Goal: Task Accomplishment & Management: Use online tool/utility

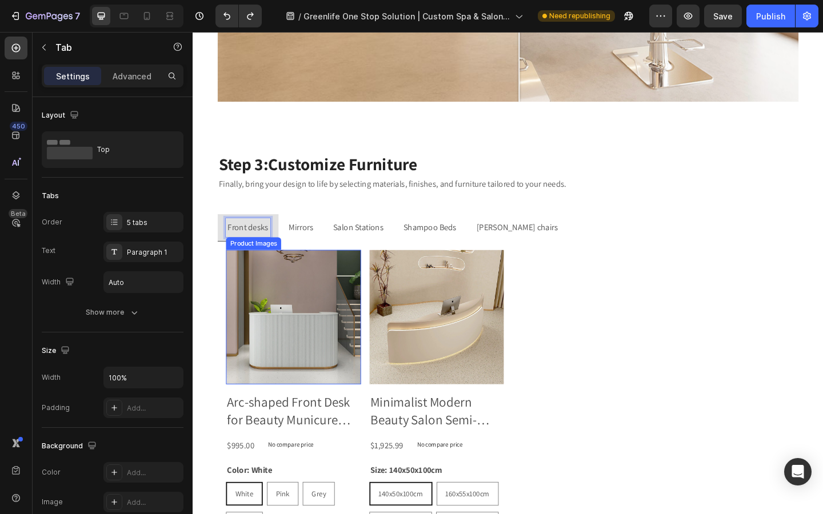
scroll to position [2393, 0]
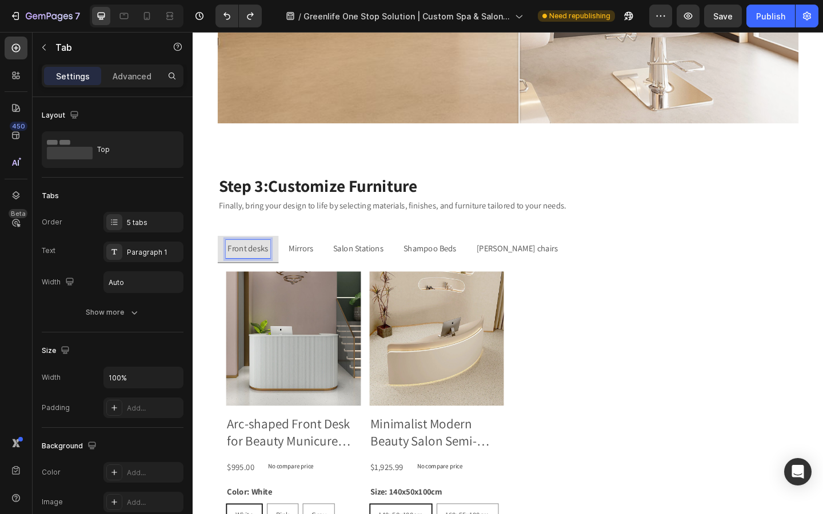
click at [322, 265] on p "Mirrors" at bounding box center [310, 268] width 27 height 17
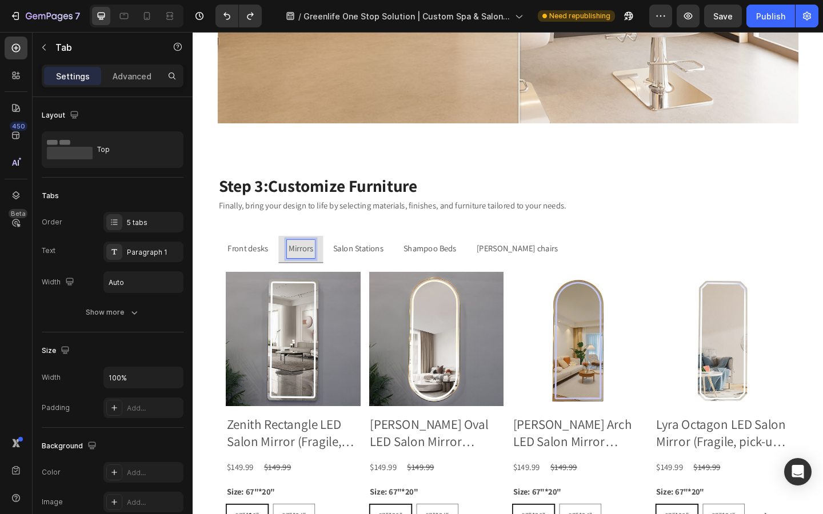
click at [381, 272] on p "Salon Stations" at bounding box center [372, 268] width 55 height 17
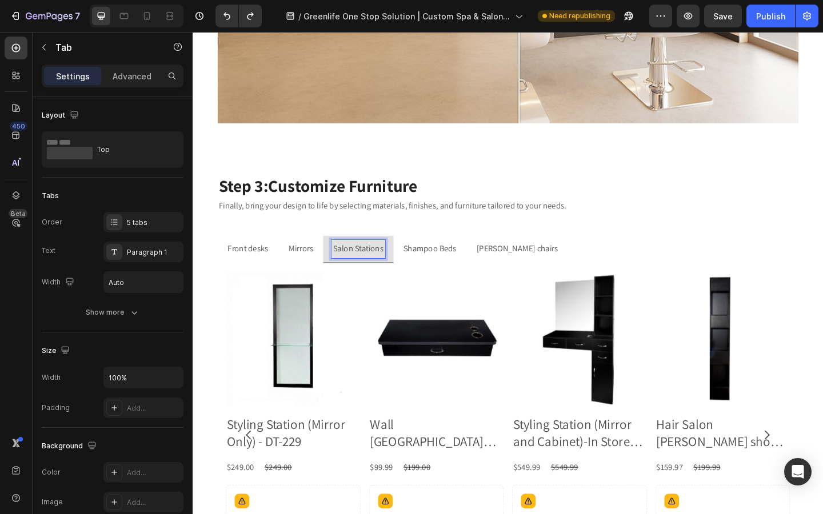
click at [460, 272] on p "Shampoo Beds" at bounding box center [451, 268] width 58 height 17
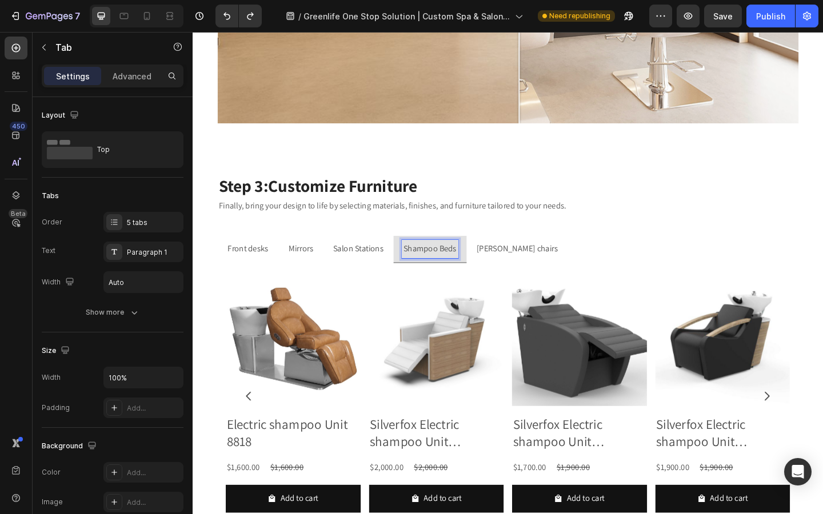
click at [512, 271] on p "[PERSON_NAME] chairs" at bounding box center [545, 268] width 89 height 17
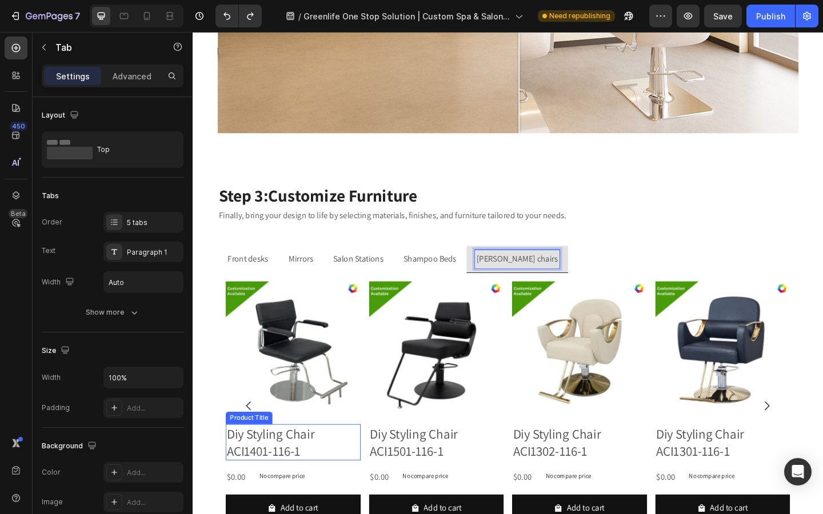
scroll to position [2381, 0]
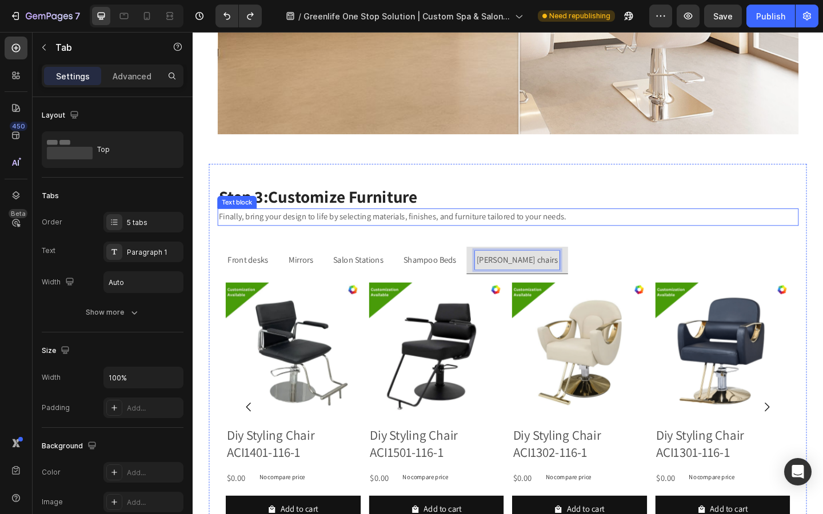
click at [578, 239] on p "Finally, bring your design to life by selecting materials, finishes, and furnit…" at bounding box center [536, 233] width 630 height 17
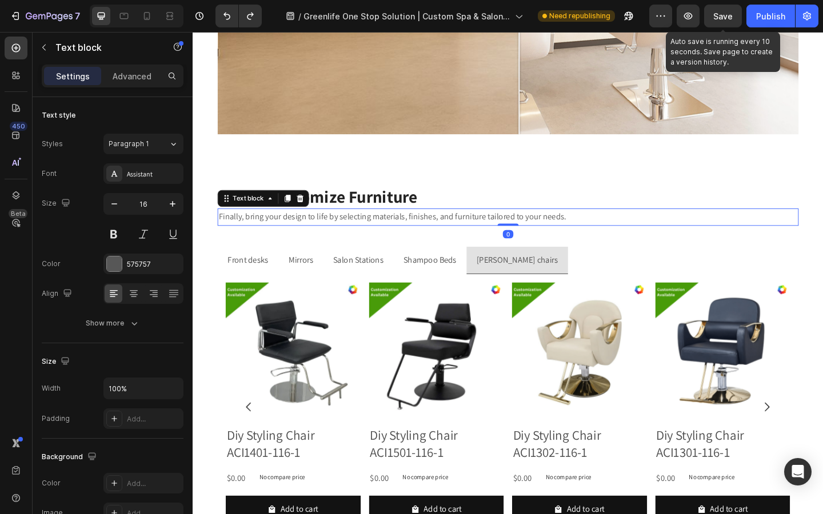
drag, startPoint x: 569, startPoint y: 457, endPoint x: 716, endPoint y: 13, distance: 467.6
click at [716, 13] on span "Save" at bounding box center [722, 16] width 19 height 10
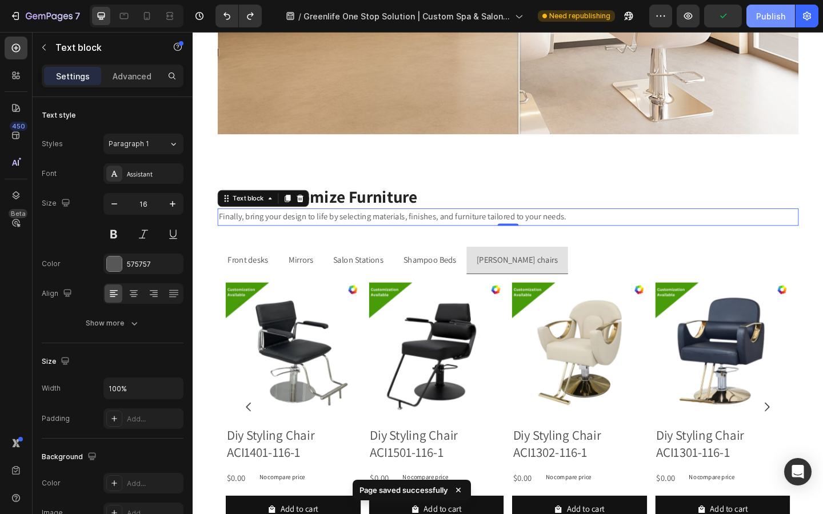
click at [773, 19] on div "Publish" at bounding box center [770, 16] width 29 height 12
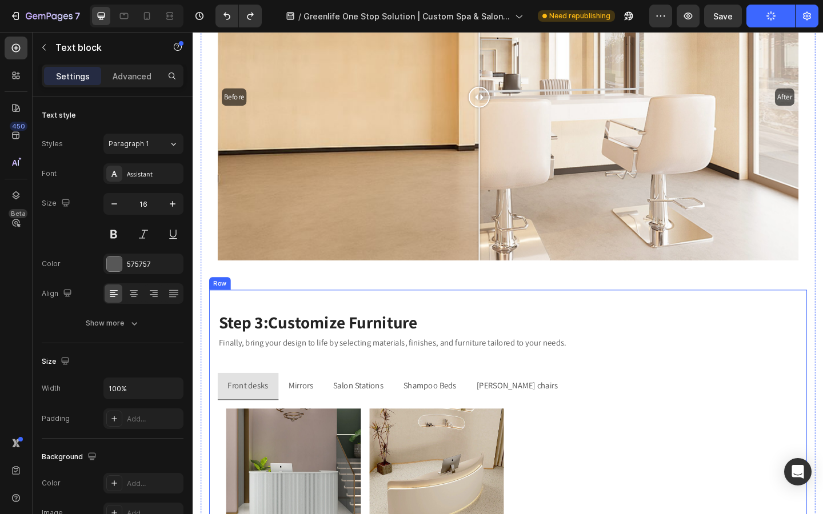
scroll to position [2211, 0]
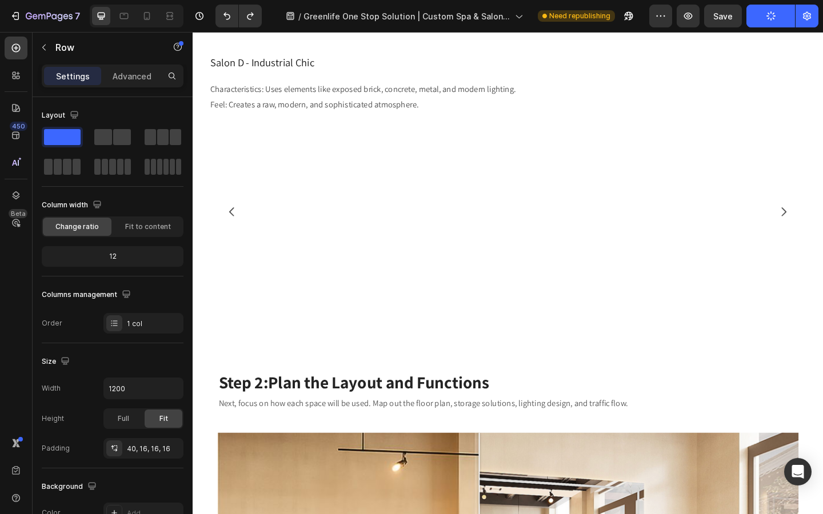
scroll to position [1731, 0]
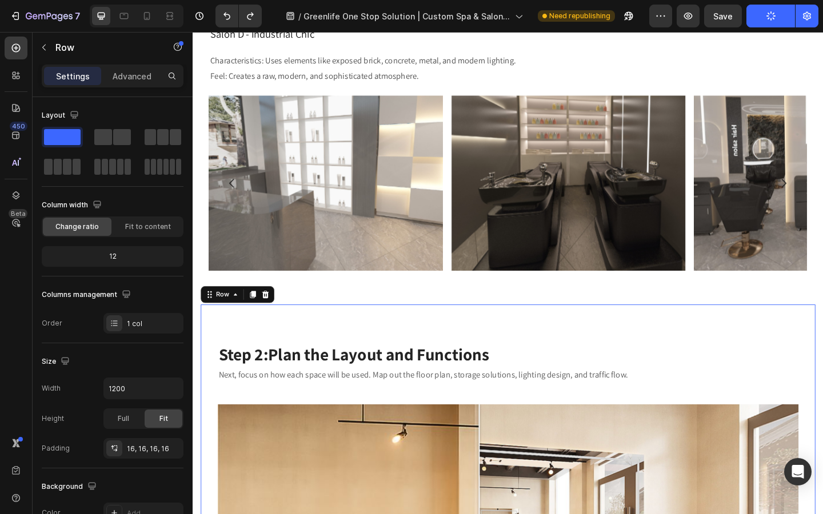
click at [140, 79] on p "Advanced" at bounding box center [132, 76] width 39 height 12
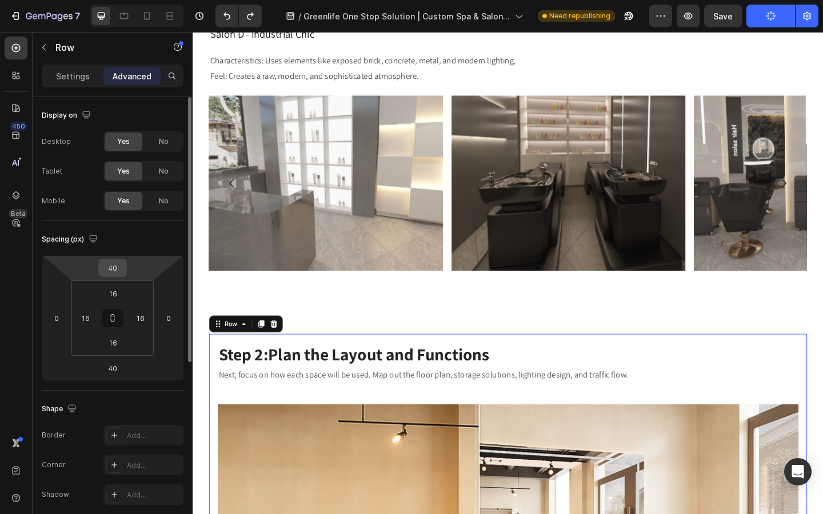
click at [109, 265] on input "40" at bounding box center [112, 267] width 23 height 17
type input "20"
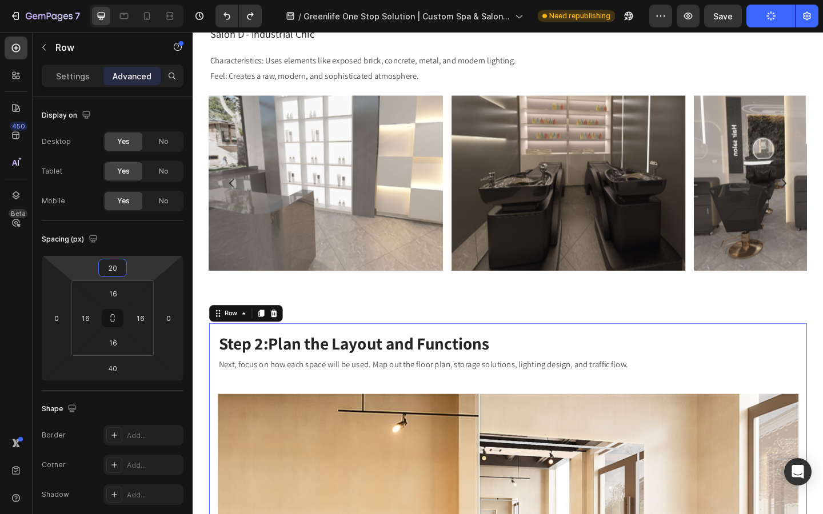
click at [356, 291] on img at bounding box center [337, 196] width 255 height 191
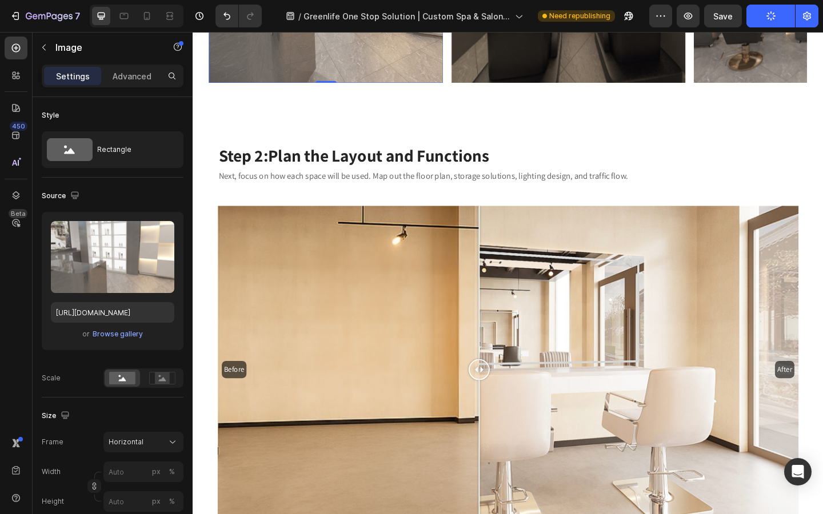
scroll to position [1839, 0]
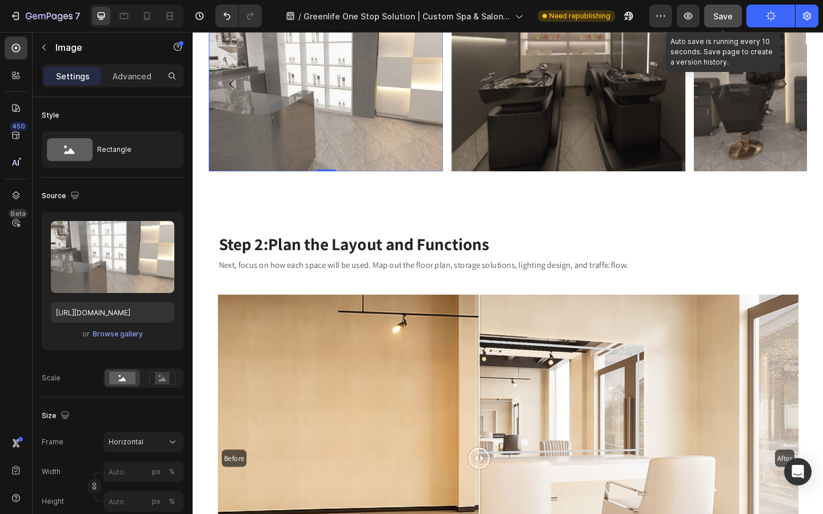
click at [722, 15] on span "Save" at bounding box center [722, 16] width 19 height 10
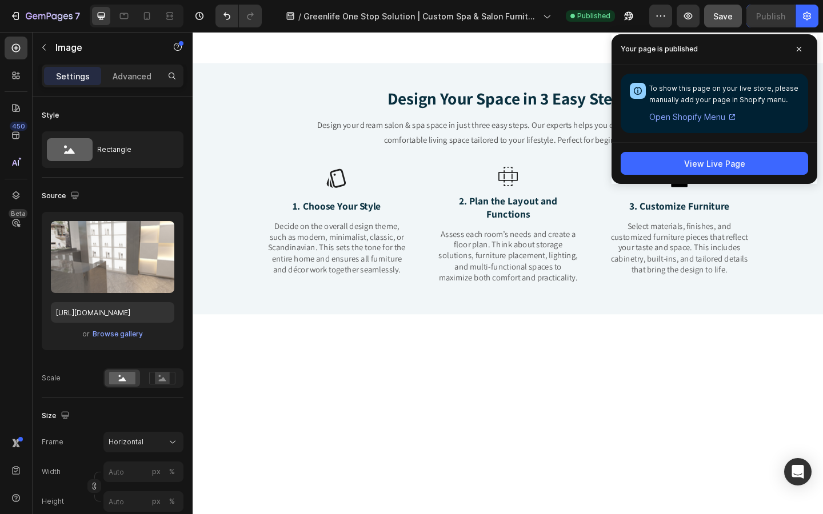
scroll to position [0, 0]
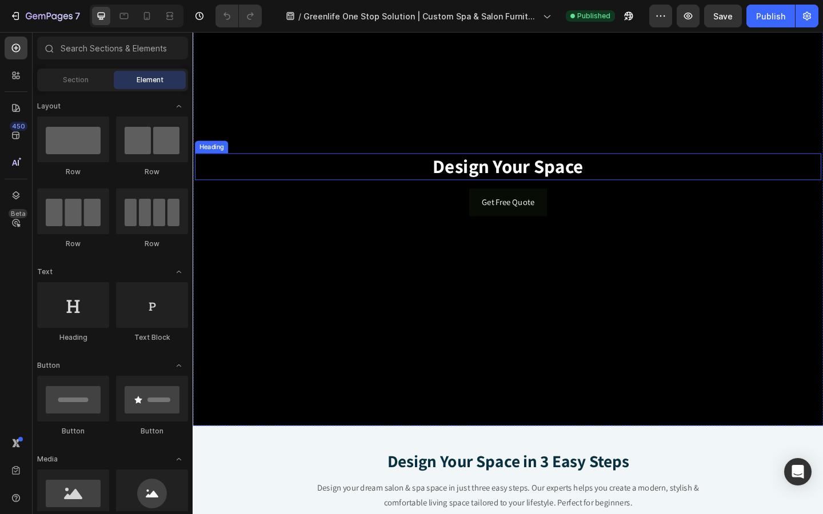
scroll to position [135, 0]
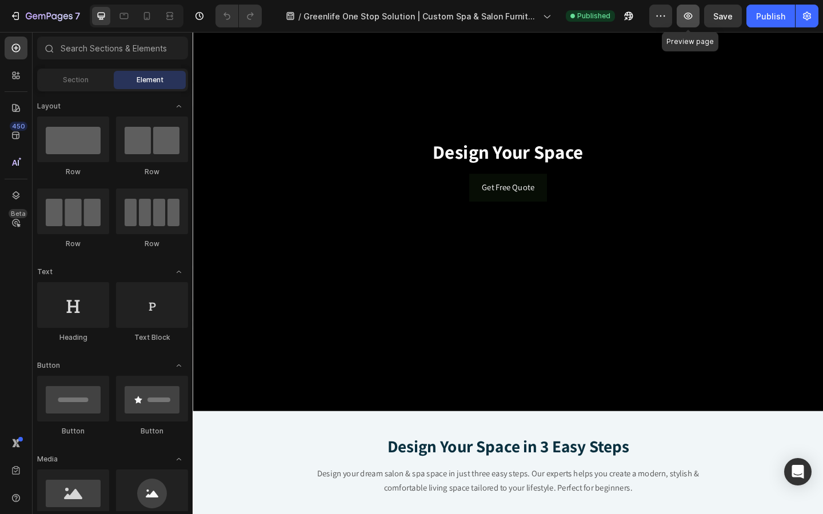
click at [686, 22] on button "button" at bounding box center [688, 16] width 23 height 23
click at [284, 311] on div "Background Image" at bounding box center [536, 182] width 686 height 525
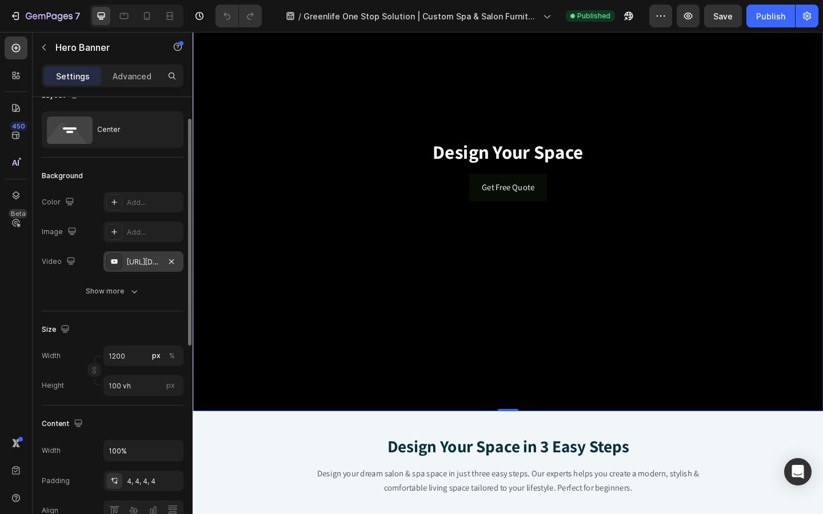
scroll to position [29, 0]
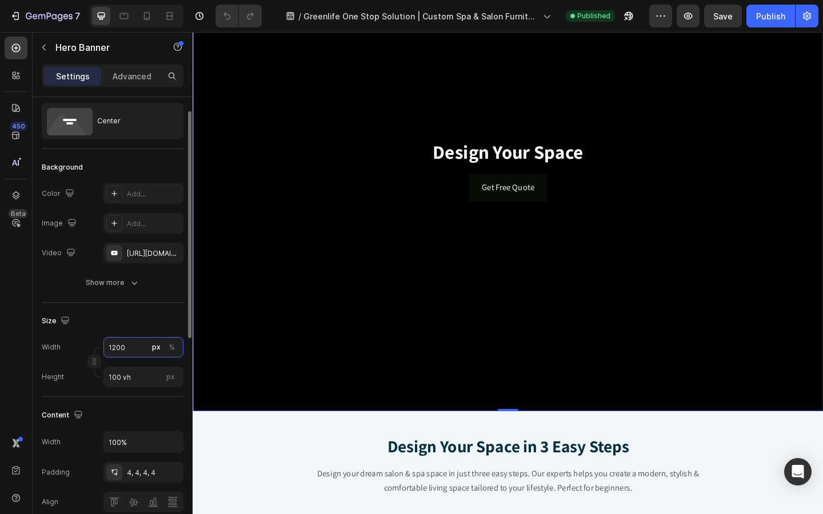
click at [132, 354] on input "1200" at bounding box center [143, 347] width 80 height 21
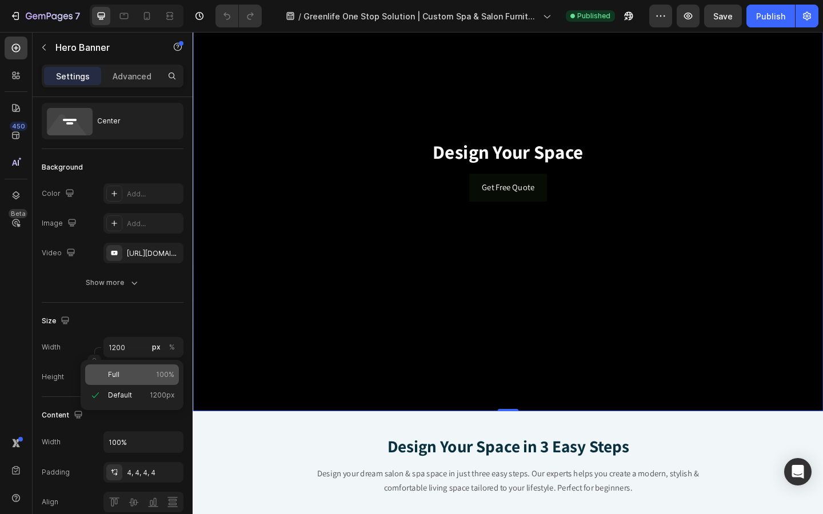
click at [111, 381] on div "Full 100%" at bounding box center [132, 375] width 94 height 21
type input "100"
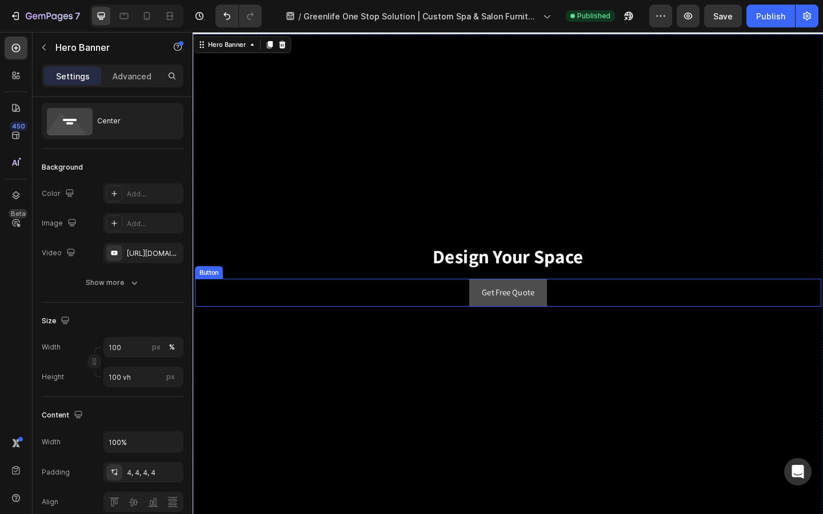
scroll to position [0, 0]
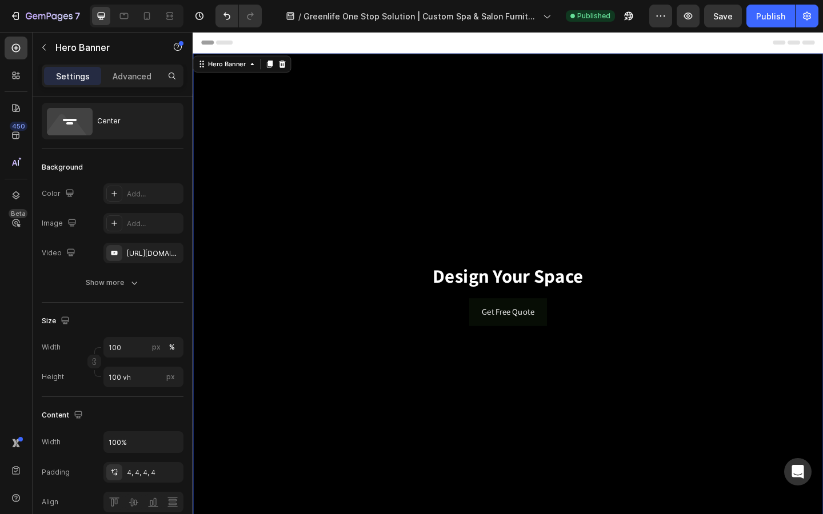
click at [566, 132] on div "Background Image" at bounding box center [536, 317] width 686 height 525
click at [154, 384] on input "100 vh" at bounding box center [143, 377] width 80 height 21
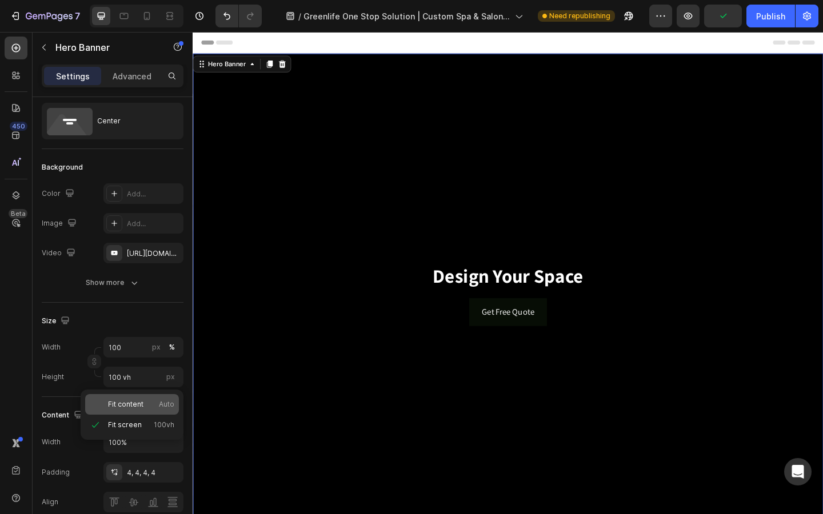
click at [141, 408] on span "Fit content" at bounding box center [125, 405] width 35 height 10
type input "Auto"
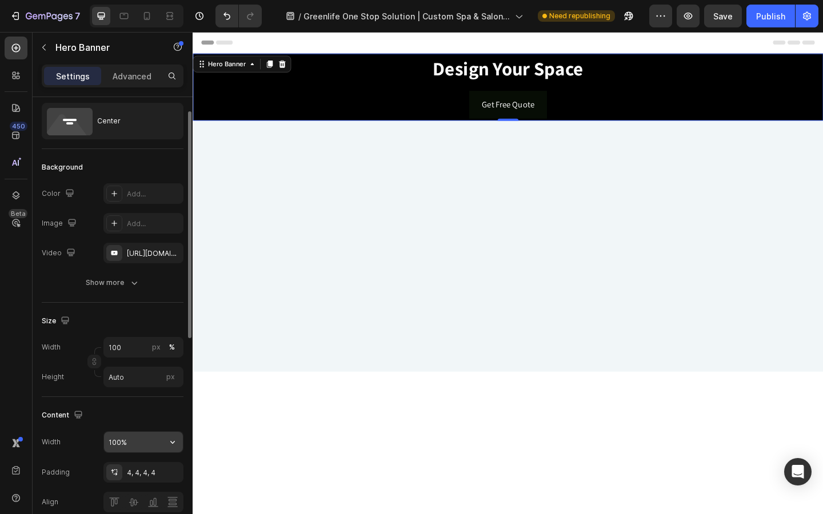
click at [140, 437] on input "100%" at bounding box center [143, 442] width 79 height 21
click at [166, 448] on button "button" at bounding box center [172, 442] width 21 height 21
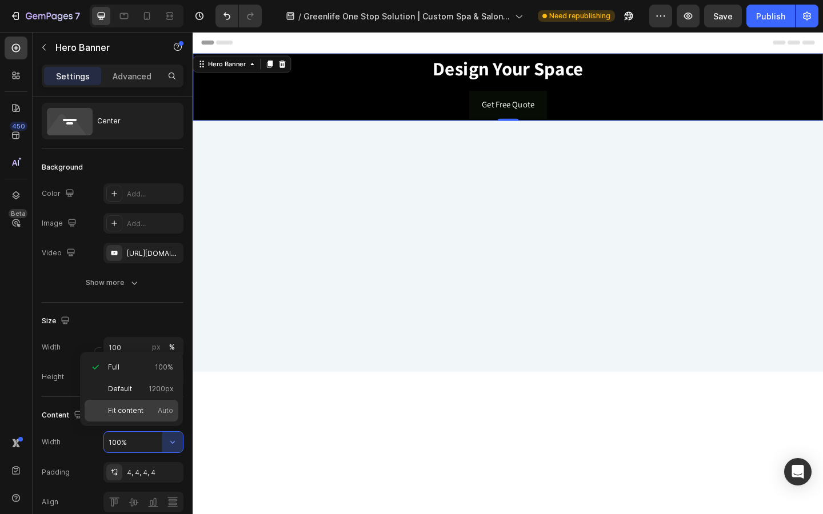
click at [151, 414] on p "Fit content Auto" at bounding box center [140, 411] width 65 height 10
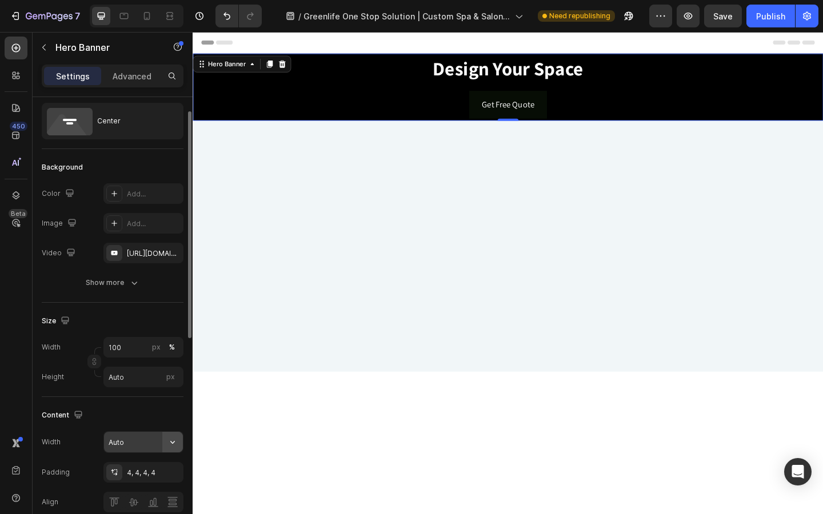
click at [171, 440] on icon "button" at bounding box center [172, 442] width 11 height 11
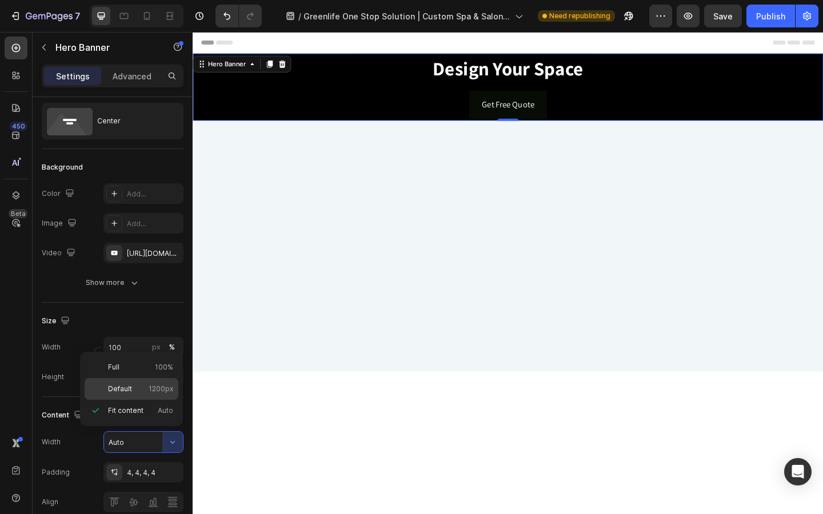
click at [147, 388] on p "Default 1200px" at bounding box center [140, 389] width 65 height 10
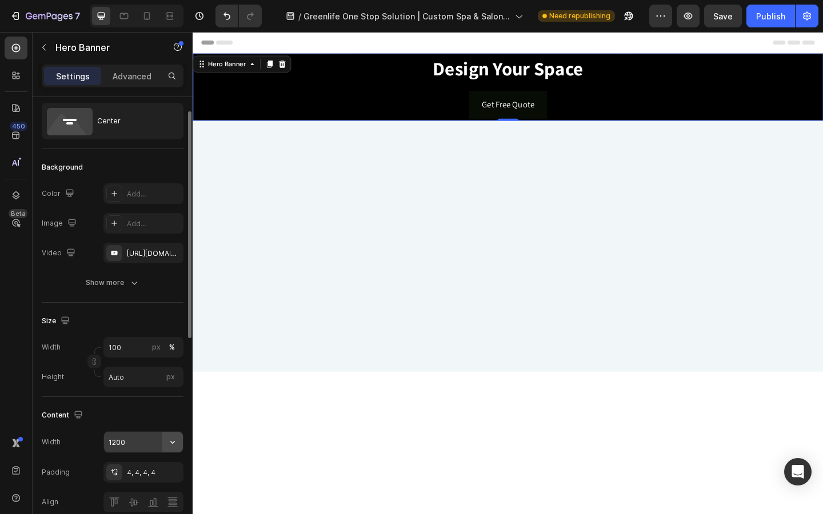
drag, startPoint x: 175, startPoint y: 450, endPoint x: 174, endPoint y: 444, distance: 6.5
click at [174, 444] on icon "button" at bounding box center [172, 442] width 11 height 11
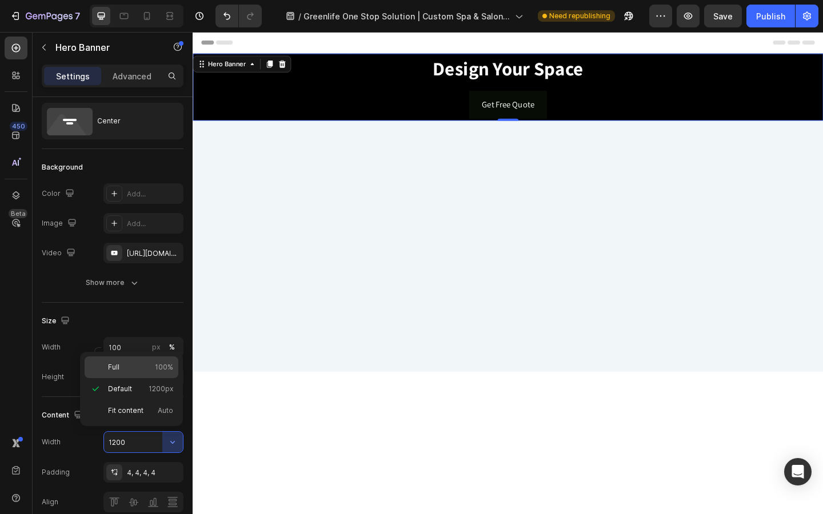
click at [161, 368] on span "100%" at bounding box center [164, 367] width 18 height 10
type input "100%"
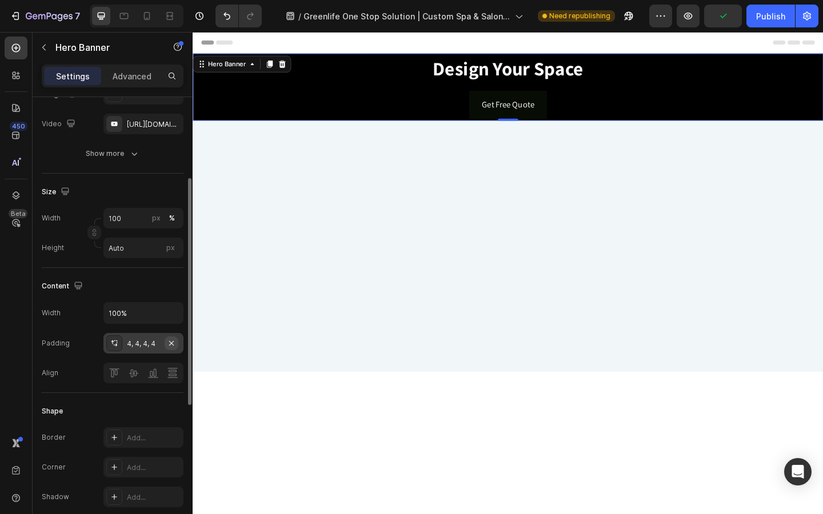
scroll to position [159, 0]
click at [174, 339] on icon "button" at bounding box center [171, 342] width 9 height 9
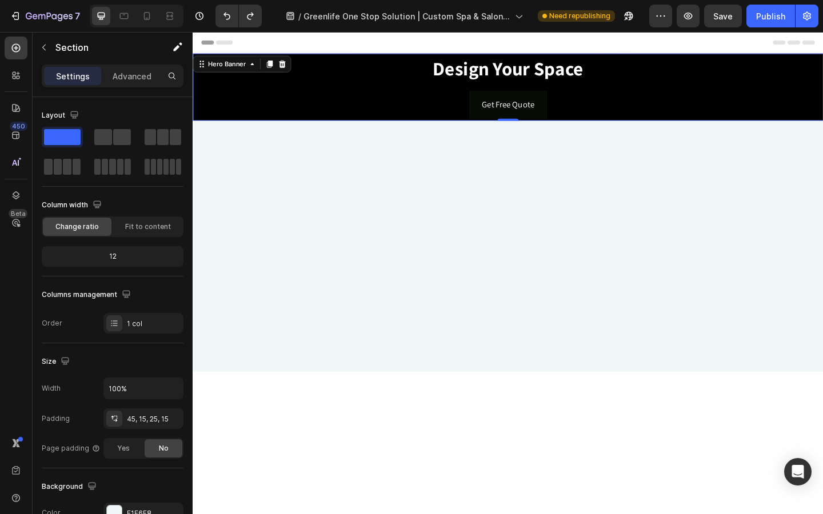
click at [258, 227] on div at bounding box center [535, 271] width 669 height 234
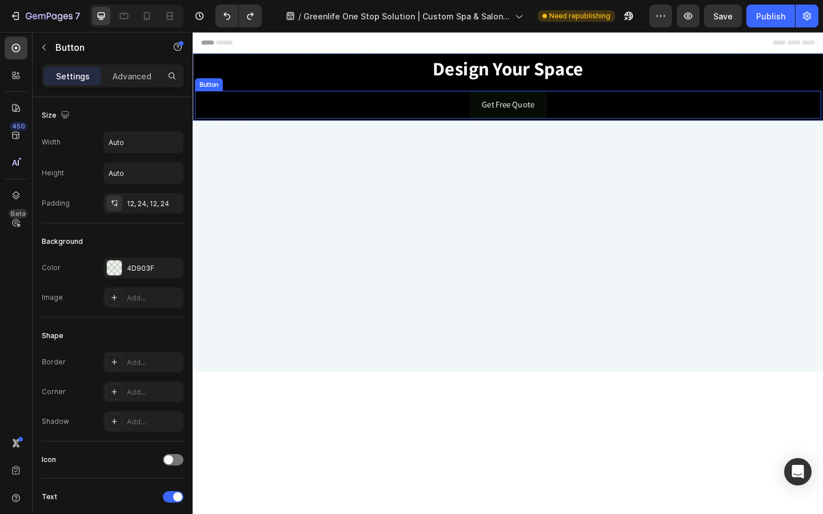
click at [261, 102] on div "Get Free Quote Button" at bounding box center [535, 111] width 681 height 30
click at [273, 85] on icon at bounding box center [272, 85] width 7 height 8
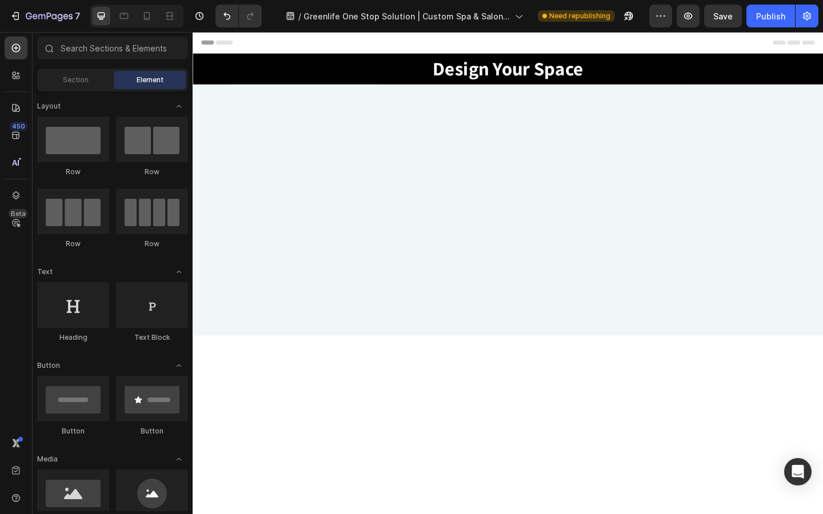
click at [235, 223] on div at bounding box center [535, 232] width 669 height 234
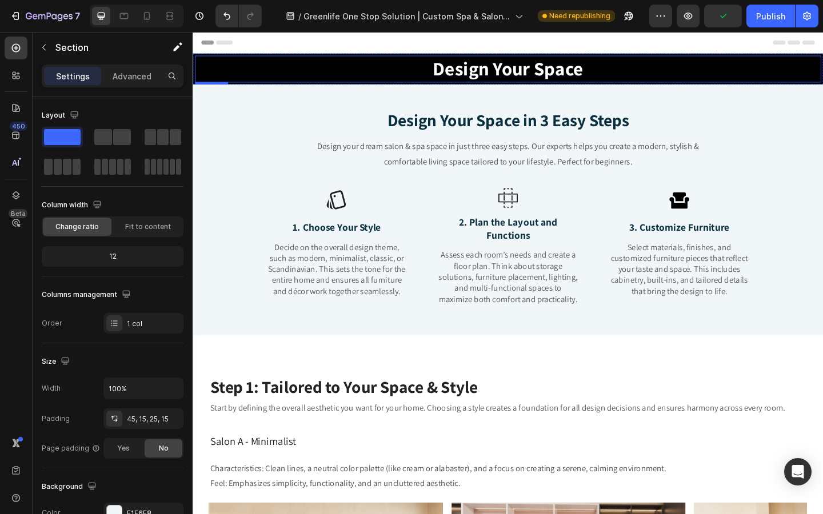
click at [314, 78] on h2 "Design Your Space" at bounding box center [535, 72] width 681 height 29
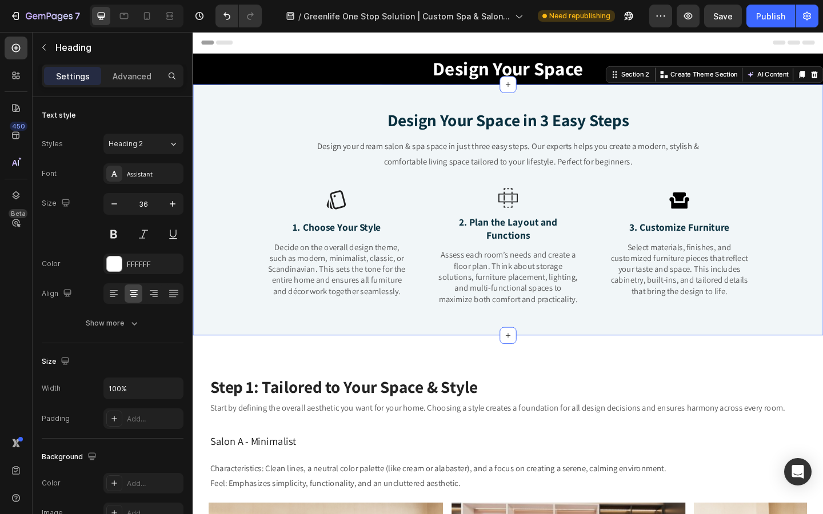
click at [302, 174] on div "Design Your Space in 3 Easy Steps Text Block Design your dream salon & spa spac…" at bounding box center [535, 232] width 669 height 234
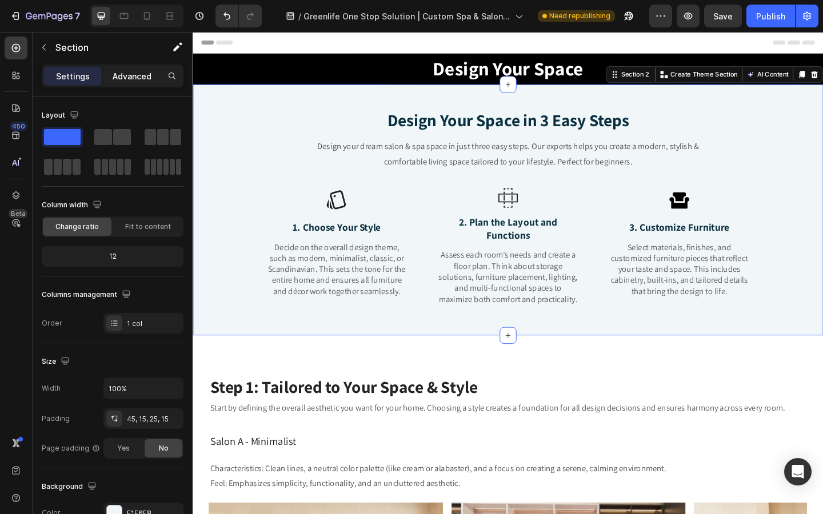
click at [141, 78] on p "Advanced" at bounding box center [132, 76] width 39 height 12
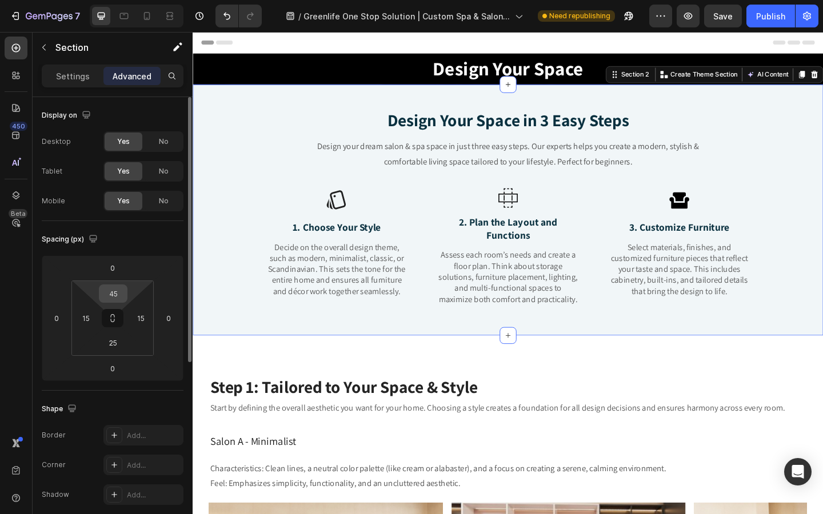
click at [116, 294] on input "45" at bounding box center [113, 293] width 23 height 17
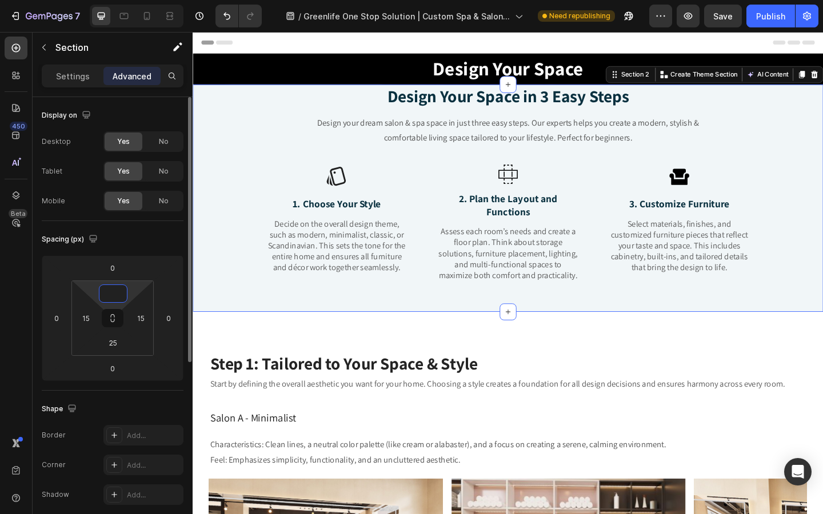
type input "45"
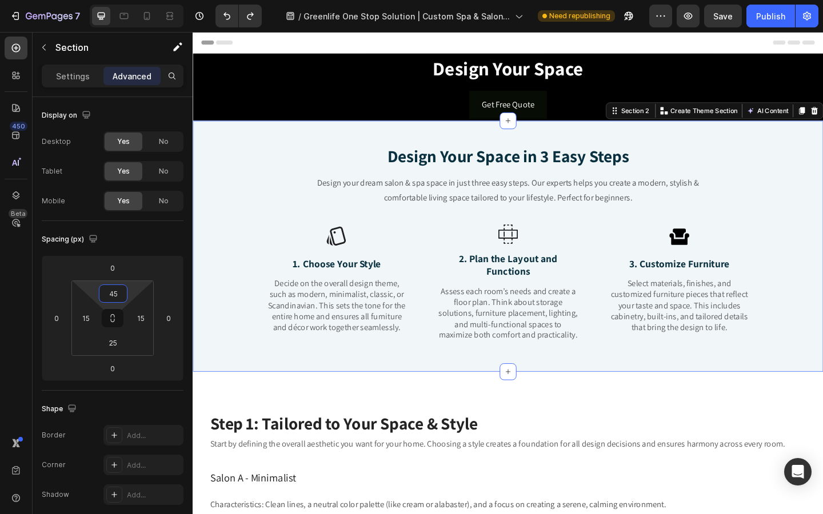
click at [319, 102] on div "Get Free Quote Button" at bounding box center [535, 111] width 681 height 30
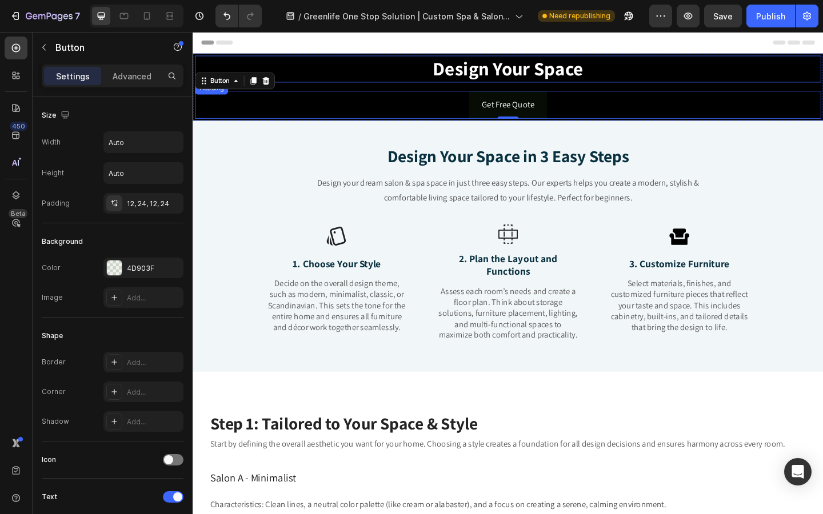
click at [297, 81] on h2 "Design Your Space" at bounding box center [535, 72] width 681 height 29
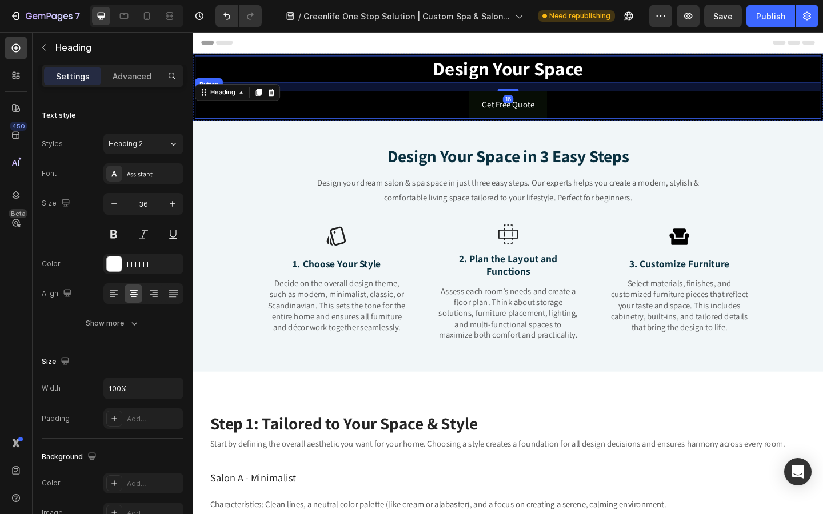
click at [204, 117] on div "Get Free Quote Button" at bounding box center [535, 111] width 681 height 30
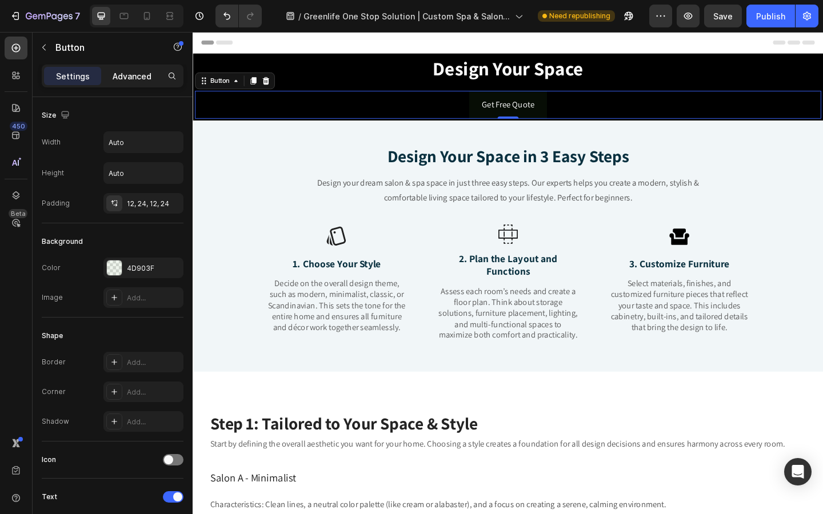
click at [133, 74] on p "Advanced" at bounding box center [132, 76] width 39 height 12
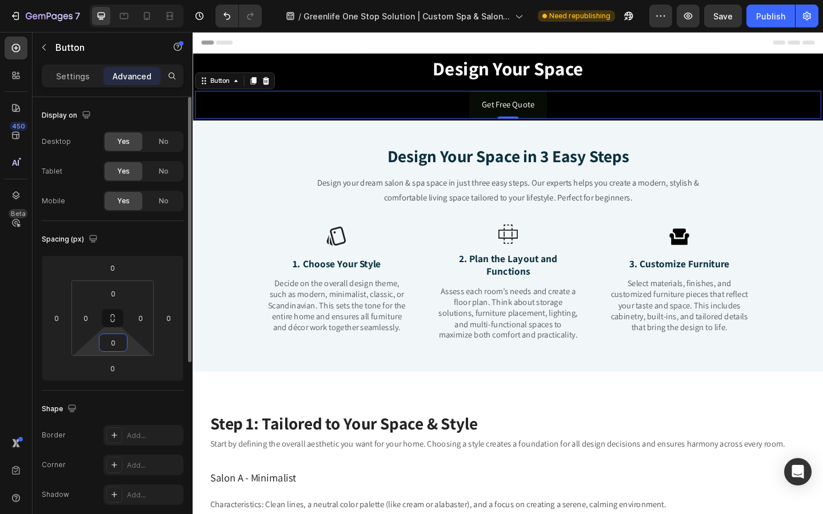
click at [108, 349] on input "0" at bounding box center [113, 342] width 23 height 17
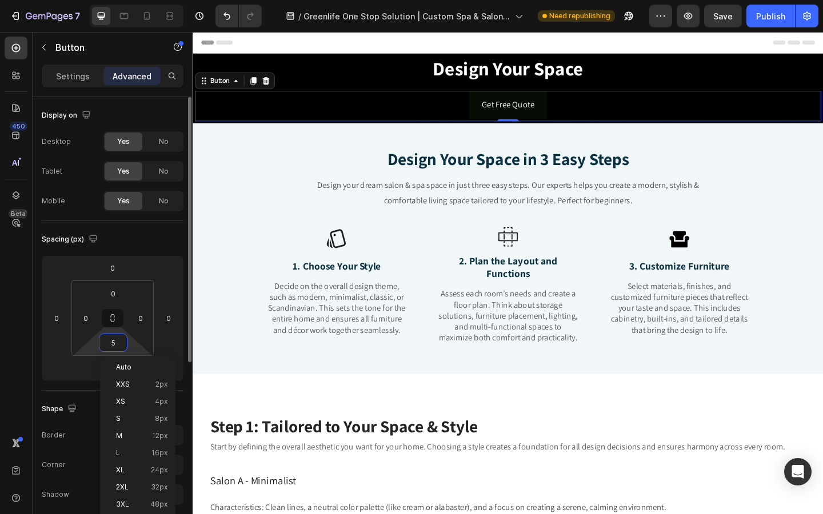
type input "50"
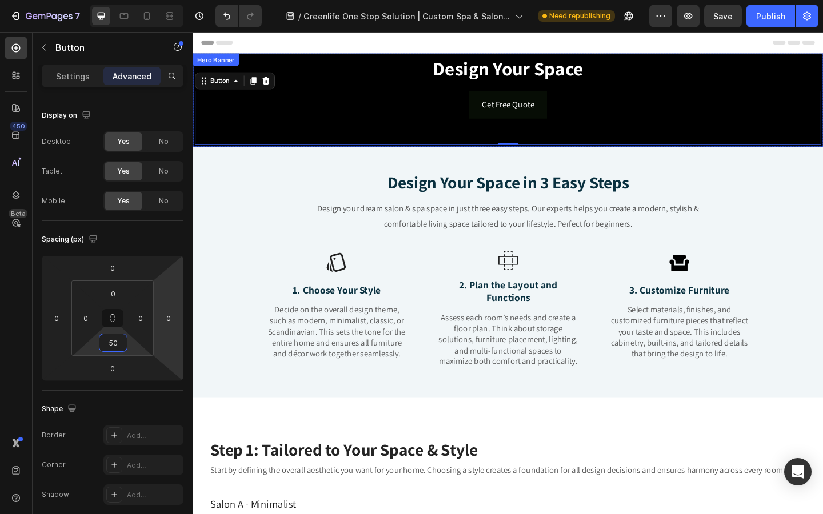
click at [304, 89] on div "Design Your Space Heading Get Free Quote Button 0" at bounding box center [535, 106] width 681 height 97
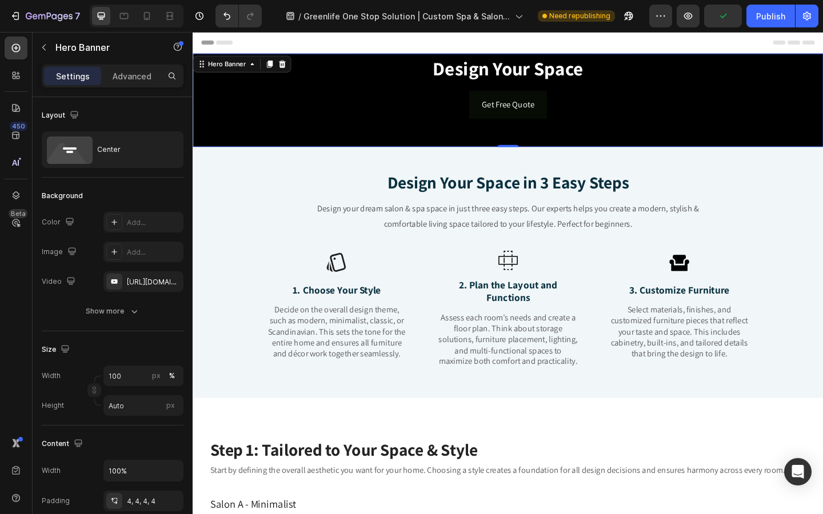
click at [141, 65] on div "Settings Advanced" at bounding box center [113, 76] width 142 height 23
click at [136, 77] on p "Advanced" at bounding box center [132, 76] width 39 height 12
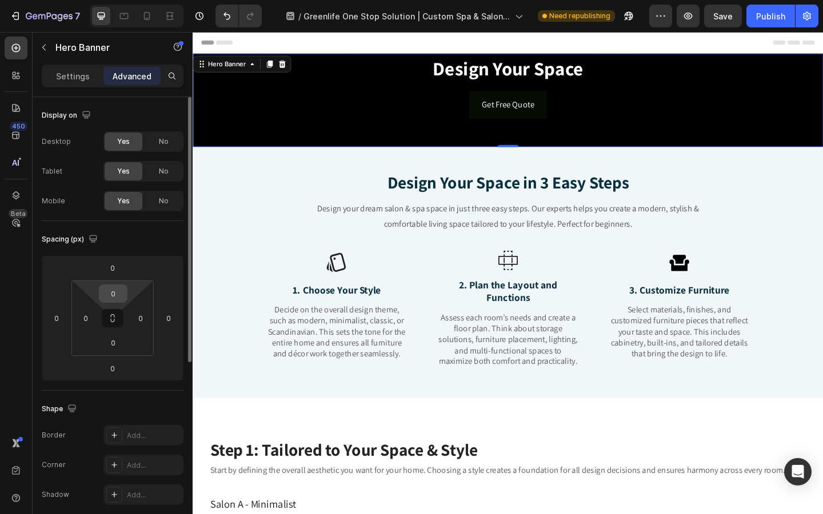
click at [113, 294] on input "0" at bounding box center [113, 293] width 23 height 17
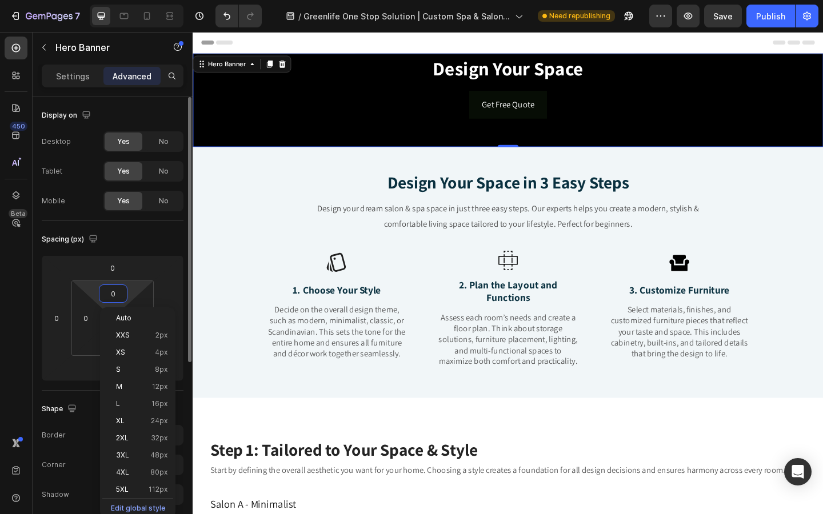
type input "5"
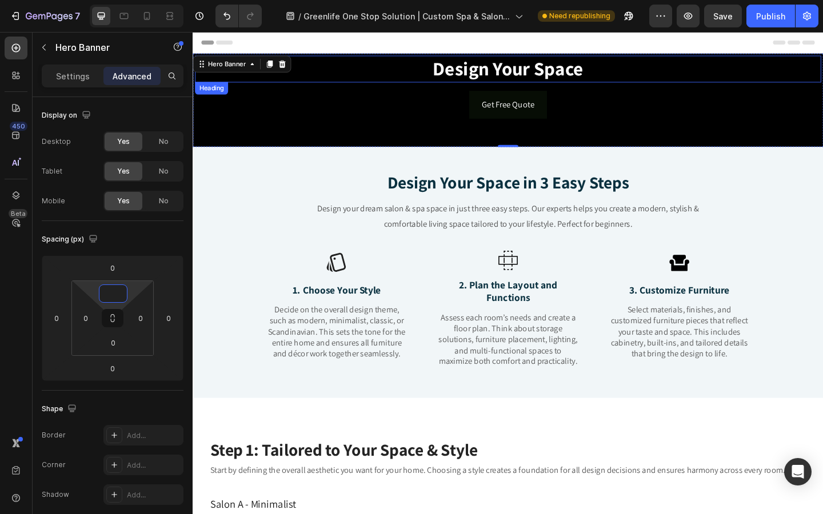
click at [313, 84] on h2 "Design Your Space" at bounding box center [535, 72] width 681 height 29
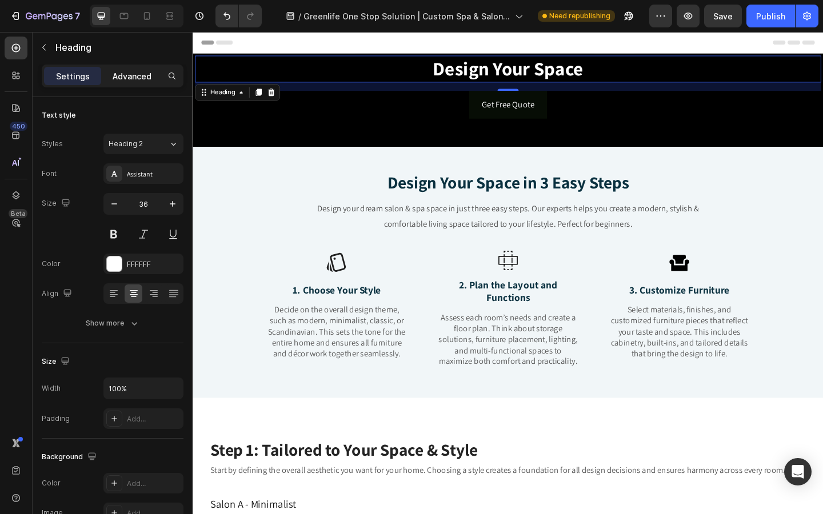
click at [153, 78] on div "Advanced" at bounding box center [131, 76] width 57 height 18
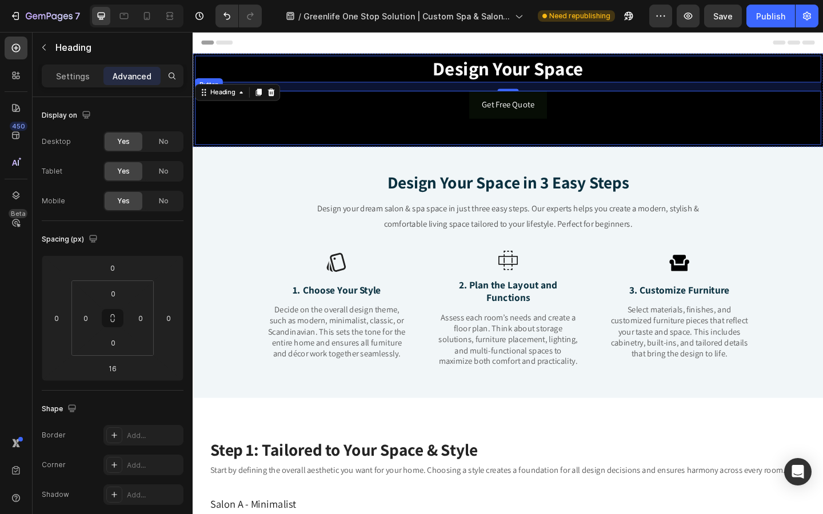
click at [351, 119] on div "Get Free Quote Button" at bounding box center [535, 125] width 681 height 59
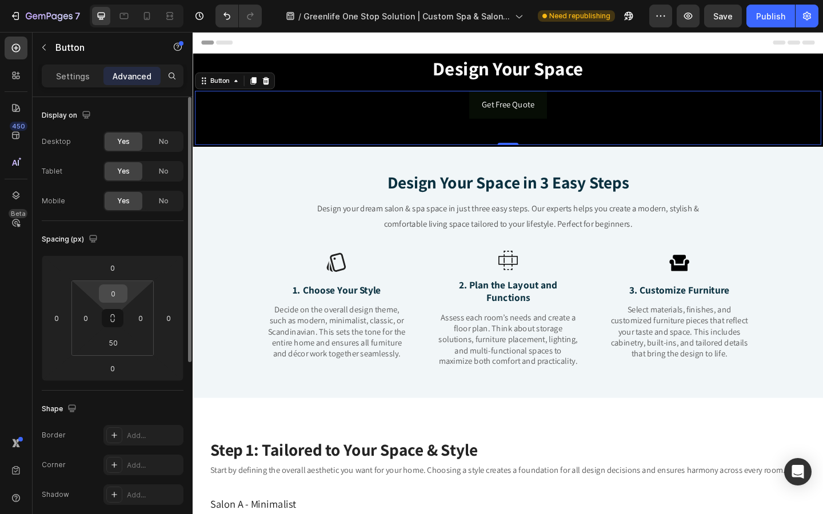
click at [116, 298] on input "0" at bounding box center [113, 293] width 23 height 17
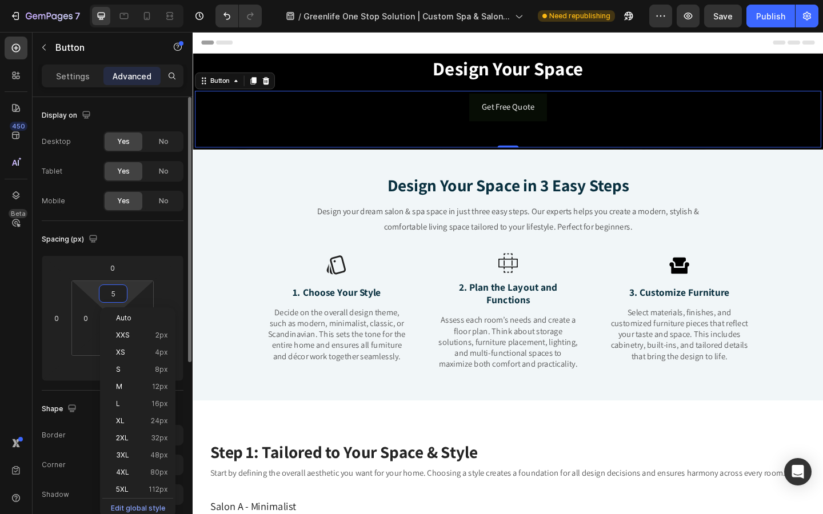
type input "50"
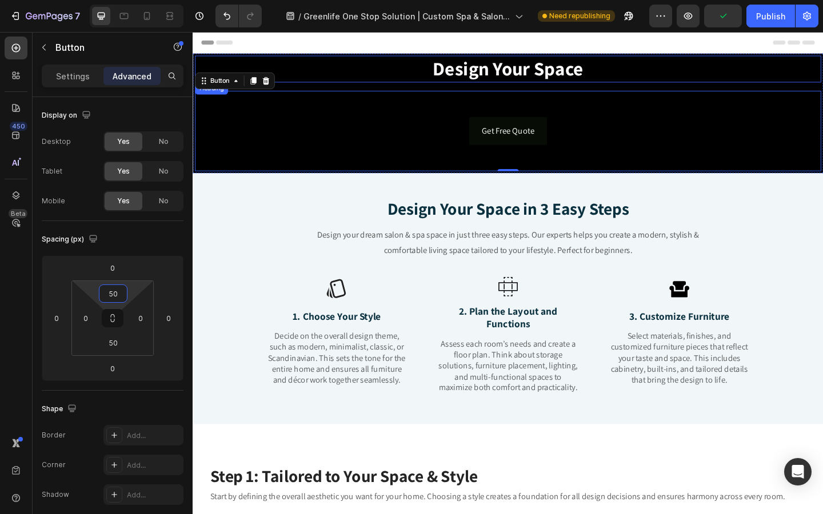
click at [508, 71] on strong "Design Your Space" at bounding box center [536, 71] width 164 height 27
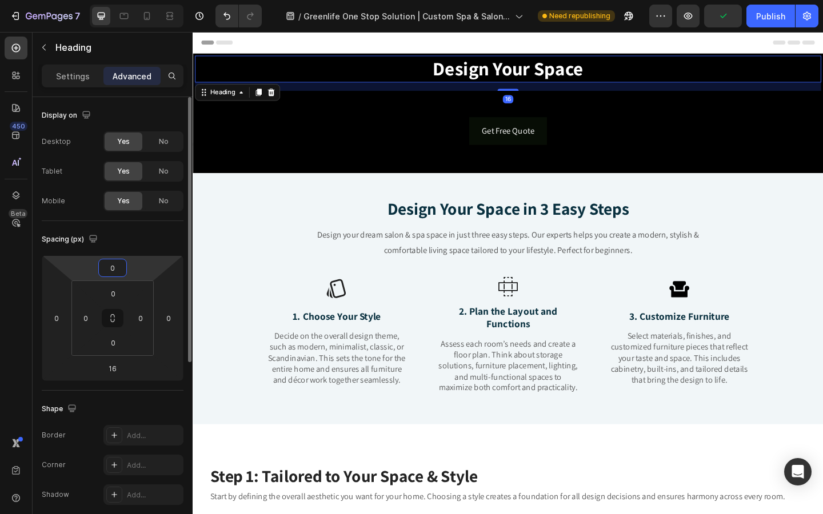
click at [117, 270] on input "0" at bounding box center [112, 267] width 23 height 17
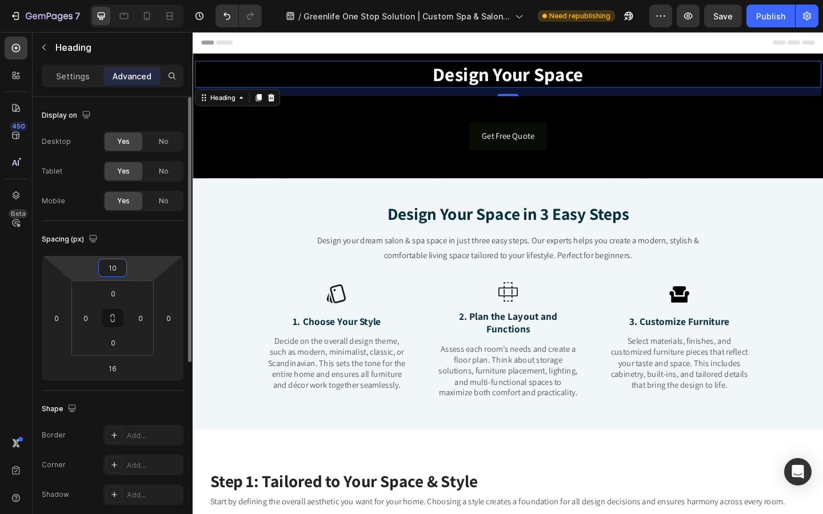
type input "1"
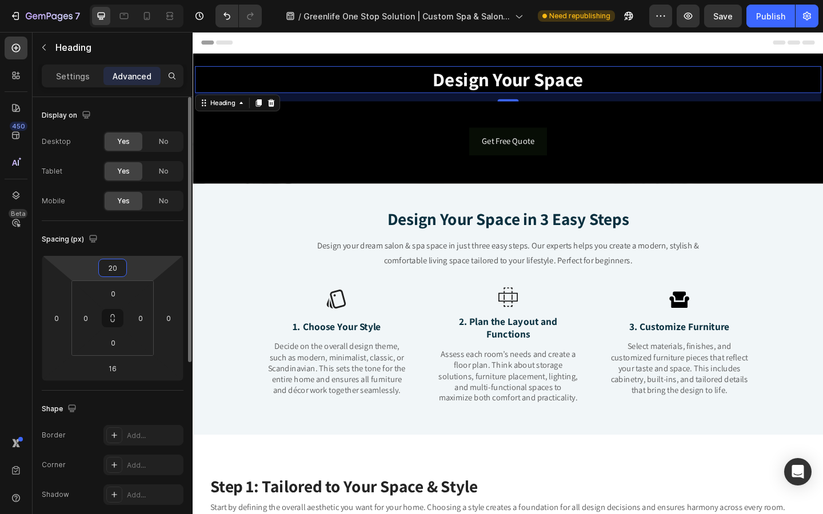
type input "2"
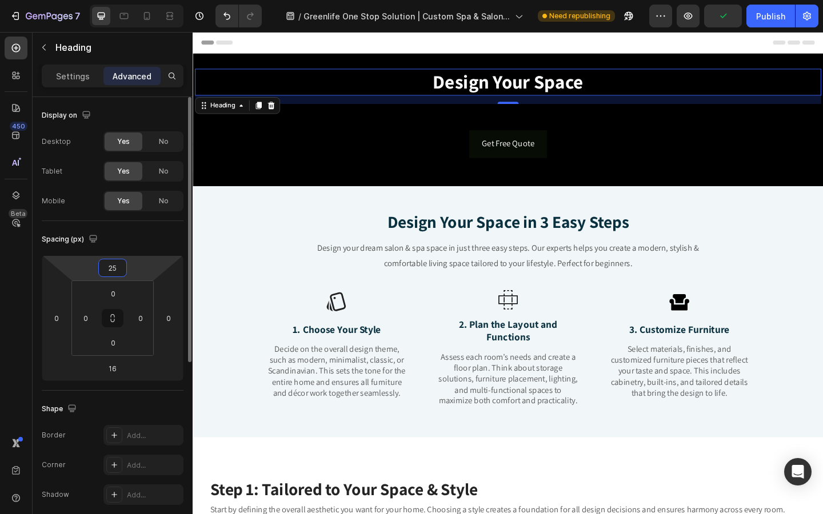
type input "250"
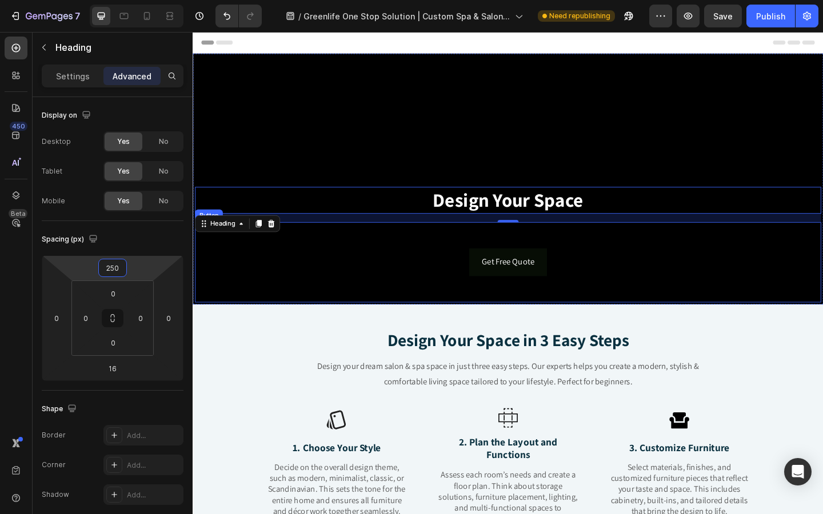
click at [450, 302] on div "Get Free Quote Button" at bounding box center [535, 282] width 681 height 87
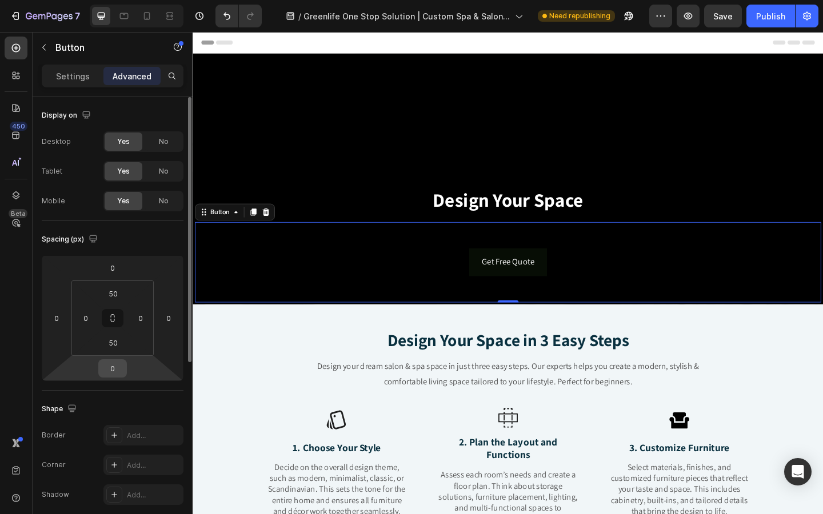
click at [110, 367] on input "0" at bounding box center [112, 368] width 23 height 17
type input "200"
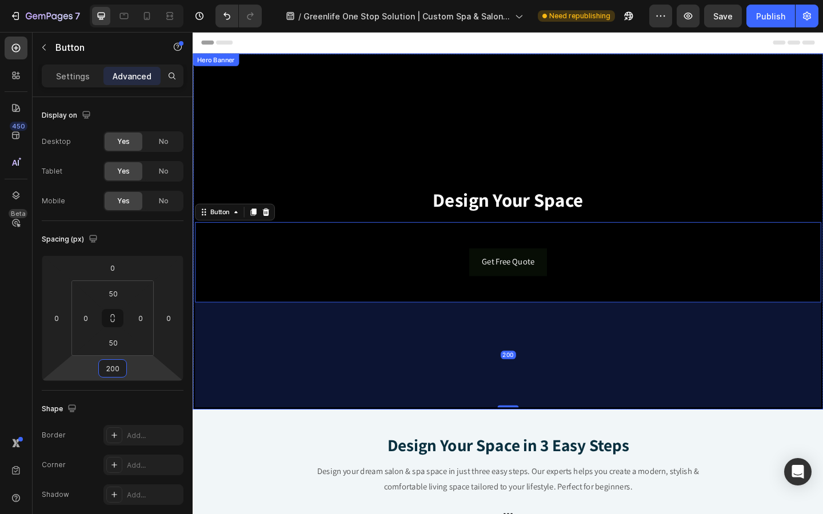
click at [289, 173] on div "Design Your Space Heading Get Free Quote Button 200" at bounding box center [535, 249] width 681 height 383
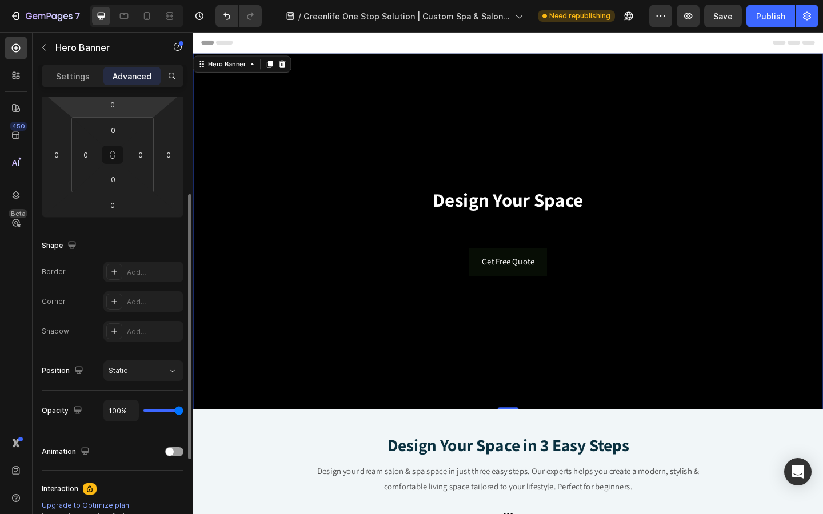
scroll to position [164, 0]
click at [172, 455] on div at bounding box center [174, 451] width 18 height 9
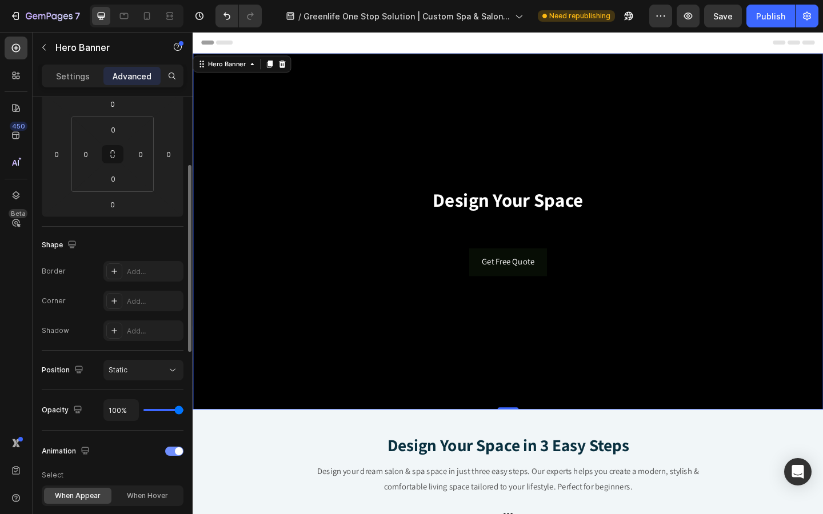
click at [172, 455] on div at bounding box center [174, 451] width 18 height 9
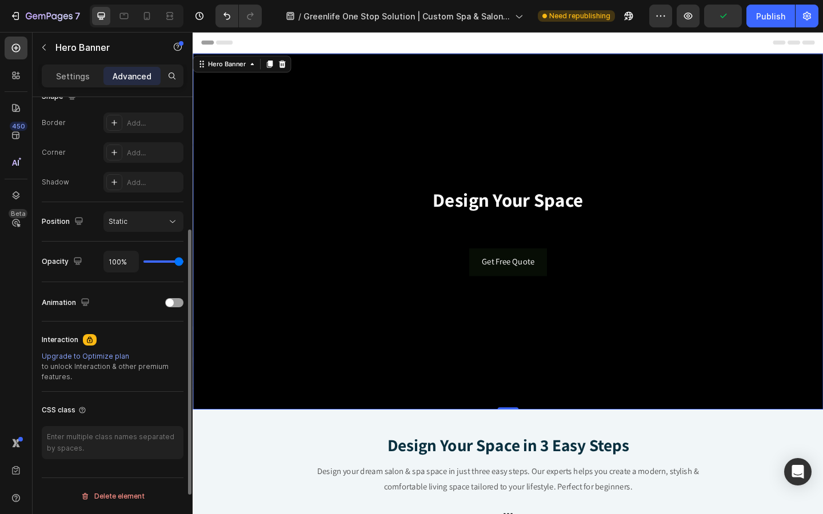
scroll to position [0, 0]
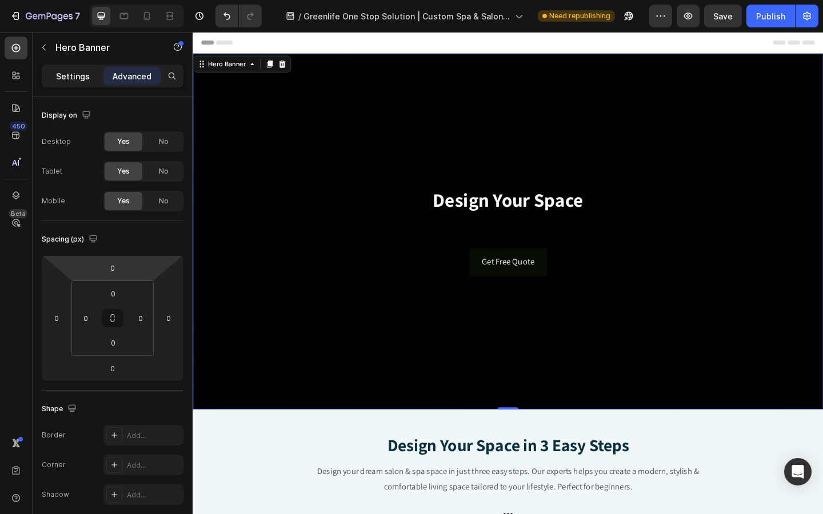
click at [81, 81] on p "Settings" at bounding box center [73, 76] width 34 height 12
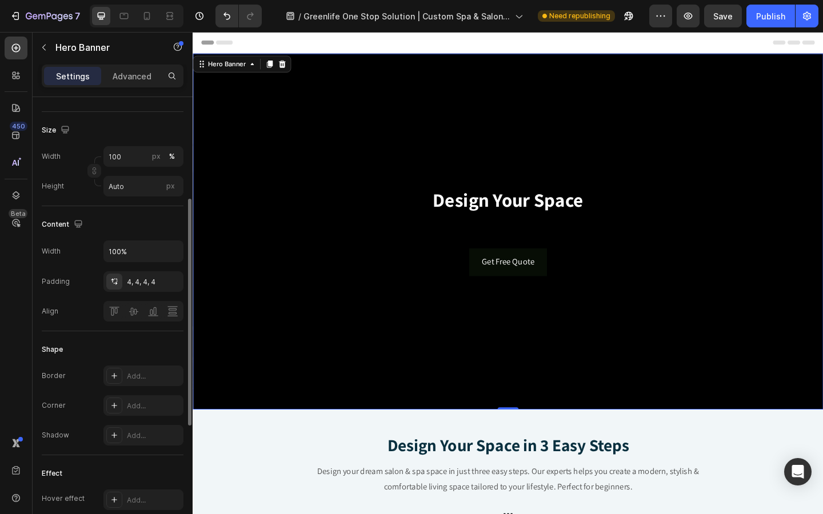
scroll to position [194, 0]
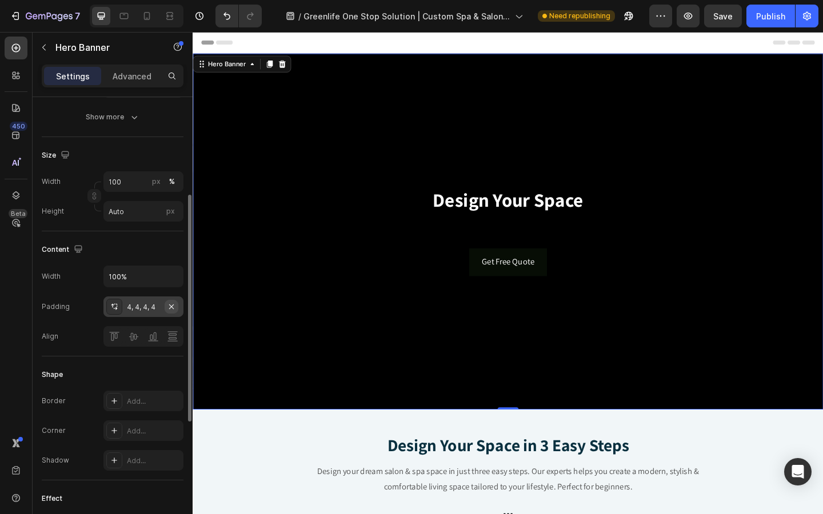
click at [174, 307] on icon "button" at bounding box center [171, 306] width 9 height 9
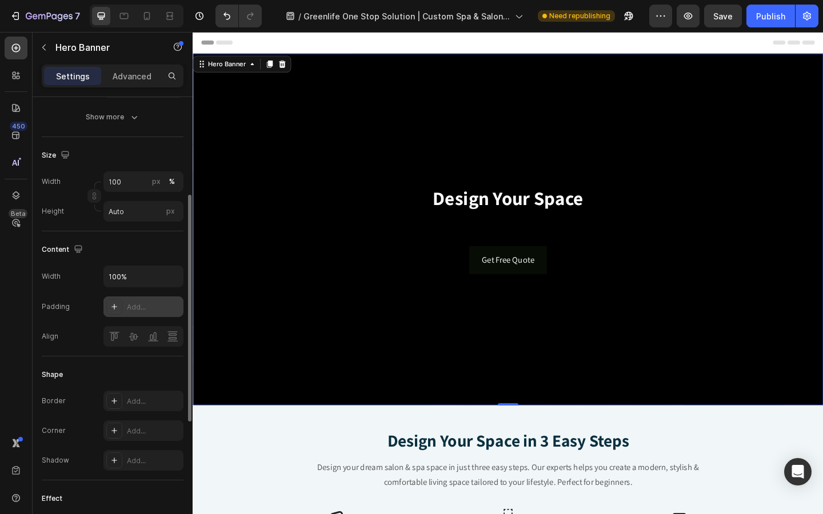
click at [142, 306] on div "Add..." at bounding box center [154, 307] width 54 height 10
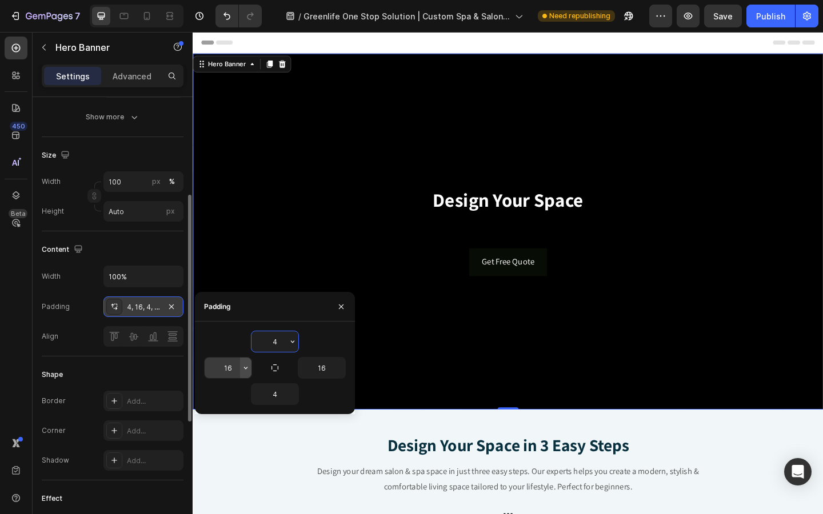
click at [240, 369] on button "button" at bounding box center [245, 368] width 11 height 21
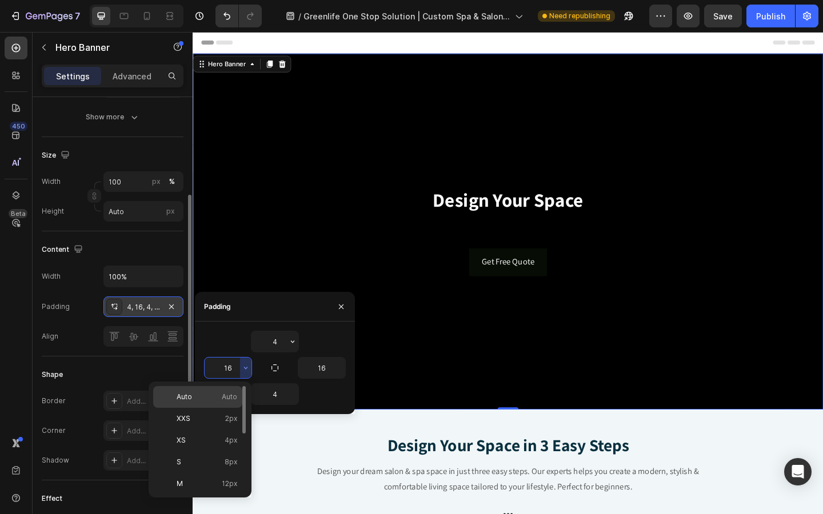
click at [213, 397] on p "Auto Auto" at bounding box center [207, 397] width 61 height 10
type input "Auto"
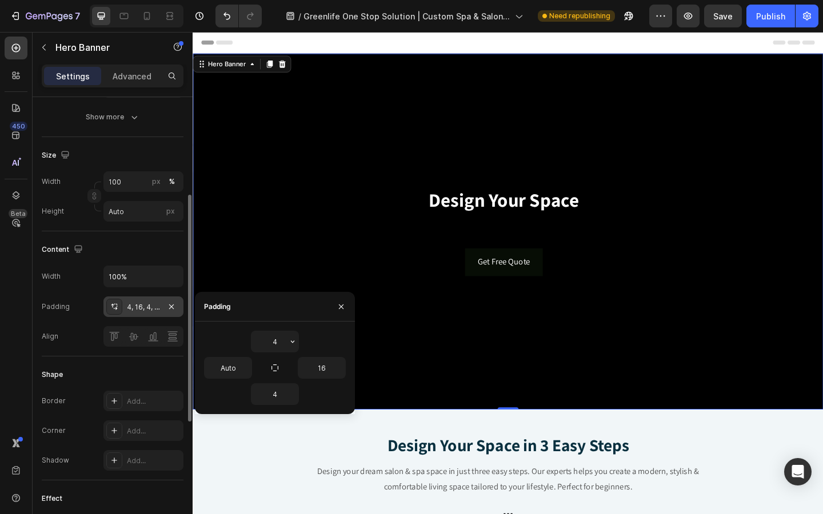
click at [119, 245] on div "Content" at bounding box center [113, 250] width 142 height 18
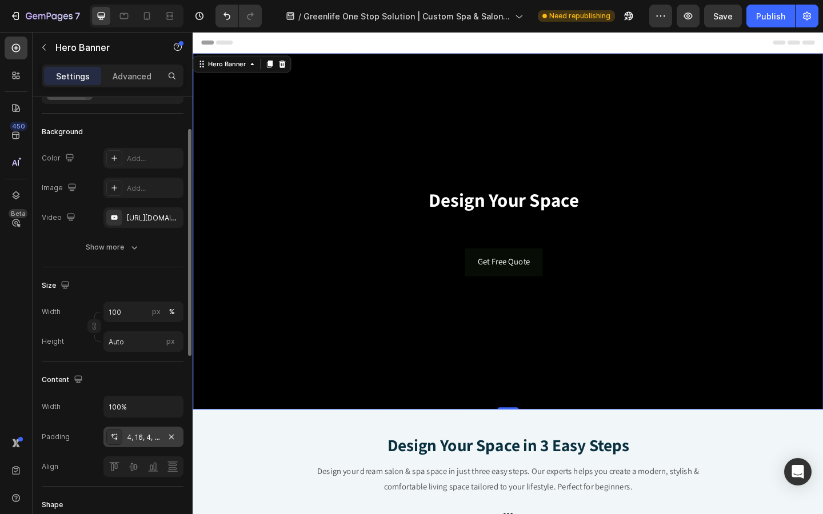
scroll to position [63, 0]
click at [136, 315] on input "100" at bounding box center [143, 312] width 80 height 21
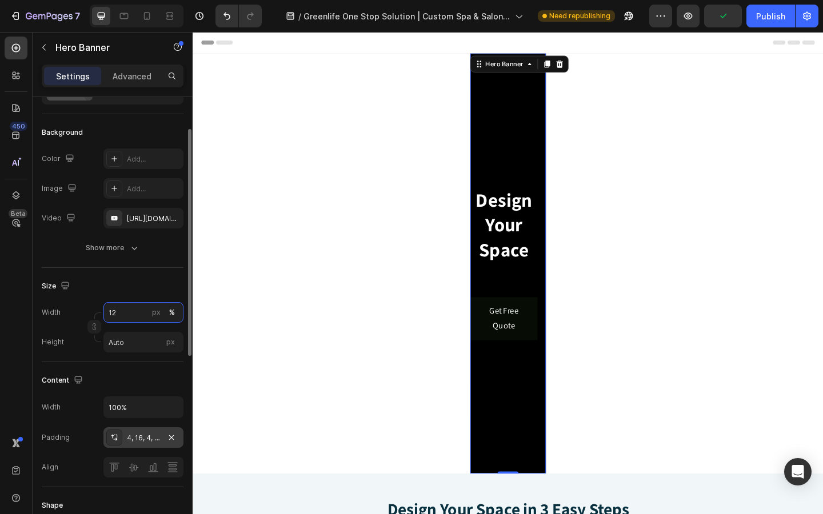
type input "1"
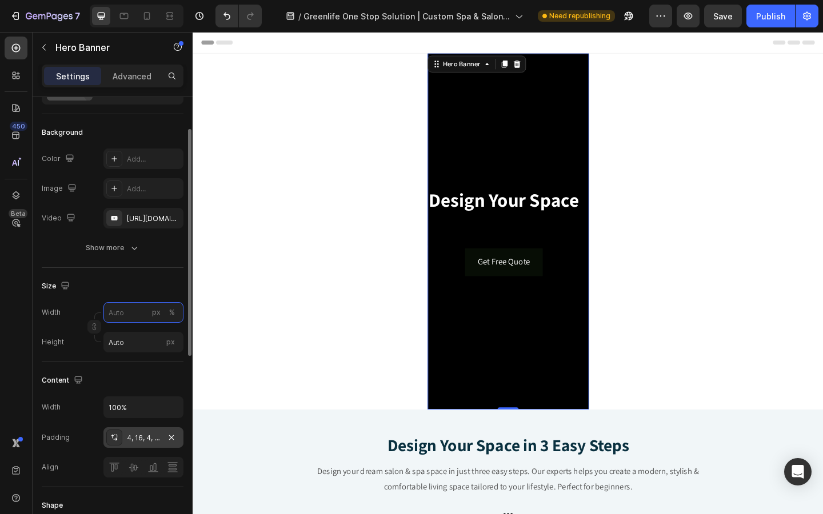
type input "1"
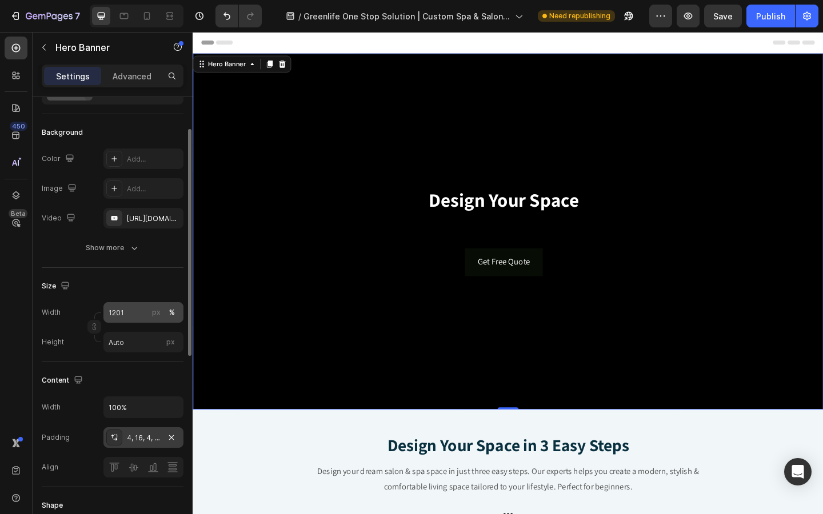
click at [175, 310] on button "%" at bounding box center [172, 313] width 14 height 14
click at [137, 310] on input "1201" at bounding box center [143, 312] width 80 height 21
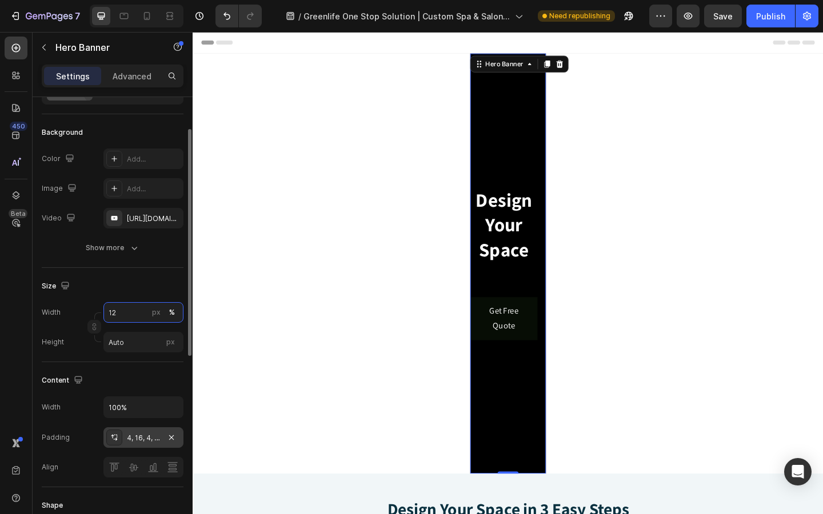
type input "1"
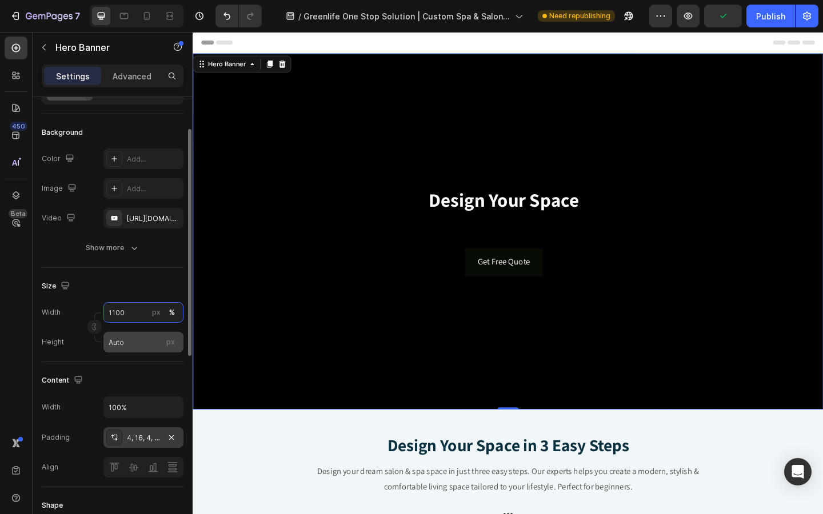
type input "1100"
click at [131, 347] on input "Auto" at bounding box center [143, 342] width 80 height 21
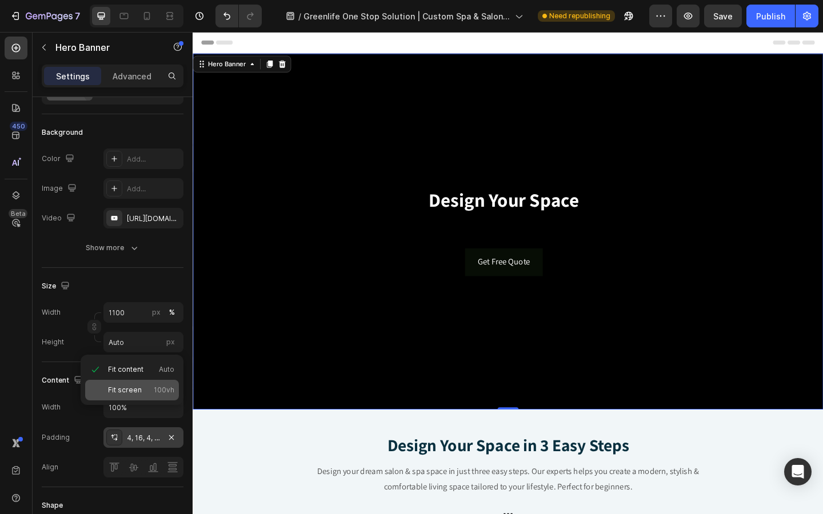
click at [138, 388] on span "Fit screen" at bounding box center [125, 390] width 34 height 10
type input "100 vh"
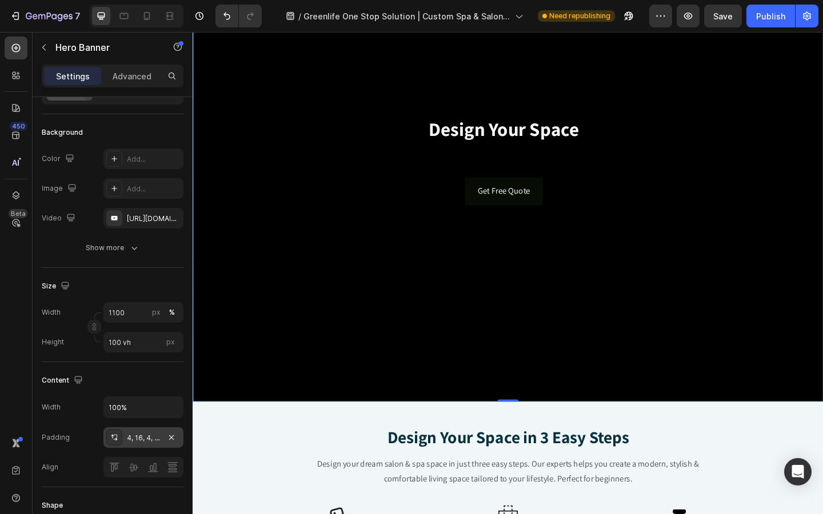
scroll to position [0, 0]
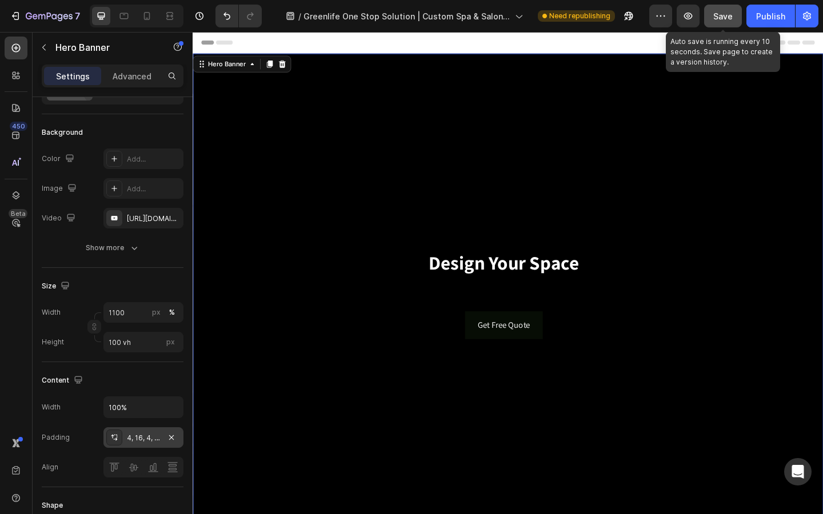
click at [726, 20] on span "Save" at bounding box center [722, 16] width 19 height 10
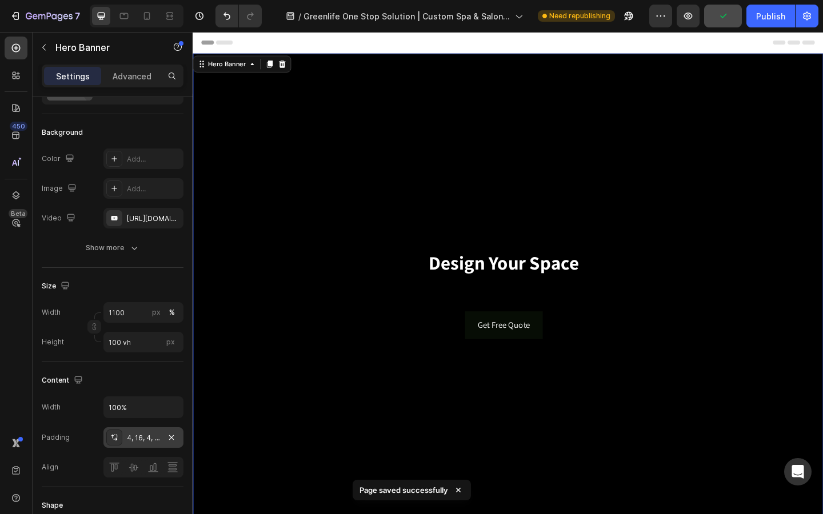
click at [305, 207] on div "Design Your Space Heading Get Free Quote Button" at bounding box center [531, 317] width 677 height 383
click at [137, 79] on p "Advanced" at bounding box center [132, 76] width 39 height 12
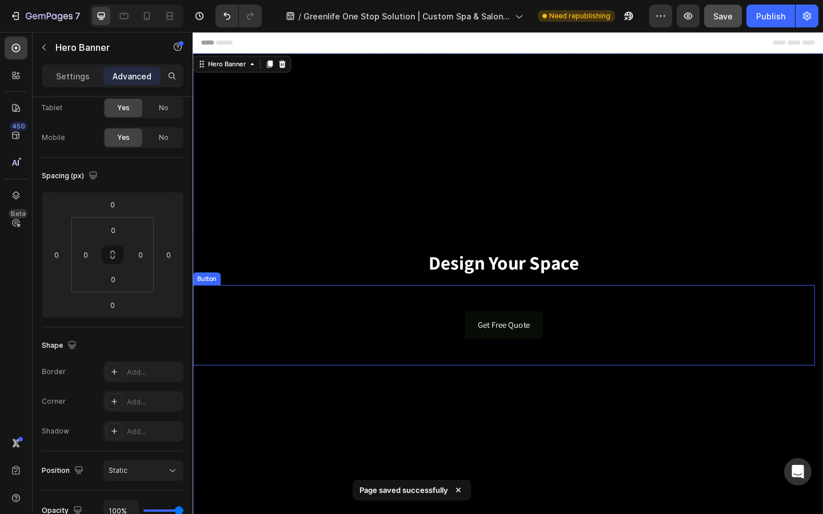
click at [460, 357] on div "Get Free Quote Button" at bounding box center [531, 350] width 677 height 87
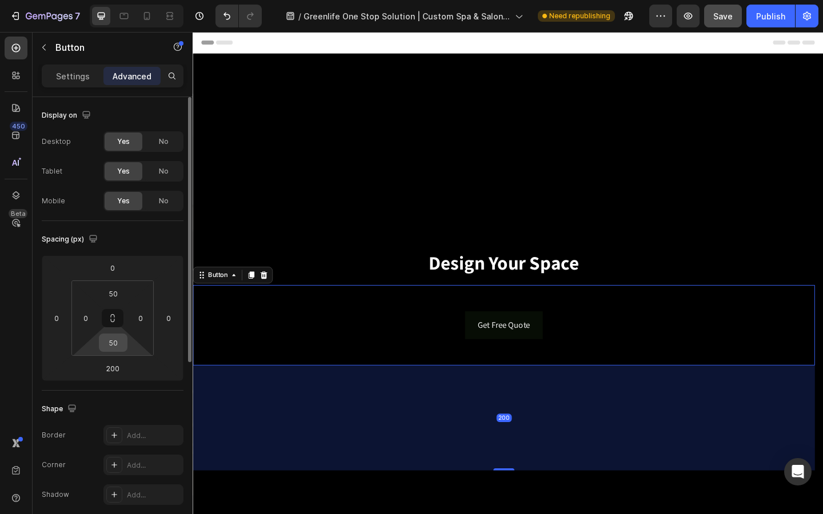
click at [111, 342] on input "50" at bounding box center [113, 342] width 23 height 17
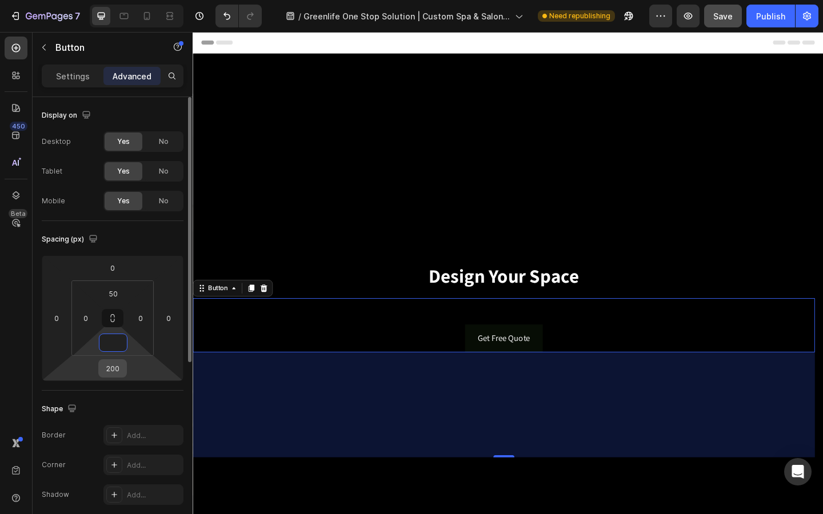
type input "0"
click at [113, 369] on input "200" at bounding box center [112, 368] width 23 height 17
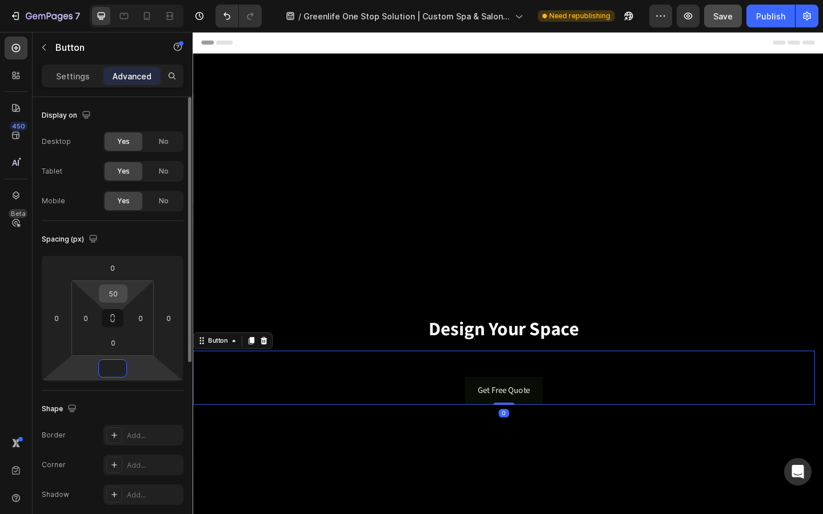
type input "0"
click at [120, 301] on input "50" at bounding box center [113, 293] width 23 height 17
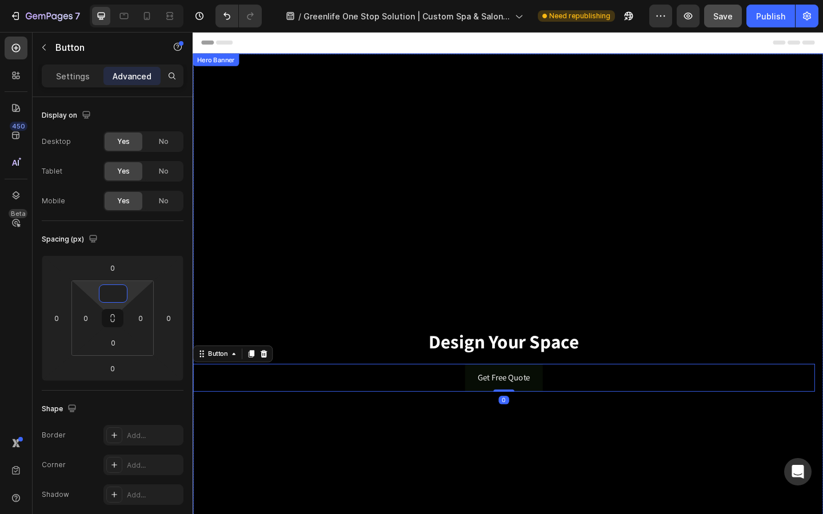
type input "50"
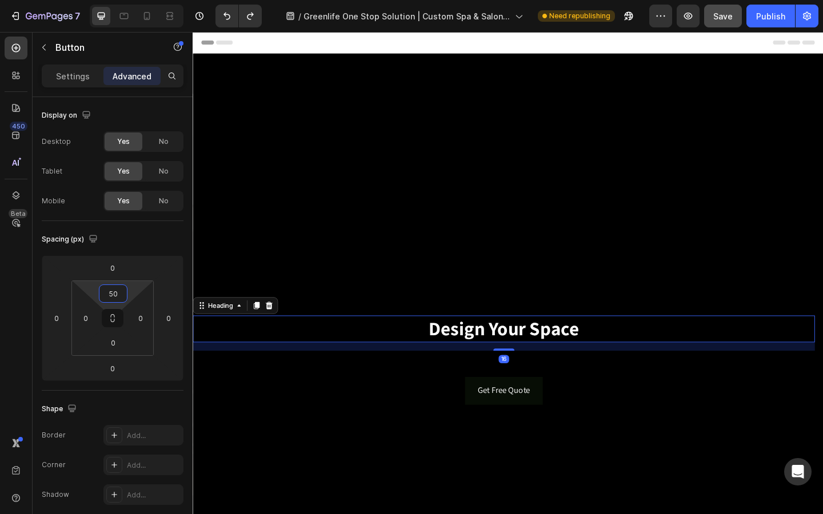
click at [495, 366] on strong "Design Your Space" at bounding box center [531, 354] width 164 height 27
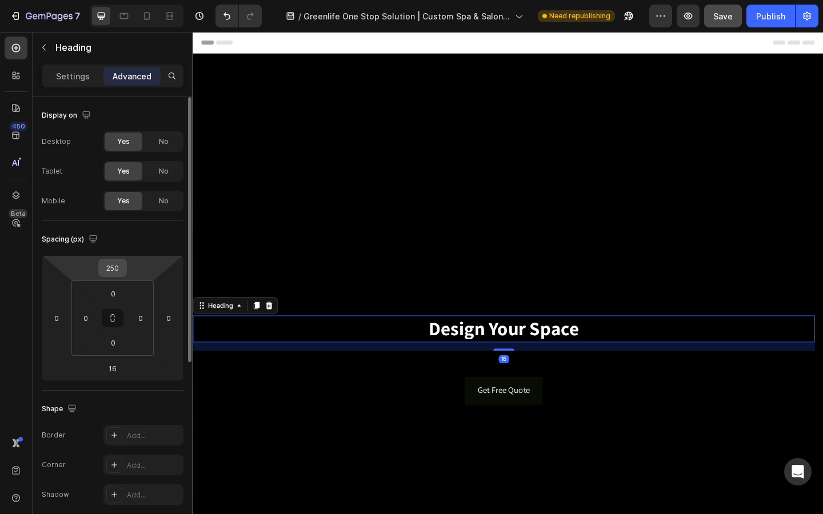
click at [123, 269] on input "250" at bounding box center [112, 267] width 23 height 17
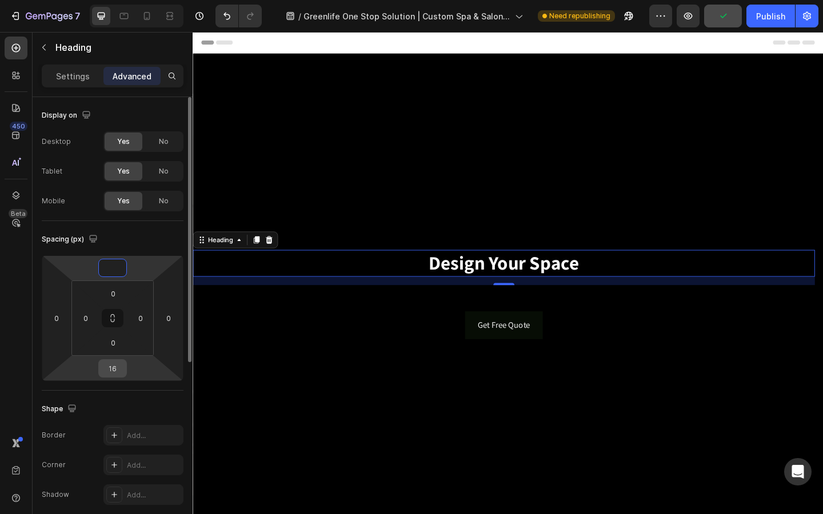
type input "0"
click at [118, 361] on input "16" at bounding box center [112, 368] width 23 height 17
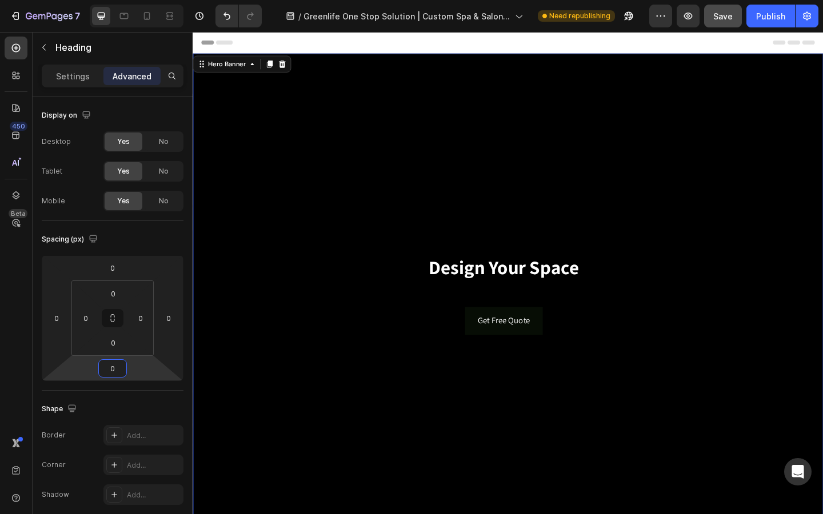
click at [317, 362] on div "Design Your Space Heading Get Free Quote Button" at bounding box center [536, 317] width 686 height 93
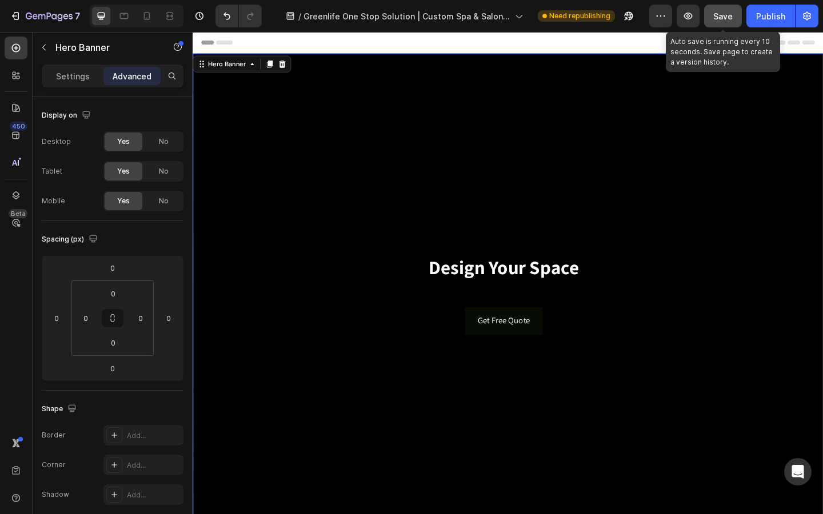
click at [725, 23] on button "Save" at bounding box center [723, 16] width 38 height 23
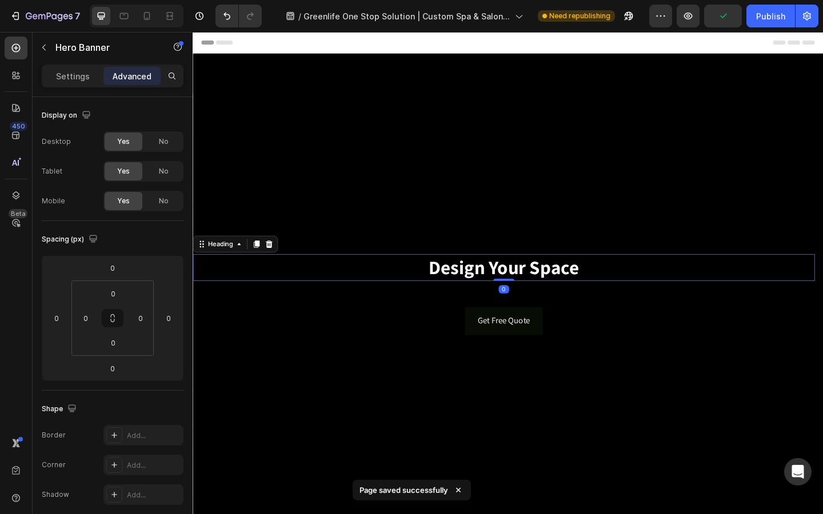
click at [560, 295] on strong "Design Your Space" at bounding box center [531, 287] width 164 height 27
click at [66, 77] on p "Settings" at bounding box center [73, 76] width 34 height 12
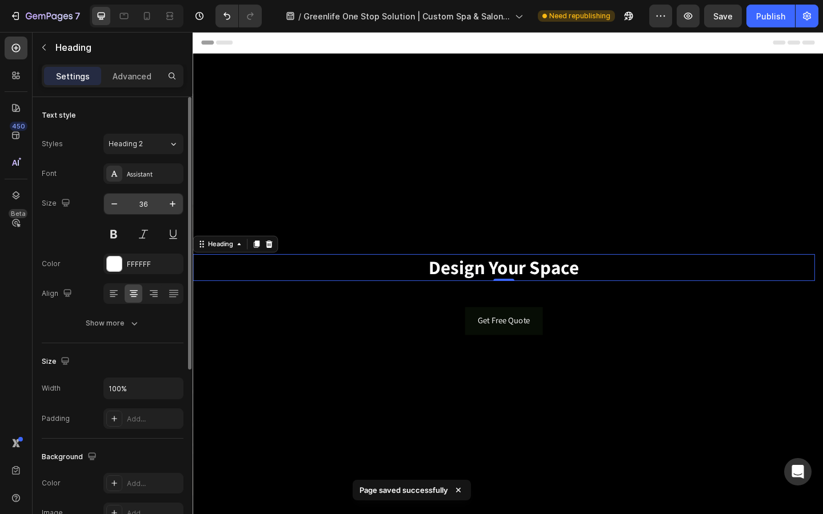
click at [146, 202] on input "36" at bounding box center [144, 204] width 38 height 21
type input "3"
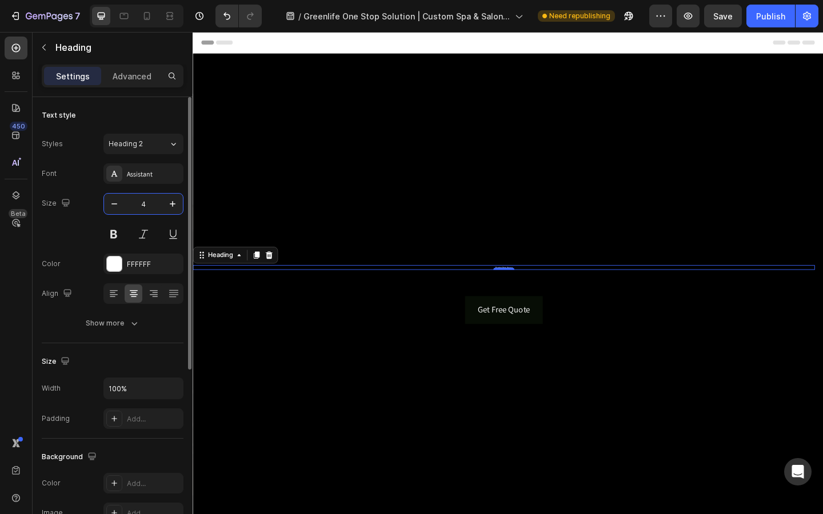
type input "40"
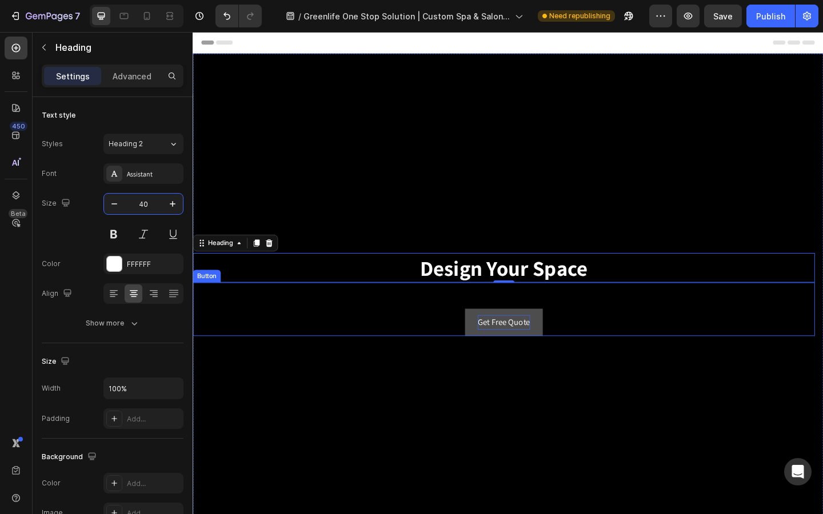
click at [547, 351] on p "Get Free Quote" at bounding box center [530, 348] width 57 height 17
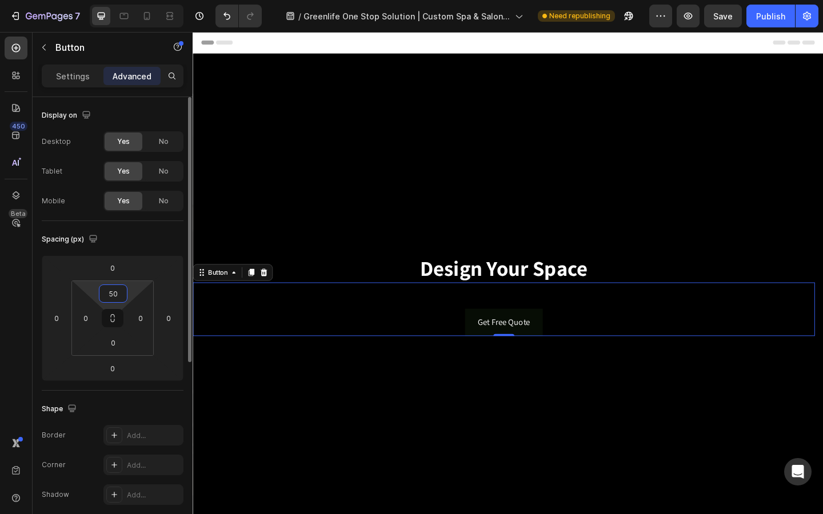
click at [114, 300] on input "50" at bounding box center [113, 293] width 23 height 17
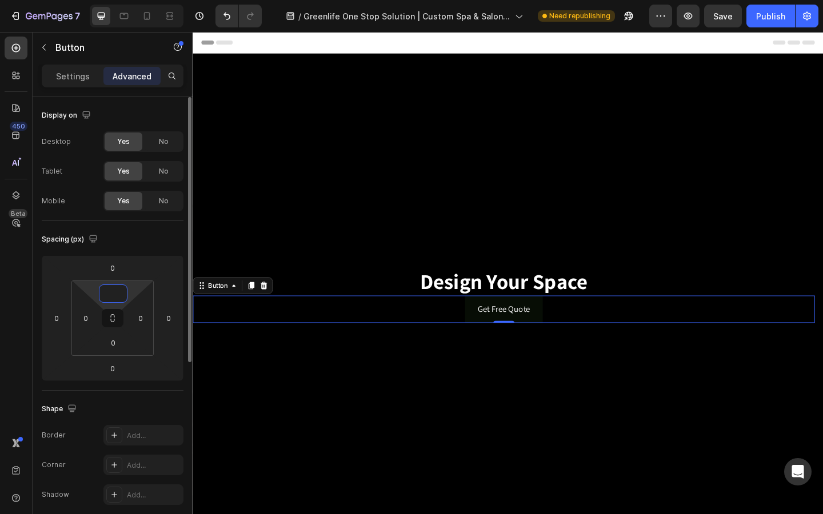
type input "50"
type input "20"
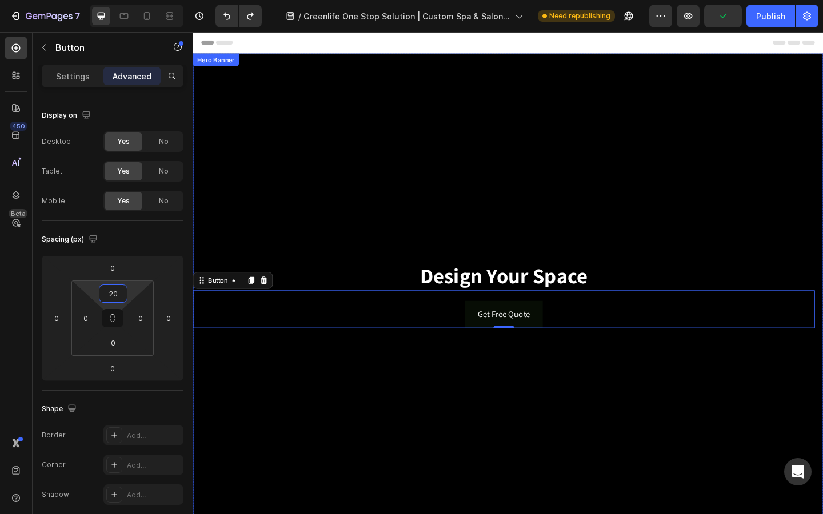
click at [271, 380] on div "Background Image" at bounding box center [536, 317] width 686 height 525
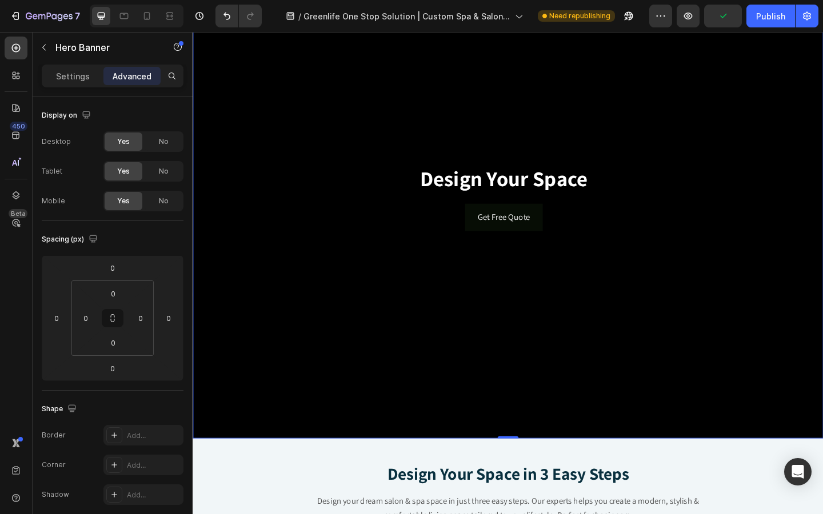
scroll to position [105, 0]
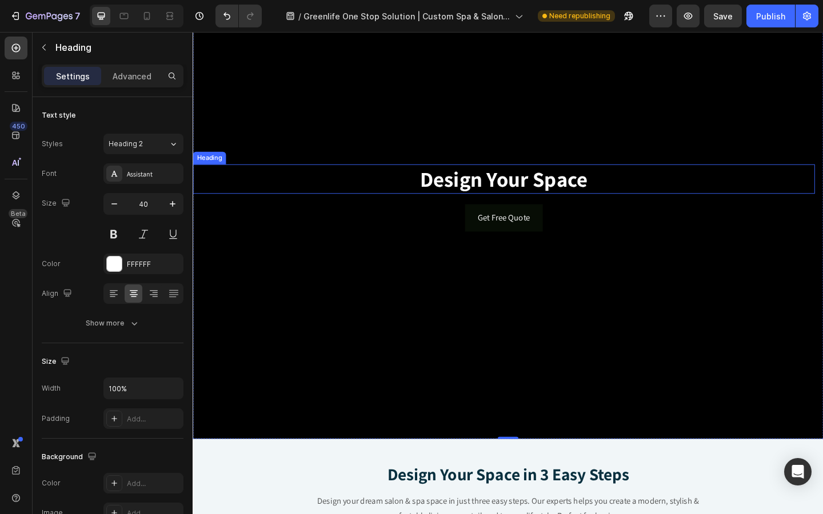
click at [470, 194] on strong "Design Your Space" at bounding box center [531, 192] width 183 height 30
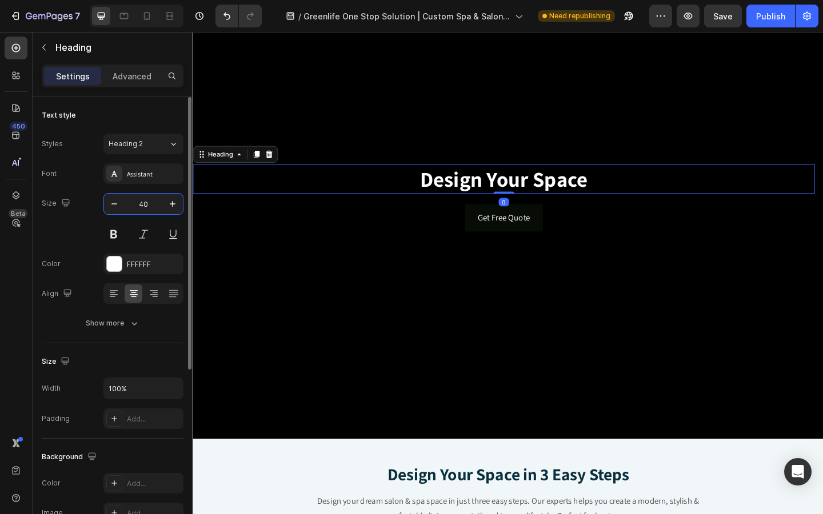
click at [146, 207] on input "40" at bounding box center [144, 204] width 38 height 21
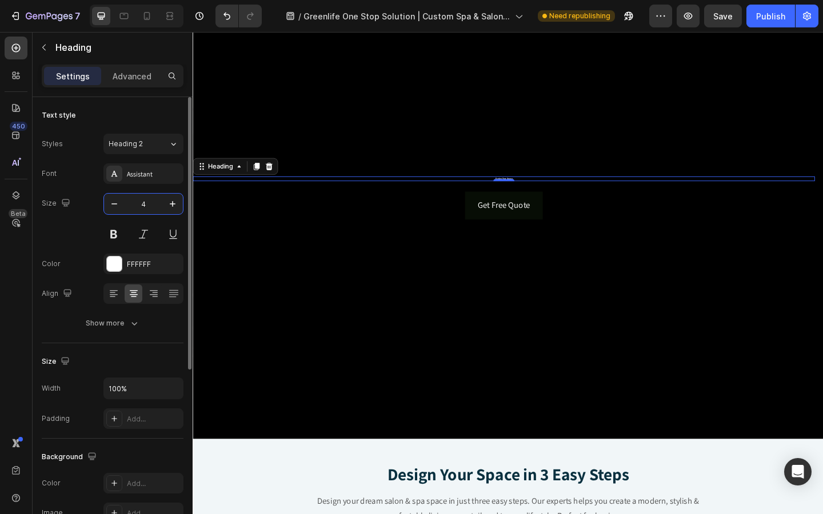
type input "46"
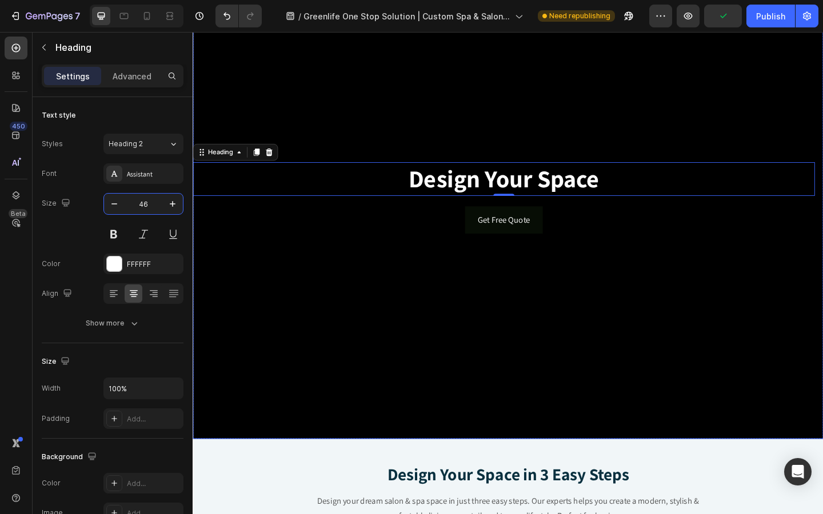
click at [481, 329] on div "Background Image" at bounding box center [536, 212] width 686 height 525
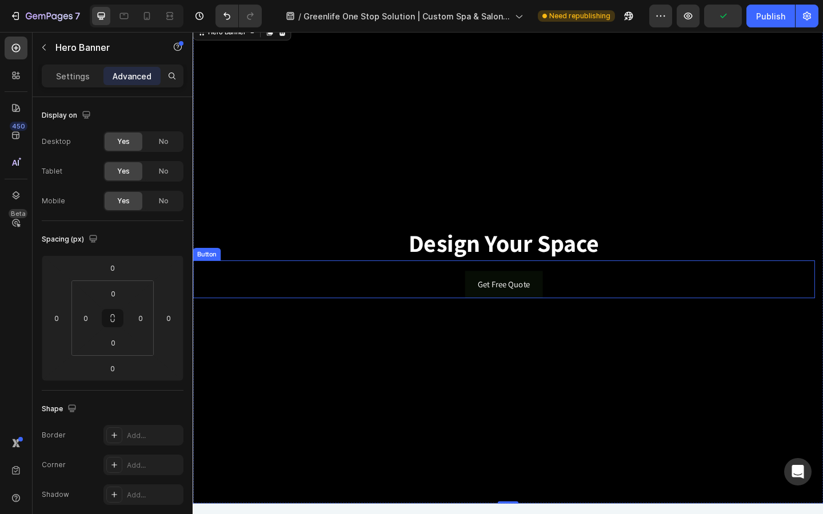
scroll to position [39, 0]
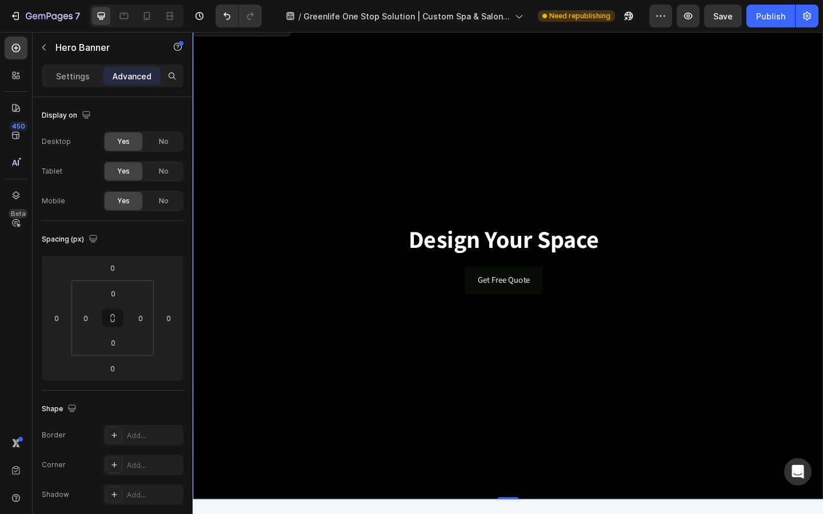
click at [609, 81] on div "Background Image" at bounding box center [536, 278] width 686 height 525
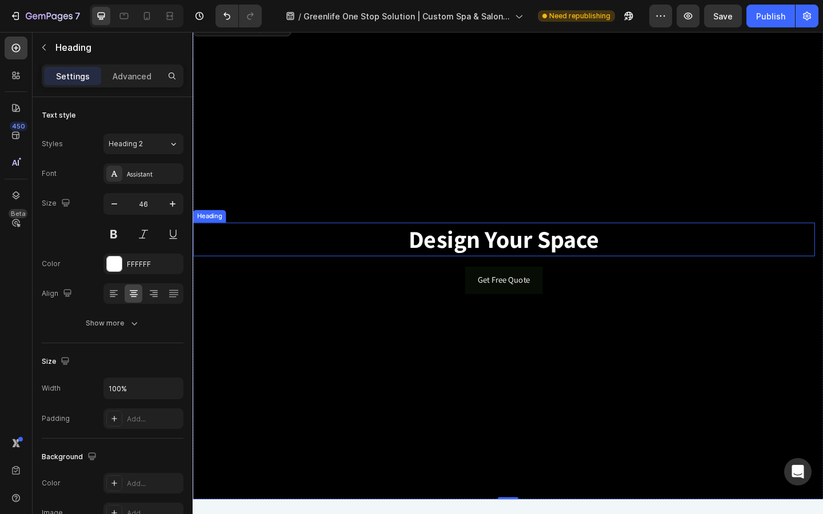
click at [481, 264] on strong "Design Your Space" at bounding box center [531, 257] width 207 height 34
click at [124, 88] on div "Settings Advanced" at bounding box center [113, 81] width 160 height 33
click at [128, 86] on div "Settings Advanced" at bounding box center [113, 76] width 142 height 23
click at [130, 79] on p "Advanced" at bounding box center [132, 76] width 39 height 12
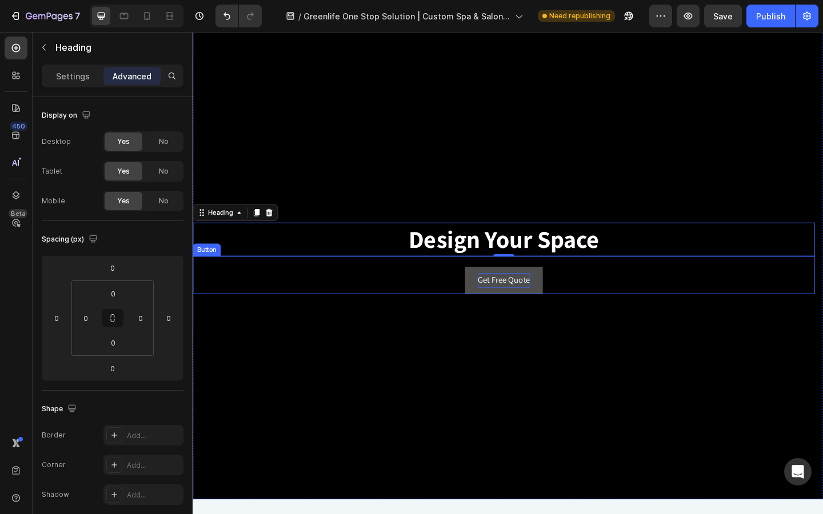
click at [523, 309] on p "Get Free Quote" at bounding box center [530, 302] width 57 height 17
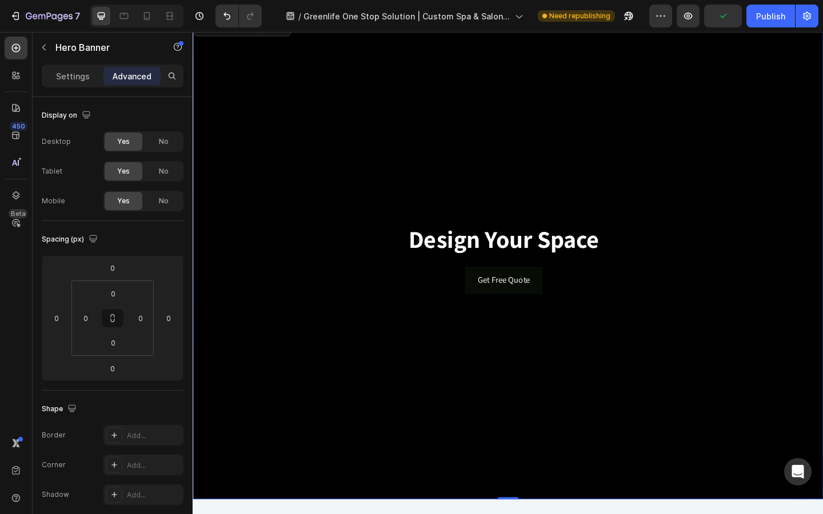
click at [454, 80] on div "Background Image" at bounding box center [536, 278] width 686 height 525
click at [247, 451] on div "Background Image" at bounding box center [536, 278] width 686 height 525
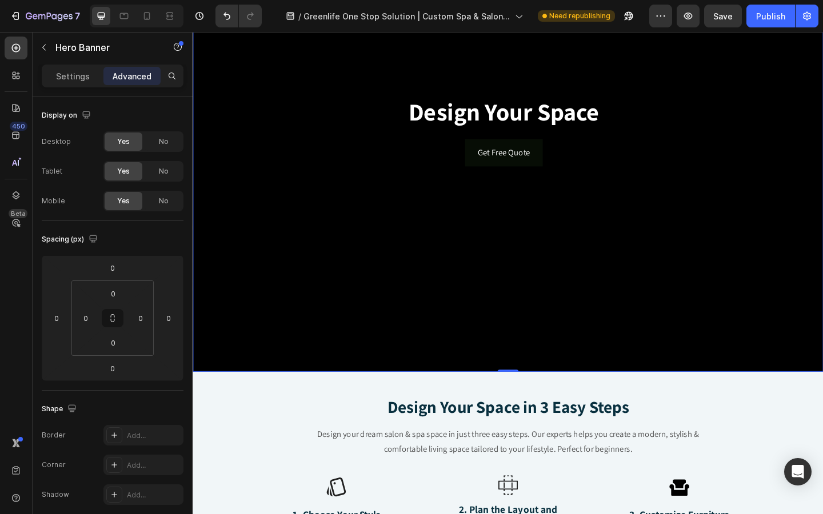
scroll to position [227, 0]
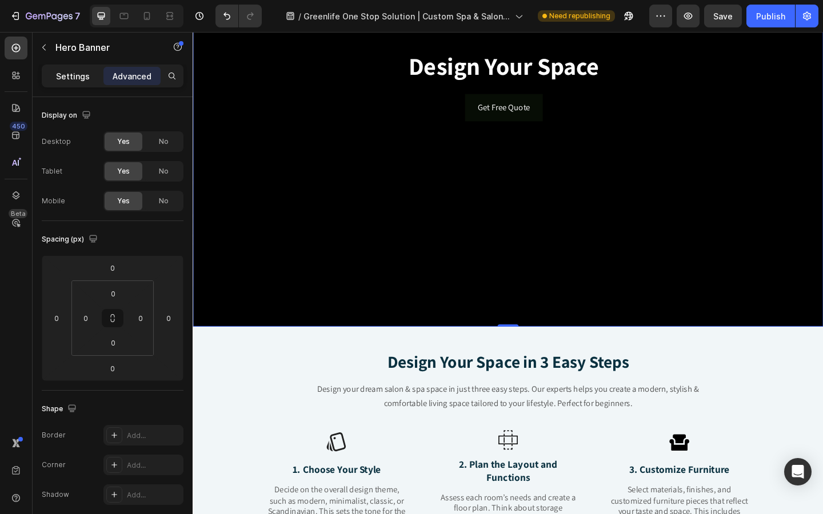
click at [76, 85] on div "Settings" at bounding box center [72, 76] width 57 height 18
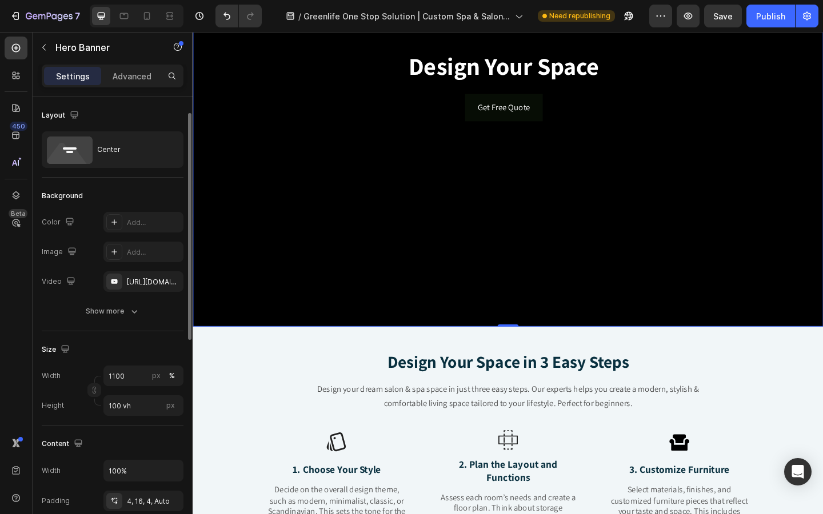
scroll to position [36, 0]
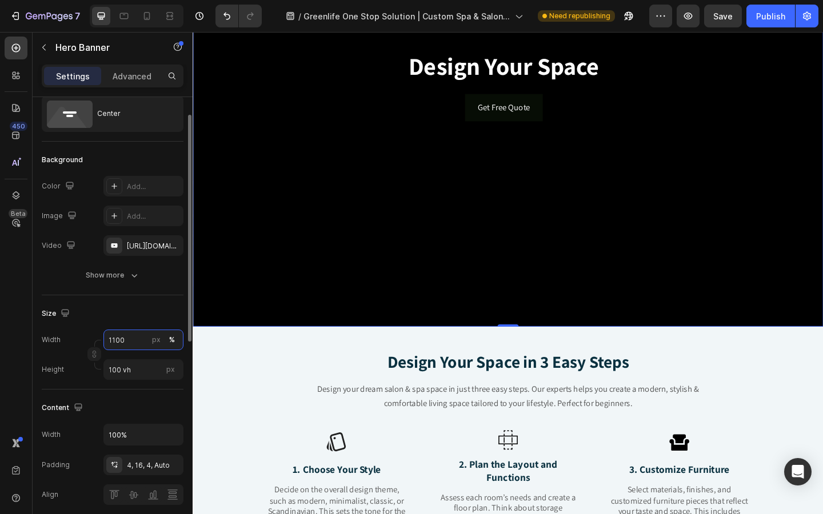
click at [137, 339] on input "1100" at bounding box center [143, 340] width 80 height 21
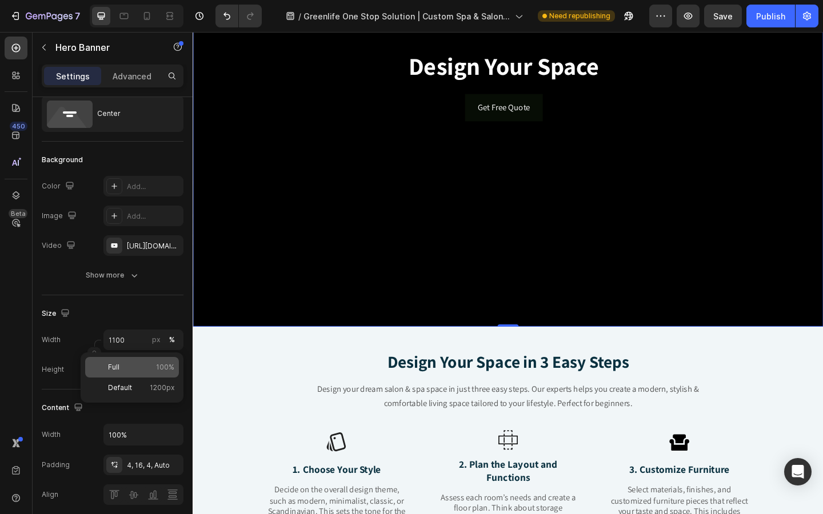
click at [135, 365] on p "Full 100%" at bounding box center [141, 367] width 66 height 10
type input "100"
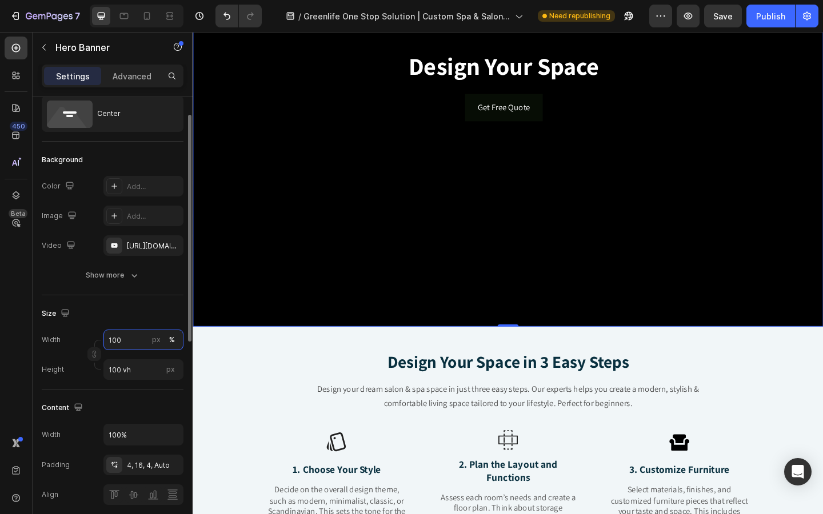
click at [132, 341] on input "100" at bounding box center [143, 340] width 80 height 21
click at [62, 369] on label "Height" at bounding box center [53, 370] width 22 height 10
click at [148, 372] on input "100 vh" at bounding box center [143, 370] width 80 height 21
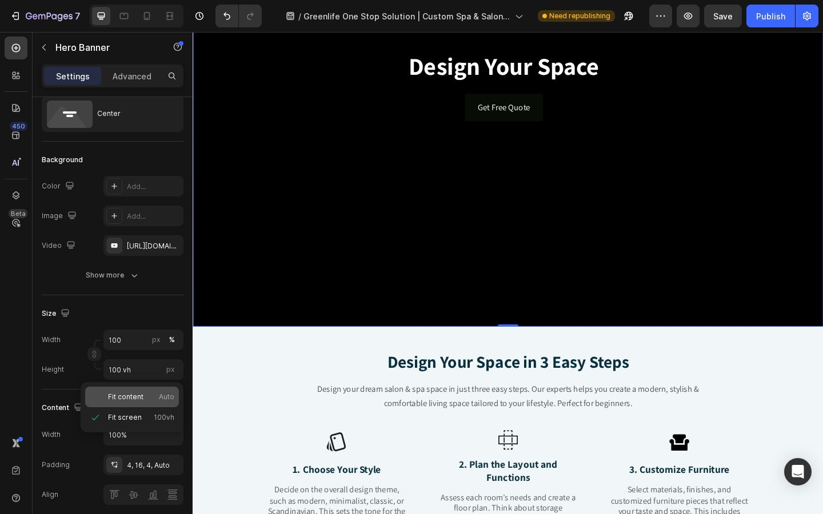
click at [137, 401] on span "Fit content" at bounding box center [125, 397] width 35 height 10
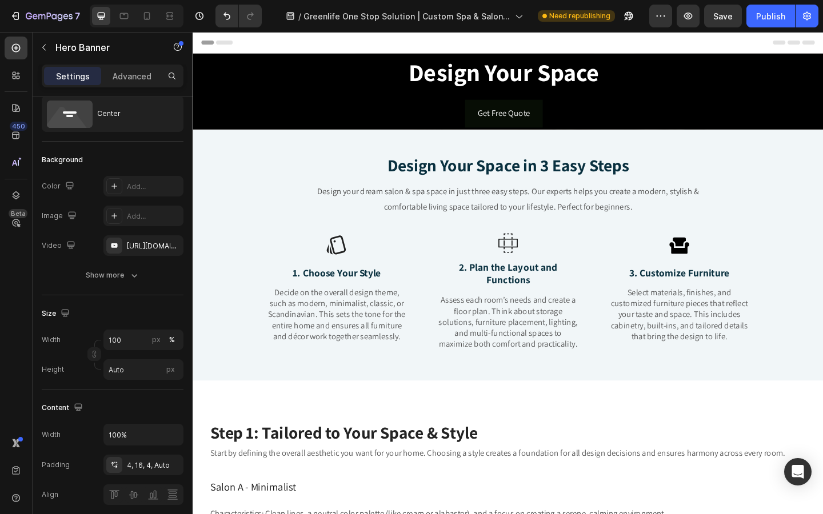
scroll to position [10, 0]
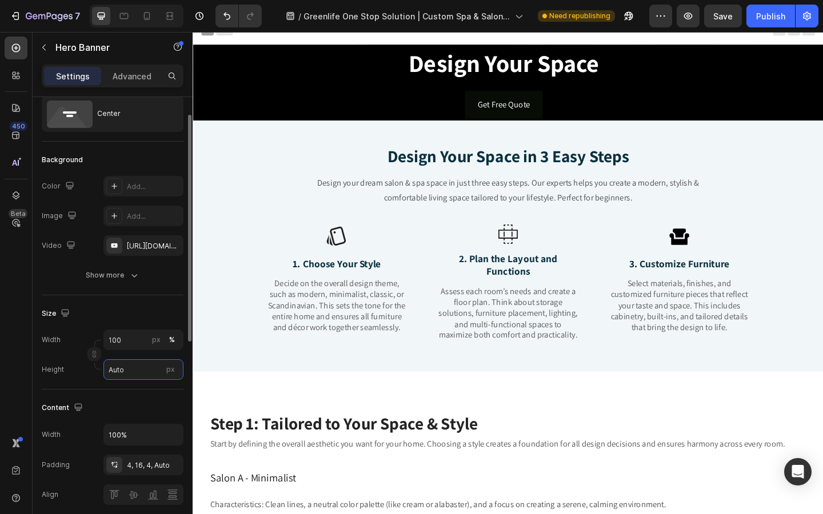
click at [137, 372] on input "Auto" at bounding box center [143, 370] width 80 height 21
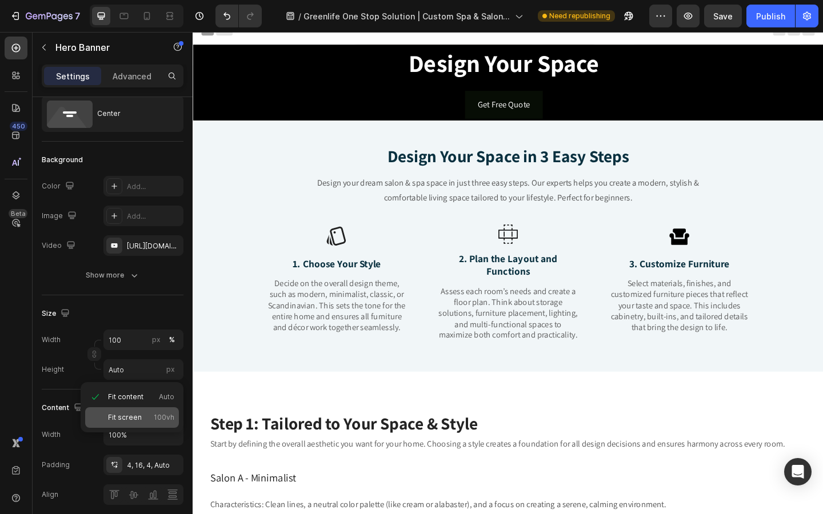
click at [141, 421] on p "Fit screen 100vh" at bounding box center [141, 418] width 66 height 10
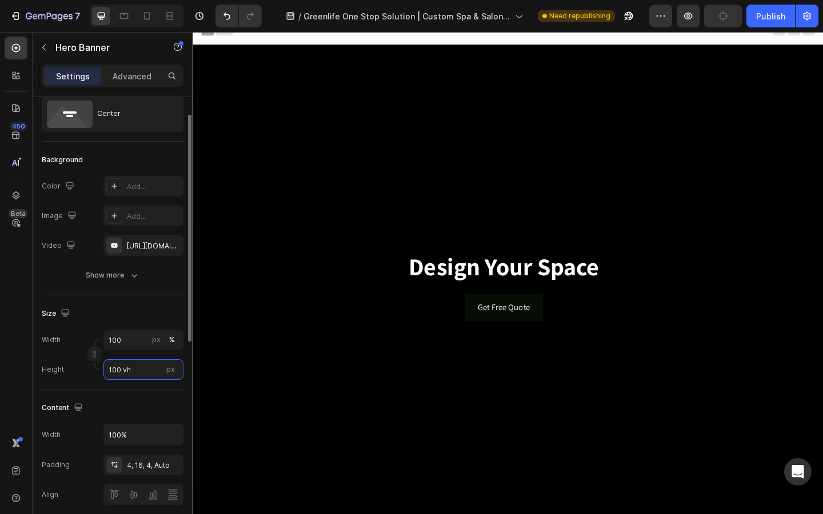
click at [132, 374] on input "100 vh" at bounding box center [143, 370] width 80 height 21
click at [119, 374] on input "100 vh" at bounding box center [143, 370] width 80 height 21
drag, startPoint x: 118, startPoint y: 369, endPoint x: 98, endPoint y: 368, distance: 20.0
click at [98, 368] on div "Width 100 px % Height 100 vh px" at bounding box center [113, 355] width 142 height 50
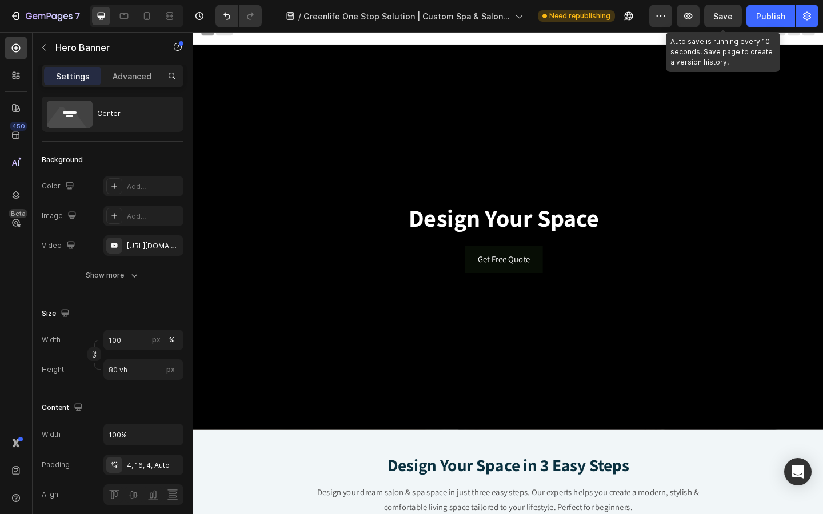
drag, startPoint x: 716, startPoint y: 5, endPoint x: 716, endPoint y: 444, distance: 439.5
click at [716, 5] on button "Save" at bounding box center [723, 16] width 38 height 23
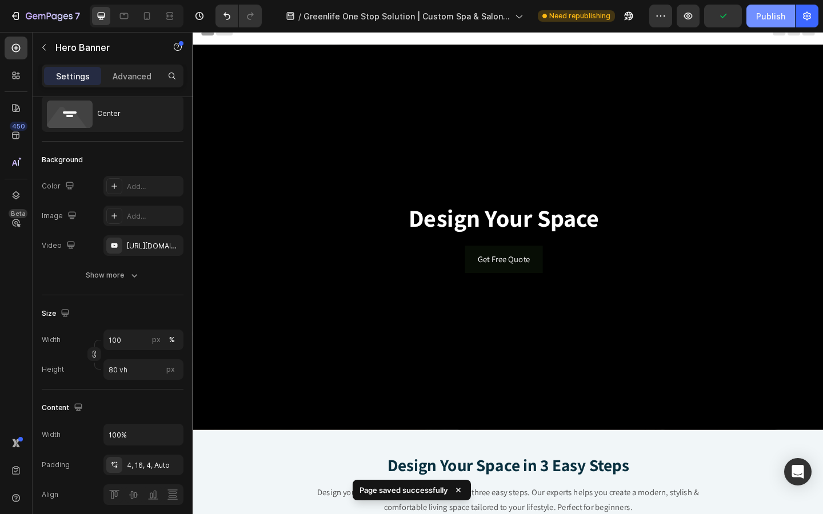
click at [777, 18] on div "Publish" at bounding box center [770, 16] width 29 height 12
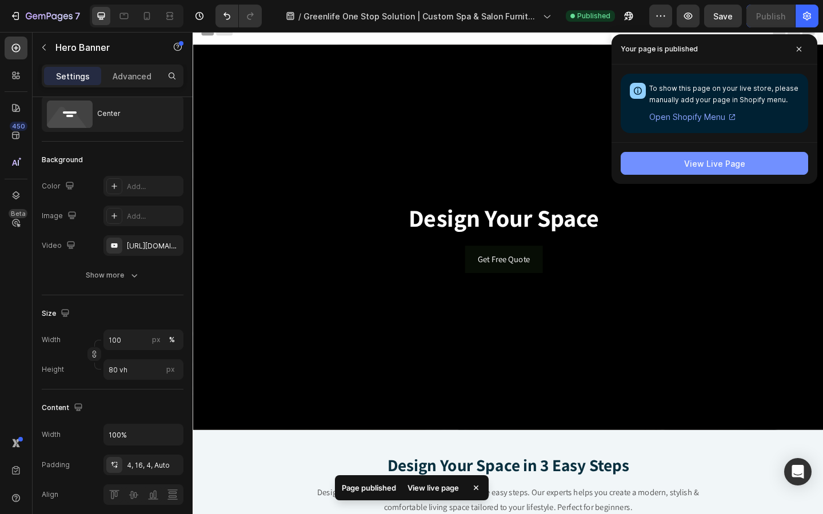
click at [719, 163] on div "View Live Page" at bounding box center [714, 164] width 61 height 12
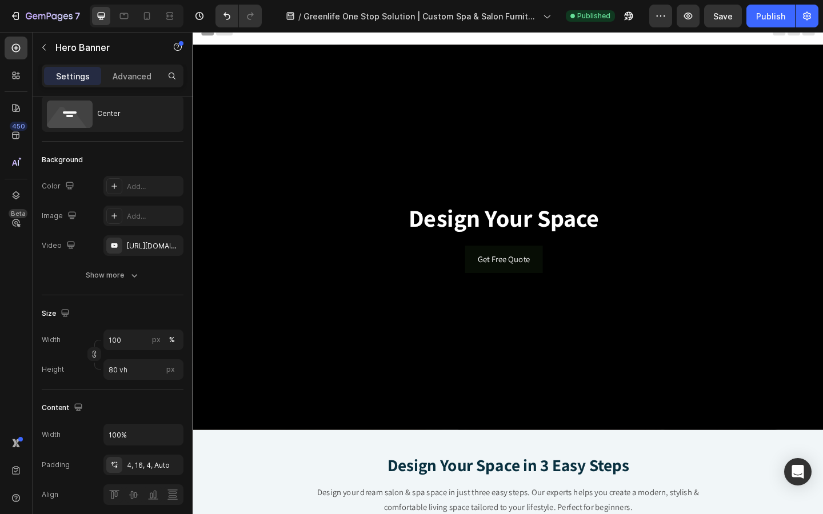
click at [307, 113] on div "Background Image" at bounding box center [536, 256] width 686 height 420
drag, startPoint x: 116, startPoint y: 370, endPoint x: 96, endPoint y: 370, distance: 20.0
click at [97, 370] on div "Height 80 vh px" at bounding box center [113, 370] width 142 height 21
click at [137, 334] on input "100" at bounding box center [143, 340] width 80 height 21
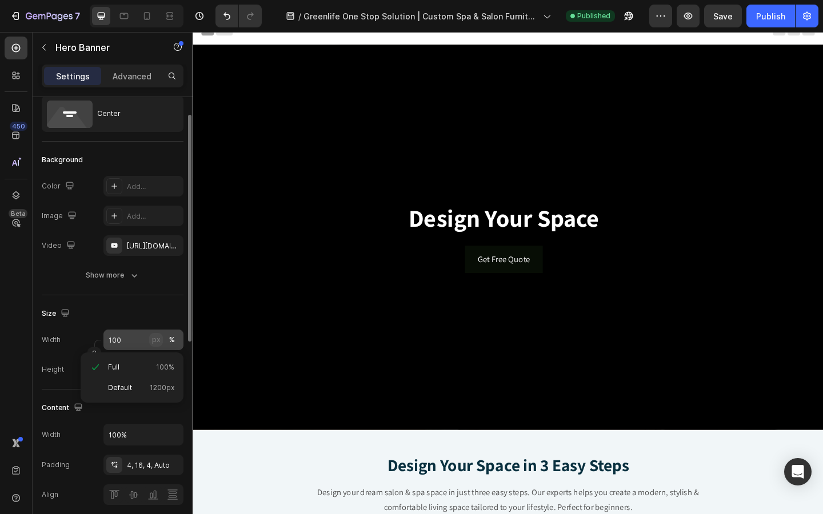
click at [156, 343] on div "px" at bounding box center [156, 340] width 9 height 10
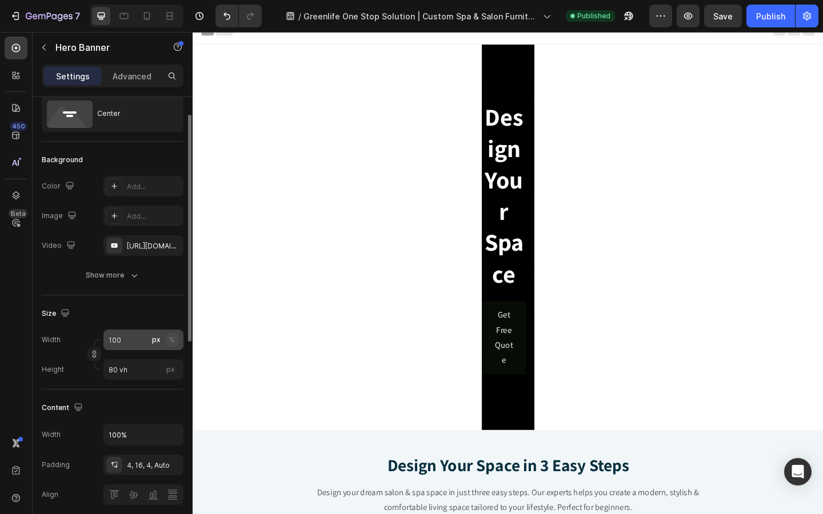
click at [176, 343] on button "%" at bounding box center [172, 340] width 14 height 14
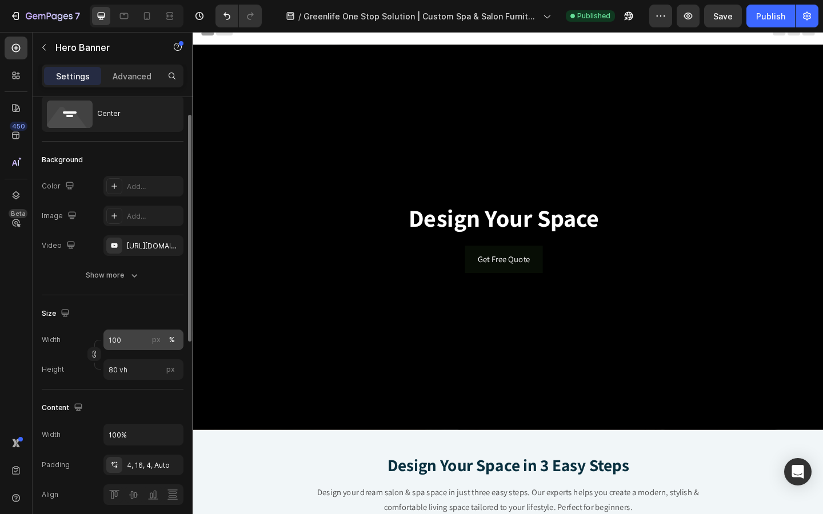
click at [172, 342] on div "%" at bounding box center [172, 340] width 6 height 10
click at [140, 380] on input "80 vh" at bounding box center [143, 370] width 80 height 21
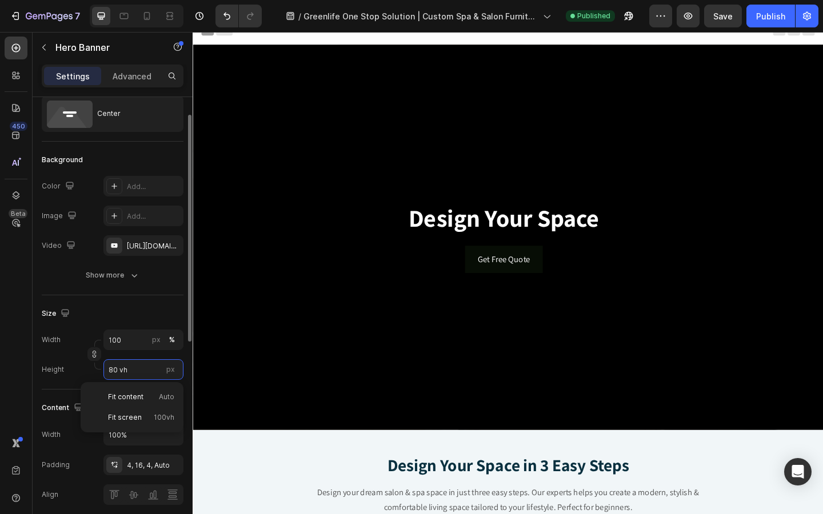
click at [117, 373] on input "80 vh" at bounding box center [143, 370] width 80 height 21
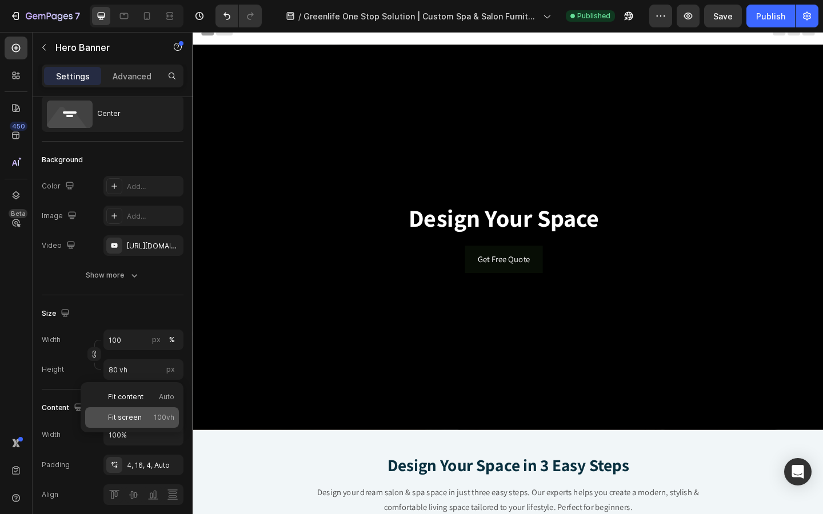
click at [130, 416] on span "Fit screen" at bounding box center [125, 418] width 34 height 10
type input "100 vh"
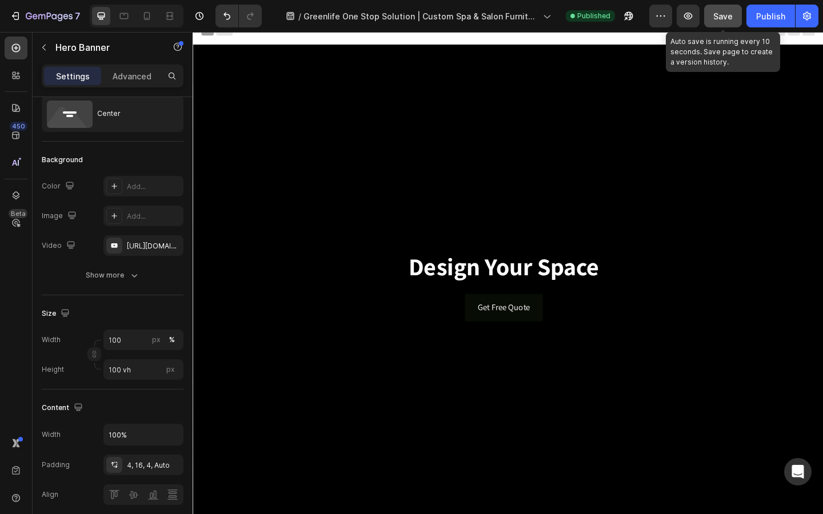
click at [730, 25] on button "Save" at bounding box center [723, 16] width 38 height 23
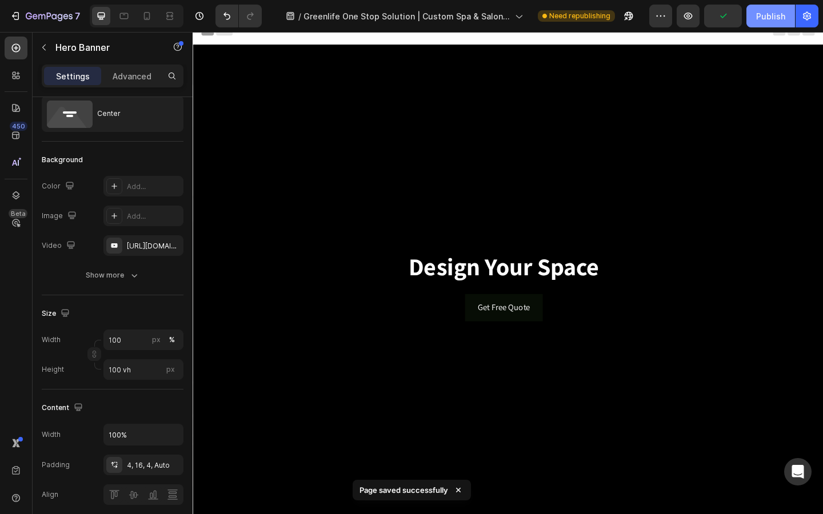
click at [777, 17] on div "Publish" at bounding box center [770, 16] width 29 height 12
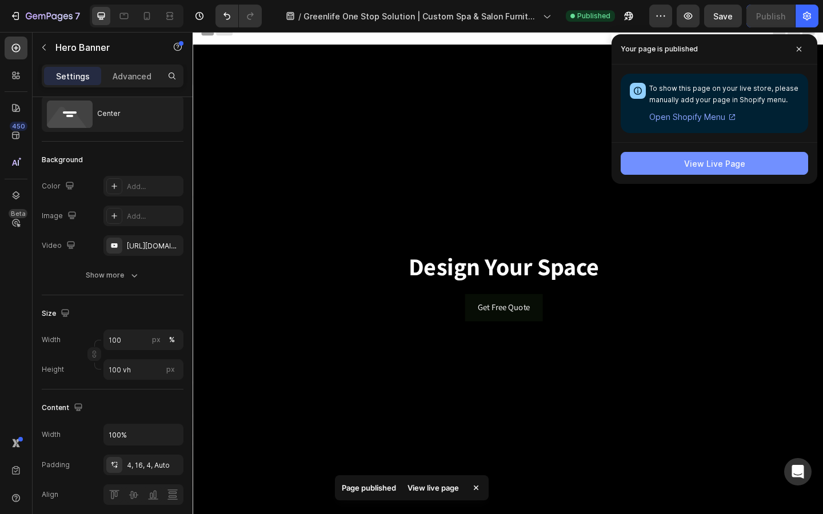
click at [637, 164] on button "View Live Page" at bounding box center [714, 163] width 187 height 23
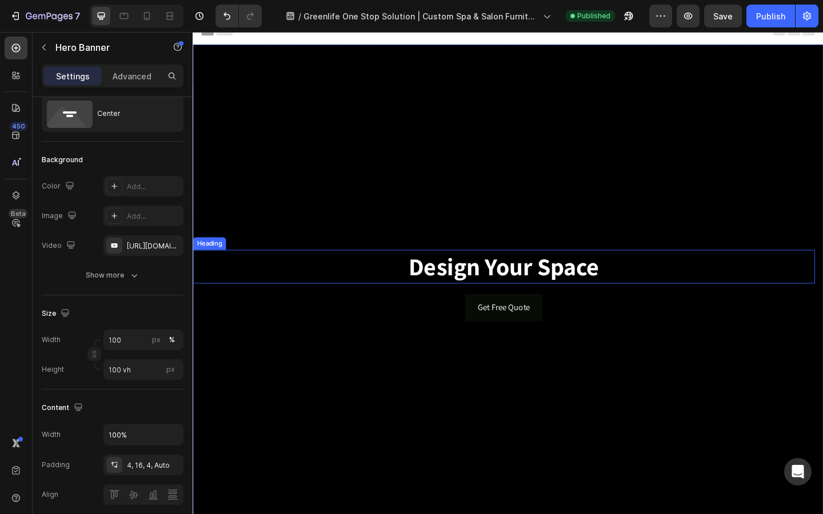
click at [424, 271] on h2 "Design Your Space" at bounding box center [531, 287] width 677 height 37
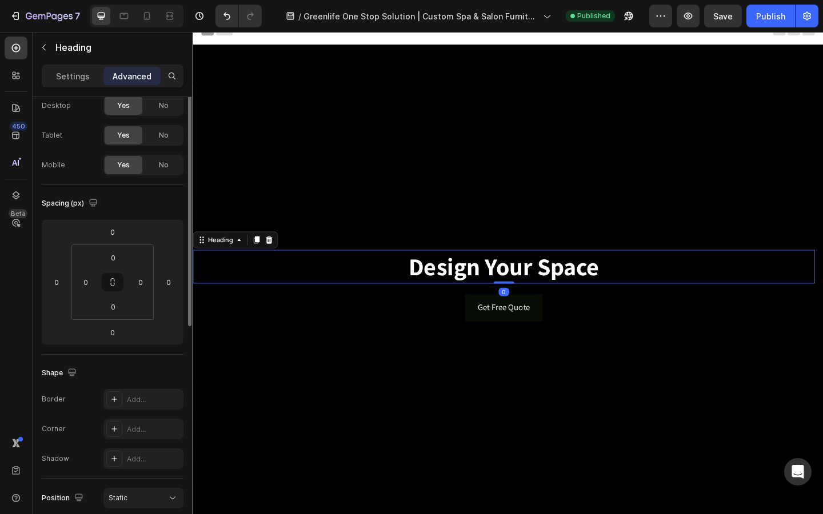
scroll to position [0, 0]
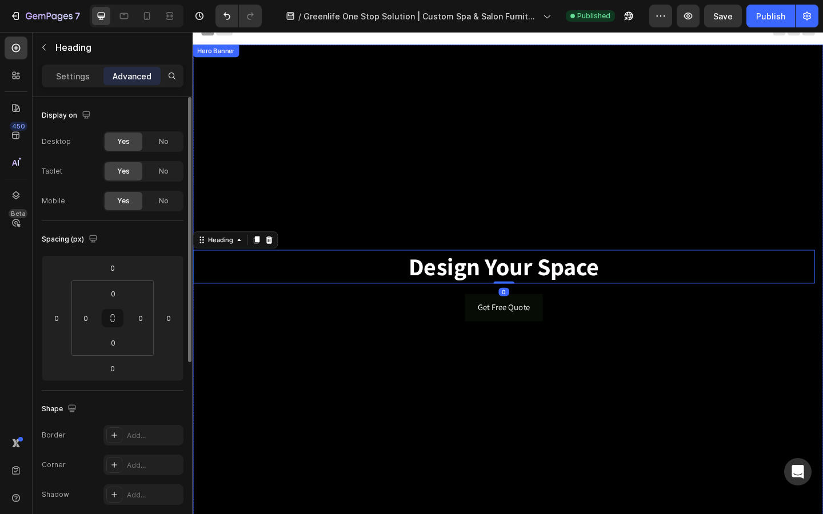
click at [421, 143] on div "Background Image" at bounding box center [536, 308] width 686 height 525
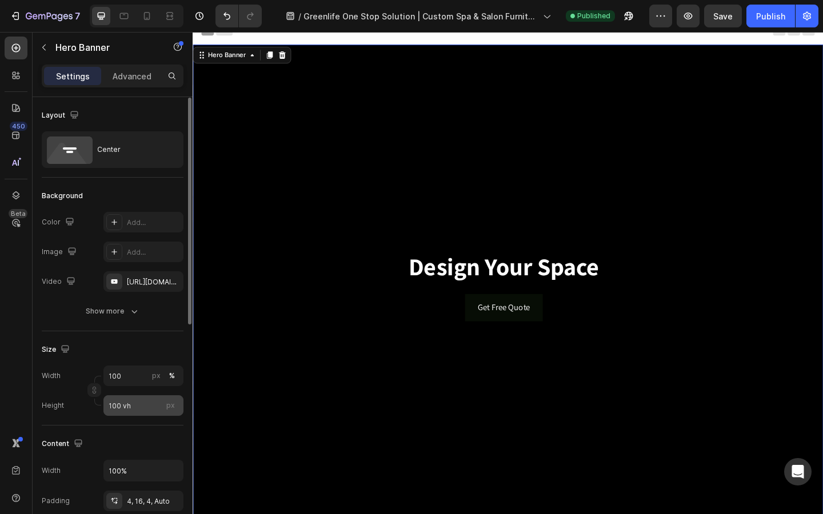
scroll to position [39, 0]
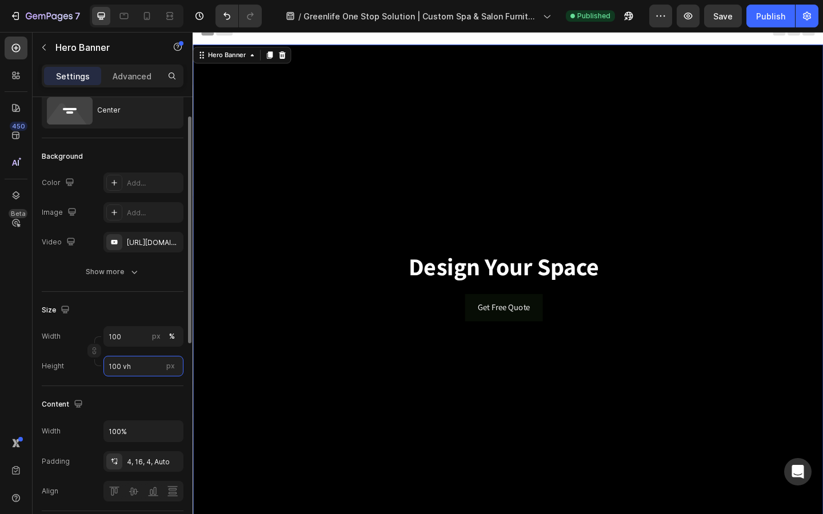
click at [159, 363] on input "100 vh" at bounding box center [143, 366] width 80 height 21
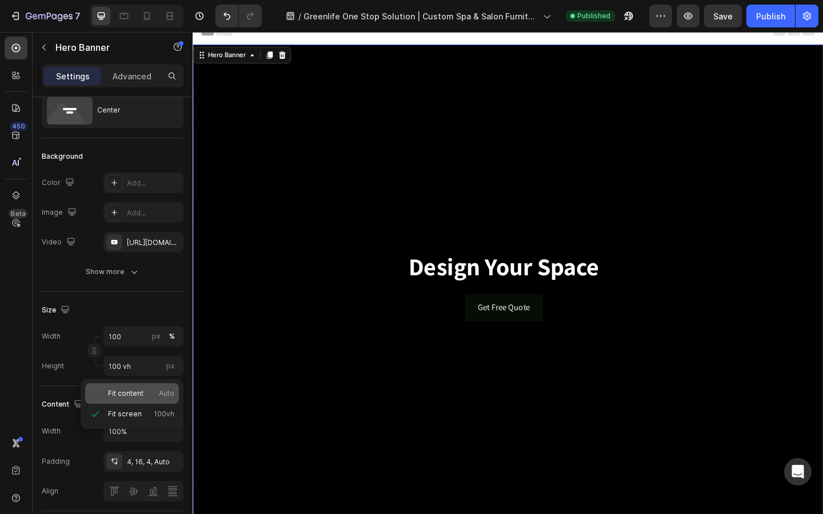
click at [149, 393] on p "Fit content Auto" at bounding box center [141, 394] width 66 height 10
type input "Auto"
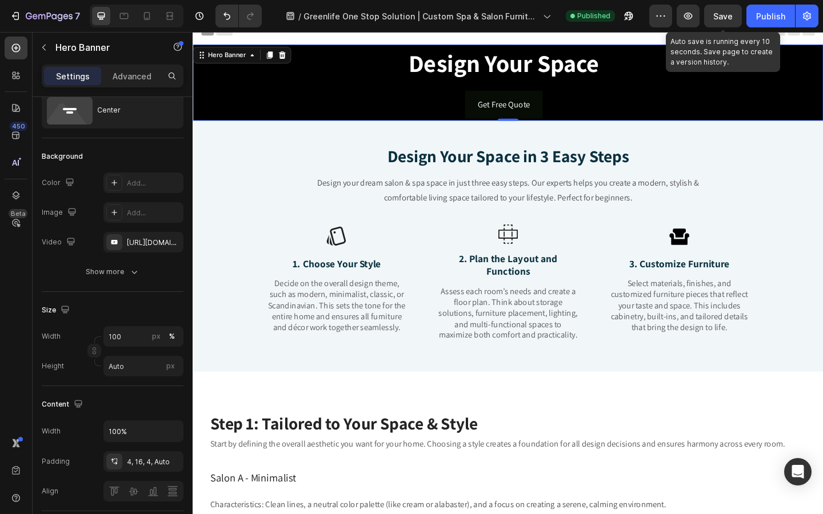
click at [726, 15] on span "Save" at bounding box center [722, 16] width 19 height 10
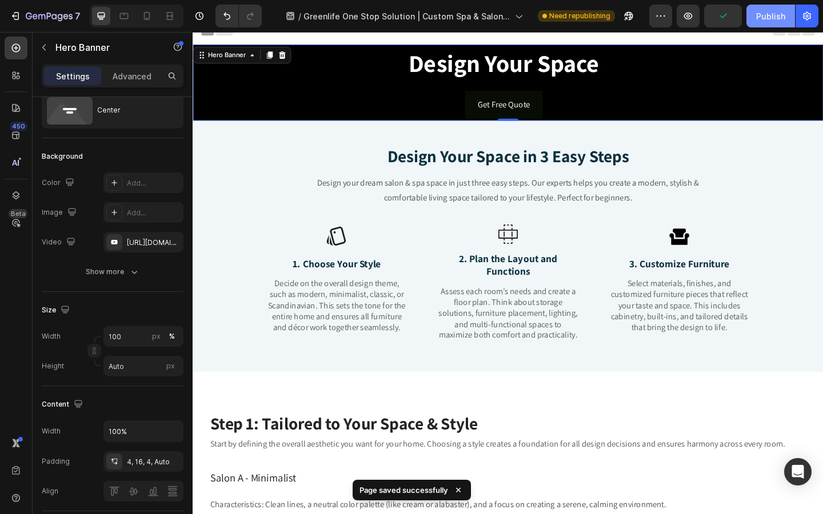
click at [781, 21] on div "Publish" at bounding box center [770, 16] width 29 height 12
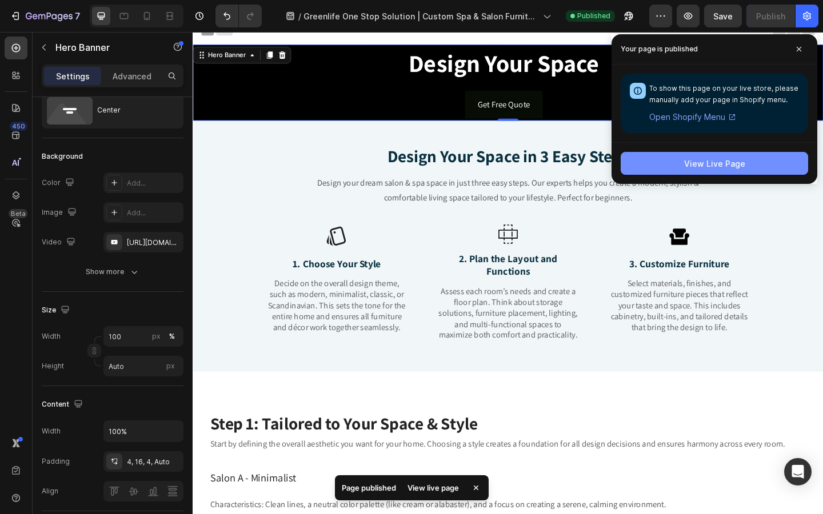
click at [700, 158] on div "View Live Page" at bounding box center [714, 164] width 61 height 12
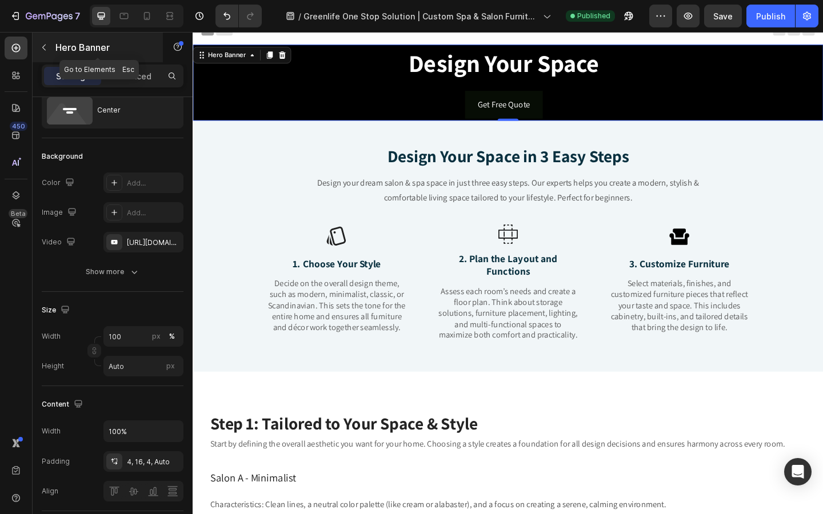
click at [48, 51] on icon "button" at bounding box center [43, 47] width 9 height 9
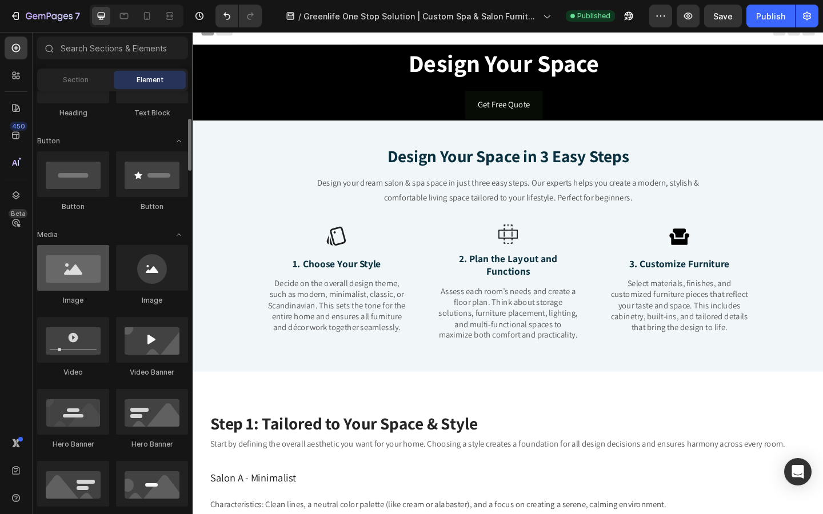
scroll to position [253, 0]
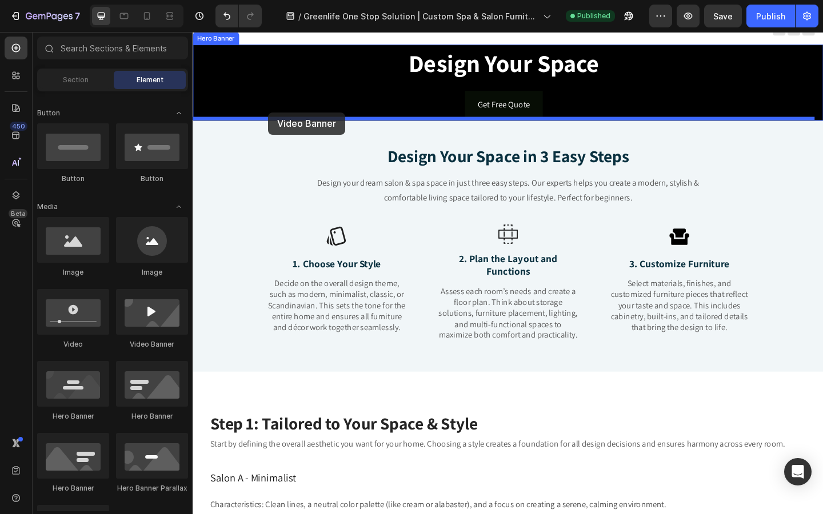
drag, startPoint x: 354, startPoint y: 349, endPoint x: 275, endPoint y: 119, distance: 242.4
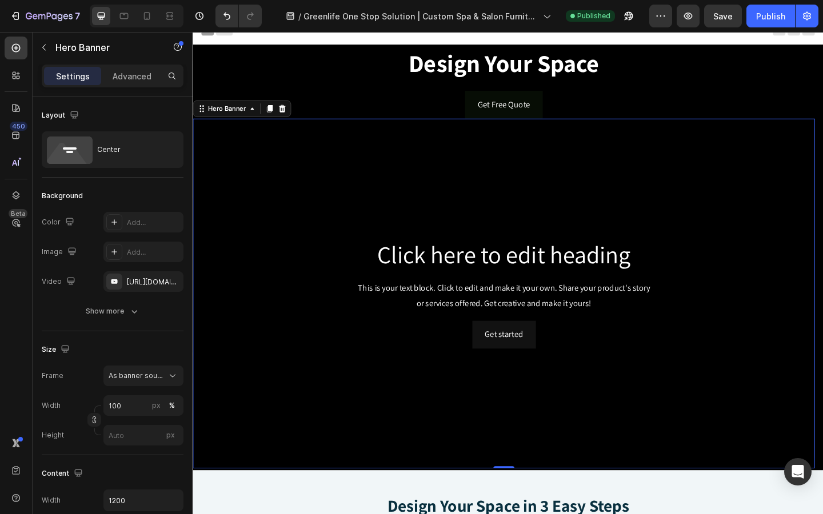
click at [334, 408] on div "Background Image" at bounding box center [531, 316] width 677 height 381
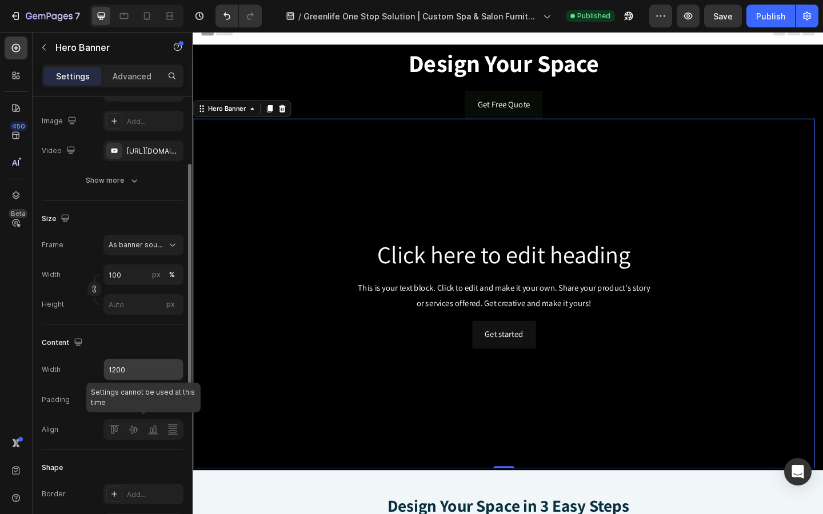
scroll to position [134, 0]
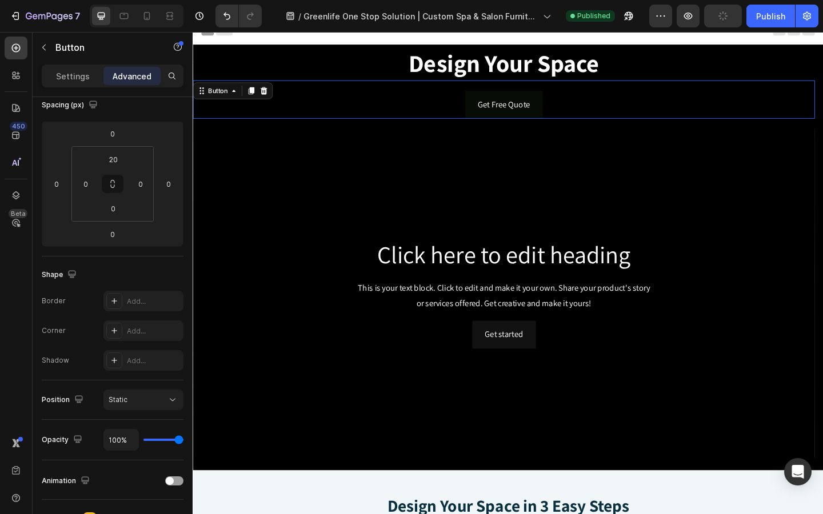
click at [369, 85] on div "Get Free Quote Button 0" at bounding box center [531, 106] width 677 height 42
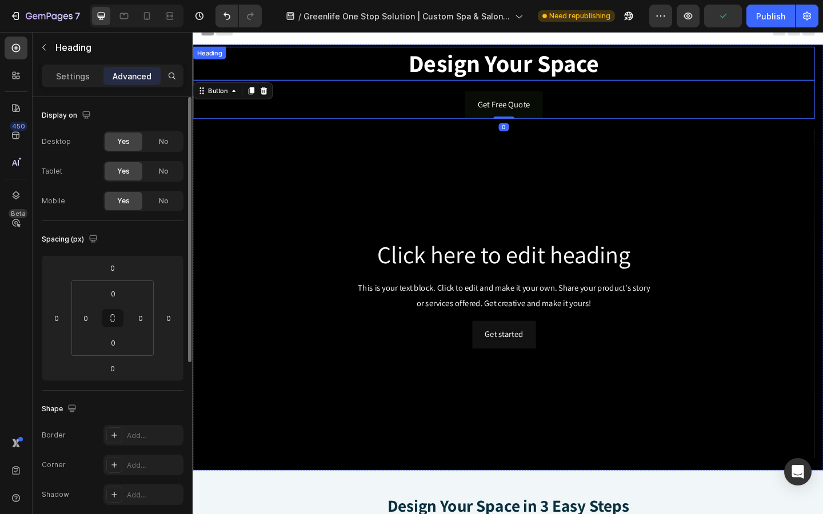
click at [356, 70] on h2 "Design Your Space" at bounding box center [531, 66] width 677 height 37
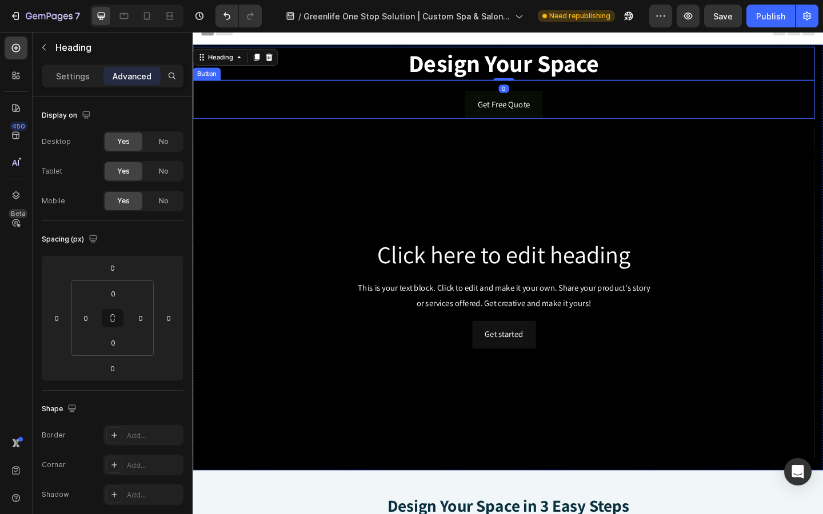
click at [286, 97] on div "Get Free Quote Button" at bounding box center [531, 106] width 677 height 42
click at [747, 62] on h2 "Design Your Space" at bounding box center [531, 66] width 677 height 37
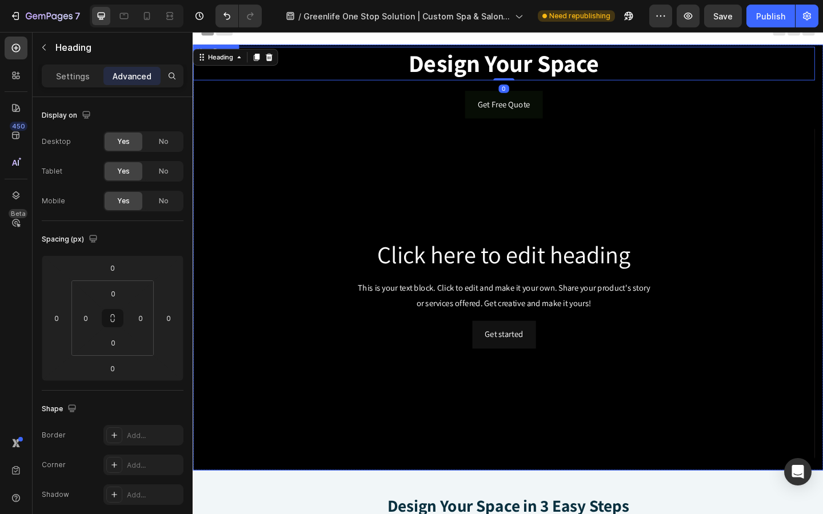
click at [816, 47] on div "Design Your Space Heading 0 Get Free Quote Button Click here to edit heading He…" at bounding box center [536, 278] width 686 height 464
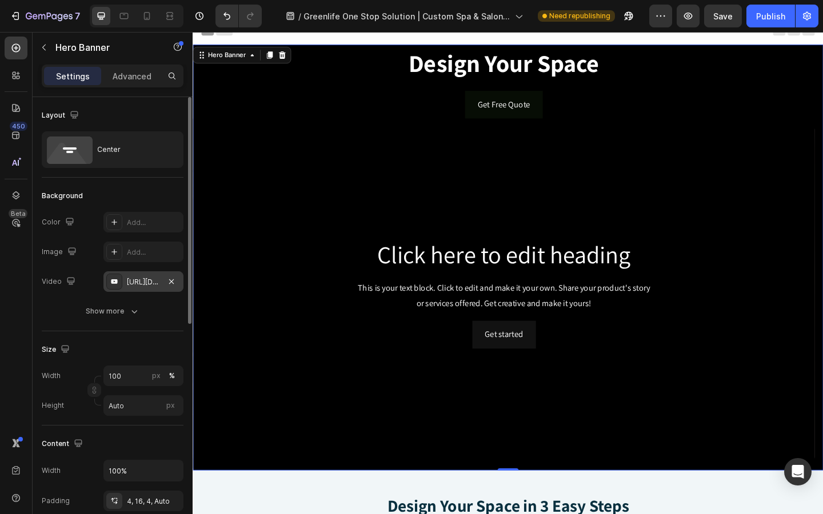
click at [131, 281] on div "https://youtu.be/6c5qSBdIvPs" at bounding box center [143, 282] width 33 height 10
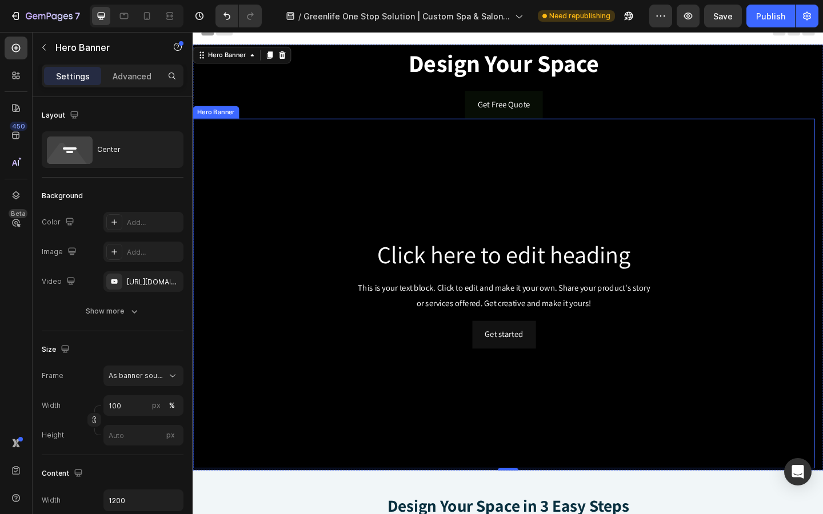
click at [422, 381] on div "Background Image" at bounding box center [531, 316] width 677 height 381
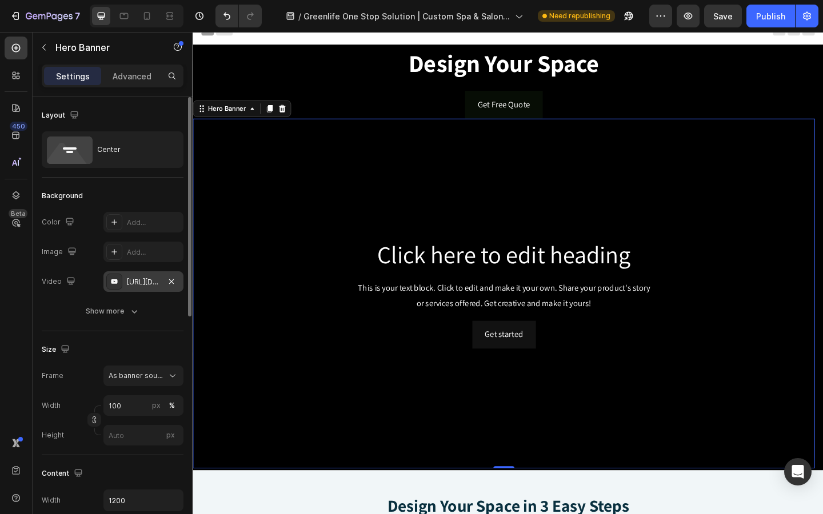
click at [146, 282] on div "https://www.youtube.com/watch?v=drIt4RH_kyQ" at bounding box center [143, 282] width 33 height 10
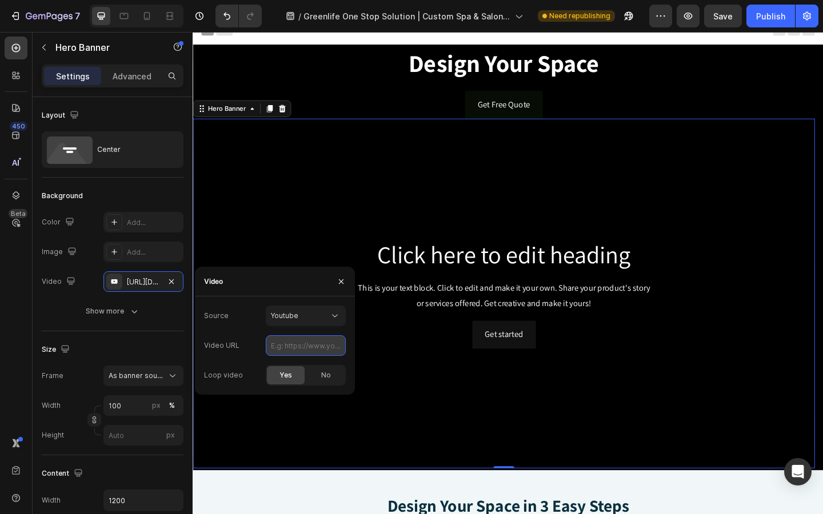
paste input "https://youtu.be/6c5qSBdIvPs"
type input "https://youtu.be/6c5qSBdIvPs"
type input "Auto"
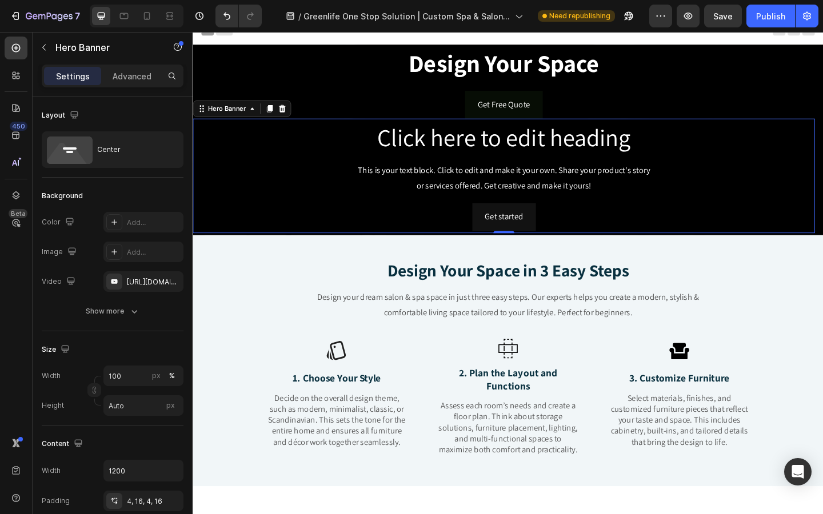
scroll to position [0, 0]
click at [151, 283] on div "https://youtu.be/6c5qSBdIvPs" at bounding box center [143, 282] width 33 height 10
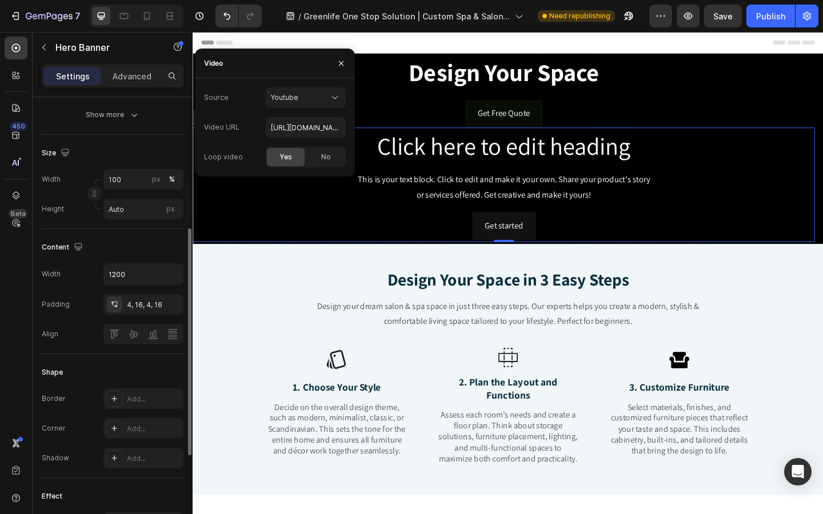
scroll to position [153, 0]
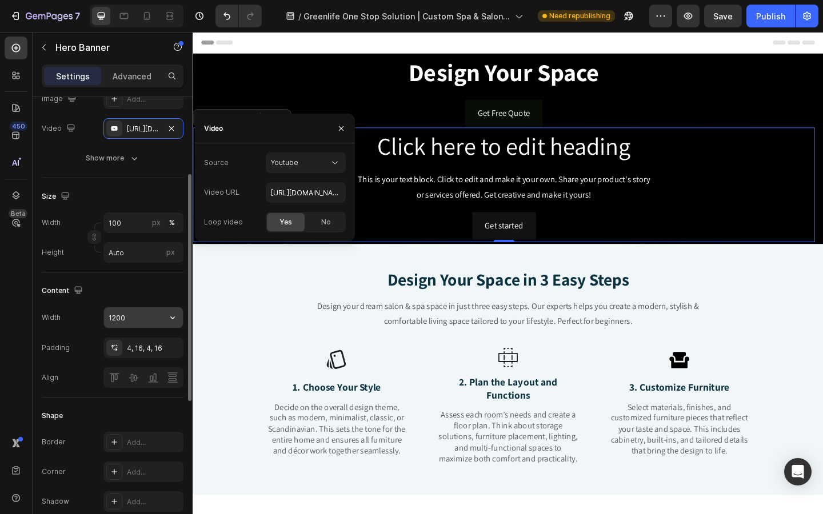
click at [147, 316] on input "1200" at bounding box center [143, 317] width 79 height 21
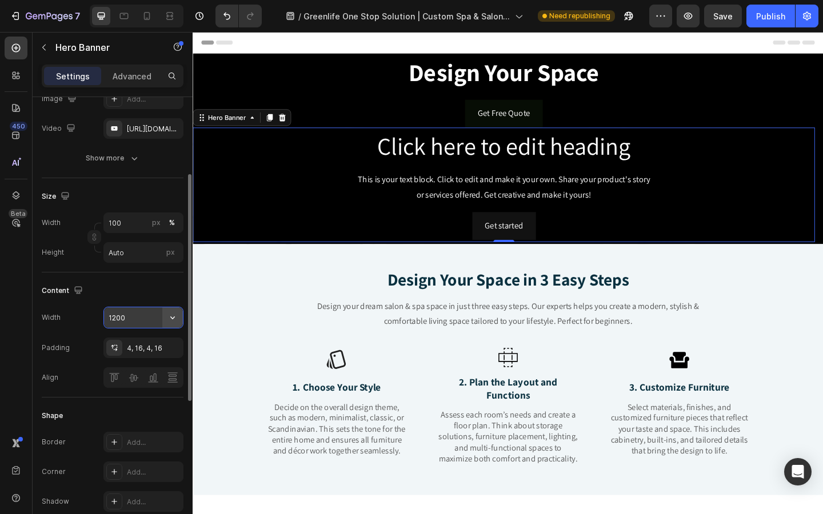
click at [175, 322] on icon "button" at bounding box center [172, 317] width 11 height 11
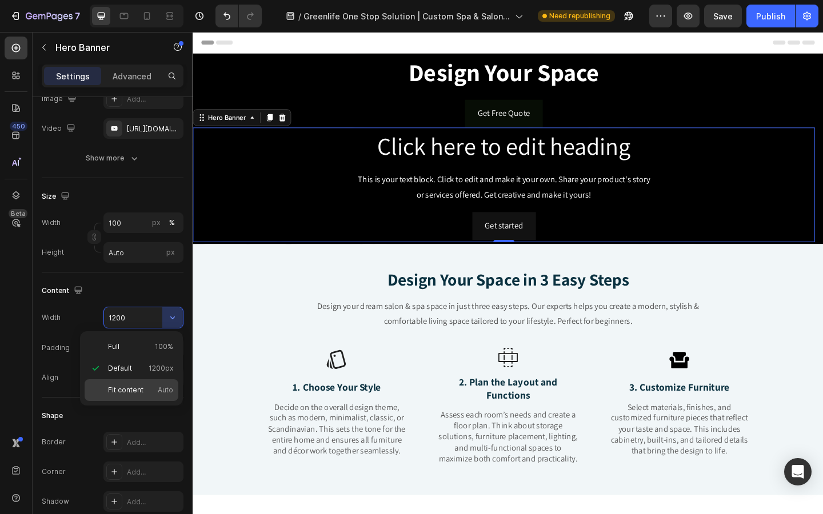
click at [141, 384] on div "Fit content Auto" at bounding box center [132, 391] width 94 height 22
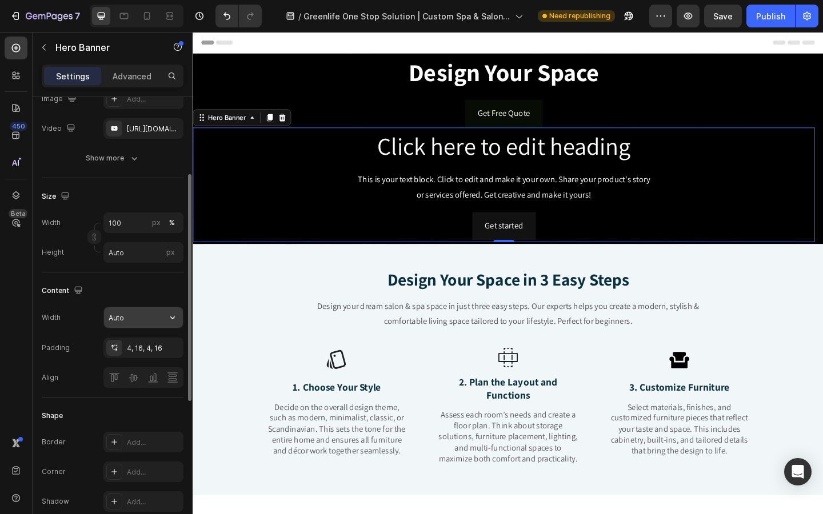
click at [181, 318] on button "button" at bounding box center [172, 317] width 21 height 21
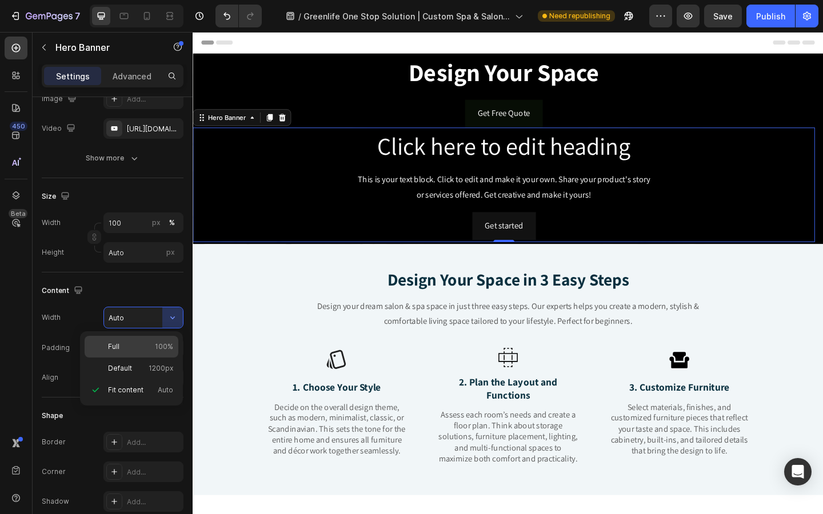
click at [153, 344] on p "Full 100%" at bounding box center [140, 347] width 65 height 10
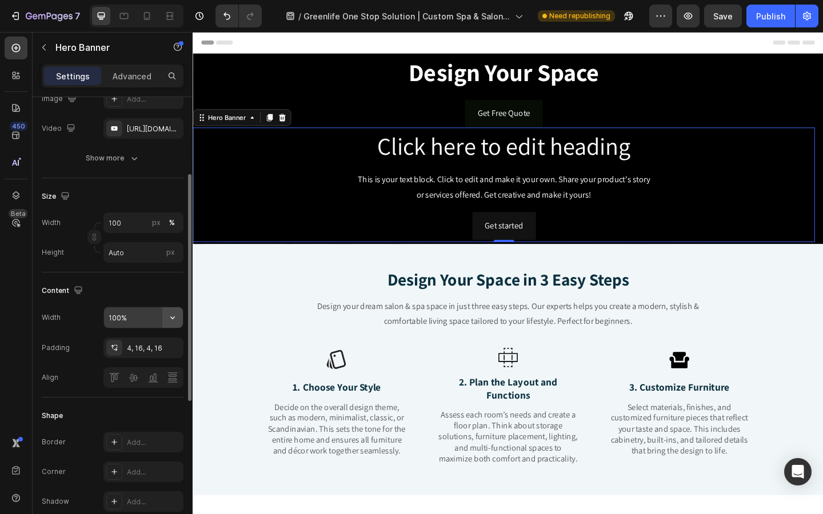
click at [174, 313] on icon "button" at bounding box center [172, 317] width 11 height 11
click at [154, 295] on div "Content" at bounding box center [113, 291] width 142 height 18
type input "1200"
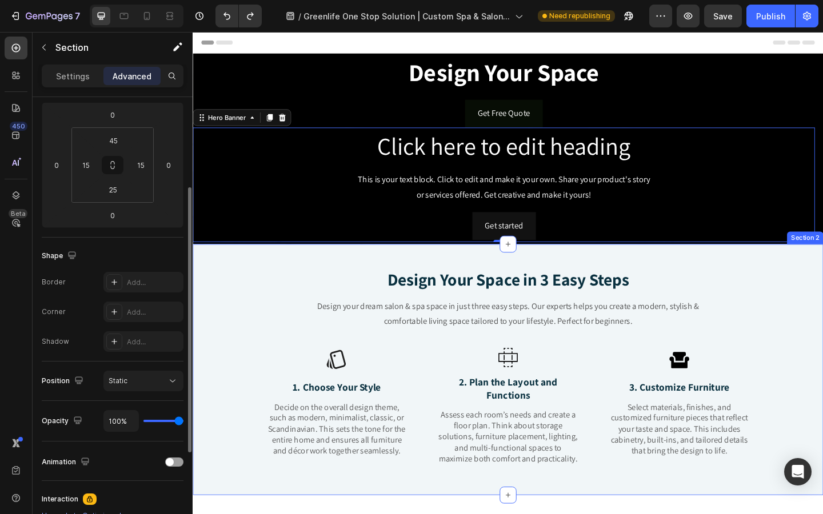
click at [260, 328] on div "Design Your Space in 3 Easy Steps Text Block Design your dream salon & spa spac…" at bounding box center [535, 406] width 669 height 234
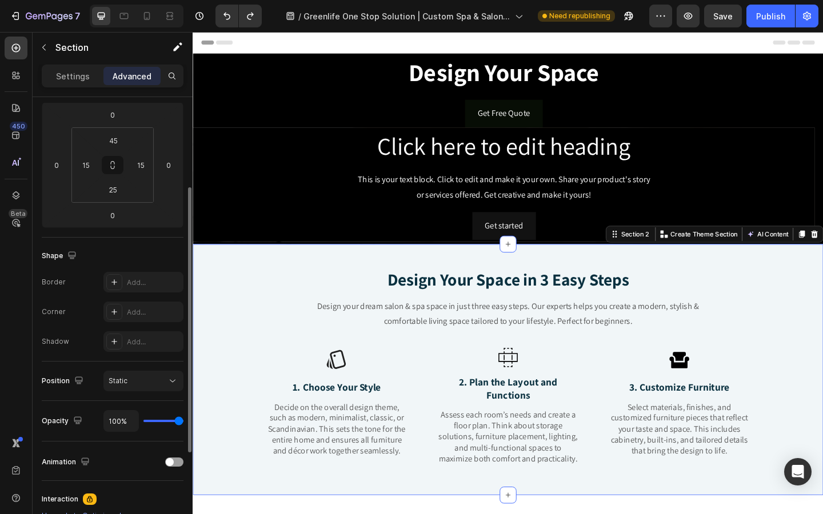
scroll to position [0, 0]
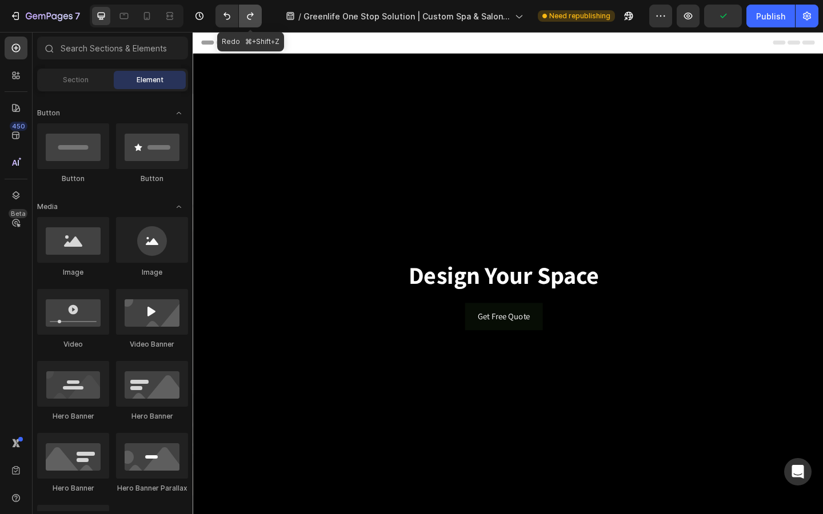
click at [251, 17] on icon "Undo/Redo" at bounding box center [250, 15] width 11 height 11
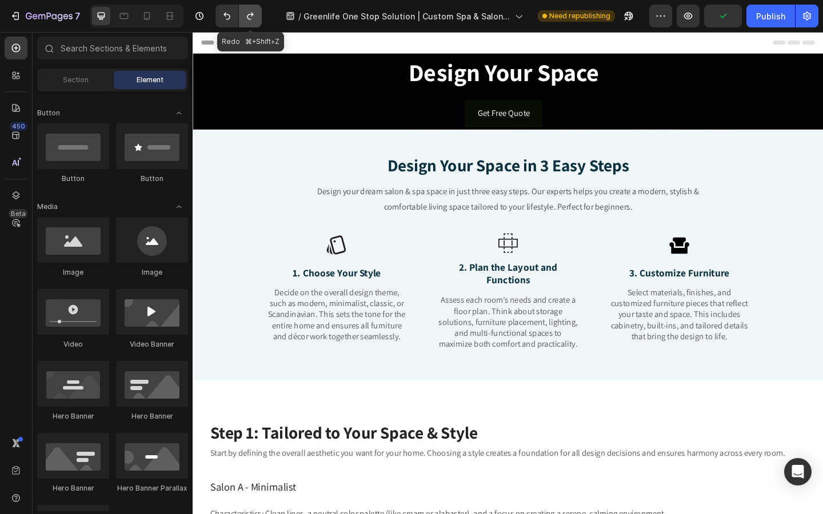
click at [251, 17] on icon "Undo/Redo" at bounding box center [250, 15] width 11 height 11
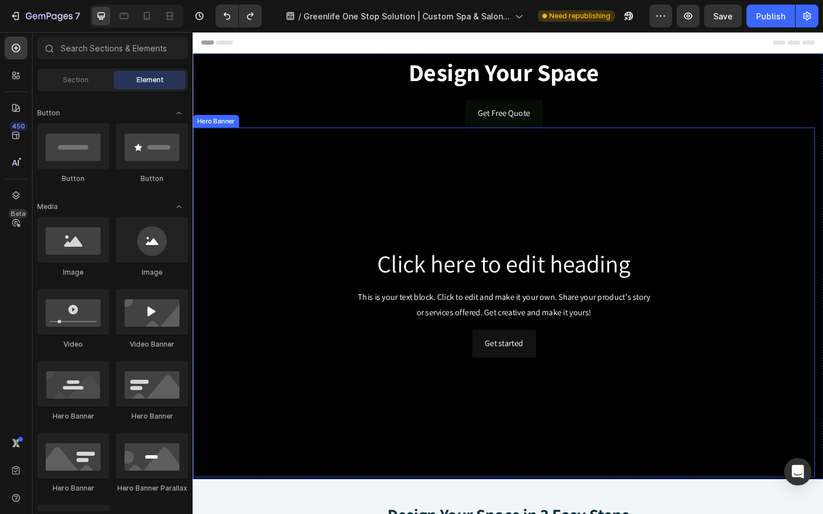
click at [309, 222] on div "Background Image" at bounding box center [531, 326] width 677 height 381
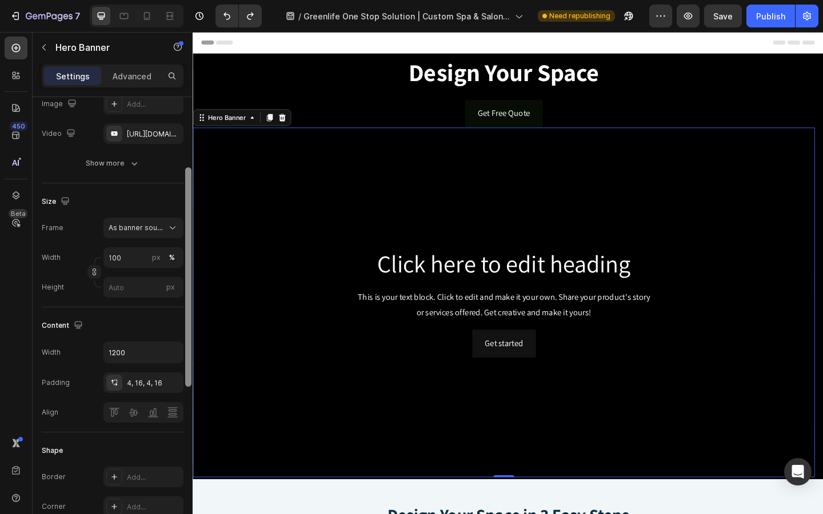
scroll to position [147, 0]
click at [143, 127] on div "https://www.youtube.com/watch?v=drIt4RH_kyQ" at bounding box center [143, 135] width 80 height 21
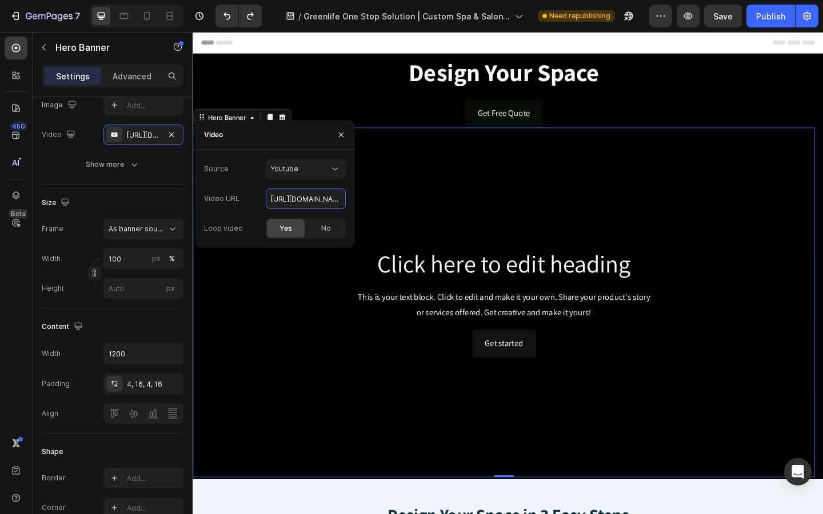
drag, startPoint x: 464, startPoint y: 233, endPoint x: 385, endPoint y: 233, distance: 78.9
click at [282, 200] on input "https://www.youtube.com/watch?v=drIt4RH_kyQ" at bounding box center [306, 199] width 80 height 21
click at [342, 205] on input "https://www.youtube.com/watch?v=drIt4RH_kyQ" at bounding box center [306, 199] width 80 height 21
drag, startPoint x: 466, startPoint y: 233, endPoint x: 398, endPoint y: 230, distance: 68.1
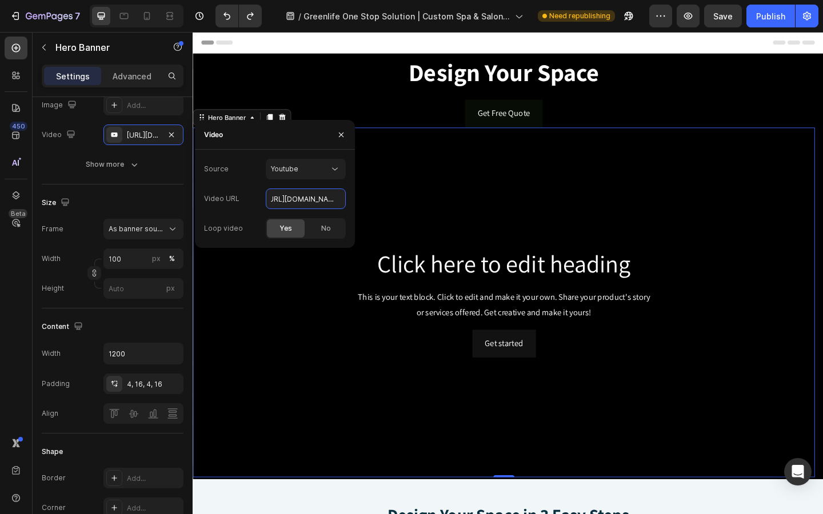
type input "h"
paste input "https://www.youtube.com/watch?v=6c5qSBdIvPs"
type input "https://www.youtube.com/watch?v=6c5qSBdIvPs"
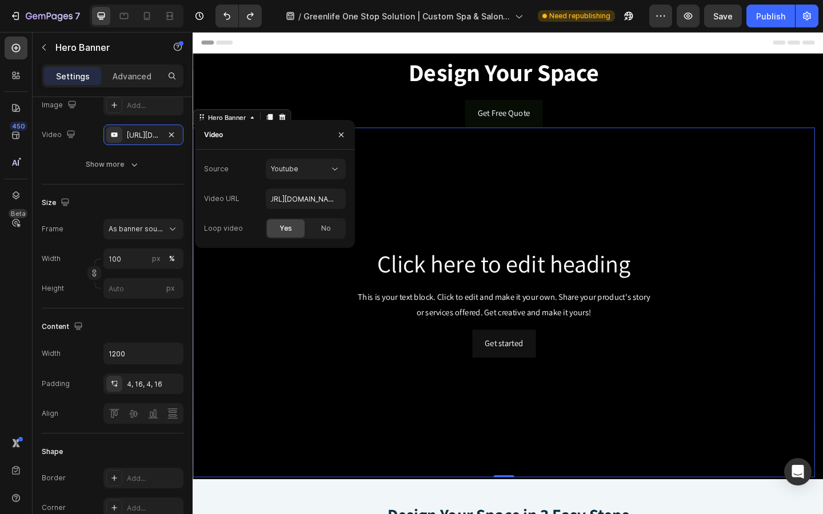
click at [348, 189] on div "Source Youtube Video URL https://www.youtube.com/watch?v=6c5qSBdIvPs Loop video…" at bounding box center [275, 199] width 160 height 80
type input "Auto"
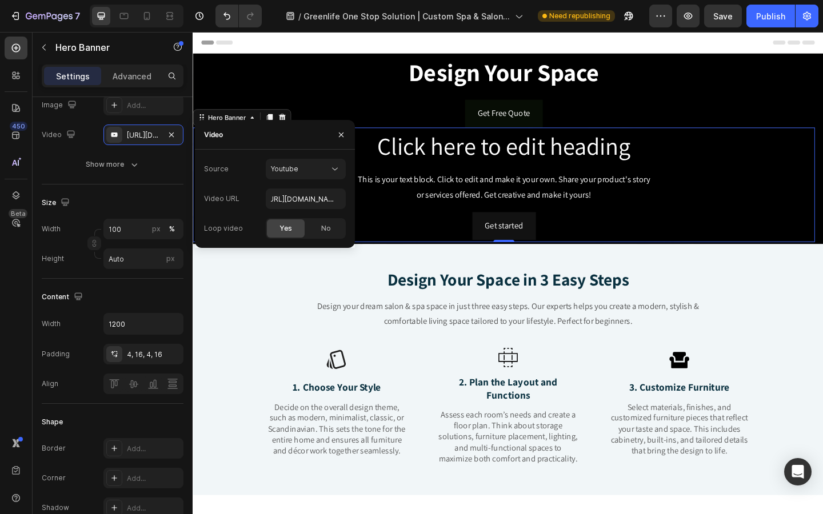
scroll to position [0, 0]
type input "https://www.youtube.com/watch?v=drIt4RH_kyQ"
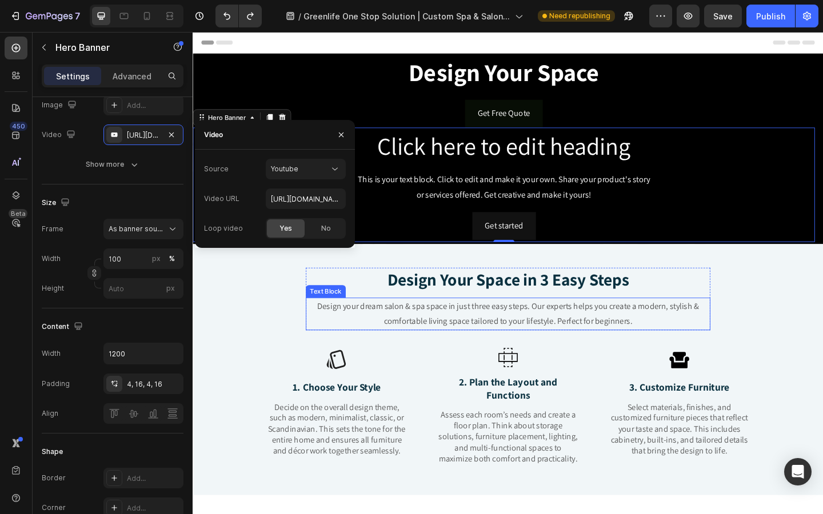
click at [354, 349] on p "Design your dream salon & spa space in just three easy steps. Our experts helps…" at bounding box center [536, 338] width 438 height 33
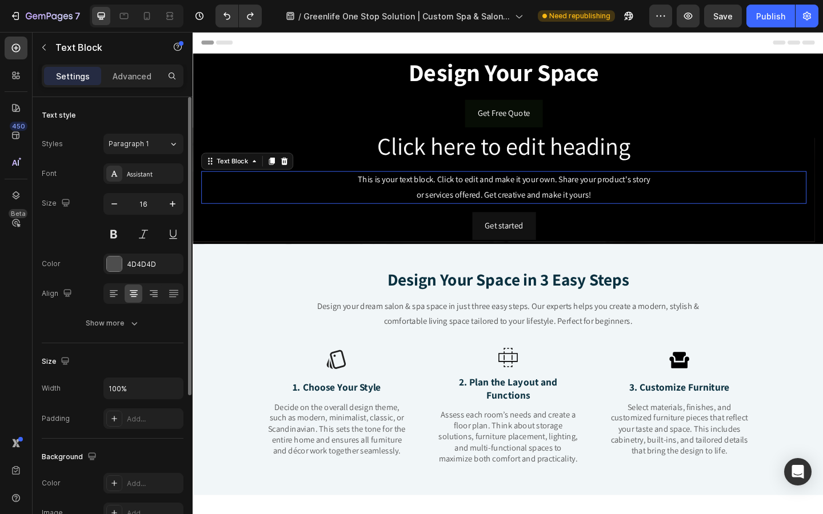
click at [317, 209] on div "This is your text block. Click to edit and make it your own. Share your product…" at bounding box center [531, 200] width 658 height 35
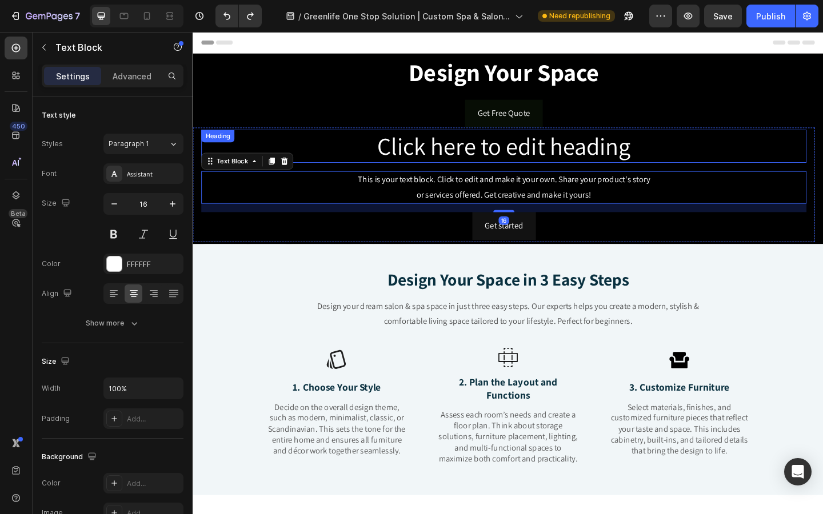
click at [299, 158] on h2 "Click here to edit heading" at bounding box center [531, 156] width 658 height 37
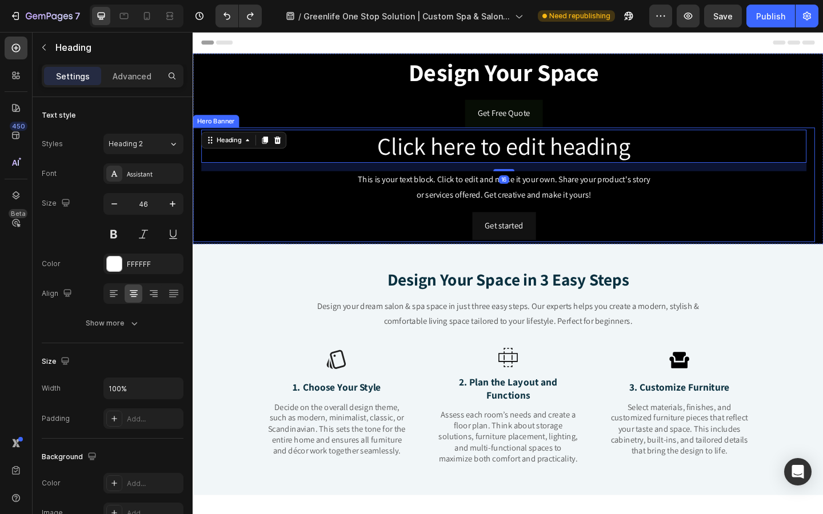
click at [279, 223] on div "Click here to edit heading Heading 16 This is your text block. Click to edit an…" at bounding box center [531, 198] width 658 height 120
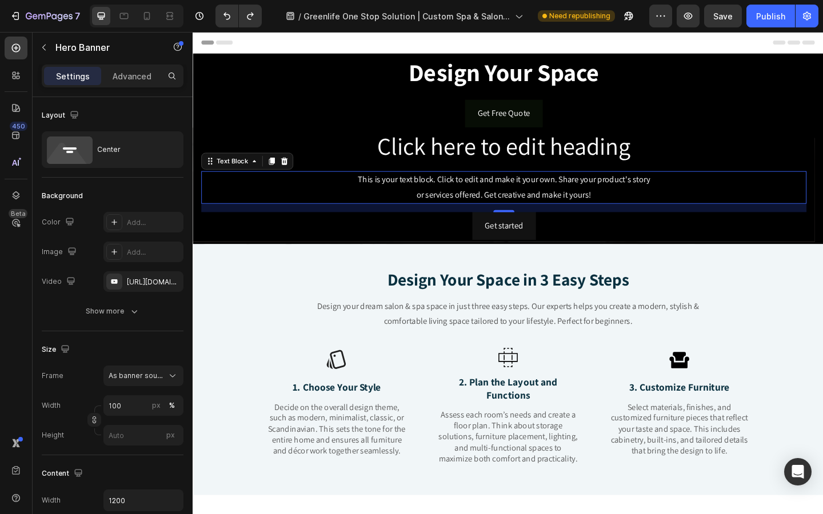
click at [202, 213] on div "This is your text block. Click to edit and make it your own. Share your product…" at bounding box center [531, 200] width 658 height 35
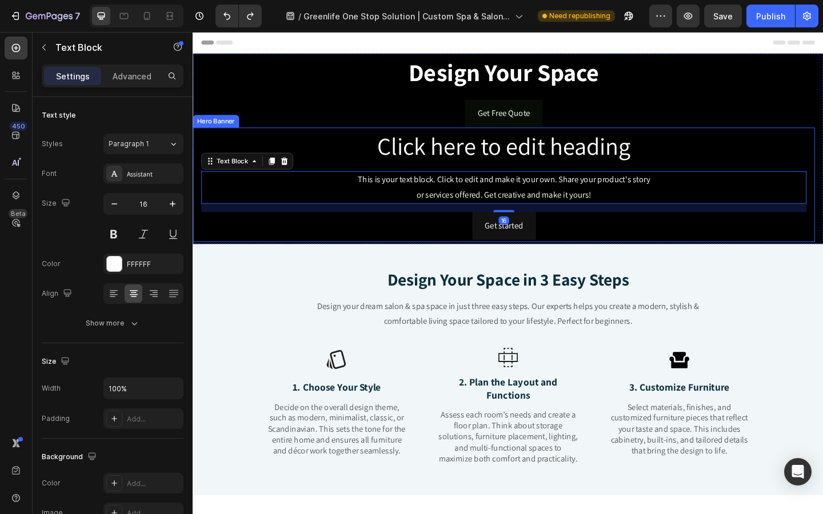
click at [197, 175] on div "Click here to edit heading Heading This is your text block. Click to edit and m…" at bounding box center [531, 198] width 677 height 125
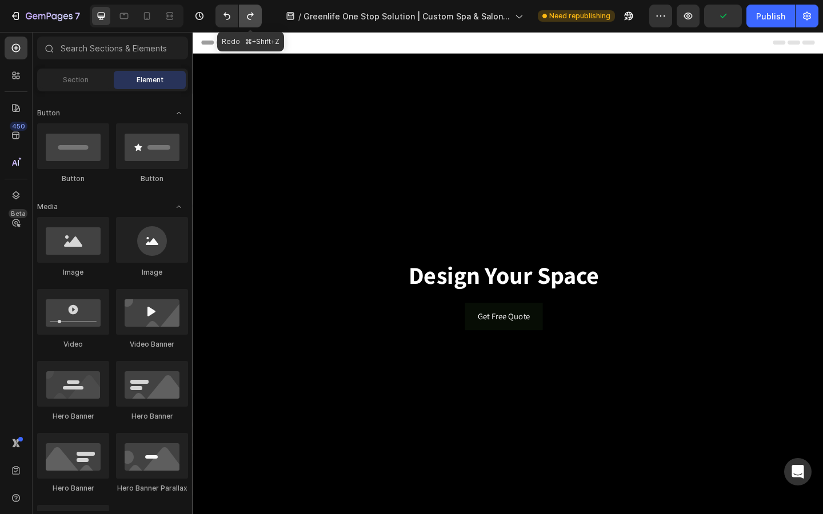
click at [251, 22] on button "Undo/Redo" at bounding box center [250, 16] width 23 height 23
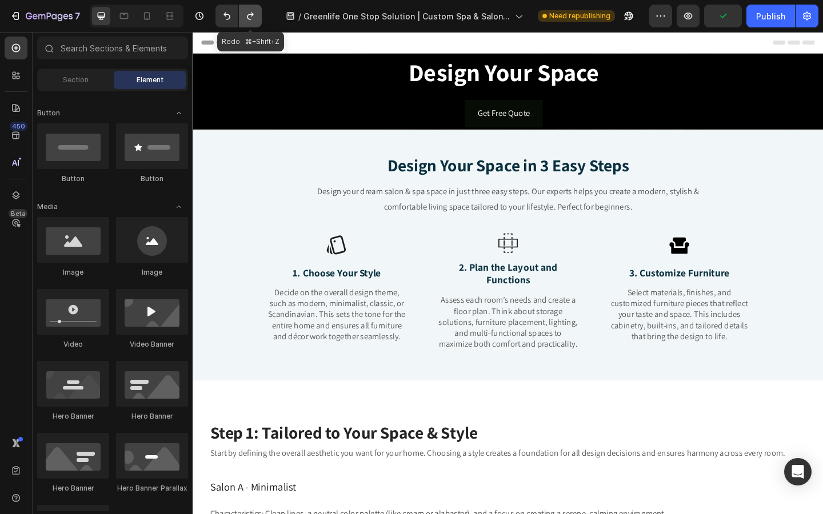
click at [251, 22] on button "Undo/Redo" at bounding box center [250, 16] width 23 height 23
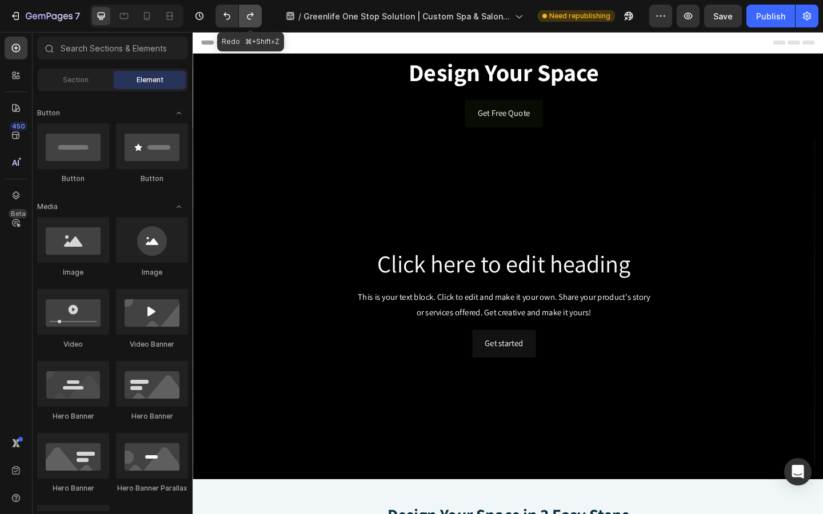
click at [251, 22] on button "Undo/Redo" at bounding box center [250, 16] width 23 height 23
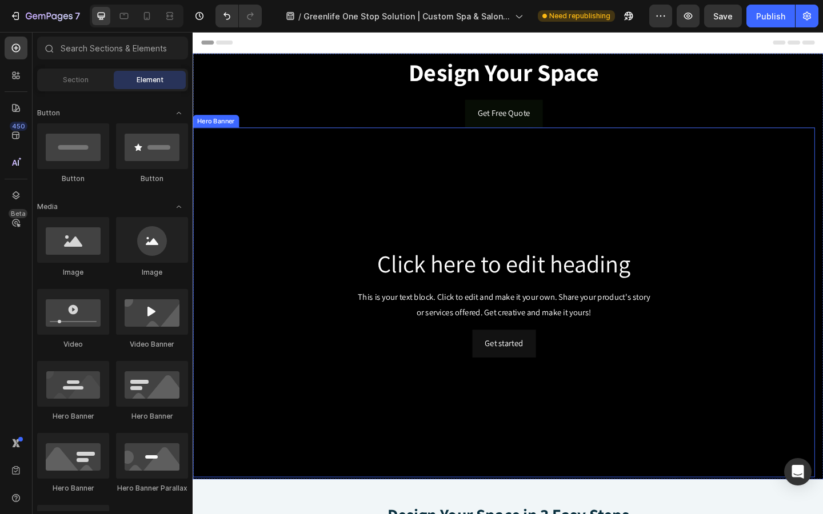
click at [262, 209] on div "Background Image" at bounding box center [531, 326] width 677 height 381
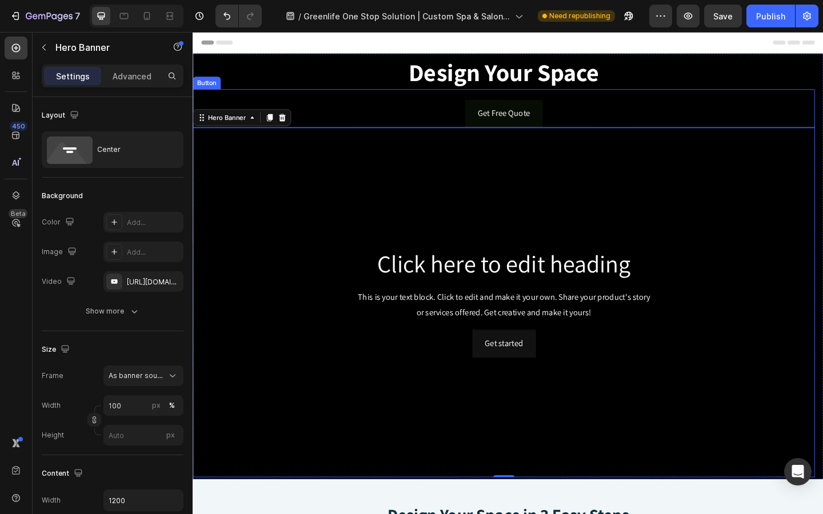
click at [337, 118] on div "Get Free Quote Button" at bounding box center [531, 115] width 677 height 42
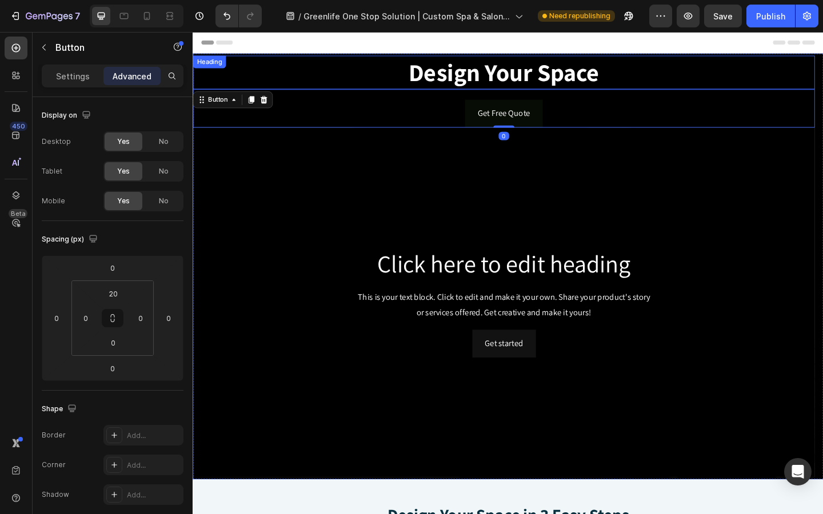
click at [321, 191] on div "Background Image" at bounding box center [531, 326] width 677 height 381
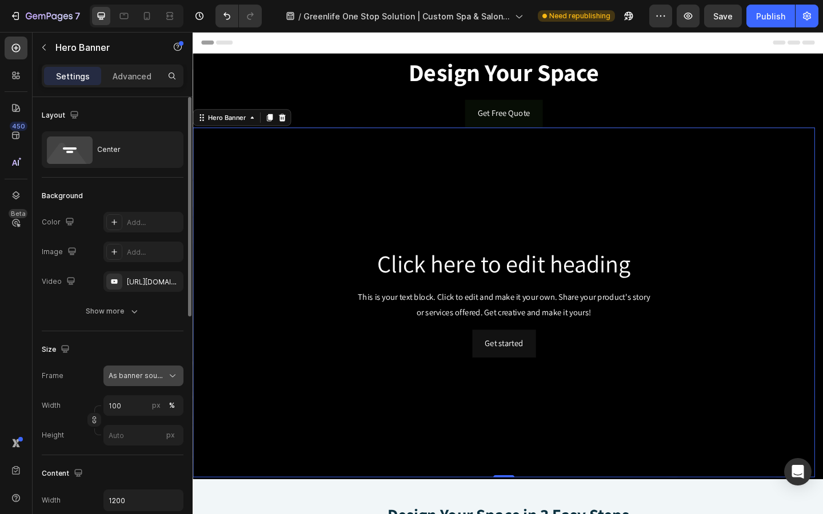
click at [154, 377] on span "As banner source" at bounding box center [137, 376] width 56 height 10
click at [158, 287] on div "https://www.youtube.com/watch?v=6c5qSBdIvPs" at bounding box center [143, 281] width 80 height 21
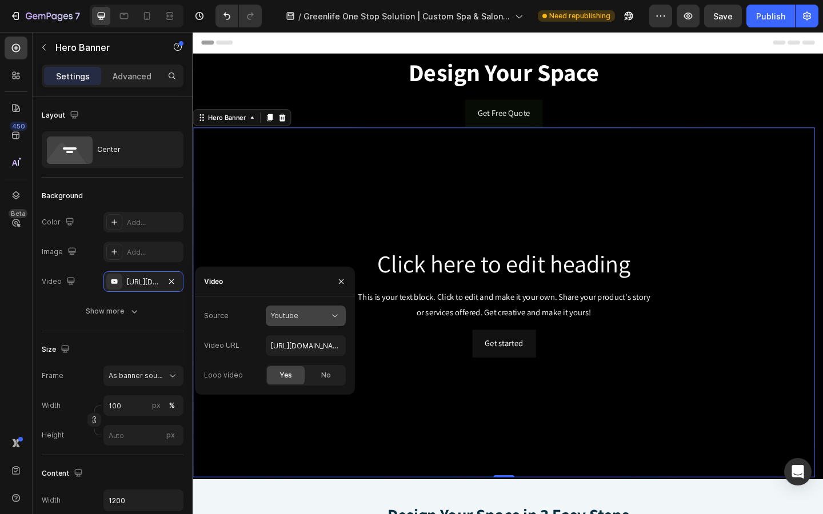
click at [301, 316] on div "Youtube" at bounding box center [300, 316] width 58 height 10
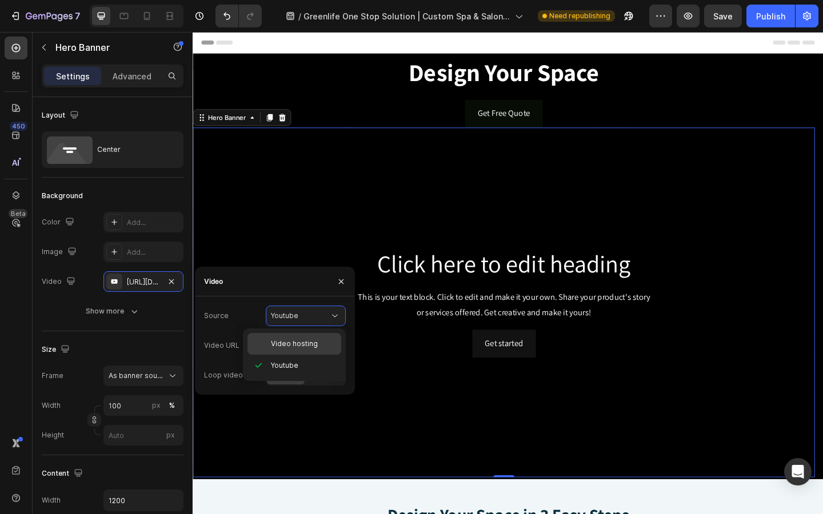
click at [290, 342] on span "Video hosting" at bounding box center [294, 344] width 47 height 10
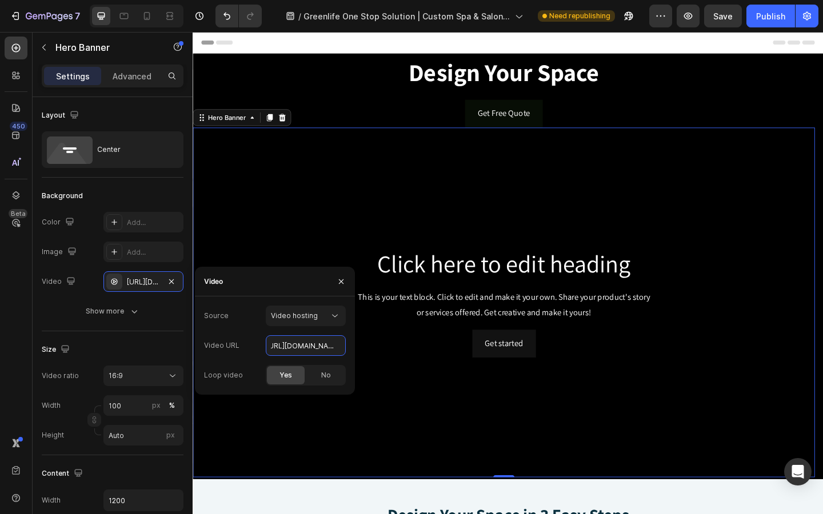
scroll to position [0, 199]
drag, startPoint x: 272, startPoint y: 344, endPoint x: 351, endPoint y: 352, distance: 79.2
click at [351, 352] on div "Source Video hosting Video URL https://cdn.shopify.com/videos/c/o/v/92a407d4e0c…" at bounding box center [275, 346] width 160 height 80
paste input "https://cdn.shopify.com/videos/c/o/v/907bf6b5658f46dfa423af1c1d645879.mp4"
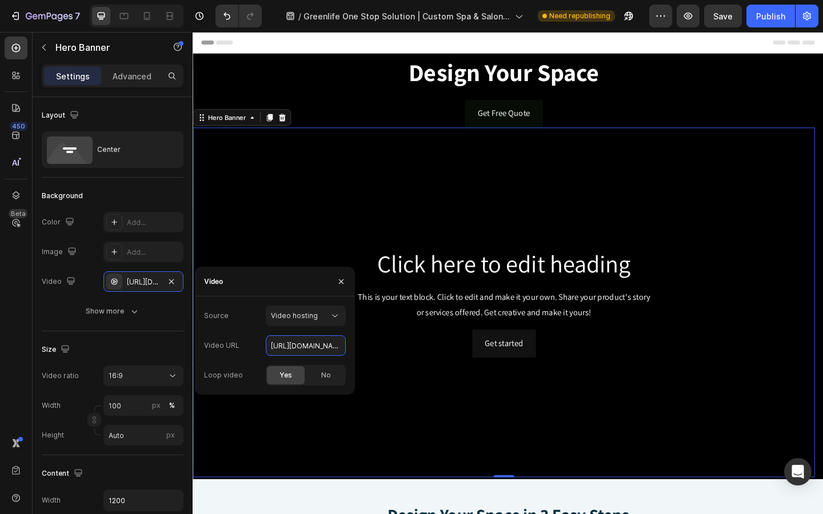
scroll to position [0, 193]
type input "https://cdn.shopify.com/videos/c/o/v/907bf6b5658f46dfa423af1c1d645879.mp4"
click at [457, 254] on video "Background Image" at bounding box center [531, 326] width 677 height 381
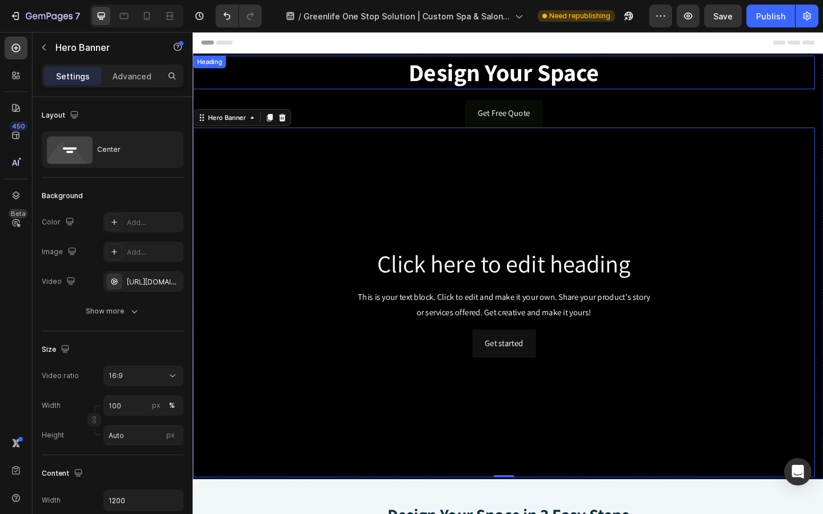
click at [348, 74] on h2 "Design Your Space" at bounding box center [531, 76] width 677 height 37
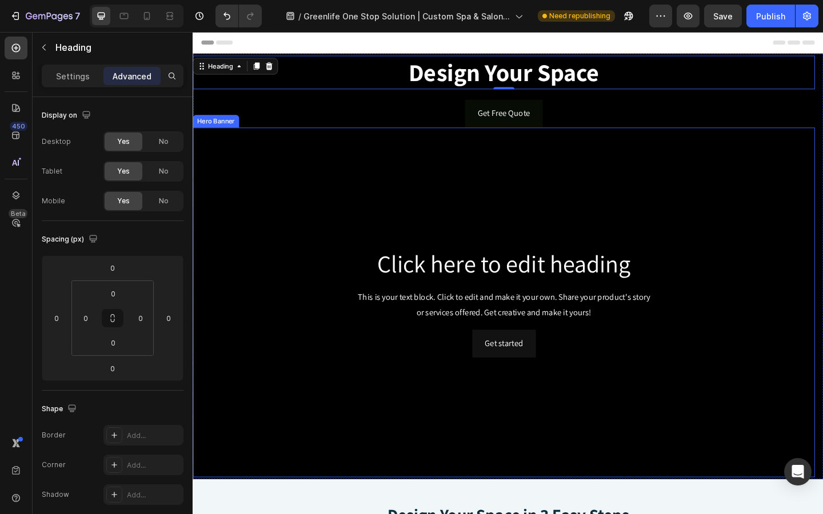
click at [279, 489] on video "Background Image" at bounding box center [531, 326] width 677 height 381
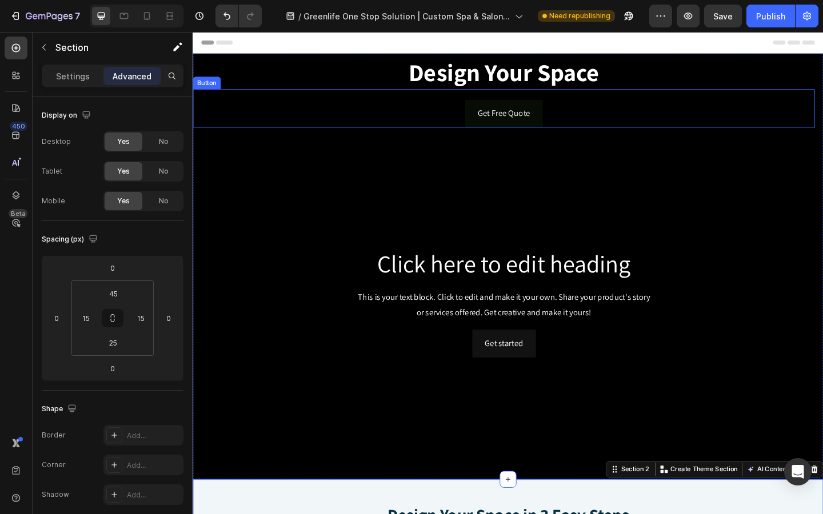
click at [406, 112] on div "Get Free Quote Button" at bounding box center [531, 115] width 677 height 42
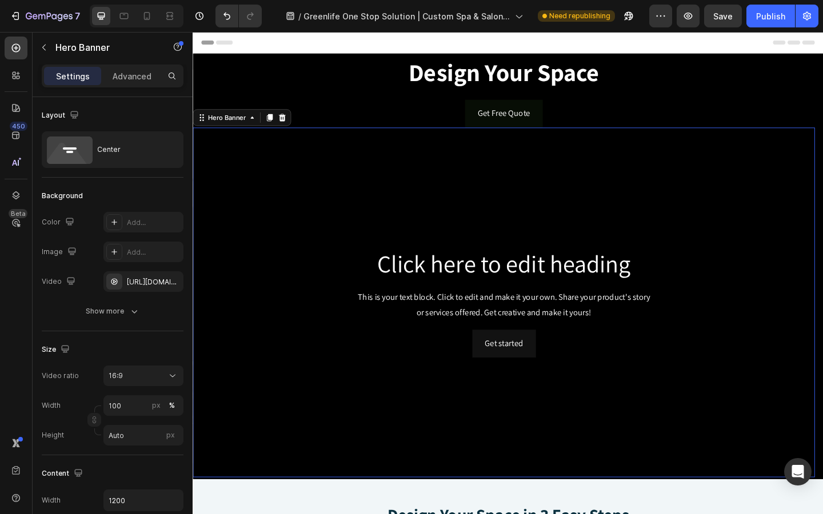
click at [318, 247] on video "Background Image" at bounding box center [531, 326] width 677 height 381
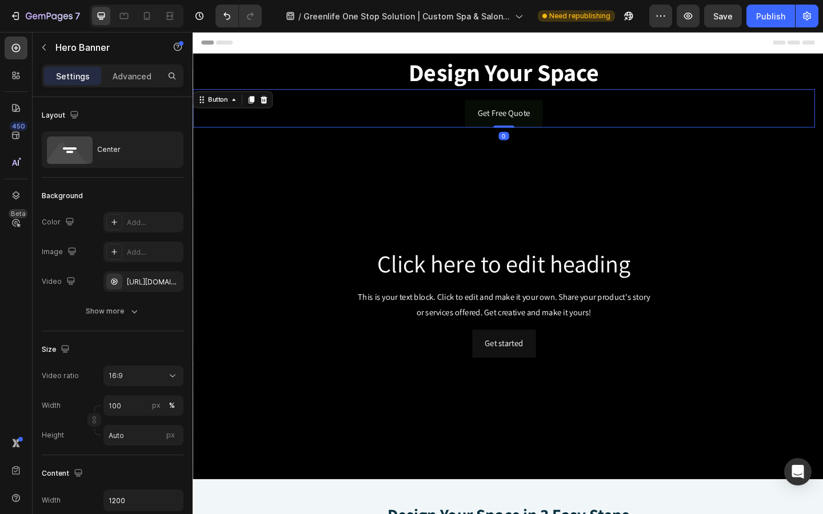
click at [338, 105] on div "Get Free Quote Button 0" at bounding box center [531, 115] width 677 height 42
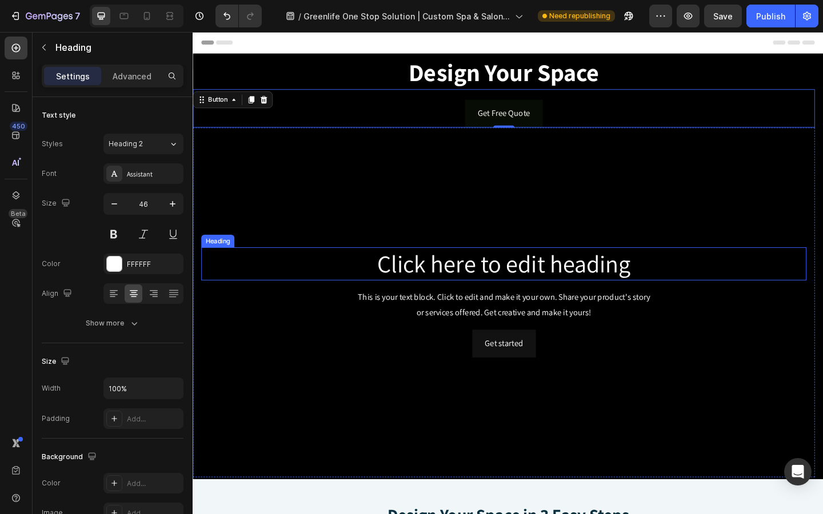
click at [428, 286] on h2 "Click here to edit heading" at bounding box center [531, 284] width 658 height 37
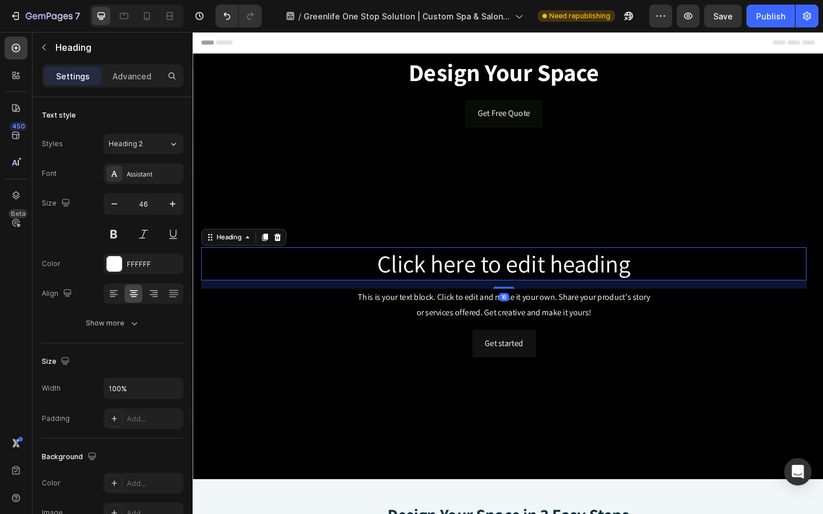
click at [428, 286] on h2 "Click here to edit heading" at bounding box center [531, 284] width 658 height 37
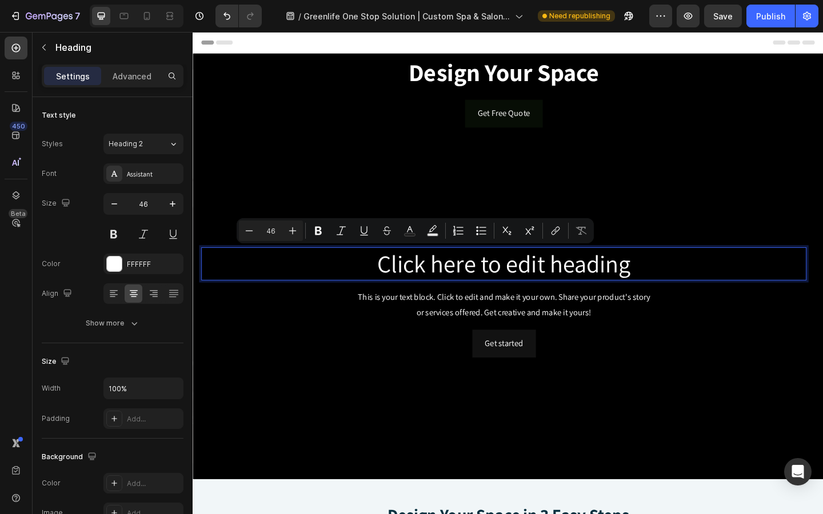
click at [408, 286] on p "Click here to edit heading" at bounding box center [531, 284] width 656 height 34
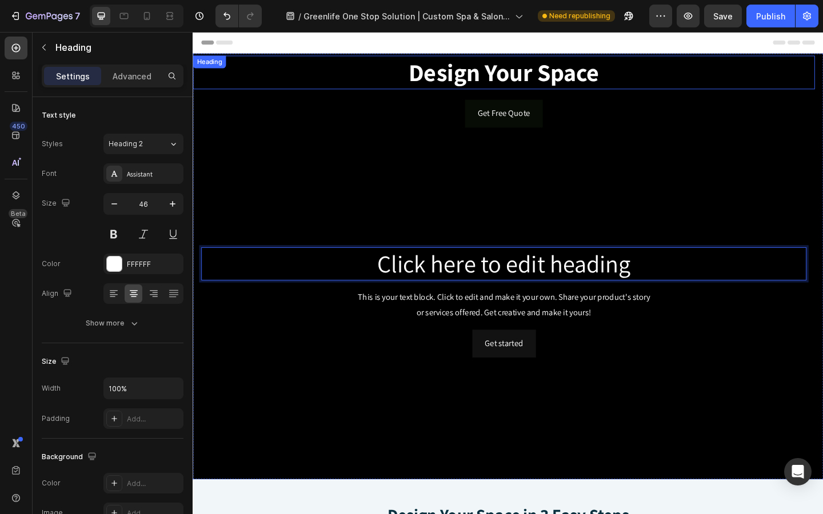
click at [489, 87] on strong "Design Your Space" at bounding box center [531, 75] width 207 height 34
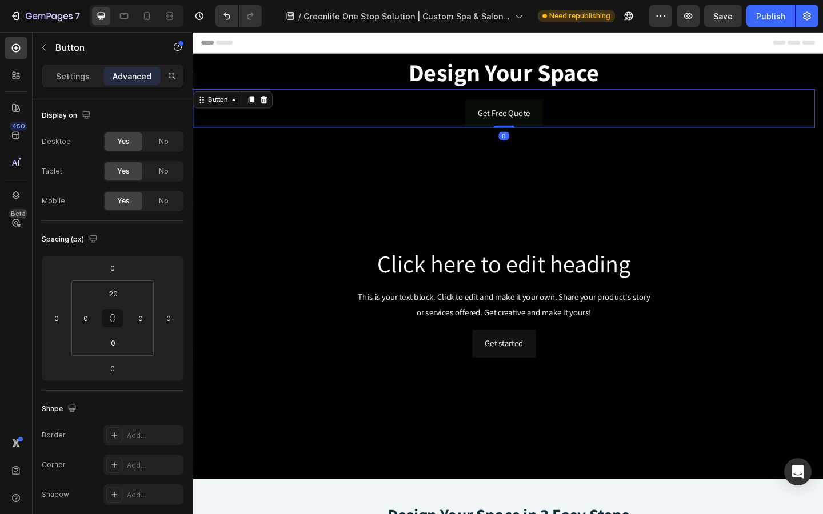
click at [356, 113] on div "Get Free Quote Button 0" at bounding box center [531, 115] width 677 height 42
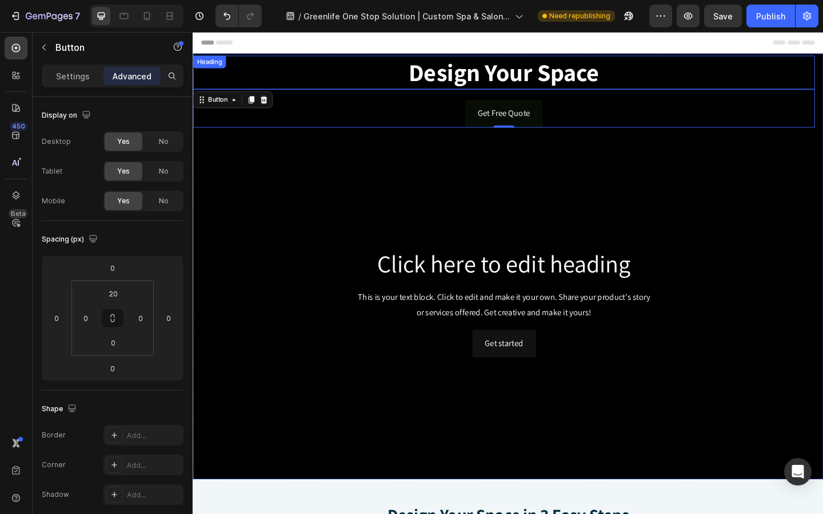
click at [729, 58] on h2 "⁠⁠⁠⁠⁠⁠⁠ Design Your Space" at bounding box center [531, 76] width 677 height 37
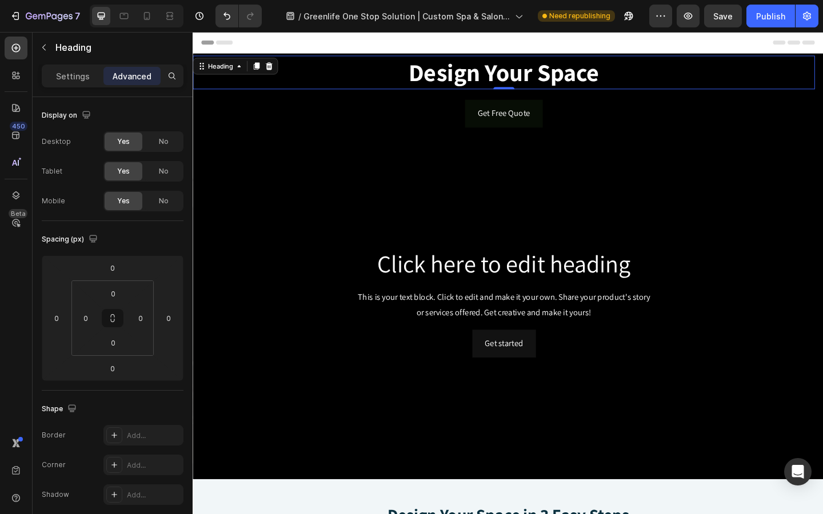
click at [742, 58] on h2 "⁠⁠⁠⁠⁠⁠⁠ Design Your Space" at bounding box center [531, 76] width 677 height 37
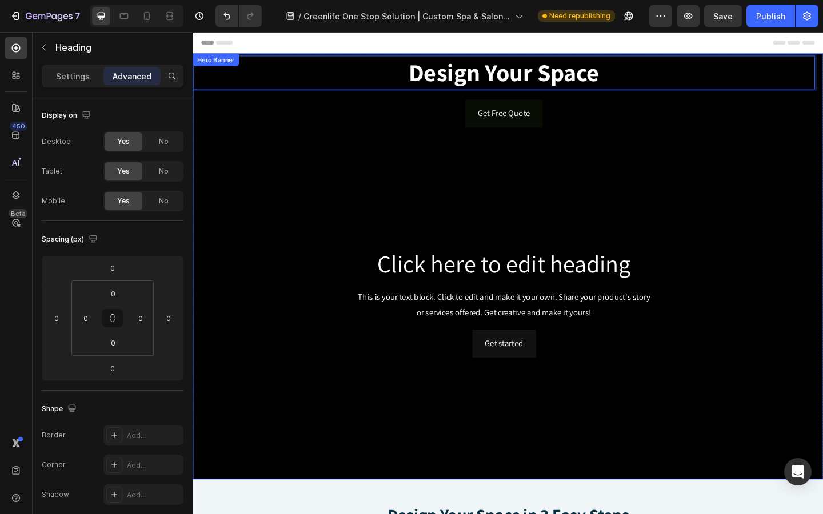
click at [797, 56] on div "Design Your Space Heading 0 Get Free Quote Button Click here to edit heading He…" at bounding box center [536, 287] width 686 height 464
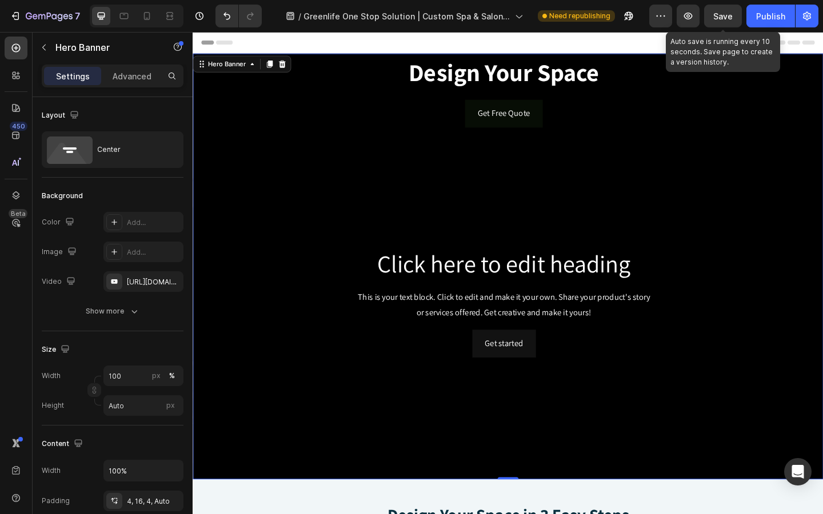
drag, startPoint x: 729, startPoint y: 9, endPoint x: 729, endPoint y: 448, distance: 438.9
click at [729, 9] on button "Save" at bounding box center [723, 16] width 38 height 23
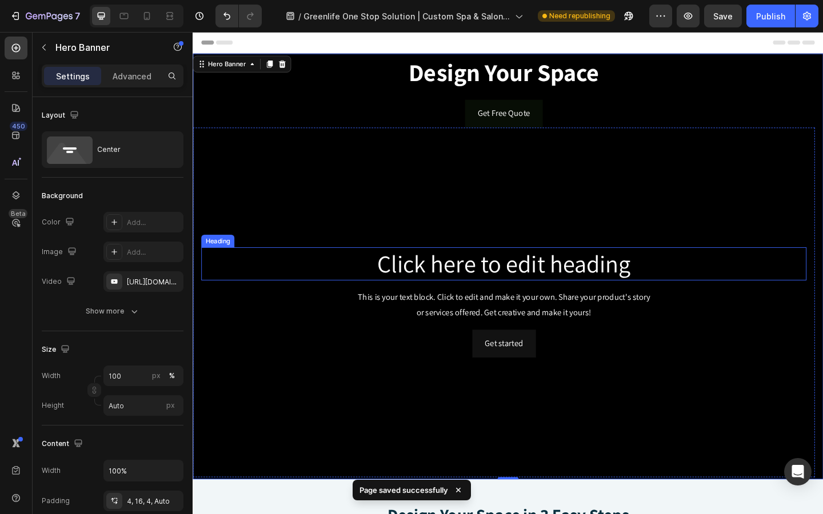
click at [313, 298] on p "Click here to edit heading" at bounding box center [531, 284] width 656 height 34
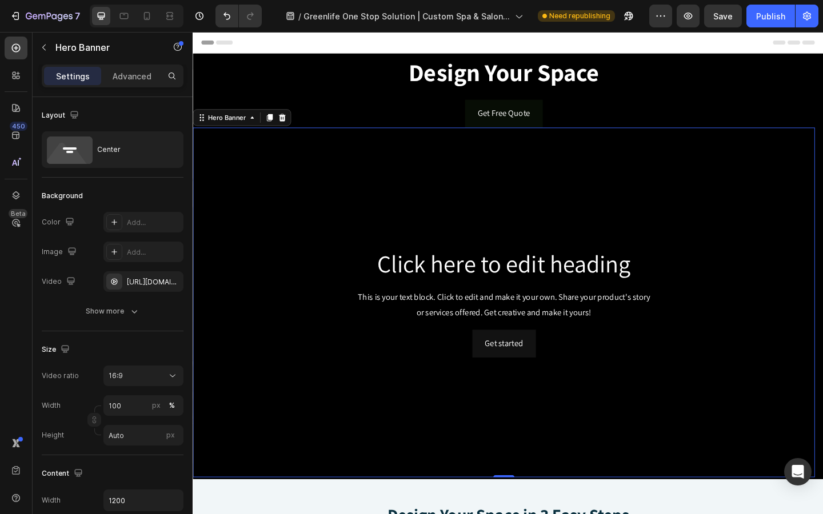
click at [245, 420] on video "Background Image" at bounding box center [531, 326] width 677 height 381
click at [143, 282] on div "https://cdn.shopify.com/videos/c/o/v/907bf6b5658f46dfa423af1c1d645879.mp4" at bounding box center [143, 282] width 33 height 10
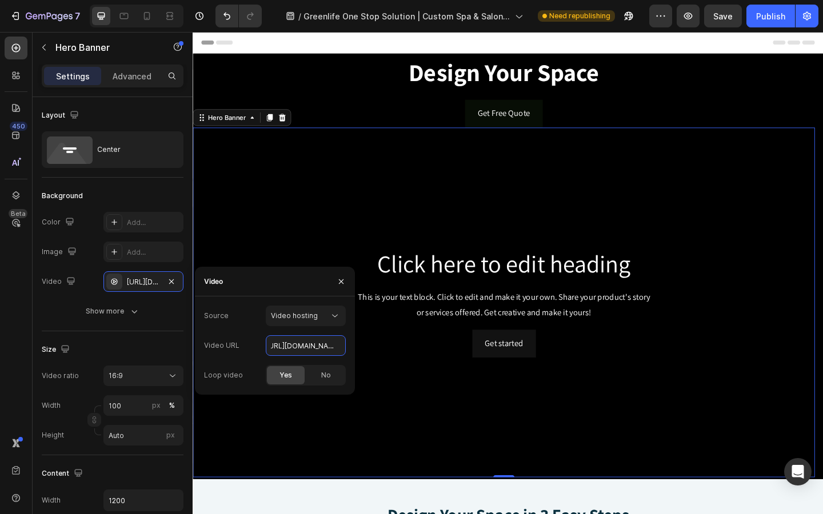
scroll to position [0, 193]
drag, startPoint x: 465, startPoint y: 377, endPoint x: 374, endPoint y: 387, distance: 91.4
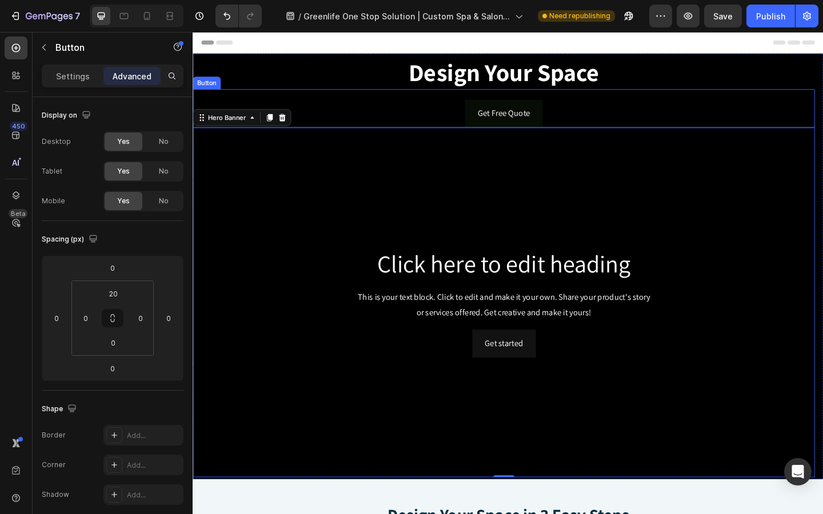
click at [337, 108] on div "Get Free Quote Button" at bounding box center [531, 115] width 677 height 42
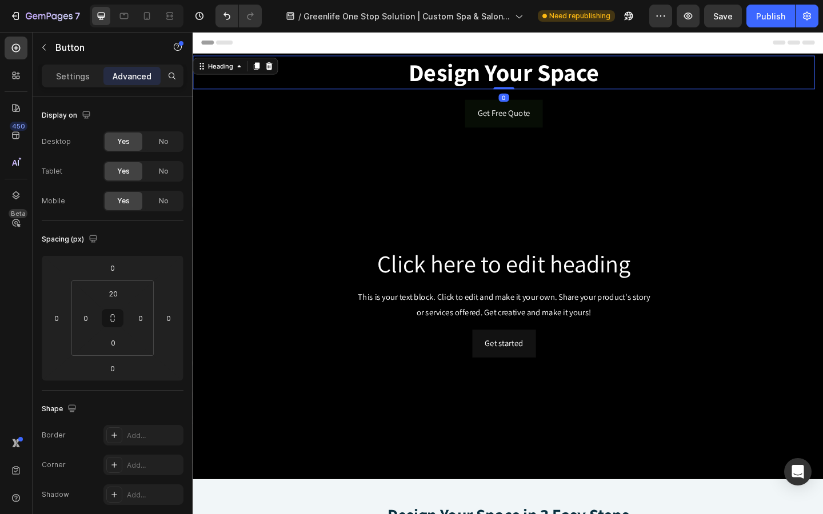
click at [326, 61] on p "⁠⁠⁠⁠⁠⁠⁠ Design Your Space" at bounding box center [531, 76] width 674 height 34
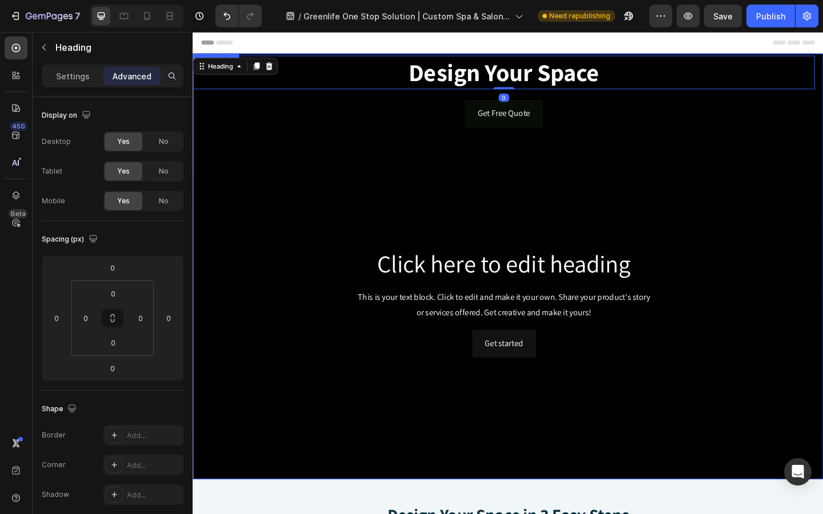
click at [318, 56] on div "⁠⁠⁠⁠⁠⁠⁠ Design Your Space Heading 0 Get Free Quote Button Click here to edit he…" at bounding box center [536, 287] width 686 height 464
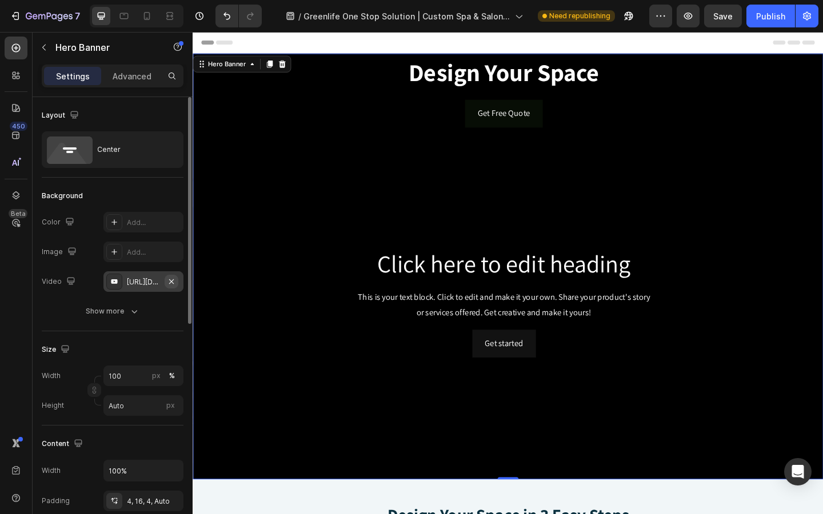
click at [170, 278] on icon "button" at bounding box center [171, 281] width 9 height 9
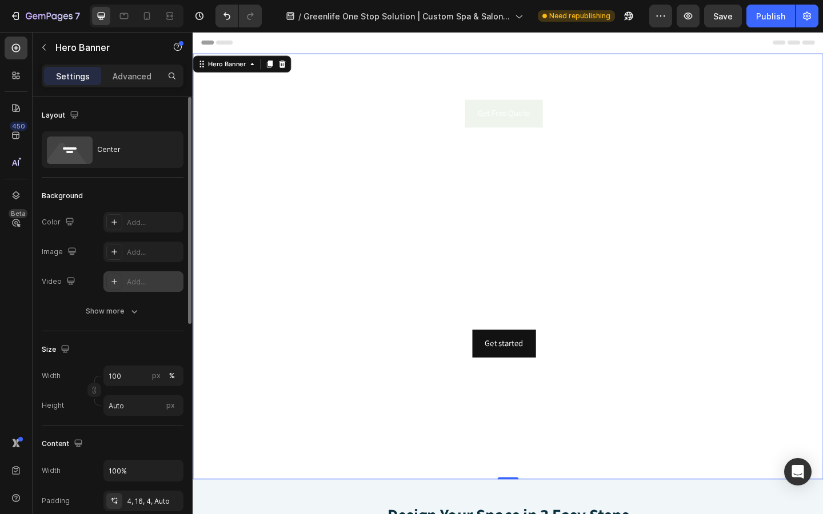
click at [136, 282] on div "Add..." at bounding box center [154, 282] width 54 height 10
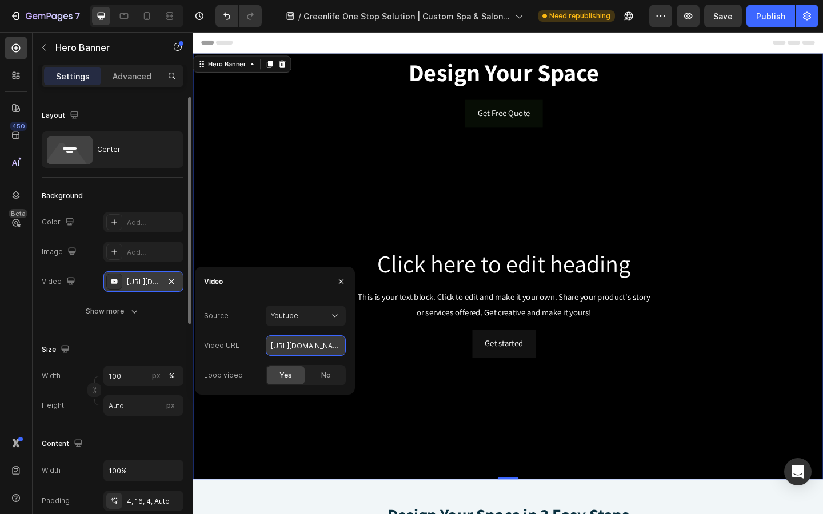
click at [307, 347] on input "https://youtu.be/KOxfzBp72uk" at bounding box center [306, 345] width 80 height 21
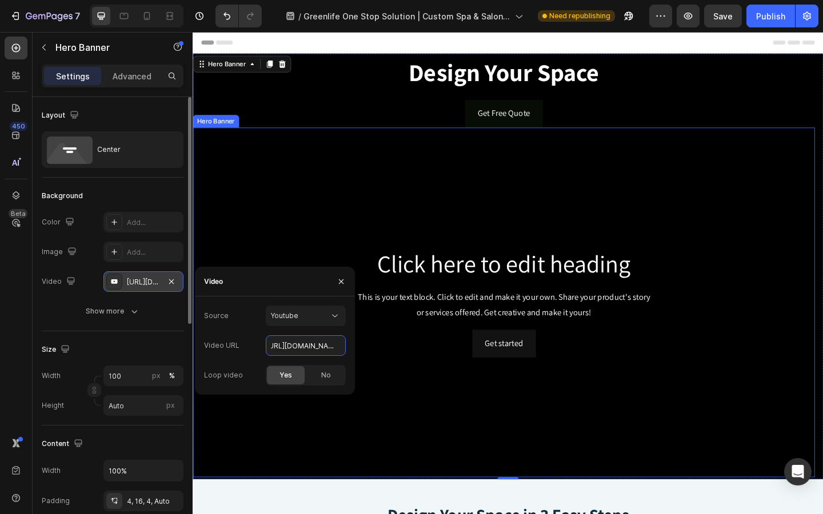
drag, startPoint x: 465, startPoint y: 377, endPoint x: 374, endPoint y: 391, distance: 91.9
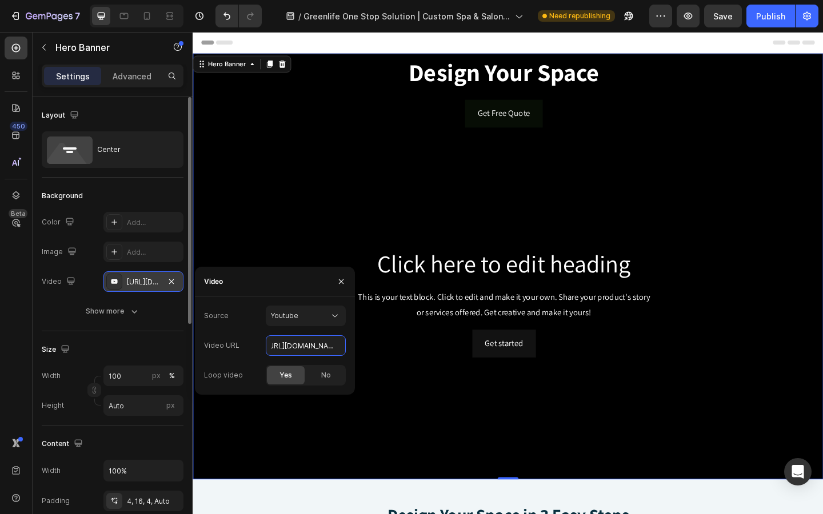
scroll to position [0, 0]
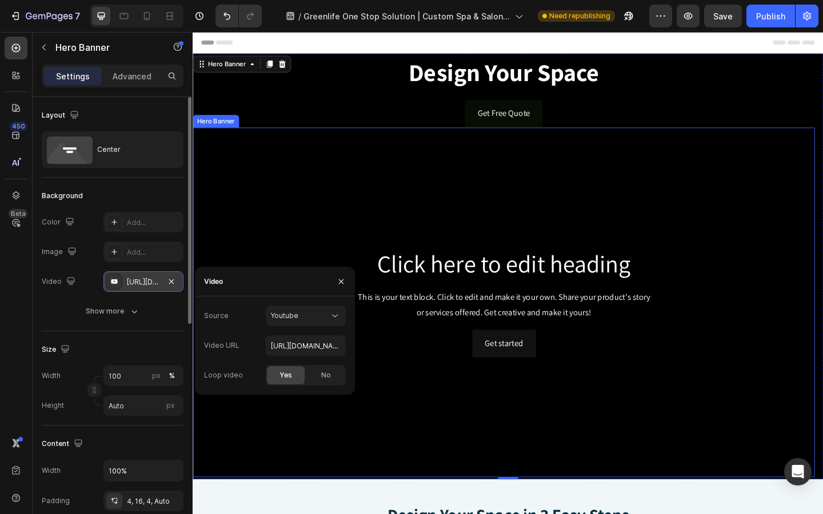
click at [394, 182] on video "Background Image" at bounding box center [531, 326] width 677 height 381
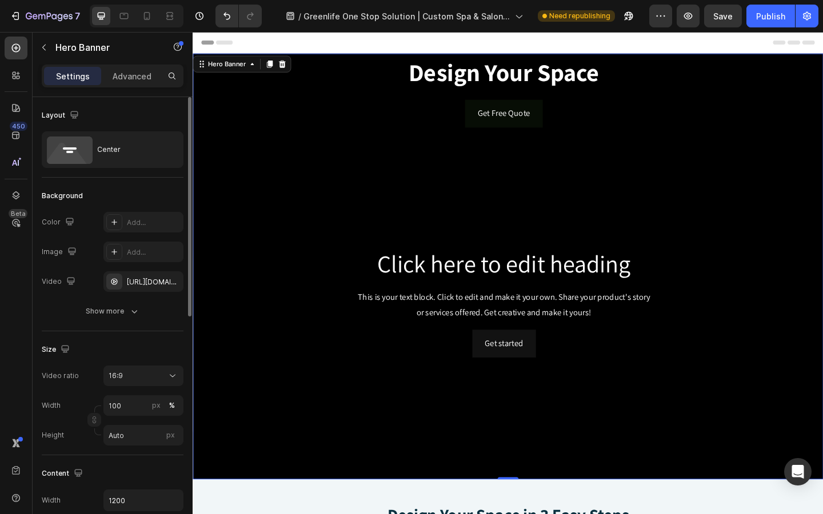
click at [758, 56] on div "⁠⁠⁠⁠⁠⁠⁠ Design Your Space Heading Get Free Quote Button Click here to edit head…" at bounding box center [536, 287] width 686 height 464
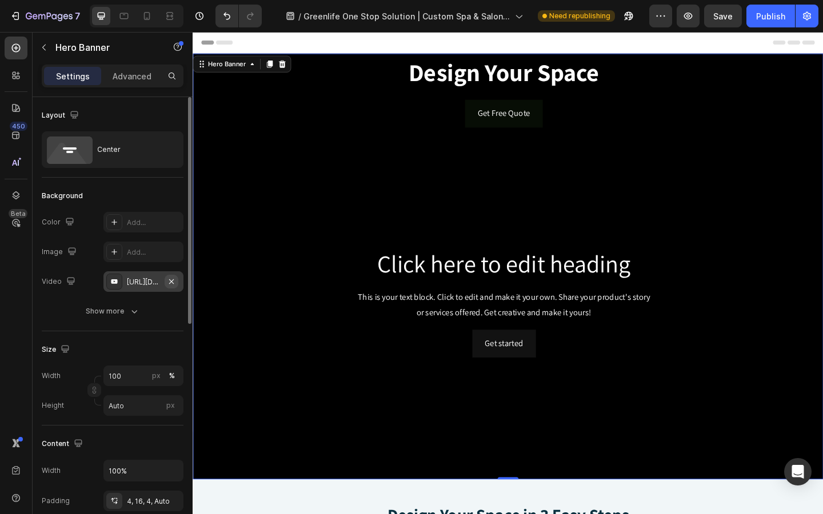
click at [173, 285] on icon "button" at bounding box center [171, 281] width 9 height 9
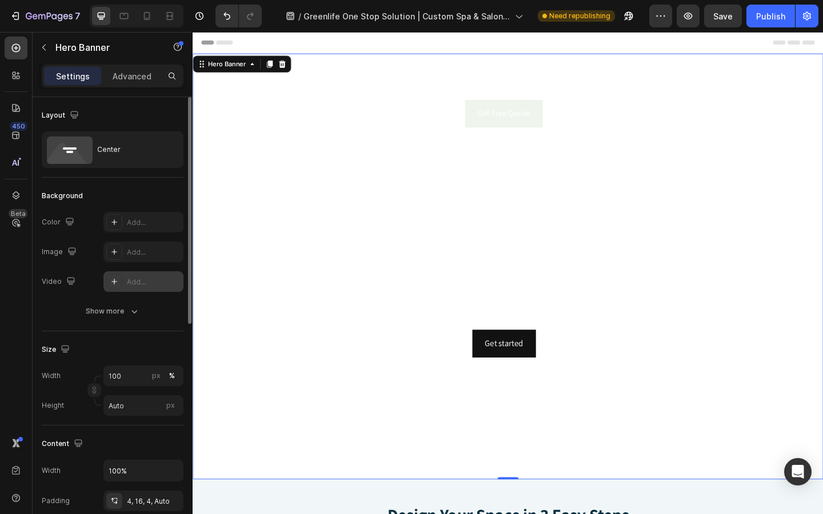
click at [130, 278] on div "Add..." at bounding box center [154, 282] width 54 height 10
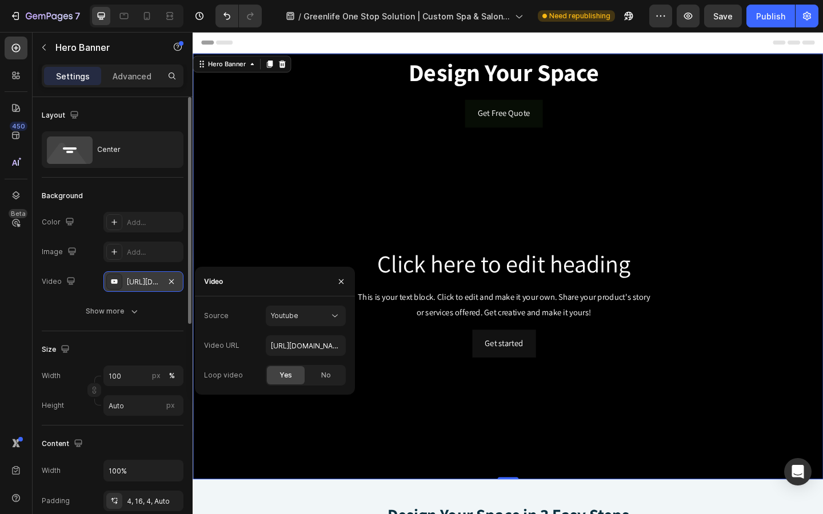
click at [370, 57] on div "⁠⁠⁠⁠⁠⁠⁠ Design Your Space Heading Get Free Quote Button Click here to edit head…" at bounding box center [536, 287] width 686 height 464
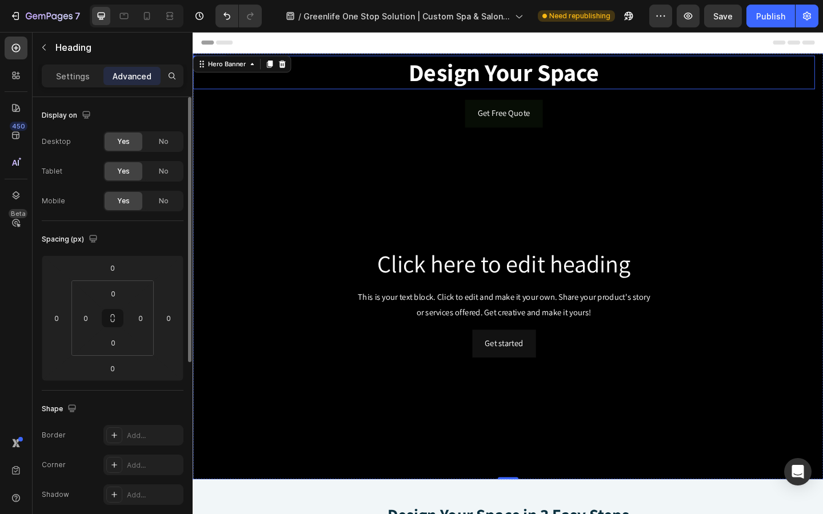
click at [732, 59] on p "⁠⁠⁠⁠⁠⁠⁠ Design Your Space" at bounding box center [531, 76] width 674 height 34
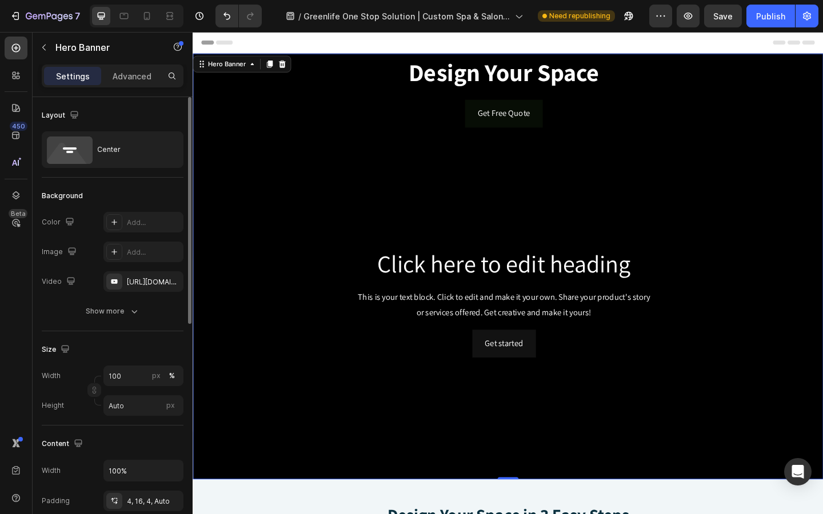
click at [822, 61] on div "⁠⁠⁠⁠⁠⁠⁠ Design Your Space Heading Get Free Quote Button Click here to edit head…" at bounding box center [536, 287] width 686 height 464
click at [330, 96] on div "Get Free Quote Button" at bounding box center [531, 115] width 677 height 42
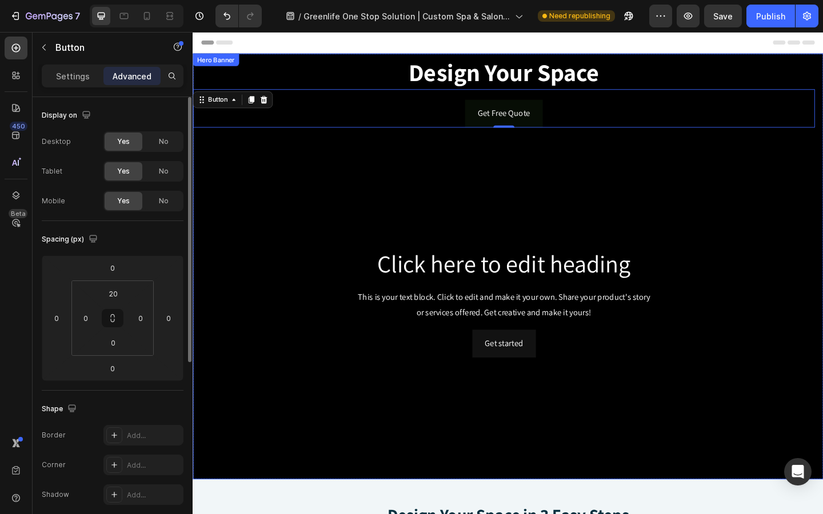
click at [822, 69] on div "⁠⁠⁠⁠⁠⁠⁠ Design Your Space Heading Get Free Quote Button 0 Click here to edit he…" at bounding box center [536, 287] width 686 height 464
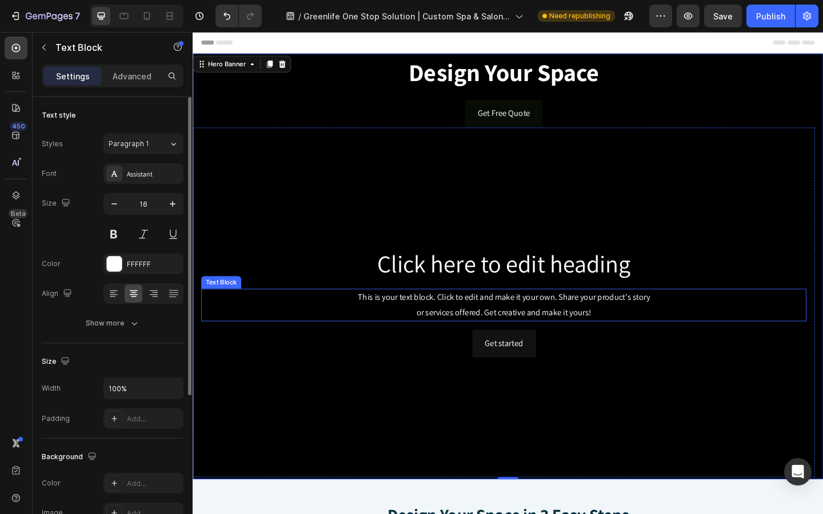
click at [453, 323] on div "This is your text block. Click to edit and make it your own. Share your product…" at bounding box center [531, 328] width 658 height 35
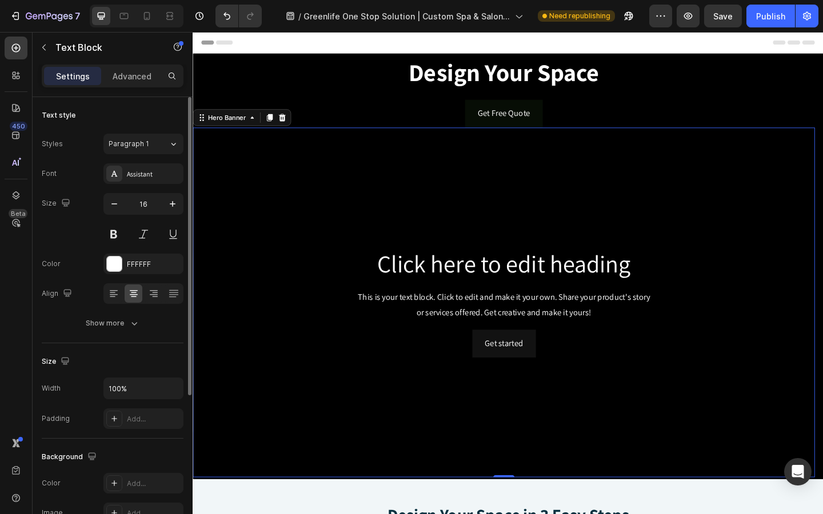
click at [314, 161] on video "Background Image" at bounding box center [531, 326] width 677 height 381
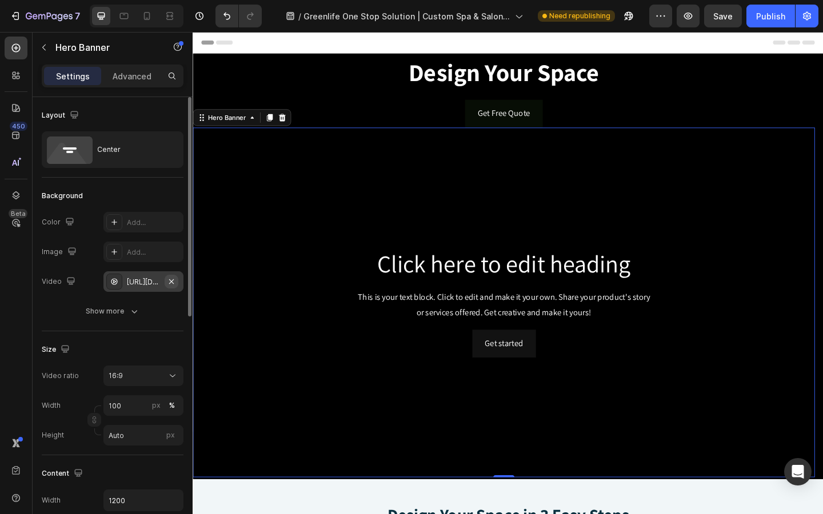
click at [173, 282] on icon "button" at bounding box center [171, 281] width 9 height 9
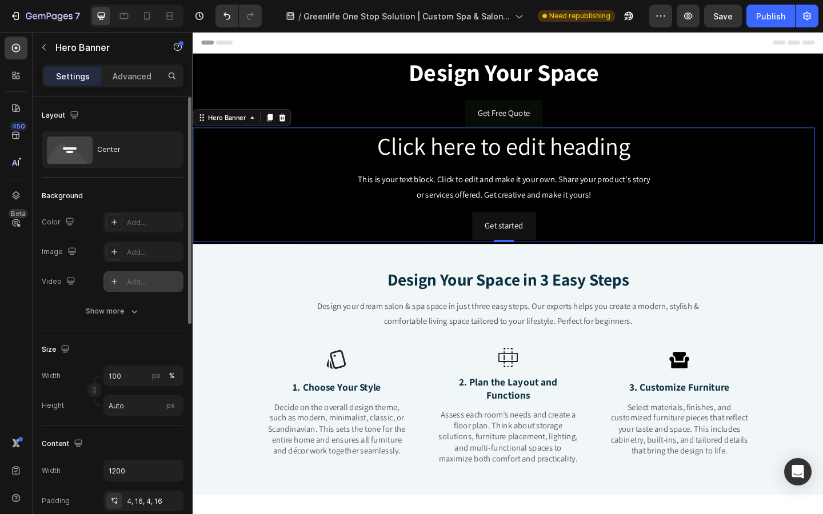
click at [150, 282] on div "Add..." at bounding box center [154, 282] width 54 height 10
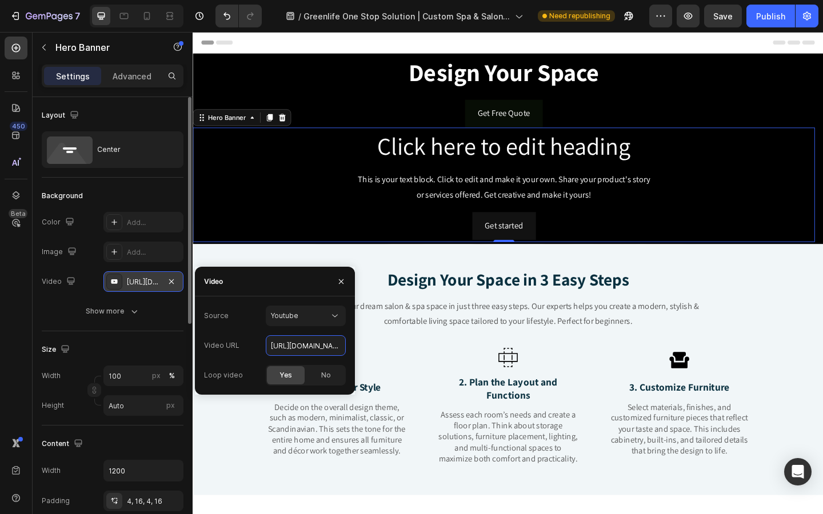
scroll to position [0, 29]
drag, startPoint x: 464, startPoint y: 379, endPoint x: 400, endPoint y: 382, distance: 64.1
paste input "https://youtu.be/zrmjHhpVMow"
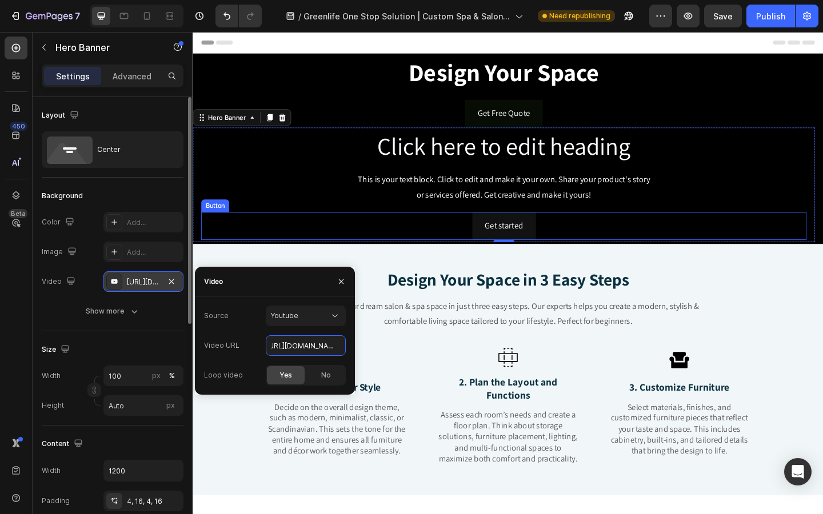
type input "https://youtu.be/KOxfzBp72uk"
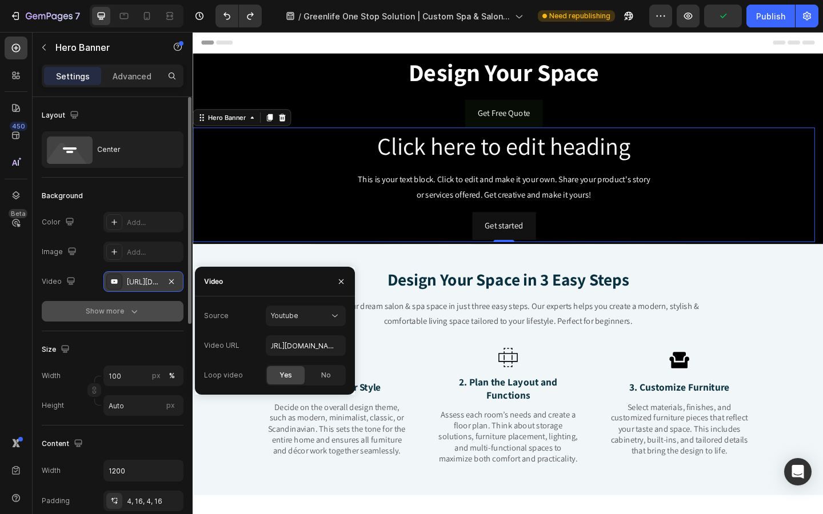
click at [172, 303] on button "Show more" at bounding box center [113, 311] width 142 height 21
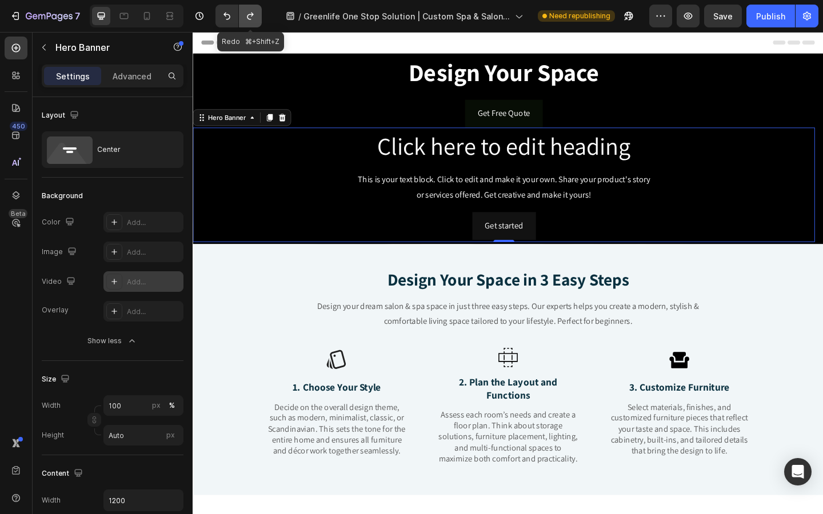
click at [255, 15] on icon "Undo/Redo" at bounding box center [250, 15] width 11 height 11
click at [224, 28] on div "7 Version history Undo ⌘+Z / Greenlife One Stop Solution | Custom Spa & Salon F…" at bounding box center [411, 16] width 823 height 33
click at [225, 18] on icon "Undo/Redo" at bounding box center [226, 15] width 11 height 11
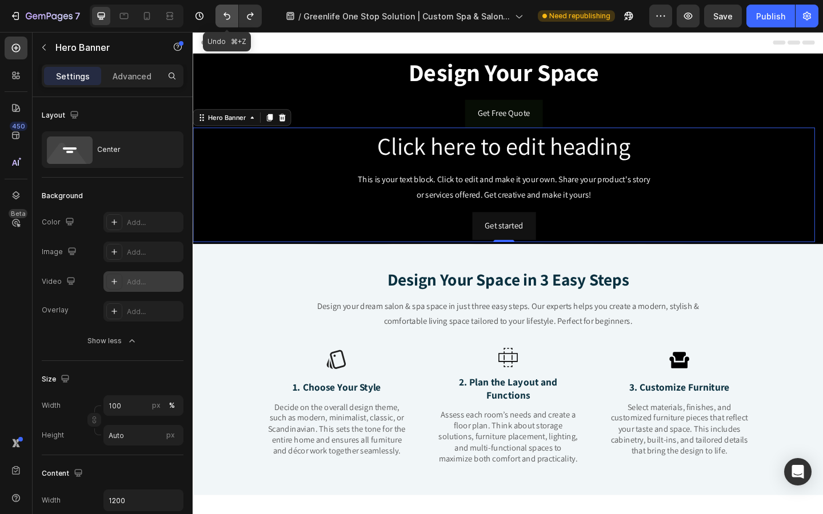
click at [225, 18] on icon "Undo/Redo" at bounding box center [226, 15] width 11 height 11
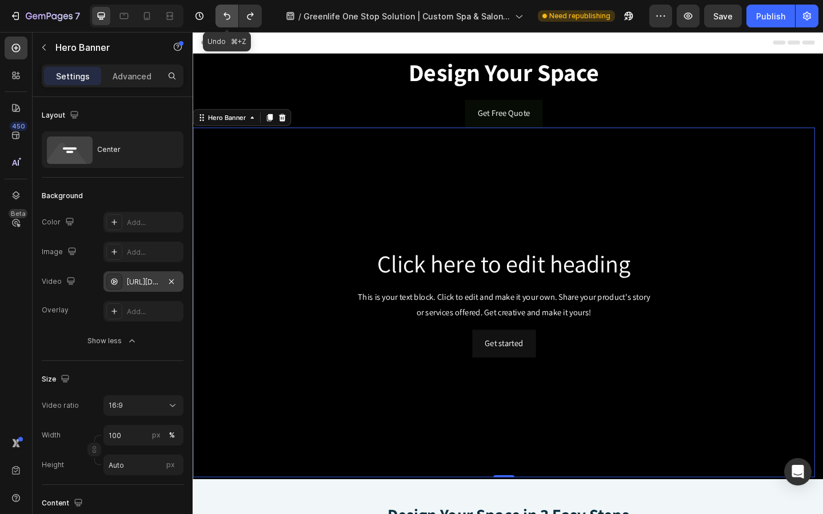
click at [225, 18] on icon "Undo/Redo" at bounding box center [226, 15] width 11 height 11
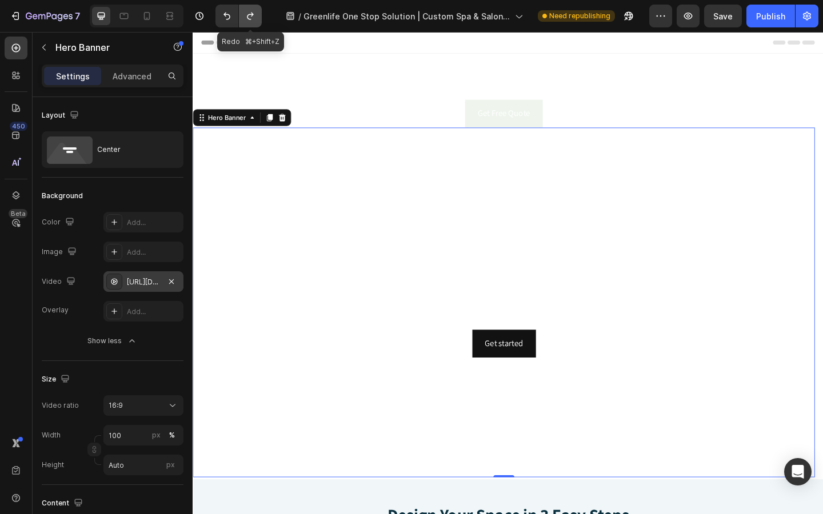
click at [246, 18] on icon "Undo/Redo" at bounding box center [250, 15] width 11 height 11
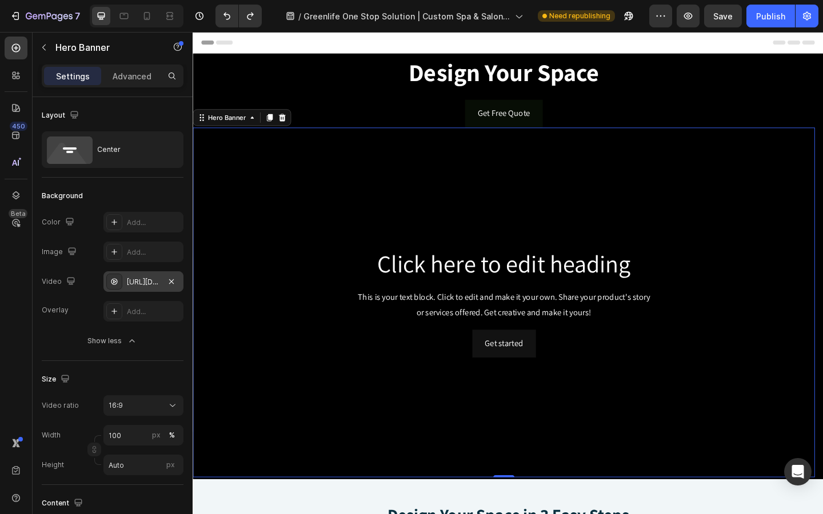
click at [149, 290] on div "https://cdn.shopify.com/videos/c/o/v/907bf6b5658f46dfa423af1c1d645879.mp4" at bounding box center [143, 281] width 80 height 21
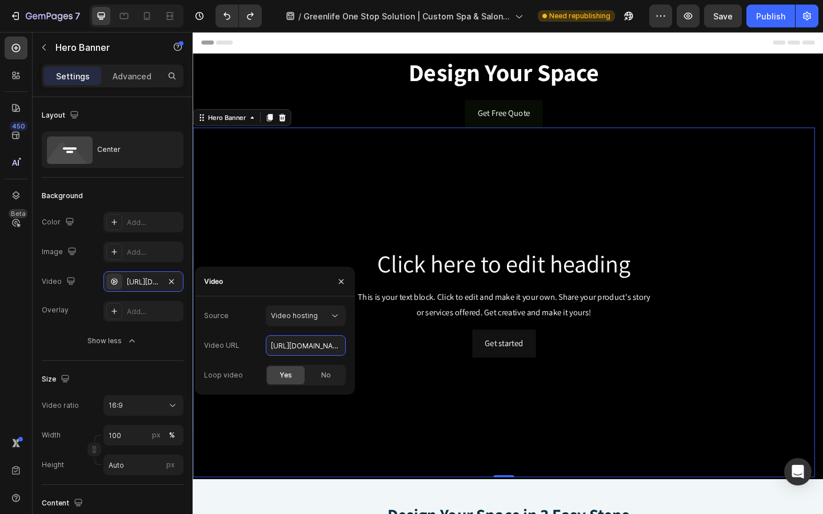
scroll to position [0, 193]
drag, startPoint x: 464, startPoint y: 381, endPoint x: 376, endPoint y: 386, distance: 88.8
paste input "https://youtu.be/zrmjHhpVMow"
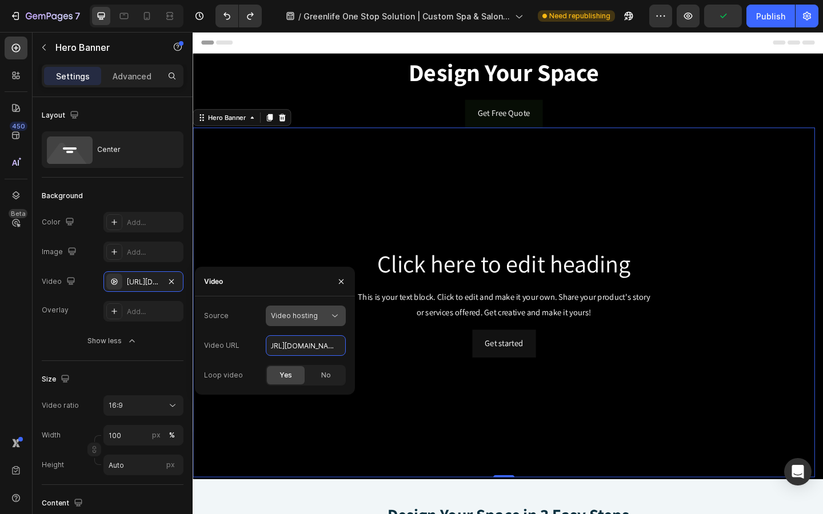
type input "https://youtu.be/zrmjHhpVMow"
click at [313, 320] on span "Video hosting" at bounding box center [294, 316] width 47 height 10
click at [302, 362] on p "Youtube" at bounding box center [303, 366] width 65 height 10
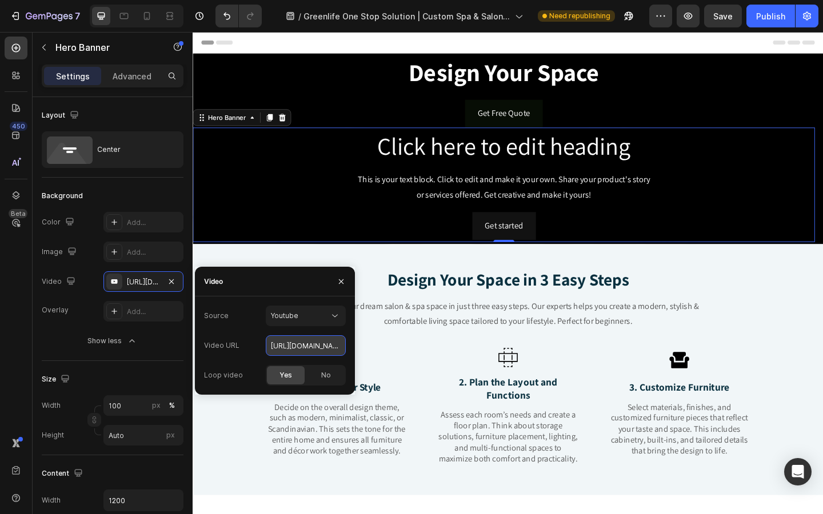
click at [337, 352] on input "https://www.youtube.com/watch?v=6c5qSBdIvPs" at bounding box center [306, 345] width 80 height 21
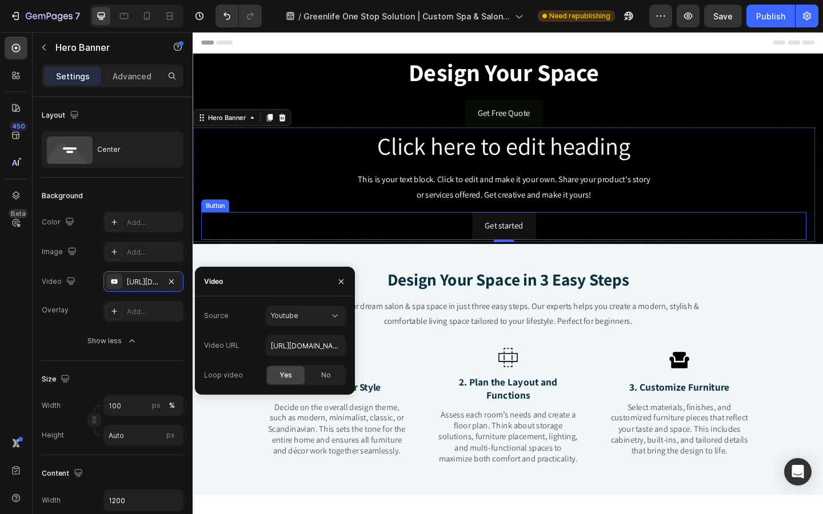
click at [429, 245] on div "Get started Button" at bounding box center [531, 243] width 658 height 30
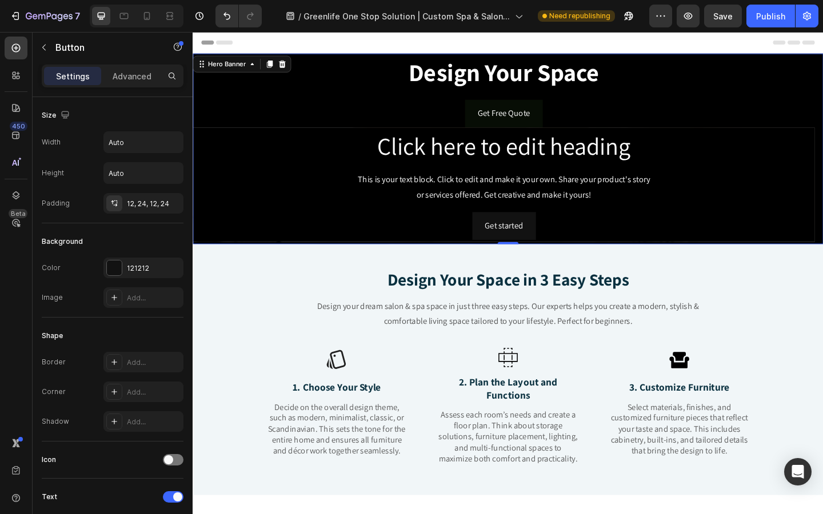
click at [351, 57] on div "⁠⁠⁠⁠⁠⁠⁠ Design Your Space Heading Get Free Quote Button Click here to edit head…" at bounding box center [536, 158] width 686 height 207
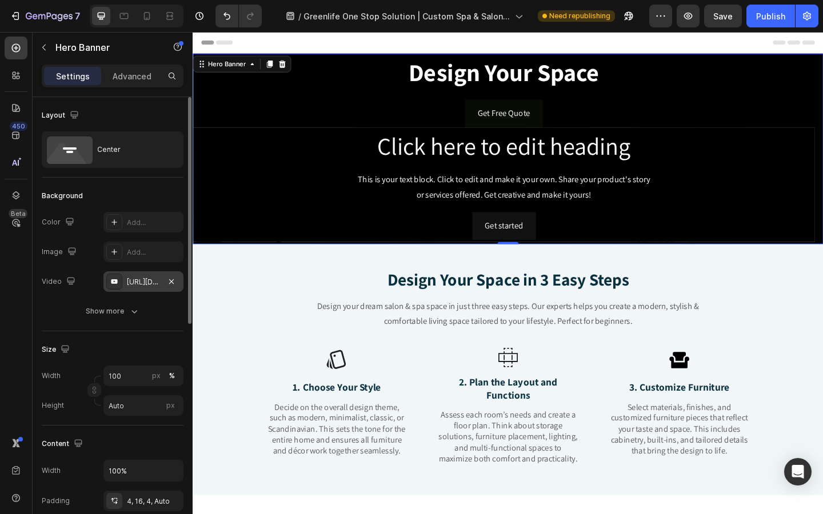
click at [145, 284] on div "https://youtu.be/KOxfzBp72uk" at bounding box center [143, 282] width 33 height 10
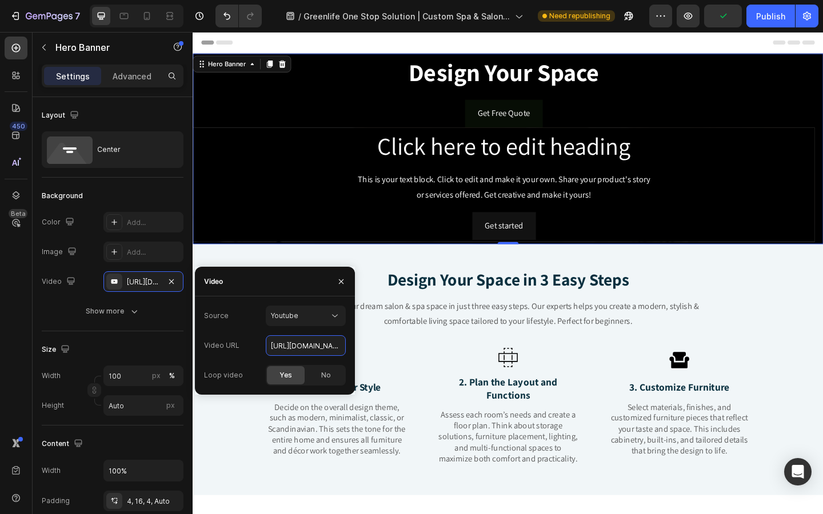
scroll to position [0, 29]
drag, startPoint x: 465, startPoint y: 381, endPoint x: 376, endPoint y: 380, distance: 89.7
paste input "https://youtu.be/zrmjHhpVMow"
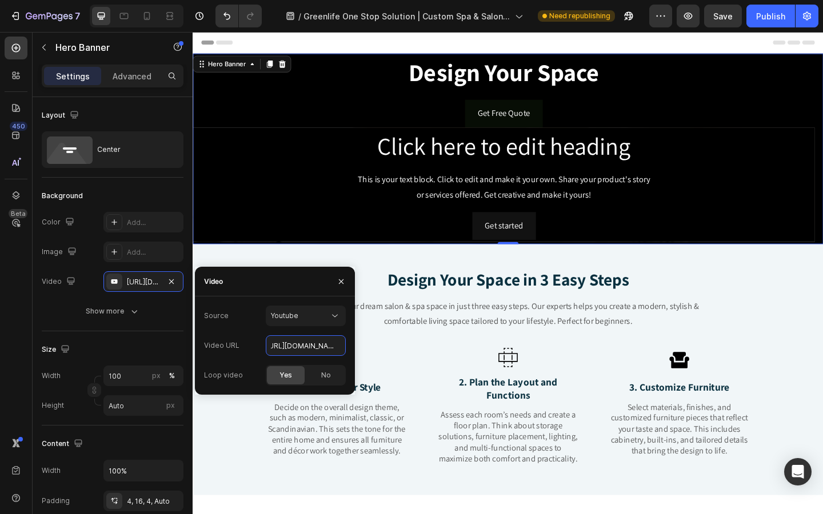
type input "https://youtu.be/zrmjHhpVMow"
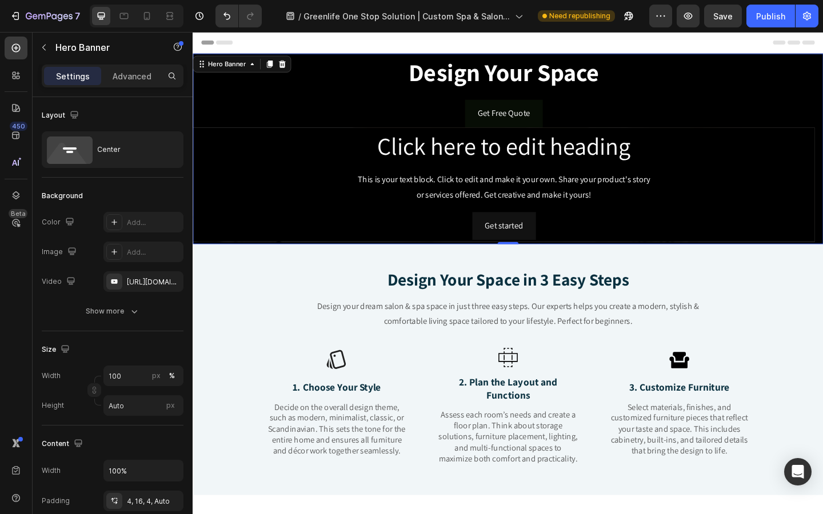
scroll to position [0, 0]
click at [331, 57] on div "⁠⁠⁠⁠⁠⁠⁠ Design Your Space Heading Get Free Quote Button Click here to edit head…" at bounding box center [536, 158] width 686 height 207
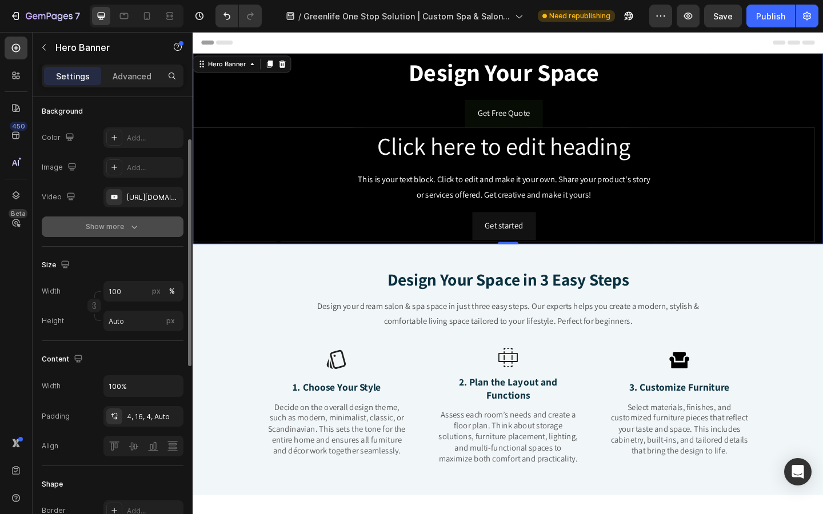
scroll to position [106, 0]
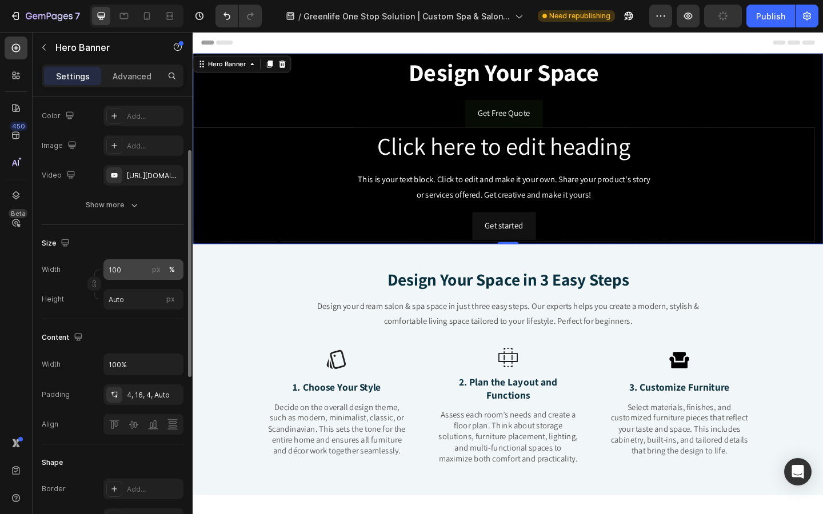
click at [149, 275] on div "px %" at bounding box center [164, 269] width 30 height 21
click at [149, 275] on input "100" at bounding box center [143, 269] width 80 height 21
click at [152, 298] on input "Auto" at bounding box center [143, 299] width 80 height 21
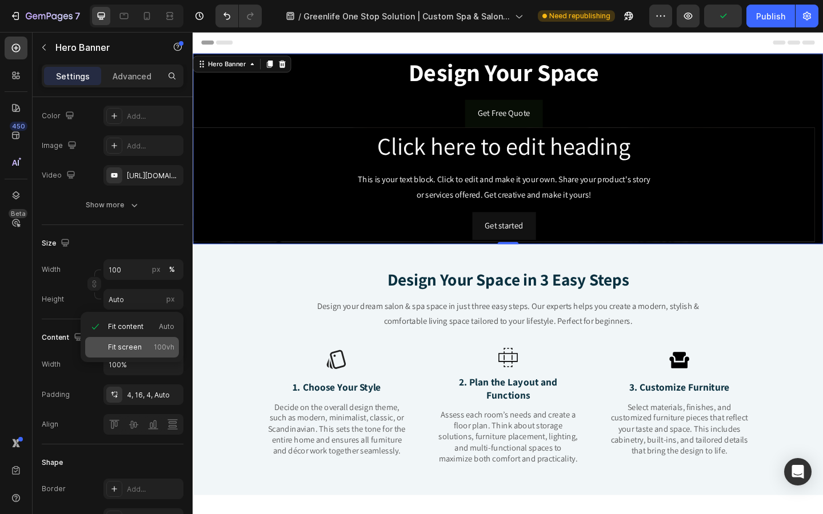
click at [154, 343] on p "Fit screen 100vh" at bounding box center [141, 347] width 66 height 10
type input "100 vh"
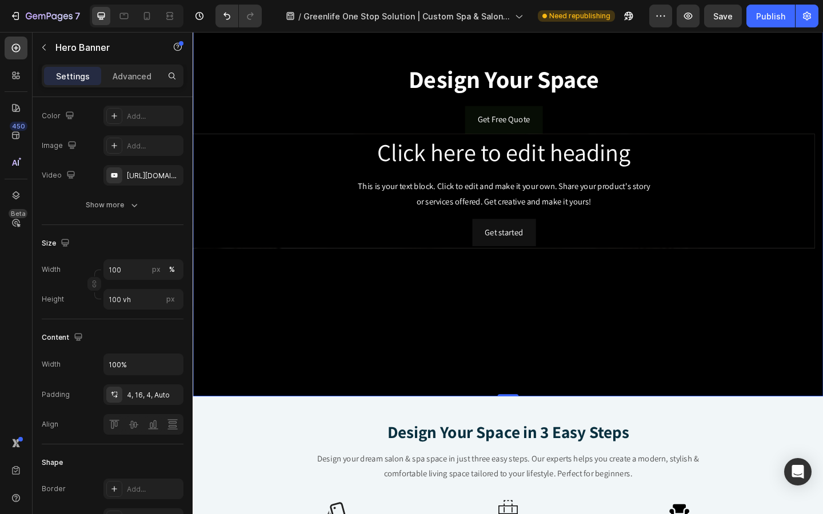
scroll to position [167, 0]
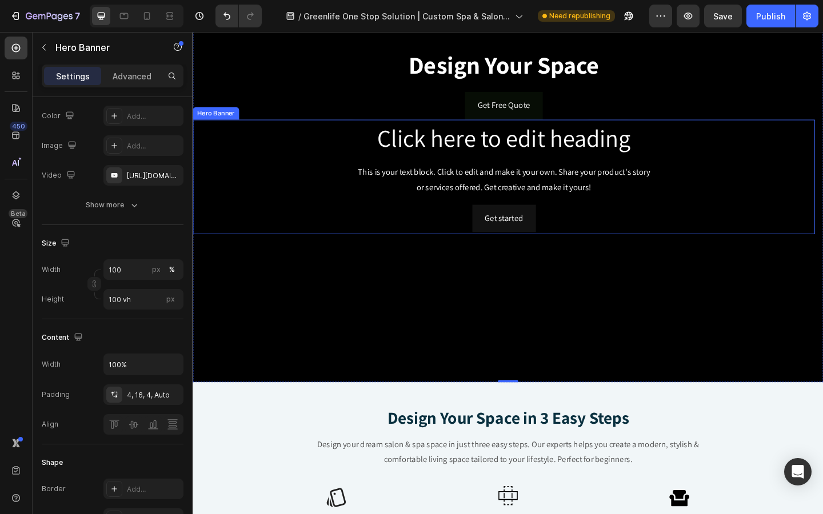
click at [200, 161] on div "Click here to edit heading Heading This is your text block. Click to edit and m…" at bounding box center [531, 189] width 677 height 125
click at [288, 115] on icon at bounding box center [289, 117] width 7 height 8
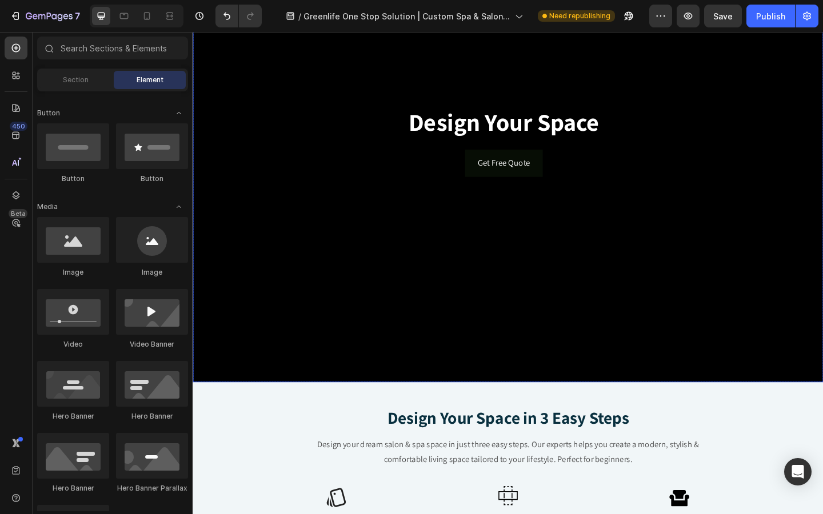
scroll to position [0, 0]
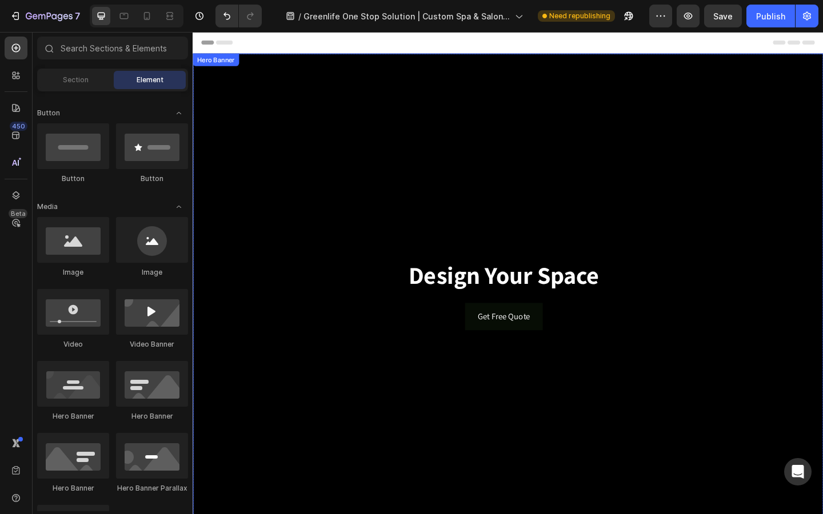
click at [289, 133] on div "Background Image" at bounding box center [536, 317] width 686 height 525
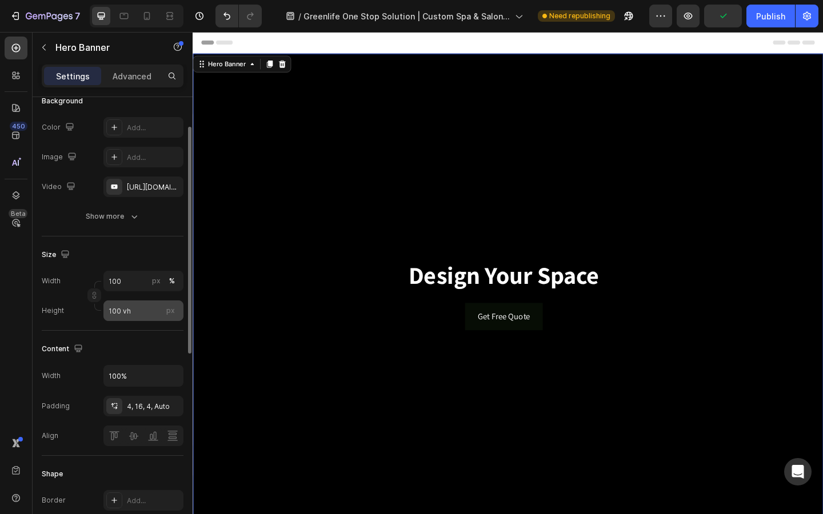
scroll to position [97, 0]
click at [153, 305] on input "100 vh" at bounding box center [143, 308] width 80 height 21
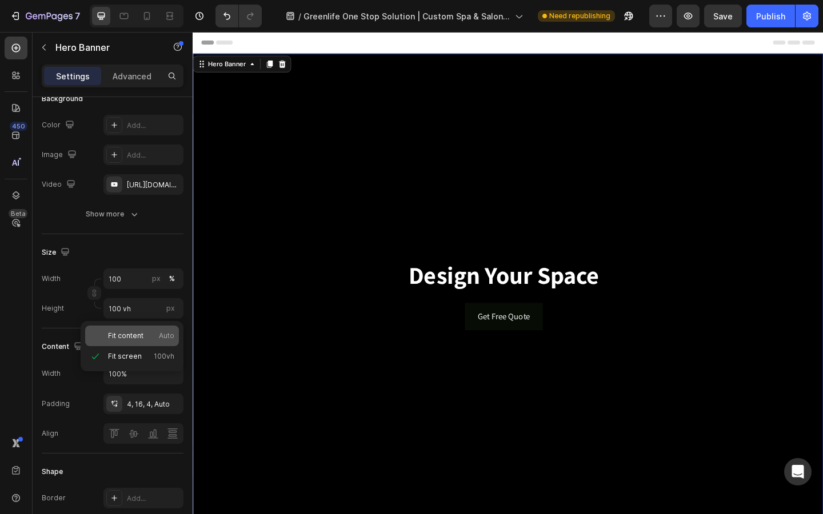
click at [148, 338] on p "Fit content Auto" at bounding box center [141, 336] width 66 height 10
type input "Auto"
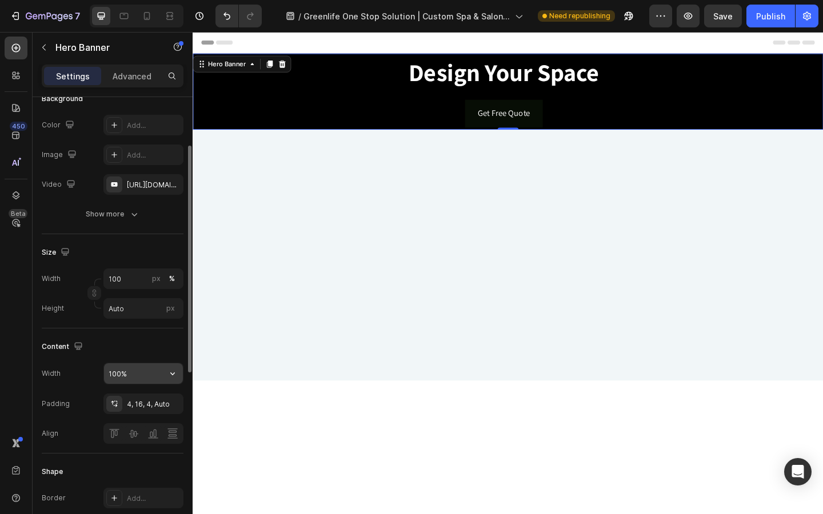
click at [154, 368] on input "100%" at bounding box center [143, 374] width 79 height 21
click at [170, 378] on icon "button" at bounding box center [172, 373] width 11 height 11
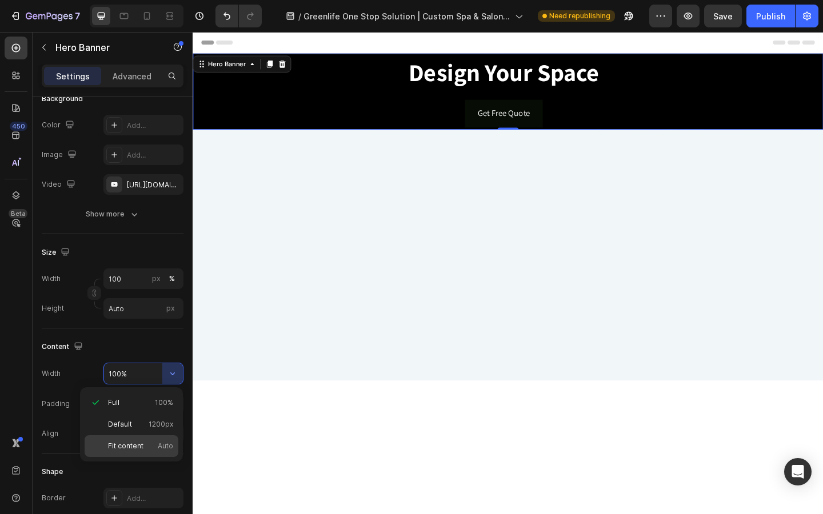
click at [153, 445] on p "Fit content Auto" at bounding box center [140, 446] width 65 height 10
click at [158, 422] on span "1200px" at bounding box center [161, 425] width 25 height 10
type input "1200"
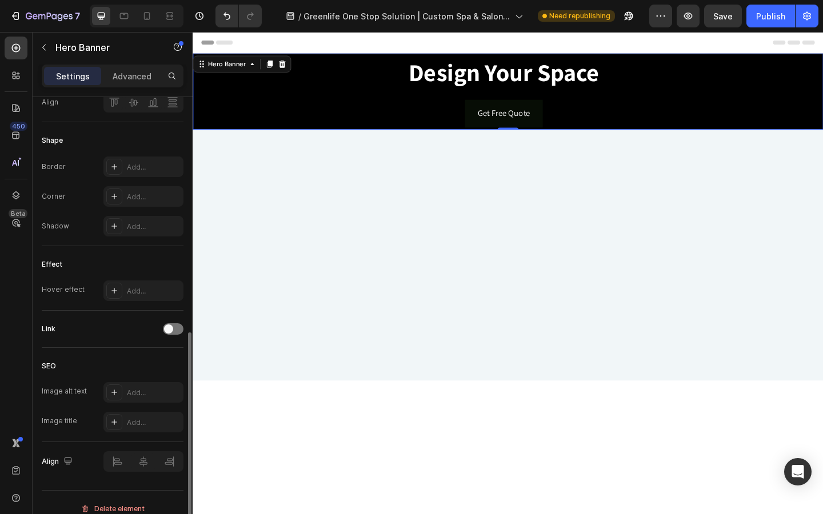
scroll to position [441, 0]
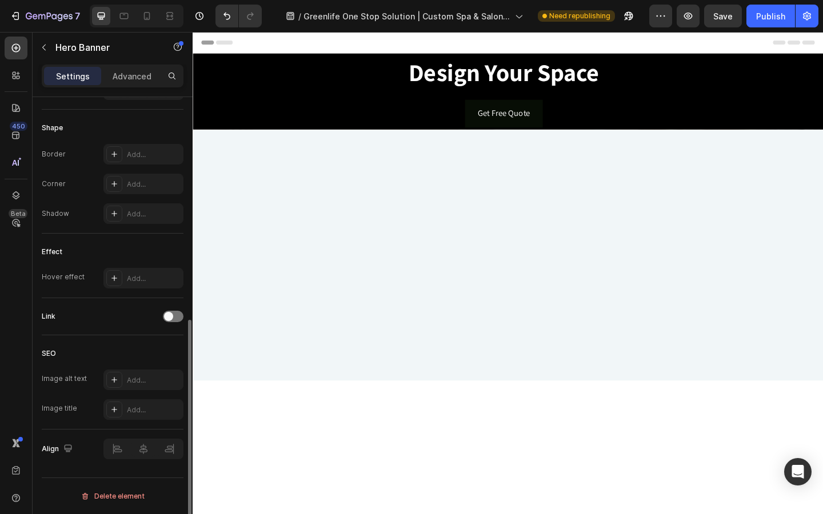
click at [316, 223] on div at bounding box center [535, 281] width 669 height 234
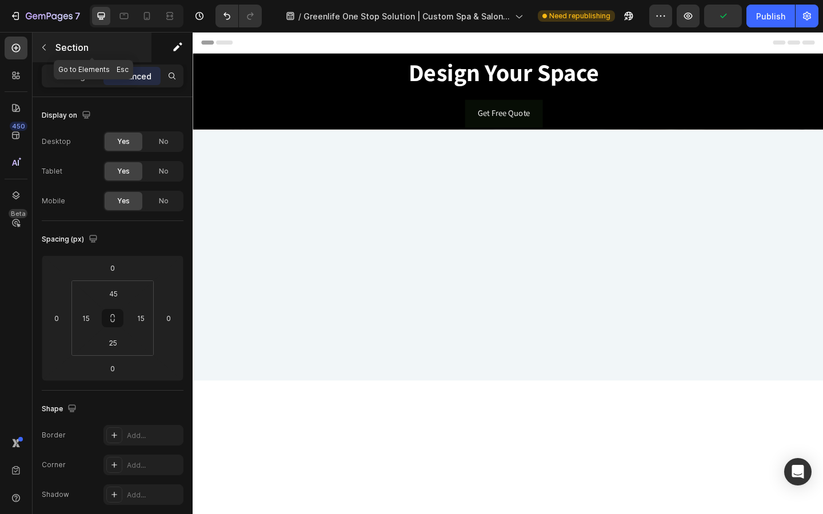
click at [45, 45] on icon "button" at bounding box center [43, 48] width 3 height 6
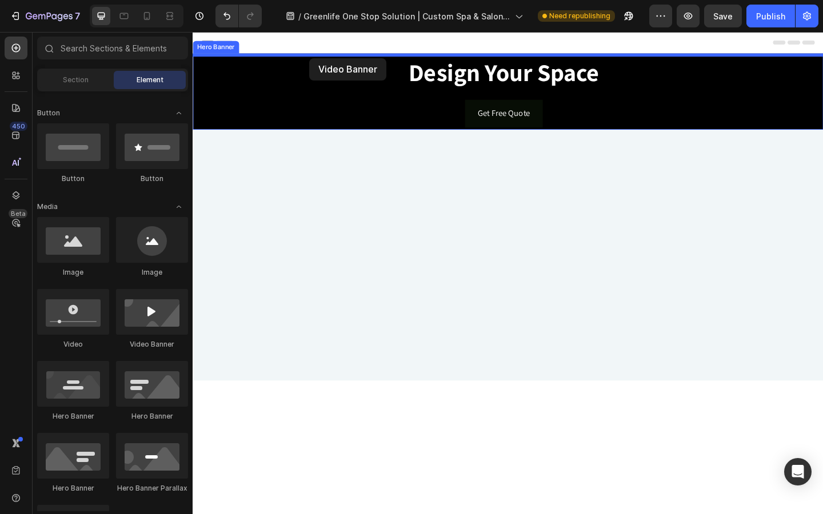
drag, startPoint x: 352, startPoint y: 350, endPoint x: 319, endPoint y: 61, distance: 291.0
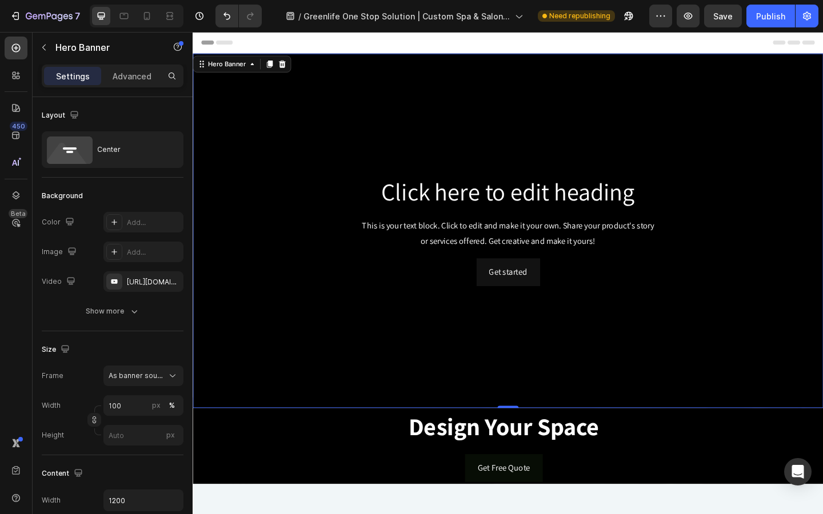
click at [259, 333] on div "Background Image" at bounding box center [536, 248] width 686 height 386
click at [139, 288] on div "https://www.youtube.com/watch?v=drIt4RH_kyQ" at bounding box center [143, 281] width 80 height 21
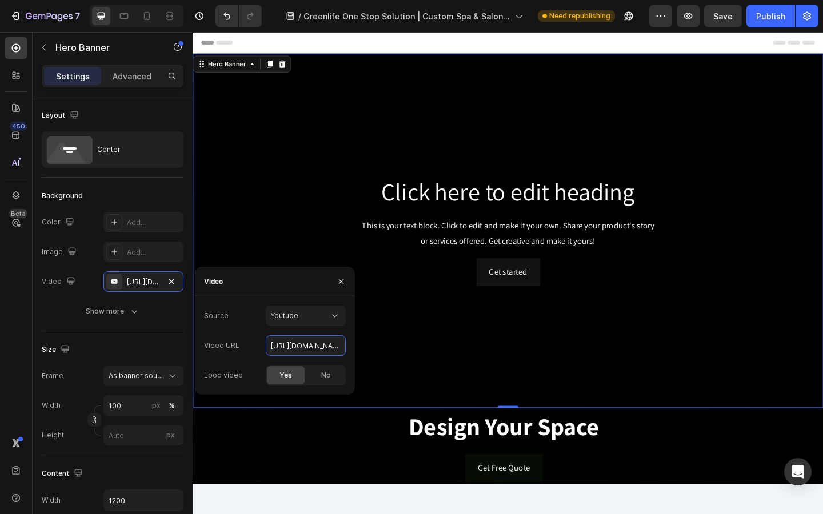
scroll to position [0, 89]
drag, startPoint x: 465, startPoint y: 378, endPoint x: 396, endPoint y: 387, distance: 69.2
paste input "https://www.youtube.com/watch?v=zrmjHhpVMow"
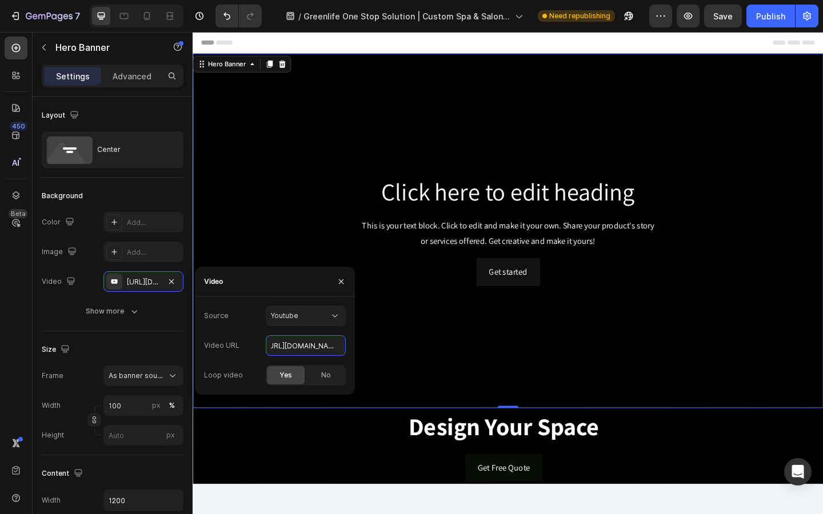
type input "https://www.youtube.com/watch?v=zrmjHhpVMow"
type input "Auto"
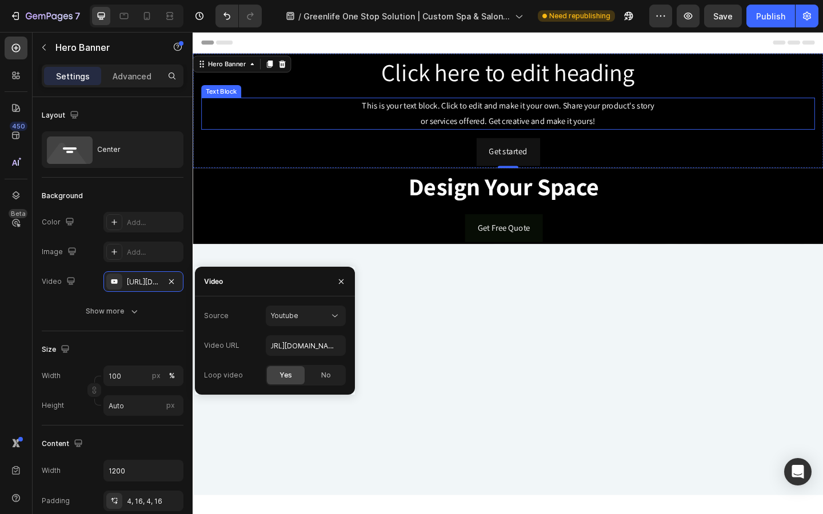
click at [316, 127] on div "This is your text block. Click to edit and make it your own. Share your product…" at bounding box center [536, 120] width 668 height 35
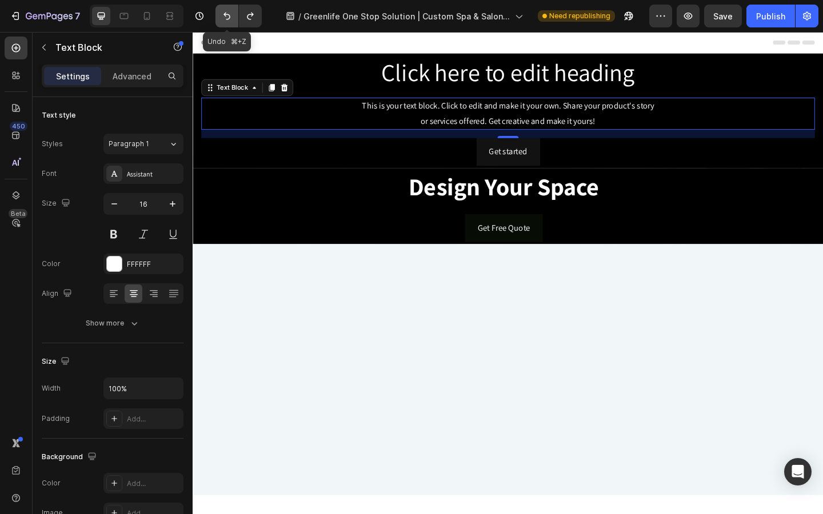
click at [226, 19] on icon "Undo/Redo" at bounding box center [226, 15] width 11 height 11
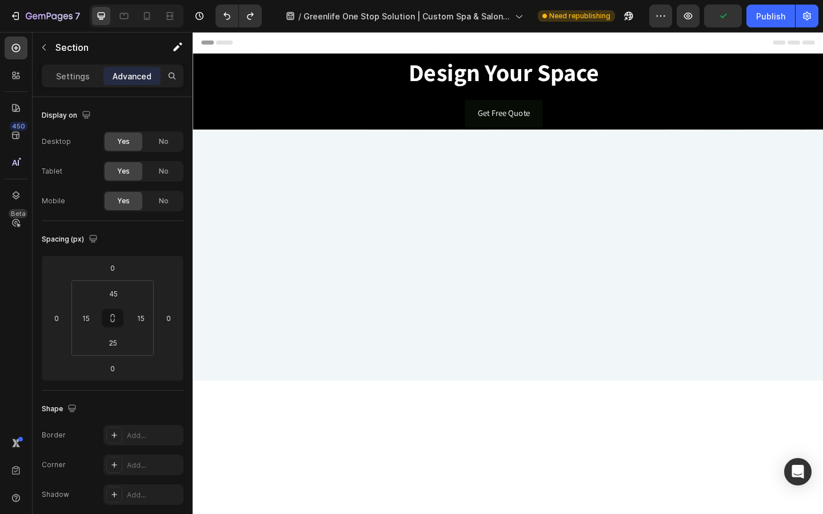
click at [271, 267] on div at bounding box center [535, 281] width 669 height 234
click at [251, 299] on div at bounding box center [535, 281] width 669 height 234
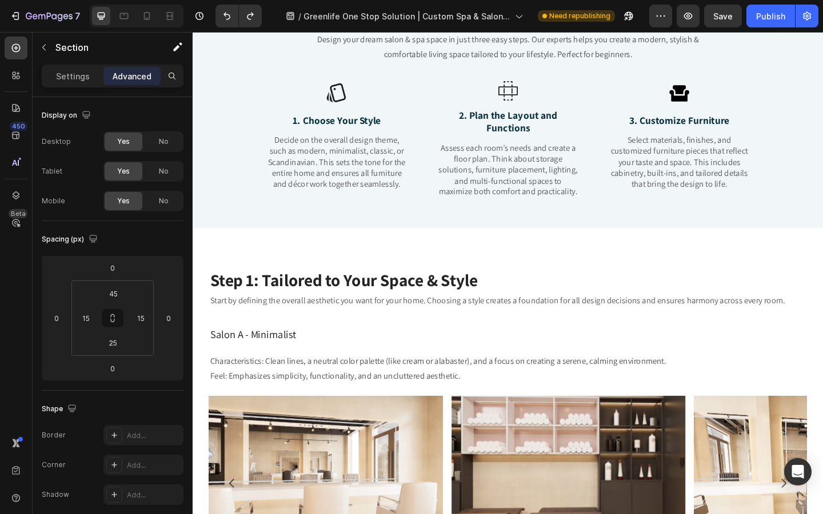
scroll to position [0, 0]
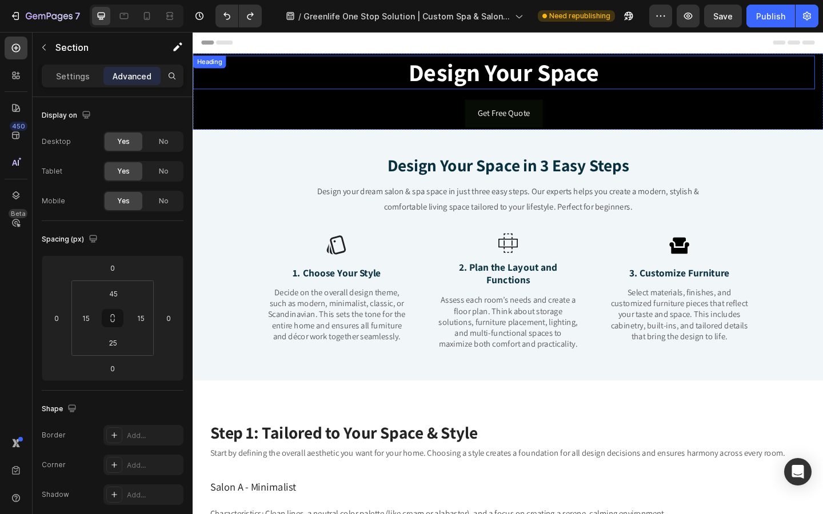
click at [294, 58] on h2 "Design Your Space" at bounding box center [531, 76] width 677 height 37
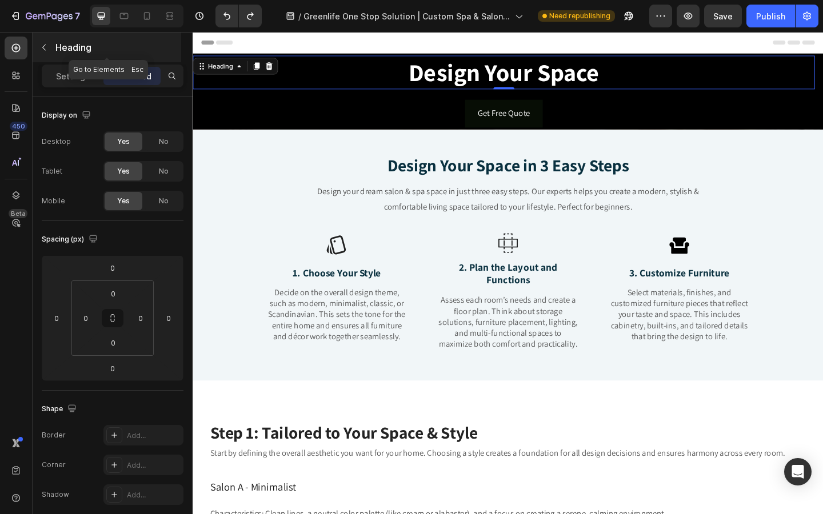
click at [45, 45] on icon "button" at bounding box center [43, 48] width 3 height 6
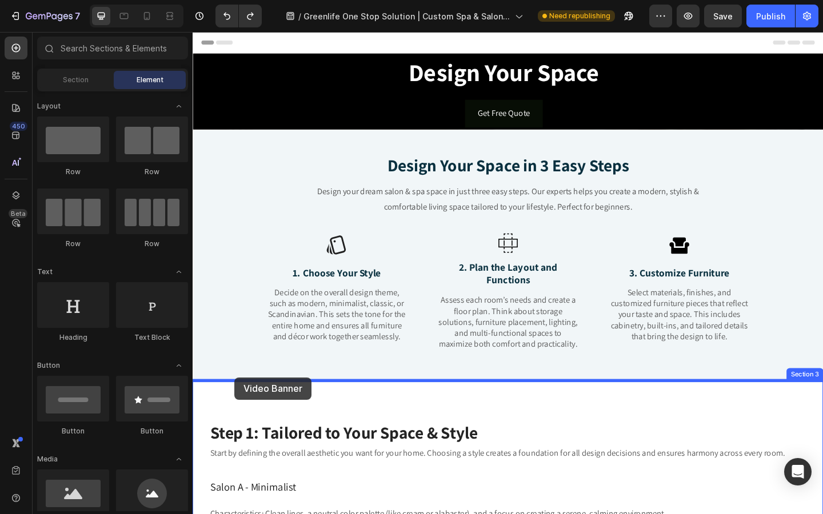
drag, startPoint x: 337, startPoint y: 350, endPoint x: 238, endPoint y: 408, distance: 114.5
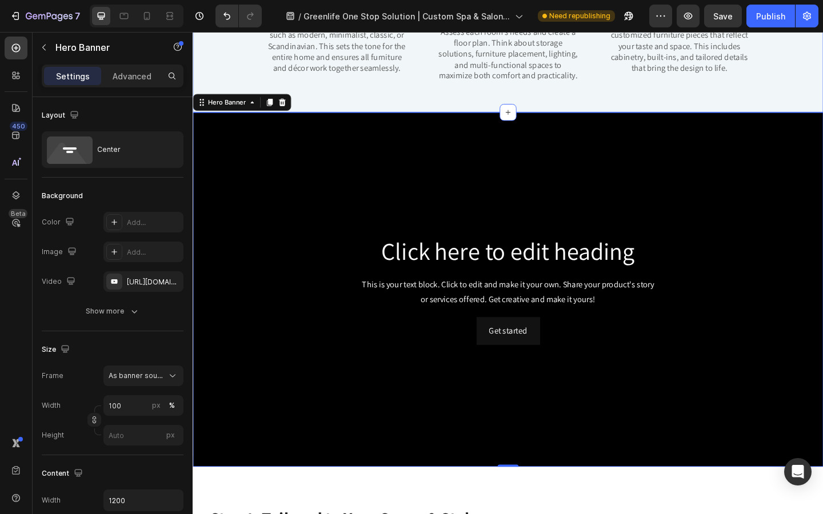
scroll to position [314, 0]
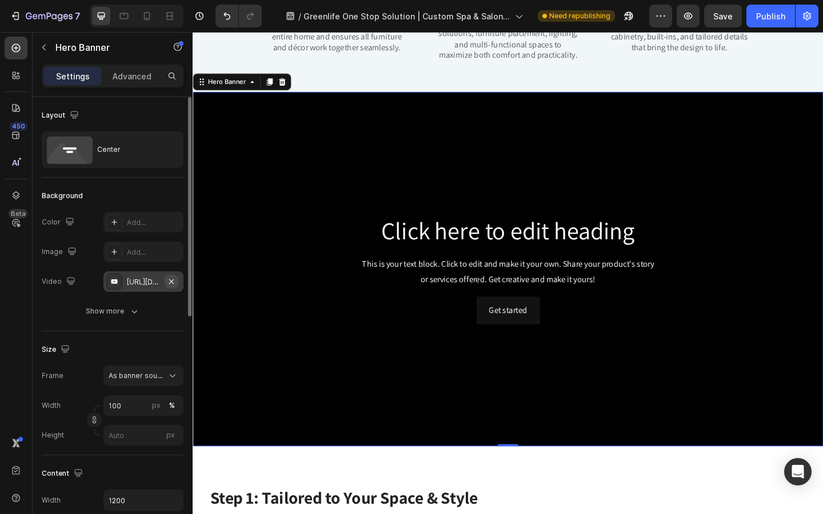
click at [173, 279] on icon "button" at bounding box center [171, 281] width 5 height 5
type input "Auto"
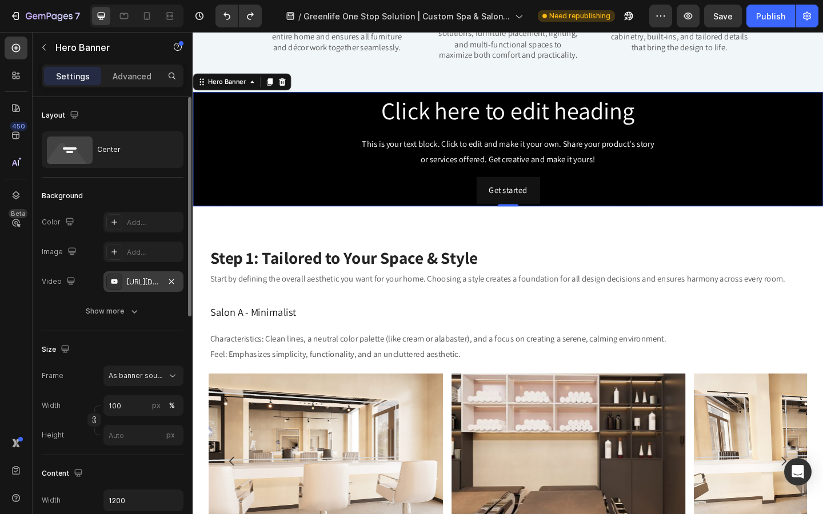
click at [139, 280] on div "https://www.youtube.com/watch?v=drIt4RH_kyQ" at bounding box center [143, 282] width 33 height 10
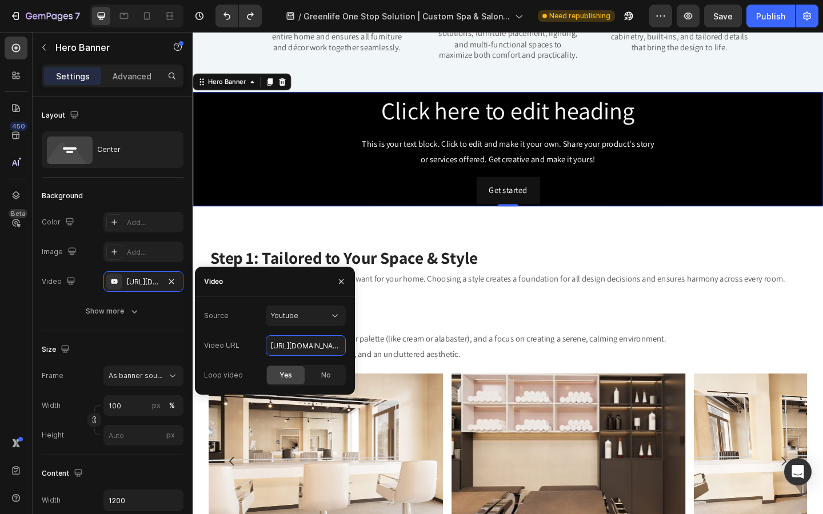
scroll to position [0, 89]
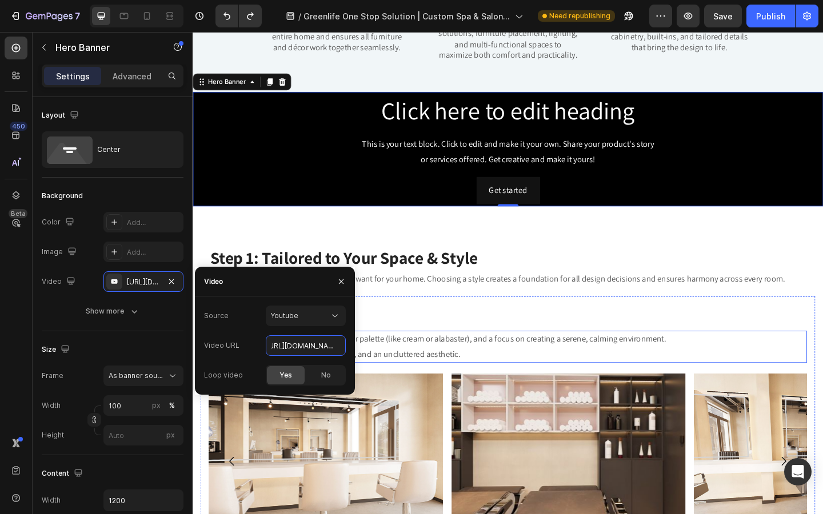
drag, startPoint x: 464, startPoint y: 382, endPoint x: 420, endPoint y: 388, distance: 45.0
paste input "[URL][DOMAIN_NAME]"
type input "[URL][DOMAIN_NAME]"
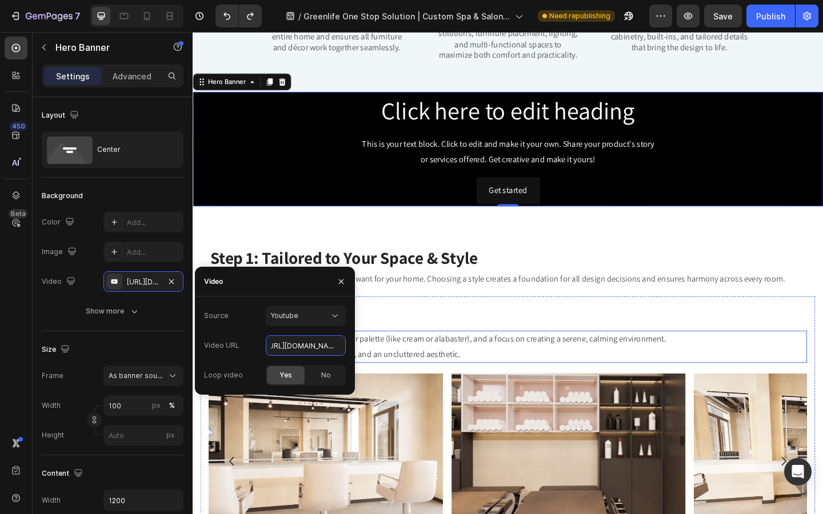
type input "Auto"
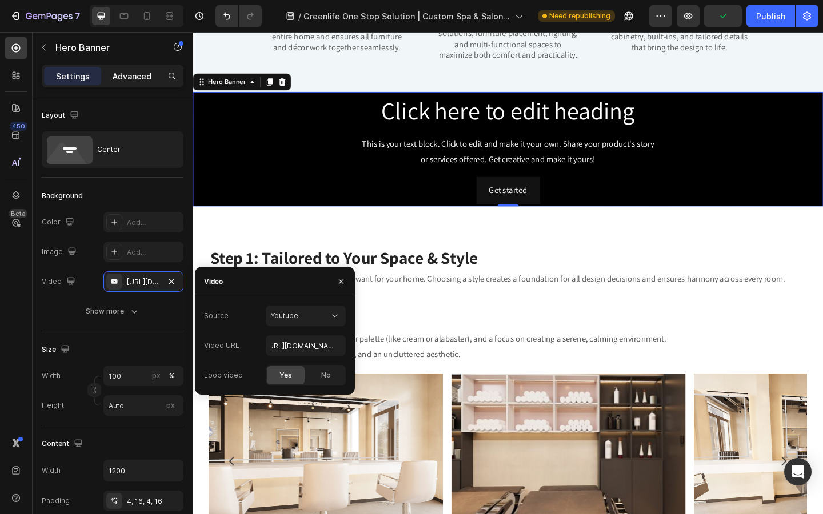
scroll to position [0, 0]
click at [139, 75] on p "Advanced" at bounding box center [132, 76] width 39 height 12
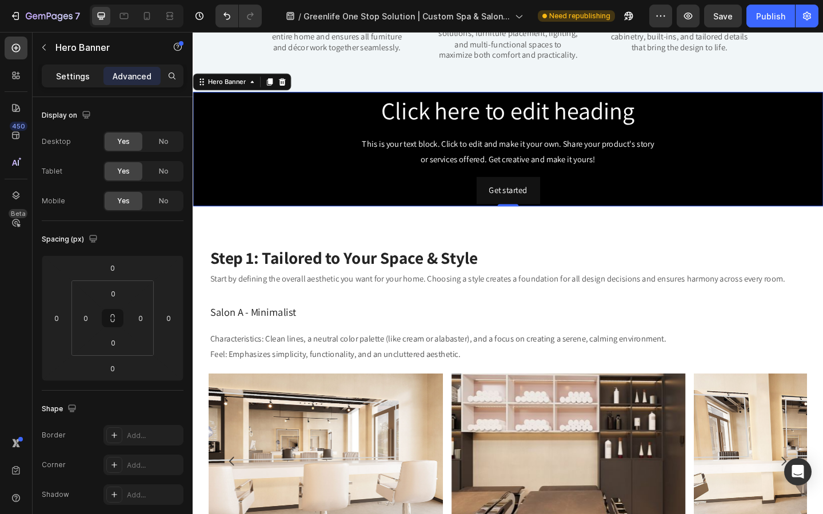
click at [84, 72] on p "Settings" at bounding box center [73, 76] width 34 height 12
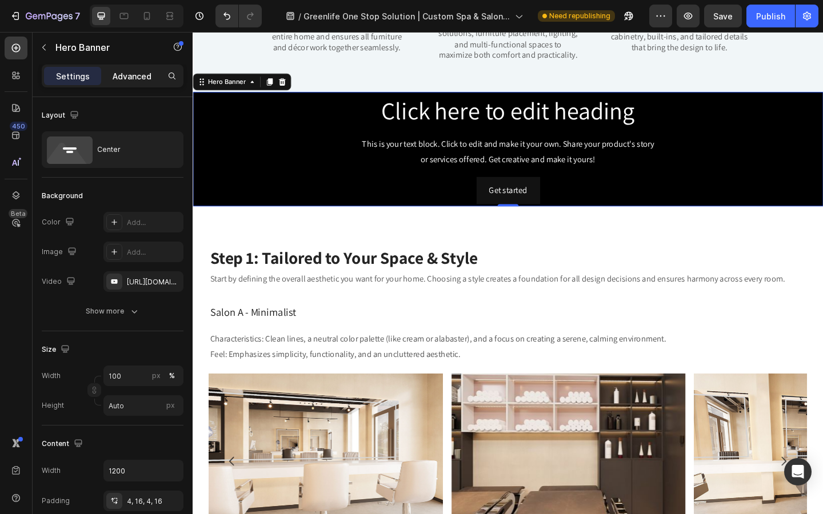
click at [135, 74] on p "Advanced" at bounding box center [132, 76] width 39 height 12
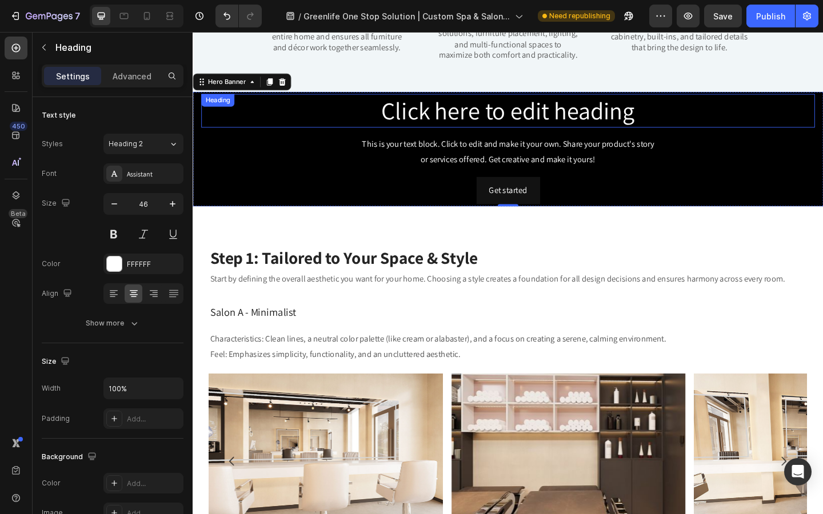
click at [447, 124] on h2 "Click here to edit heading" at bounding box center [536, 117] width 668 height 37
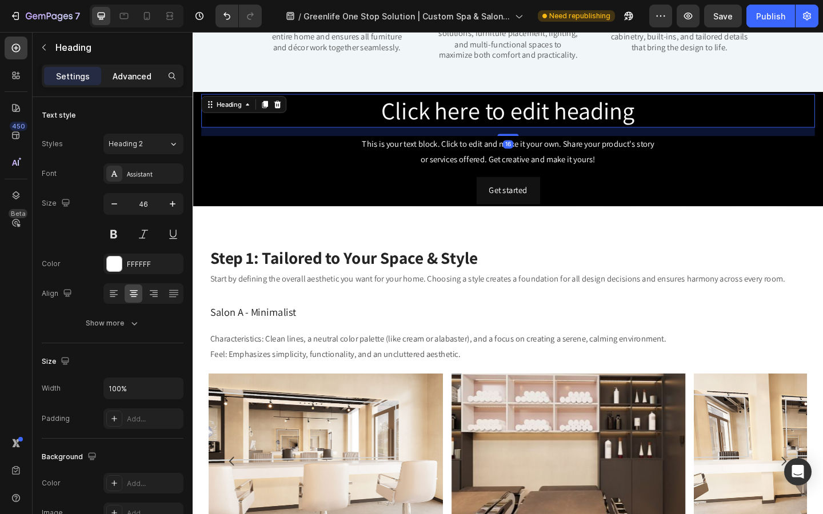
click at [129, 67] on div "Advanced" at bounding box center [131, 76] width 57 height 18
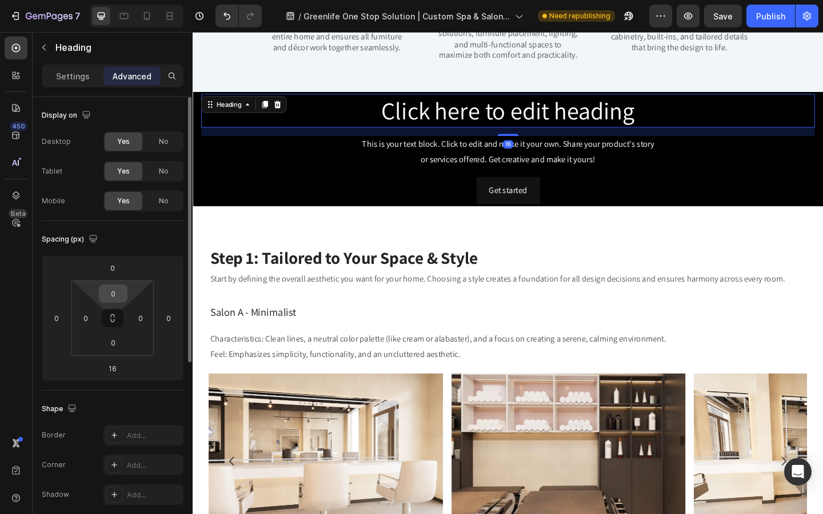
click at [122, 293] on input "0" at bounding box center [113, 293] width 23 height 17
click at [117, 263] on input "0" at bounding box center [112, 267] width 23 height 17
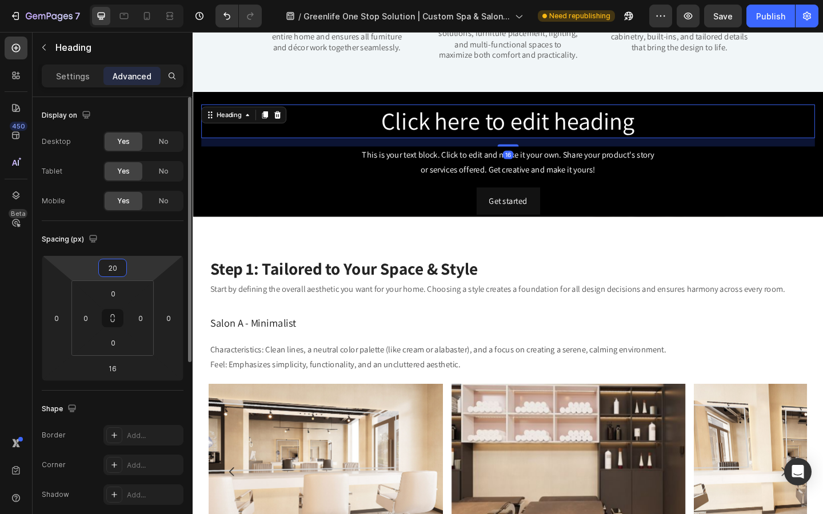
type input "200"
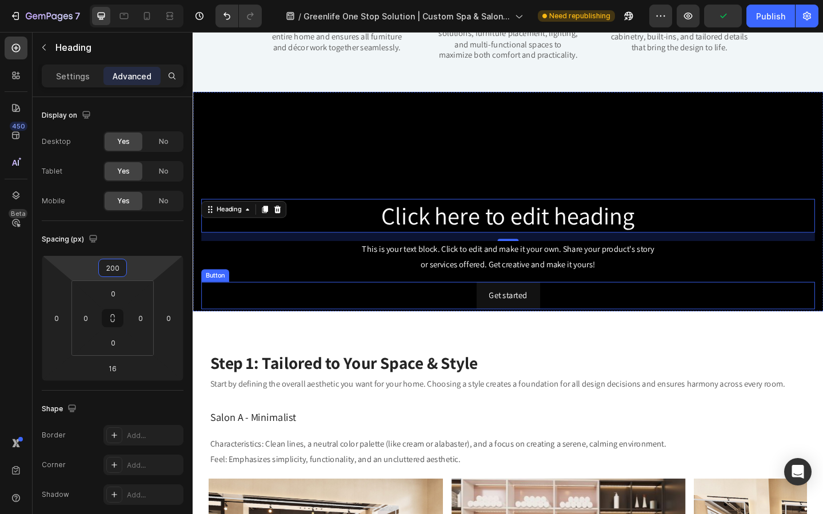
click at [384, 310] on div "Get started Button" at bounding box center [536, 319] width 668 height 30
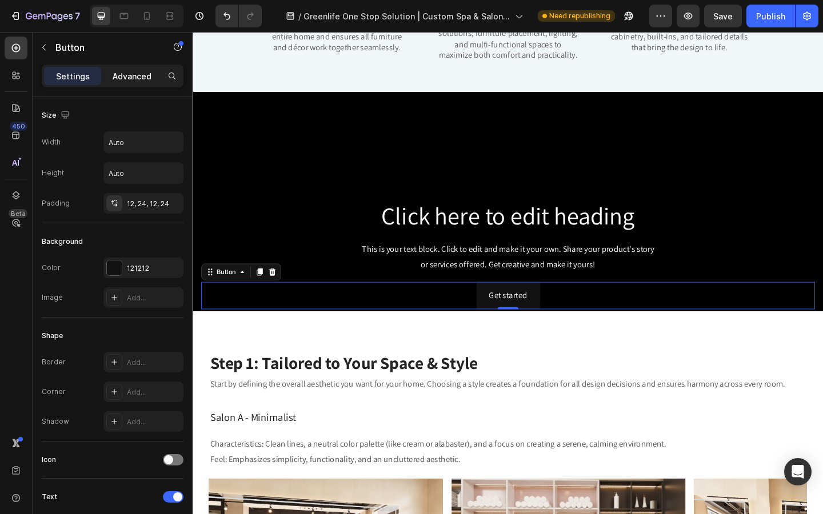
click at [133, 79] on p "Advanced" at bounding box center [132, 76] width 39 height 12
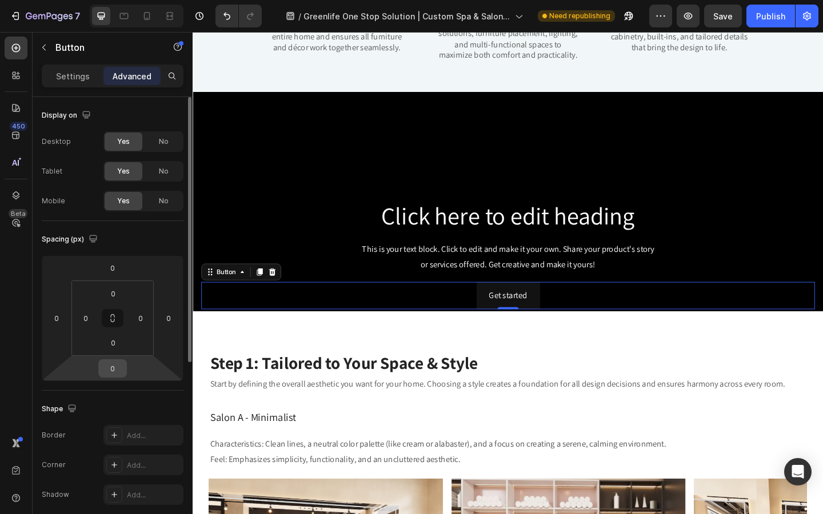
click at [114, 369] on input "0" at bounding box center [112, 368] width 23 height 17
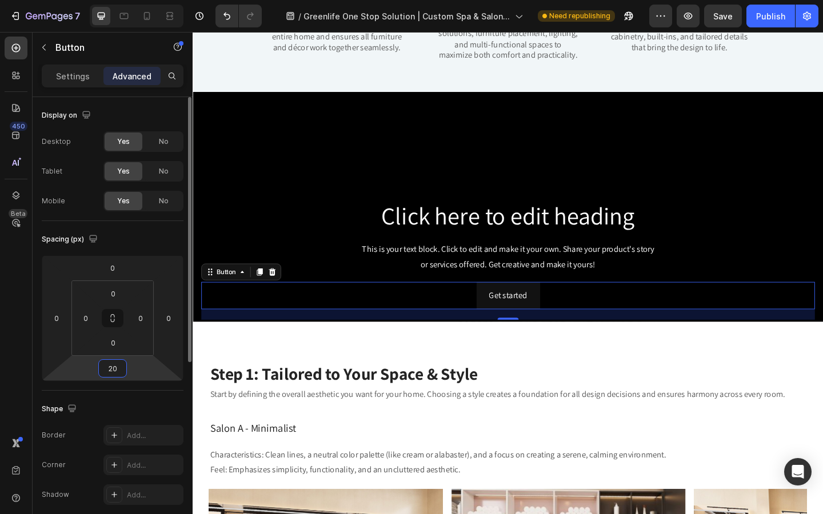
type input "200"
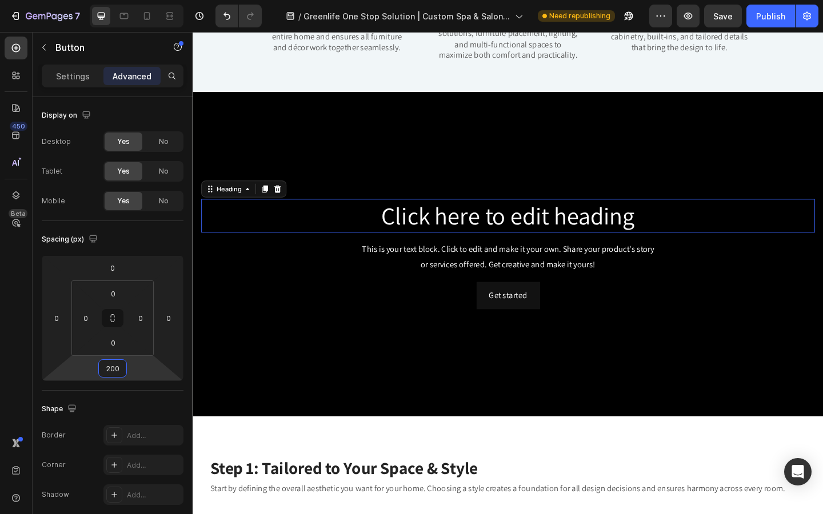
click at [466, 221] on h2 "Click here to edit heading" at bounding box center [536, 232] width 668 height 37
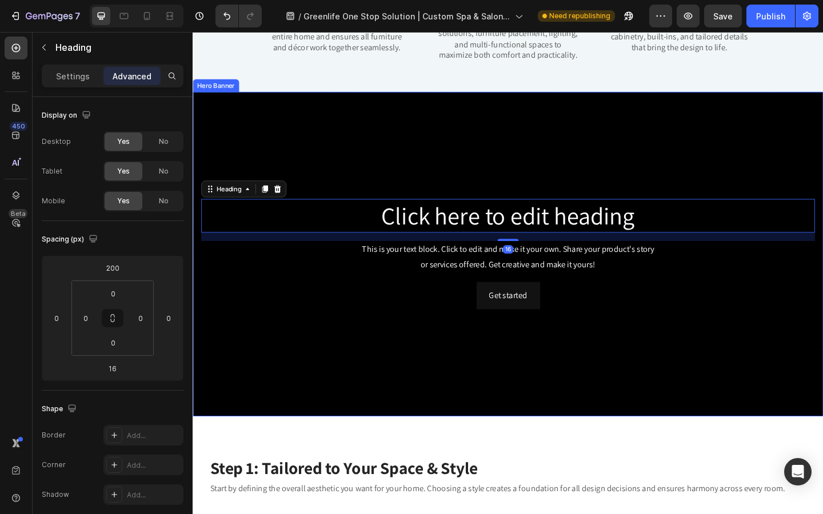
click at [530, 144] on div "Click here to edit heading Heading 16 This is your text block. Click to edit an…" at bounding box center [536, 273] width 668 height 349
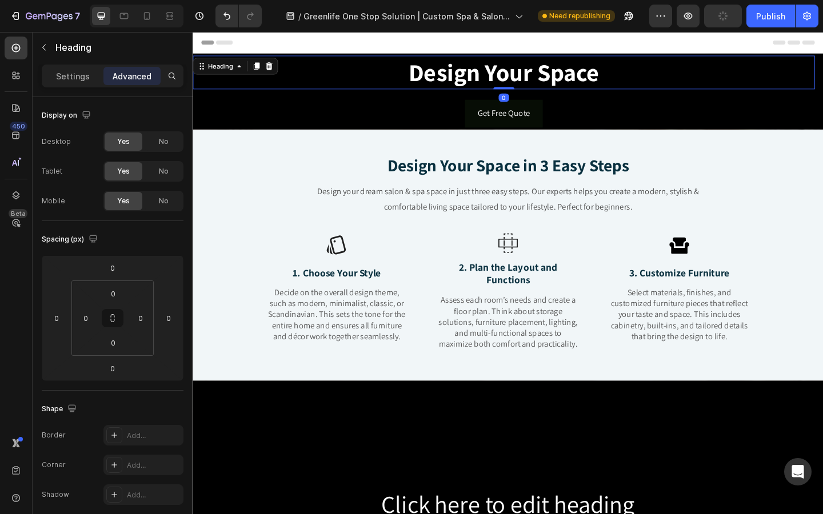
click at [448, 84] on strong "Design Your Space" at bounding box center [531, 75] width 207 height 34
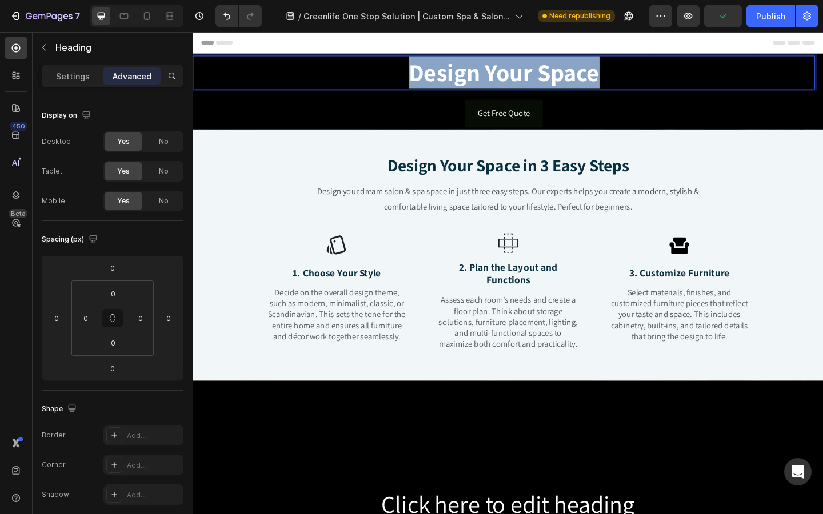
drag, startPoint x: 426, startPoint y: 79, endPoint x: 642, endPoint y: 89, distance: 216.3
click at [642, 89] on p "Design Your Space" at bounding box center [531, 76] width 674 height 34
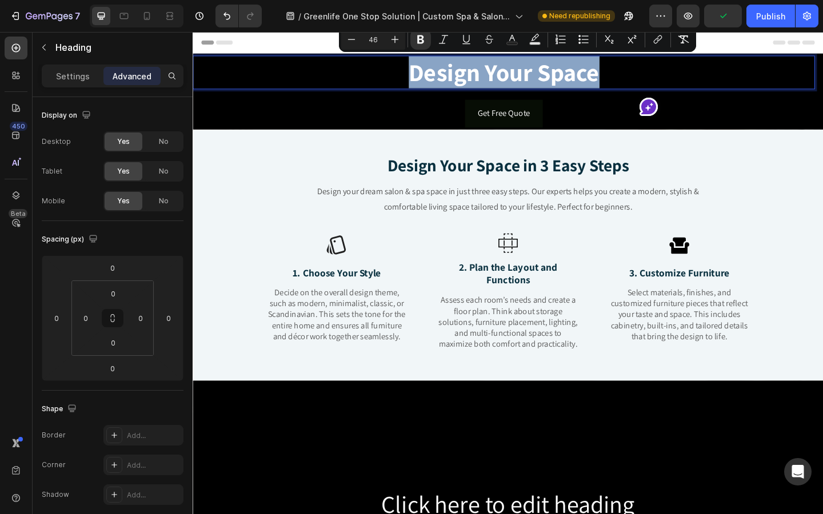
copy strong "Design Your Space"
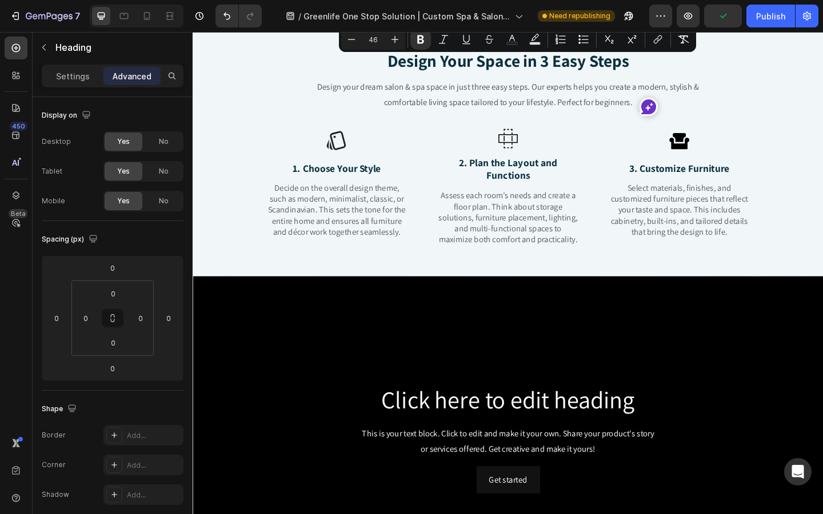
type input "16"
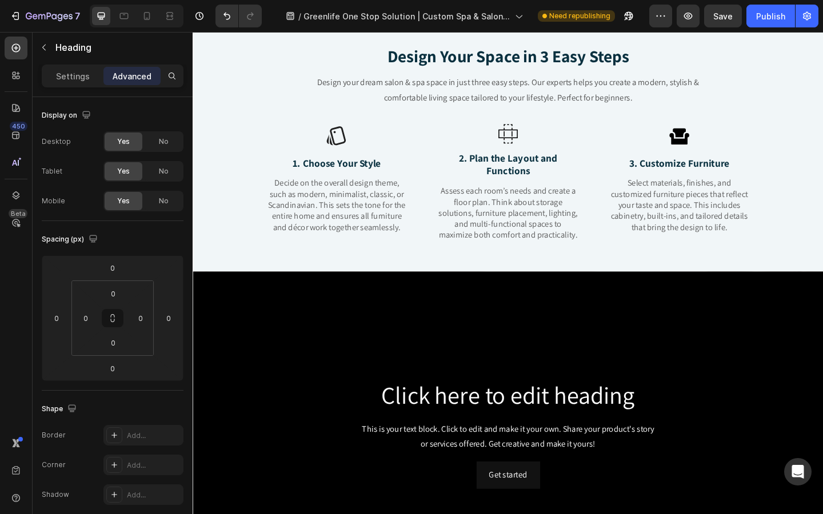
scroll to position [214, 0]
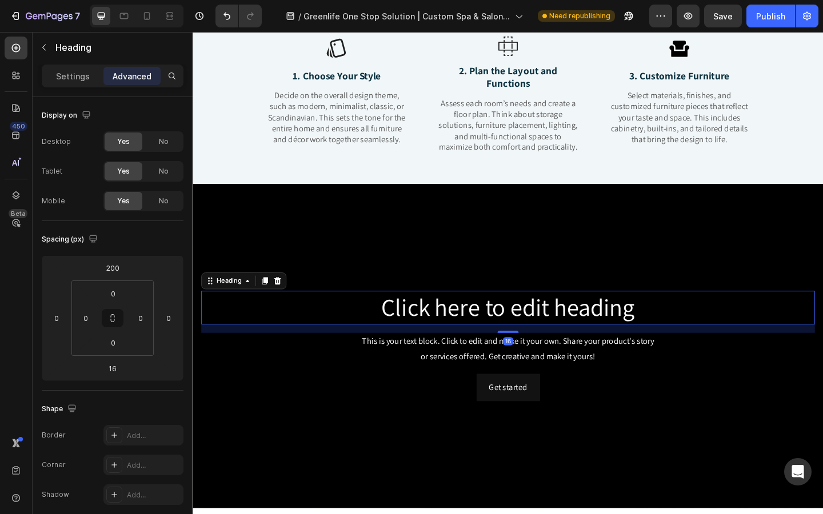
click at [408, 338] on h2 "Click here to edit heading" at bounding box center [536, 332] width 668 height 37
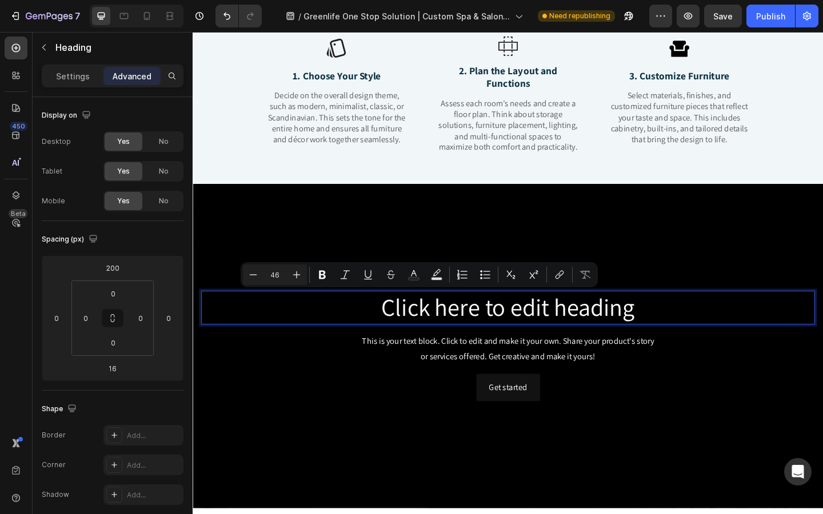
click at [402, 335] on p "Click here to edit heading" at bounding box center [535, 332] width 665 height 34
click at [395, 335] on p "Click here to edit heading" at bounding box center [535, 332] width 665 height 34
click at [382, 330] on p "Click here to edit heading" at bounding box center [535, 332] width 665 height 34
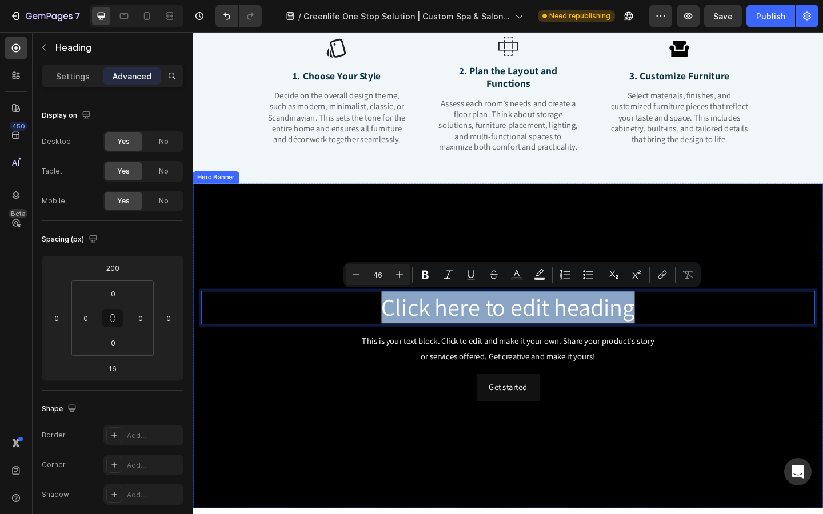
drag, startPoint x: 395, startPoint y: 336, endPoint x: 661, endPoint y: 352, distance: 266.8
click at [661, 352] on div "Click here to edit heading Heading 16 This is your text block. Click to edit an…" at bounding box center [536, 373] width 668 height 349
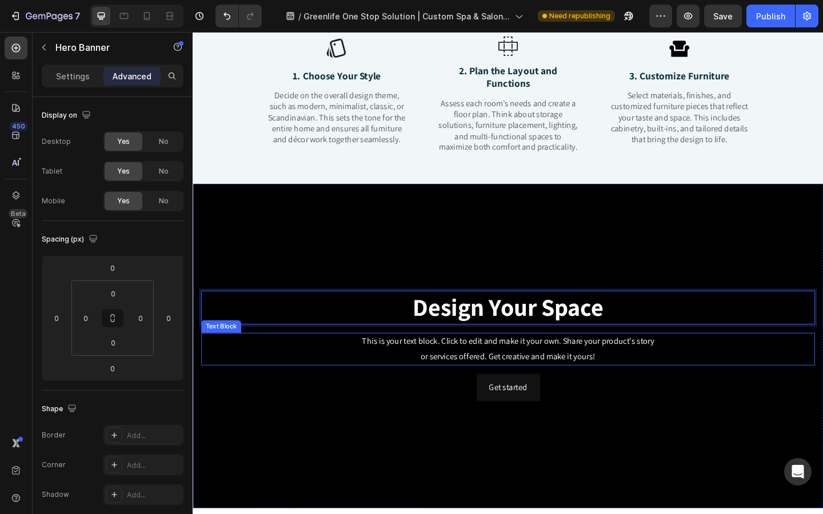
click at [329, 441] on div "Get started Button" at bounding box center [536, 476] width 668 height 145
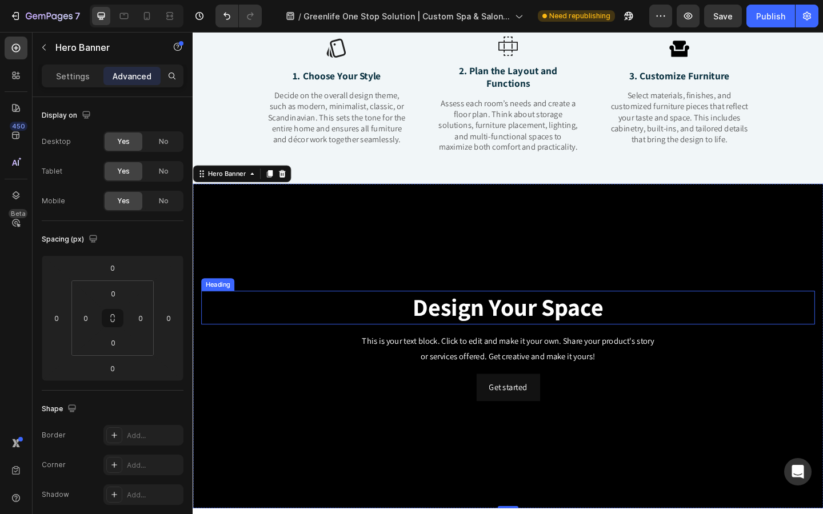
click at [457, 341] on strong "Design Your Space" at bounding box center [535, 331] width 207 height 34
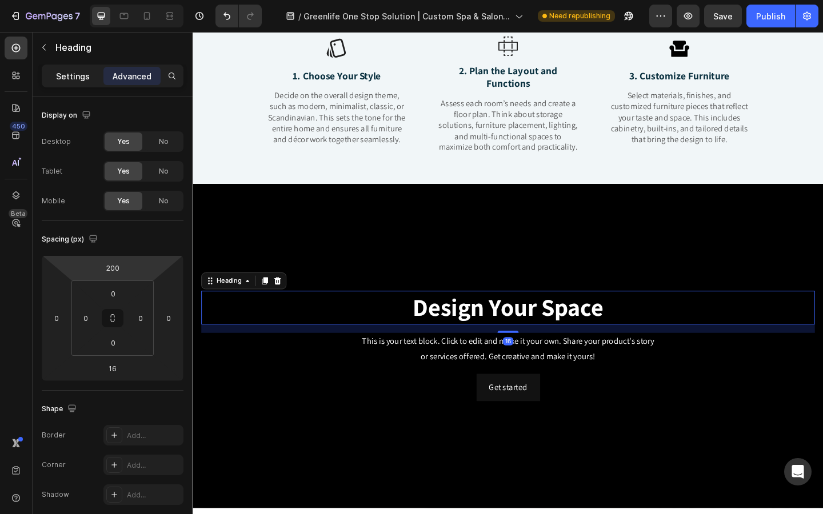
click at [79, 75] on p "Settings" at bounding box center [73, 76] width 34 height 12
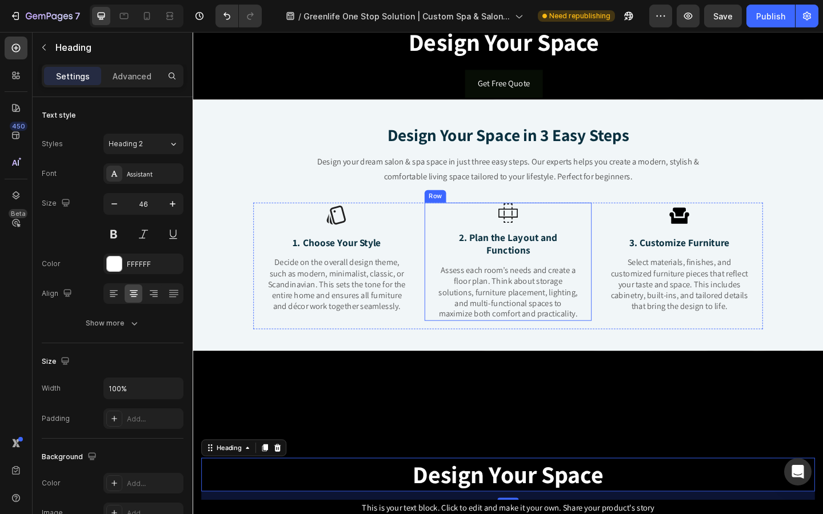
scroll to position [0, 0]
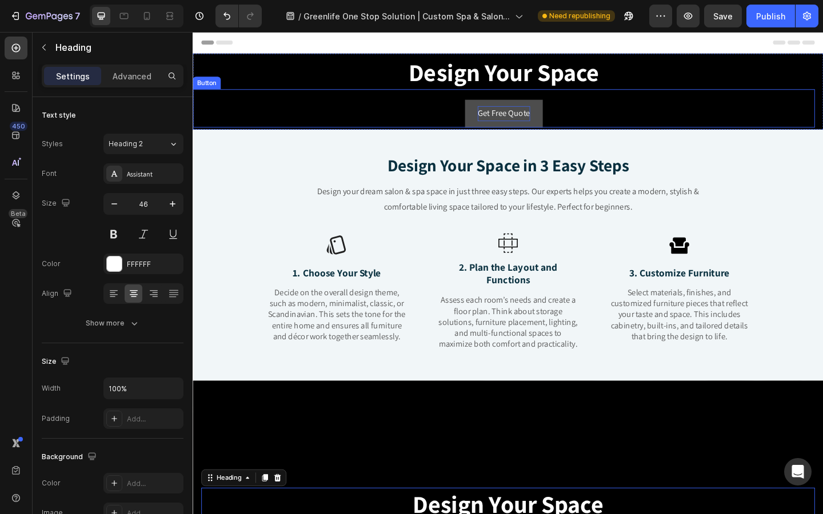
click at [518, 124] on p "Get Free Quote" at bounding box center [530, 121] width 57 height 17
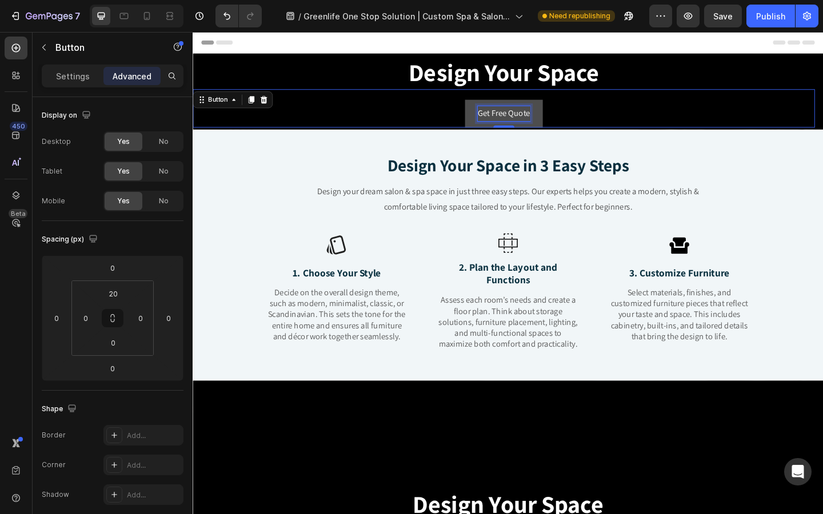
click at [518, 124] on p "Get Free Quote" at bounding box center [530, 121] width 57 height 17
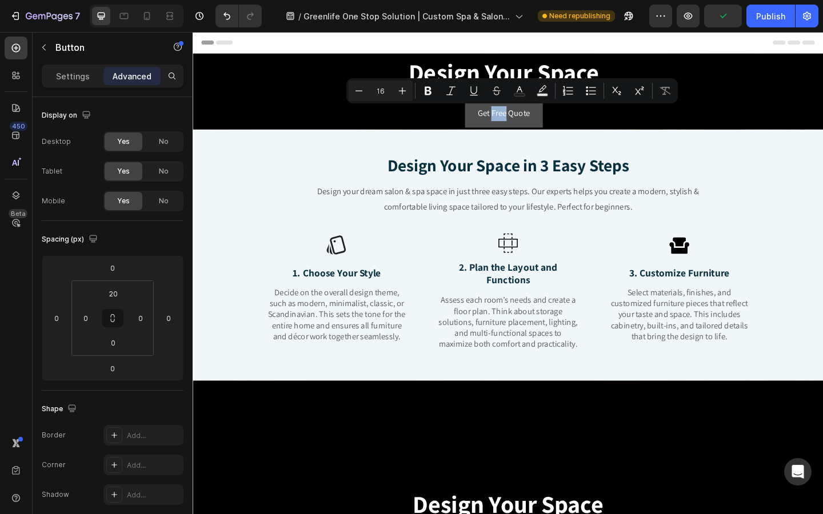
click at [502, 122] on link "Get Free Quote" at bounding box center [531, 121] width 85 height 30
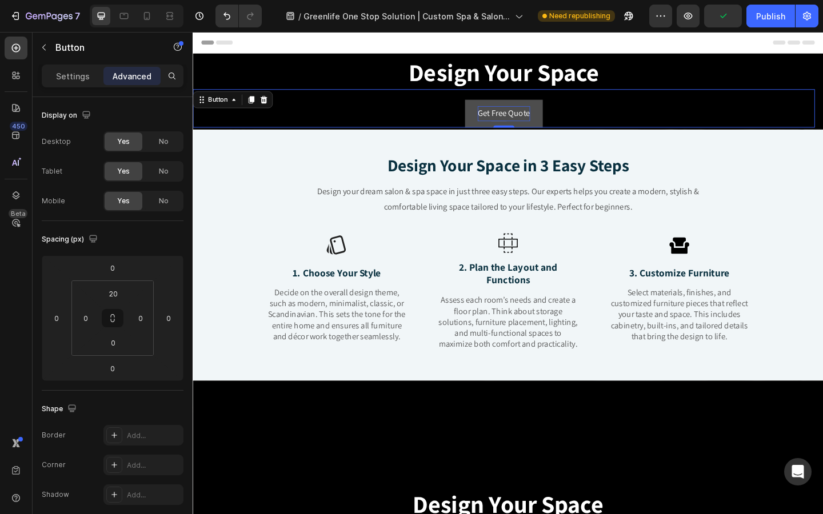
click at [506, 122] on p "Get Free Quote" at bounding box center [530, 121] width 57 height 17
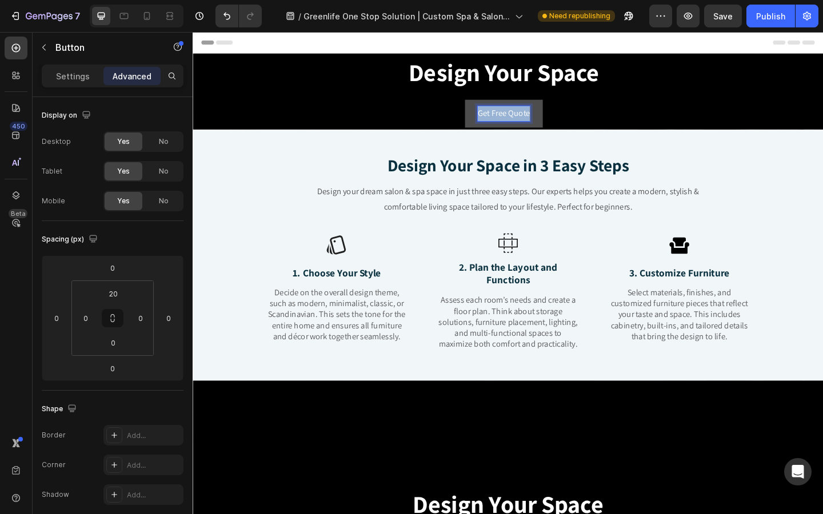
drag, startPoint x: 504, startPoint y: 121, endPoint x: 561, endPoint y: 121, distance: 57.2
click at [561, 121] on link "Get Free Quote" at bounding box center [531, 121] width 85 height 30
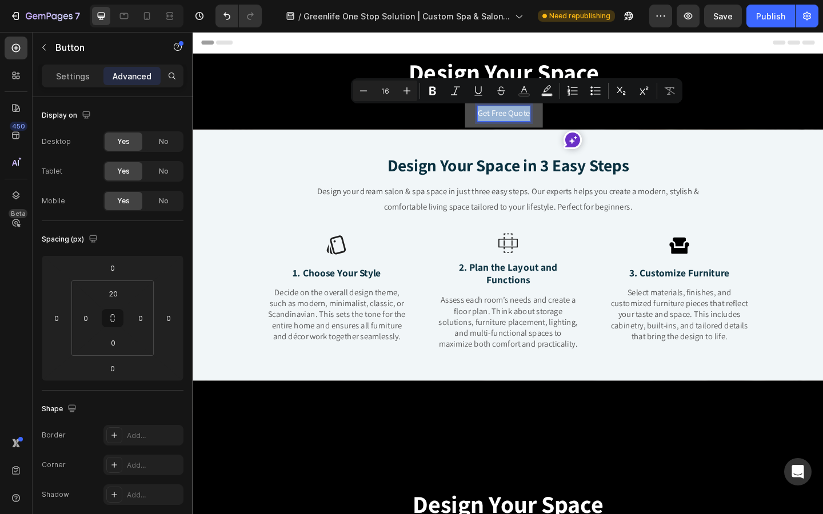
copy p "Get Free Quote"
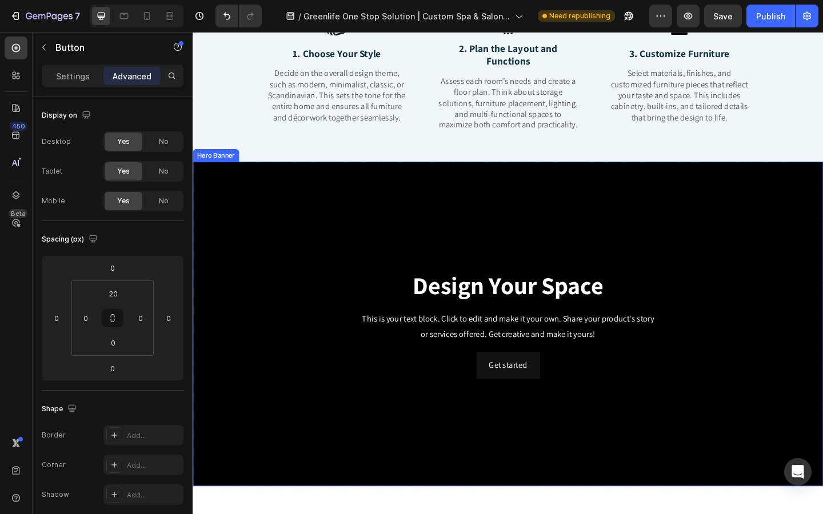
scroll to position [292, 0]
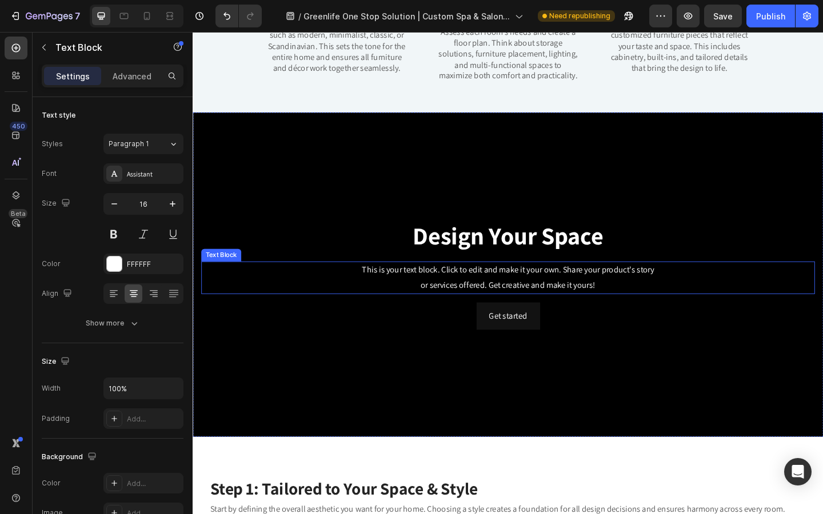
click at [538, 304] on div "This is your text block. Click to edit and make it your own. Share your product…" at bounding box center [536, 299] width 668 height 35
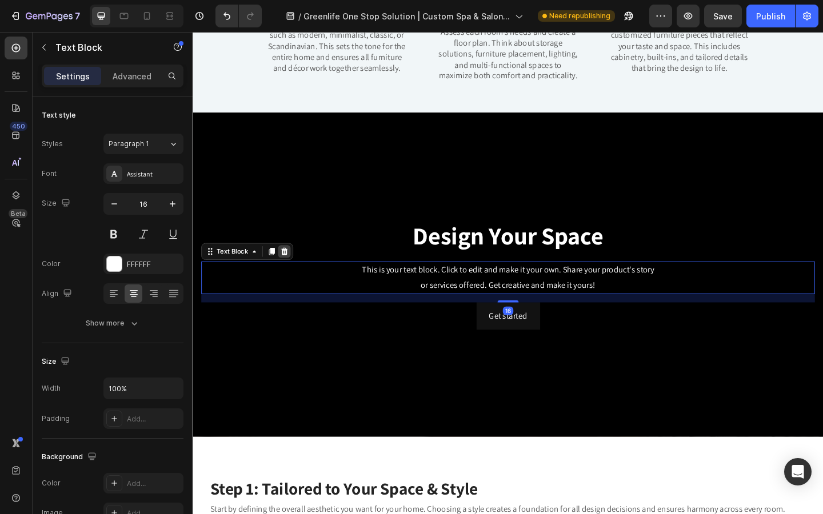
click at [292, 269] on icon at bounding box center [292, 271] width 7 height 8
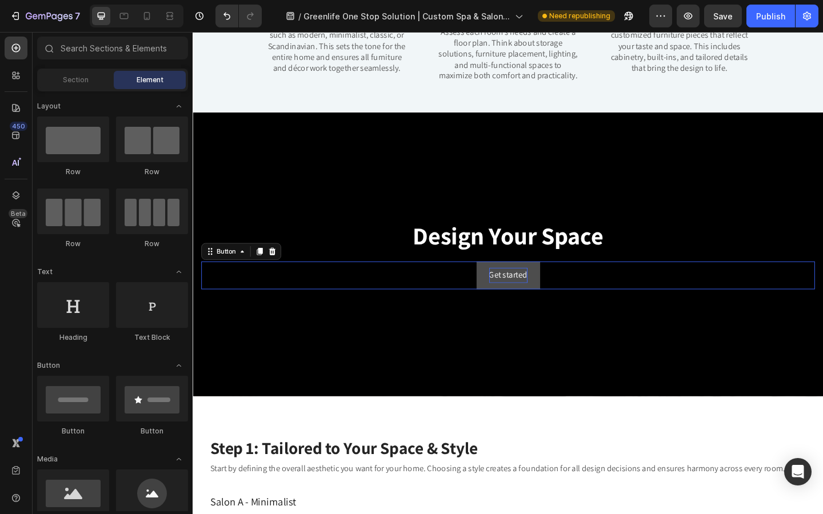
click at [533, 300] on div "Get started" at bounding box center [536, 297] width 42 height 17
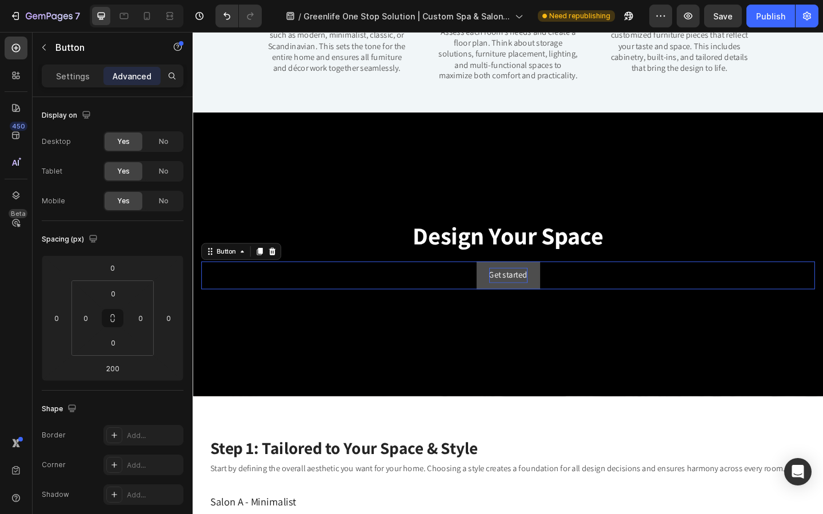
click at [533, 300] on div "Get started" at bounding box center [536, 297] width 42 height 17
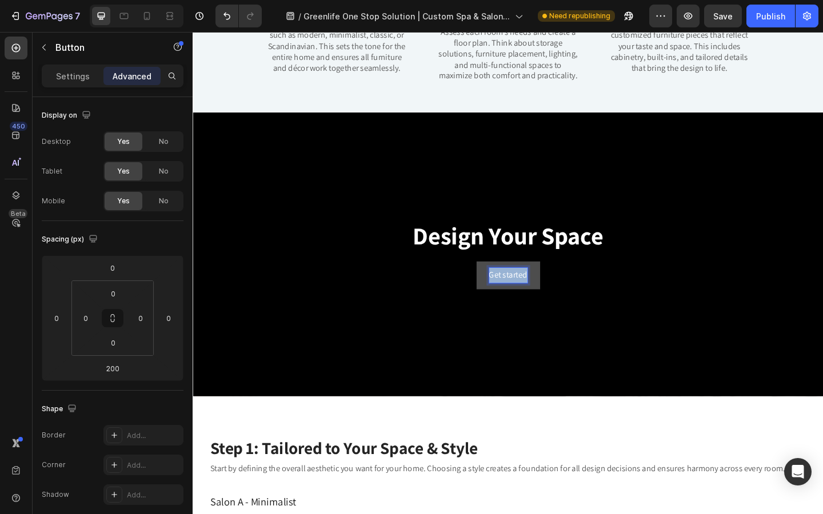
drag, startPoint x: 517, startPoint y: 298, endPoint x: 558, endPoint y: 298, distance: 41.7
click at [558, 298] on button "Get started" at bounding box center [535, 297] width 69 height 30
click at [503, 293] on button "Get Free Quote" at bounding box center [535, 297] width 85 height 30
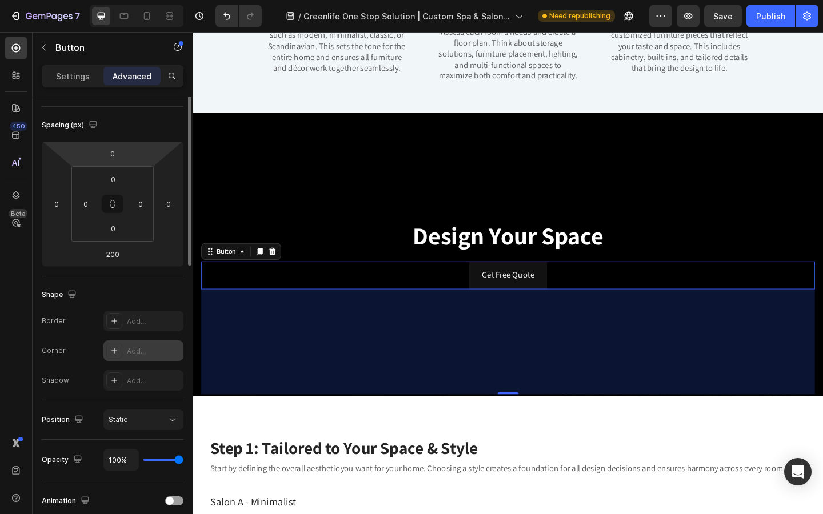
scroll to position [0, 0]
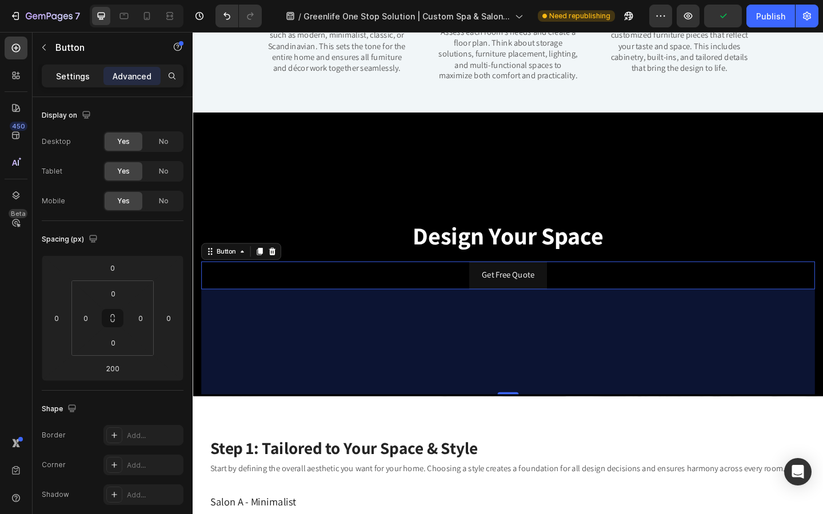
click at [82, 76] on p "Settings" at bounding box center [73, 76] width 34 height 12
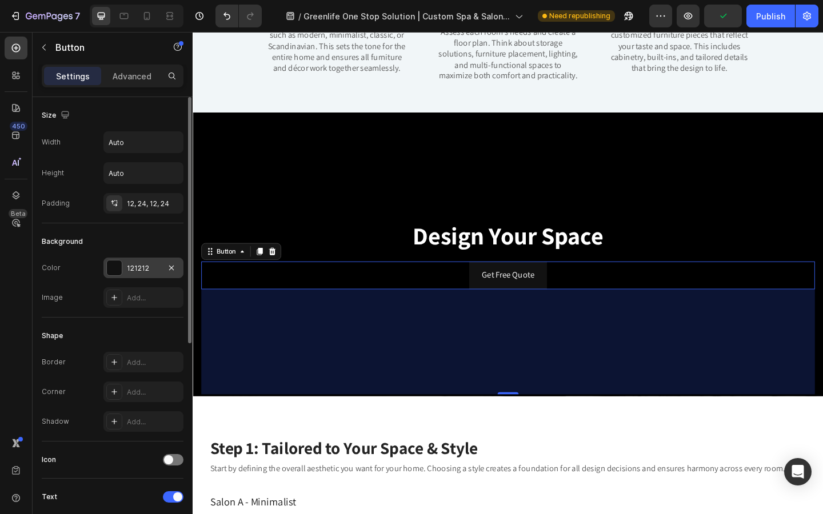
click at [110, 263] on div at bounding box center [114, 268] width 15 height 15
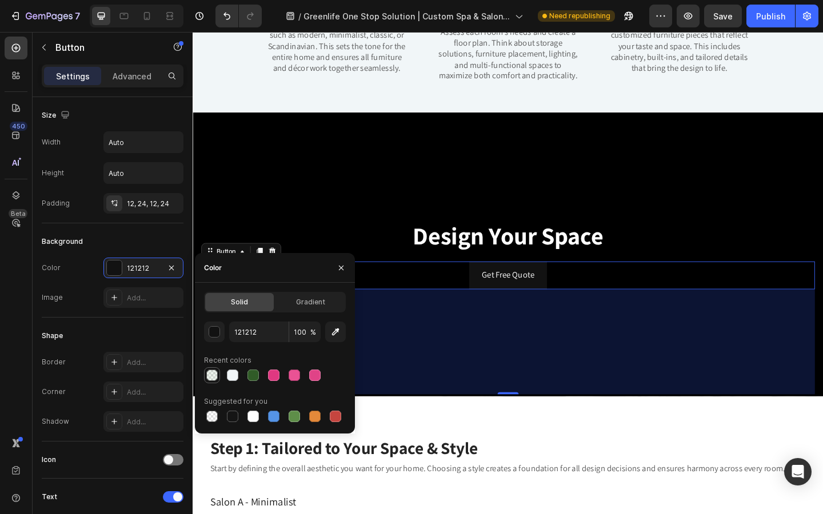
click at [214, 370] on div at bounding box center [211, 375] width 11 height 11
type input "4D903F"
type input "9"
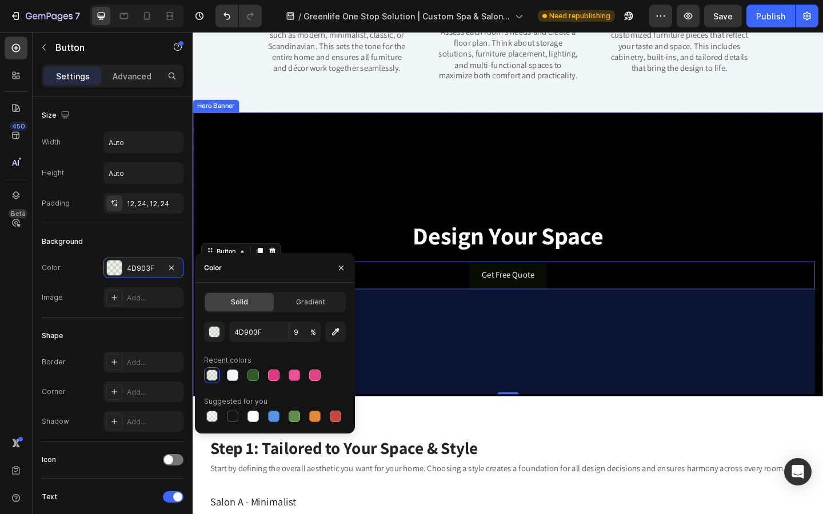
click at [445, 226] on div "⁠⁠⁠⁠⁠⁠⁠ Design Your Space Heading Get Free Quote Button 200" at bounding box center [536, 274] width 668 height 305
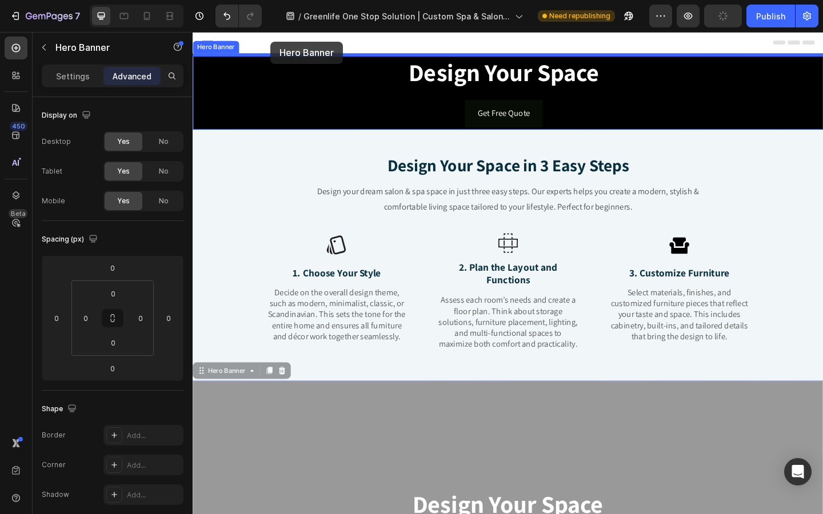
drag, startPoint x: 236, startPoint y: 398, endPoint x: 277, endPoint y: 42, distance: 357.9
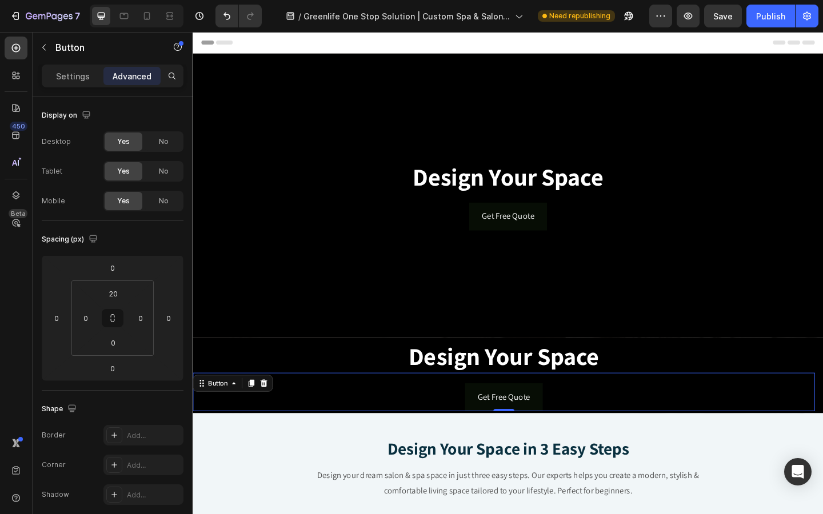
click at [266, 425] on div "Get Free Quote Button 0" at bounding box center [531, 424] width 677 height 42
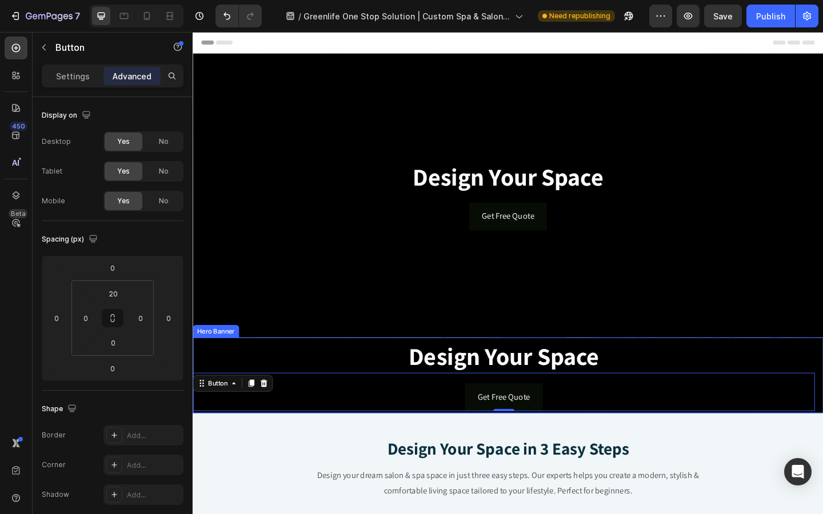
click at [261, 365] on div "Design Your Space Heading Get Free Quote Button 0" at bounding box center [536, 406] width 686 height 83
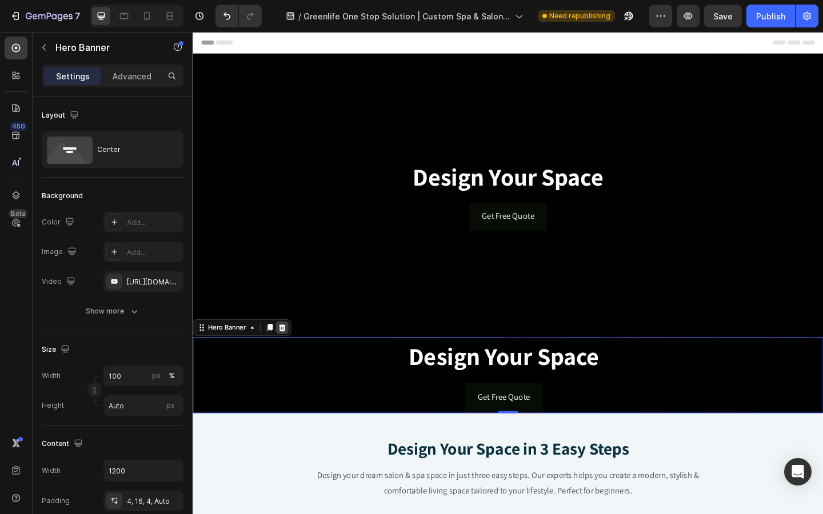
click at [285, 350] on icon at bounding box center [289, 353] width 9 height 9
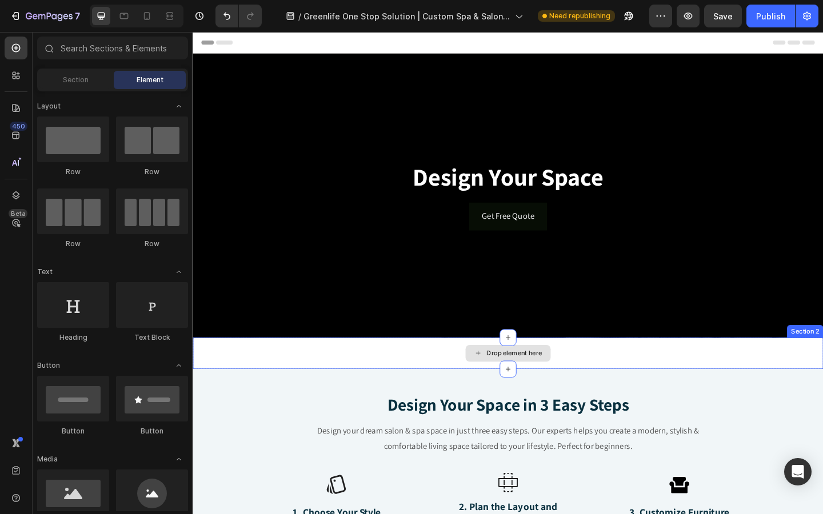
click at [365, 393] on div "Drop element here" at bounding box center [536, 382] width 686 height 34
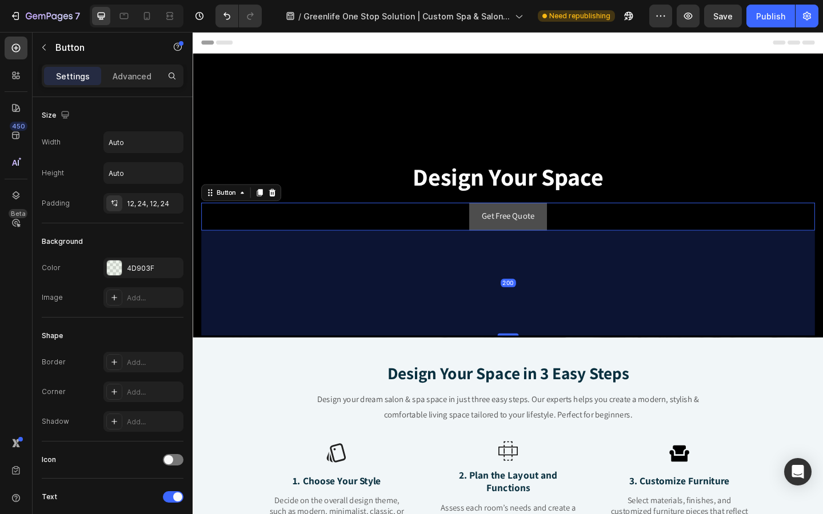
click at [500, 235] on button "Get Free Quote" at bounding box center [535, 233] width 85 height 30
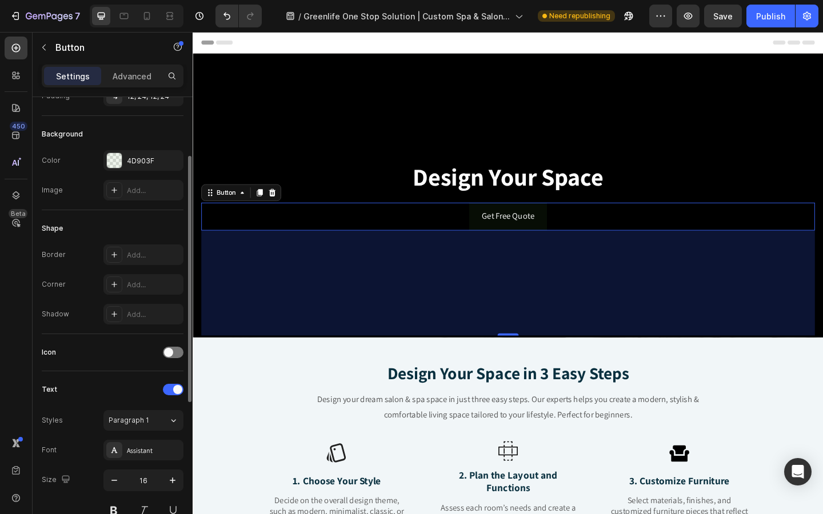
scroll to position [110, 0]
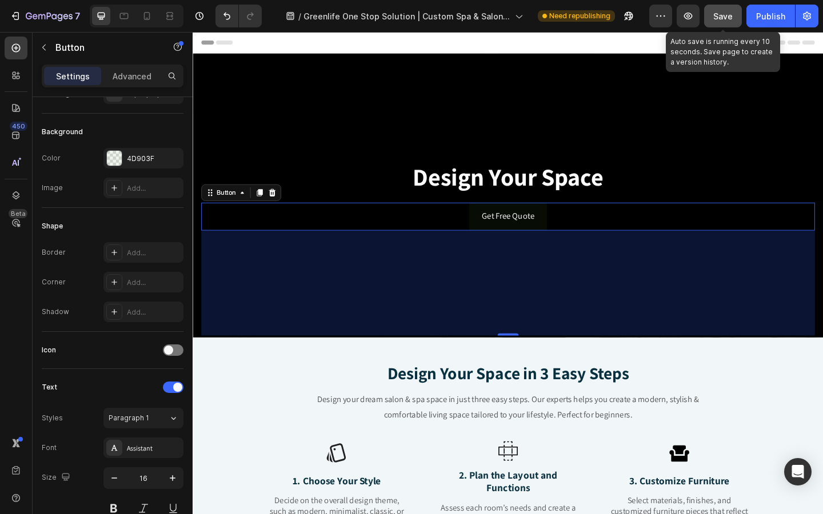
click at [719, 20] on span "Save" at bounding box center [722, 16] width 19 height 10
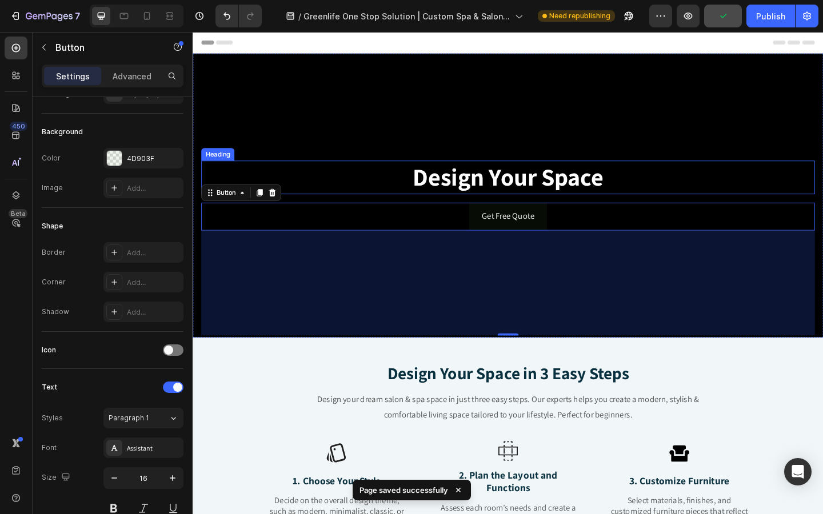
drag, startPoint x: 958, startPoint y: 57, endPoint x: 602, endPoint y: 199, distance: 383.7
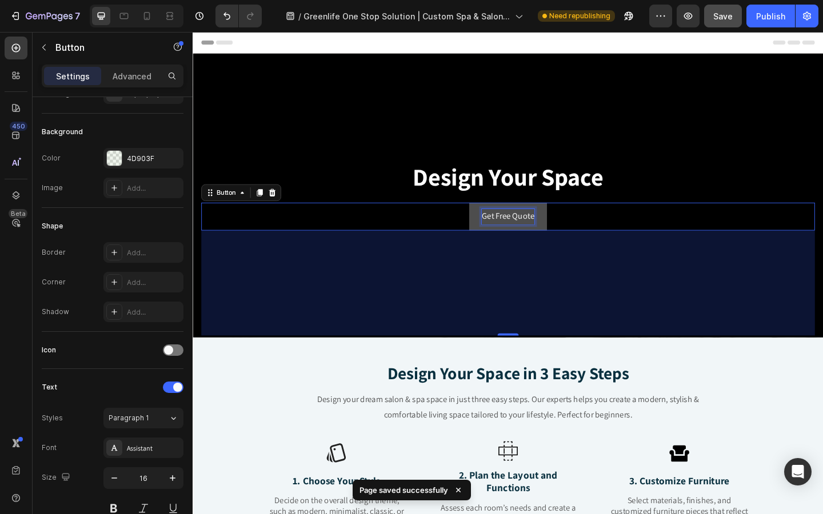
click at [545, 227] on p "Get Free Quote" at bounding box center [535, 233] width 57 height 17
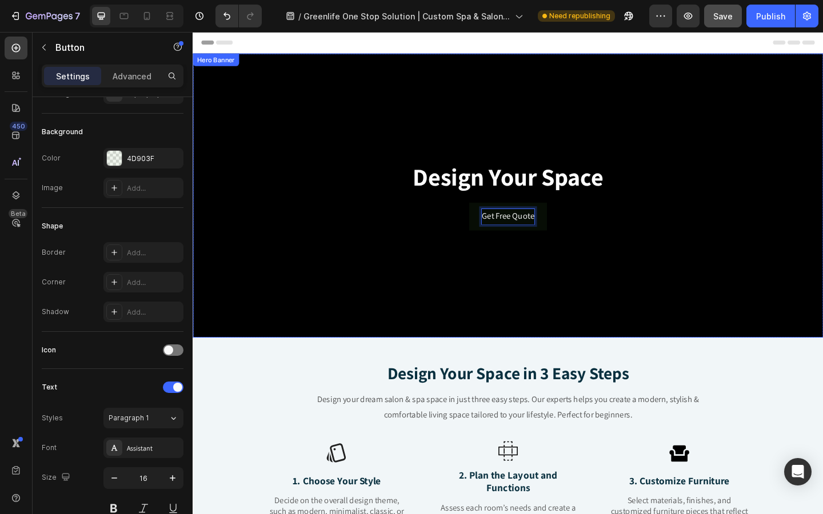
click at [482, 126] on div "Design Your Space Heading Get Free Quote Button 200" at bounding box center [536, 210] width 668 height 305
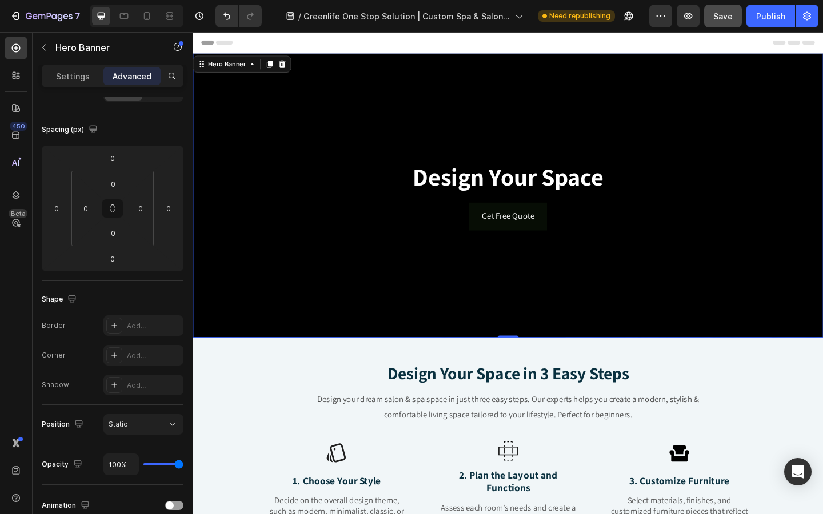
scroll to position [0, 0]
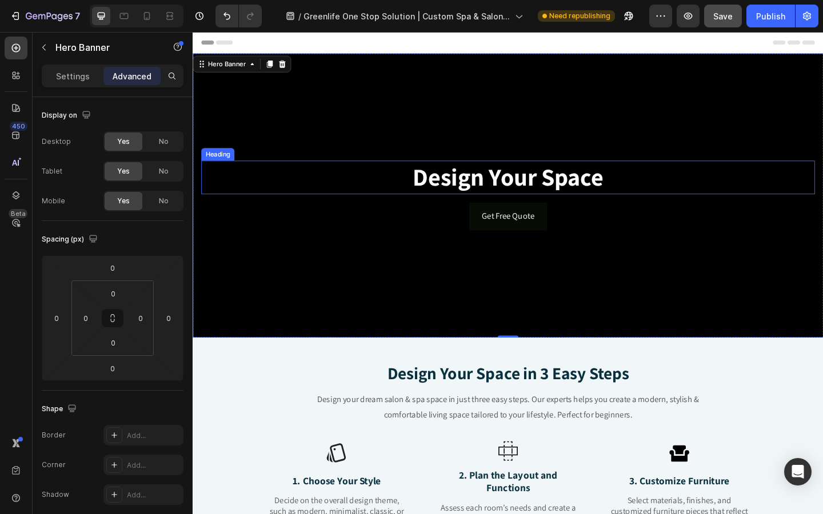
click at [508, 191] on strong "Design Your Space" at bounding box center [535, 190] width 207 height 34
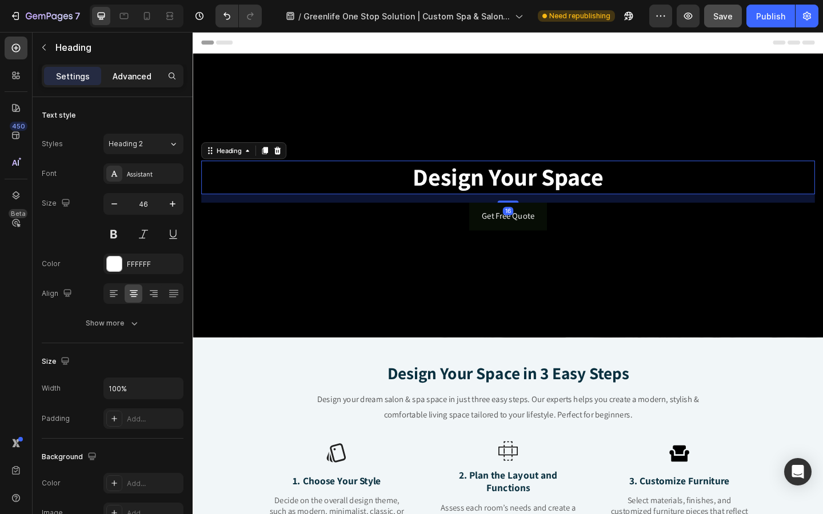
click at [138, 76] on p "Advanced" at bounding box center [132, 76] width 39 height 12
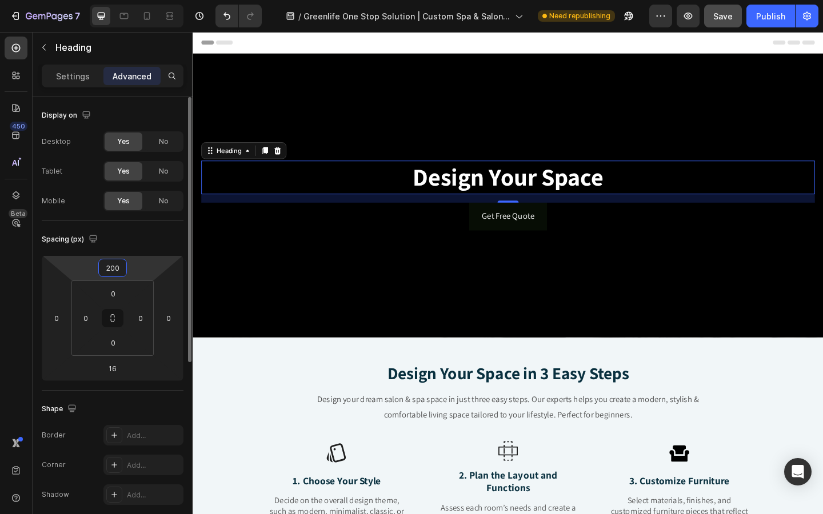
click at [115, 266] on input "200" at bounding box center [112, 267] width 23 height 17
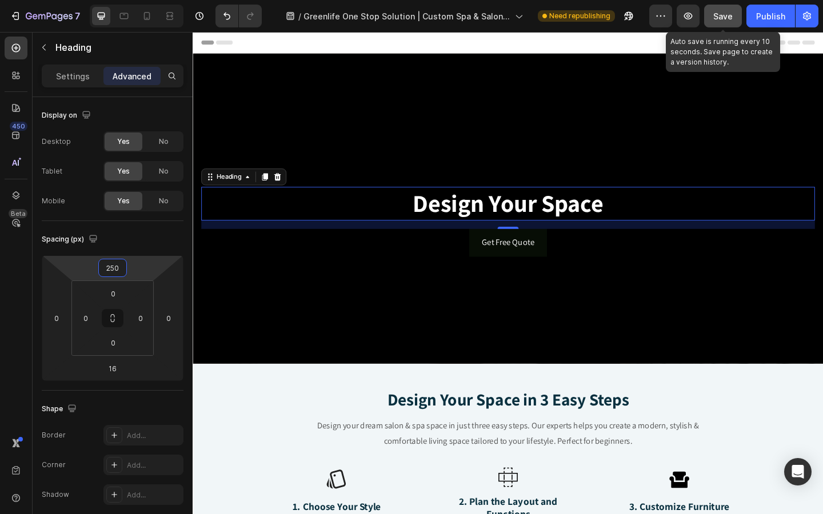
type input "250"
click at [713, 22] on button "Save" at bounding box center [723, 16] width 38 height 23
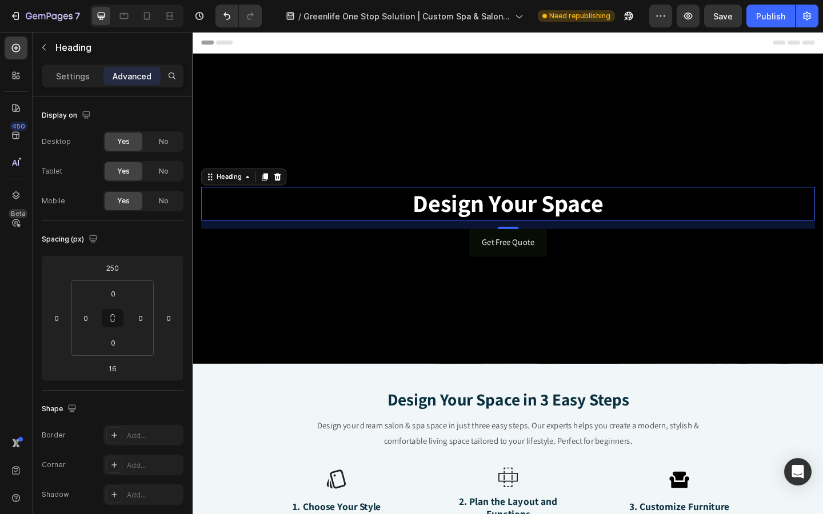
click at [561, 245] on div "16" at bounding box center [536, 241] width 668 height 9
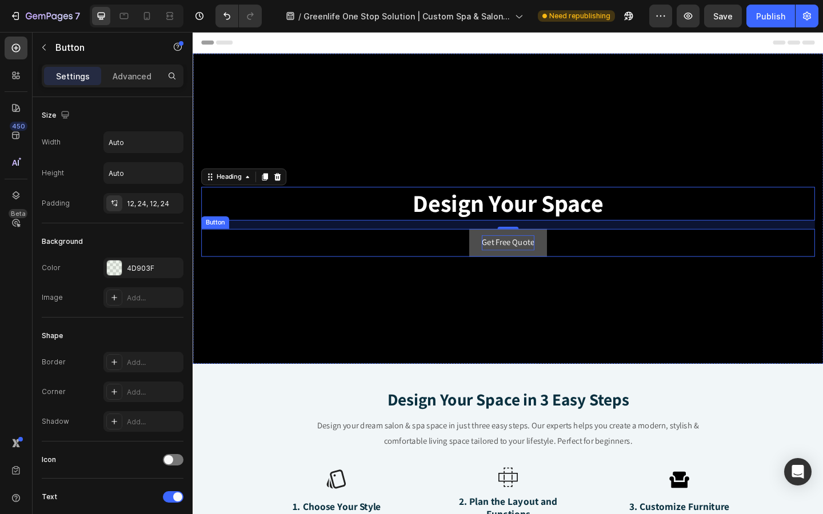
click at [561, 256] on p "Get Free Quote" at bounding box center [535, 261] width 57 height 17
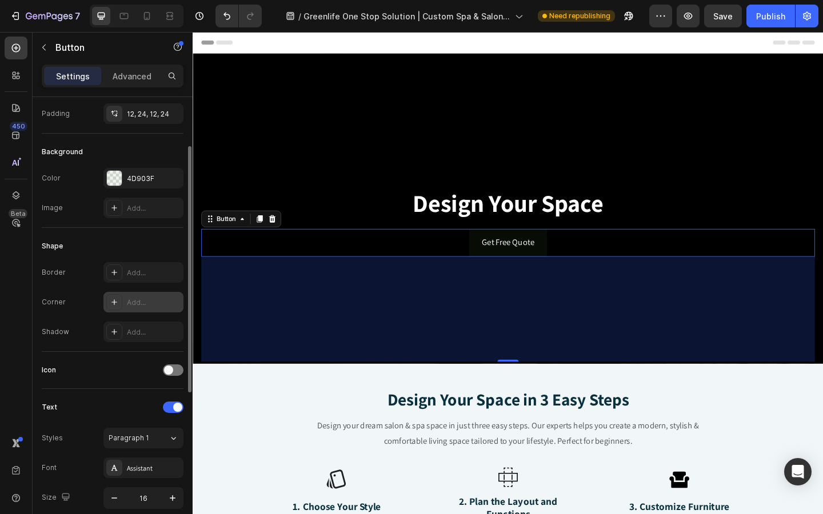
scroll to position [122, 0]
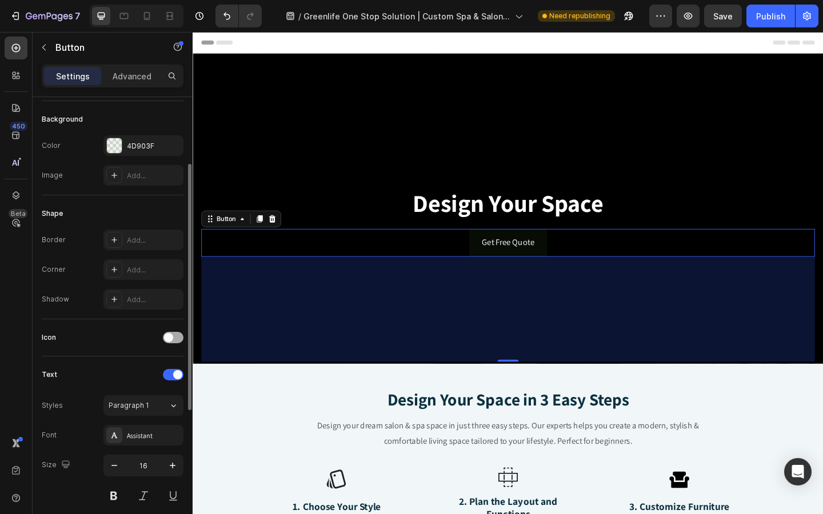
click at [166, 335] on span at bounding box center [168, 337] width 9 height 9
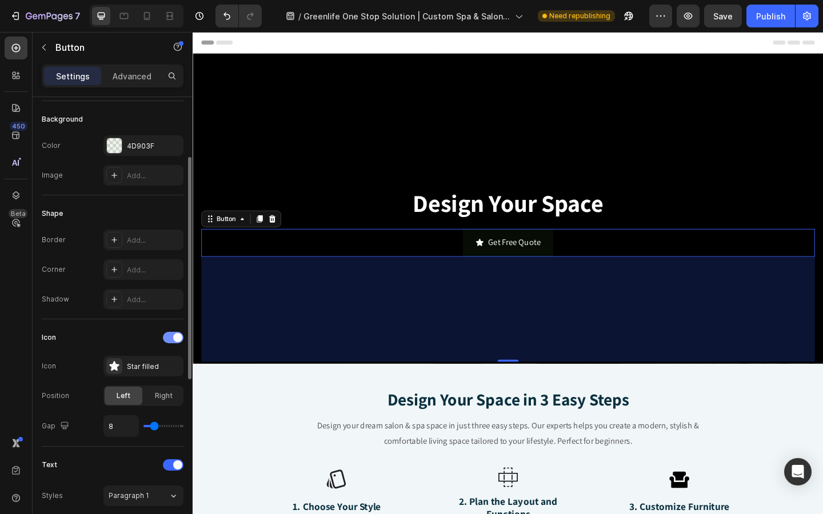
click at [169, 335] on div at bounding box center [173, 337] width 21 height 11
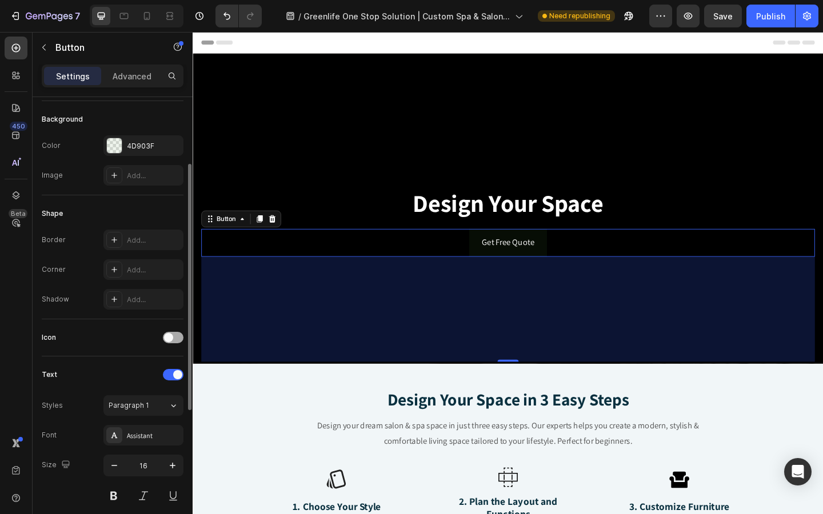
click at [171, 337] on span at bounding box center [168, 337] width 9 height 9
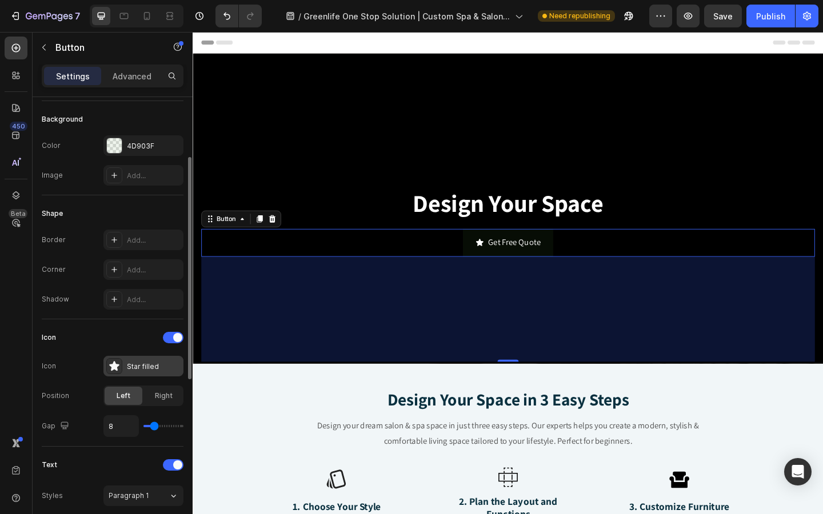
click at [137, 368] on div "Star filled" at bounding box center [154, 367] width 54 height 10
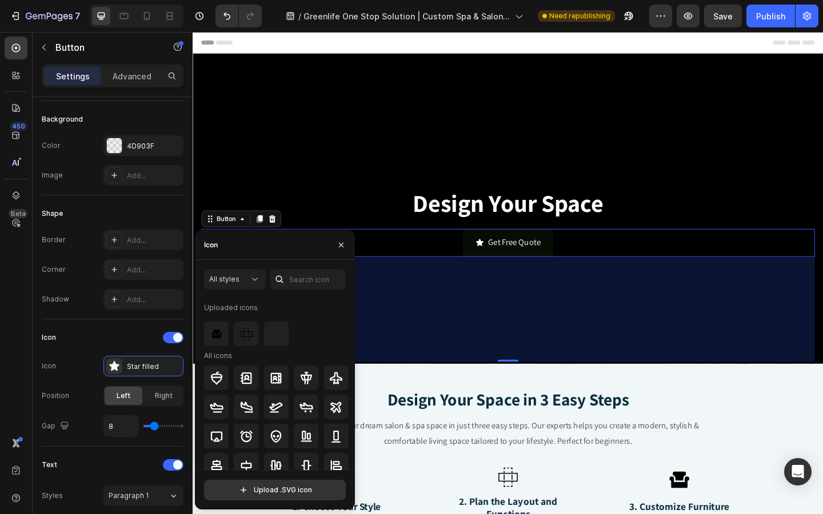
click at [262, 366] on div at bounding box center [276, 378] width 145 height 25
click at [267, 338] on div at bounding box center [276, 334] width 25 height 25
click at [246, 338] on img at bounding box center [246, 334] width 14 height 14
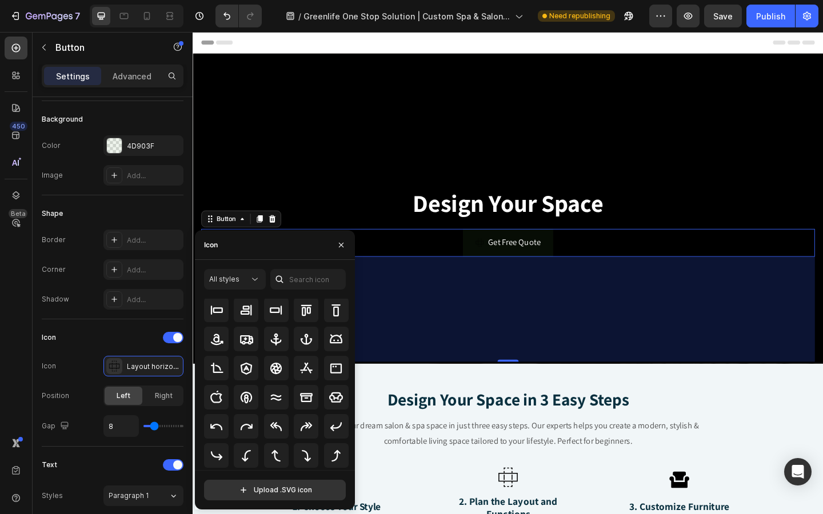
scroll to position [176, 0]
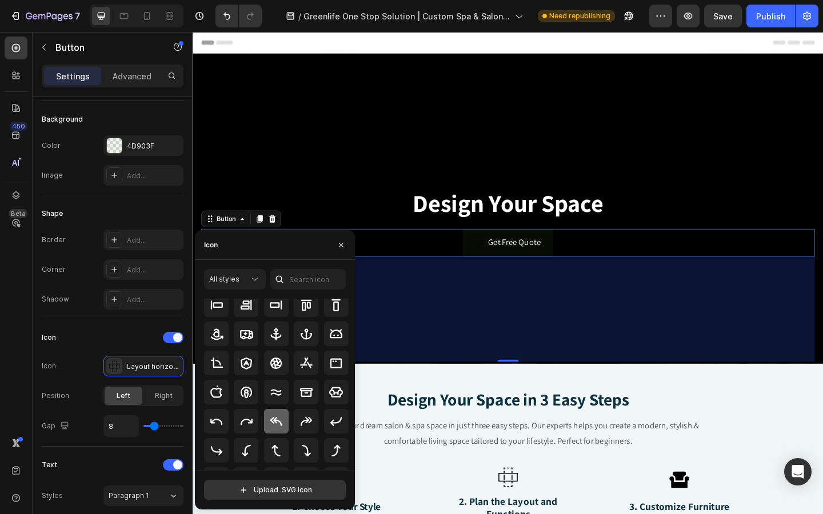
click at [273, 426] on icon at bounding box center [276, 422] width 14 height 14
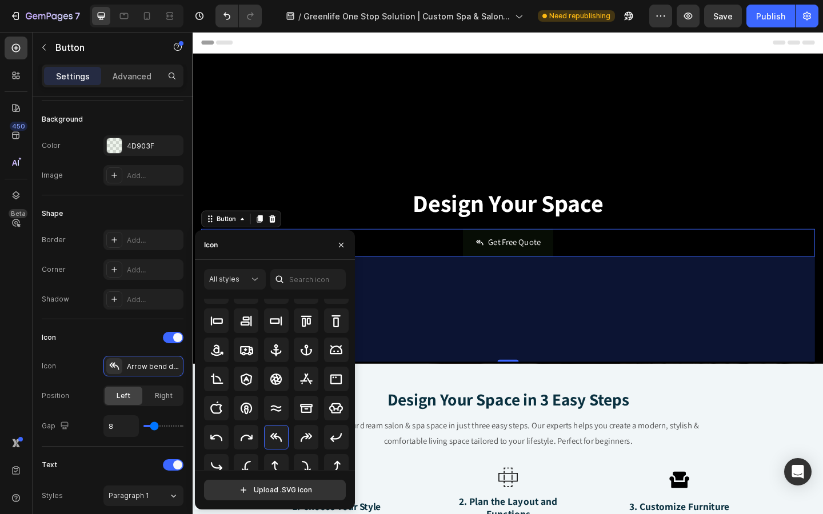
scroll to position [177, 0]
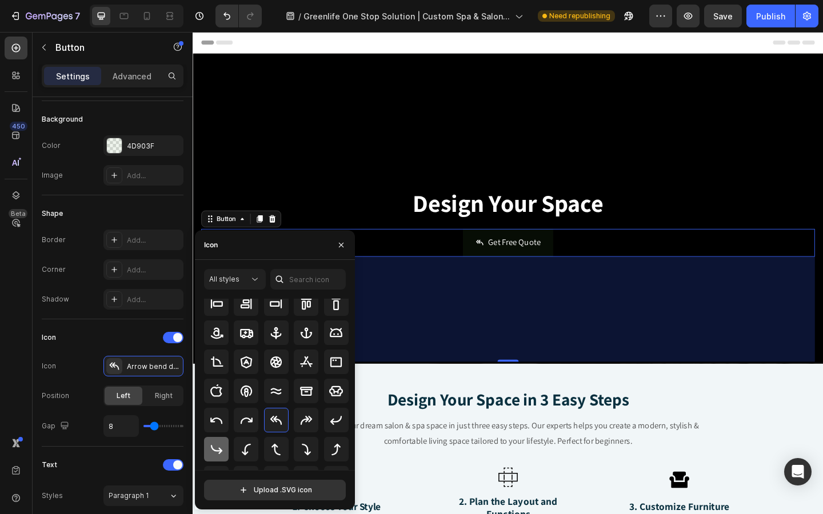
click at [217, 446] on icon at bounding box center [217, 450] width 14 height 14
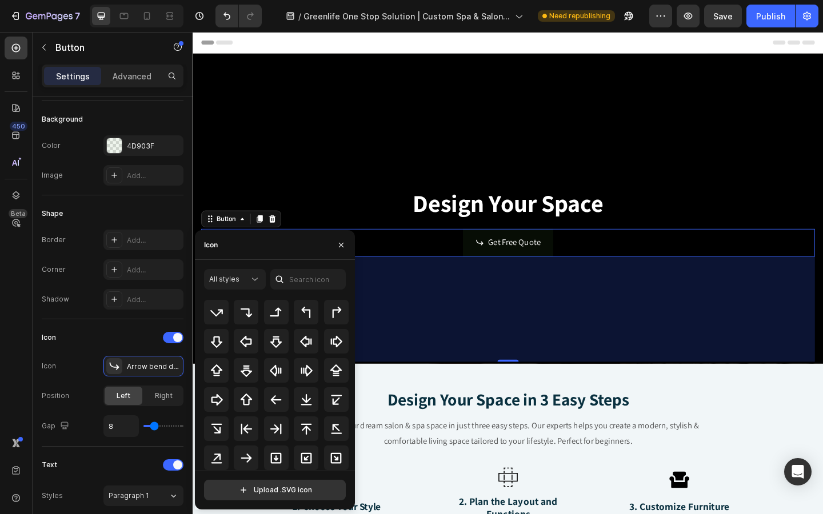
scroll to position [414, 0]
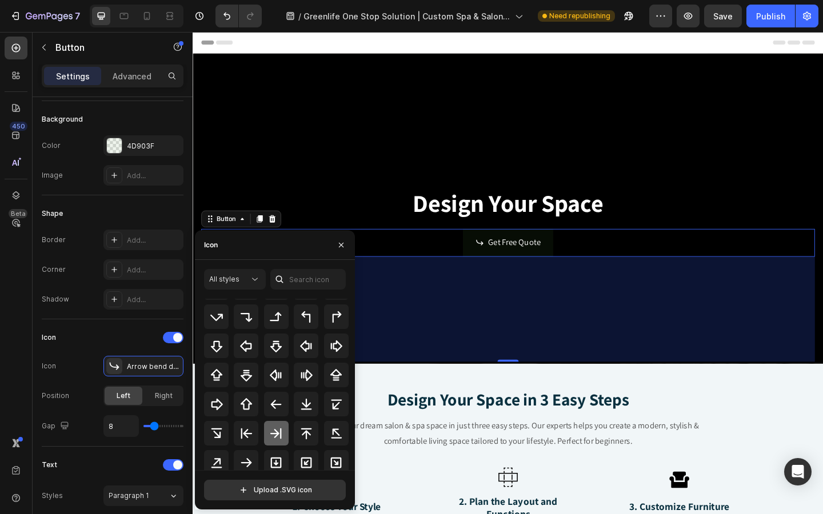
click at [269, 438] on icon at bounding box center [276, 434] width 14 height 14
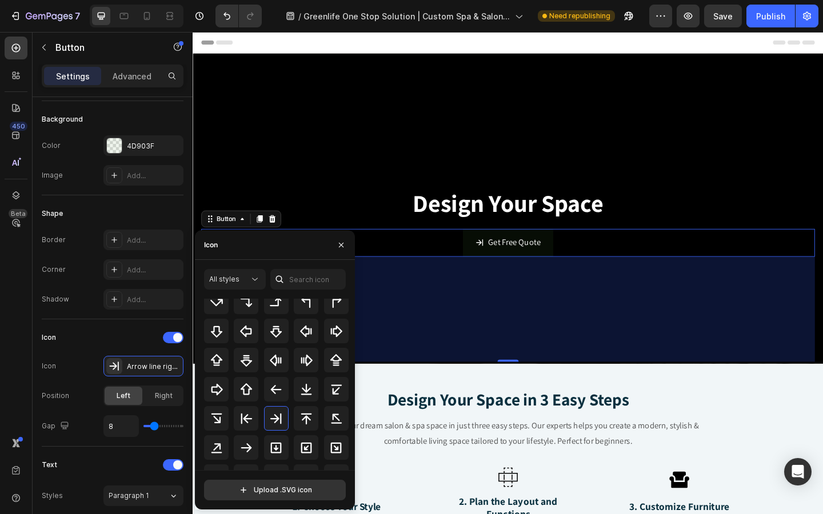
scroll to position [428, 0]
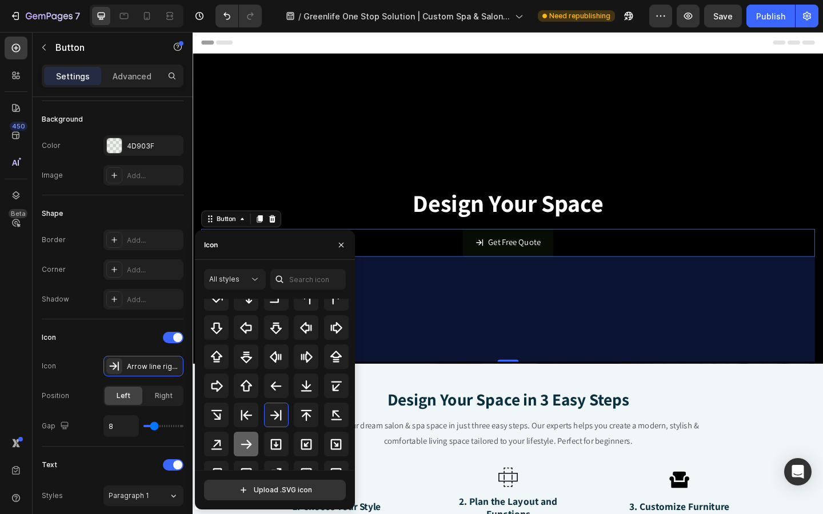
click at [243, 453] on div at bounding box center [246, 444] width 25 height 25
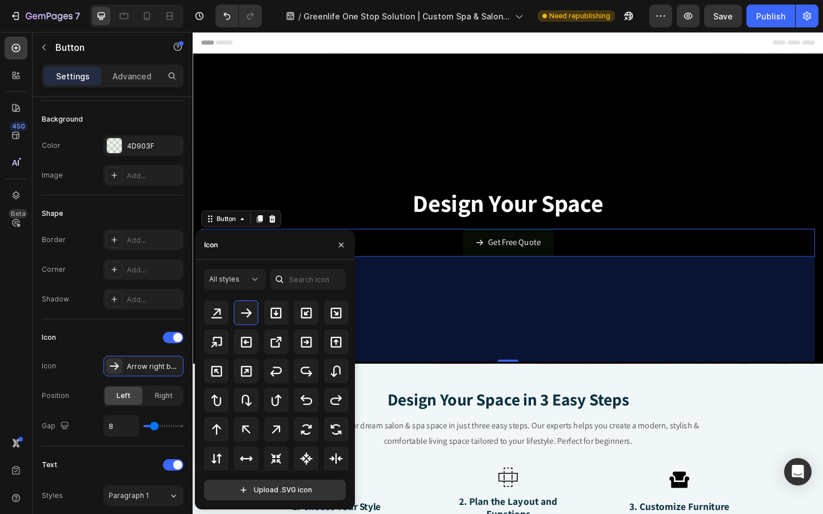
scroll to position [542, 0]
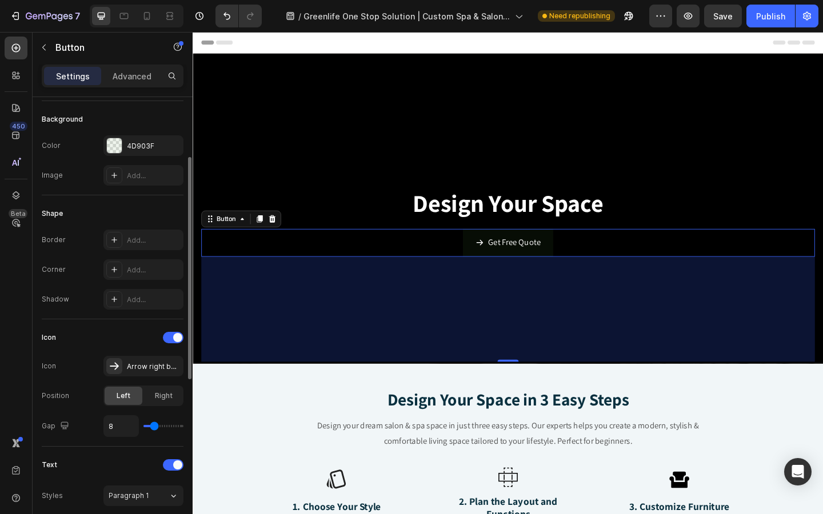
click at [109, 351] on div "Icon Icon Arrow right bold Position Left Right Gap 8" at bounding box center [113, 383] width 142 height 109
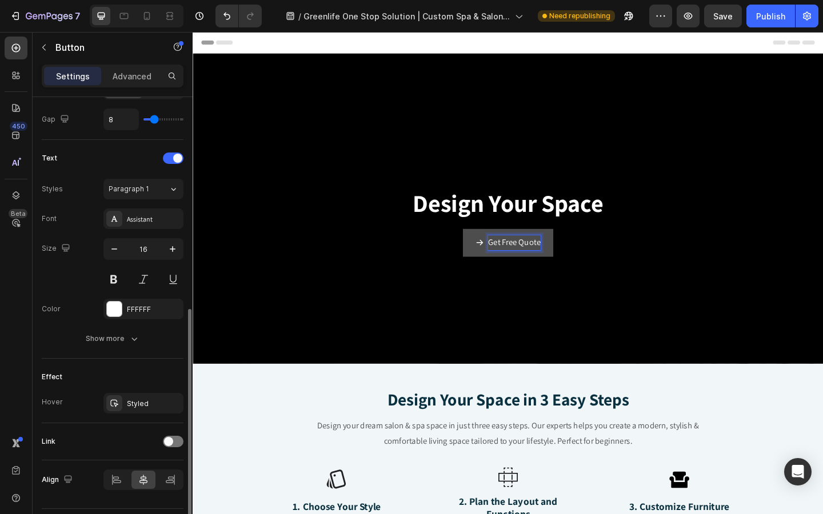
scroll to position [440, 0]
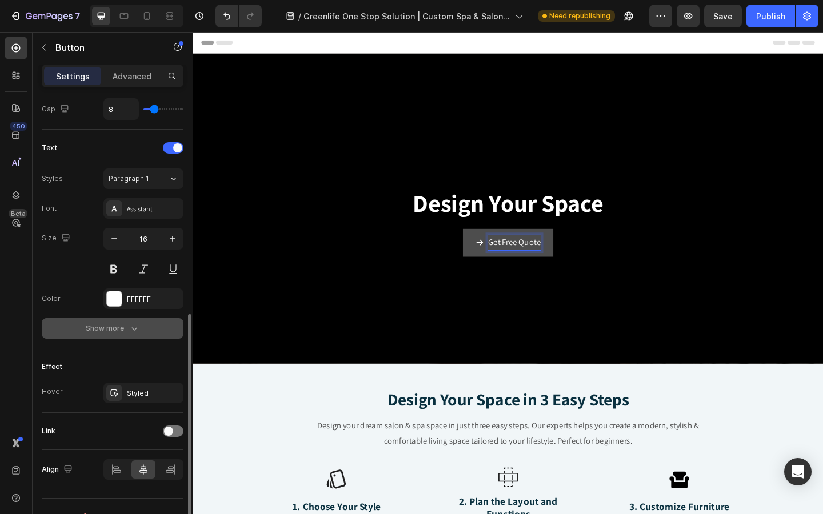
click at [106, 336] on button "Show more" at bounding box center [113, 328] width 142 height 21
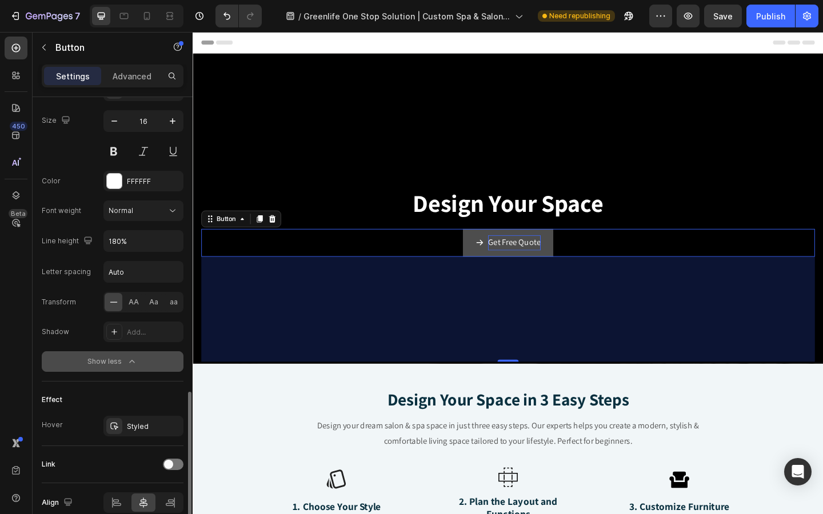
scroll to position [611, 0]
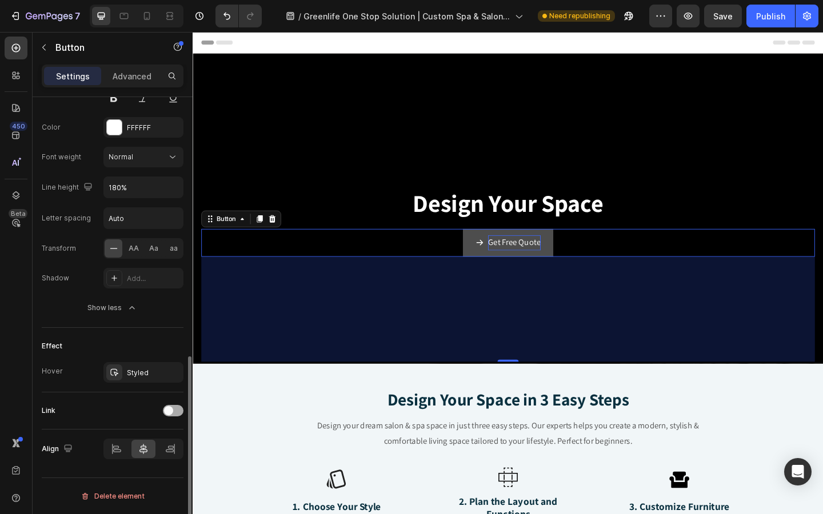
click at [177, 408] on div at bounding box center [173, 410] width 21 height 11
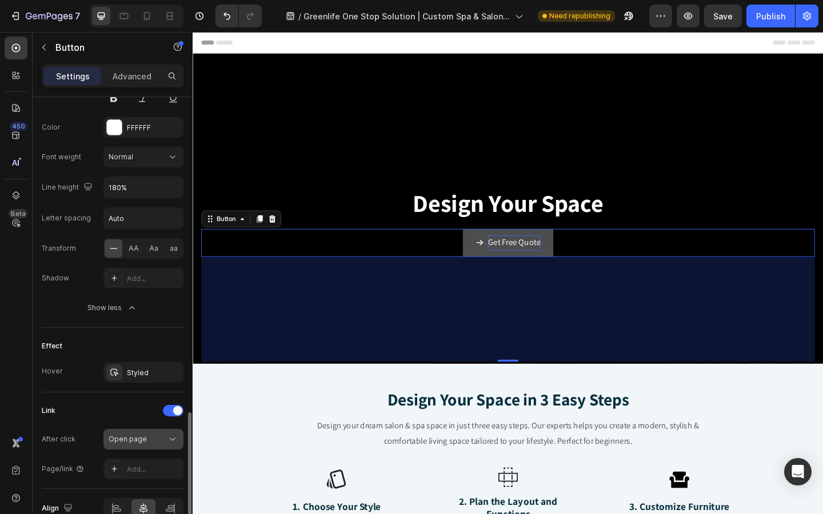
scroll to position [670, 0]
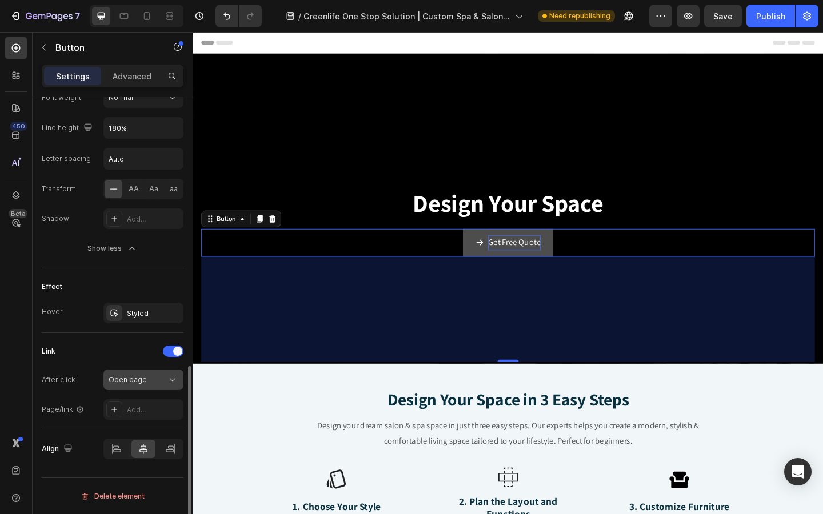
click at [141, 378] on span "Open page" at bounding box center [128, 380] width 38 height 9
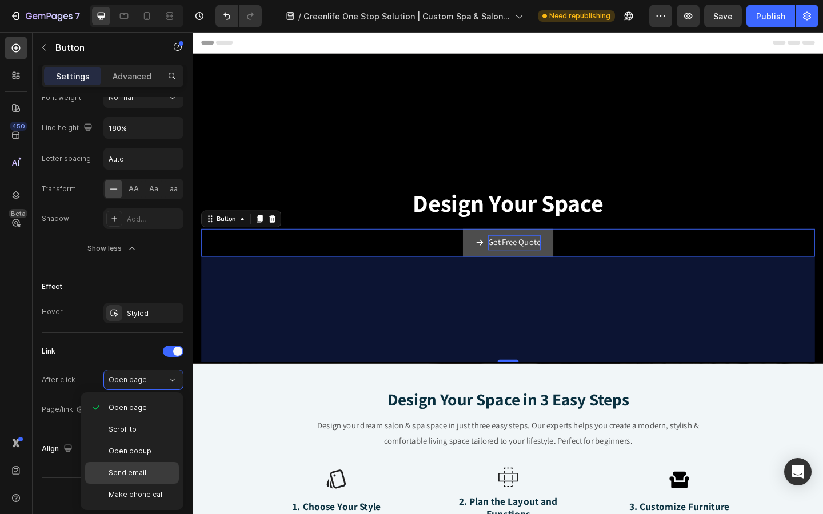
click at [135, 484] on div "Send email" at bounding box center [132, 495] width 94 height 22
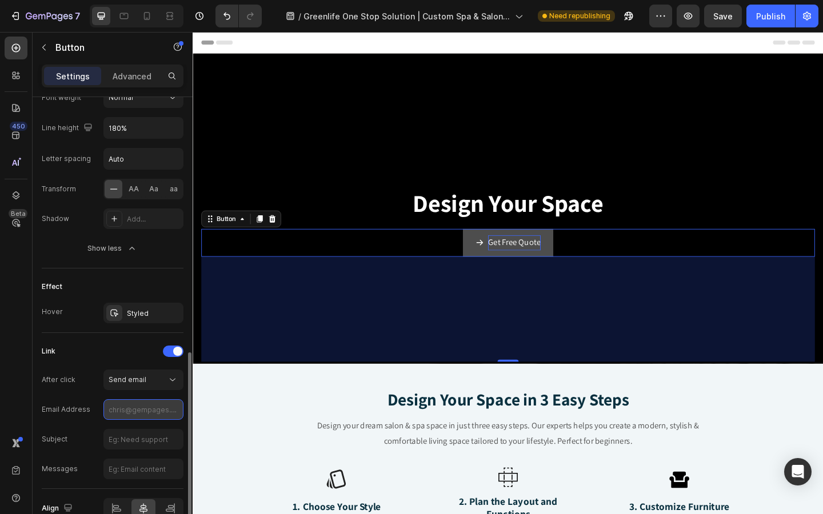
click at [150, 414] on input "text" at bounding box center [143, 410] width 80 height 21
click at [166, 423] on div "After click Send email Email Address Subject Messages" at bounding box center [113, 425] width 142 height 110
click at [164, 417] on input "text" at bounding box center [143, 410] width 80 height 21
paste input "[EMAIL_ADDRESS][DOMAIN_NAME]"
type input "[EMAIL_ADDRESS][DOMAIN_NAME]"
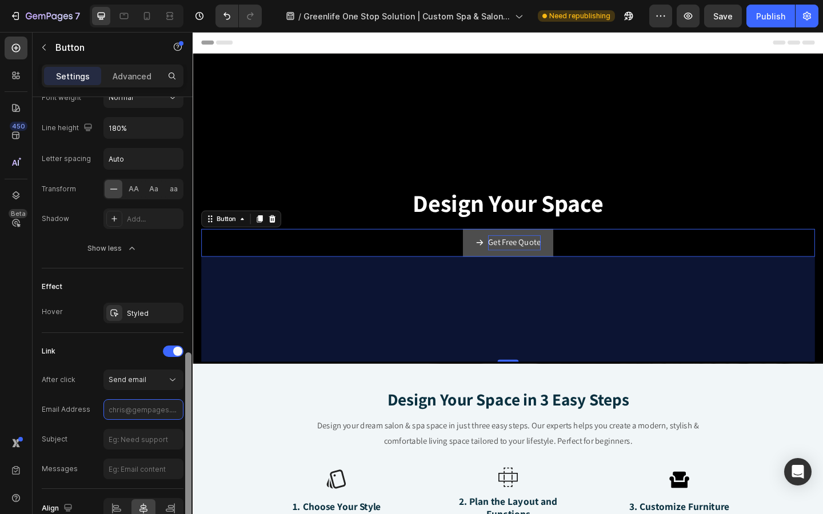
scroll to position [0, 0]
click at [155, 405] on input "text" at bounding box center [143, 410] width 80 height 21
paste input "[EMAIL_ADDRESS][DOMAIN_NAME]"
type input "[EMAIL_ADDRESS][DOMAIN_NAME]"
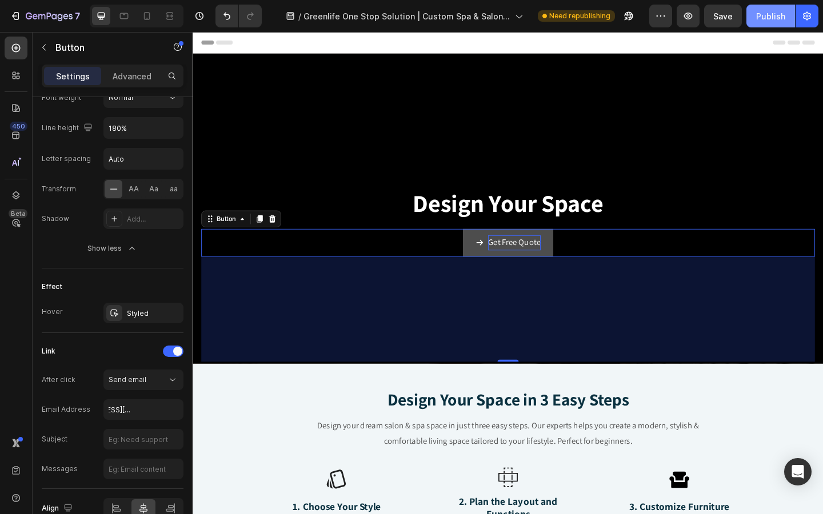
click at [770, 24] on button "Publish" at bounding box center [770, 16] width 49 height 23
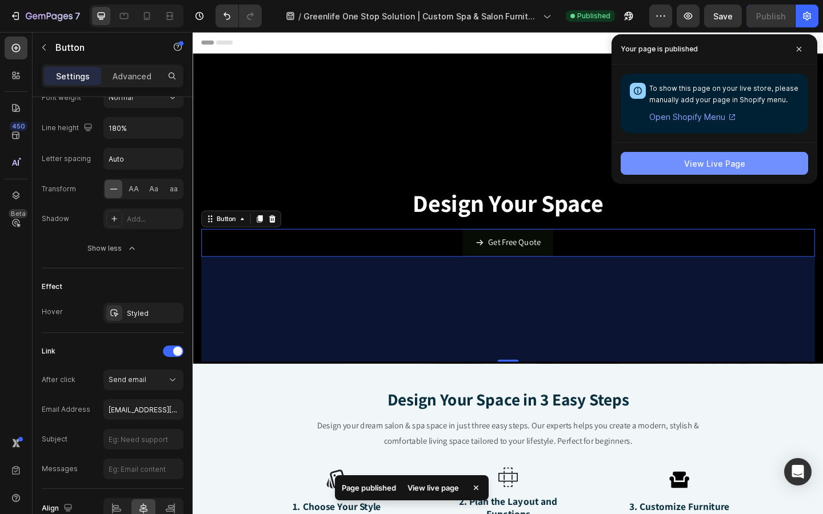
click at [743, 161] on div "View Live Page" at bounding box center [714, 164] width 61 height 12
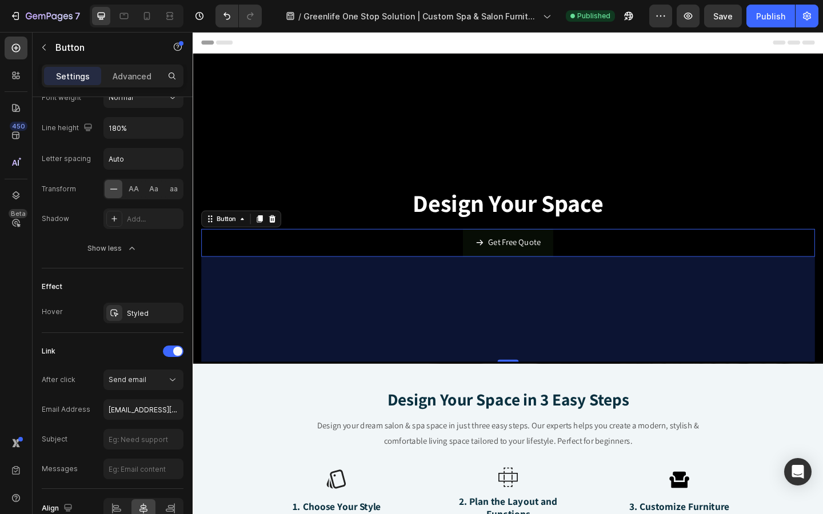
click at [393, 262] on div "Get Free Quote Button 200" at bounding box center [536, 261] width 668 height 30
click at [122, 83] on div "Advanced" at bounding box center [131, 76] width 57 height 18
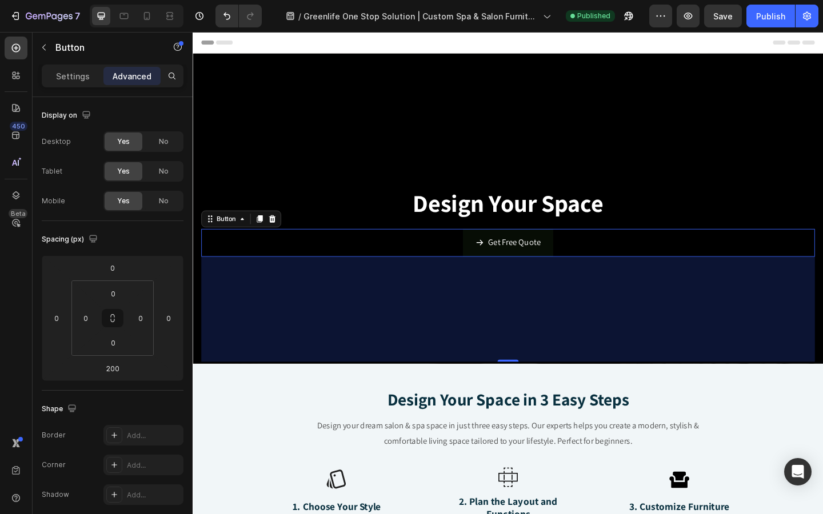
click at [360, 253] on div "Get Free Quote Button 200" at bounding box center [536, 261] width 668 height 30
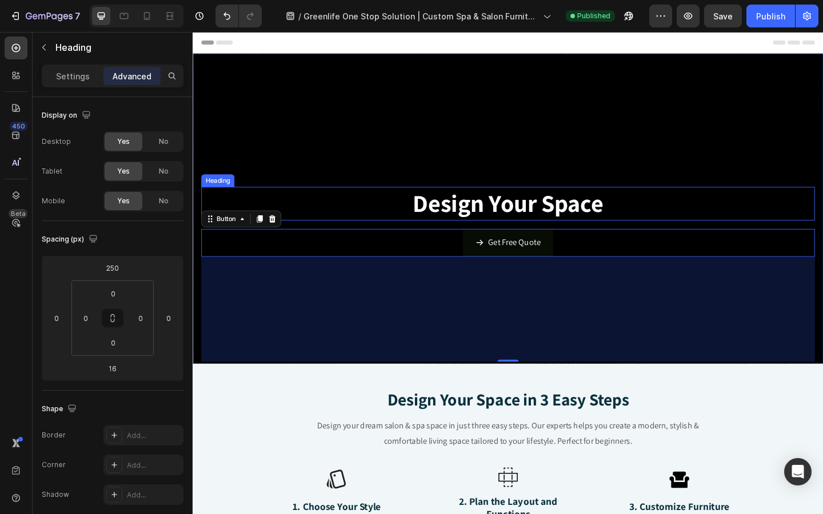
click at [369, 225] on h2 "Design Your Space" at bounding box center [536, 219] width 668 height 37
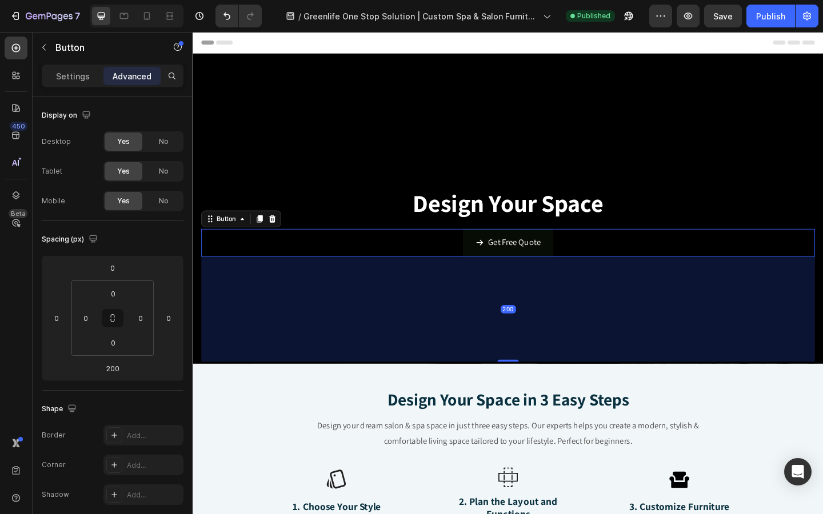
click at [457, 270] on div "Get Free Quote Button 200" at bounding box center [536, 261] width 668 height 30
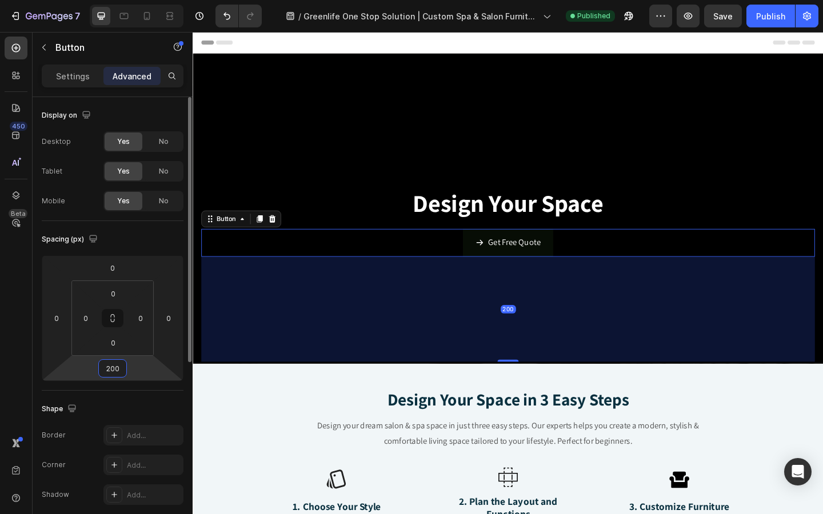
click at [115, 371] on input "200" at bounding box center [112, 368] width 23 height 17
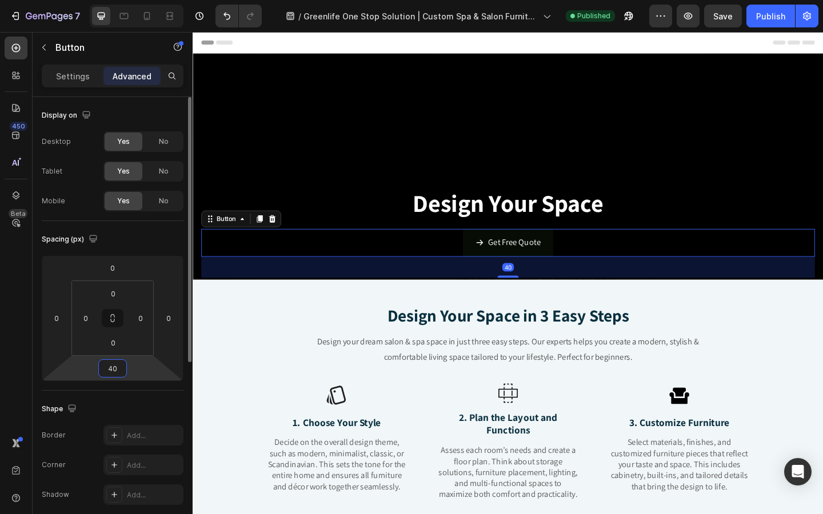
type input "4"
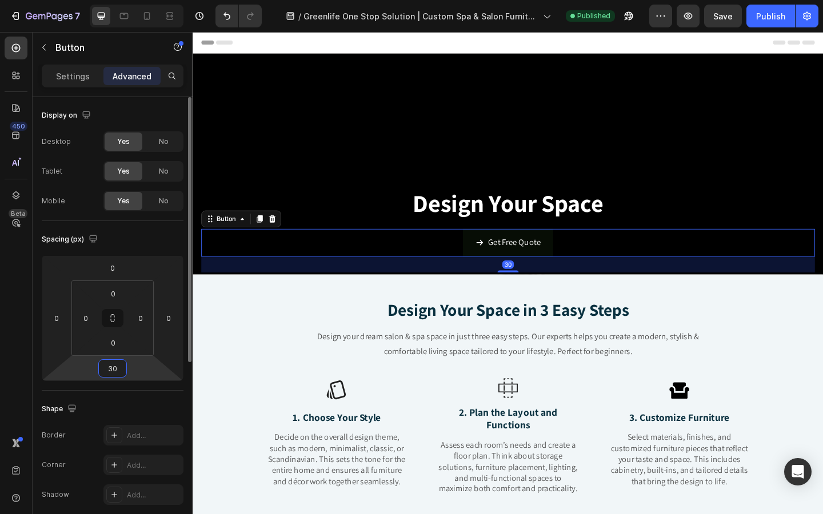
type input "300"
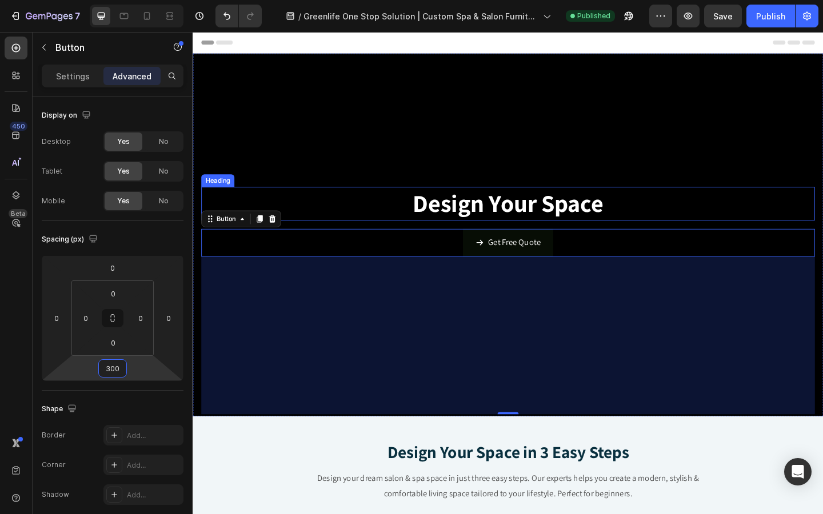
click at [476, 225] on strong "Design Your Space" at bounding box center [535, 218] width 207 height 34
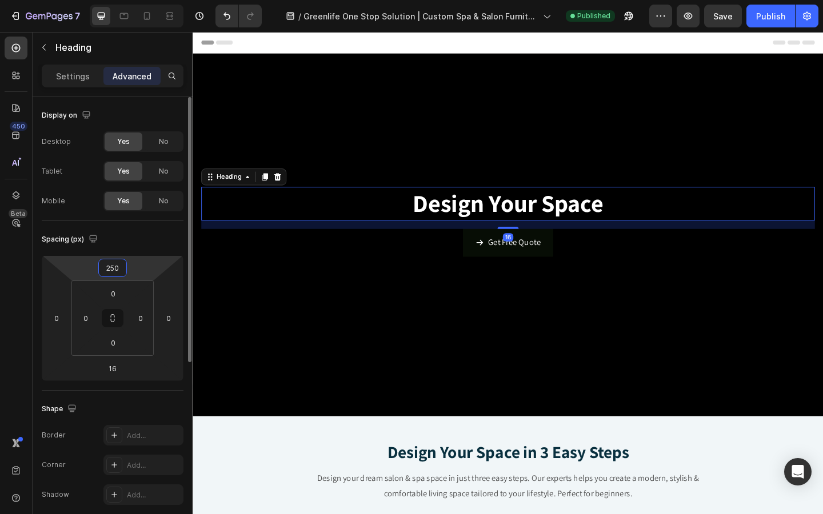
click at [117, 265] on input "250" at bounding box center [112, 267] width 23 height 17
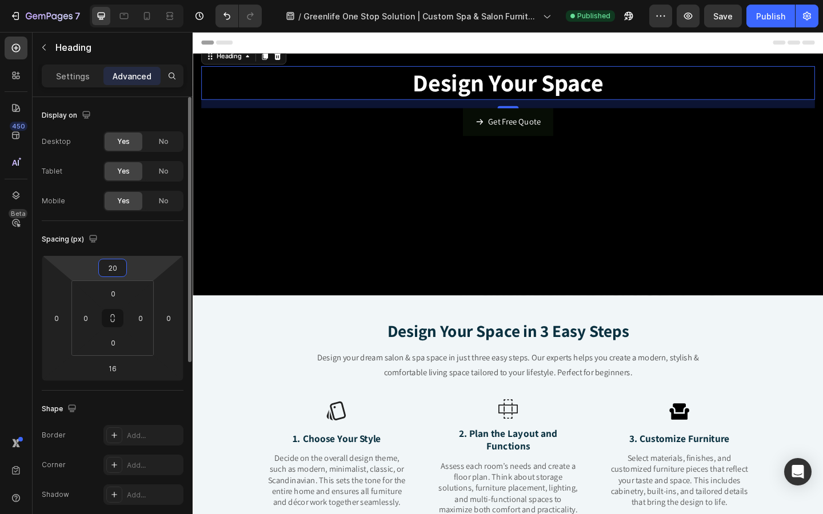
type input "2"
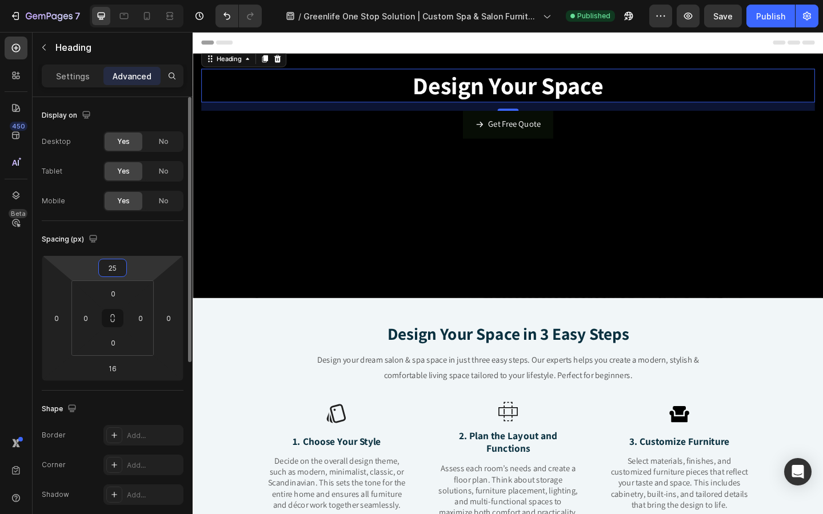
type input "250"
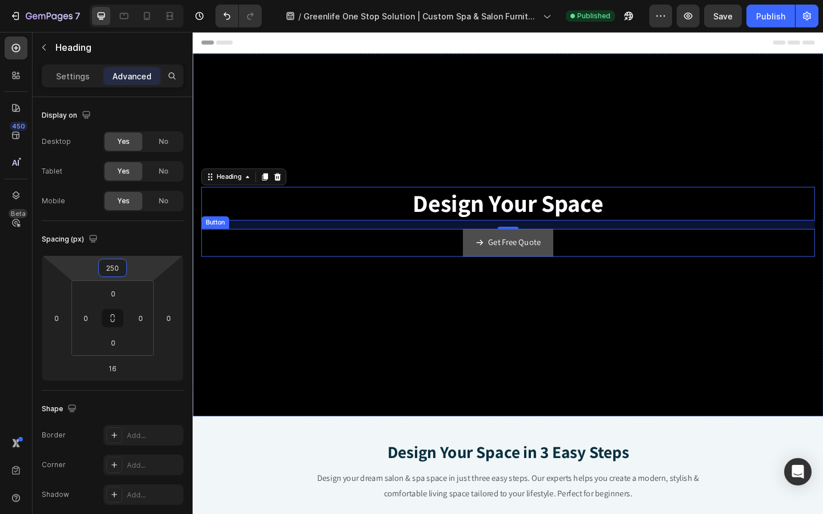
click at [500, 271] on link "Get Free Quote" at bounding box center [535, 261] width 98 height 30
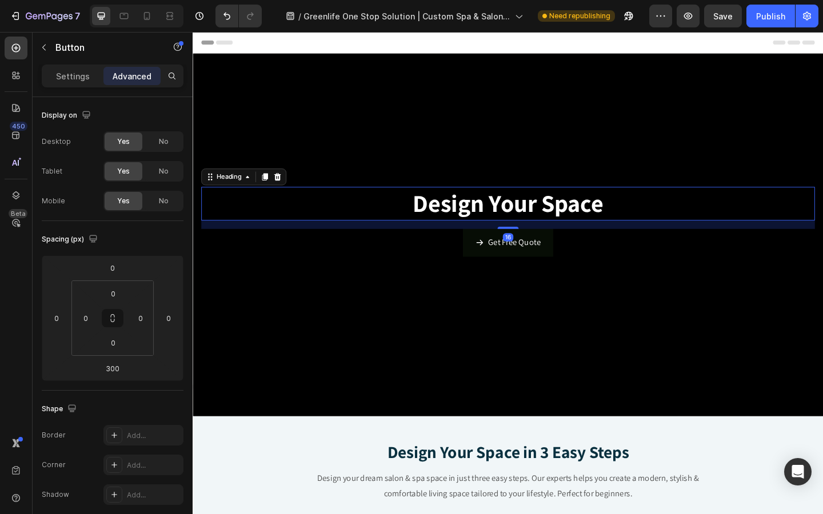
click at [523, 225] on strong "Design Your Space" at bounding box center [535, 218] width 207 height 34
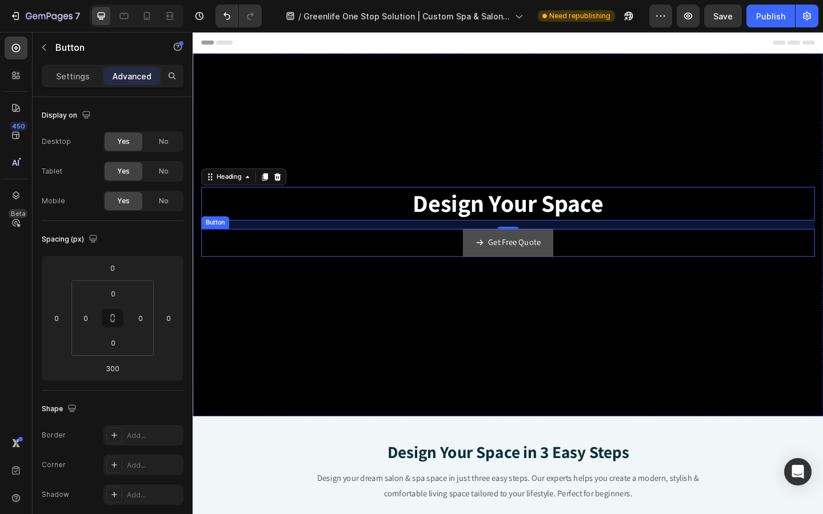
click at [493, 265] on link "Get Free Quote" at bounding box center [535, 261] width 98 height 30
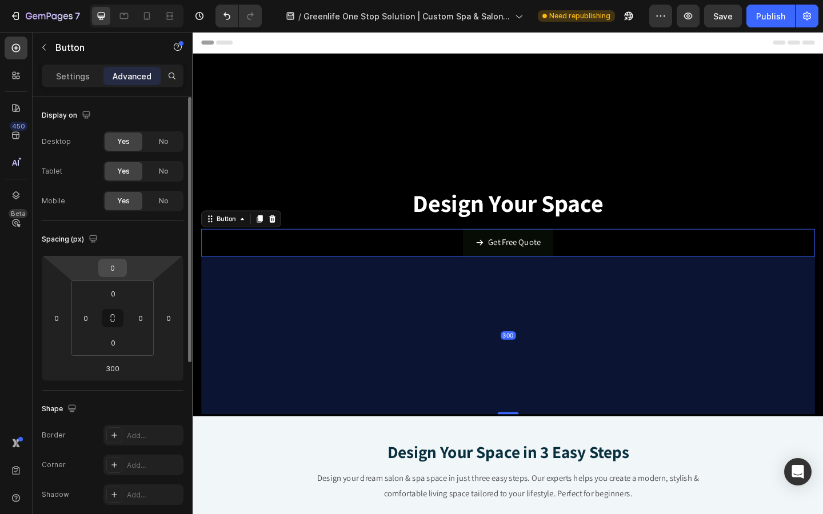
click at [114, 271] on input "0" at bounding box center [112, 267] width 23 height 17
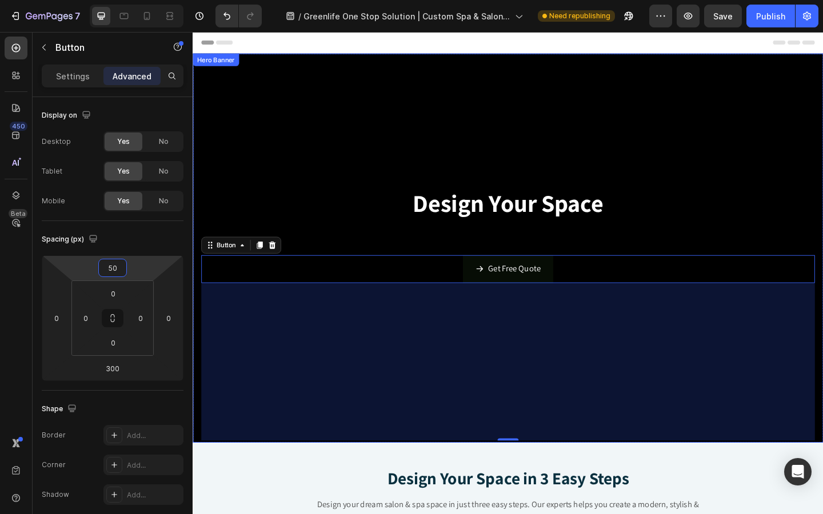
type input "5"
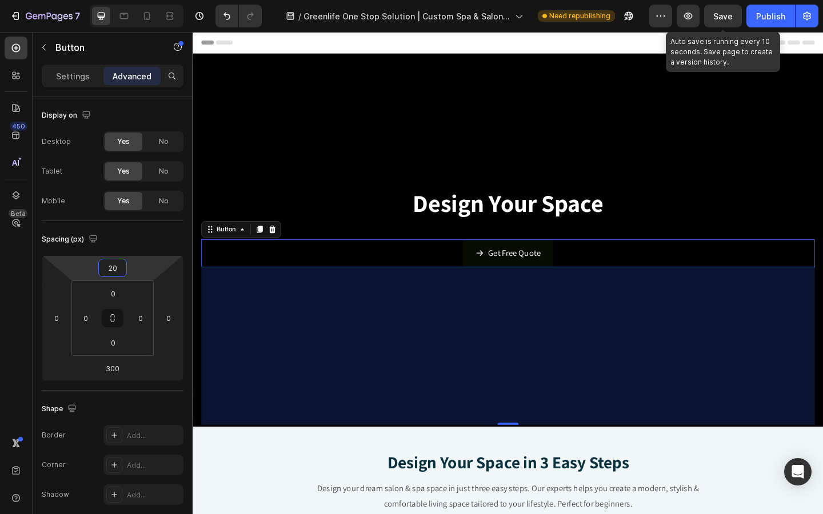
type input "20"
click at [726, 14] on span "Save" at bounding box center [722, 16] width 19 height 10
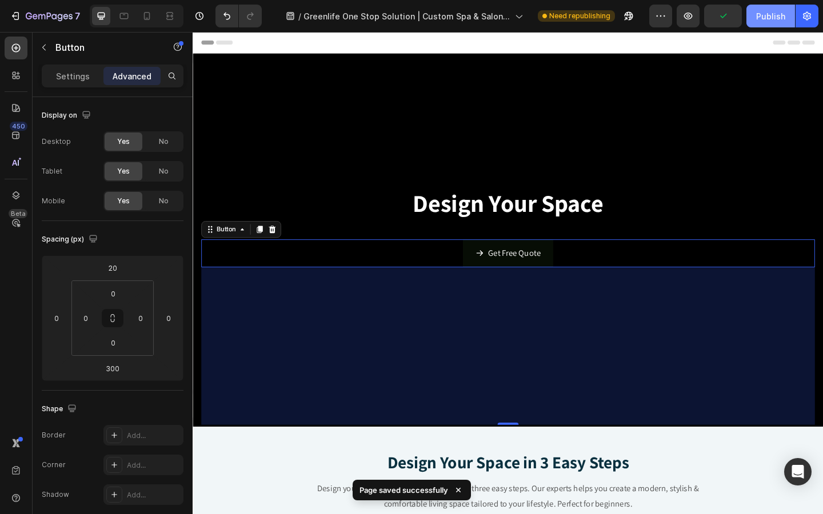
click at [770, 21] on div "Publish" at bounding box center [770, 16] width 29 height 12
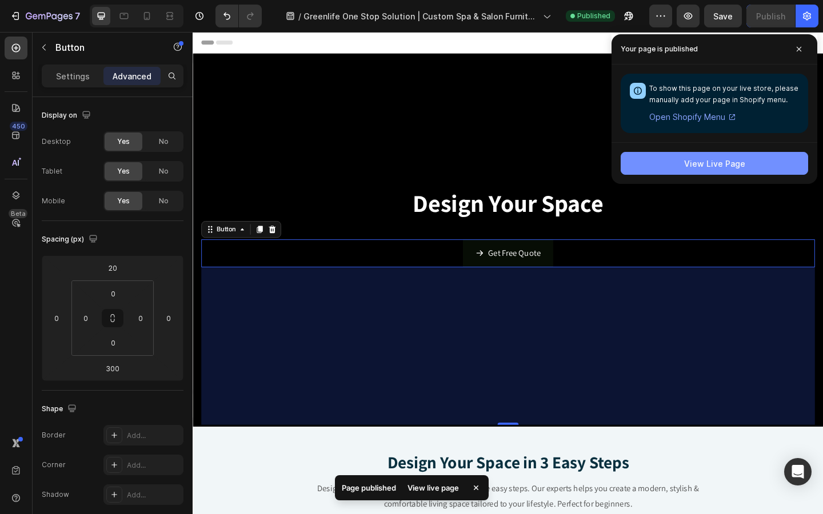
click at [737, 165] on div "View Live Page" at bounding box center [714, 164] width 61 height 12
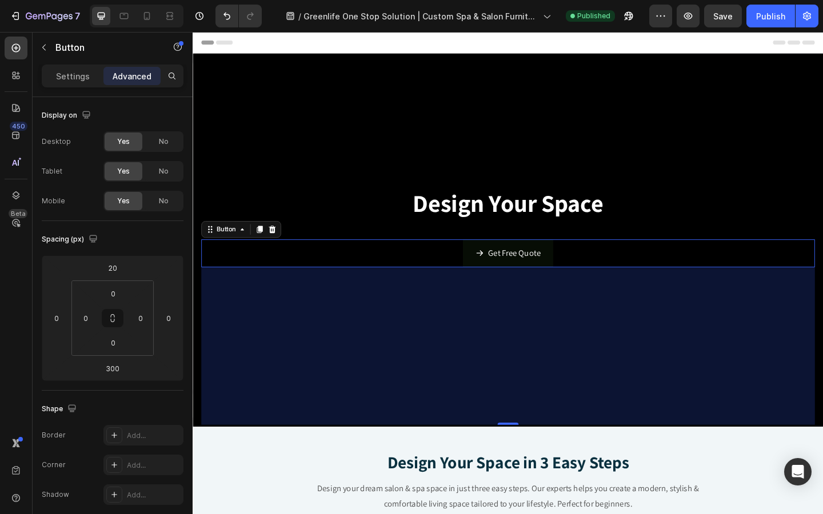
click at [320, 404] on div "300" at bounding box center [536, 373] width 668 height 171
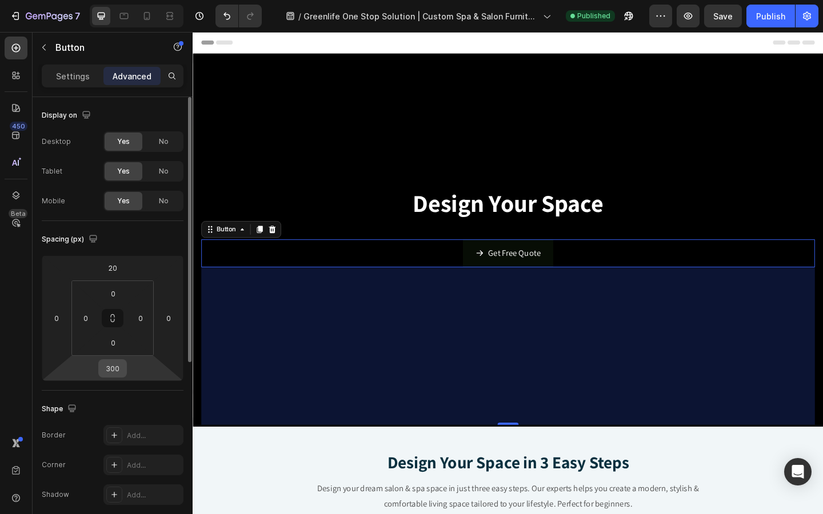
click at [121, 370] on input "300" at bounding box center [112, 368] width 23 height 17
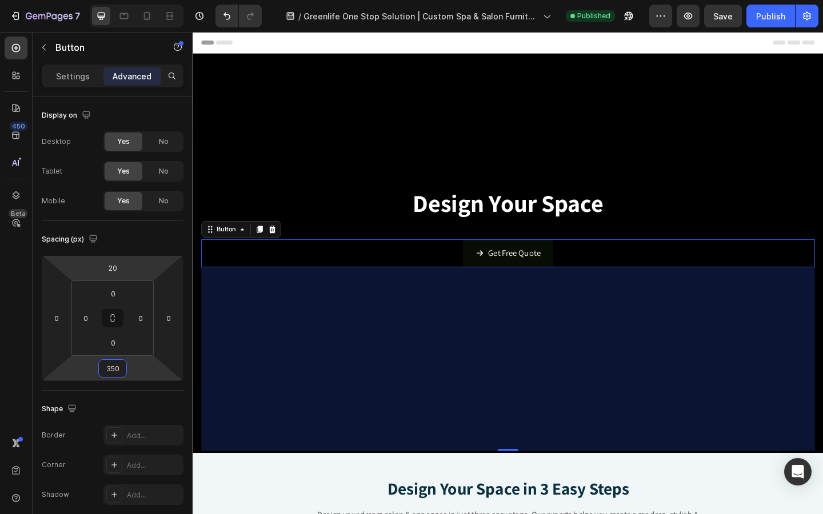
type input "350"
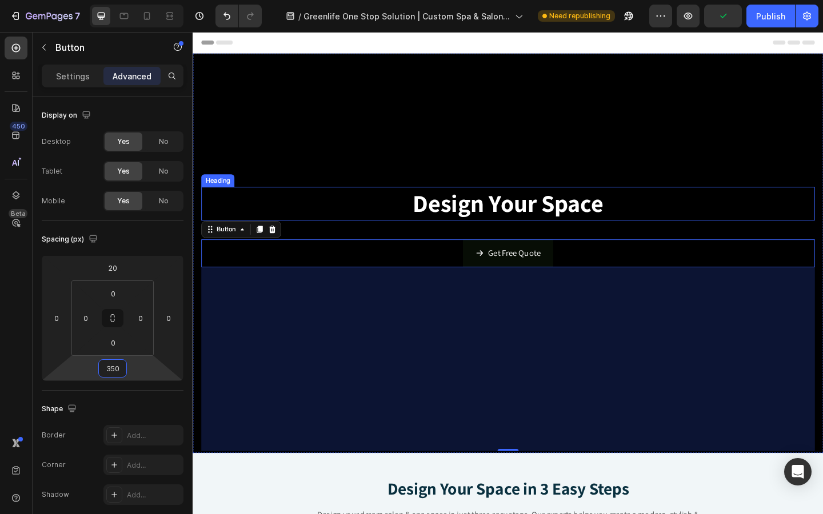
click at [416, 215] on h2 "Design Your Space" at bounding box center [536, 219] width 668 height 37
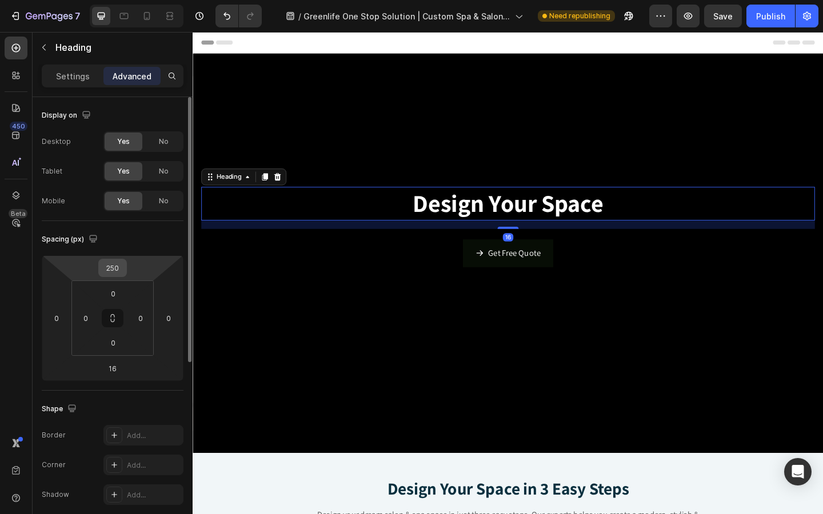
click at [119, 269] on input "250" at bounding box center [112, 267] width 23 height 17
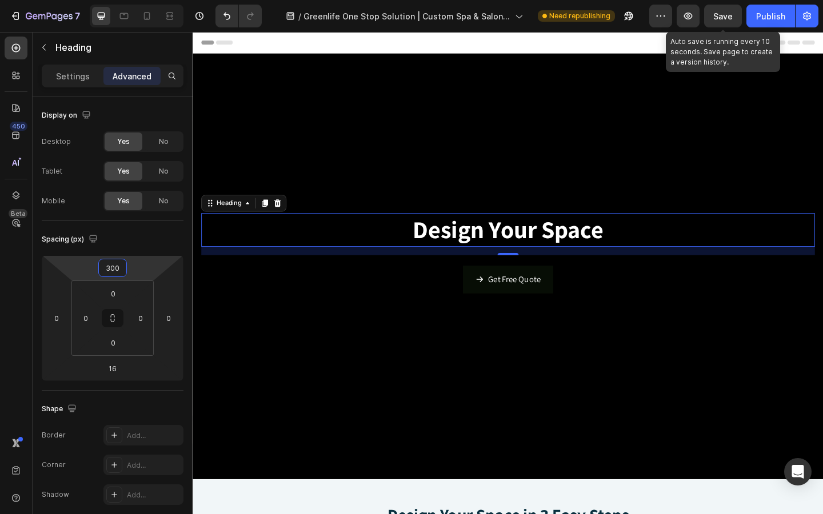
type input "300"
click at [717, 14] on span "Save" at bounding box center [722, 16] width 19 height 10
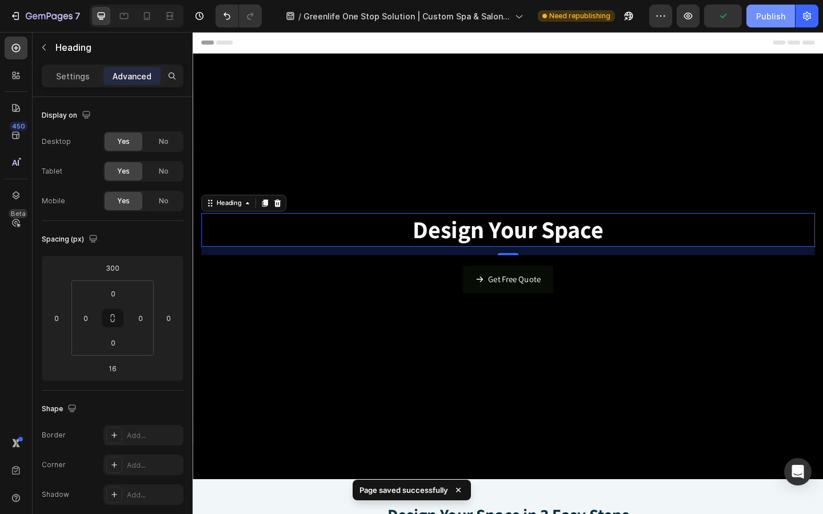
click at [771, 17] on div "Publish" at bounding box center [770, 16] width 29 height 12
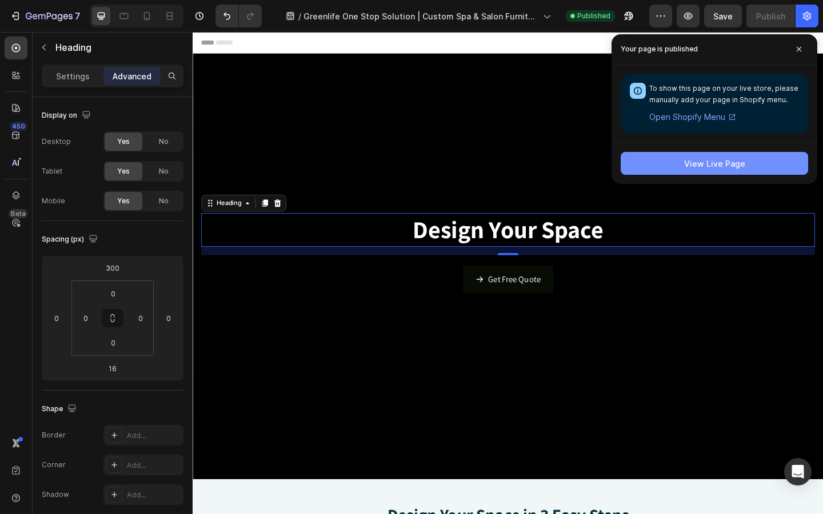
click at [702, 165] on div "View Live Page" at bounding box center [714, 164] width 61 height 12
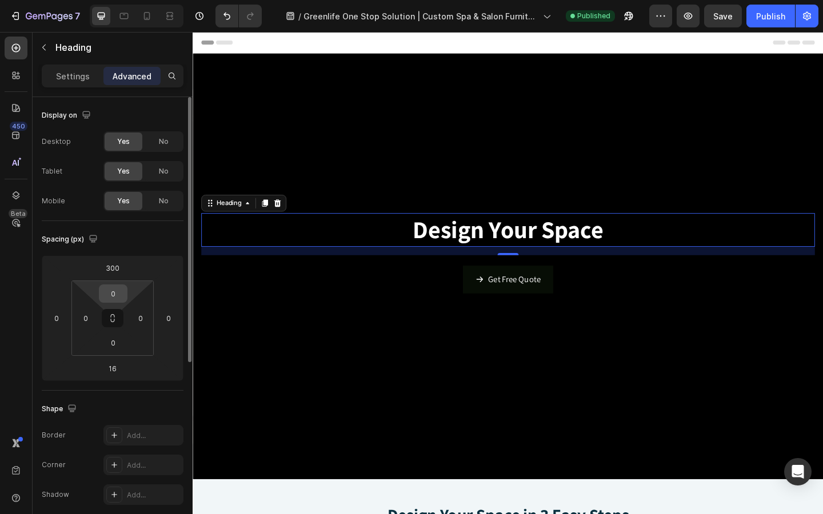
click at [111, 293] on input "0" at bounding box center [113, 293] width 23 height 17
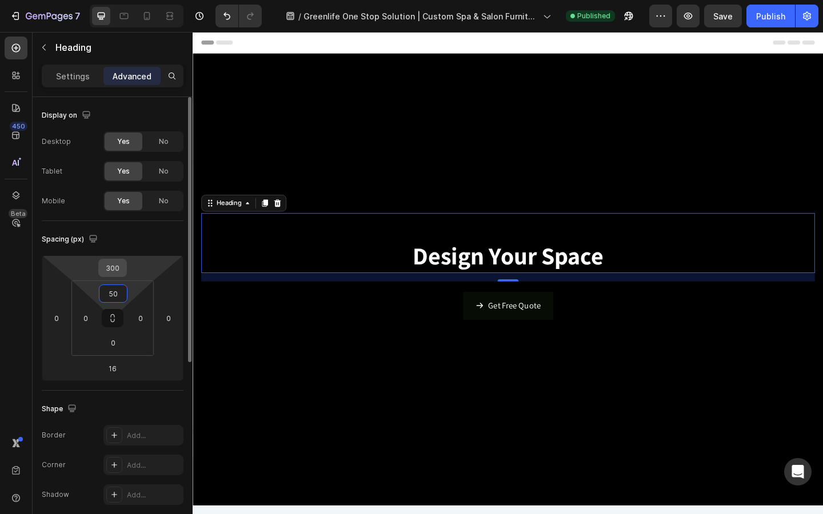
type input "50"
click at [116, 270] on input "300" at bounding box center [112, 267] width 23 height 17
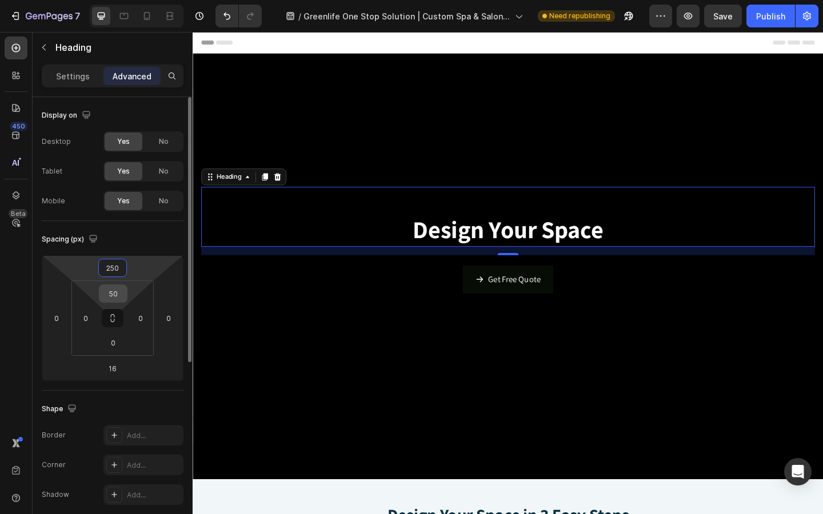
type input "250"
click at [117, 296] on input "50" at bounding box center [113, 293] width 23 height 17
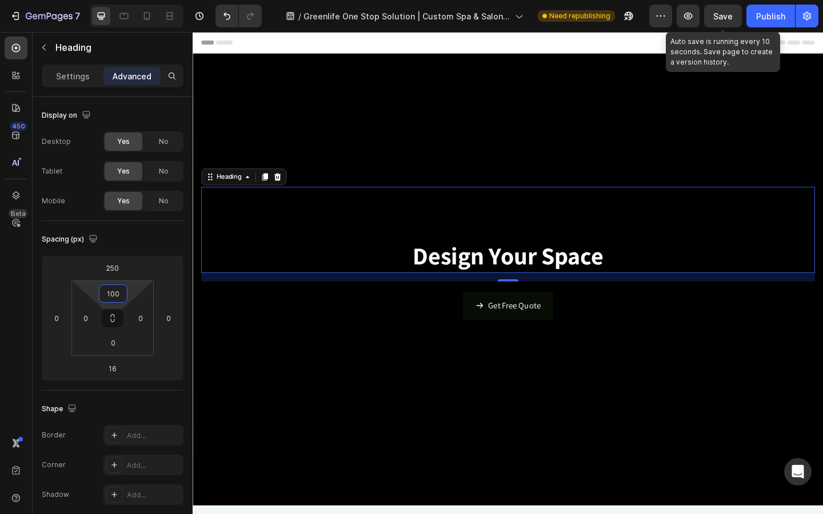
type input "100"
click at [728, 20] on div "Save" at bounding box center [722, 16] width 19 height 12
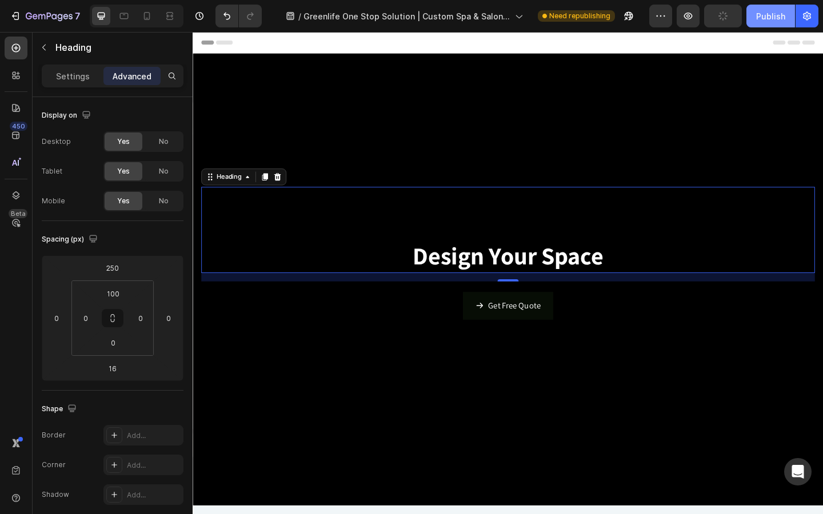
click at [769, 23] on button "Publish" at bounding box center [770, 16] width 49 height 23
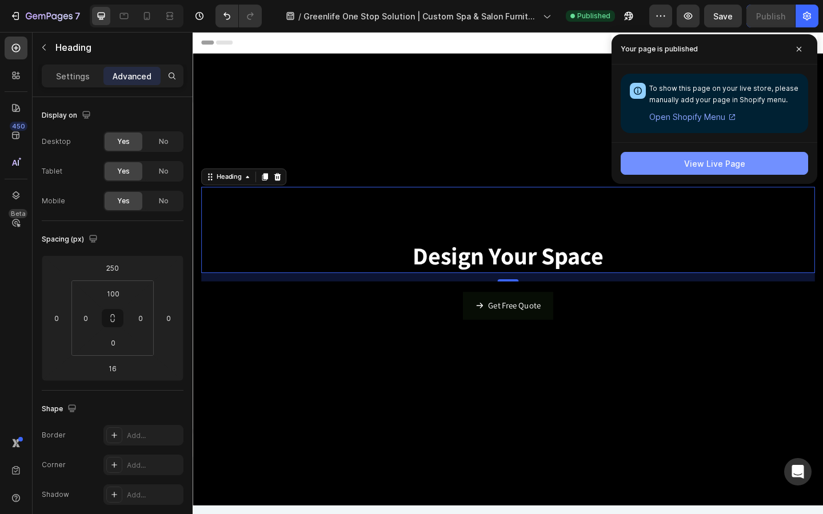
click at [721, 153] on button "View Live Page" at bounding box center [714, 163] width 187 height 23
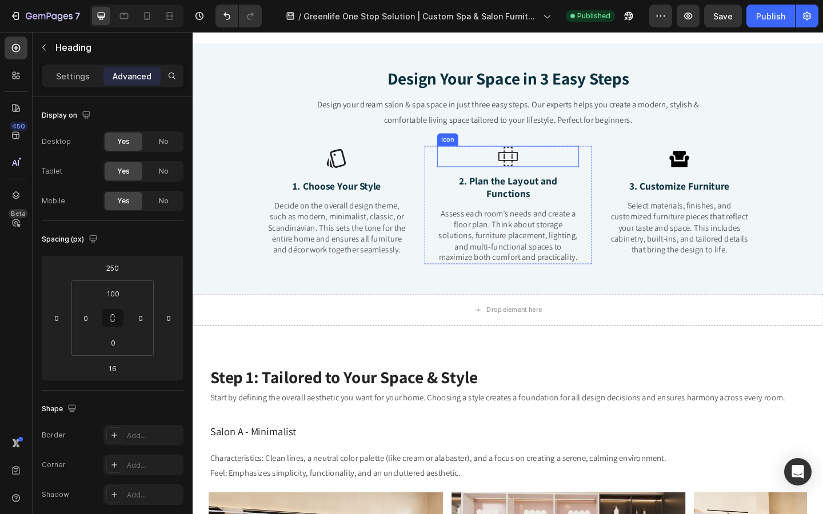
scroll to position [501, 0]
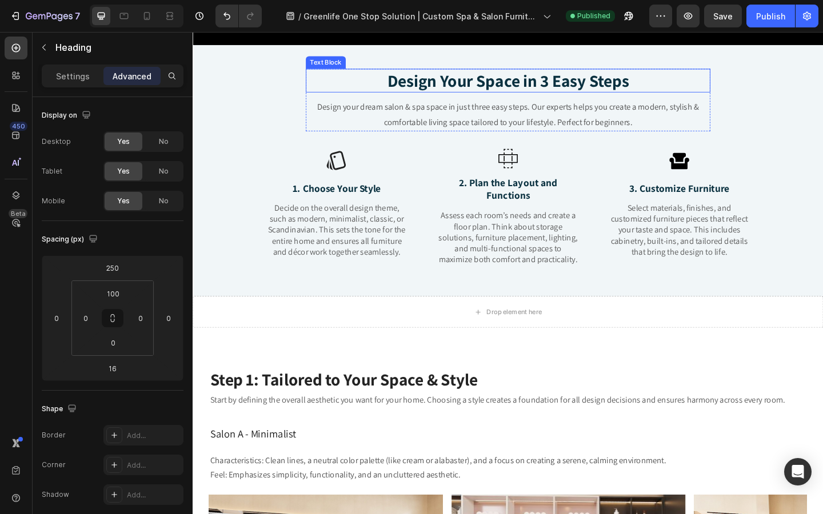
click at [502, 86] on strong "Design Your Space in 3 Easy Steps" at bounding box center [535, 85] width 263 height 24
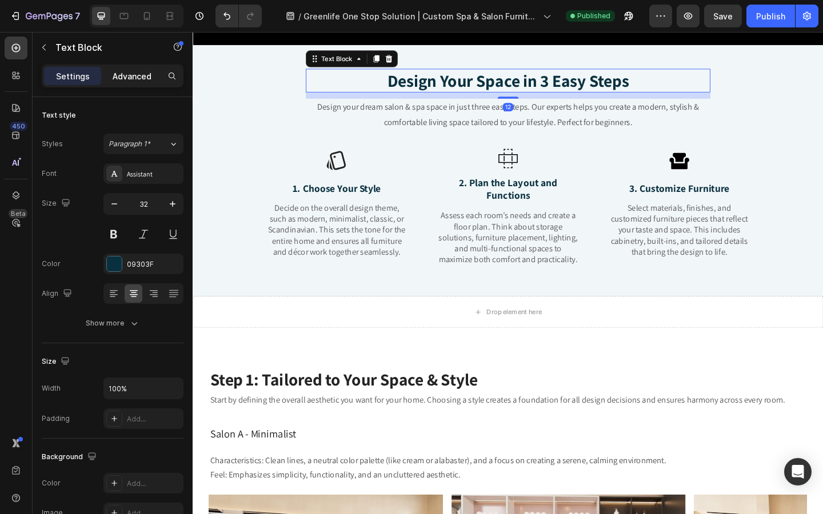
click at [133, 84] on div "Advanced" at bounding box center [131, 76] width 57 height 18
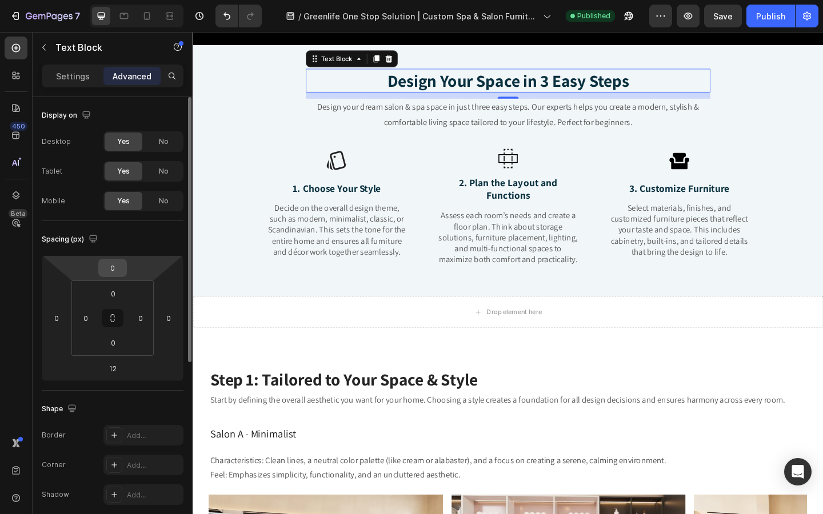
click at [115, 271] on input "0" at bounding box center [112, 267] width 23 height 17
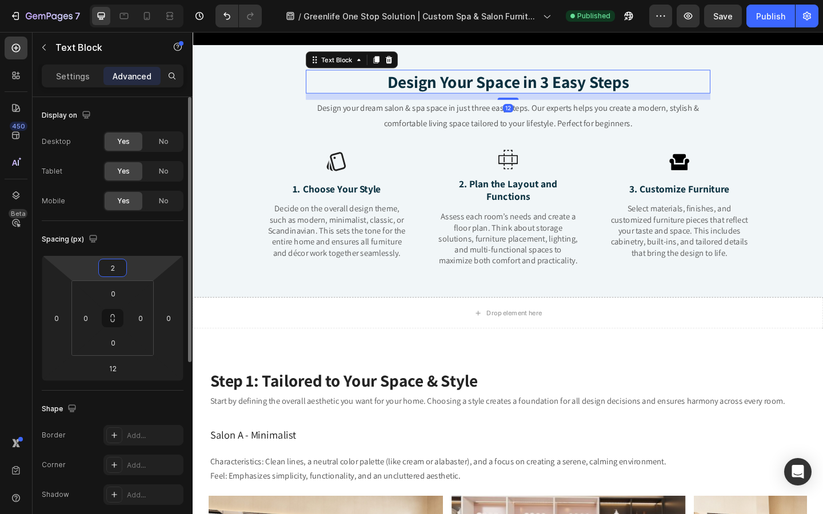
type input "20"
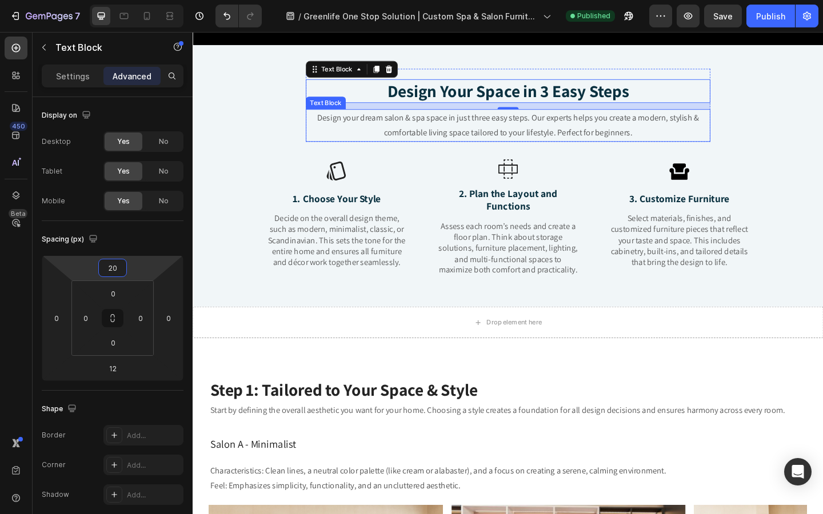
click at [449, 147] on p "Design your dream salon & spa space in just three easy steps. Our experts helps…" at bounding box center [536, 133] width 438 height 33
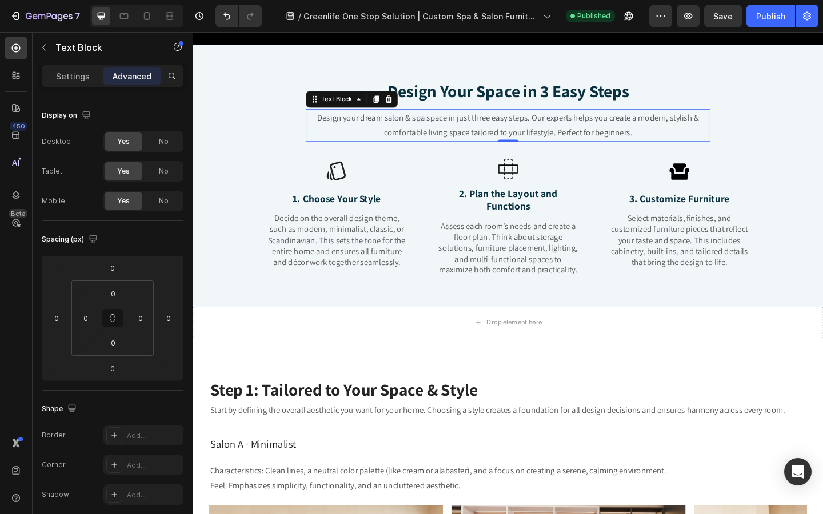
click at [365, 140] on p "Design your dream salon & spa space in just three easy steps. Our experts helps…" at bounding box center [536, 133] width 438 height 33
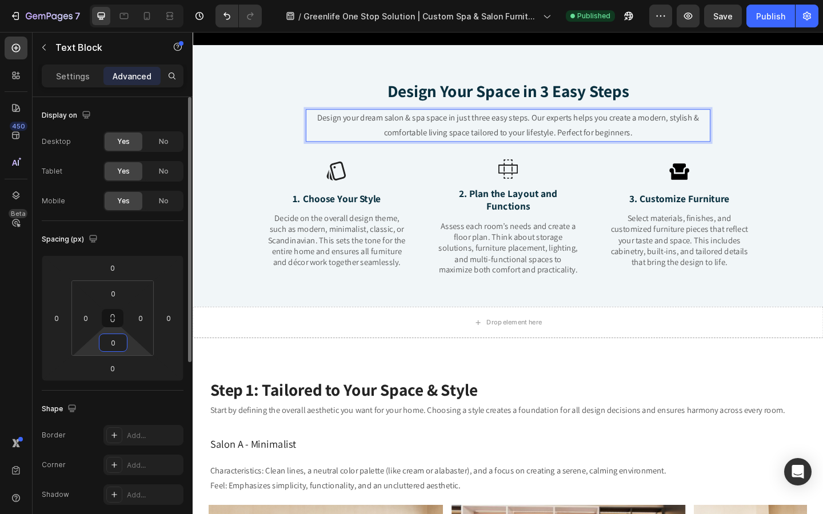
click at [113, 346] on input "0" at bounding box center [113, 342] width 23 height 17
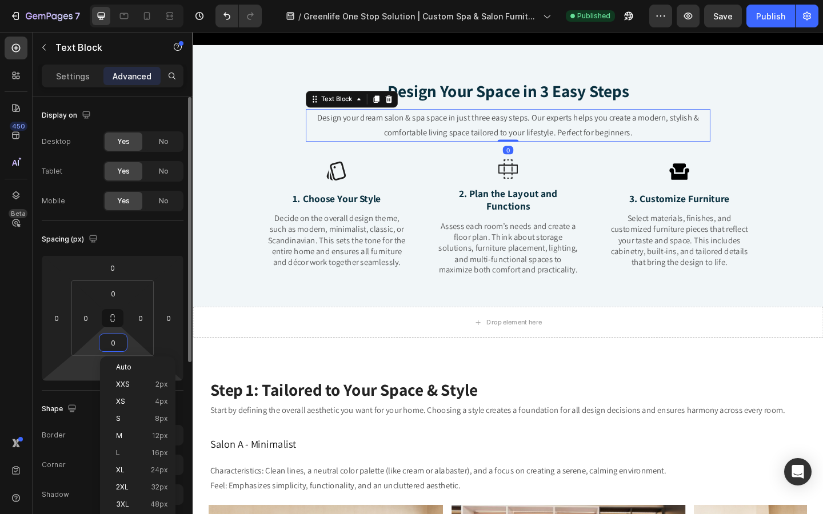
click at [98, 0] on html "7 Version history / Greenlife One Stop Solution | Custom Spa & Salon Furniture …" at bounding box center [411, 0] width 823 height 0
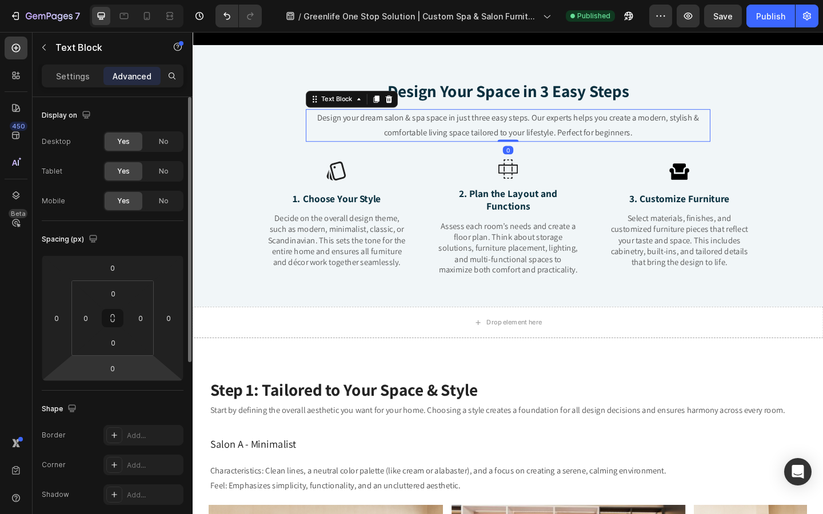
click at [70, 0] on html "7 Version history / Greenlife One Stop Solution | Custom Spa & Salon Furniture …" at bounding box center [411, 0] width 823 height 0
click at [113, 373] on input "0" at bounding box center [112, 368] width 23 height 17
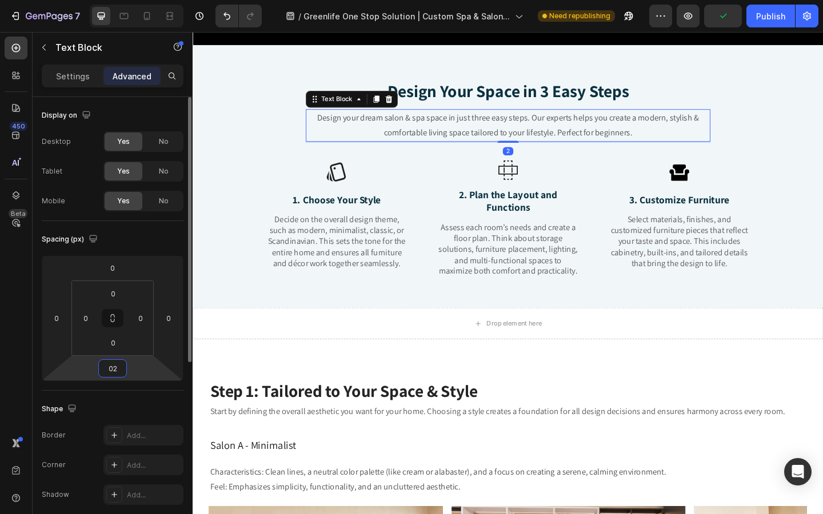
type input "0"
type input "20"
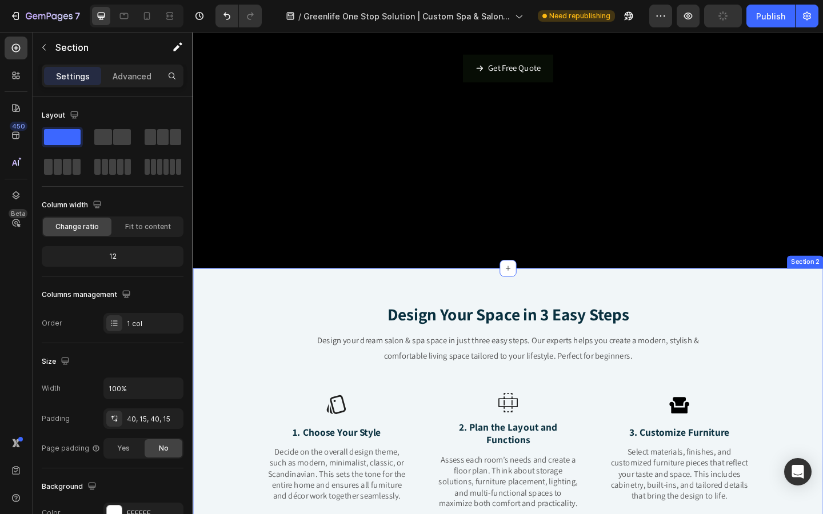
scroll to position [330, 0]
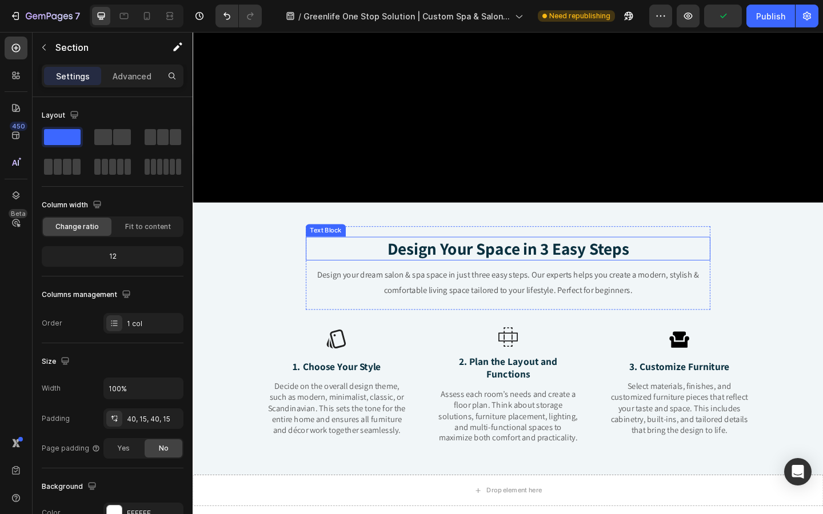
click at [622, 266] on strong "Design Your Space in 3 Easy Steps" at bounding box center [535, 267] width 263 height 24
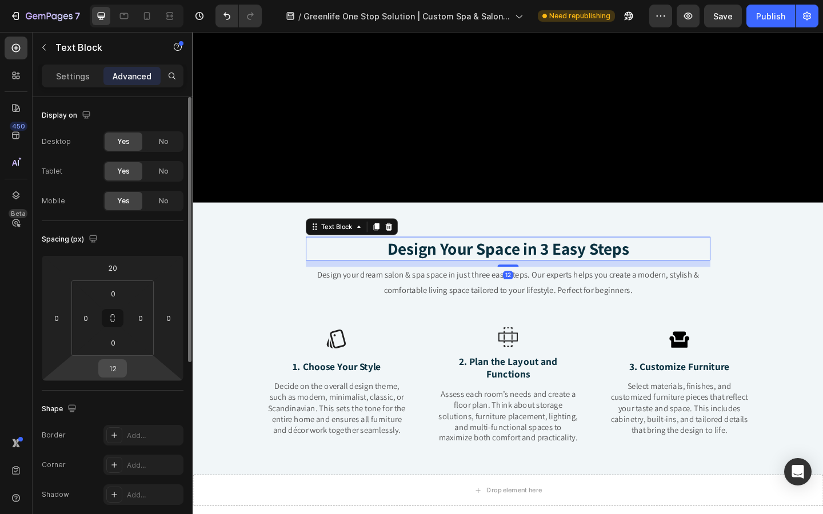
click at [110, 369] on input "12" at bounding box center [112, 368] width 23 height 17
type input "1"
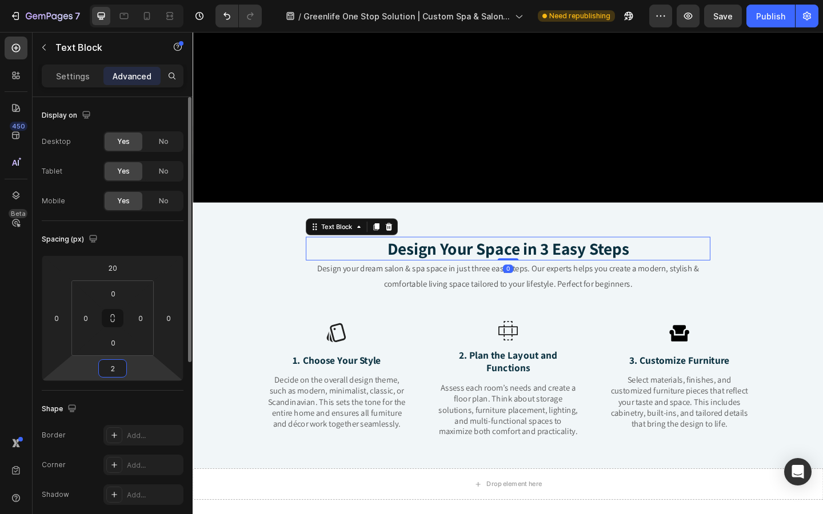
type input "20"
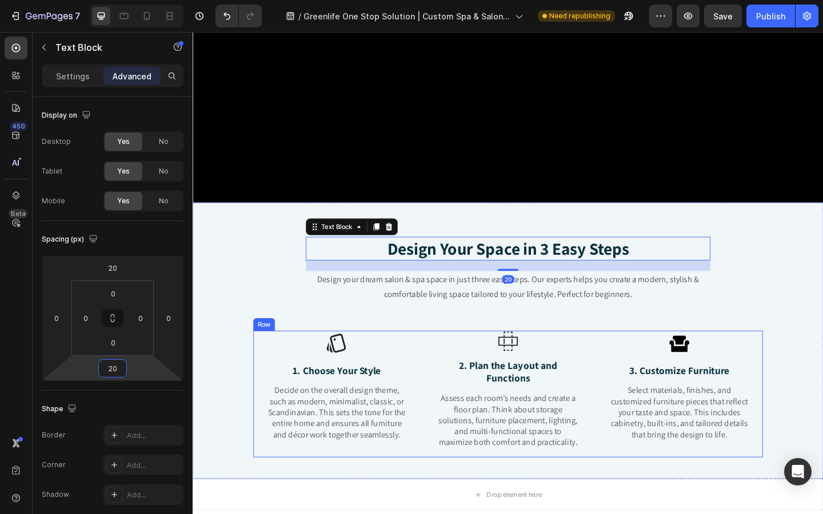
click at [295, 480] on div "ic_fluent_style_guide_24_regular Created with Sketch. Icon 1. Choose Your Style…" at bounding box center [349, 426] width 182 height 138
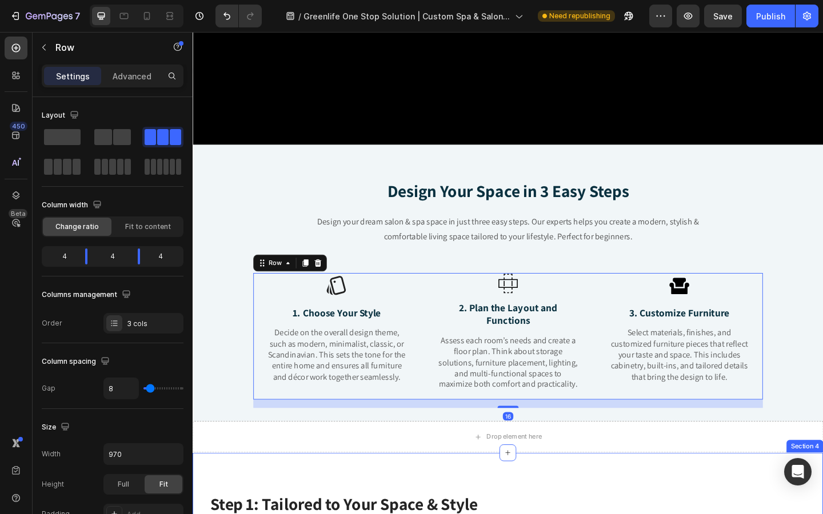
scroll to position [396, 0]
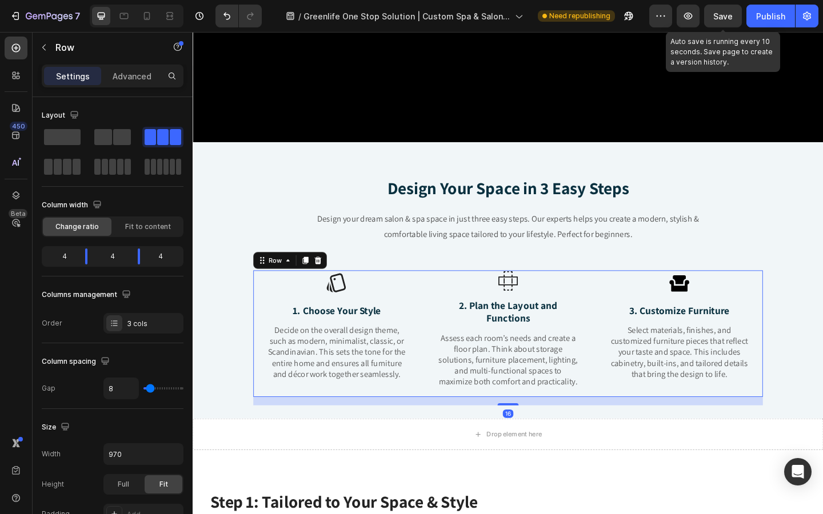
drag, startPoint x: 717, startPoint y: 13, endPoint x: 718, endPoint y: 452, distance: 438.9
click at [718, 13] on span "Save" at bounding box center [722, 16] width 19 height 10
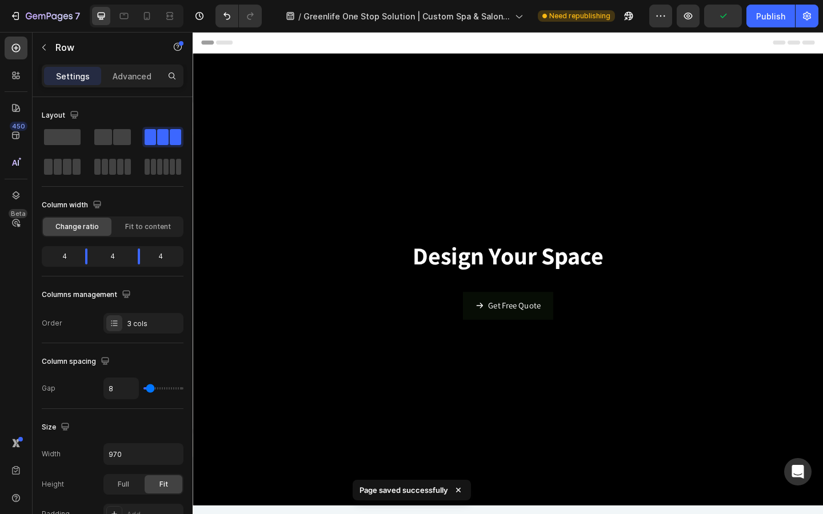
scroll to position [8, 0]
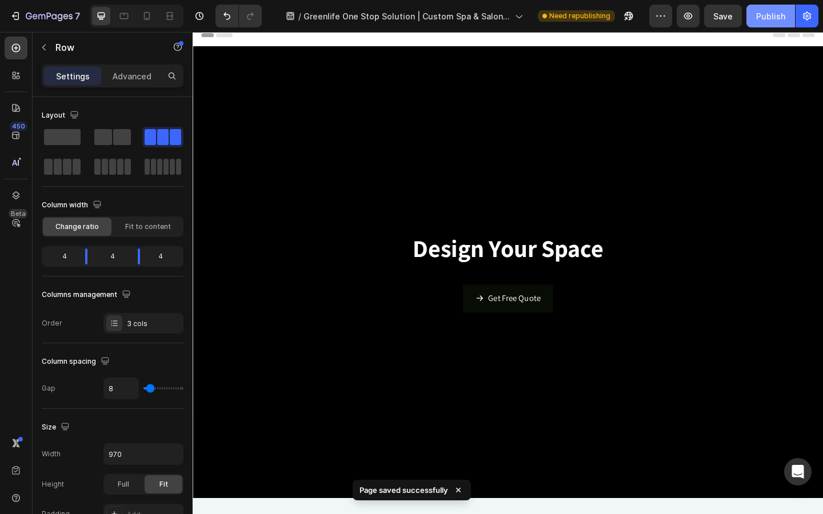
click at [777, 20] on div "Publish" at bounding box center [770, 16] width 29 height 12
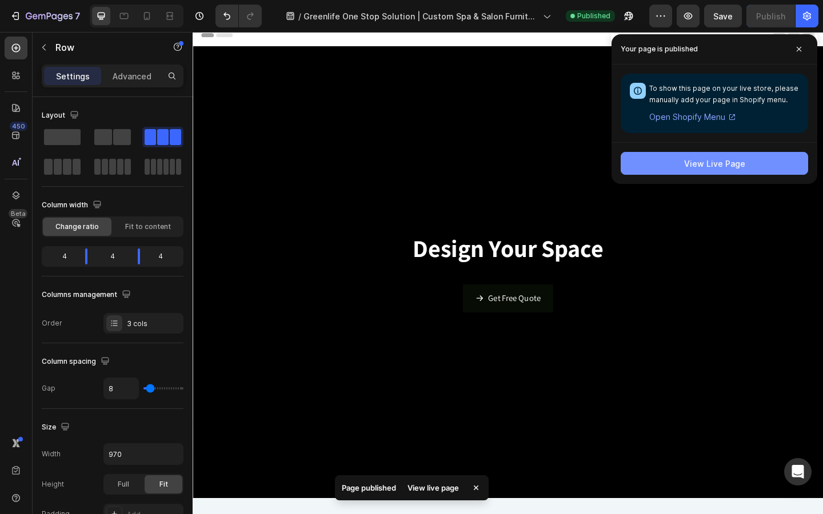
click at [706, 163] on div "View Live Page" at bounding box center [714, 164] width 61 height 12
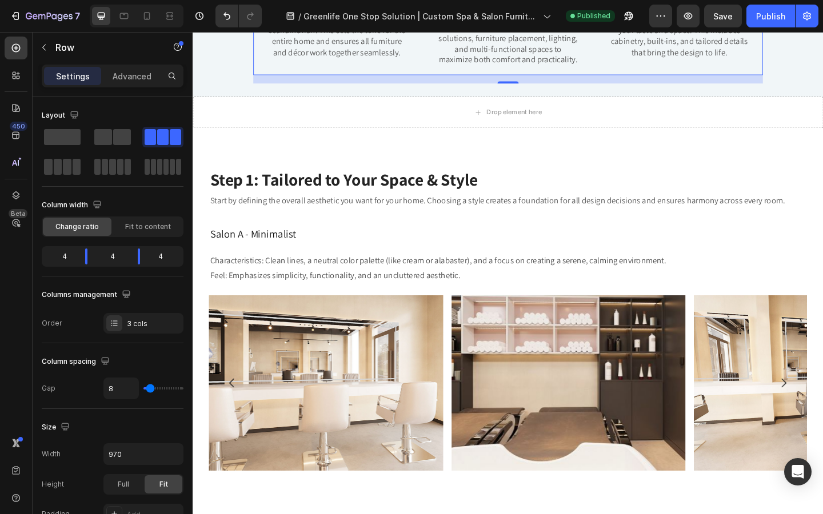
scroll to position [768, 0]
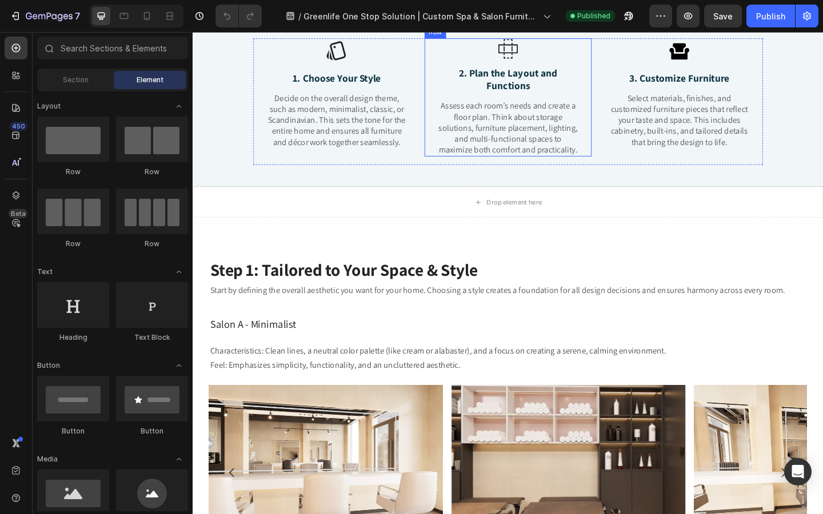
scroll to position [697, 0]
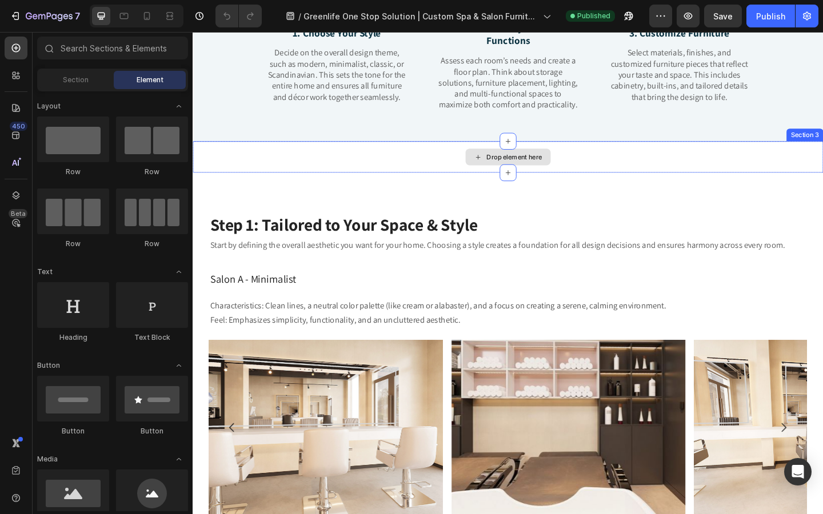
click at [469, 170] on div "Drop element here" at bounding box center [536, 168] width 686 height 34
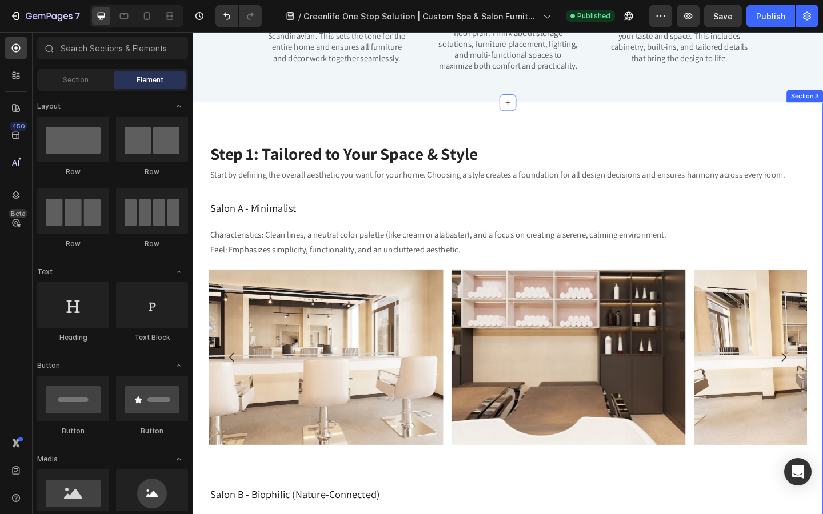
scroll to position [740, 0]
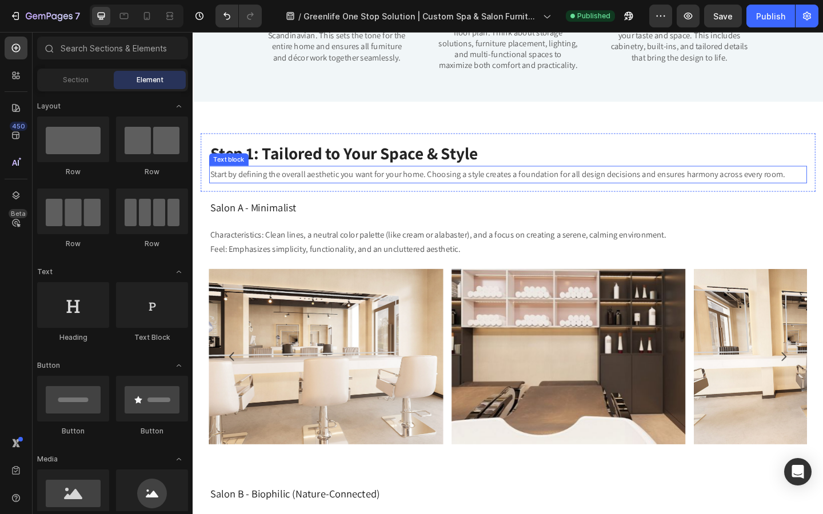
click at [510, 193] on p "Start by defining the overall aesthetic you want for your home. Choosing a styl…" at bounding box center [535, 187] width 648 height 17
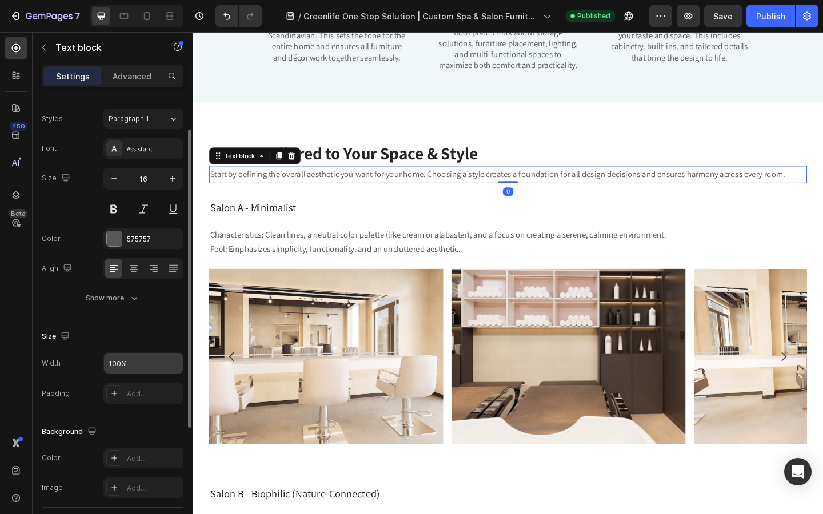
scroll to position [42, 0]
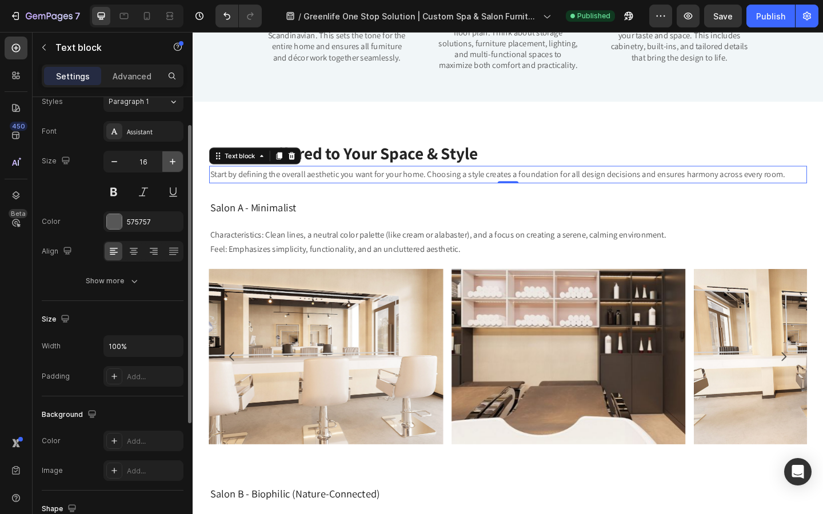
click at [173, 160] on icon "button" at bounding box center [173, 162] width 6 height 6
type input "17"
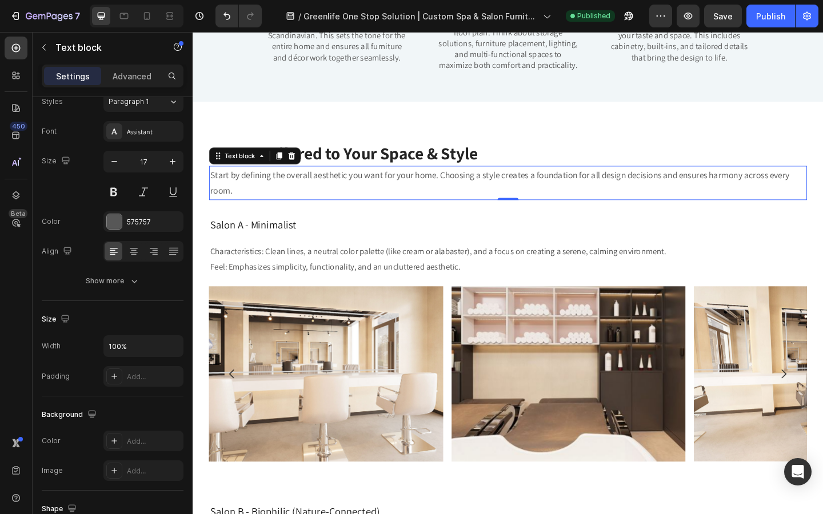
click at [462, 189] on p "Start by defining the overall aesthetic you want for your home. Choosing a styl…" at bounding box center [535, 196] width 648 height 35
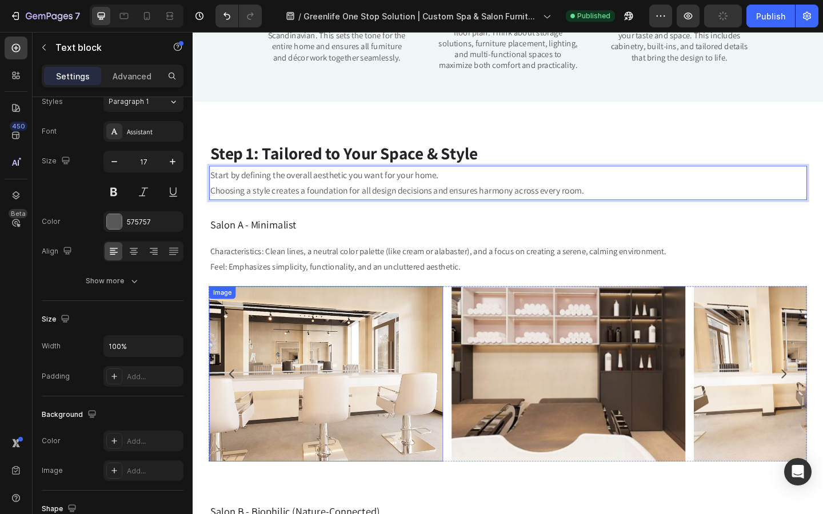
click at [430, 285] on p "Characteristics: Clean lines, a neutral color palette (like cream or alabaster)…" at bounding box center [535, 279] width 648 height 33
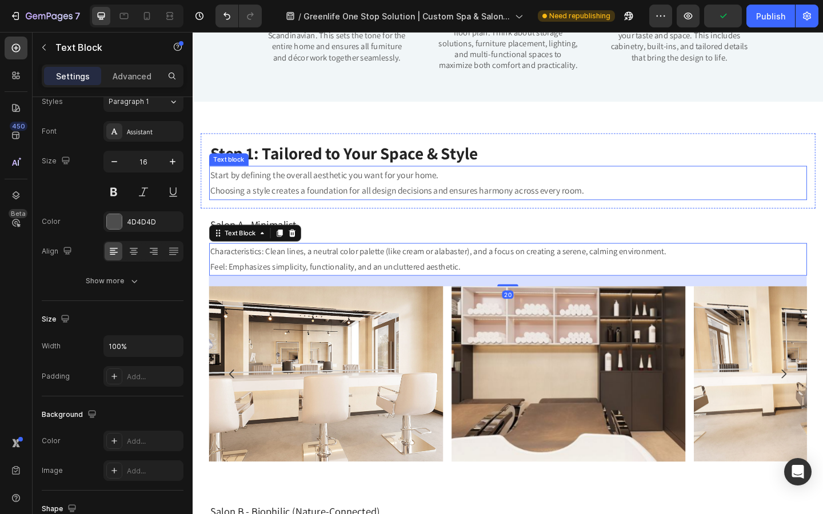
click at [470, 211] on p "Choosing a style creates a foundation for all design decisions and ensures harm…" at bounding box center [535, 205] width 648 height 18
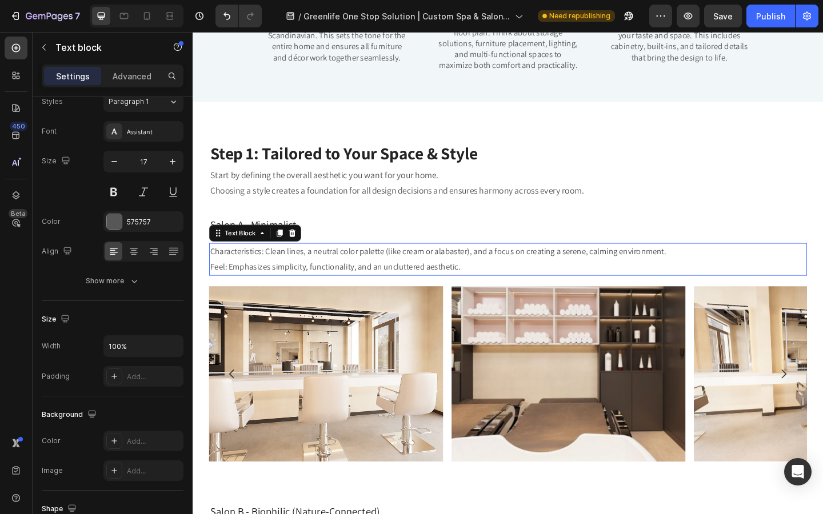
click at [285, 281] on p "Characteristics: Clean lines, a neutral color palette (like cream or alabaster)…" at bounding box center [535, 279] width 648 height 33
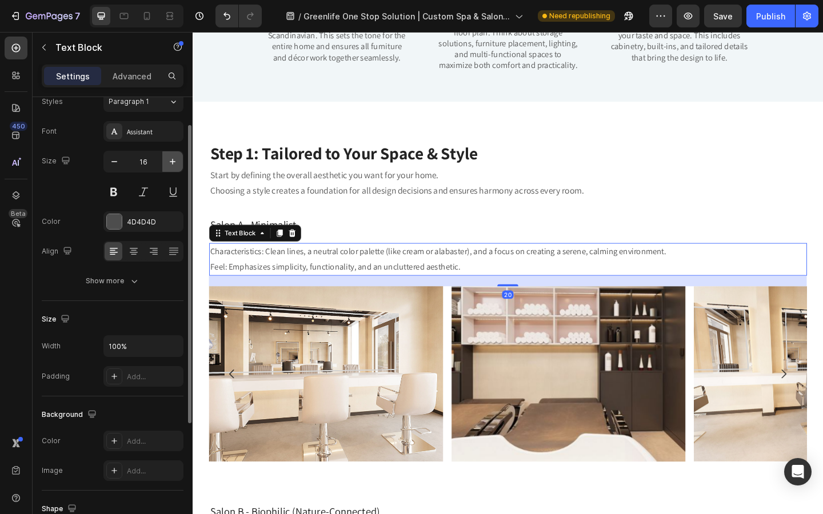
click at [170, 163] on icon "button" at bounding box center [172, 161] width 11 height 11
type input "17"
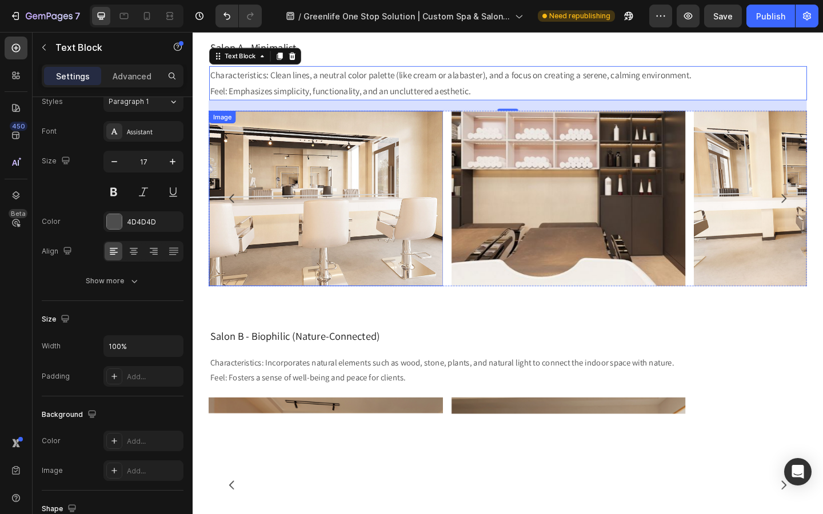
scroll to position [940, 0]
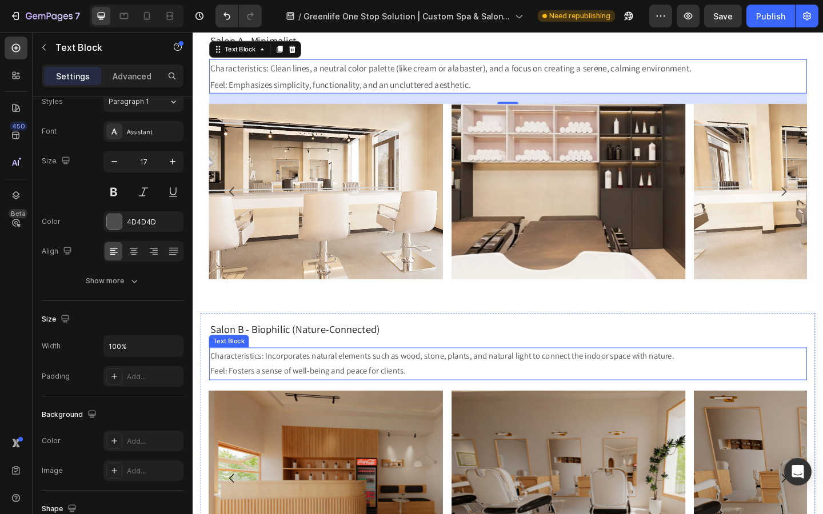
click at [286, 390] on p "Characteristics: Incorporates natural elements such as wood, stone, plants, and…" at bounding box center [535, 393] width 648 height 33
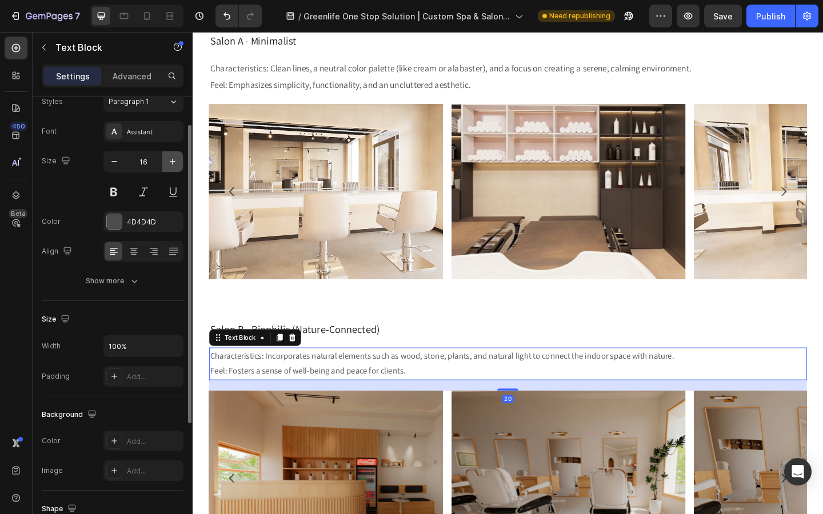
click at [171, 167] on button "button" at bounding box center [172, 161] width 21 height 21
type input "17"
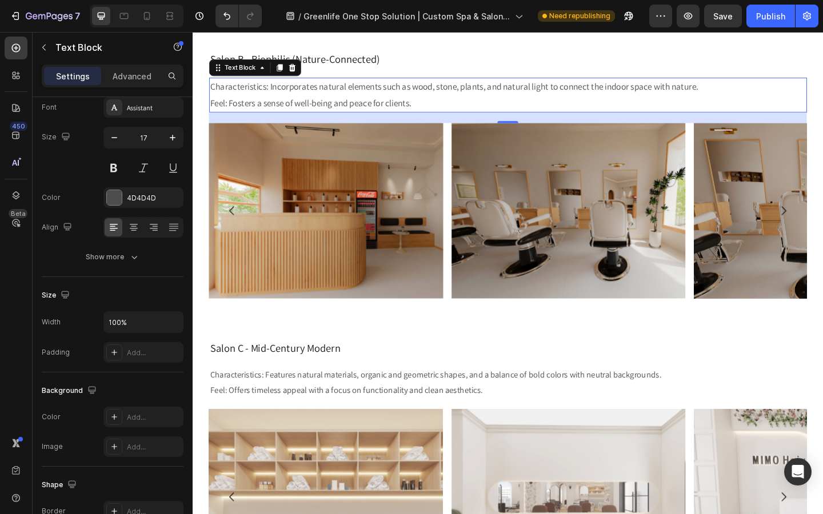
scroll to position [1275, 0]
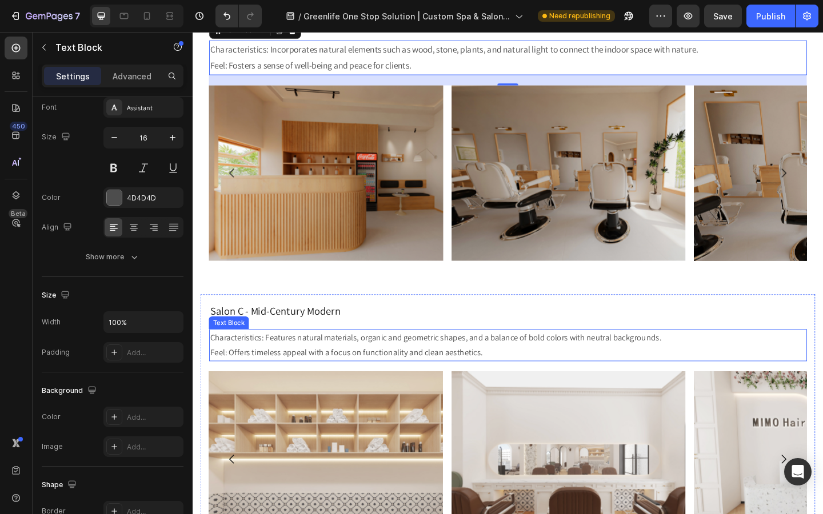
click at [340, 375] on p "Characteristics: Features natural materials, organic and geometric shapes, and …" at bounding box center [535, 373] width 648 height 33
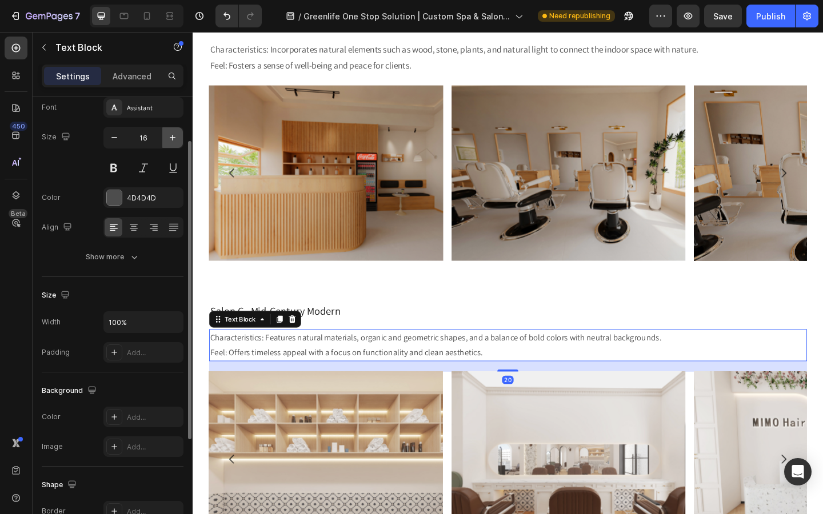
click at [169, 138] on icon "button" at bounding box center [172, 137] width 11 height 11
type input "17"
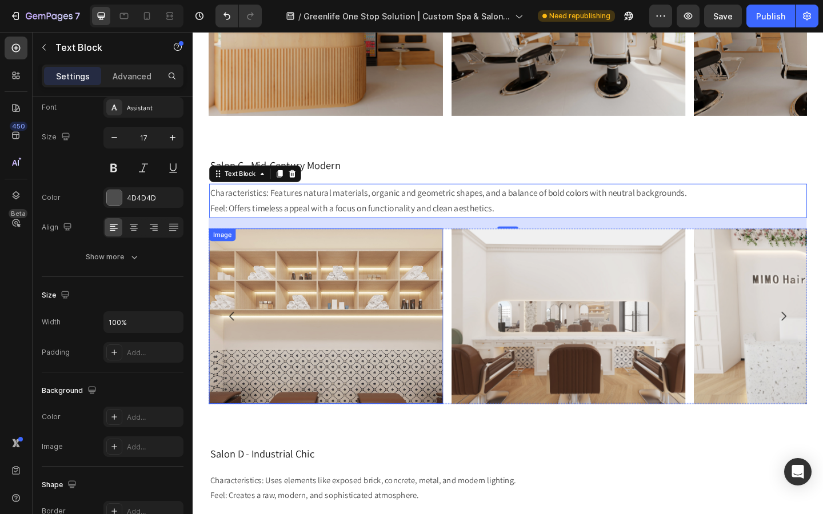
scroll to position [1444, 0]
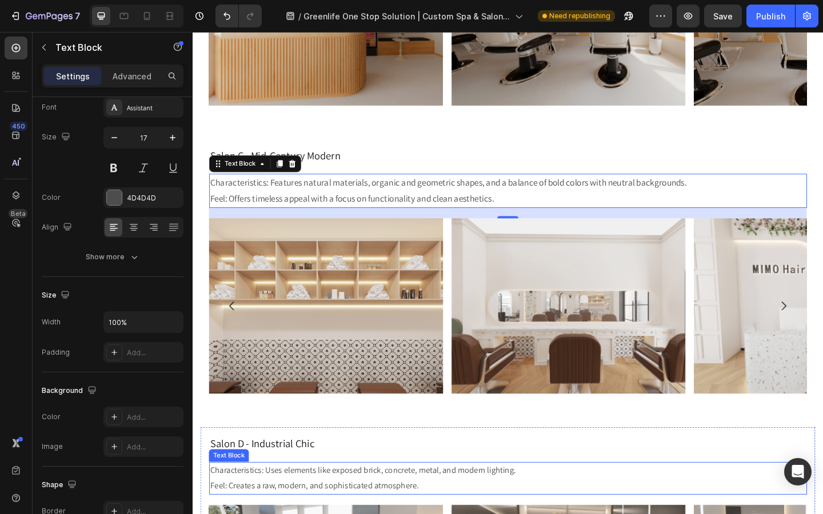
click at [295, 514] on p "Characteristics: Uses elements like exposed brick, concrete, metal, and modern …" at bounding box center [535, 517] width 648 height 33
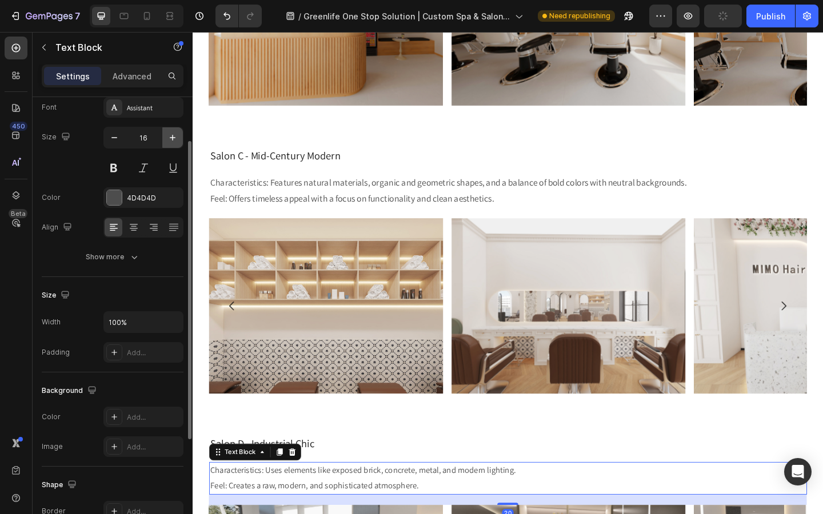
click at [169, 139] on icon "button" at bounding box center [172, 137] width 11 height 11
type input "17"
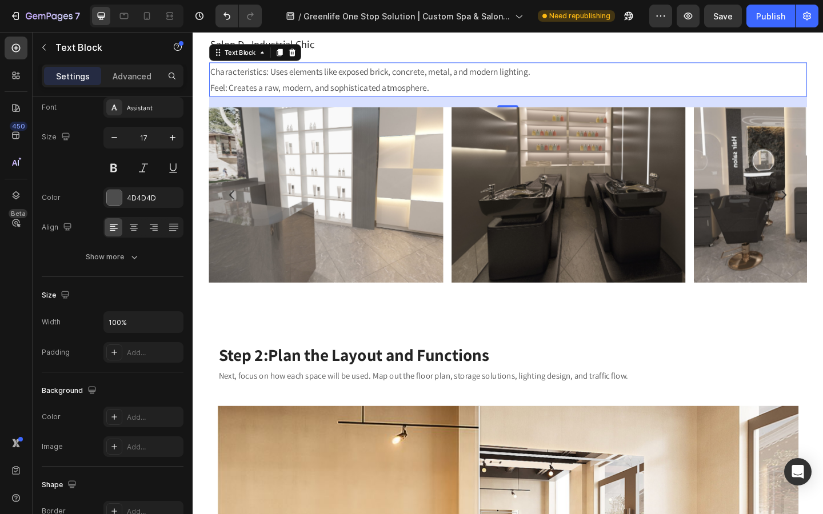
scroll to position [1890, 0]
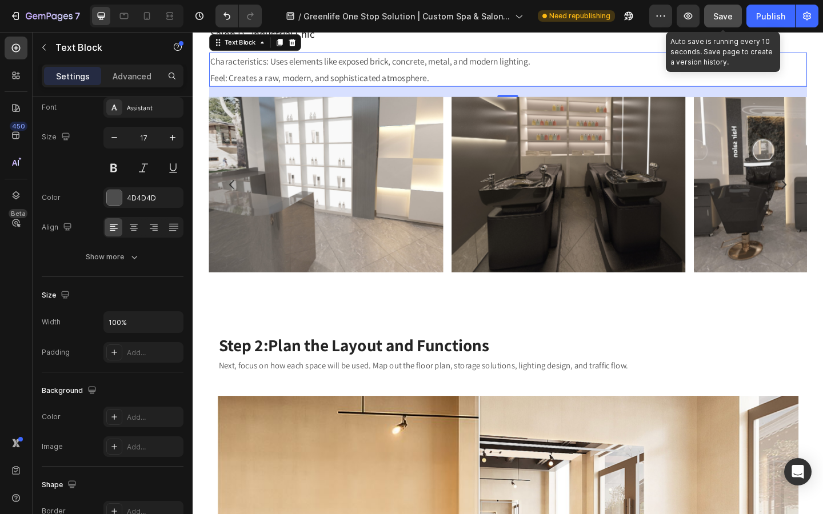
click at [722, 21] on button "Save" at bounding box center [723, 16] width 38 height 23
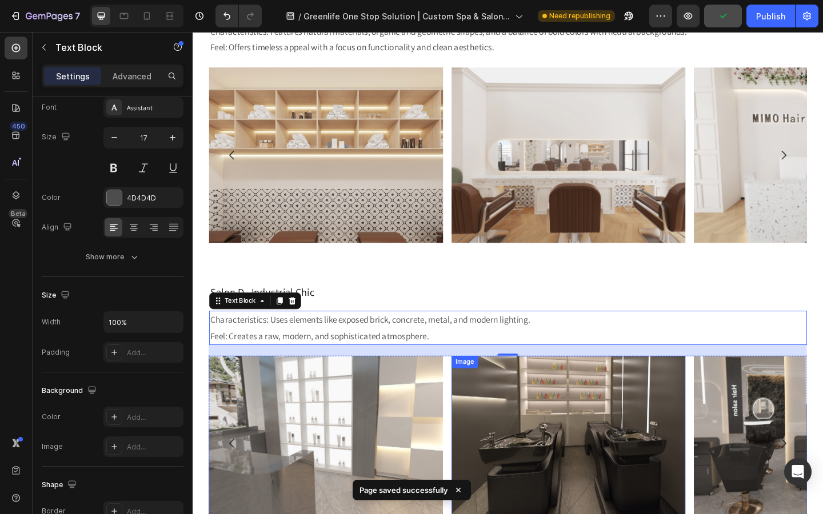
scroll to position [1586, 0]
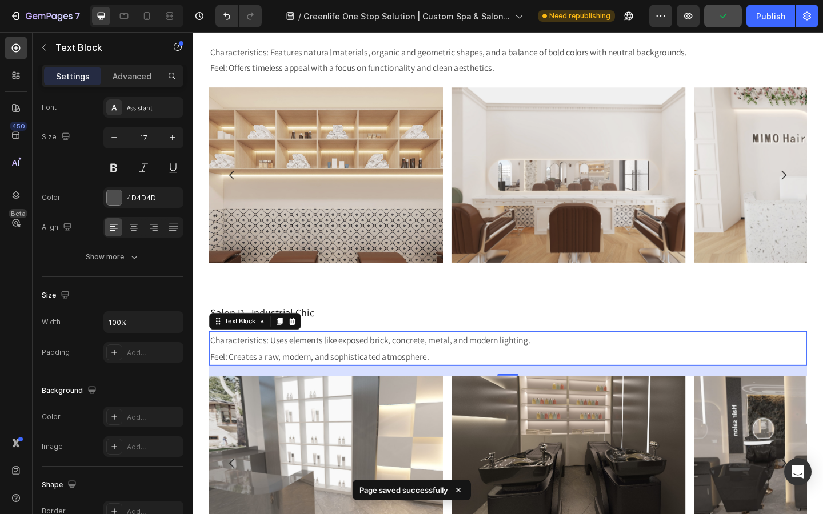
click at [564, 408] on img at bounding box center [601, 501] width 255 height 191
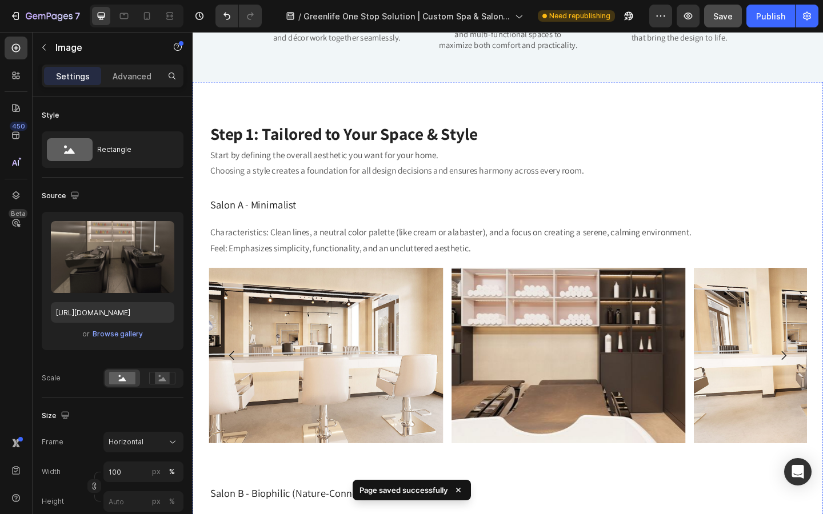
scroll to position [753, 0]
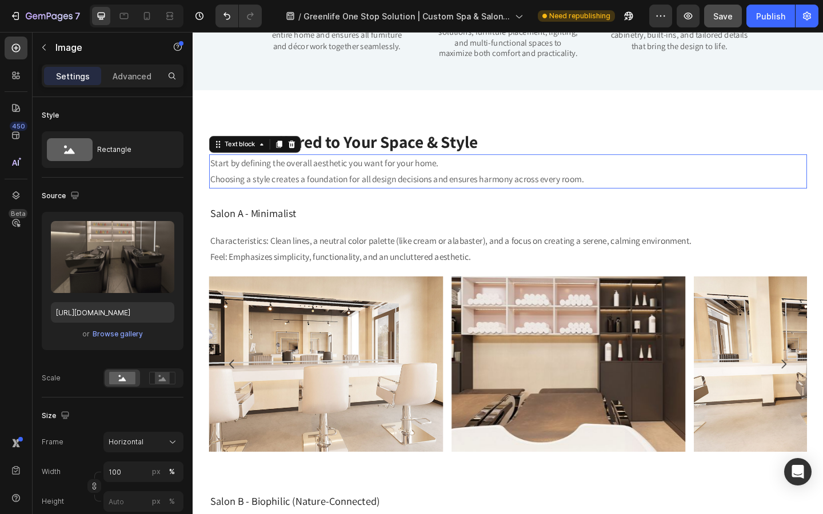
click at [528, 191] on p "Choosing a style creates a foundation for all design decisions and ensures harm…" at bounding box center [535, 192] width 648 height 18
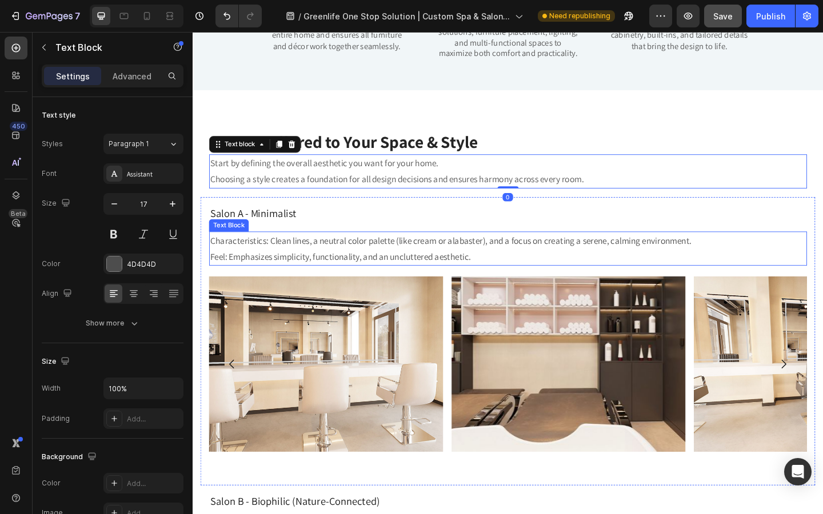
click at [342, 276] on p "Characteristics: Clean lines, a neutral color palette (like cream or alabaster)…" at bounding box center [535, 267] width 648 height 35
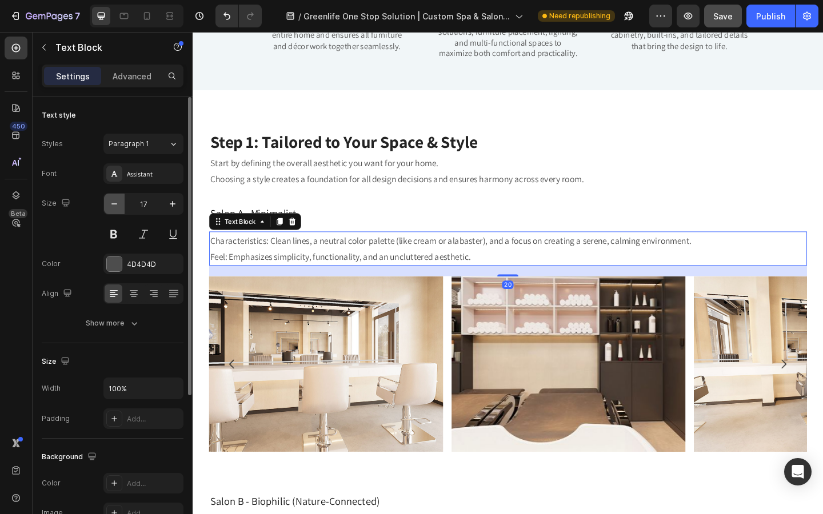
click at [117, 205] on icon "button" at bounding box center [114, 203] width 11 height 11
type input "16"
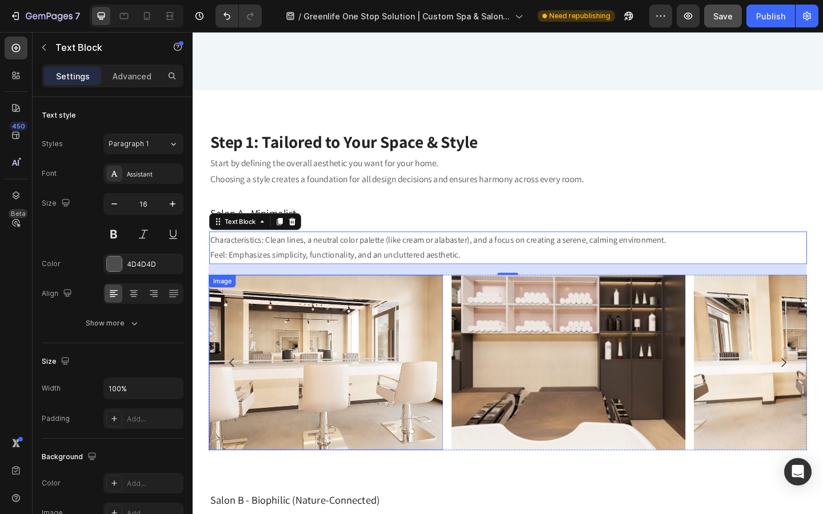
scroll to position [876, 0]
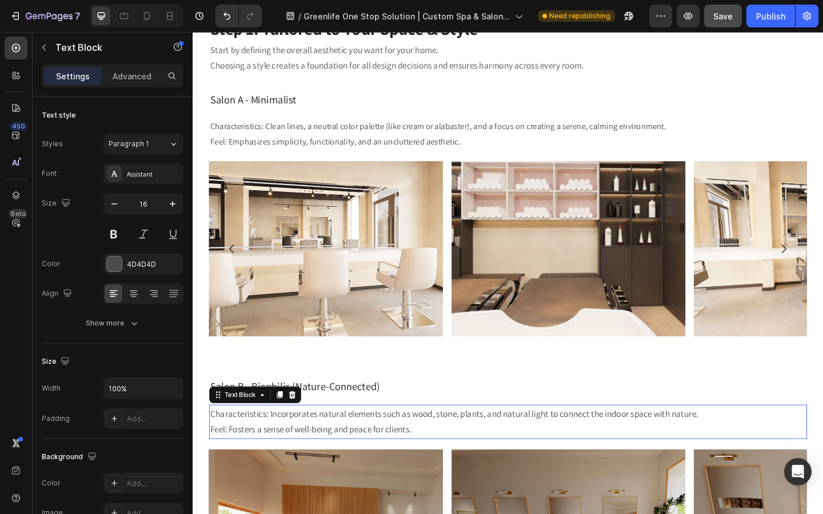
click at [323, 457] on p "Characteristics: Incorporates natural elements such as wood, stone, plants, and…" at bounding box center [535, 456] width 648 height 35
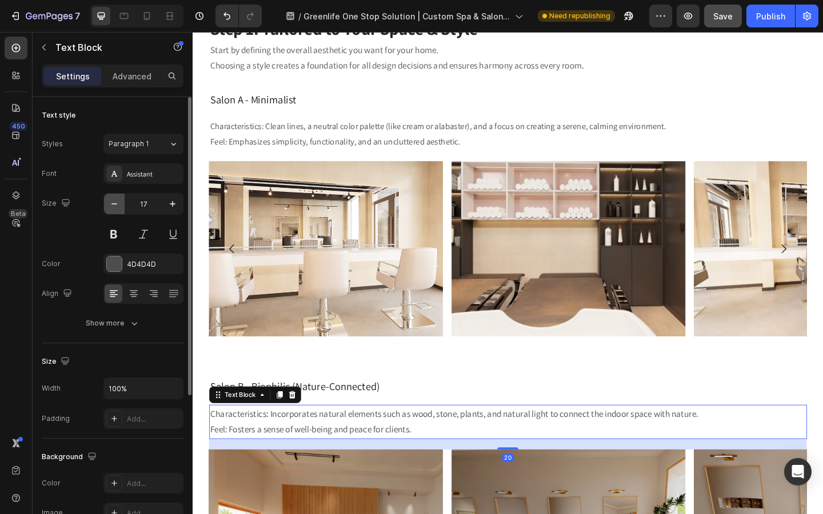
click at [116, 207] on icon "button" at bounding box center [114, 203] width 11 height 11
type input "16"
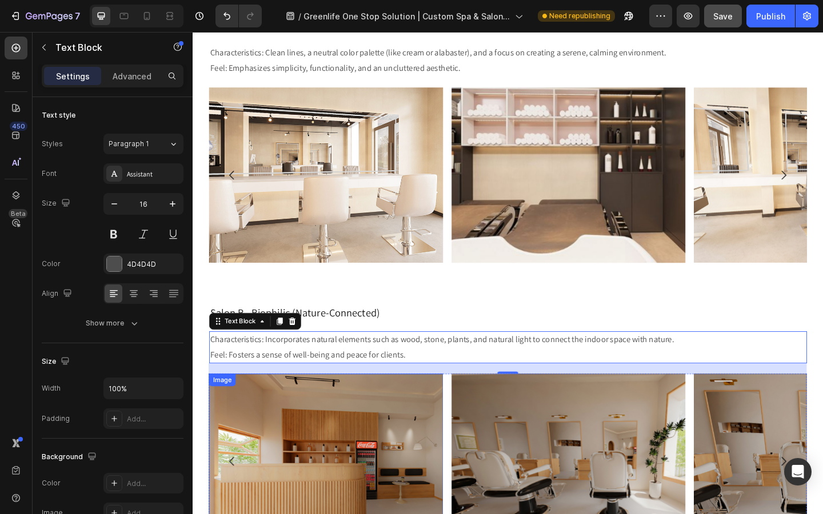
scroll to position [1284, 0]
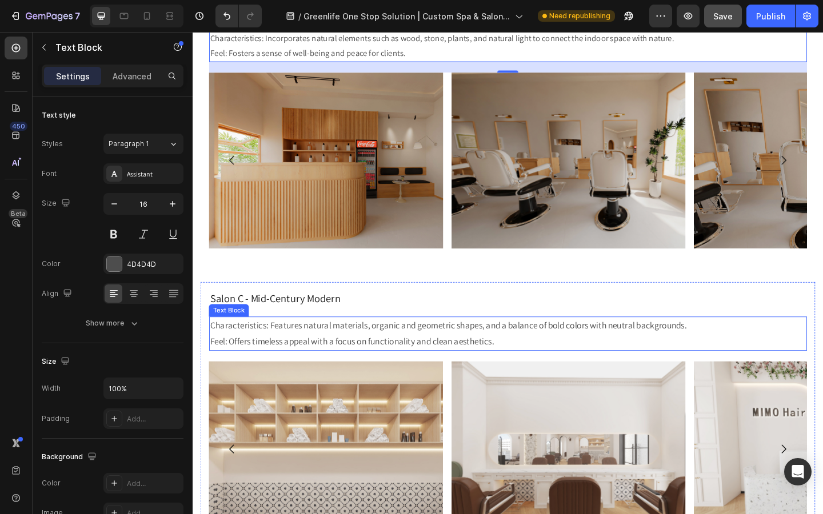
click at [360, 360] on p "Characteristics: Features natural materials, organic and geometric shapes, and …" at bounding box center [535, 360] width 648 height 35
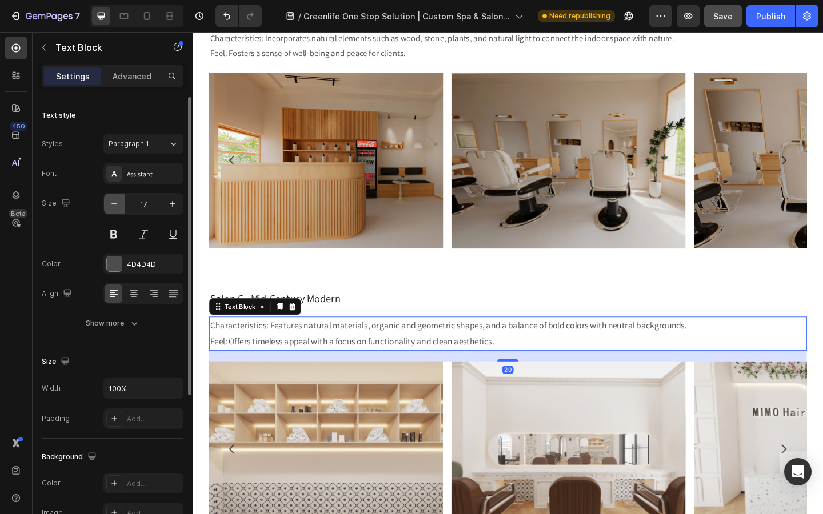
click at [113, 206] on icon "button" at bounding box center [114, 203] width 11 height 11
type input "16"
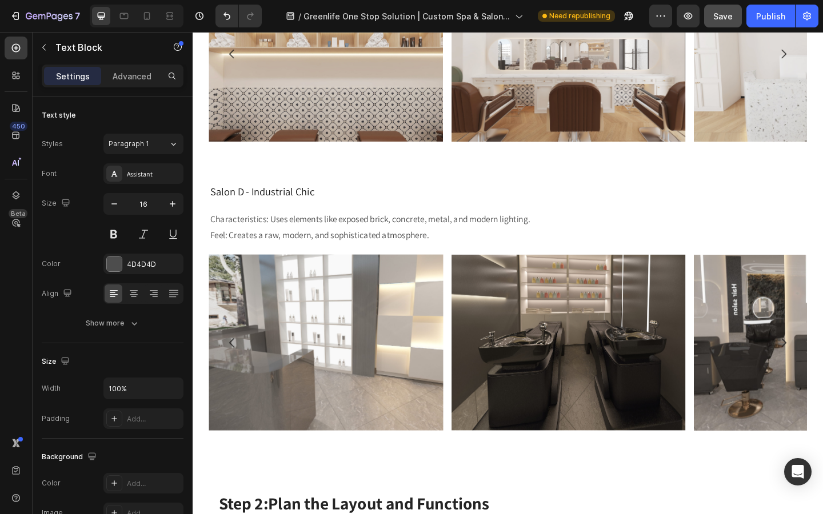
scroll to position [2119, 0]
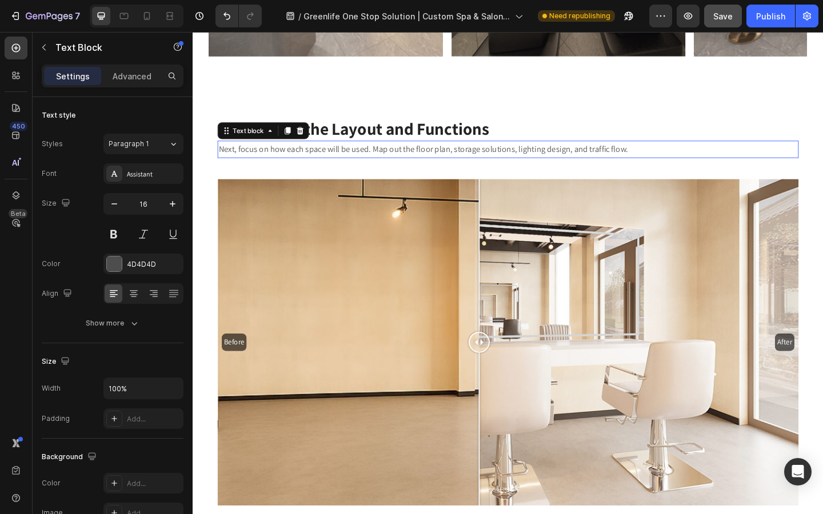
click at [294, 164] on p "Next, focus on how each space will be used. Map out the floor plan, storage sol…" at bounding box center [536, 159] width 630 height 17
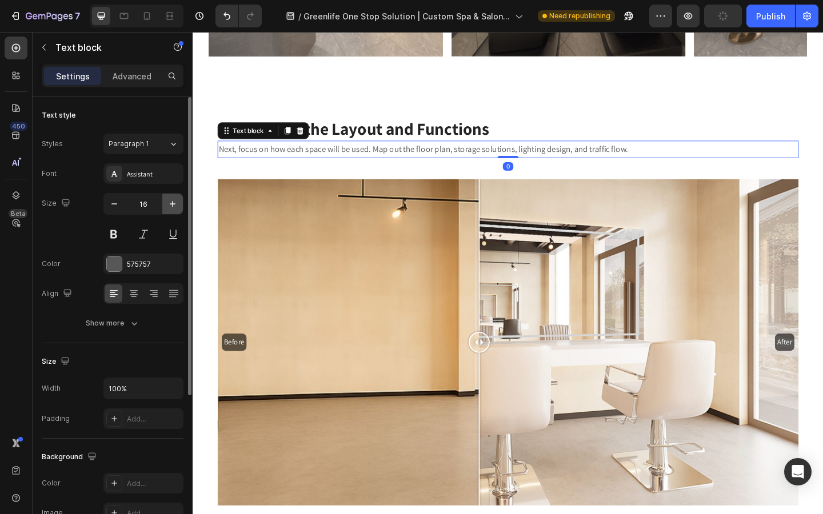
click at [168, 206] on icon "button" at bounding box center [172, 203] width 11 height 11
type input "17"
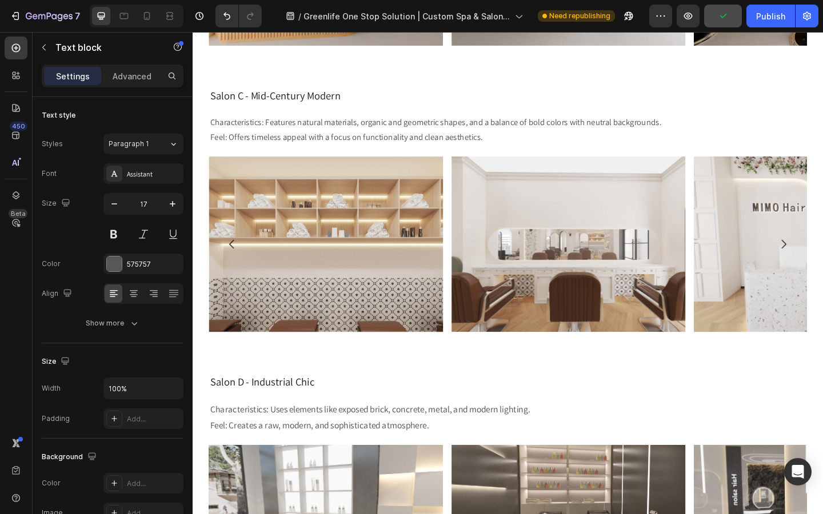
scroll to position [1508, 0]
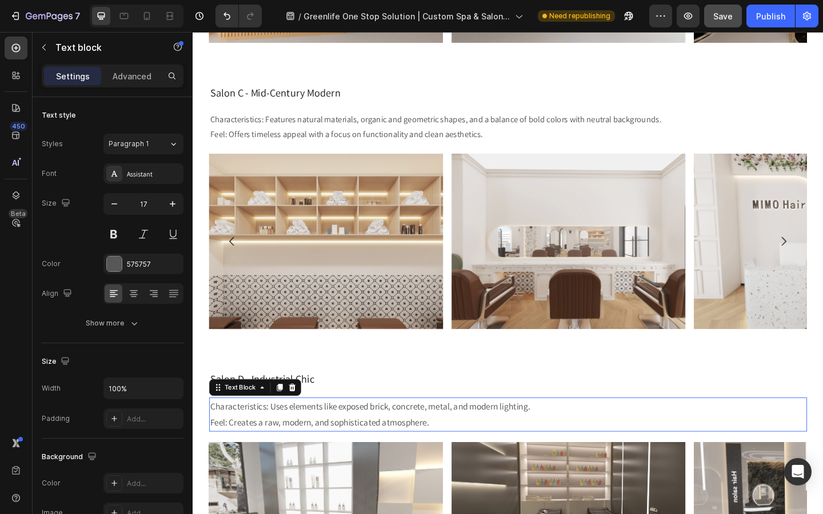
click at [330, 448] on p "Characteristics: Uses elements like exposed brick, concrete, metal, and modern …" at bounding box center [535, 448] width 648 height 35
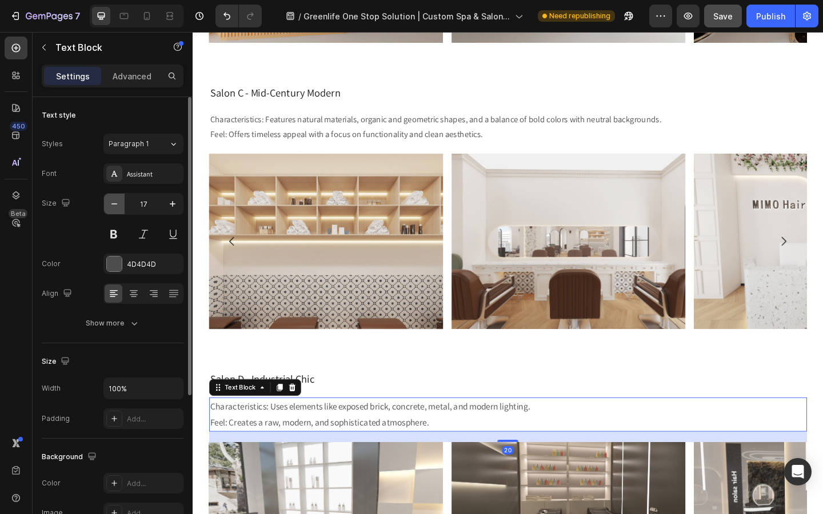
click at [114, 204] on icon "button" at bounding box center [114, 203] width 6 height 1
type input "16"
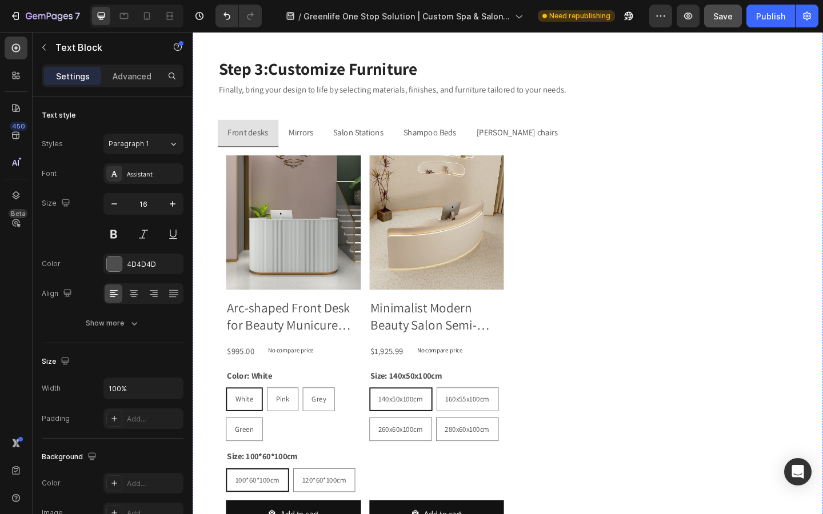
scroll to position [2669, 0]
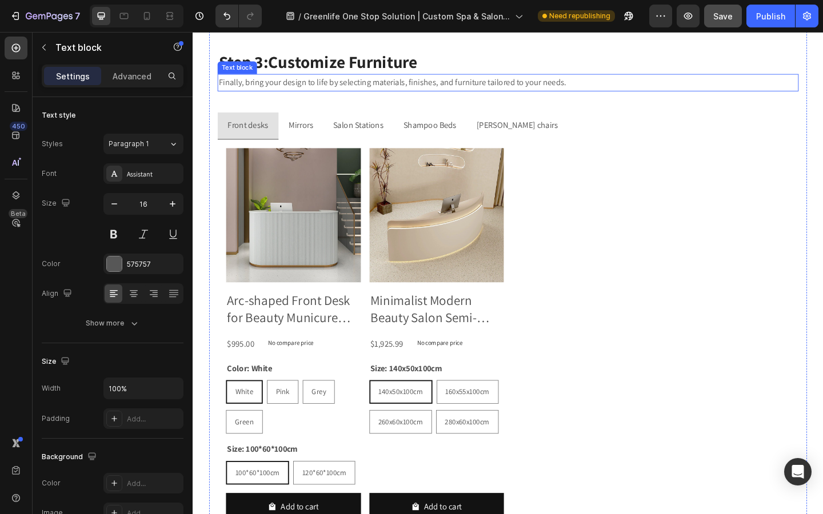
click at [370, 96] on div "Finally, bring your design to life by selecting materials, finishes, and furnit…" at bounding box center [535, 87] width 632 height 19
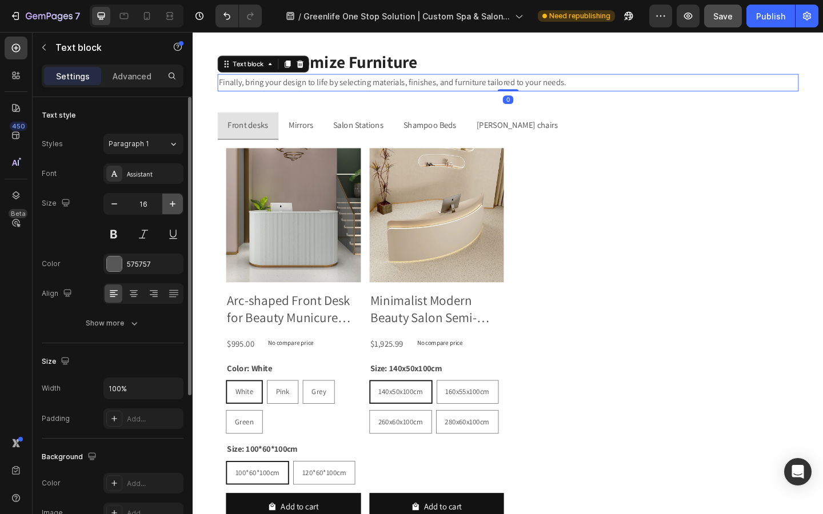
click at [173, 203] on icon "button" at bounding box center [173, 204] width 6 height 6
type input "17"
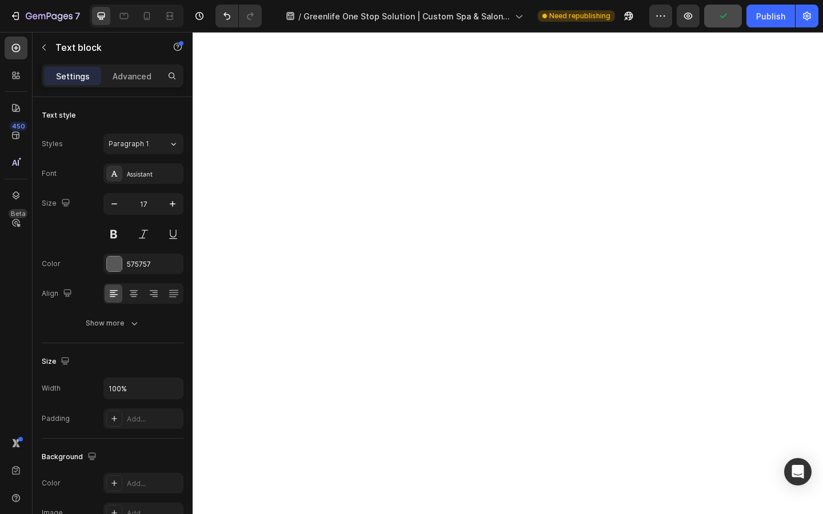
scroll to position [0, 0]
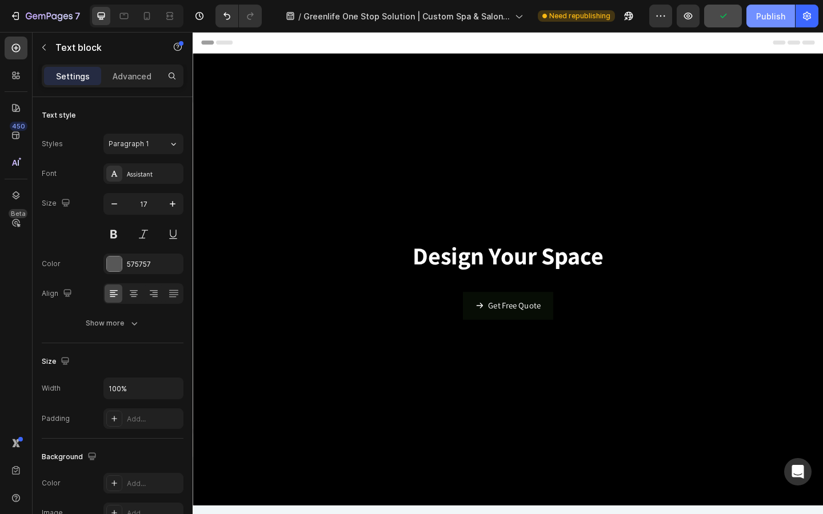
click at [773, 17] on div "Publish" at bounding box center [770, 16] width 29 height 12
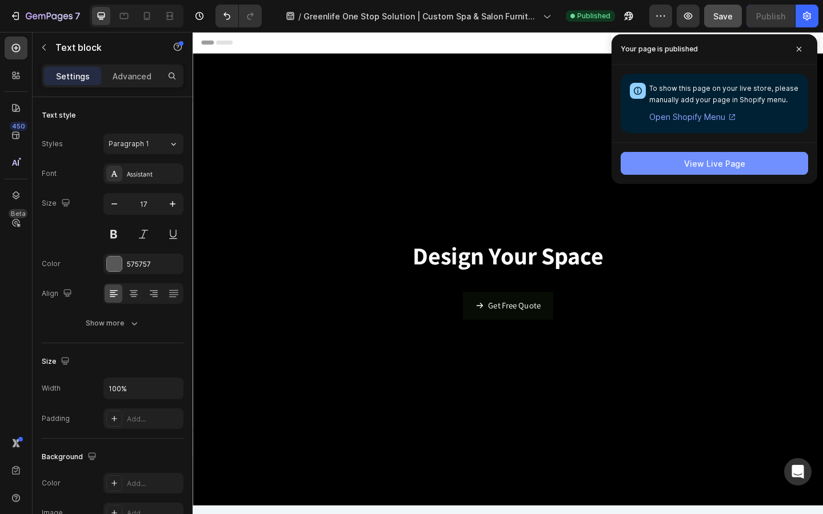
click at [670, 163] on button "View Live Page" at bounding box center [714, 163] width 187 height 23
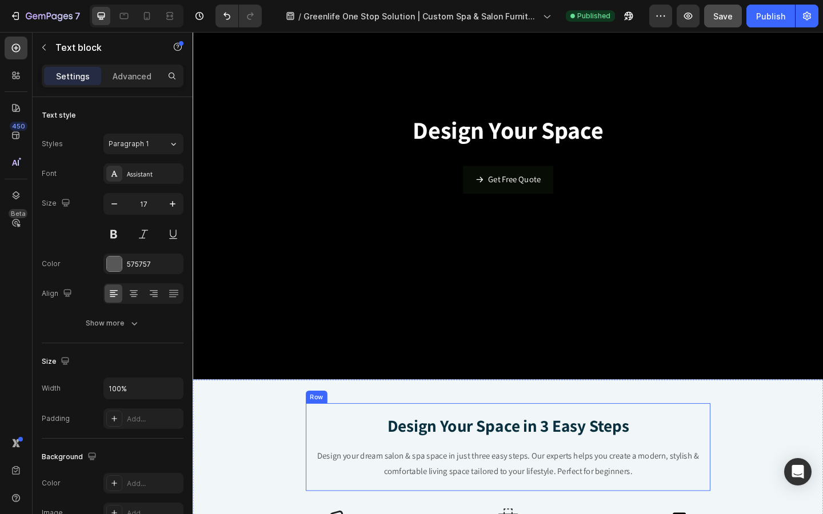
scroll to position [481, 0]
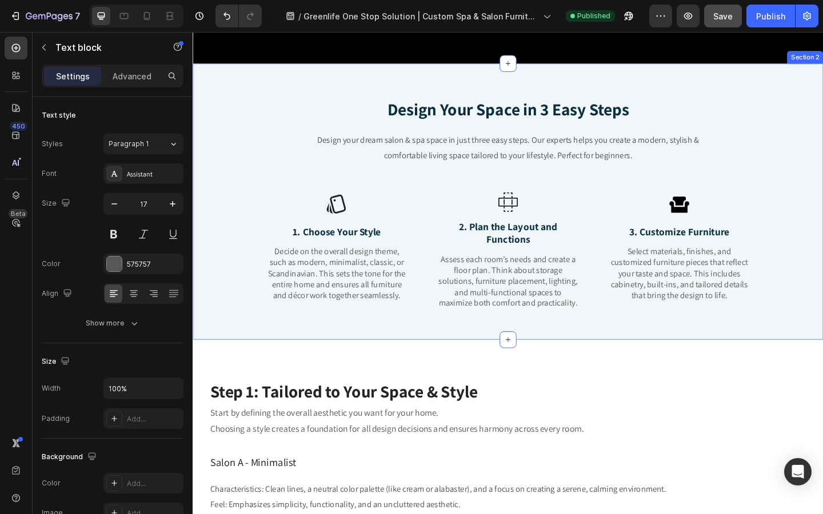
click at [266, 353] on div "Design Your Space in 3 Easy Steps Text Block Design your dream salon & spa spac…" at bounding box center [536, 216] width 686 height 301
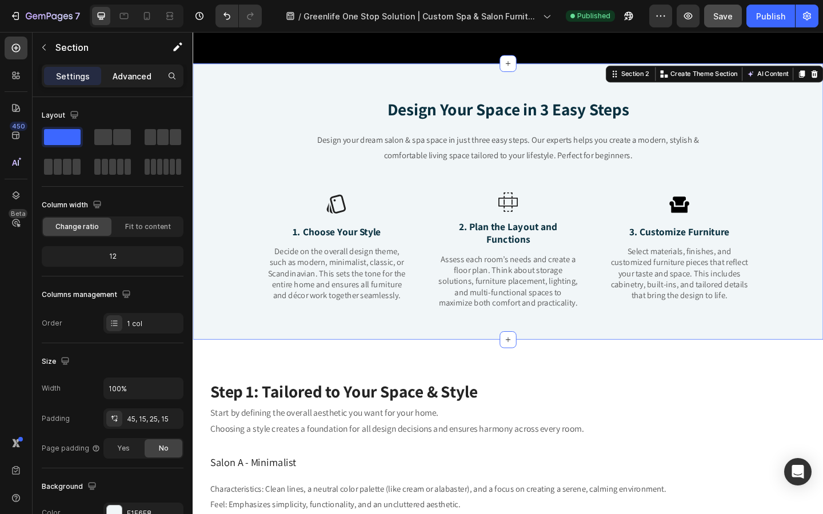
click at [134, 75] on p "Advanced" at bounding box center [132, 76] width 39 height 12
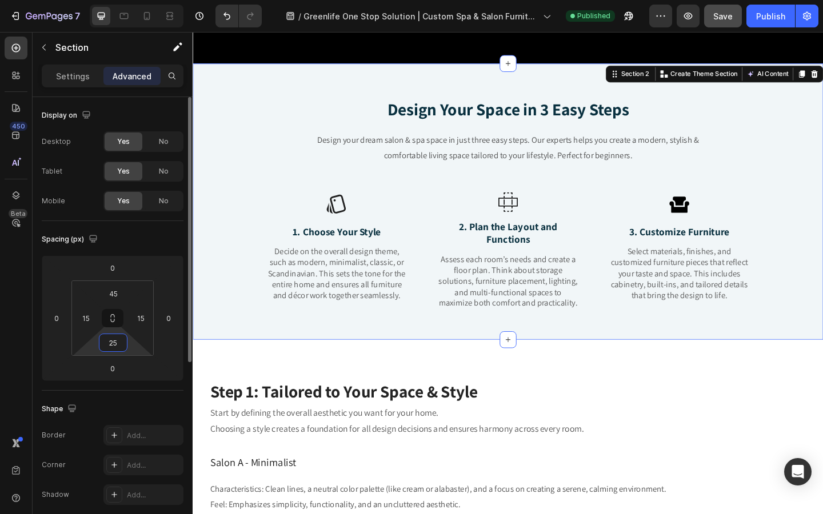
click at [114, 347] on input "25" at bounding box center [113, 342] width 23 height 17
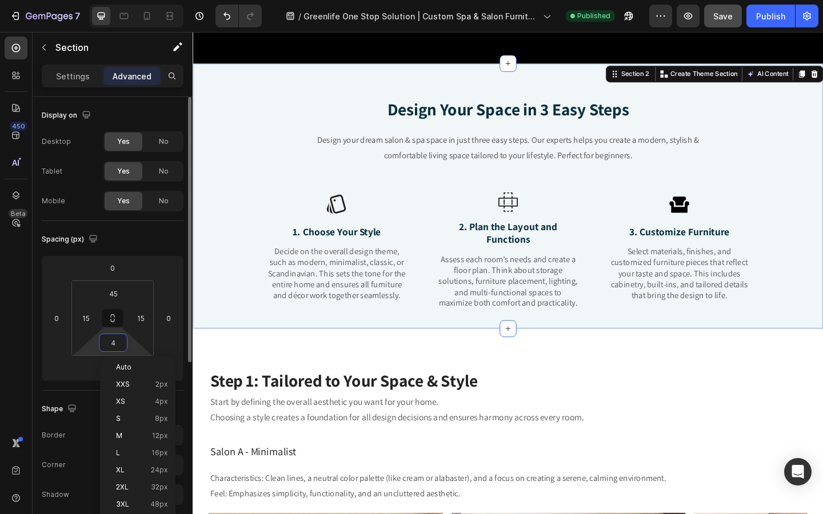
type input "45"
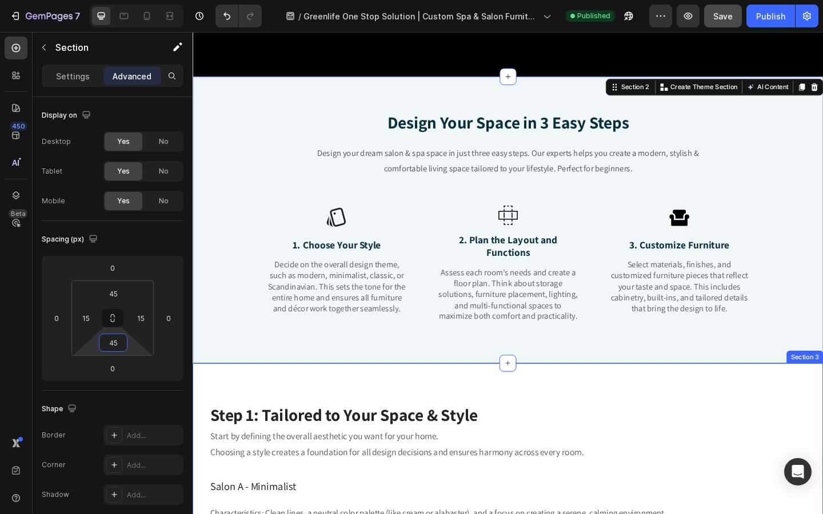
scroll to position [456, 0]
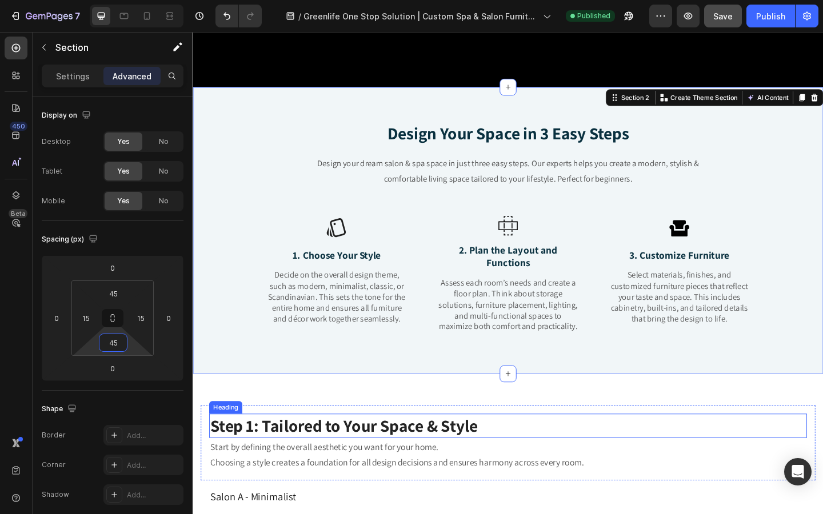
click at [351, 474] on div "Start by defining the overall aesthetic you want for your home. Choosing a styl…" at bounding box center [535, 492] width 650 height 37
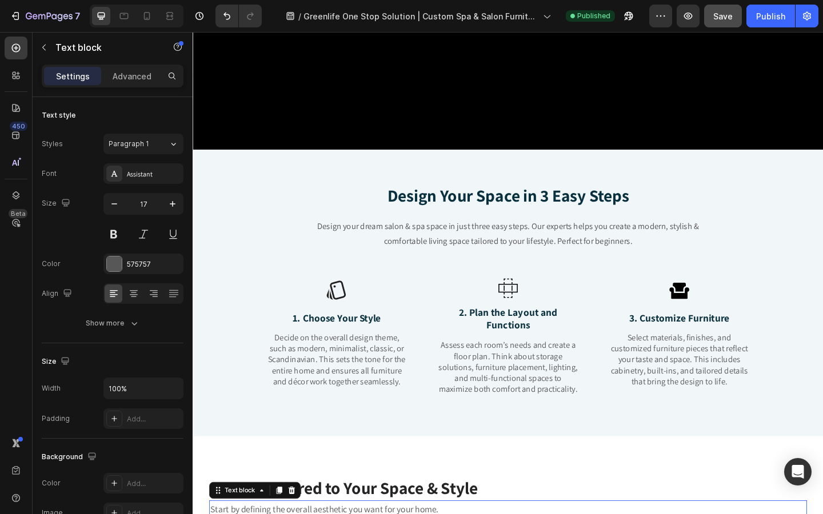
scroll to position [384, 0]
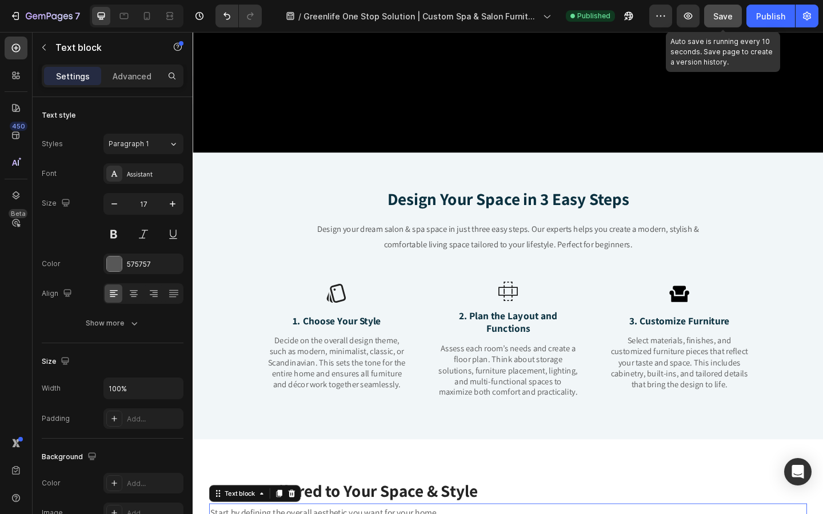
click at [728, 9] on button "Save" at bounding box center [723, 16] width 38 height 23
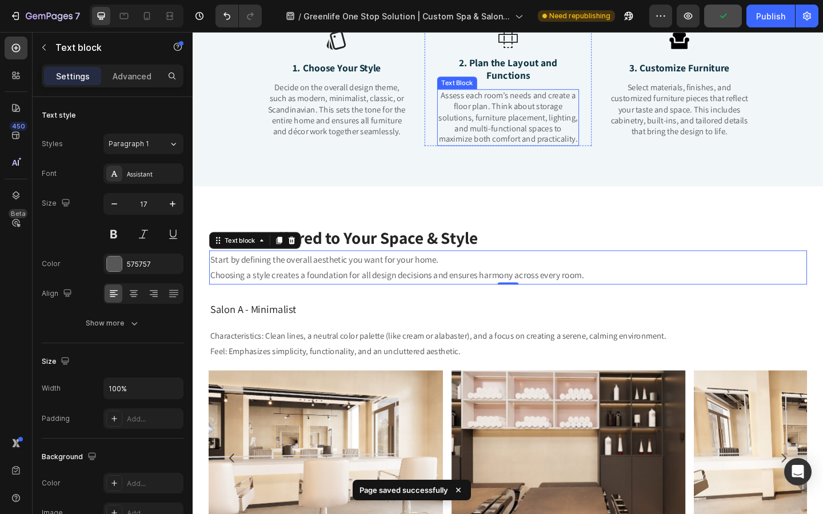
scroll to position [659, 0]
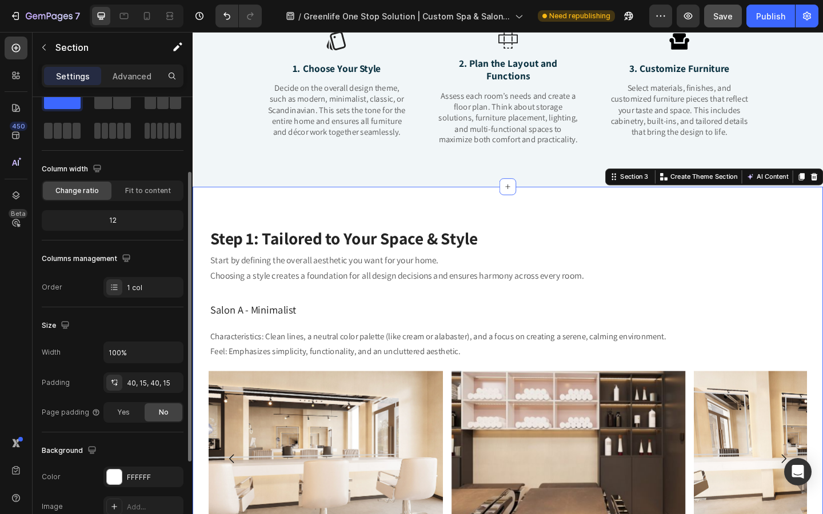
scroll to position [0, 0]
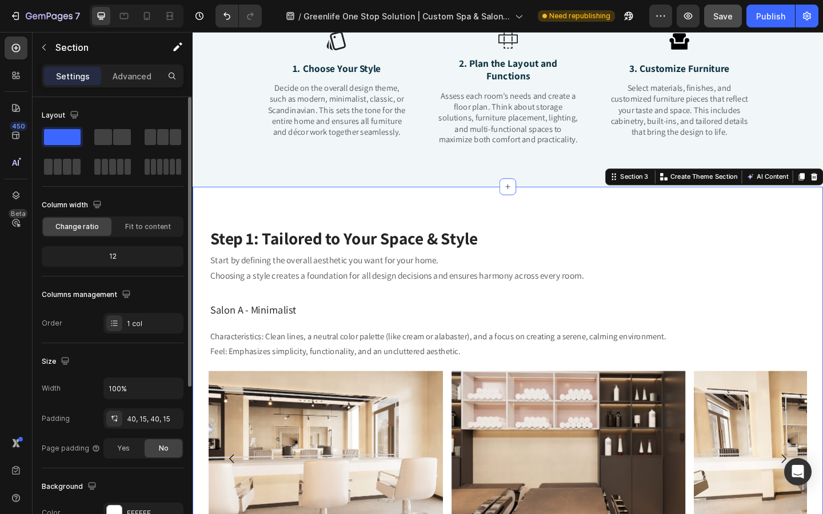
click at [127, 258] on div "12" at bounding box center [112, 257] width 137 height 16
click at [145, 233] on div "Fit to content" at bounding box center [148, 227] width 69 height 18
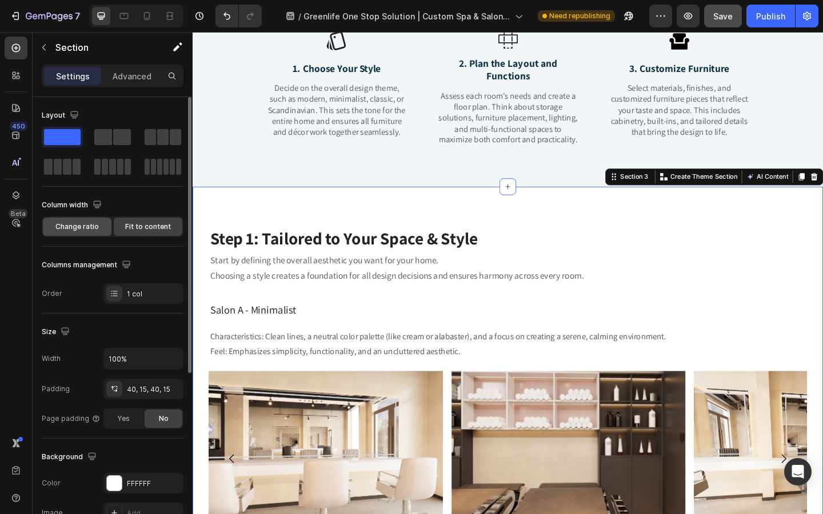
click at [94, 234] on div "Change ratio" at bounding box center [77, 227] width 69 height 18
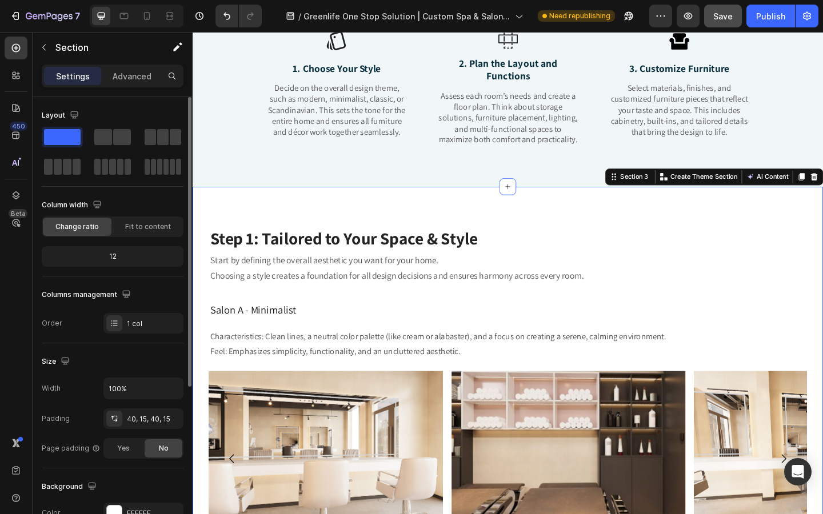
click at [137, 245] on div "Column width Change ratio Fit to content 12" at bounding box center [113, 236] width 142 height 81
click at [135, 83] on div "Advanced" at bounding box center [131, 76] width 57 height 18
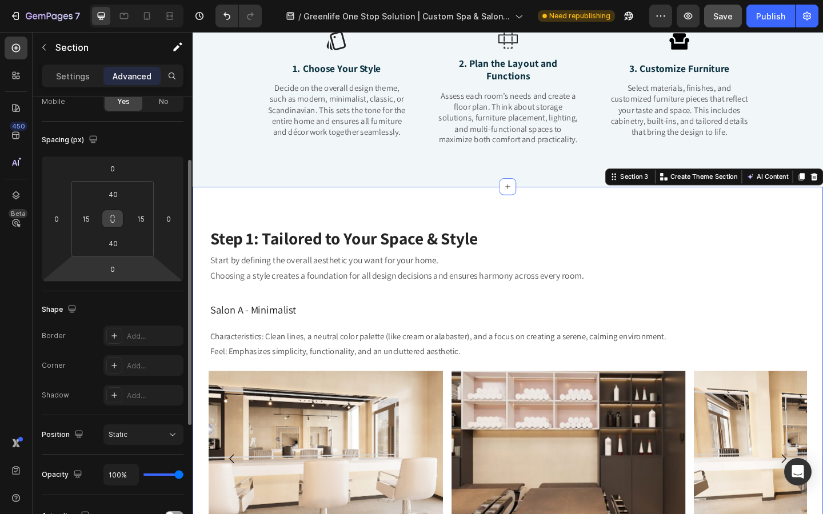
scroll to position [102, 0]
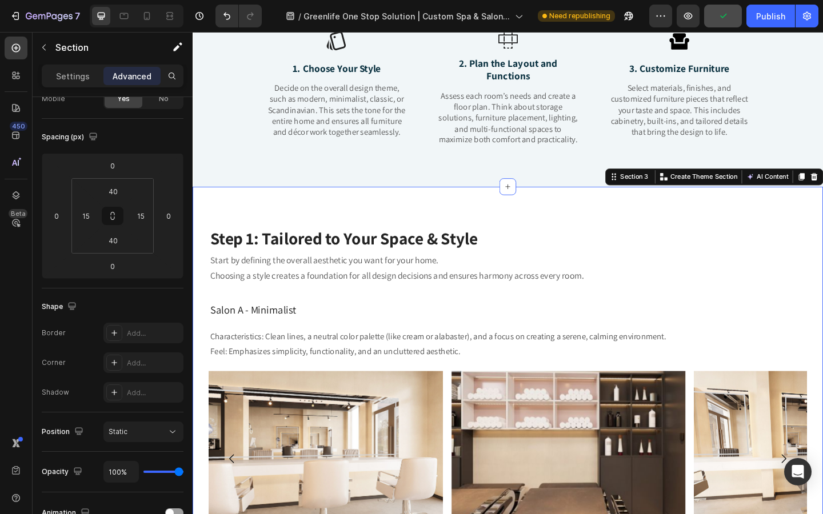
click at [80, 86] on div "Settings Advanced" at bounding box center [113, 76] width 142 height 23
click at [80, 81] on p "Settings" at bounding box center [73, 76] width 34 height 12
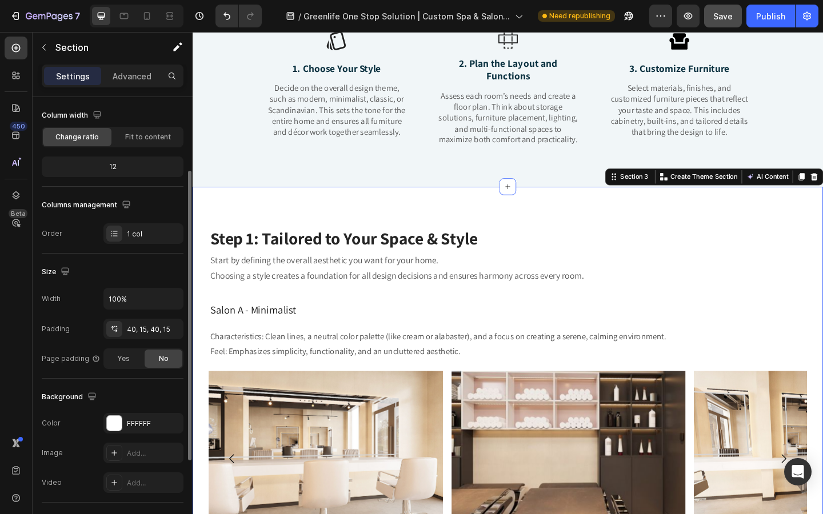
scroll to position [101, 0]
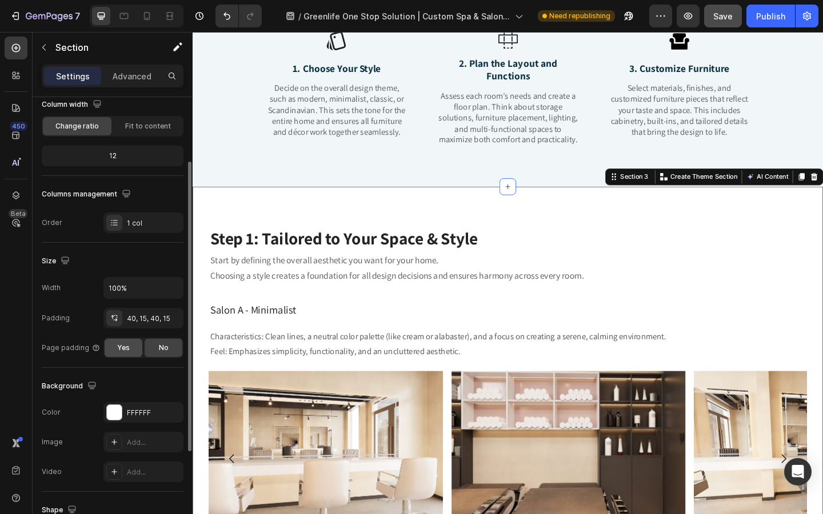
click at [127, 349] on span "Yes" at bounding box center [123, 348] width 13 height 10
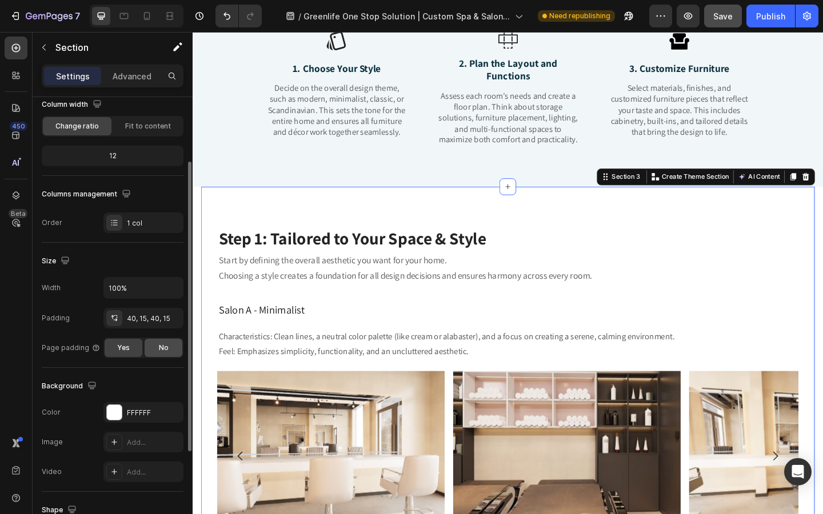
click at [158, 344] on div "No" at bounding box center [164, 348] width 38 height 18
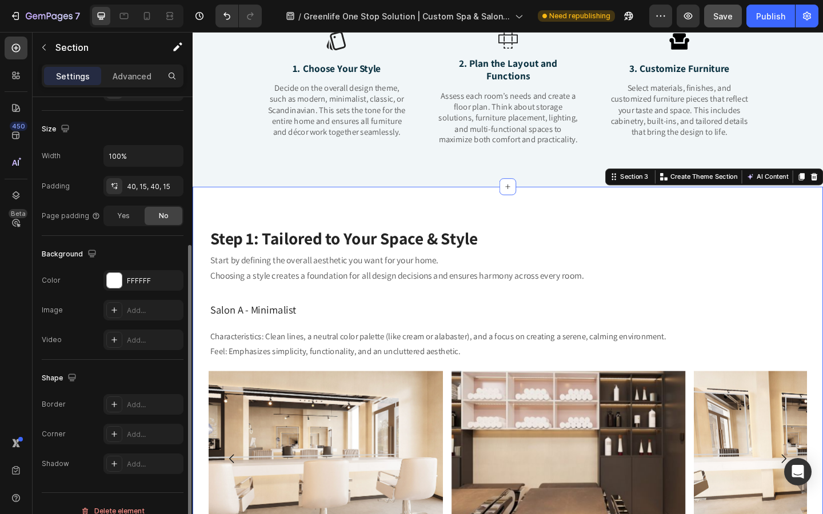
scroll to position [234, 0]
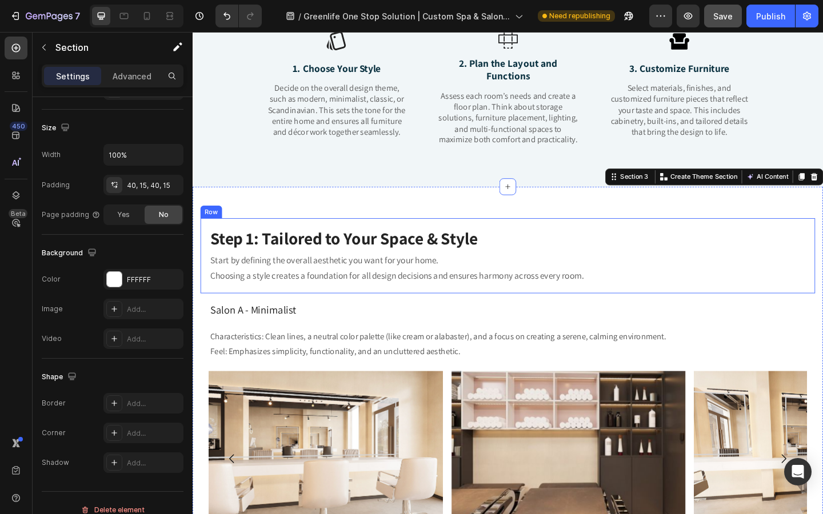
click at [207, 244] on div "Step 1: Tailored to Your Space & Style Heading Start by defining the overall ae…" at bounding box center [535, 276] width 669 height 82
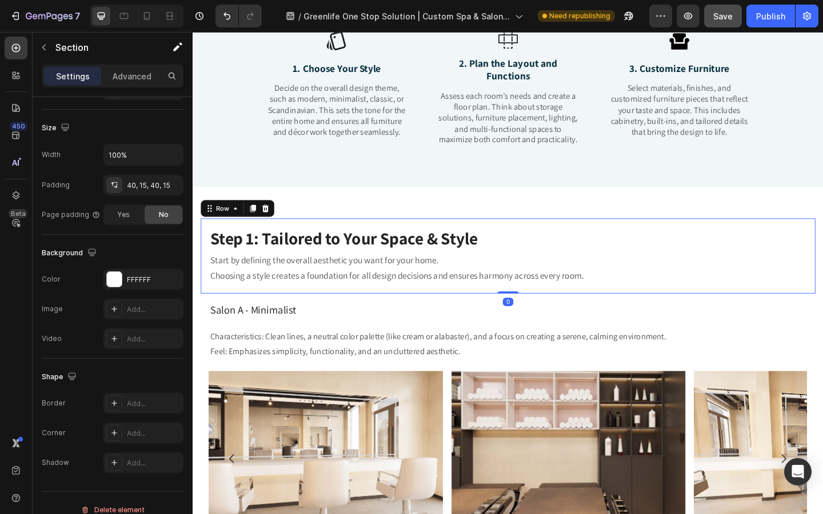
scroll to position [0, 0]
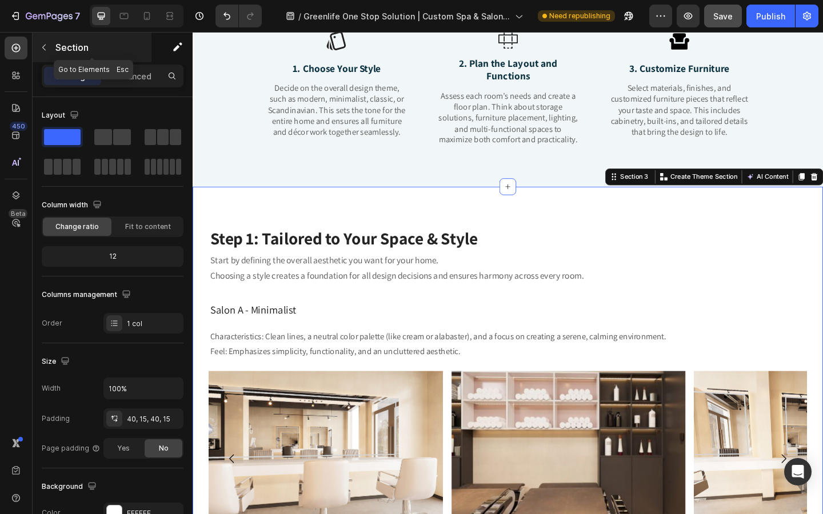
click at [43, 50] on icon "button" at bounding box center [43, 47] width 9 height 9
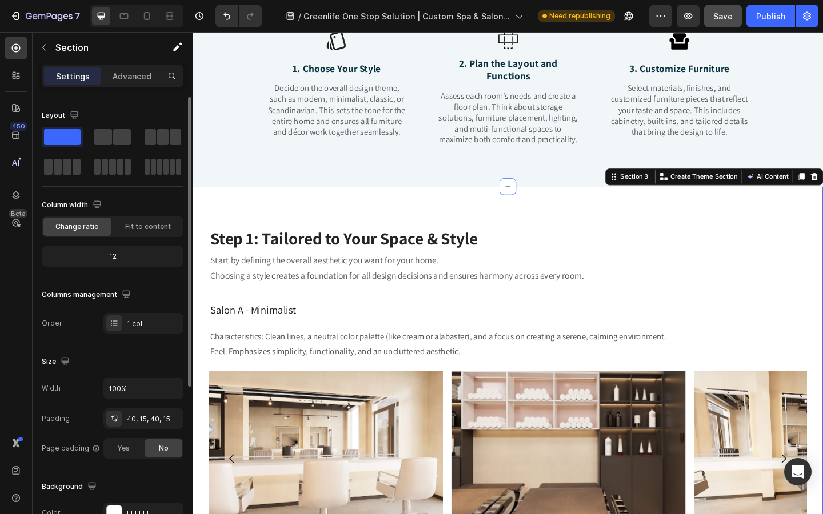
click at [157, 237] on div "Change ratio Fit to content" at bounding box center [113, 227] width 142 height 21
click at [157, 231] on div "Fit to content" at bounding box center [148, 227] width 69 height 18
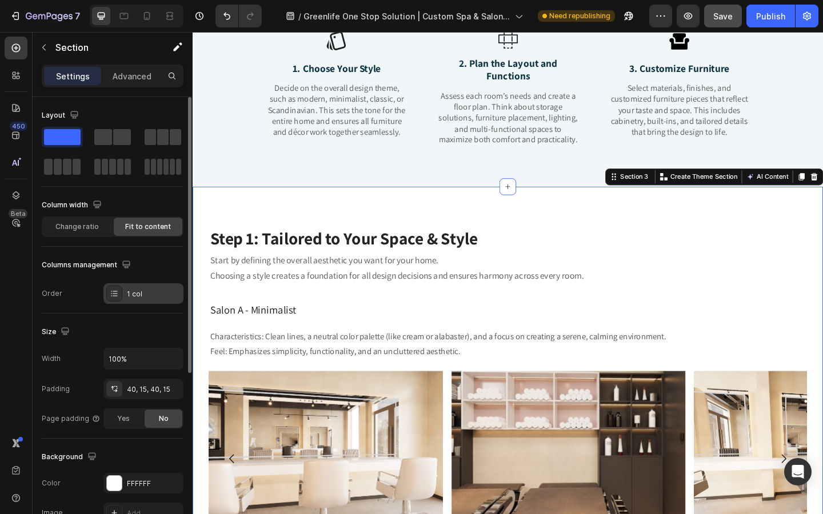
click at [130, 290] on div "1 col" at bounding box center [154, 294] width 54 height 10
click at [131, 268] on div "Columns management" at bounding box center [113, 265] width 142 height 18
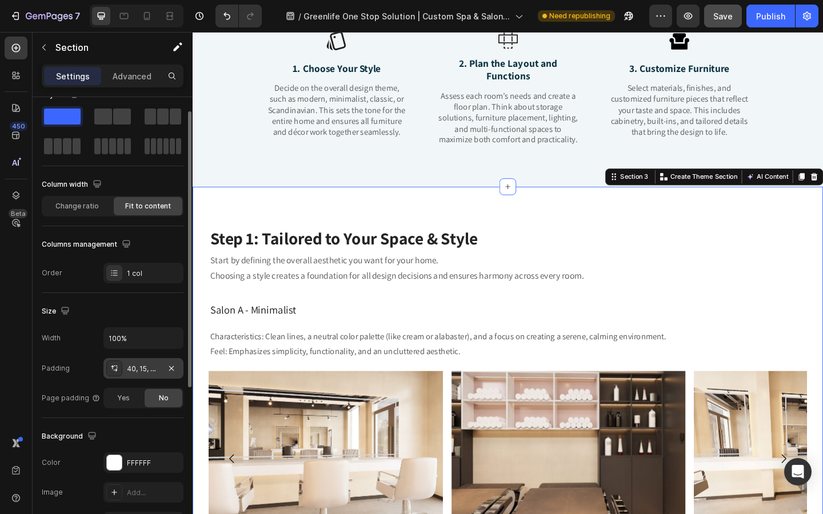
scroll to position [22, 0]
click at [121, 341] on input "100%" at bounding box center [143, 337] width 79 height 21
click at [175, 341] on icon "button" at bounding box center [172, 336] width 11 height 11
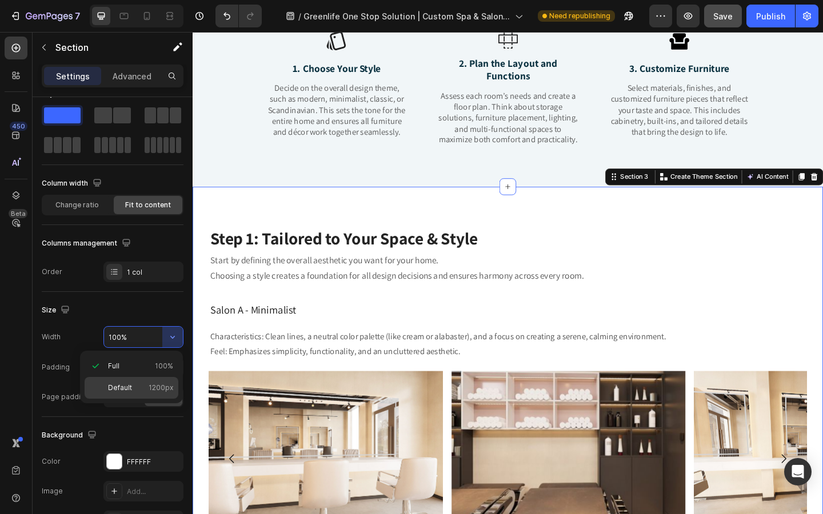
click at [156, 388] on span "1200px" at bounding box center [161, 388] width 25 height 10
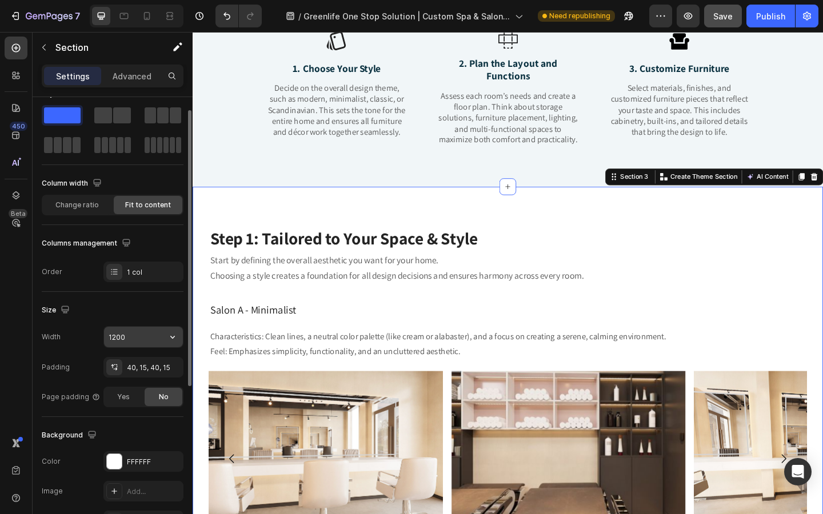
click at [171, 336] on icon "button" at bounding box center [172, 336] width 11 height 11
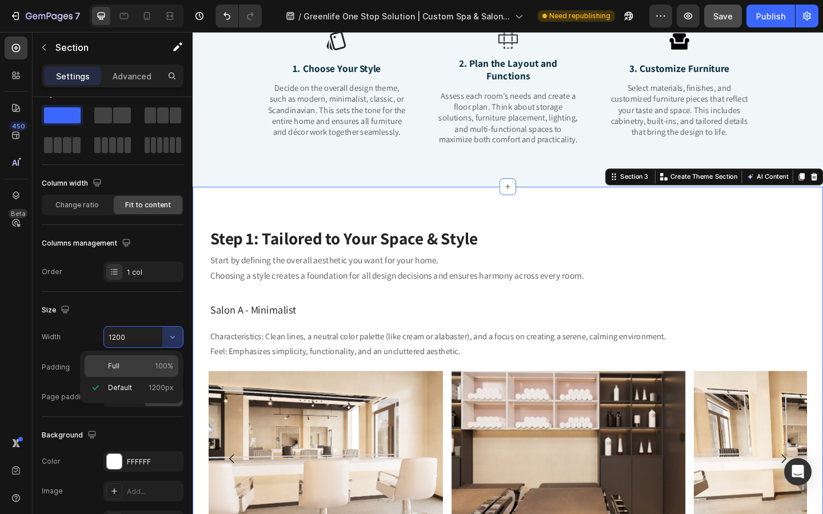
click at [165, 365] on span "100%" at bounding box center [164, 366] width 18 height 10
type input "100%"
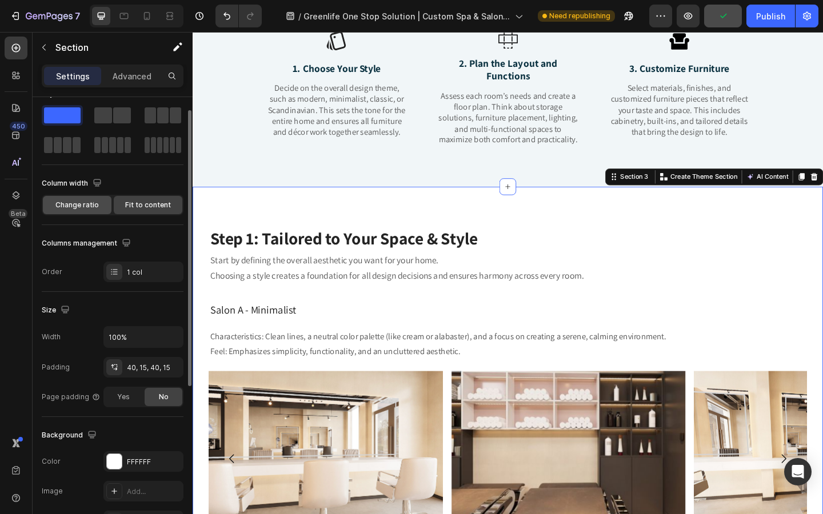
click at [82, 206] on span "Change ratio" at bounding box center [76, 205] width 43 height 10
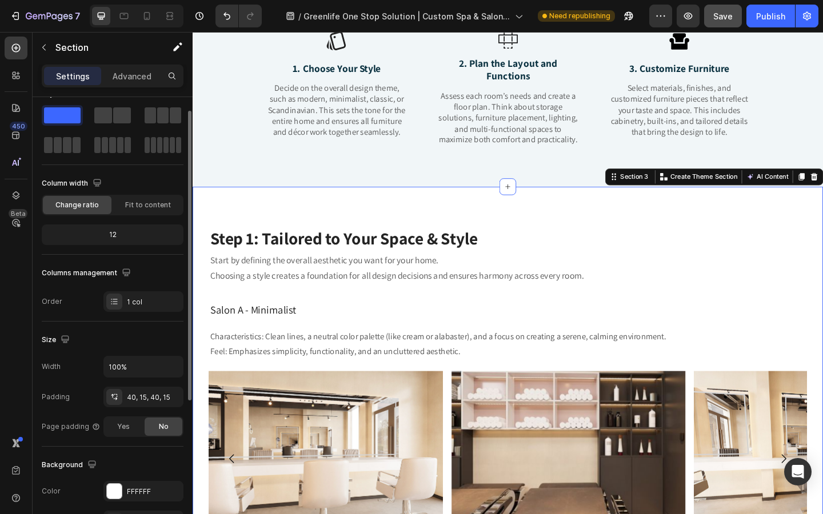
click at [138, 215] on div "Change ratio Fit to content" at bounding box center [113, 205] width 142 height 21
drag, startPoint x: 146, startPoint y: 206, endPoint x: 36, endPoint y: 213, distance: 109.9
click at [146, 206] on span "Fit to content" at bounding box center [148, 205] width 46 height 10
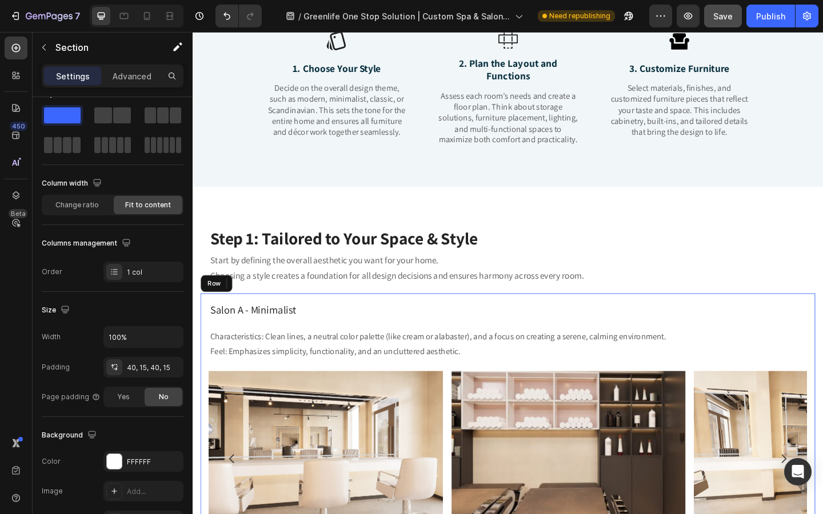
click at [202, 325] on div "Salon A - Minimalist Heading Characteristics: Clean lines, a neutral color pale…" at bounding box center [535, 473] width 669 height 312
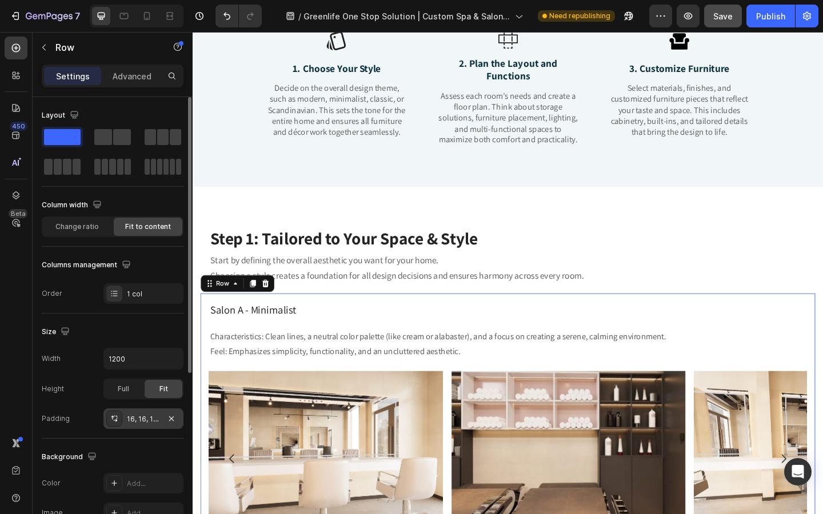
click at [131, 418] on div "16, 16, 16, 16" at bounding box center [143, 419] width 33 height 10
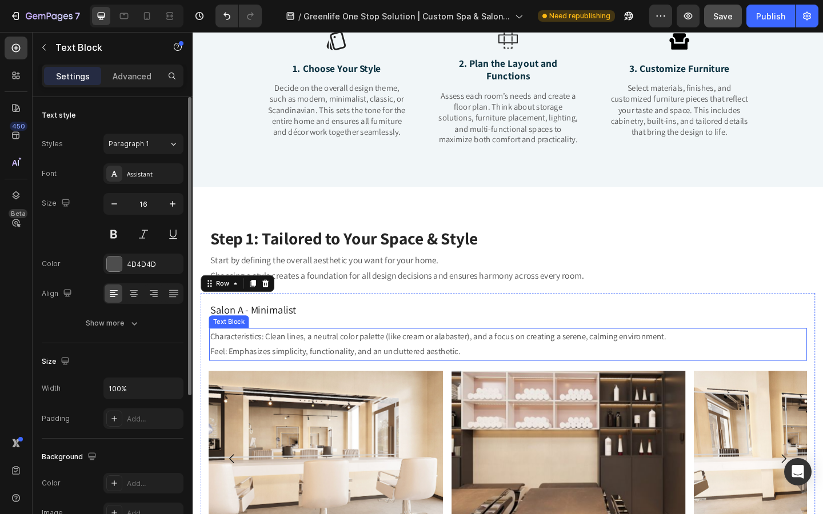
click at [429, 383] on p "Characteristics: Clean lines, a neutral color palette (like cream or alabaster)…" at bounding box center [535, 372] width 648 height 33
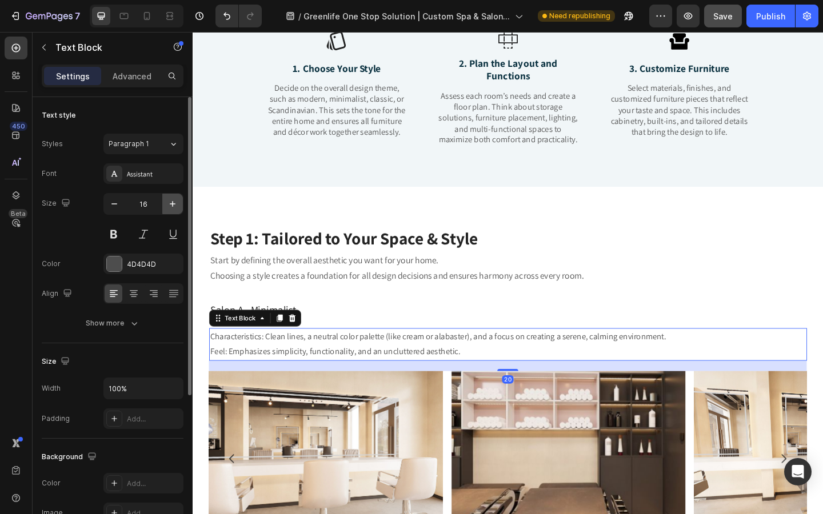
click at [171, 205] on icon "button" at bounding box center [172, 203] width 11 height 11
type input "17"
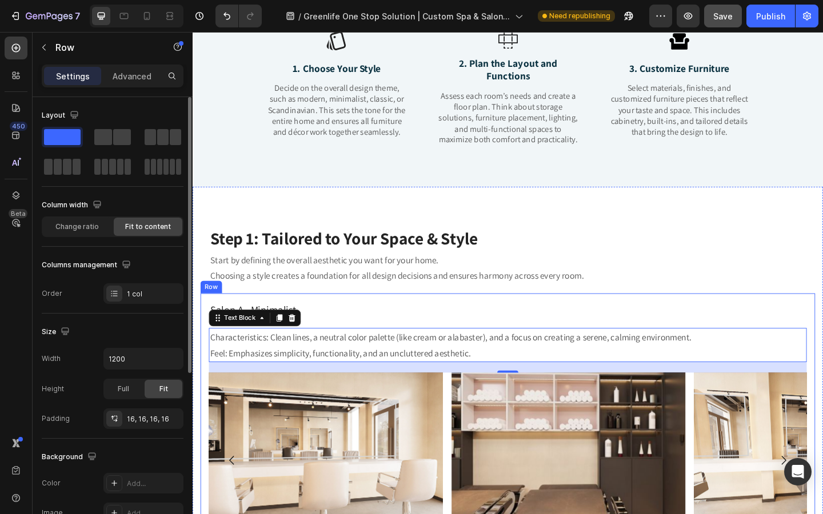
click at [260, 323] on div "Salon A - Minimalist Heading Characteristics: Clean lines, a neutral color pale…" at bounding box center [535, 474] width 669 height 314
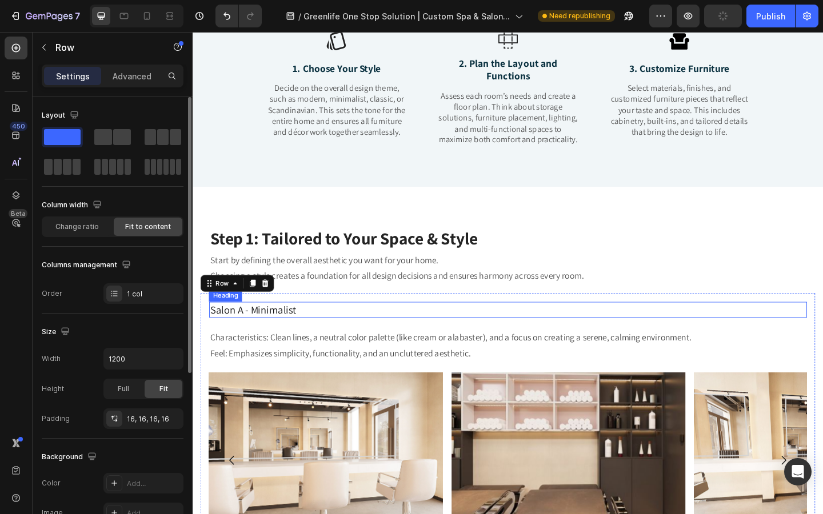
click at [273, 337] on h2 "Salon A - Minimalist" at bounding box center [535, 334] width 650 height 17
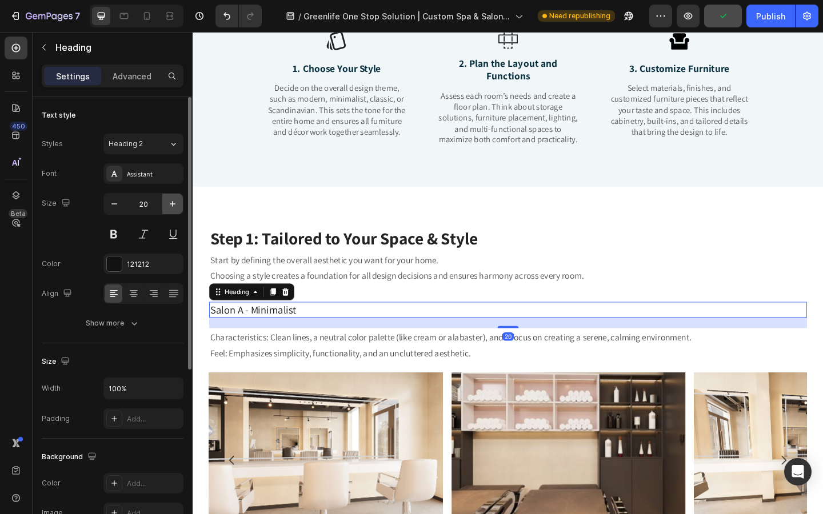
click at [173, 207] on icon "button" at bounding box center [172, 203] width 11 height 11
type input "21"
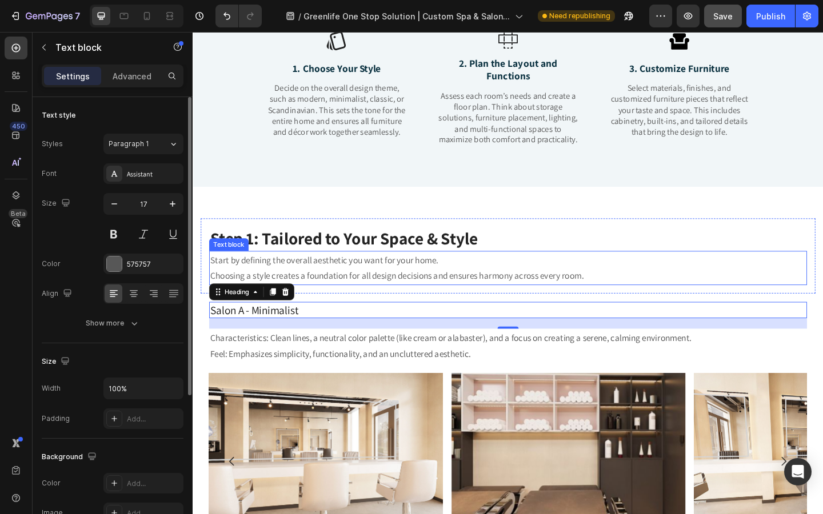
click at [294, 291] on p "Choosing a style creates a foundation for all design decisions and ensures harm…" at bounding box center [535, 298] width 648 height 18
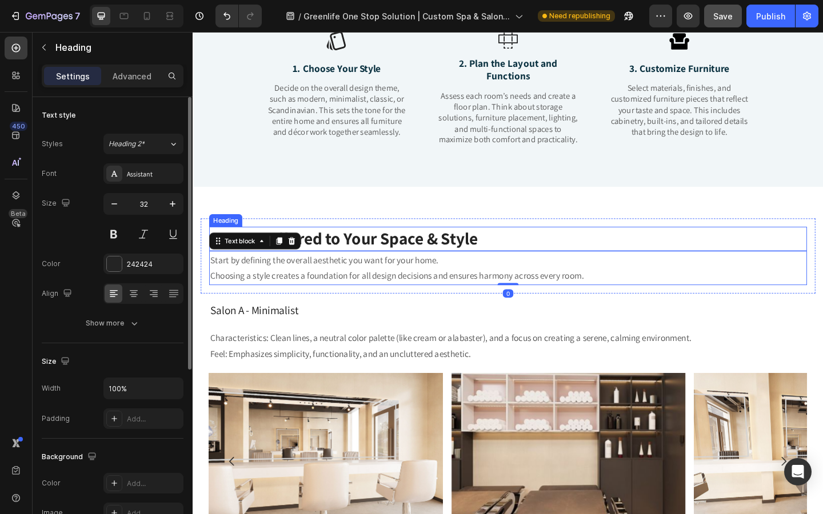
click at [333, 261] on h2 "Step 1: Tailored to Your Space & Style" at bounding box center [535, 257] width 650 height 26
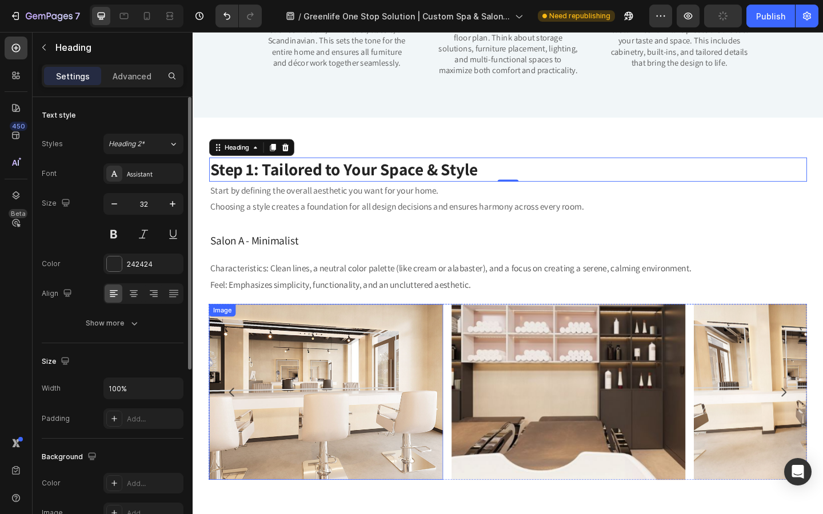
scroll to position [735, 0]
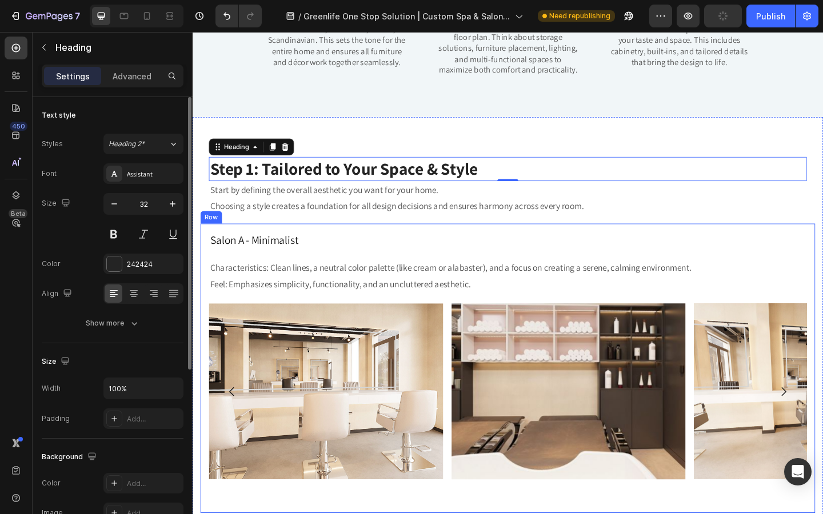
click at [357, 326] on div "Salon A - Minimalist Heading Characteristics: Clean lines, a neutral color pale…" at bounding box center [535, 398] width 650 height 297
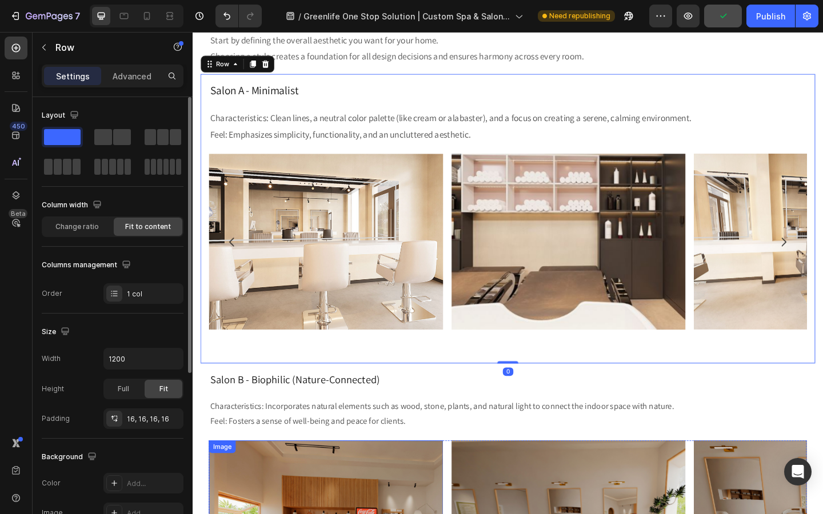
scroll to position [904, 0]
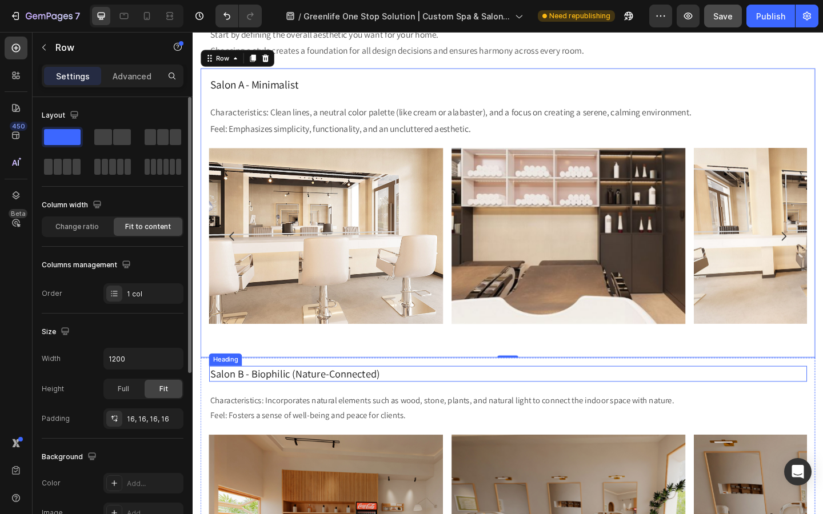
click at [294, 406] on h2 "Salon B - Biophilic (Nature-Connected)" at bounding box center [535, 404] width 650 height 17
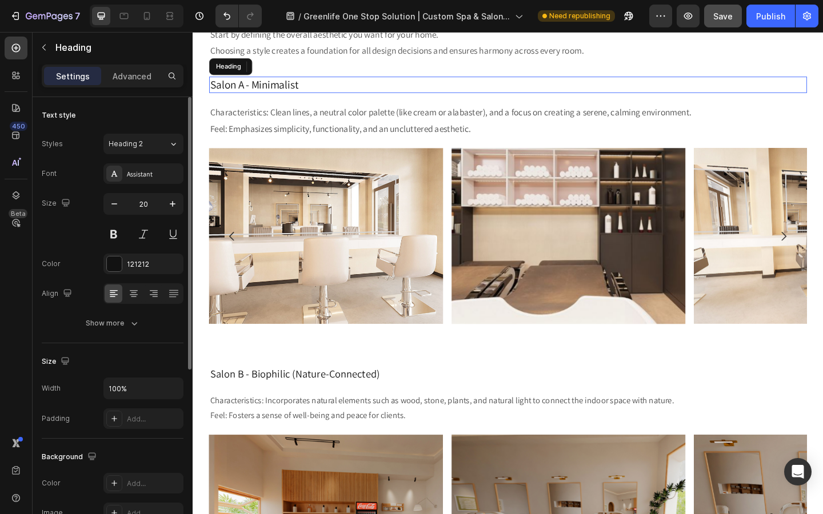
click at [295, 96] on h2 "Salon A - Minimalist" at bounding box center [535, 90] width 650 height 18
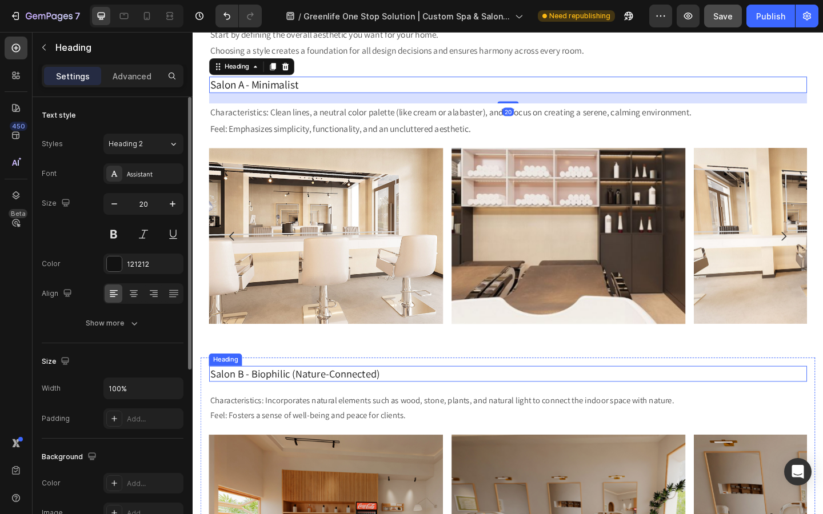
click at [231, 399] on h2 "Salon B - Biophilic (Nature-Connected)" at bounding box center [535, 404] width 650 height 17
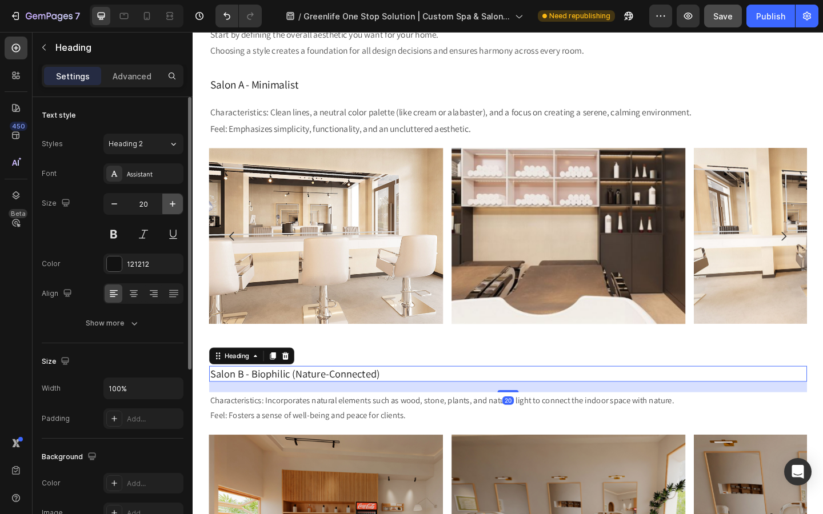
click at [170, 210] on button "button" at bounding box center [172, 204] width 21 height 21
type input "21"
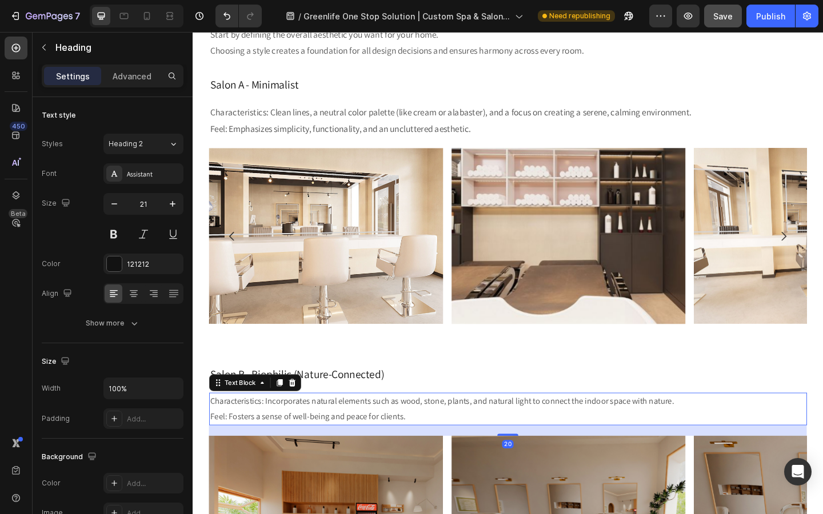
click at [277, 445] on p "Characteristics: Incorporates natural elements such as wood, stone, plants, and…" at bounding box center [535, 442] width 648 height 33
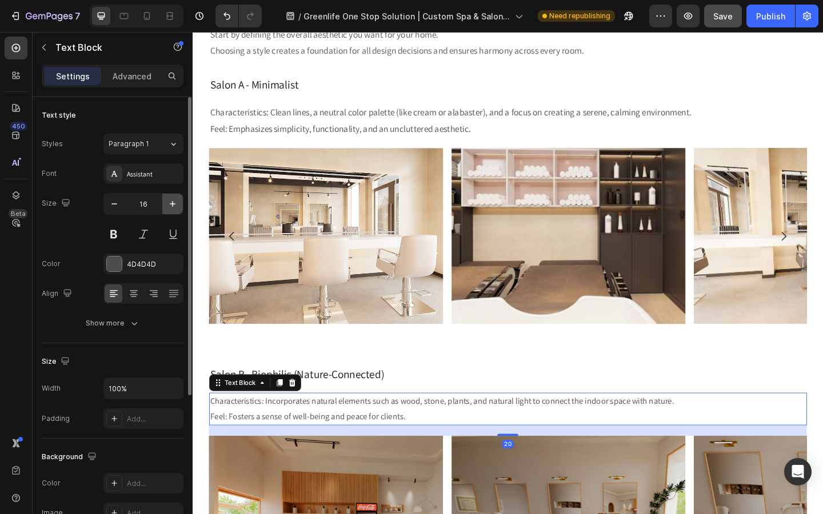
click at [167, 201] on icon "button" at bounding box center [172, 203] width 11 height 11
type input "17"
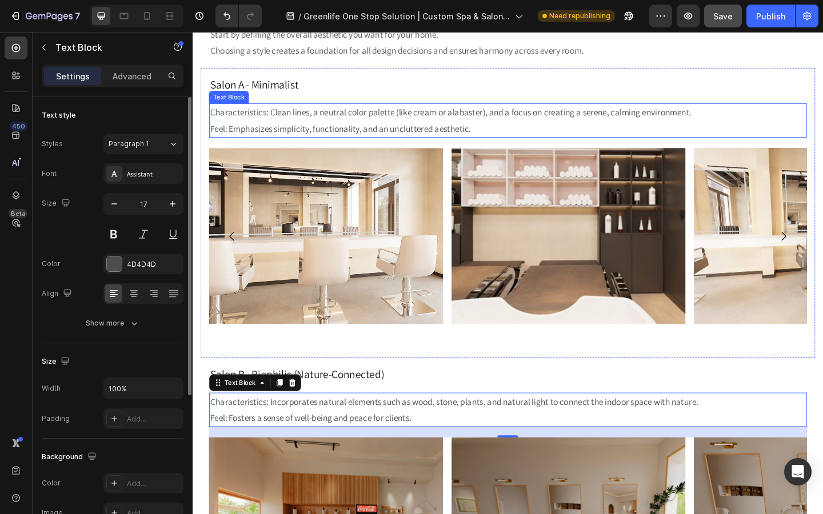
click at [291, 142] on p "Characteristics: Clean lines, a neutral color palette (like cream or alabaster)…" at bounding box center [535, 128] width 648 height 35
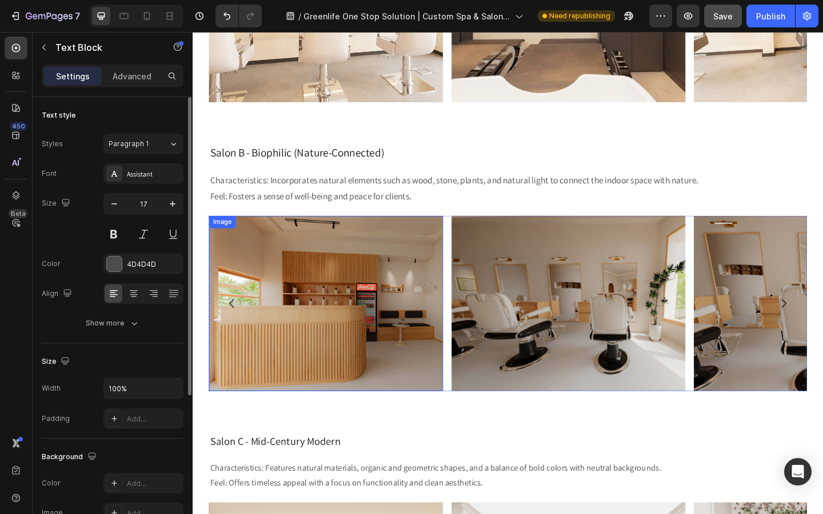
scroll to position [1166, 0]
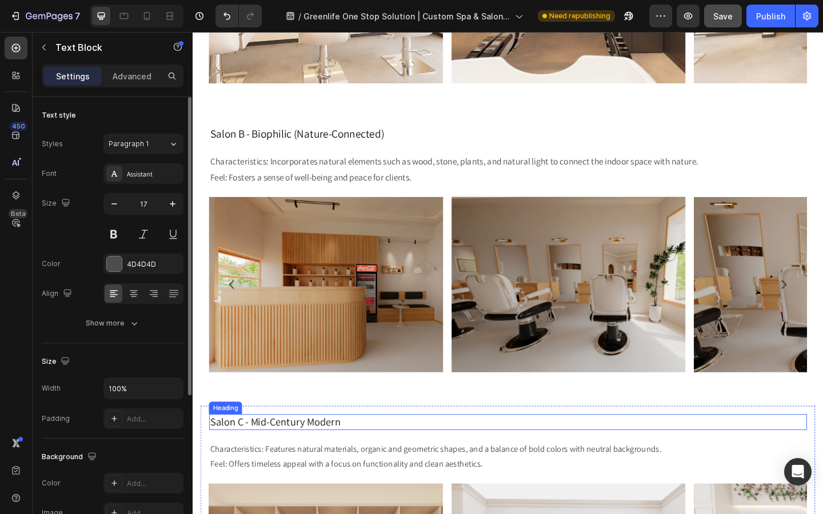
click at [303, 462] on h2 "Salon C - Mid-Century Modern" at bounding box center [535, 456] width 650 height 17
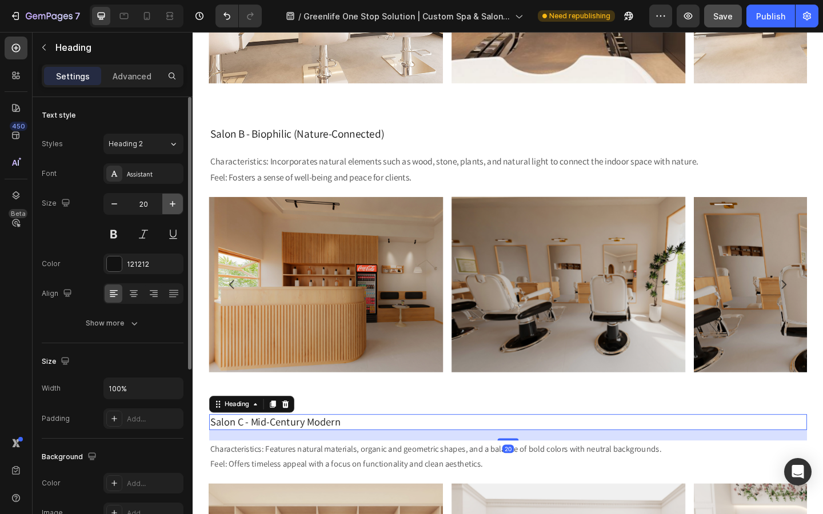
click at [170, 202] on icon "button" at bounding box center [172, 203] width 11 height 11
type input "21"
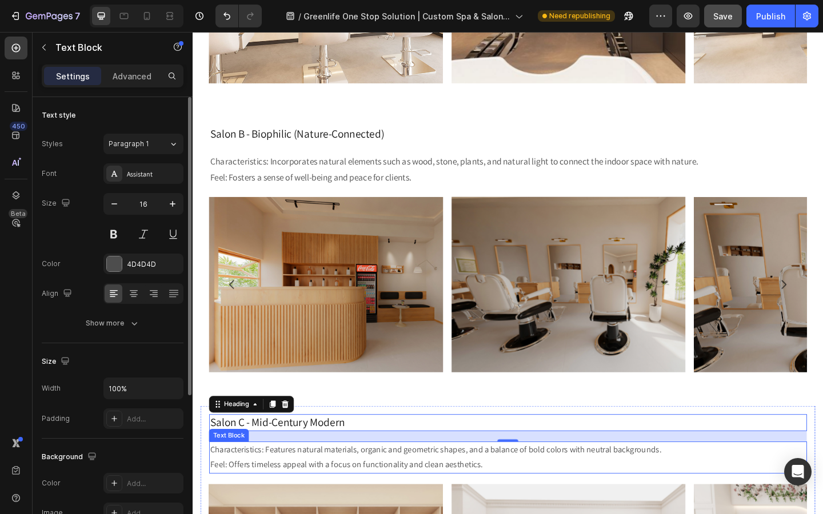
click at [333, 480] on p "Characteristics: Features natural materials, organic and geometric shapes, and …" at bounding box center [535, 495] width 648 height 33
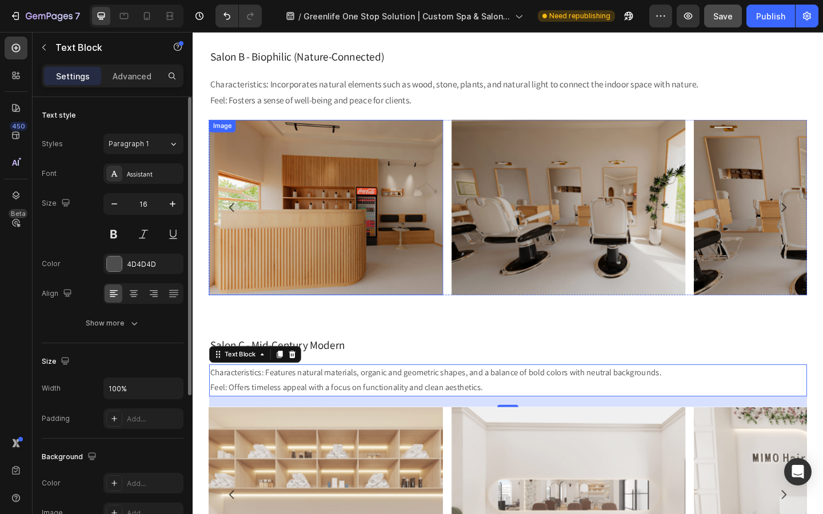
scroll to position [1305, 0]
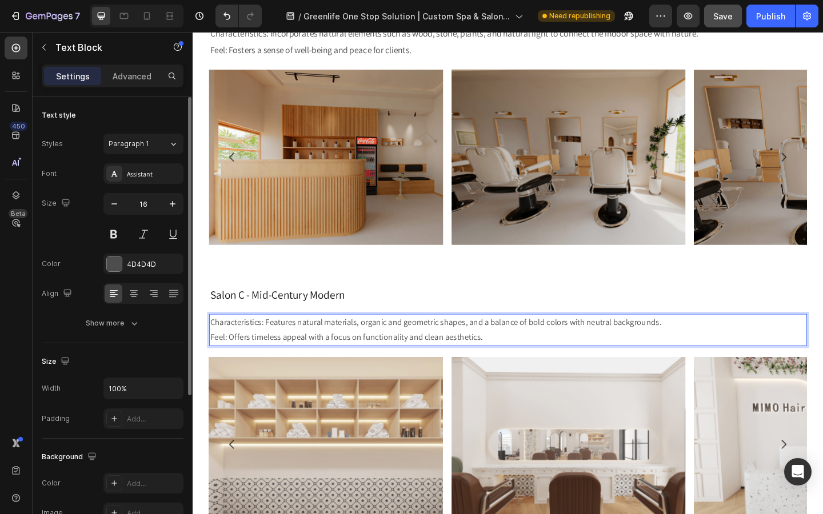
click at [311, 356] on p "Characteristics: Features natural materials, organic and geometric shapes, and …" at bounding box center [535, 356] width 648 height 33
click at [170, 202] on icon "button" at bounding box center [172, 203] width 11 height 11
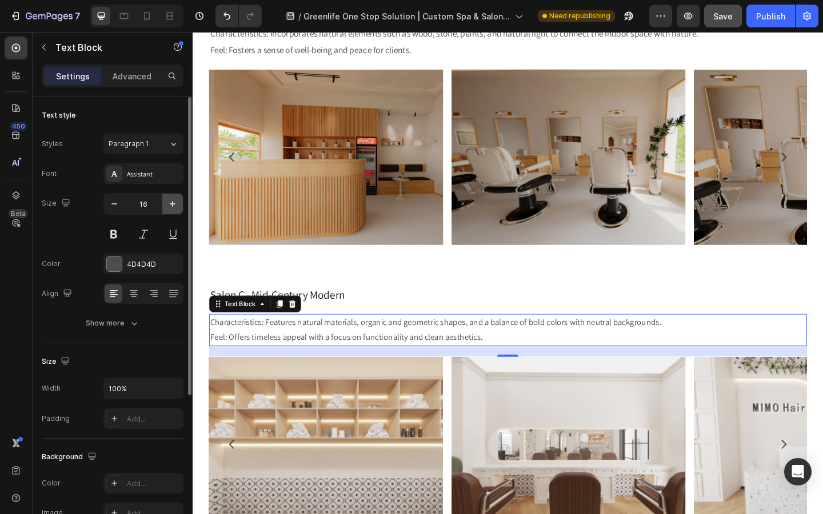
type input "17"
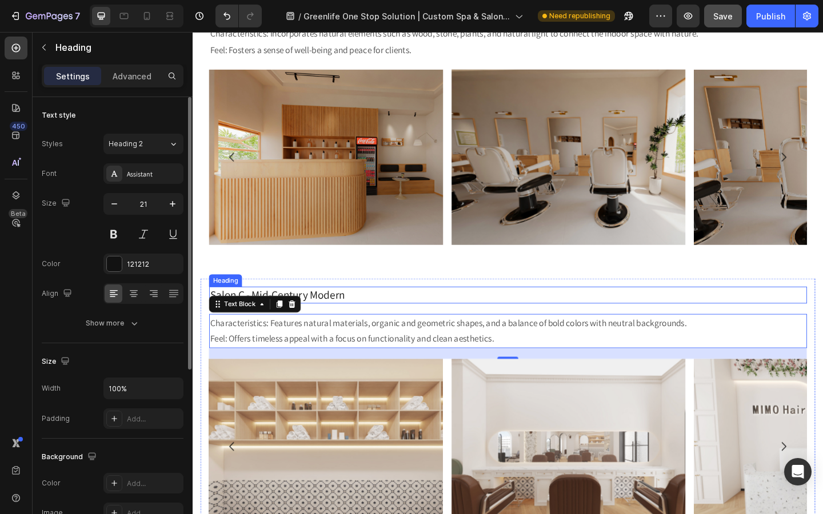
click at [361, 321] on h2 "Salon C - Mid-Century Modern" at bounding box center [535, 318] width 650 height 18
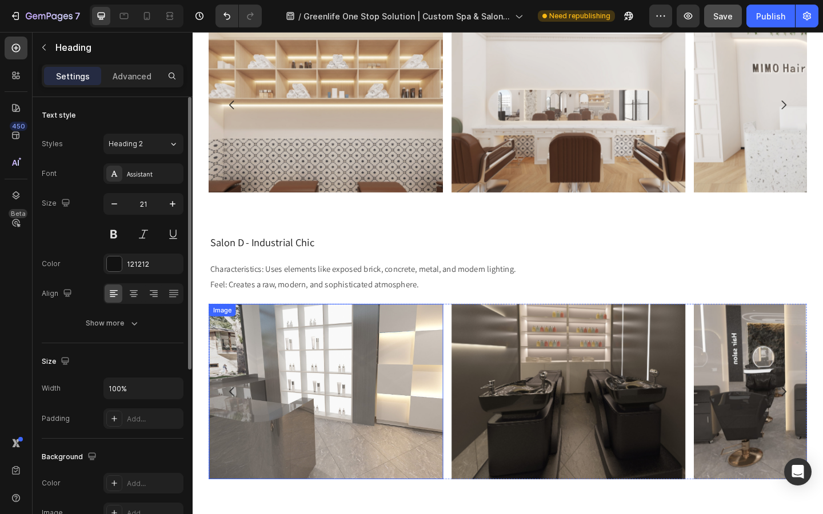
scroll to position [1681, 0]
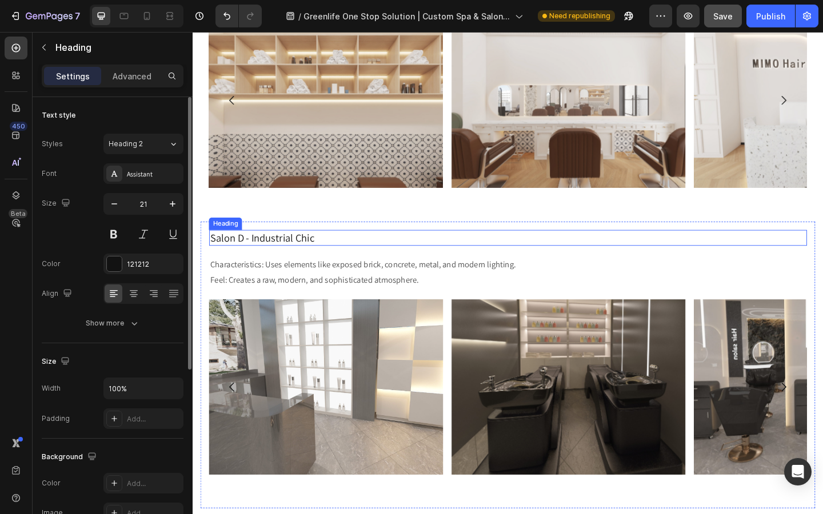
click at [297, 256] on h2 "Salon D - Industrial Chic" at bounding box center [535, 255] width 650 height 17
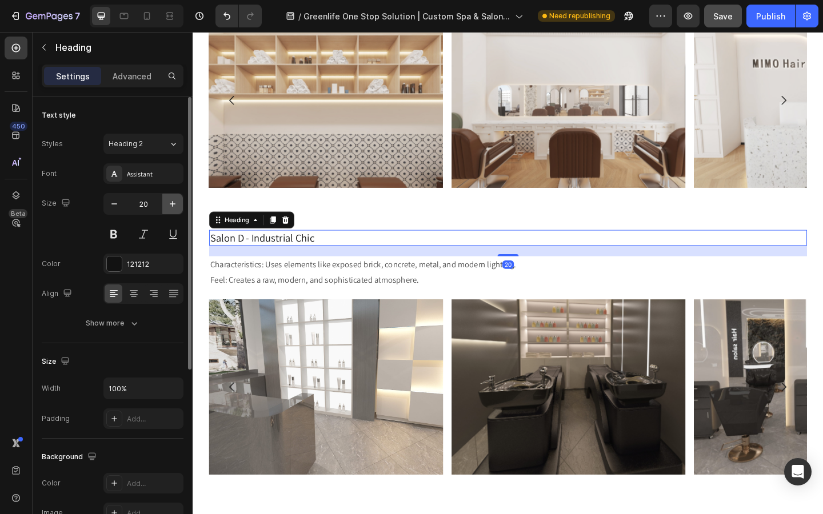
click at [169, 207] on icon "button" at bounding box center [172, 203] width 11 height 11
type input "21"
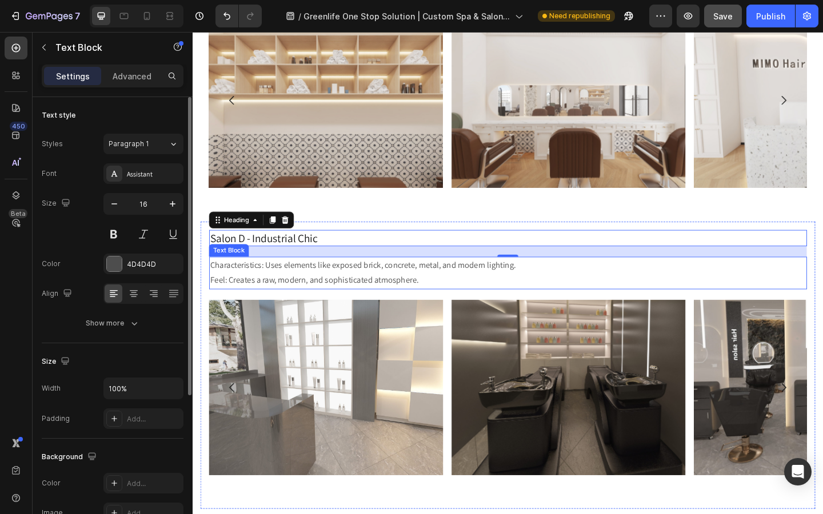
click at [294, 299] on p "Characteristics: Uses elements like exposed brick, concrete, metal, and modern …" at bounding box center [535, 294] width 648 height 33
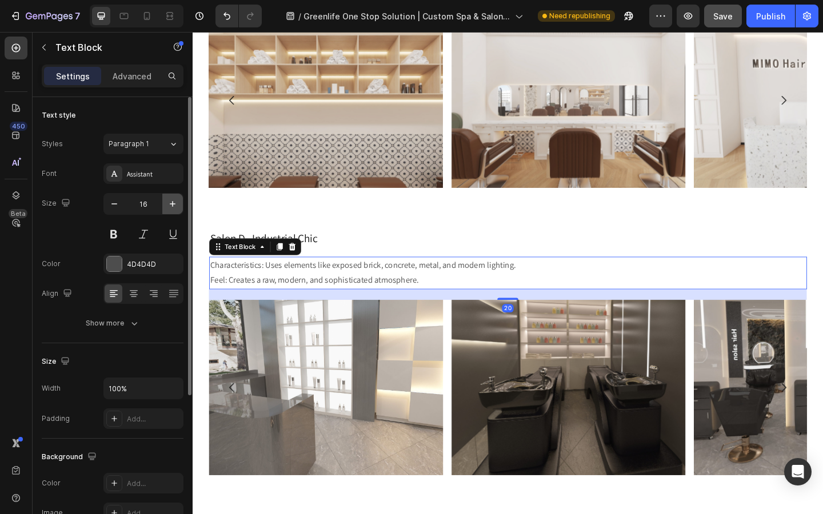
click at [172, 207] on icon "button" at bounding box center [172, 203] width 11 height 11
type input "17"
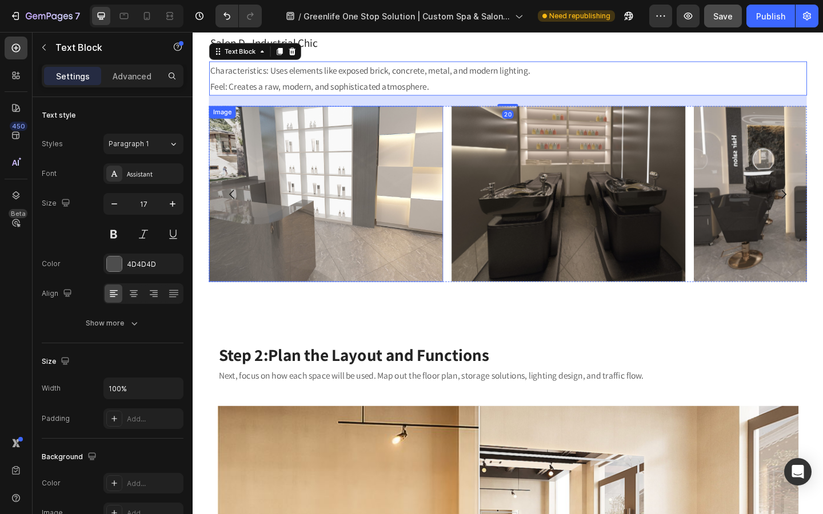
scroll to position [1940, 0]
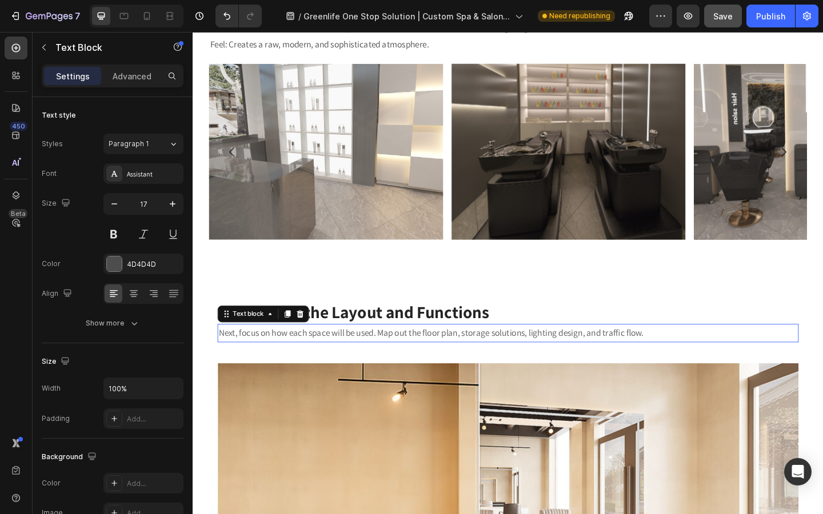
click at [331, 354] on p "Next, focus on how each space will be used. Map out the floor plan, storage sol…" at bounding box center [536, 360] width 630 height 18
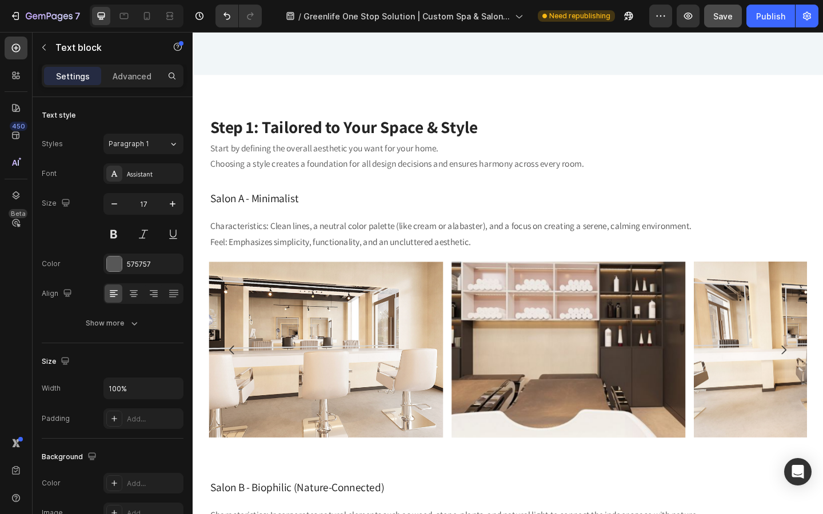
scroll to position [628, 0]
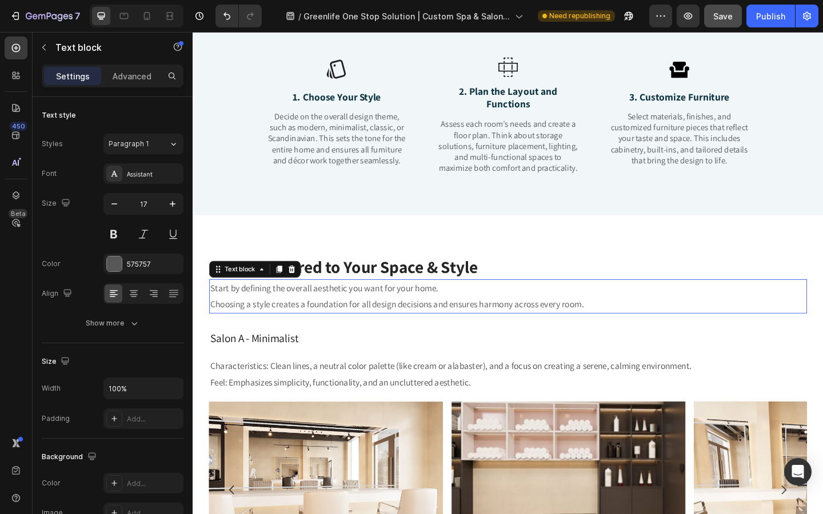
click at [336, 319] on p "Choosing a style creates a foundation for all design decisions and ensures harm…" at bounding box center [535, 328] width 648 height 18
click at [218, 327] on p "Choosing a style creates a foundation for all design decisions and ensures harm…" at bounding box center [535, 328] width 648 height 18
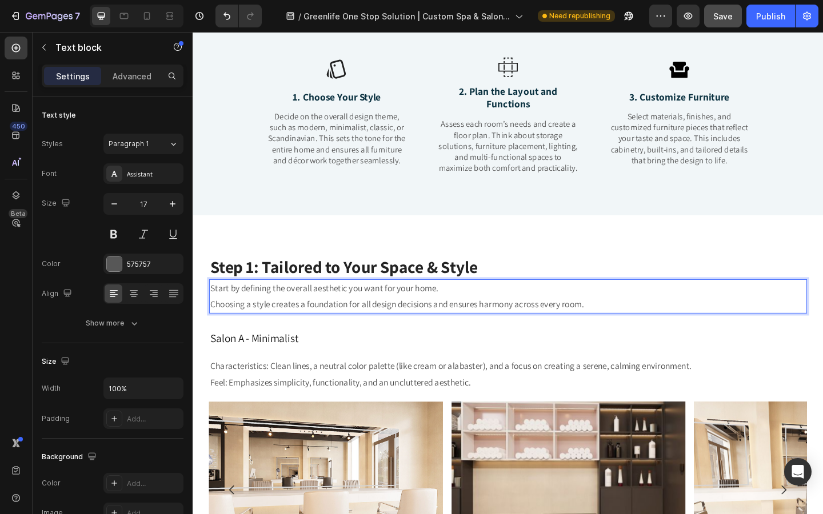
click at [215, 328] on p "Choosing a style creates a foundation for all design decisions and ensures harm…" at bounding box center [535, 328] width 648 height 18
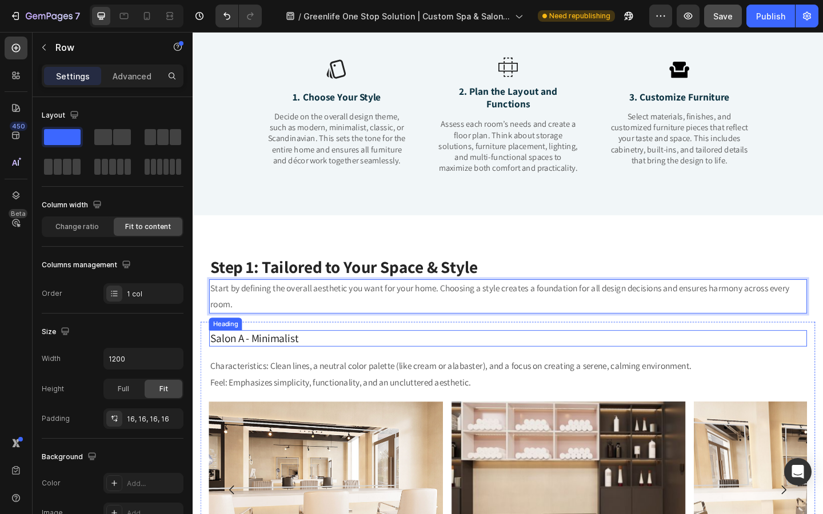
click at [244, 380] on div "Salon A - Minimalist Heading Characteristics: Clean lines, a neutral color pale…" at bounding box center [535, 505] width 650 height 297
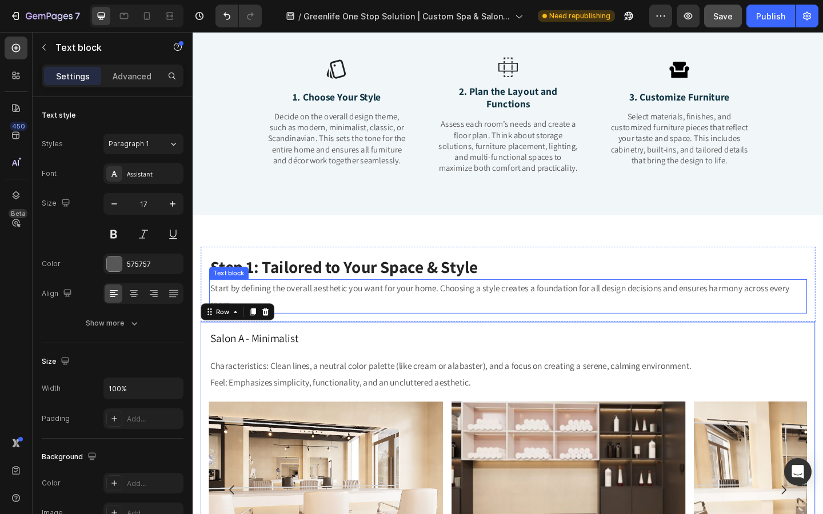
click at [414, 318] on p "Start by defining the overall aesthetic you want for your home. Choosing a styl…" at bounding box center [535, 319] width 648 height 35
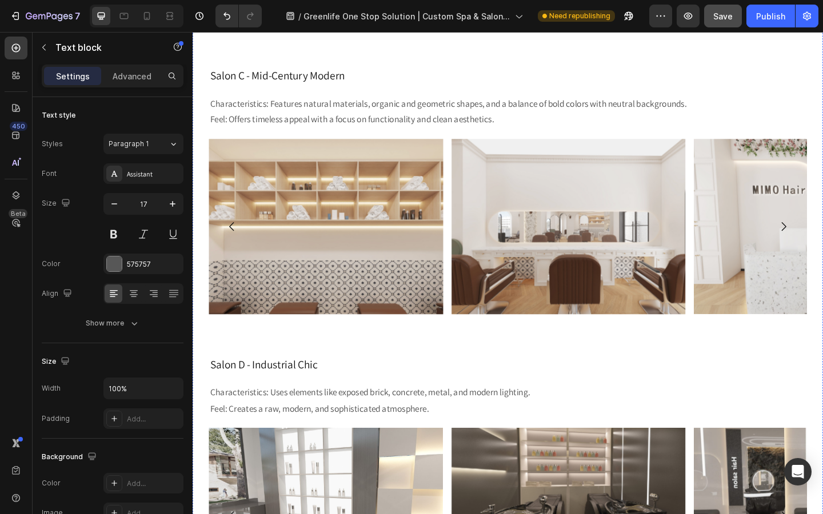
scroll to position [1551, 0]
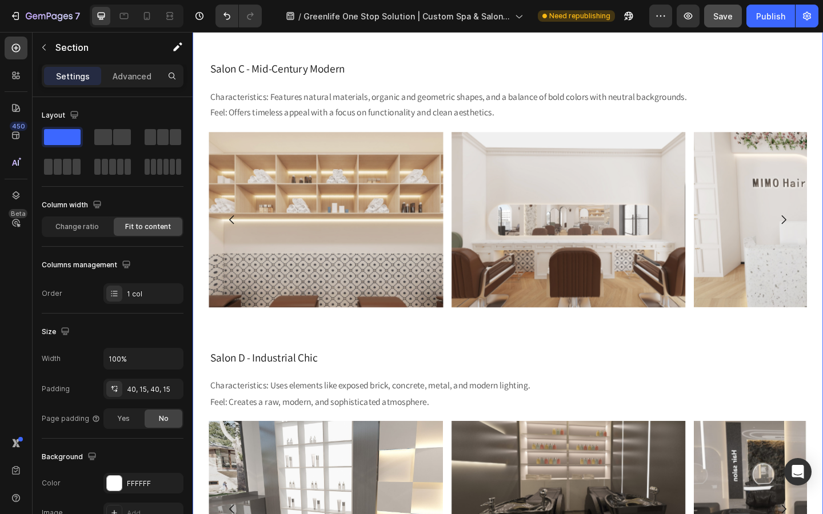
click at [126, 77] on p "Advanced" at bounding box center [132, 76] width 39 height 12
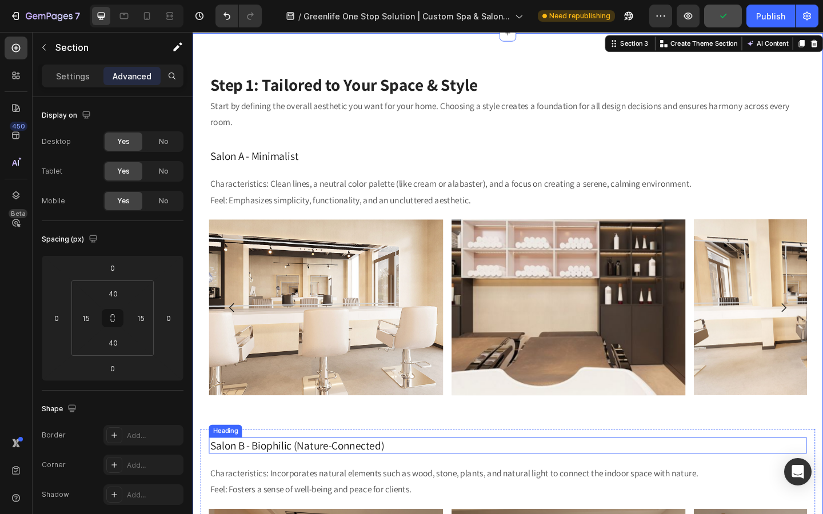
scroll to position [650, 0]
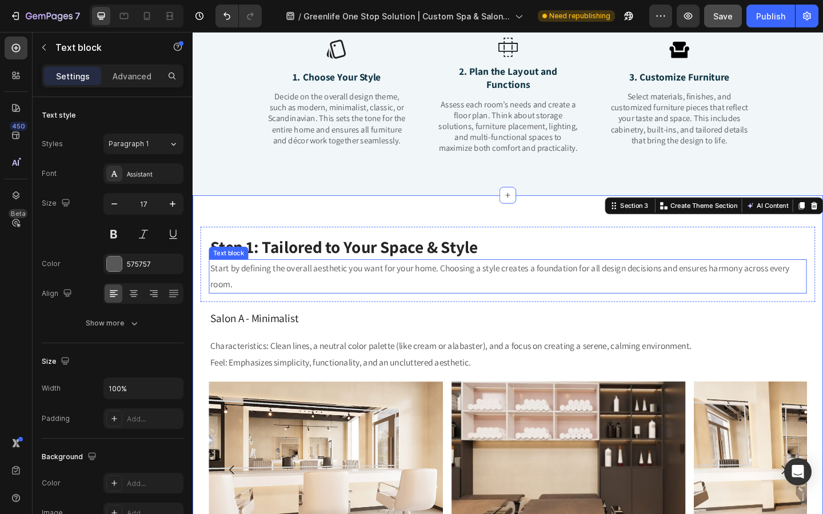
click at [210, 281] on div "Start by defining the overall aesthetic you want for your home. Choosing a styl…" at bounding box center [535, 297] width 650 height 37
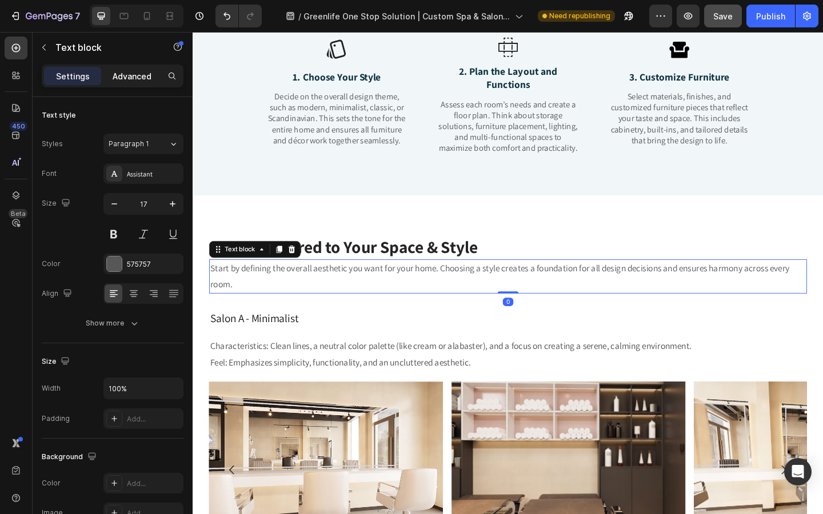
click at [125, 71] on p "Advanced" at bounding box center [132, 76] width 39 height 12
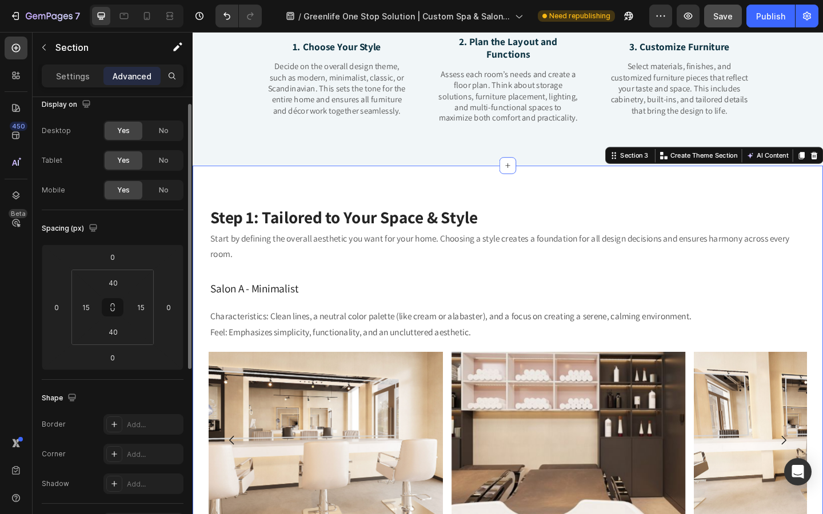
scroll to position [11, 0]
click at [71, 82] on p "Settings" at bounding box center [73, 76] width 34 height 12
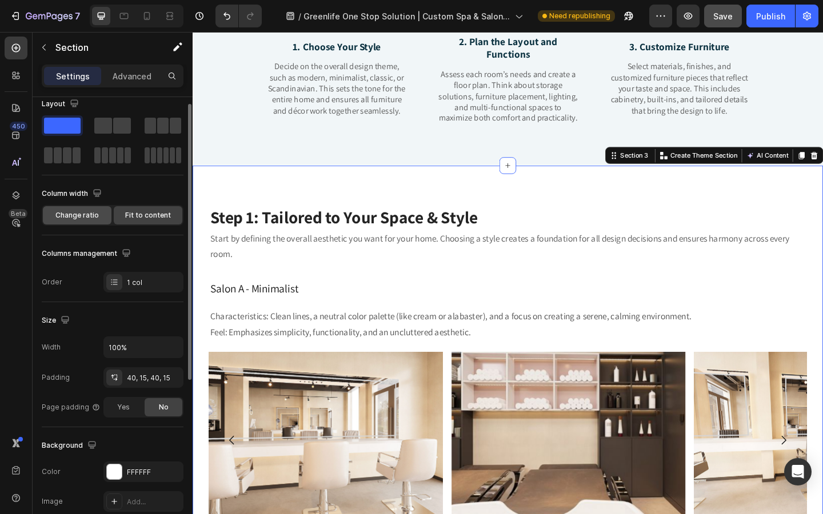
click at [91, 215] on span "Change ratio" at bounding box center [76, 215] width 43 height 10
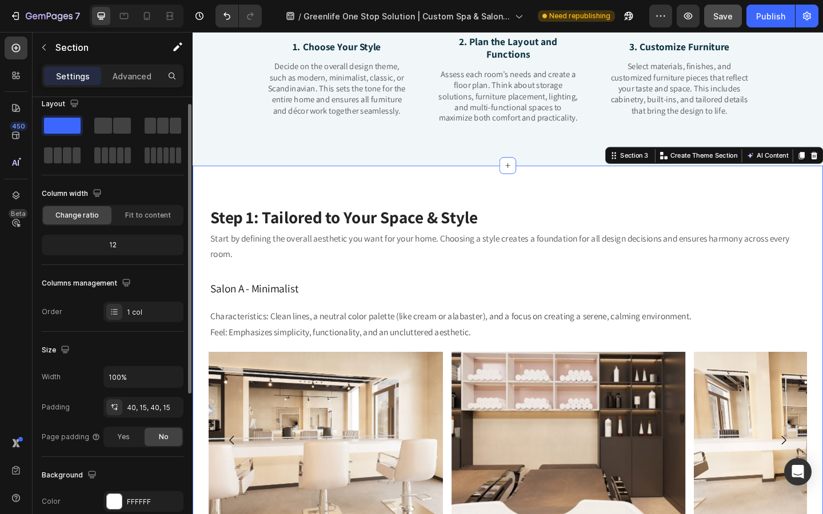
click at [131, 246] on div "12" at bounding box center [112, 245] width 137 height 16
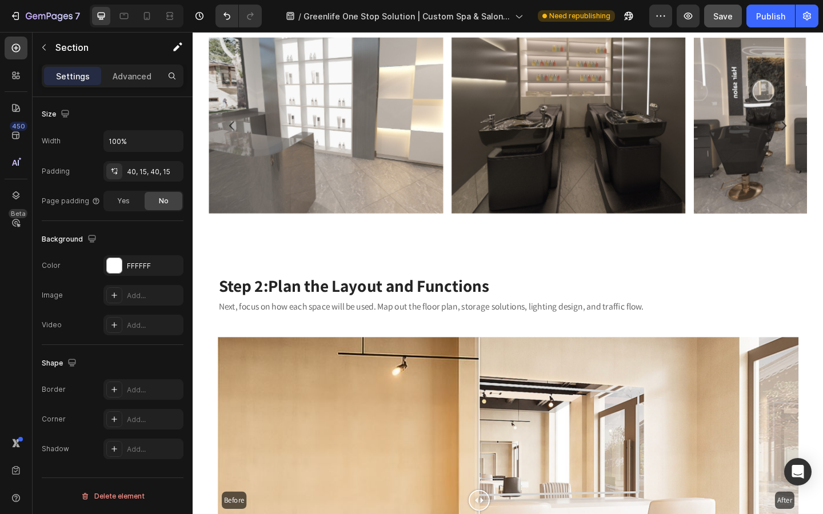
scroll to position [2004, 0]
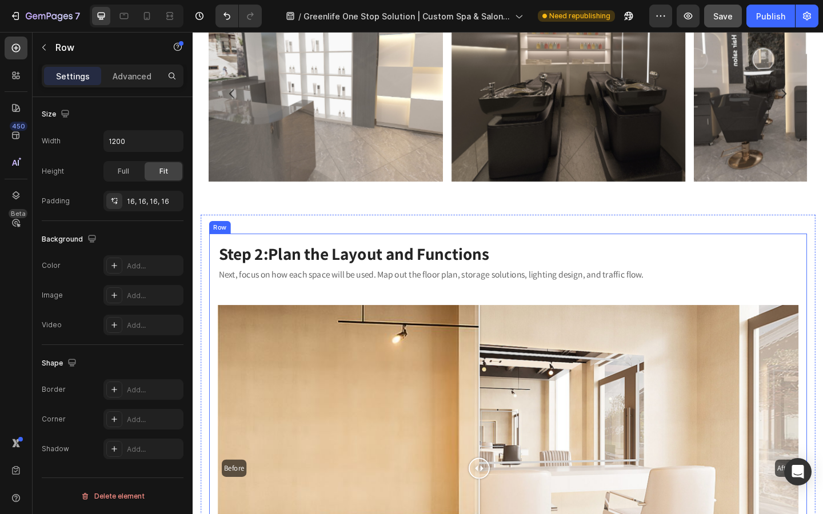
click at [212, 306] on div "Step 2: Plan the Layout and Functions Heading Next, focus on how each space wil…" at bounding box center [535, 472] width 650 height 442
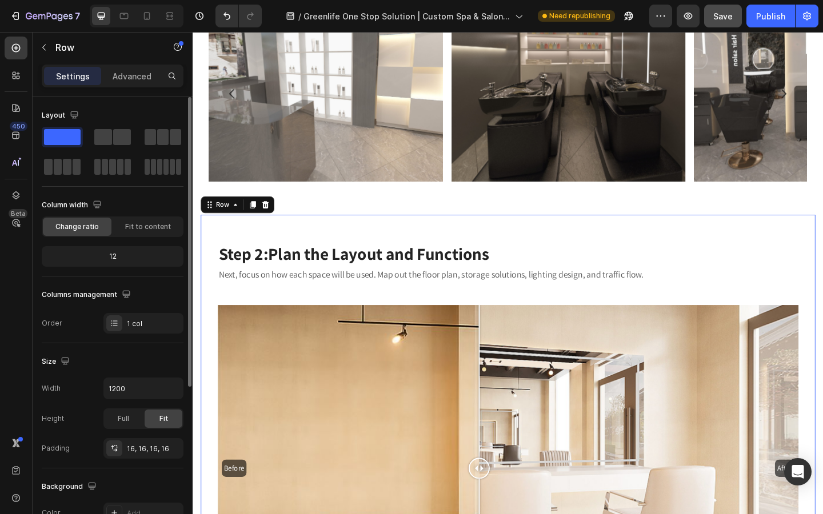
click at [136, 77] on p "Advanced" at bounding box center [132, 76] width 39 height 12
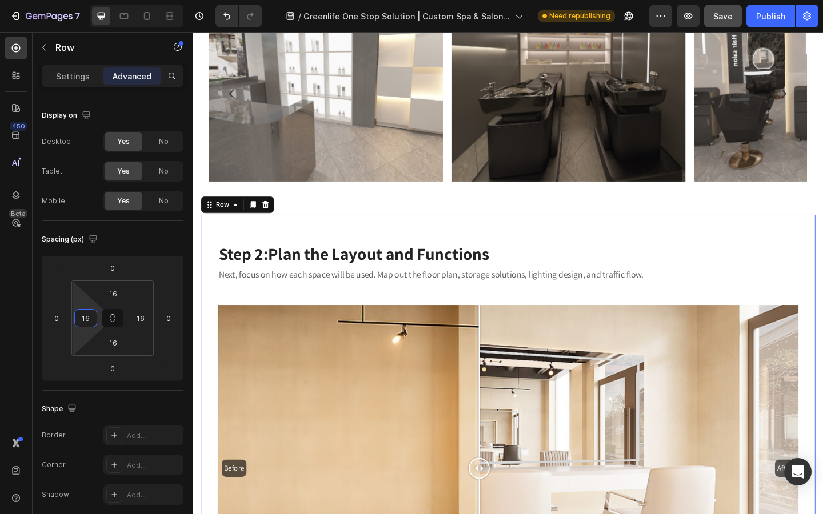
click at [86, 322] on input "16" at bounding box center [85, 318] width 17 height 17
type input "0"
click at [142, 319] on input "16" at bounding box center [140, 318] width 17 height 17
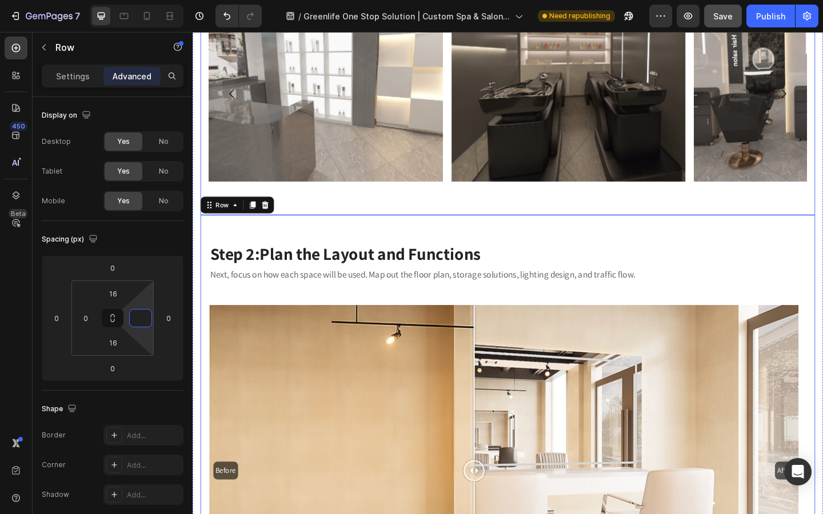
click at [302, 193] on img at bounding box center [337, 98] width 255 height 191
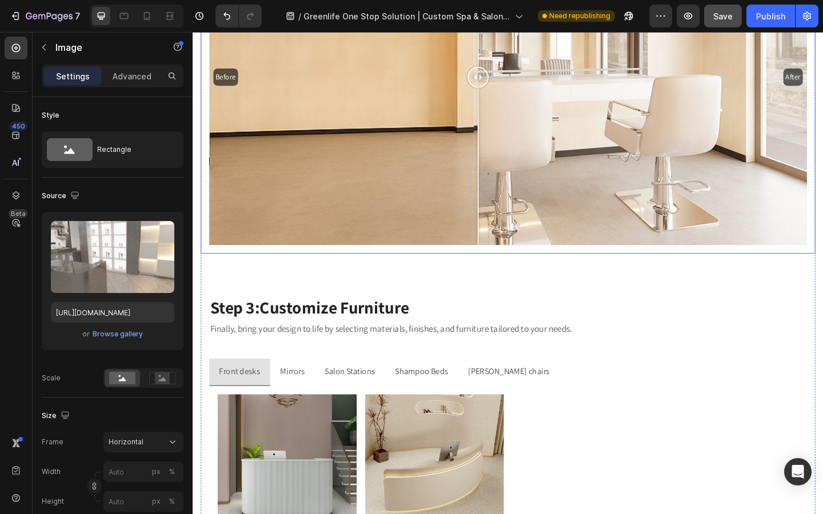
scroll to position [2440, 0]
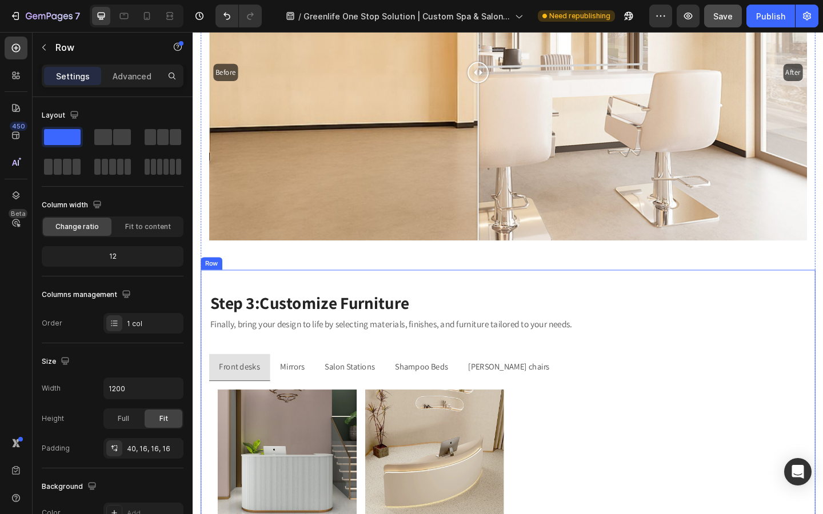
click at [138, 75] on p "Advanced" at bounding box center [132, 76] width 39 height 12
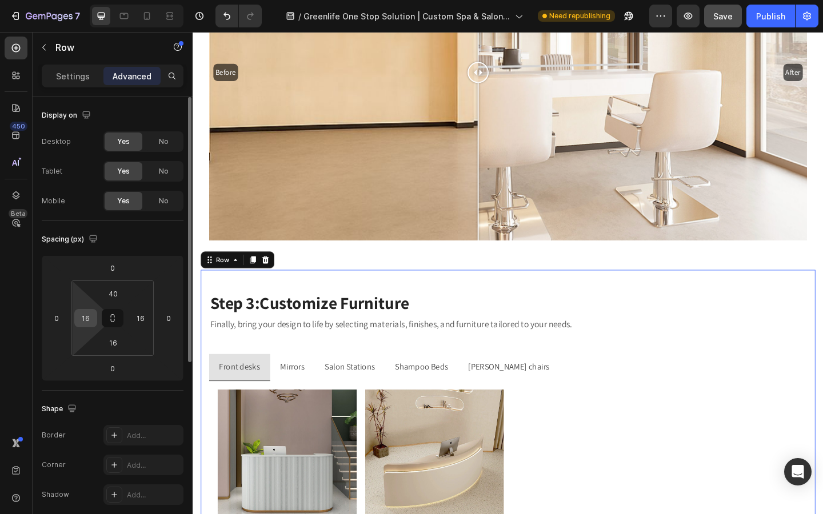
click at [81, 323] on input "16" at bounding box center [85, 318] width 17 height 17
type input "0"
click at [143, 318] on input "16" at bounding box center [140, 318] width 17 height 17
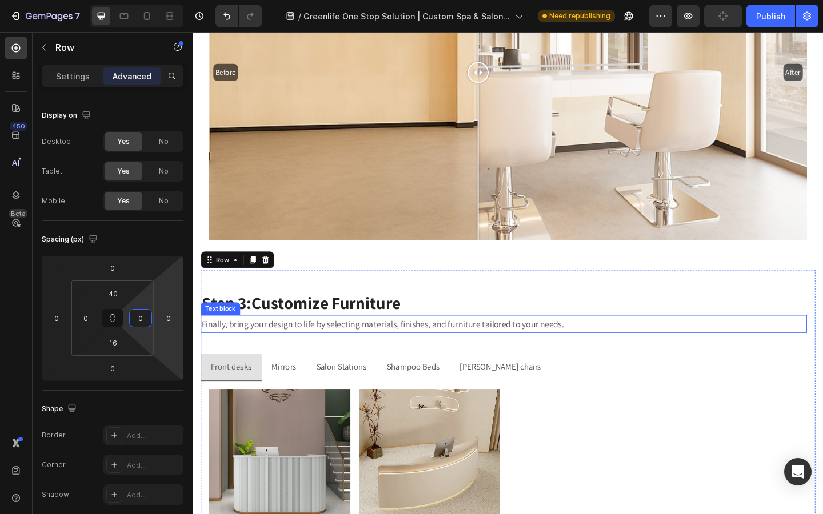
click at [303, 344] on p "Finally, bring your design to life by selecting materials, finishes, and furnit…" at bounding box center [530, 350] width 657 height 18
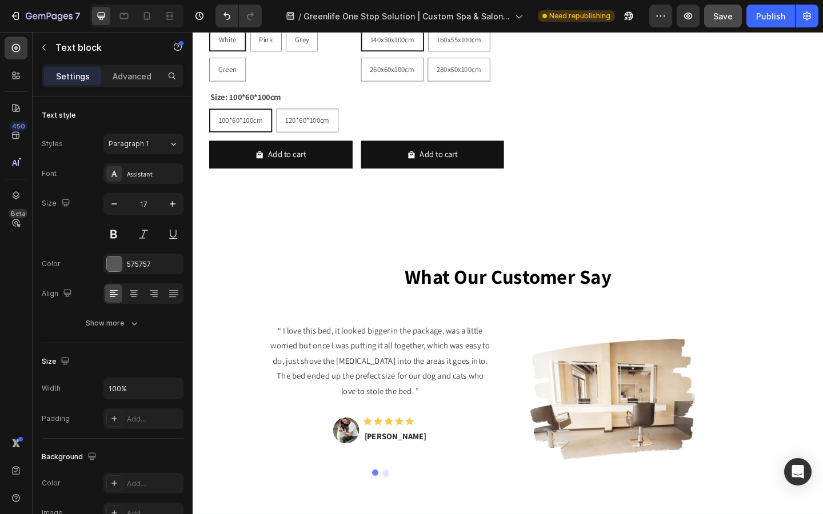
scroll to position [3097, 0]
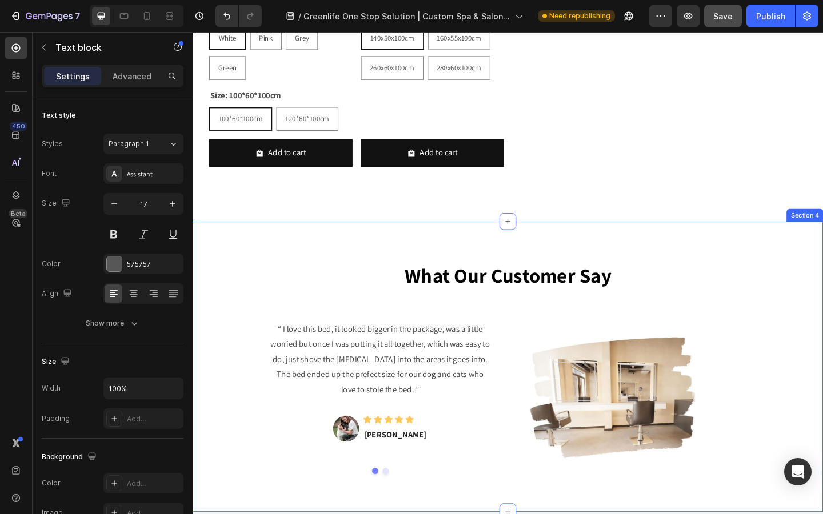
click at [365, 267] on div "What Our Customer Say Heading Row “ I love this bed, it looked bigger in the pa…" at bounding box center [536, 396] width 686 height 316
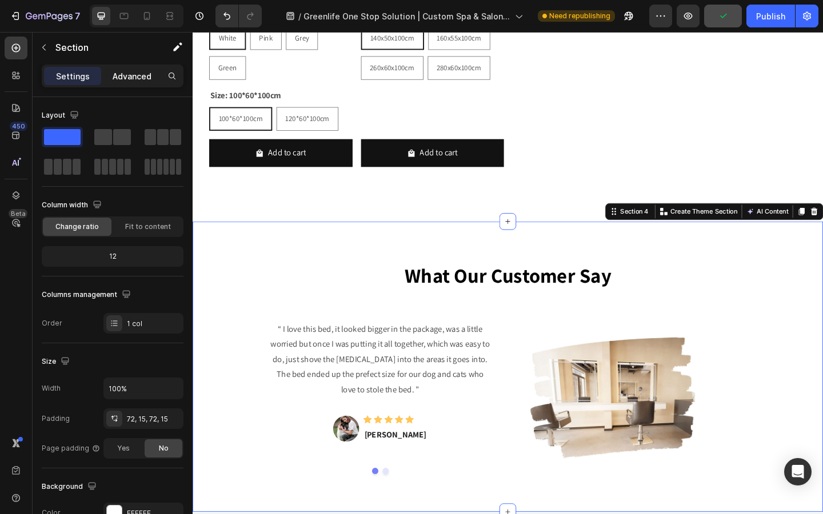
click at [147, 79] on p "Advanced" at bounding box center [132, 76] width 39 height 12
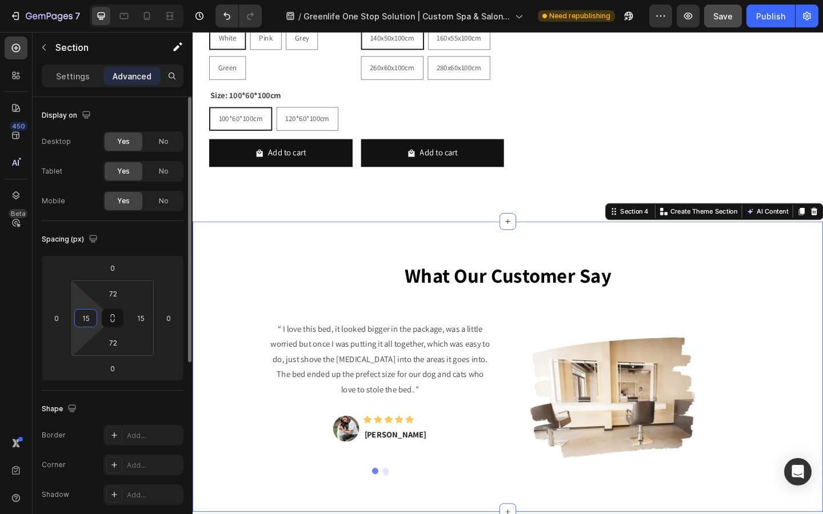
click at [89, 318] on input "15" at bounding box center [85, 318] width 17 height 17
type input "0"
click at [139, 323] on input "15" at bounding box center [140, 318] width 17 height 17
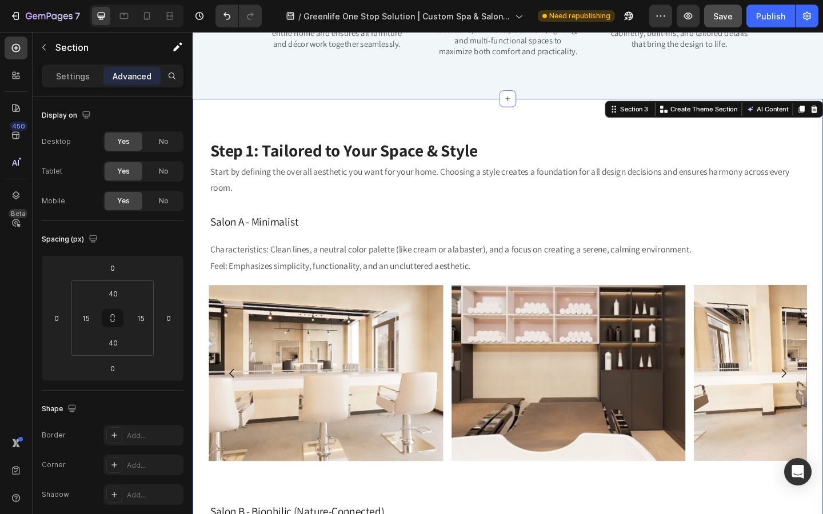
scroll to position [651, 0]
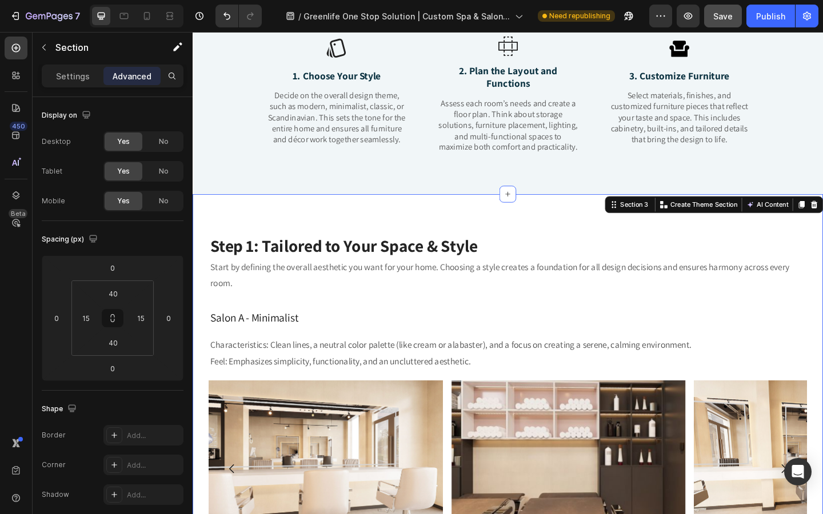
click at [83, 318] on input "15" at bounding box center [85, 318] width 17 height 17
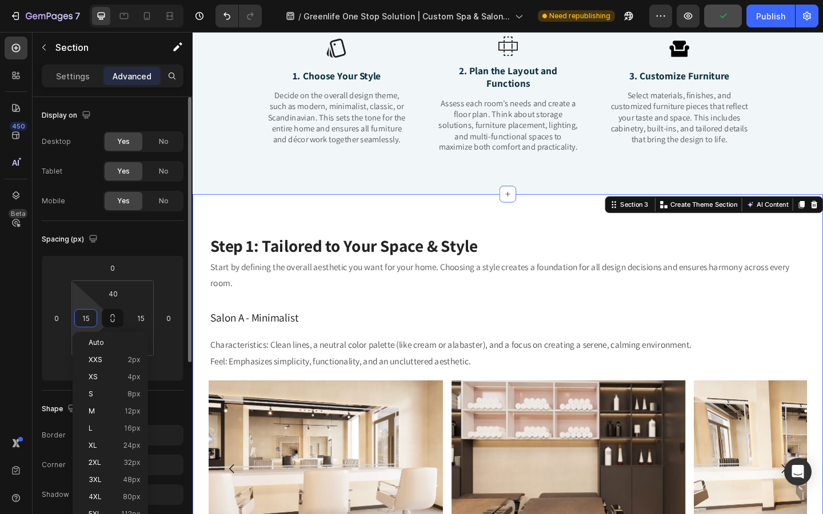
type input "1"
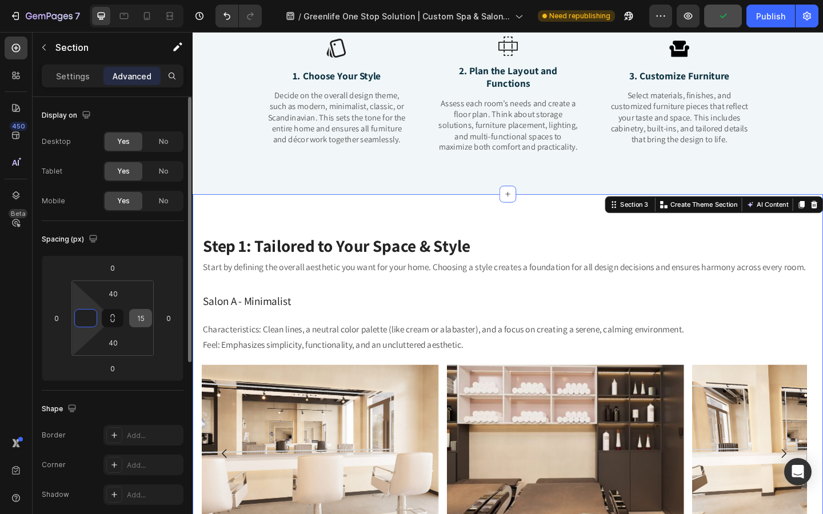
type input "0"
click at [133, 321] on input "15" at bounding box center [140, 318] width 17 height 17
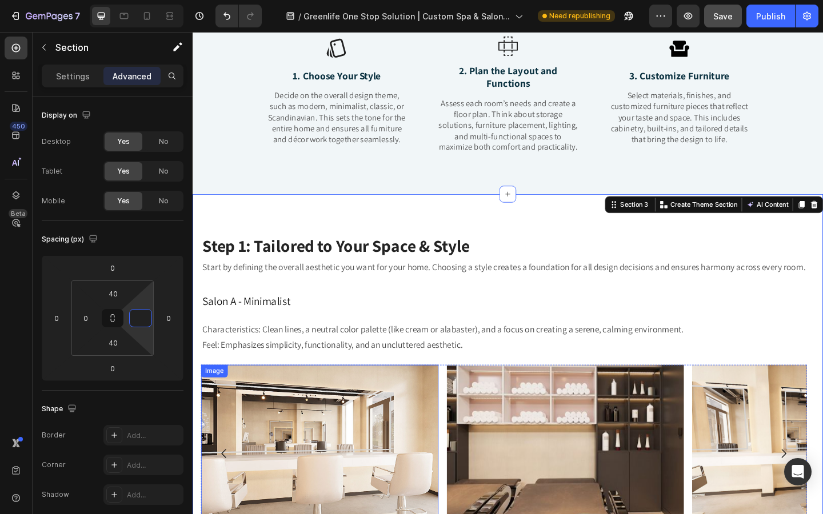
click at [343, 406] on div "Salon A - Minimalist Heading Characteristics: Clean lines, a neutral color pale…" at bounding box center [531, 465] width 659 height 299
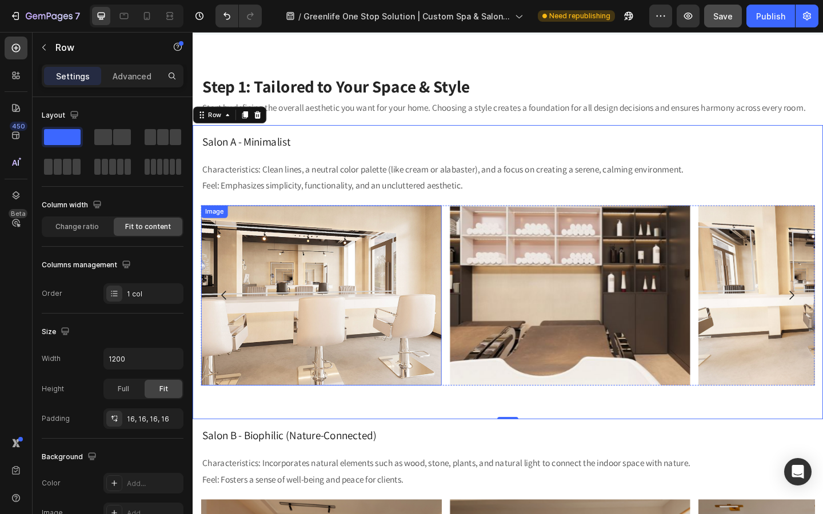
scroll to position [705, 0]
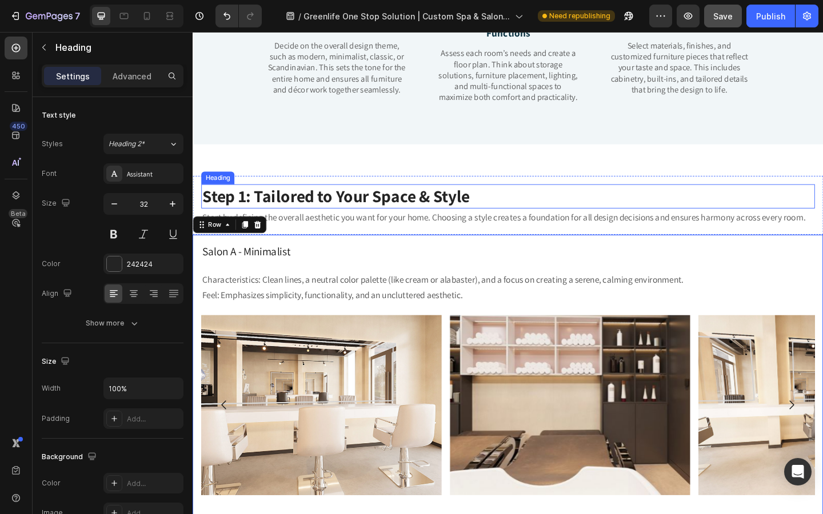
click at [434, 221] on h2 "Step 1: Tailored to Your Space & Style" at bounding box center [536, 211] width 668 height 26
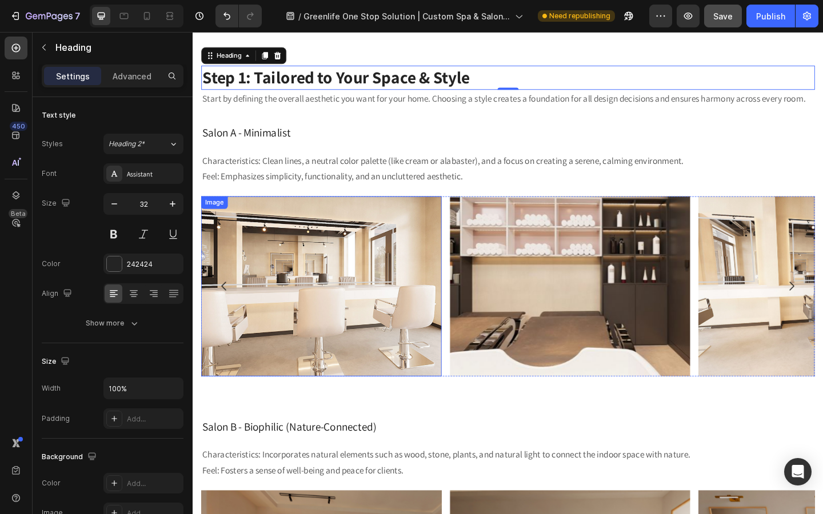
scroll to position [812, 0]
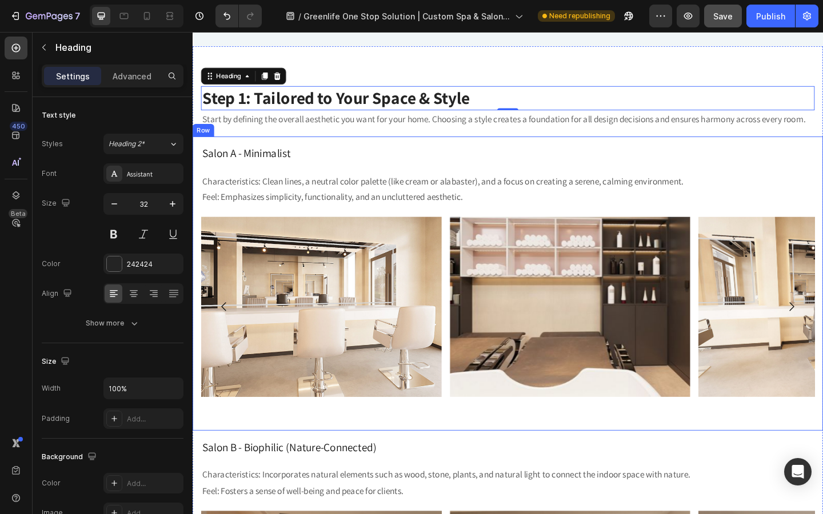
click at [318, 177] on div "Salon A - Minimalist Heading Characteristics: Clean lines, a neutral color pale…" at bounding box center [536, 306] width 668 height 302
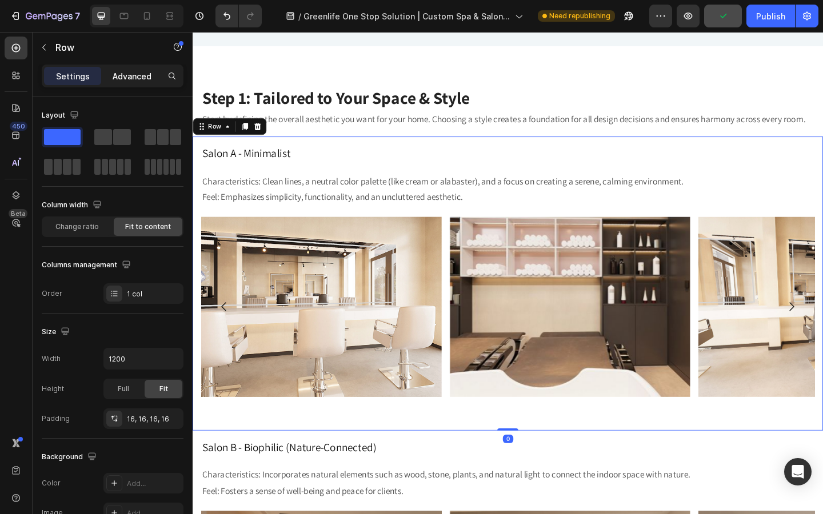
click at [131, 78] on p "Advanced" at bounding box center [132, 76] width 39 height 12
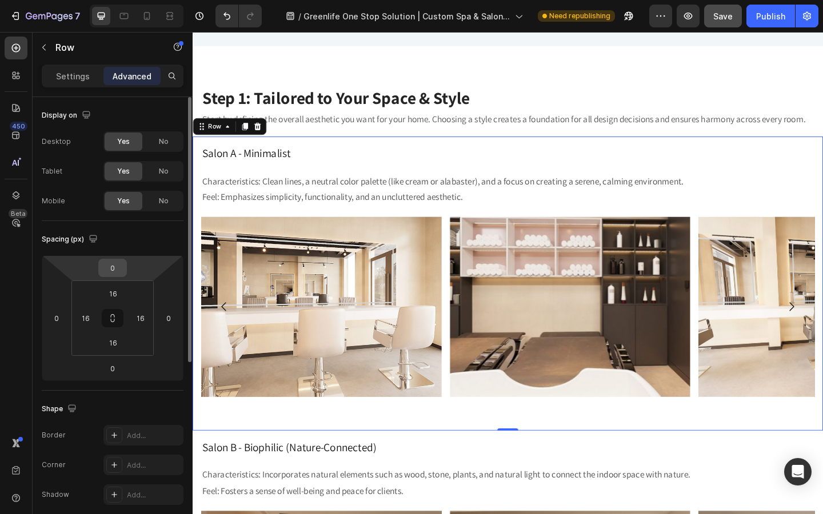
click at [119, 268] on input "0" at bounding box center [112, 267] width 23 height 17
type input "20"
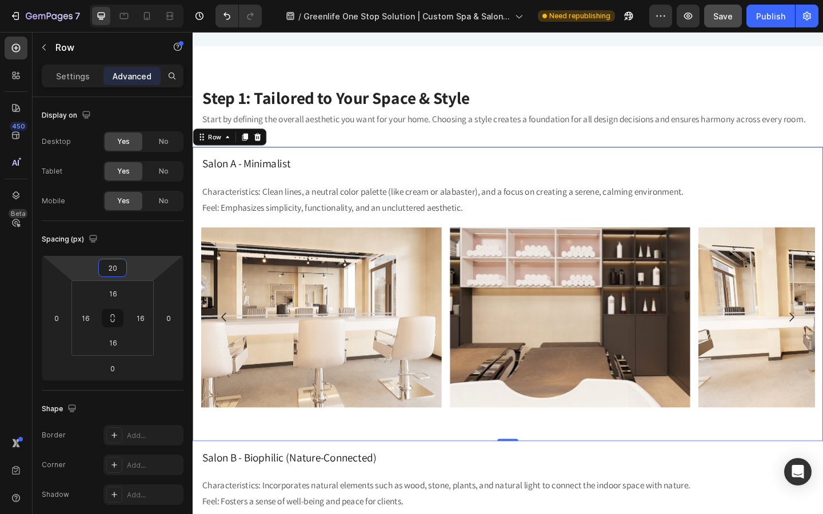
click at [381, 178] on h2 "Salon A - Minimalist" at bounding box center [536, 175] width 668 height 18
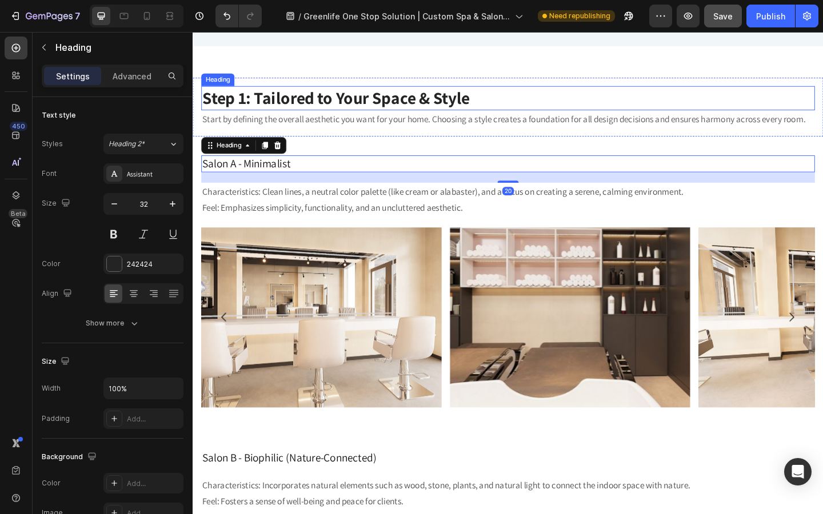
click at [494, 106] on h2 "Step 1: Tailored to Your Space & Style" at bounding box center [536, 104] width 668 height 26
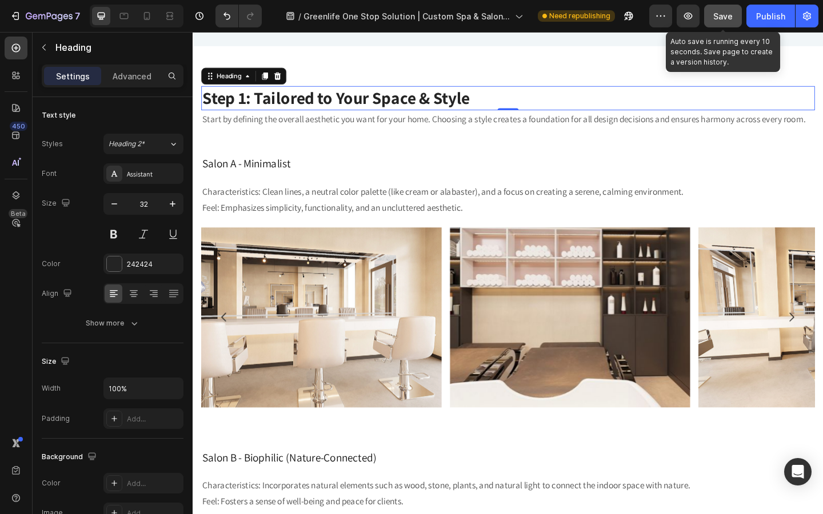
click at [726, 17] on span "Save" at bounding box center [722, 16] width 19 height 10
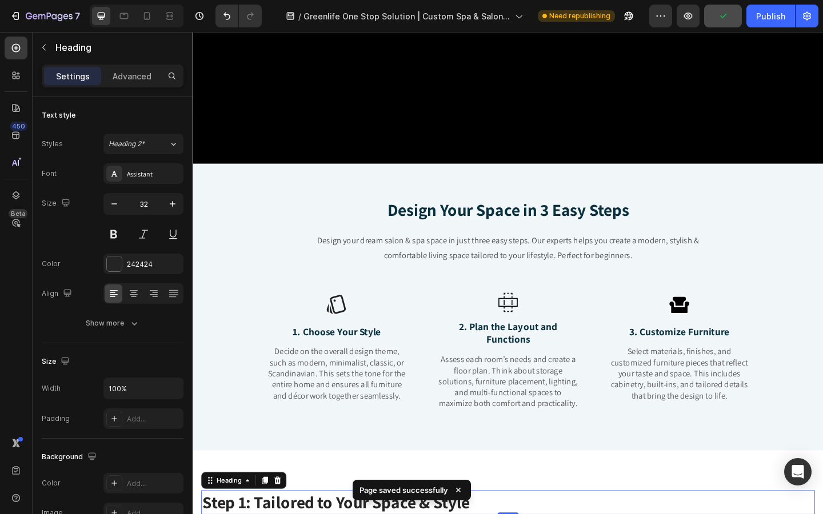
scroll to position [229, 0]
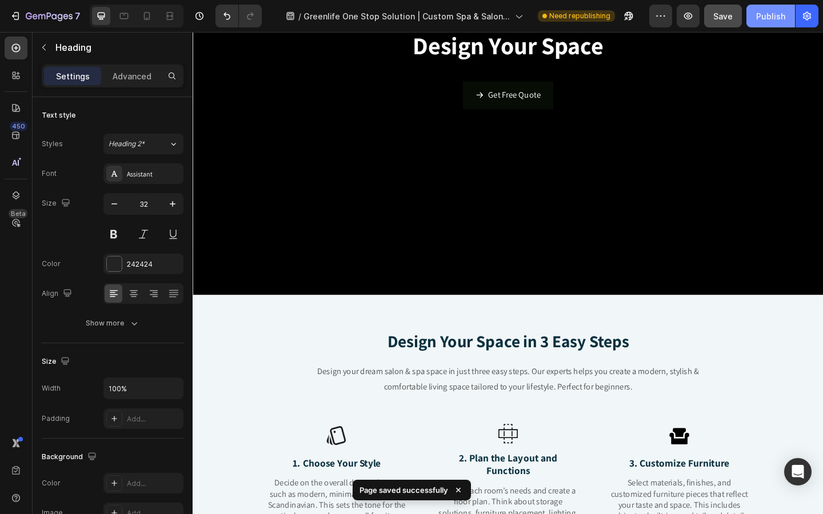
click at [764, 15] on div "Publish" at bounding box center [770, 16] width 29 height 12
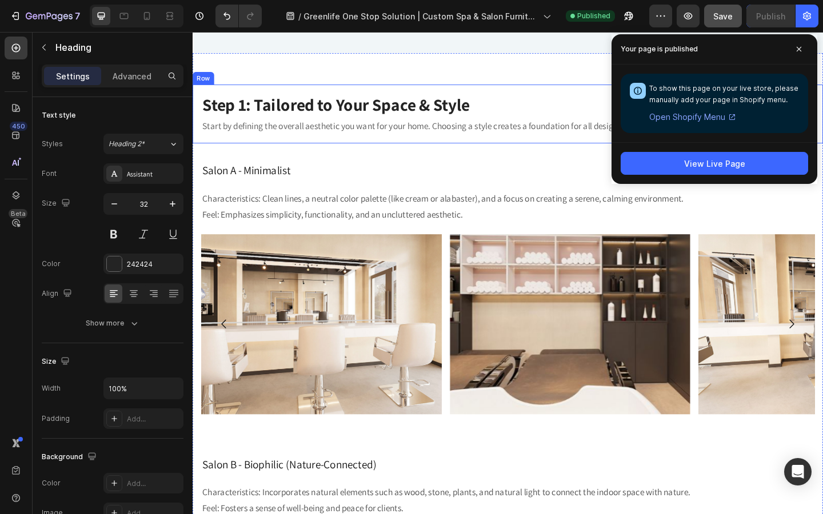
scroll to position [754, 0]
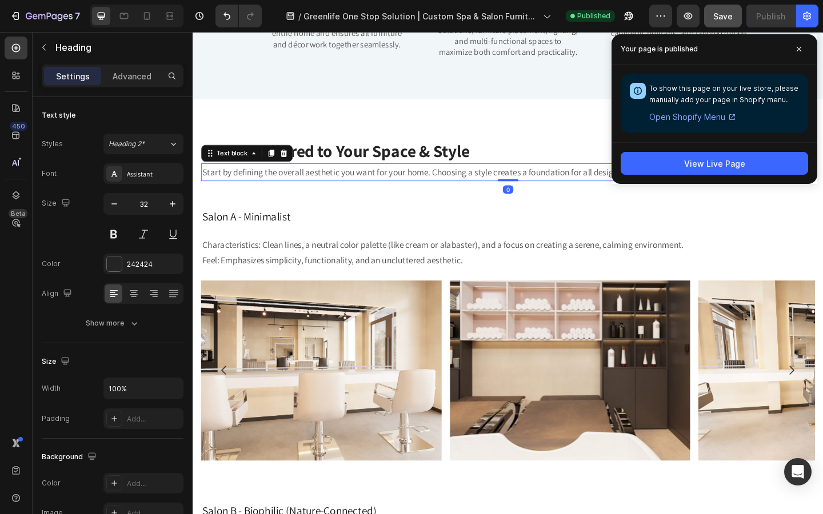
click at [309, 188] on p "Start by defining the overall aesthetic you want for your home. Choosing a styl…" at bounding box center [535, 185] width 665 height 18
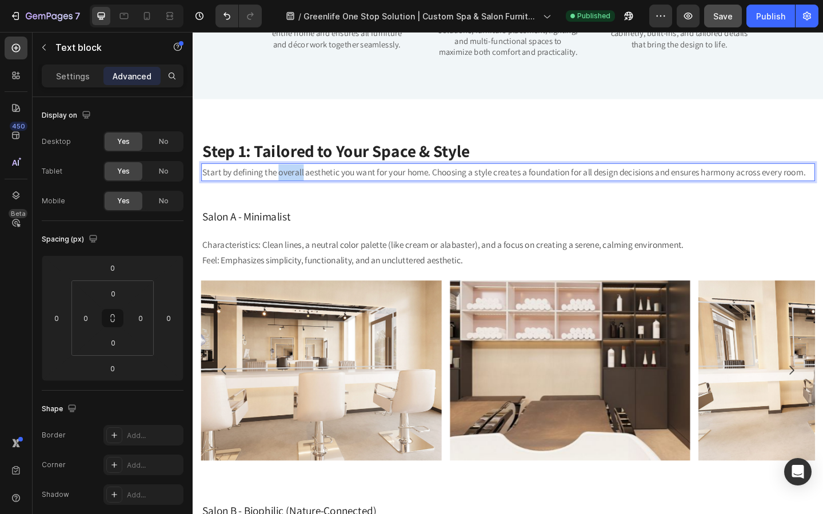
click at [309, 188] on p "Start by defining the overall aesthetic you want for your home. Choosing a styl…" at bounding box center [535, 185] width 665 height 18
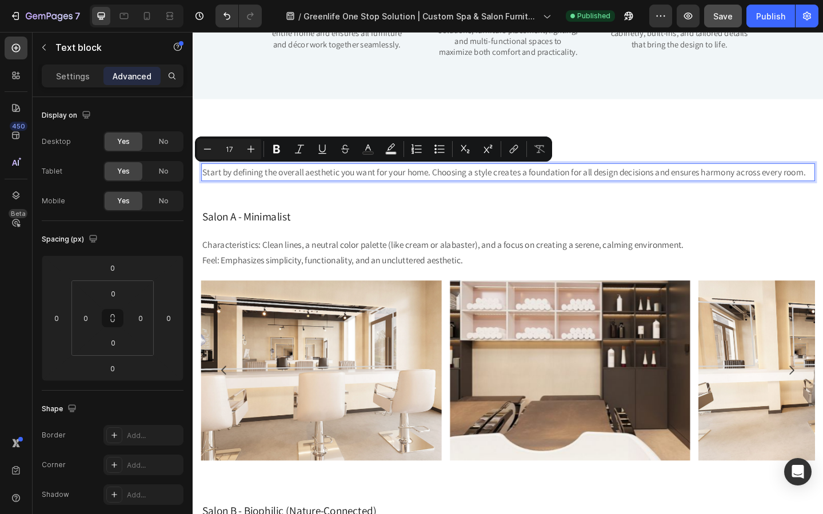
click at [432, 188] on p "Start by defining the overall aesthetic you want for your home. Choosing a styl…" at bounding box center [535, 185] width 665 height 18
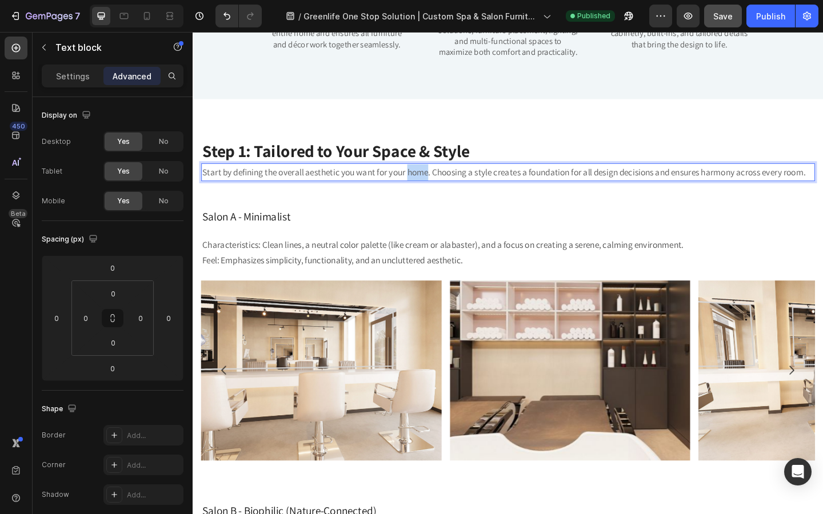
click at [432, 188] on p "Start by defining the overall aesthetic you want for your home. Choosing a styl…" at bounding box center [535, 185] width 665 height 18
click at [481, 189] on p "Start by defining the overall aesthetic you want for your space. Choosing a sty…" at bounding box center [535, 185] width 665 height 18
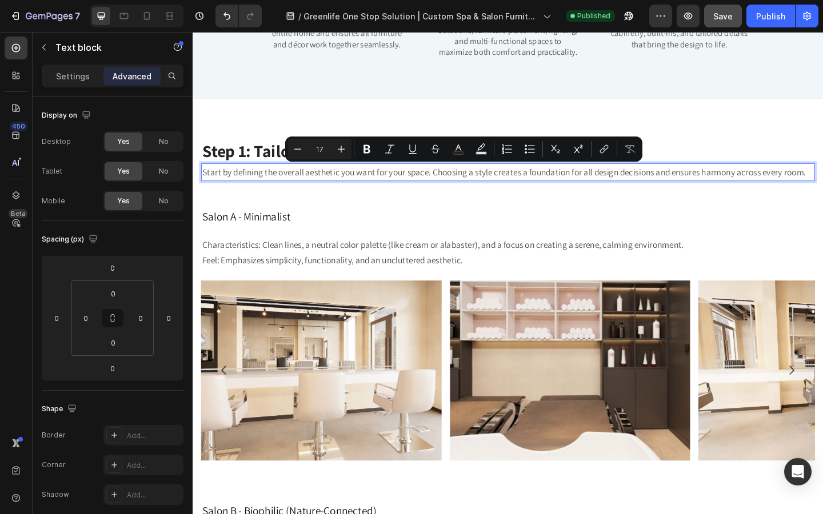
click at [259, 191] on p "Start by defining the overall aesthetic you want for your space. Choosing a sty…" at bounding box center [535, 185] width 665 height 18
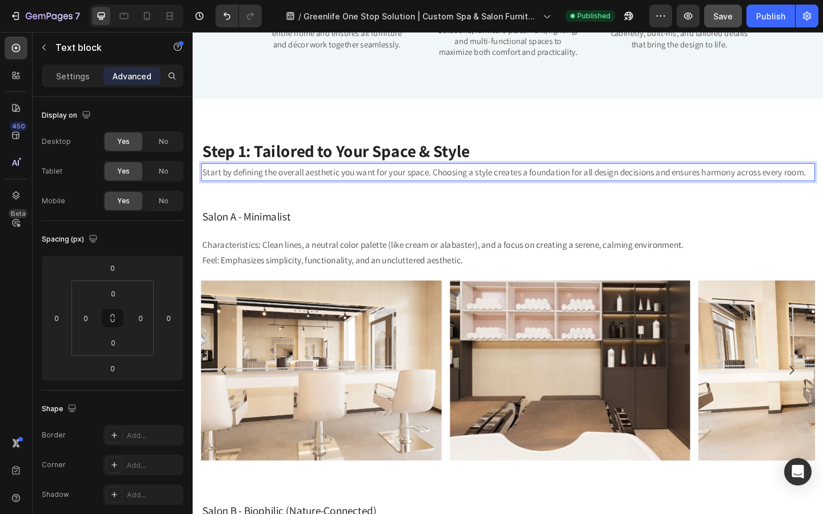
click at [521, 187] on p "Start by defining the overall aesthetic you want for your space. Choosing a sty…" at bounding box center [535, 185] width 665 height 18
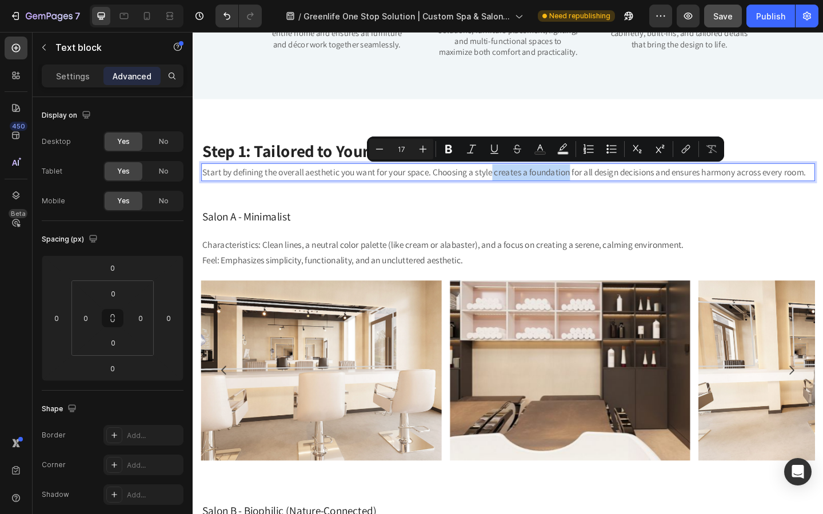
drag, startPoint x: 519, startPoint y: 187, endPoint x: 602, endPoint y: 188, distance: 82.9
click at [602, 188] on p "Start by defining the overall aesthetic you want for your space. Choosing a sty…" at bounding box center [535, 185] width 665 height 18
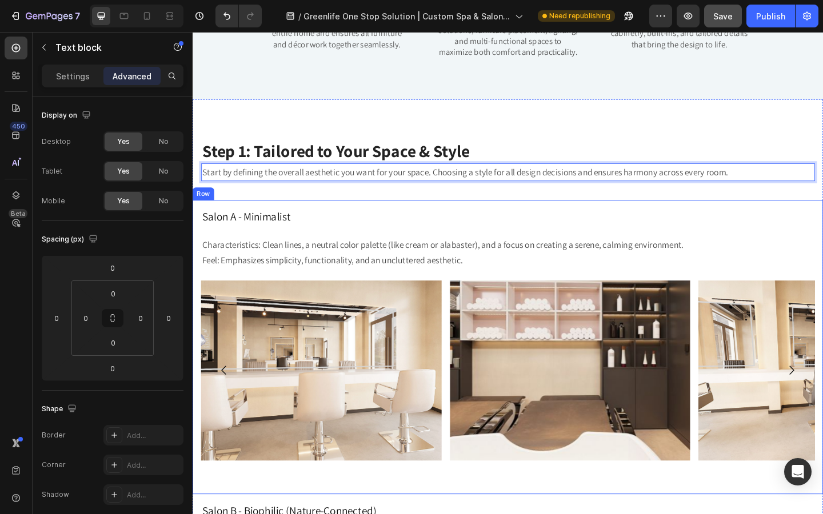
click at [710, 222] on div "Salon A - Minimalist Heading Characteristics: Clean lines, a neutral color pale…" at bounding box center [536, 375] width 686 height 320
click at [730, 193] on p "Start by defining the overall aesthetic you want for your space. Choosing a sty…" at bounding box center [535, 185] width 665 height 18
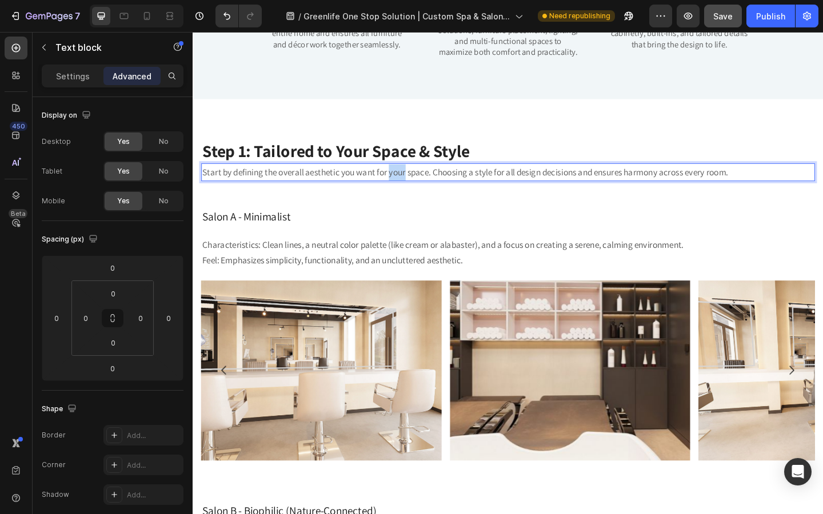
click at [405, 190] on p "Start by defining the overall aesthetic you want for your space. Choosing a sty…" at bounding box center [535, 185] width 665 height 18
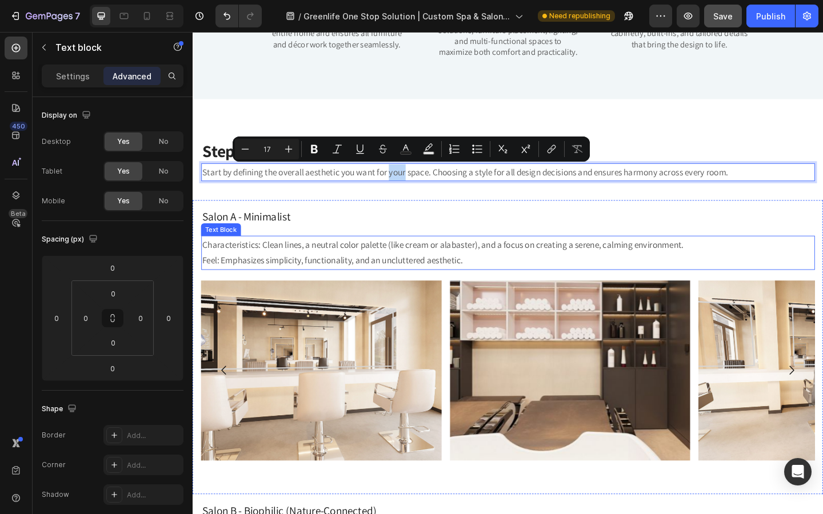
click at [456, 260] on p "Characteristics: Clean lines, a neutral color palette (like cream or alabaster)…" at bounding box center [535, 272] width 665 height 35
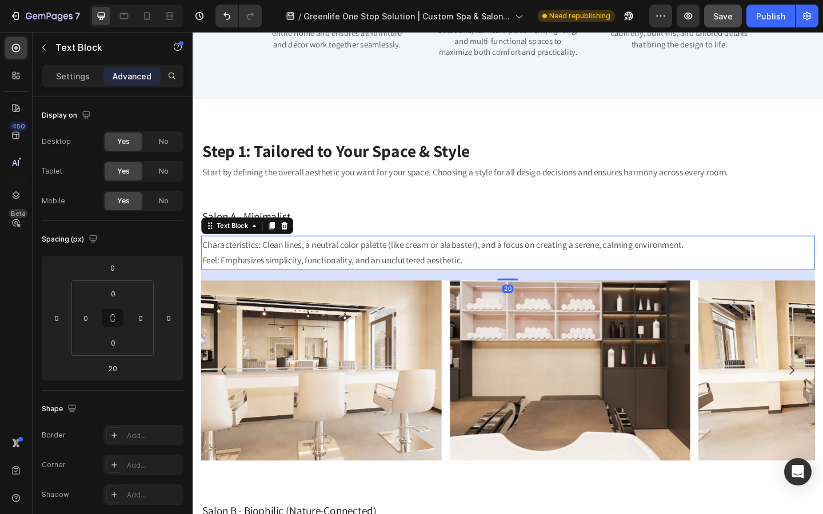
click at [727, 16] on span "Save" at bounding box center [722, 16] width 19 height 10
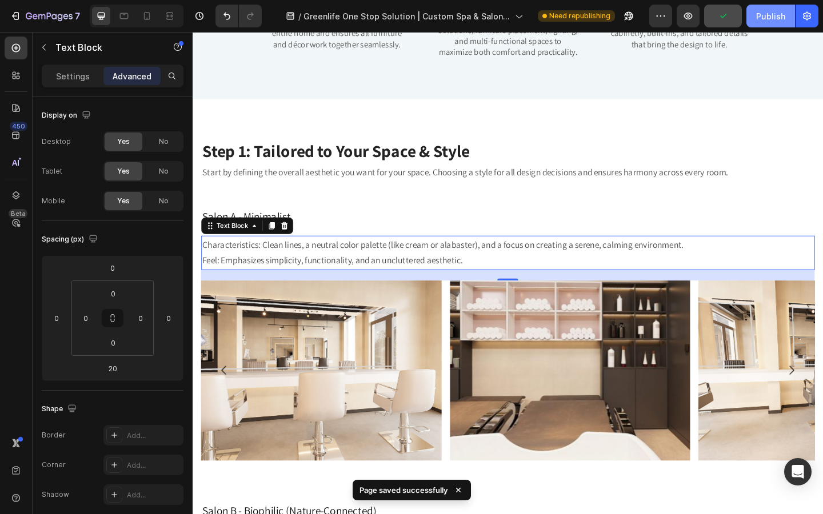
click at [770, 24] on button "Publish" at bounding box center [770, 16] width 49 height 23
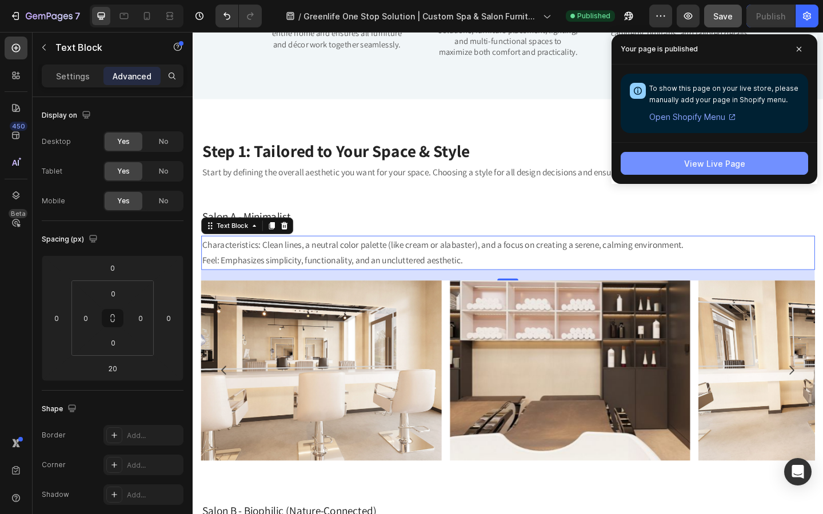
click at [700, 161] on div "View Live Page" at bounding box center [714, 164] width 61 height 12
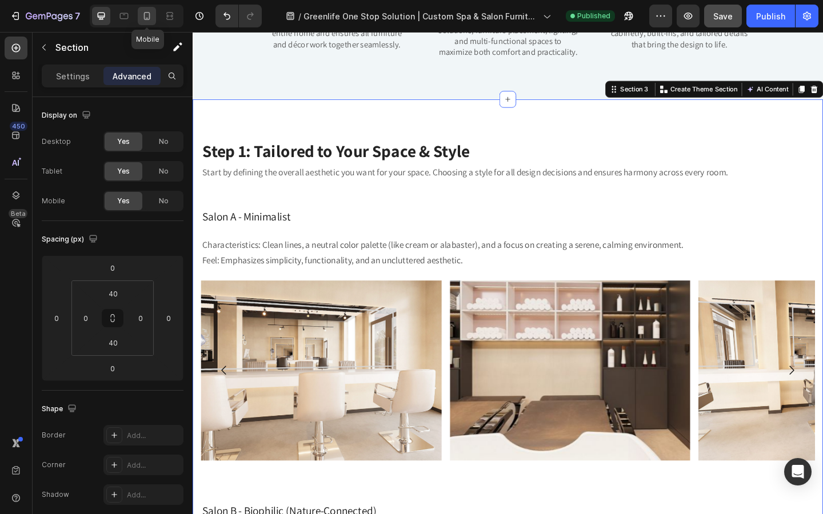
click at [143, 23] on div at bounding box center [147, 16] width 18 height 18
type input "15"
type input "0"
type input "15"
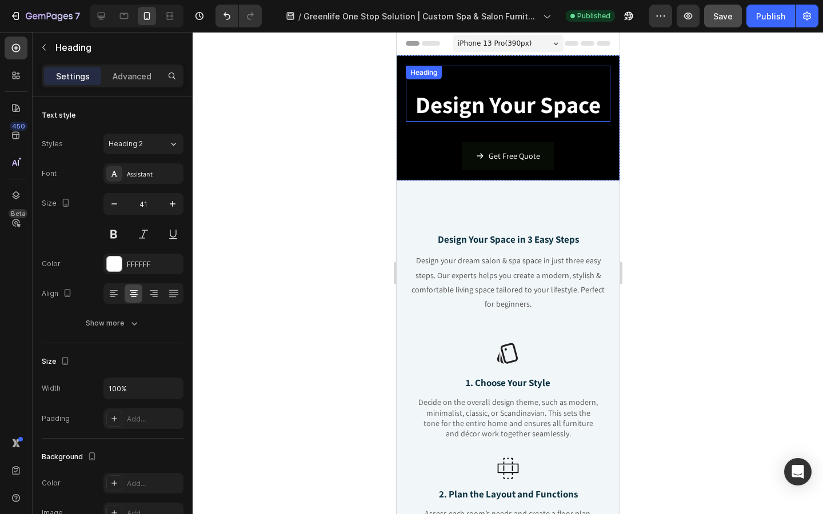
click at [539, 104] on strong "Design Your Space" at bounding box center [507, 104] width 185 height 31
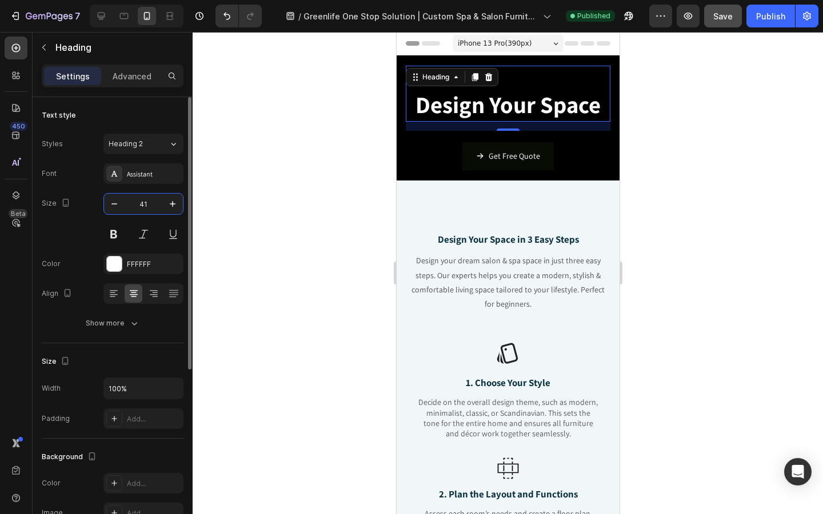
drag, startPoint x: 139, startPoint y: 207, endPoint x: 150, endPoint y: 207, distance: 10.9
type input "3"
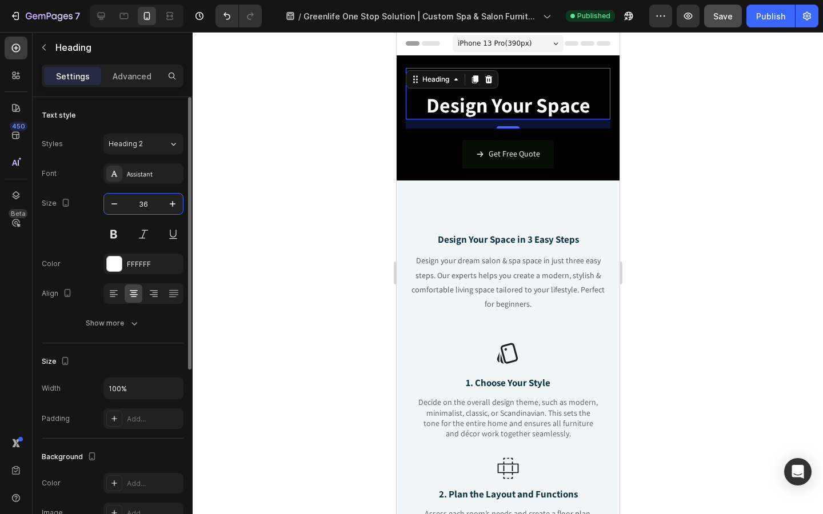
click at [151, 207] on input "36" at bounding box center [144, 204] width 38 height 21
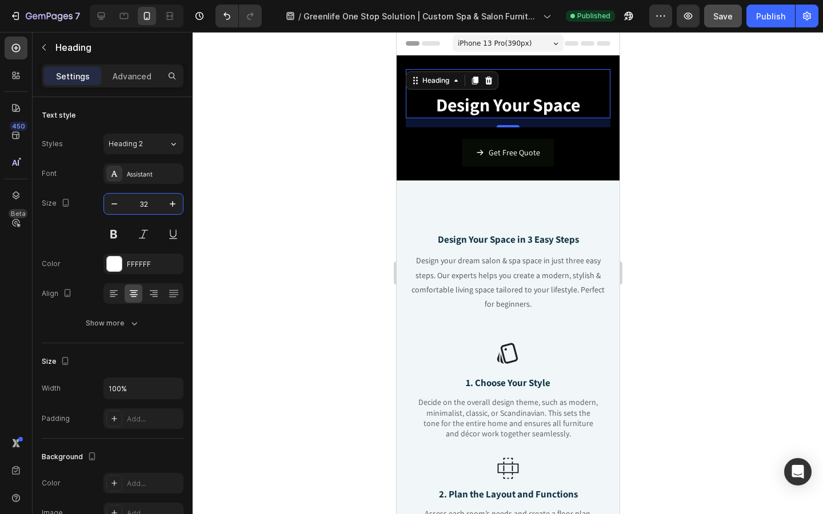
type input "32"
click at [327, 210] on div at bounding box center [508, 273] width 630 height 482
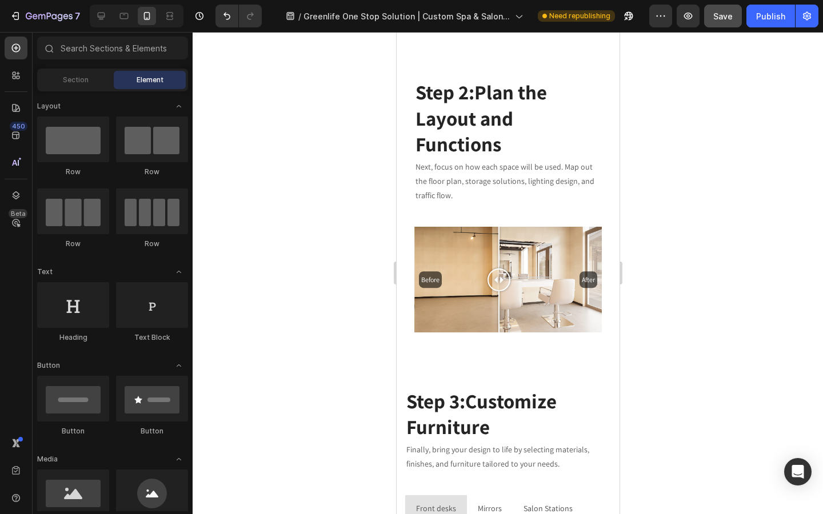
scroll to position [1936, 0]
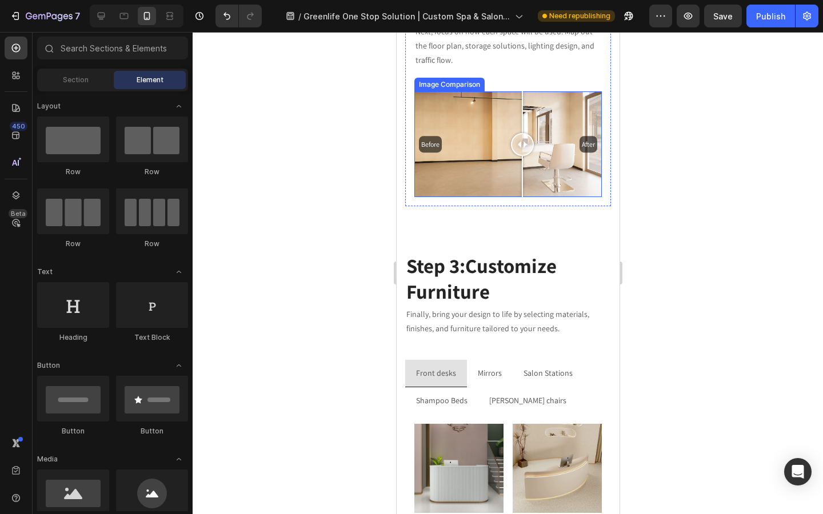
drag, startPoint x: 502, startPoint y: 128, endPoint x: 546, endPoint y: 143, distance: 47.0
click at [533, 143] on div at bounding box center [521, 144] width 23 height 106
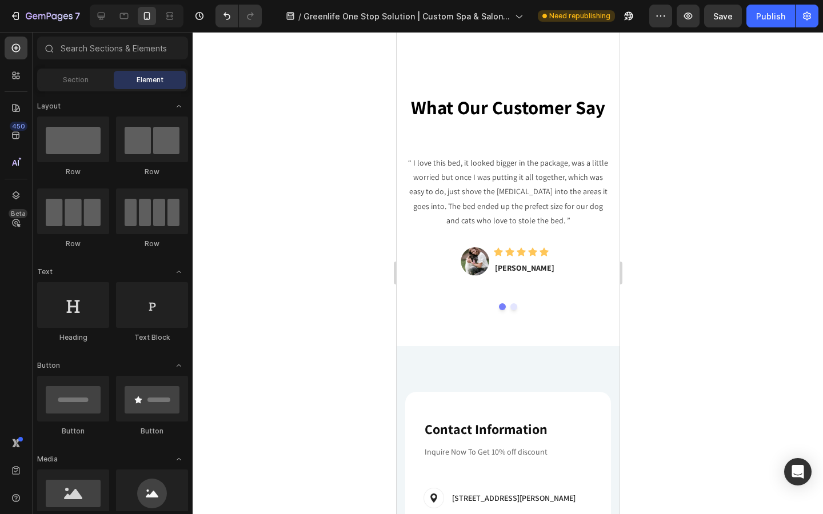
scroll to position [2917, 0]
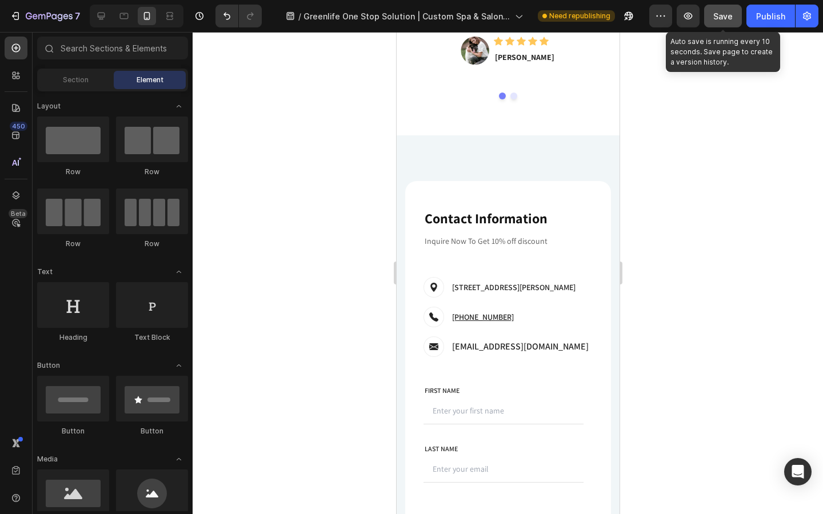
click at [718, 15] on span "Save" at bounding box center [722, 16] width 19 height 10
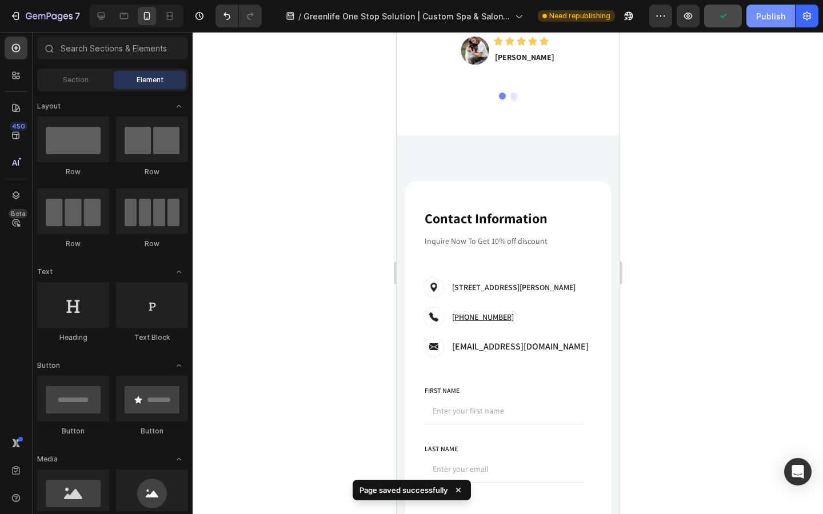
click at [759, 17] on div "Publish" at bounding box center [770, 16] width 29 height 12
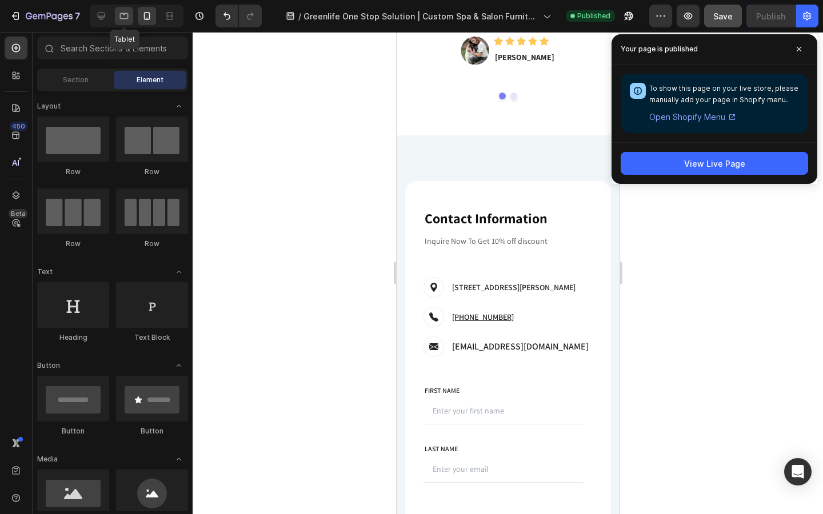
click at [119, 17] on icon at bounding box center [123, 15] width 11 height 11
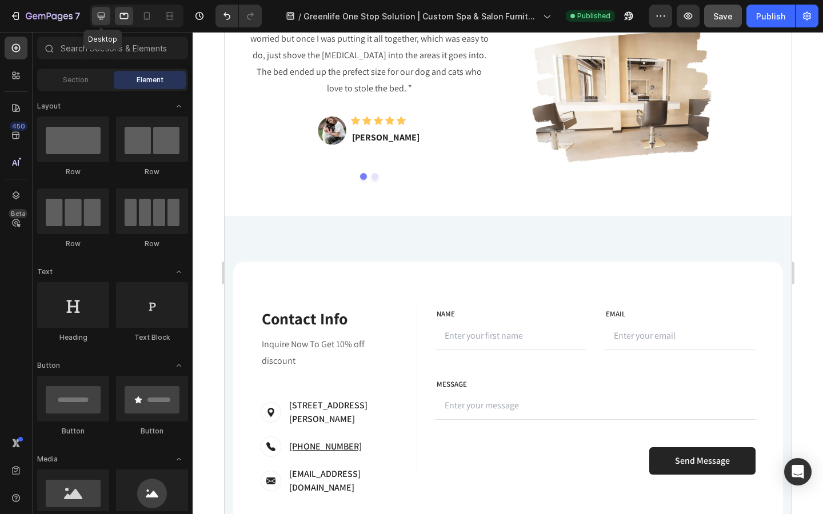
click at [101, 17] on icon at bounding box center [100, 15] width 11 height 11
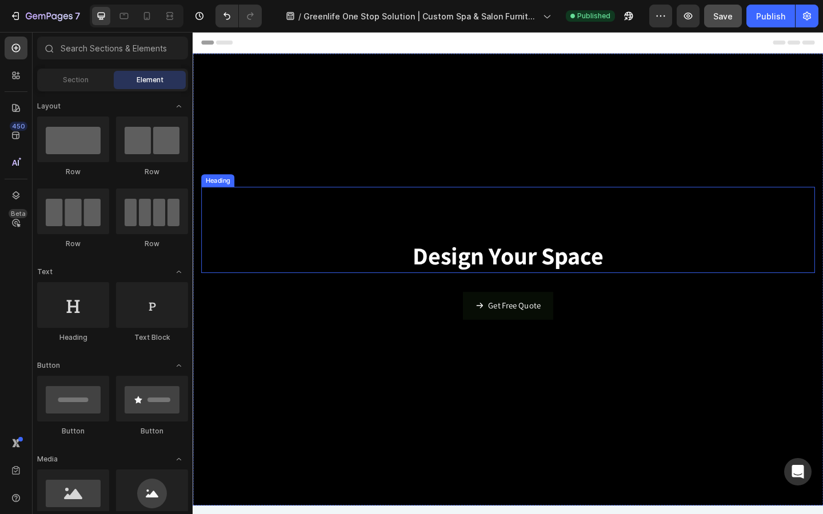
click at [488, 282] on strong "Design Your Space" at bounding box center [535, 275] width 207 height 34
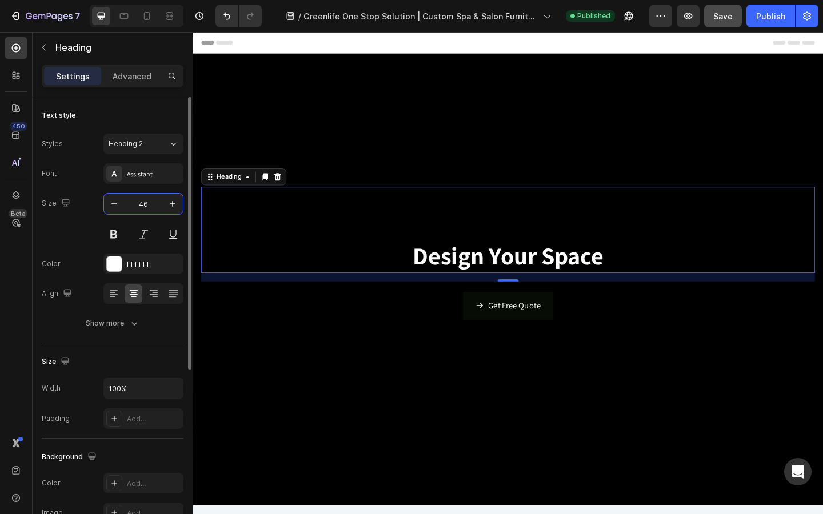
click at [141, 209] on input "46" at bounding box center [144, 204] width 38 height 21
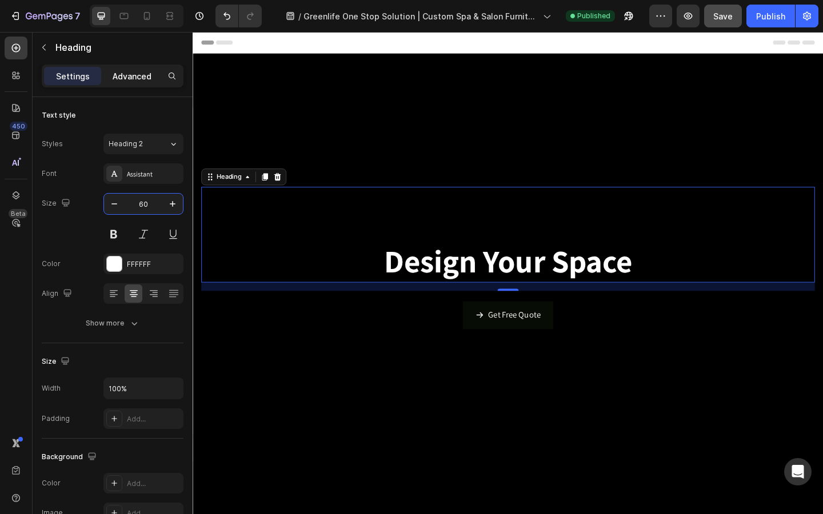
type input "60"
click at [141, 80] on p "Advanced" at bounding box center [132, 76] width 39 height 12
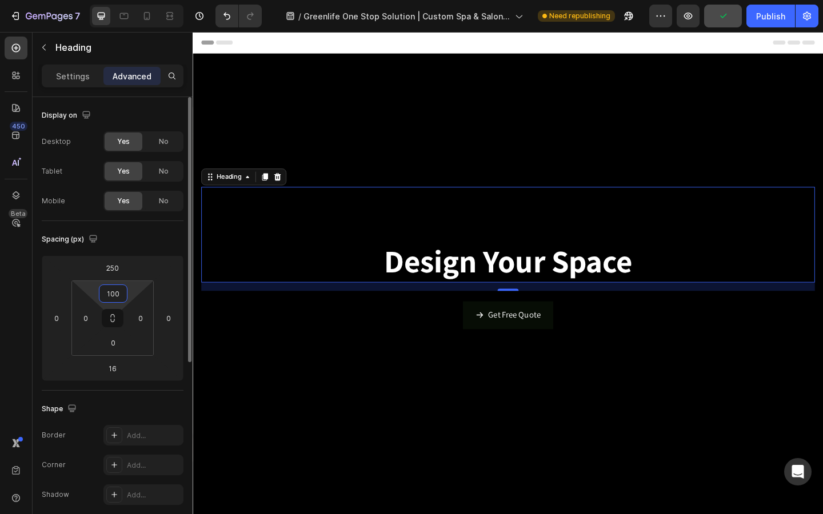
click at [116, 293] on input "100" at bounding box center [113, 293] width 23 height 17
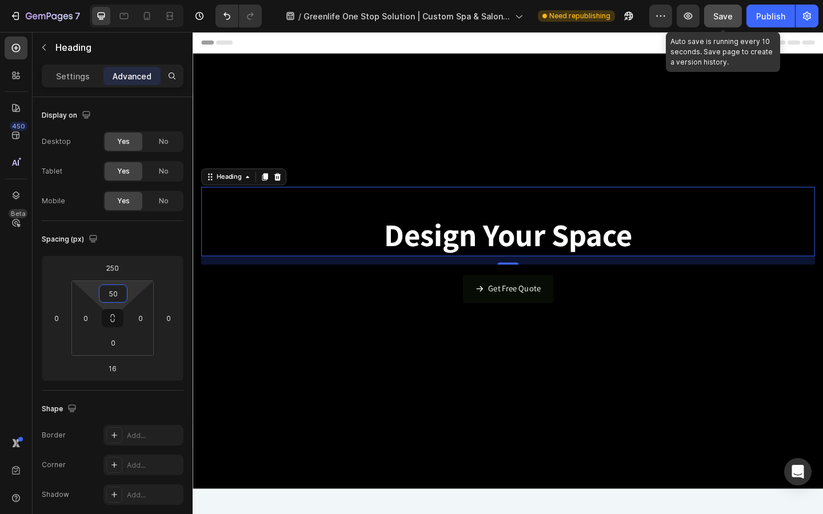
type input "50"
click at [724, 18] on span "Save" at bounding box center [722, 16] width 19 height 10
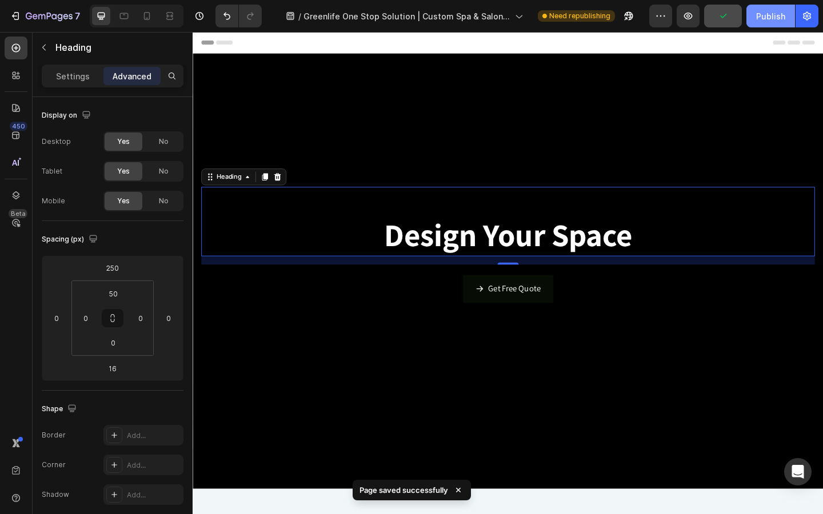
click at [766, 18] on div "Publish" at bounding box center [770, 16] width 29 height 12
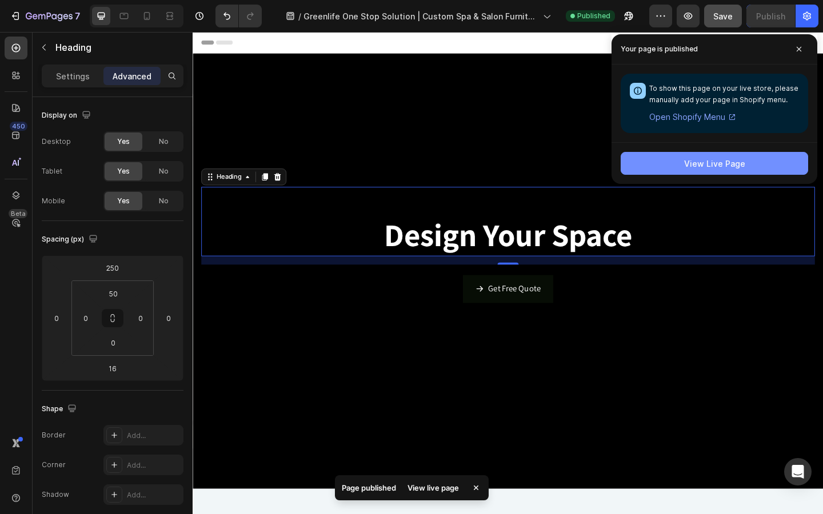
click at [677, 166] on button "View Live Page" at bounding box center [714, 163] width 187 height 23
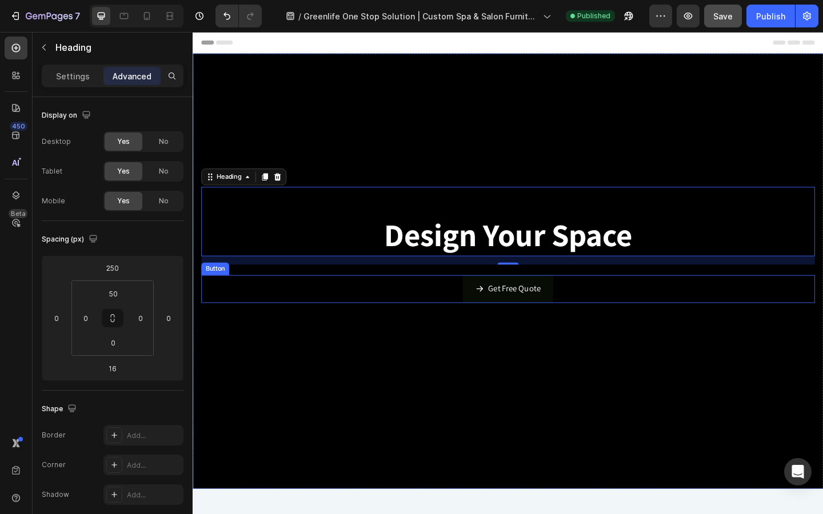
click at [392, 340] on div "Get Free Quote Button" at bounding box center [536, 406] width 668 height 242
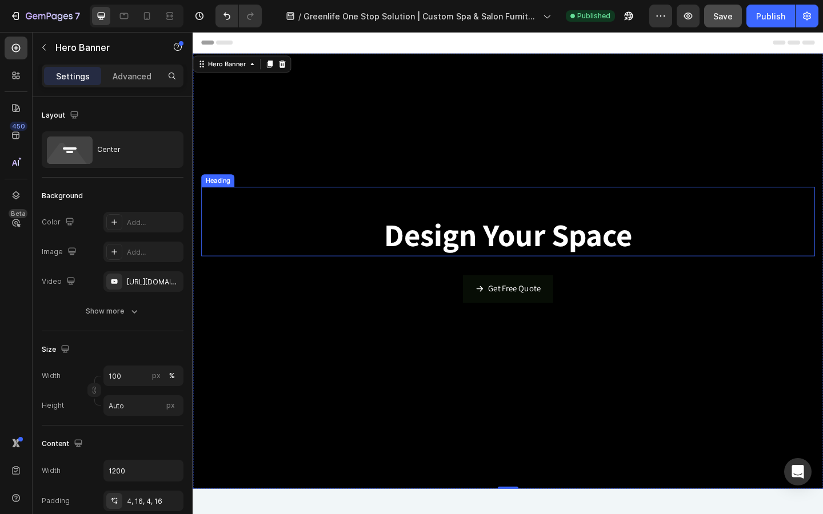
click at [444, 232] on strong "Design Your Space" at bounding box center [536, 252] width 270 height 45
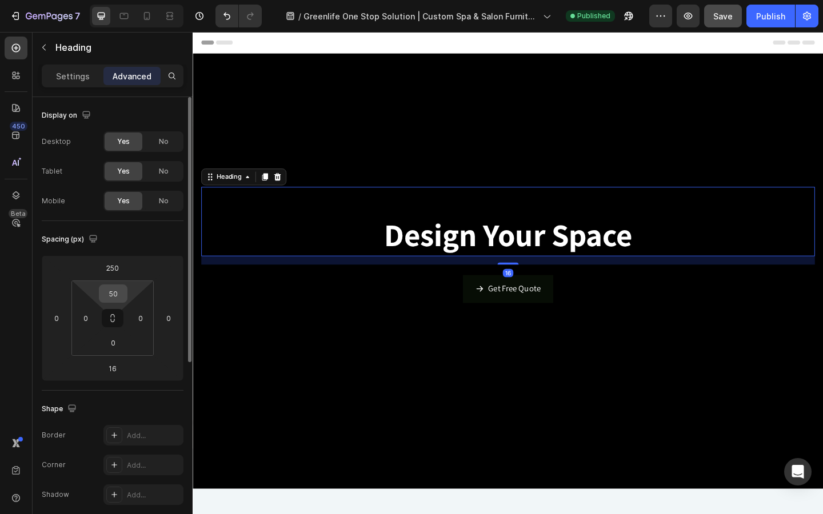
click at [117, 289] on input "50" at bounding box center [113, 293] width 23 height 17
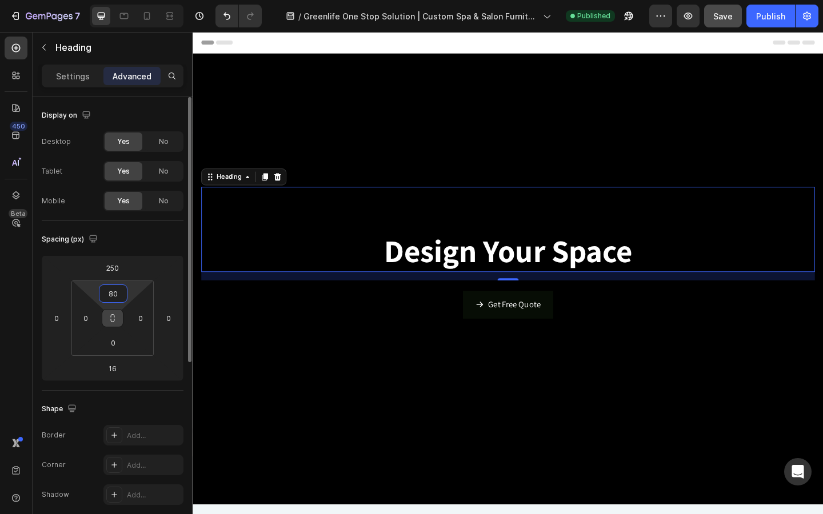
type input "8"
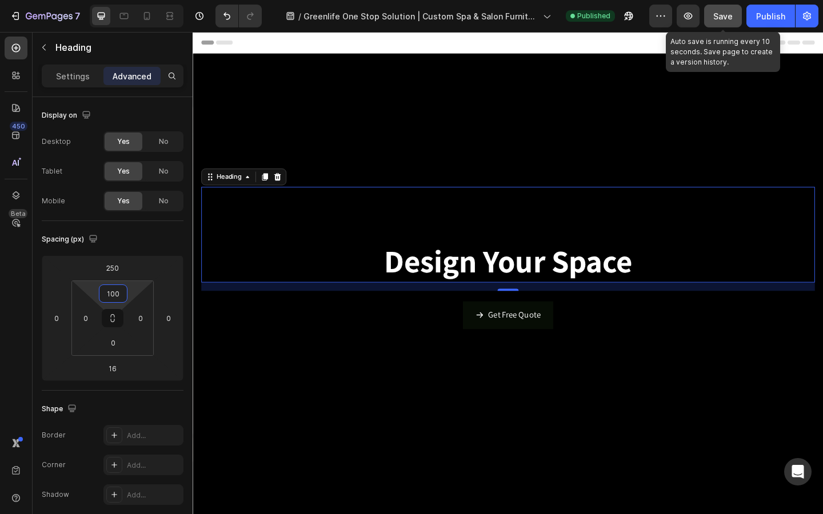
type input "100"
click at [730, 17] on span "Save" at bounding box center [722, 16] width 19 height 10
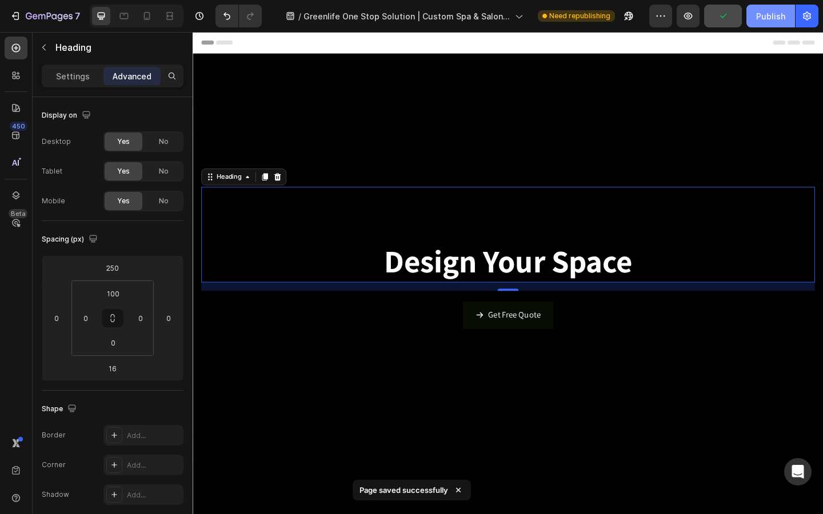
click at [777, 17] on div "Publish" at bounding box center [770, 16] width 29 height 12
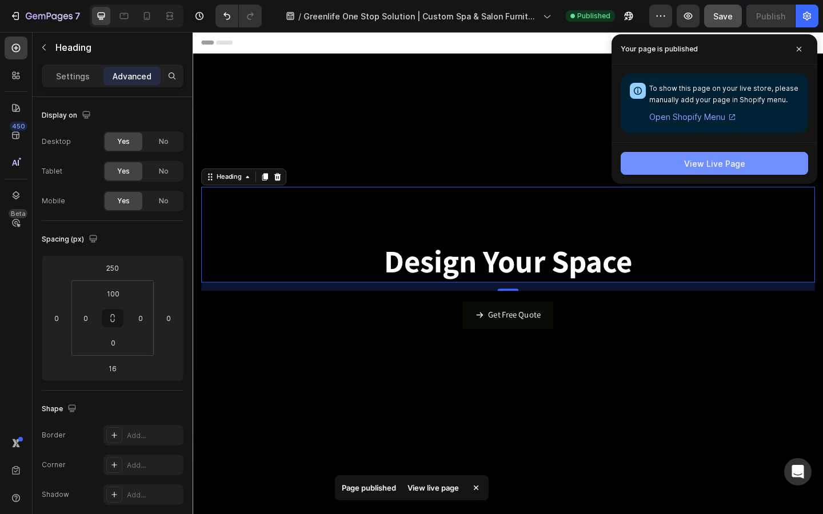
click at [746, 165] on button "View Live Page" at bounding box center [714, 163] width 187 height 23
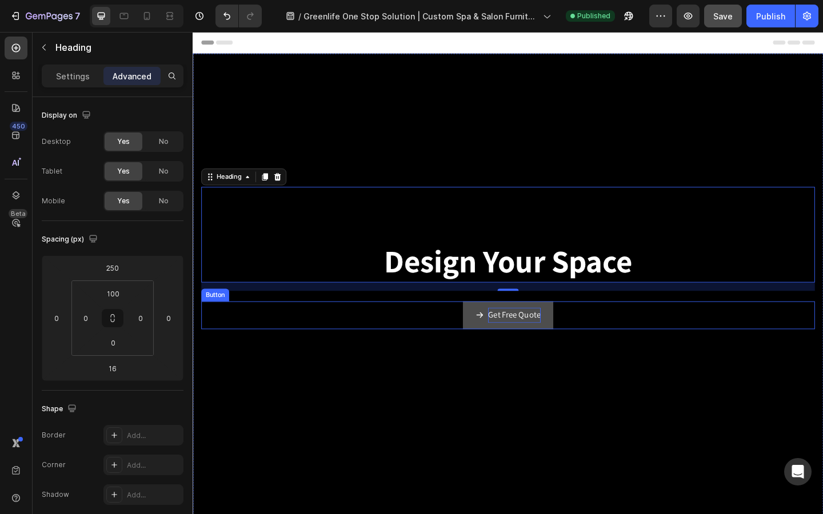
click at [528, 339] on p "Get Free Quote" at bounding box center [542, 340] width 57 height 17
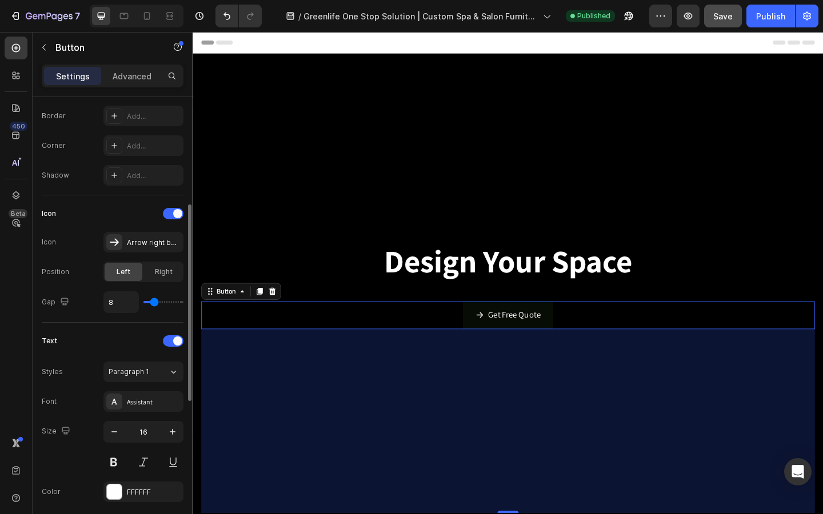
scroll to position [253, 0]
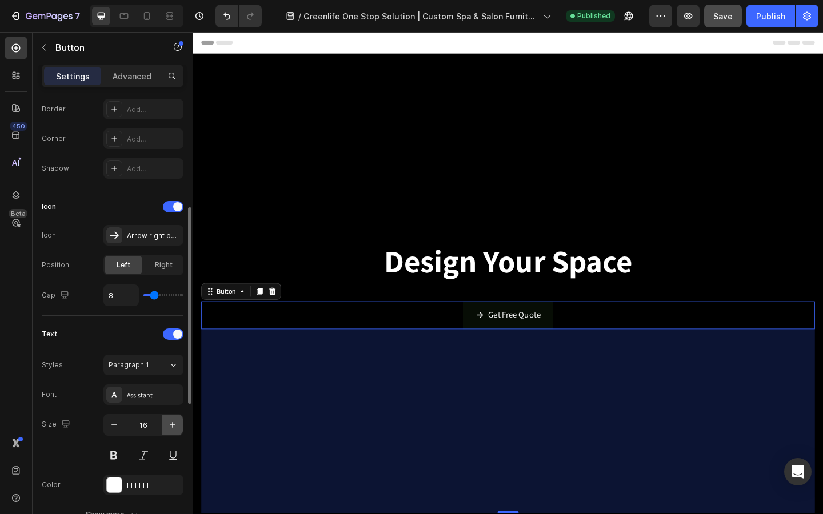
click at [173, 426] on icon "button" at bounding box center [173, 425] width 6 height 6
type input "17"
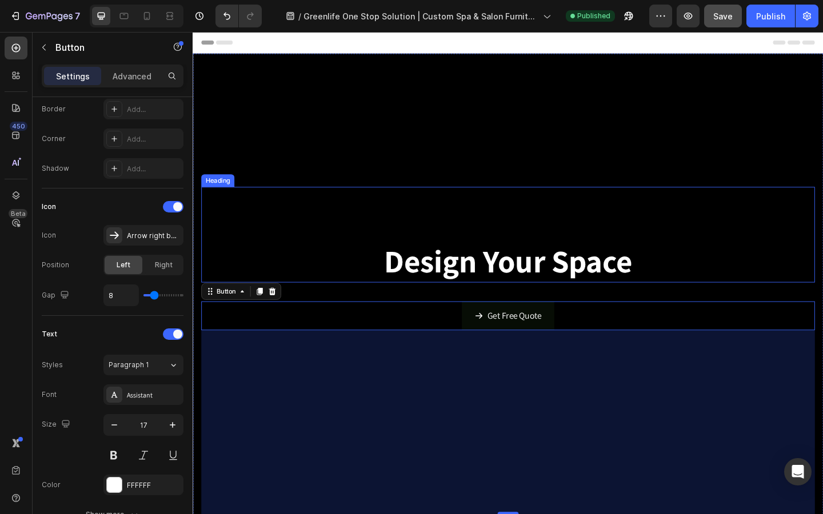
click at [432, 277] on strong "Design Your Space" at bounding box center [536, 281] width 270 height 45
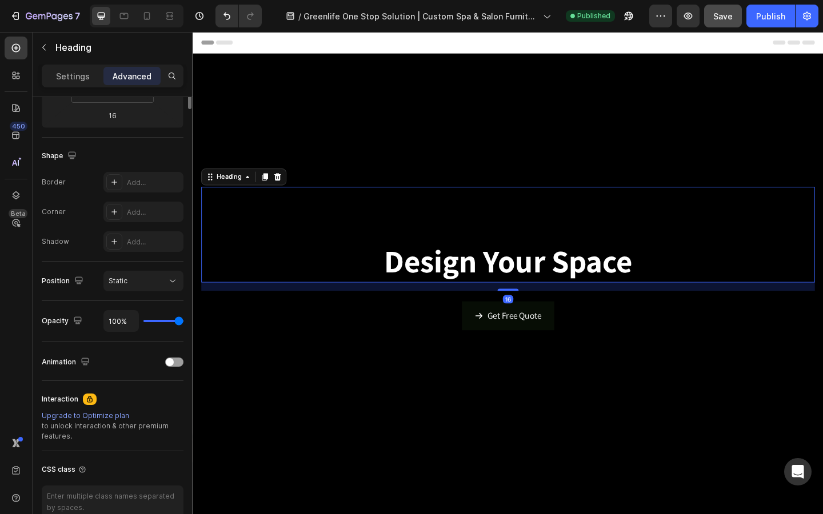
scroll to position [0, 0]
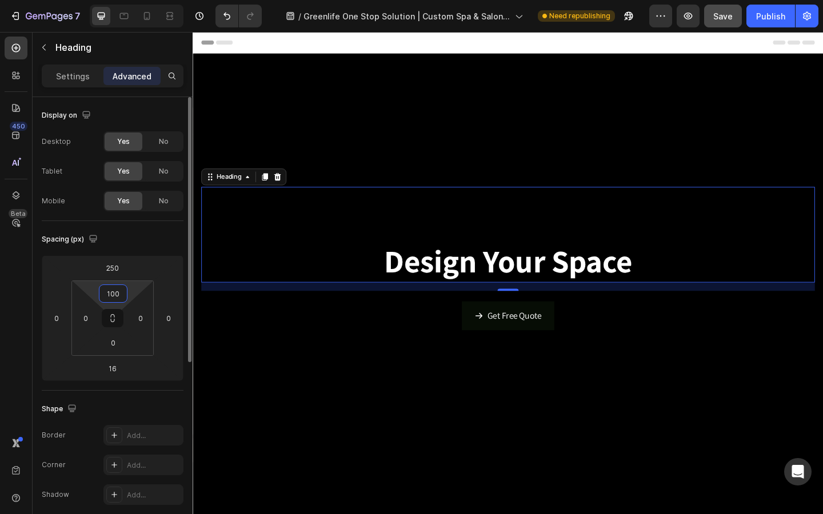
click at [112, 297] on input "100" at bounding box center [113, 293] width 23 height 17
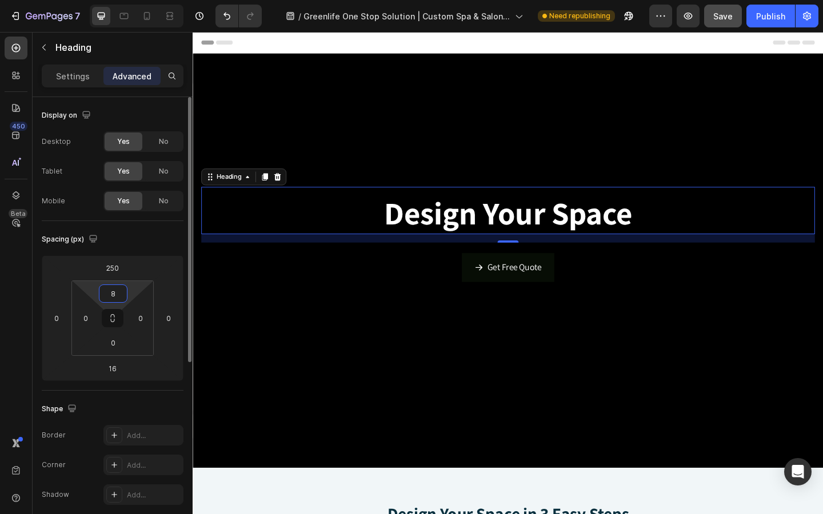
type input "80"
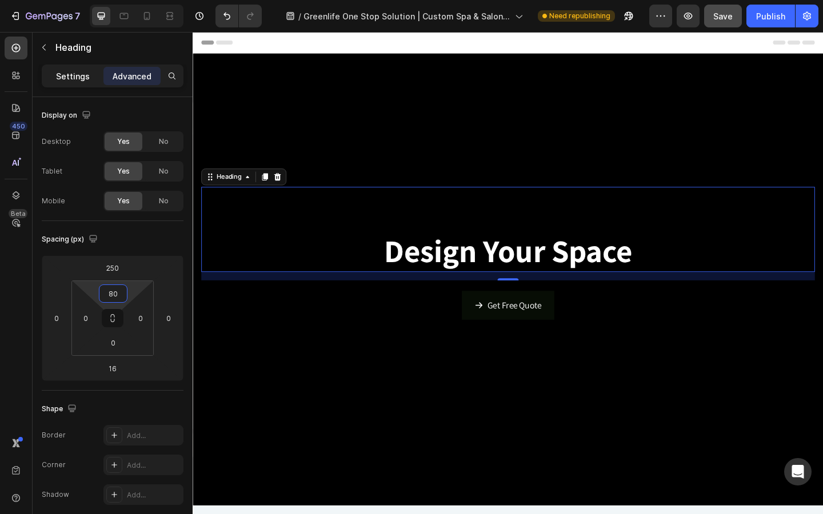
click at [75, 83] on div "Settings" at bounding box center [72, 76] width 57 height 18
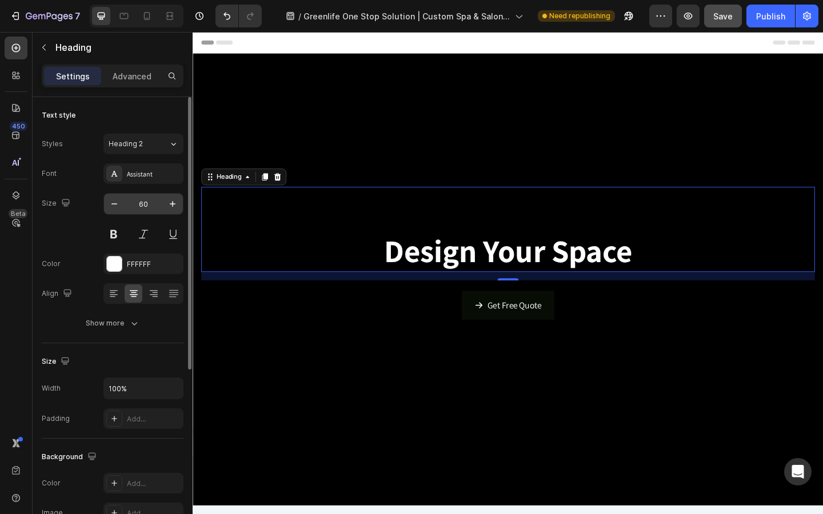
click at [139, 205] on input "60" at bounding box center [144, 204] width 38 height 21
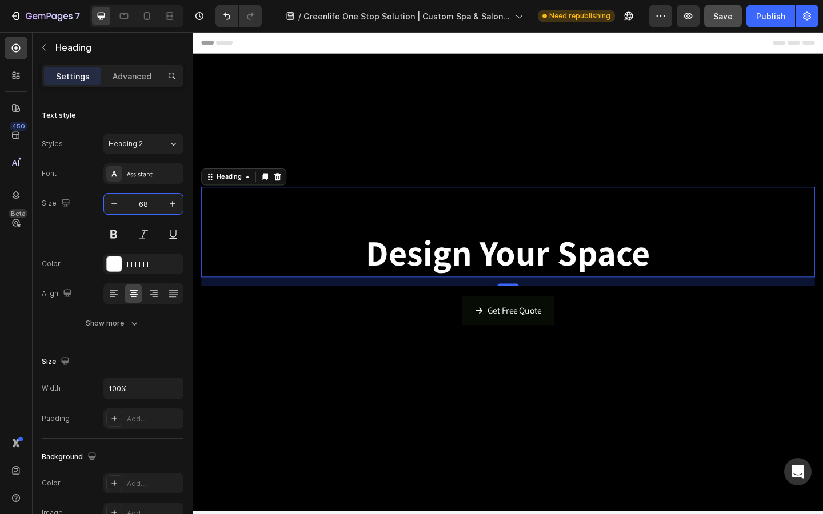
type input "68"
click at [725, 12] on span "Save" at bounding box center [722, 16] width 19 height 10
click at [775, 19] on div "Publish" at bounding box center [770, 16] width 29 height 12
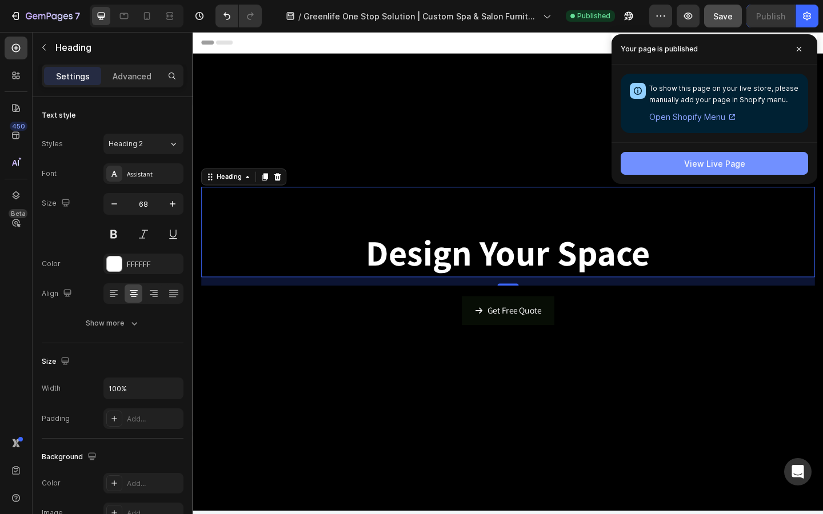
click at [672, 155] on button "View Live Page" at bounding box center [714, 163] width 187 height 23
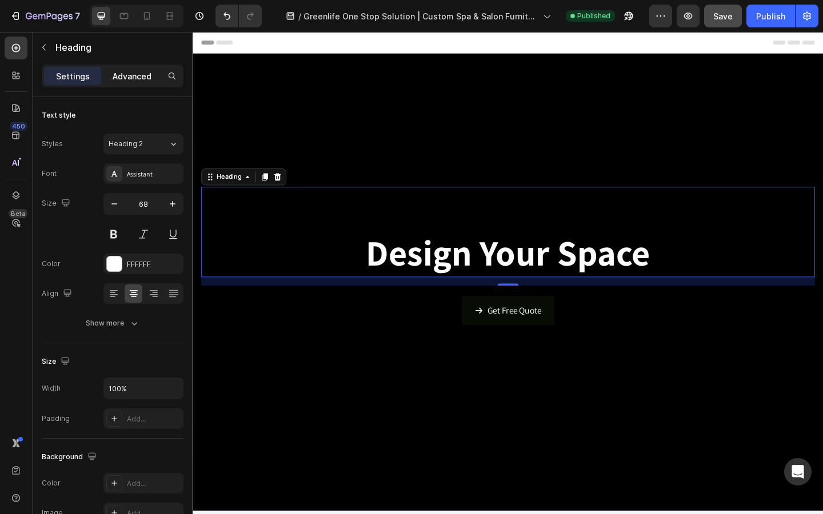
click at [120, 73] on p "Advanced" at bounding box center [132, 76] width 39 height 12
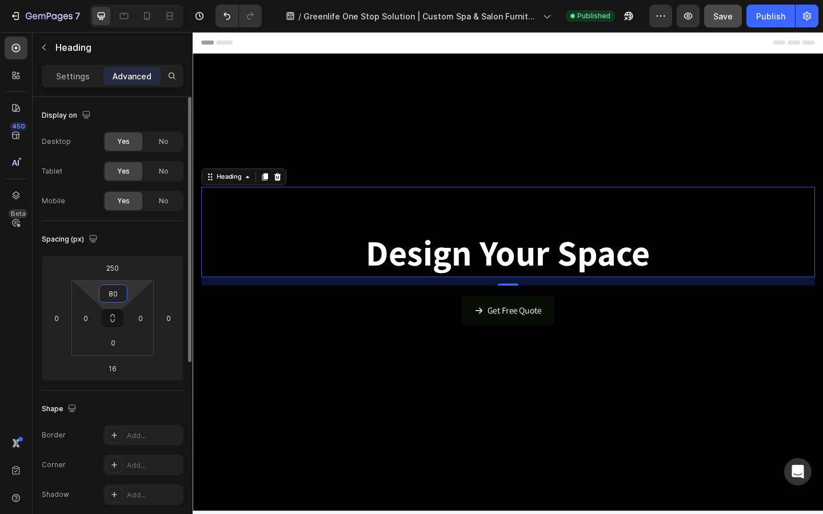
click at [118, 298] on input "80" at bounding box center [113, 293] width 23 height 17
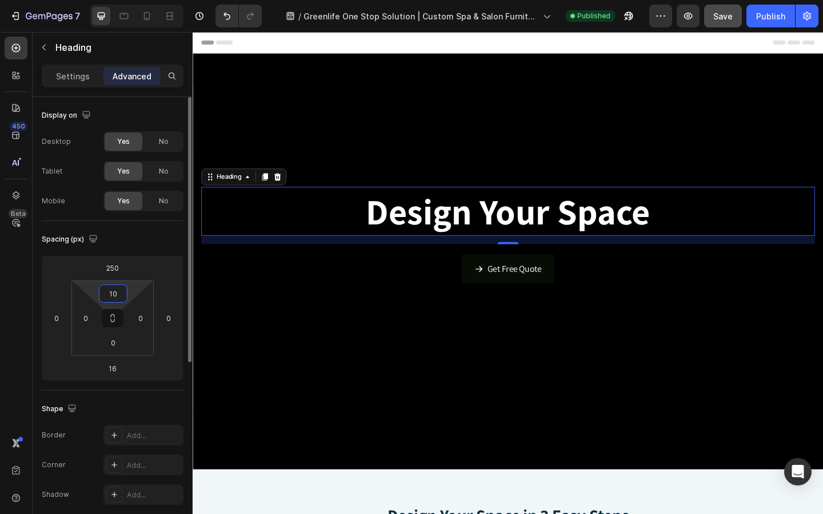
type input "100"
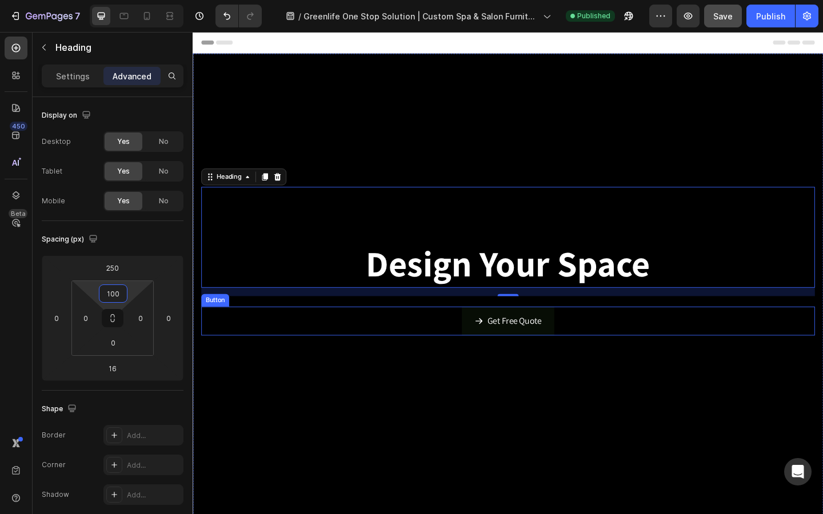
click at [451, 352] on div "Get Free Quote Button" at bounding box center [536, 346] width 668 height 31
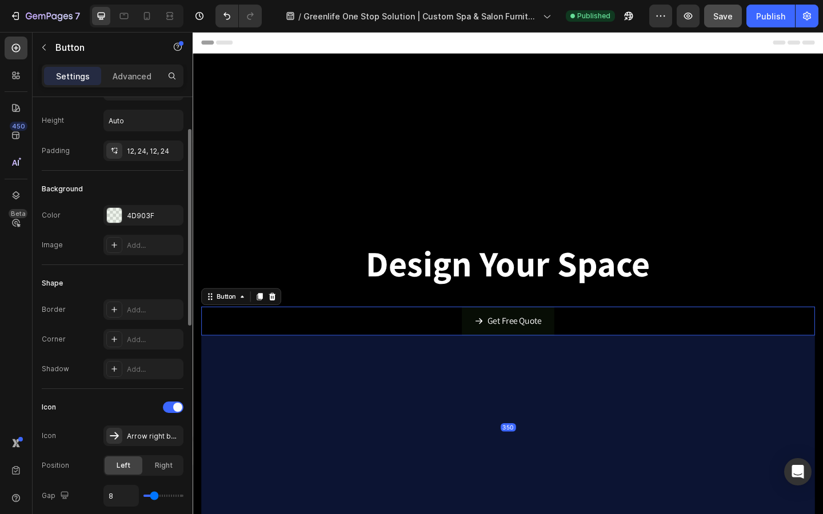
scroll to position [59, 0]
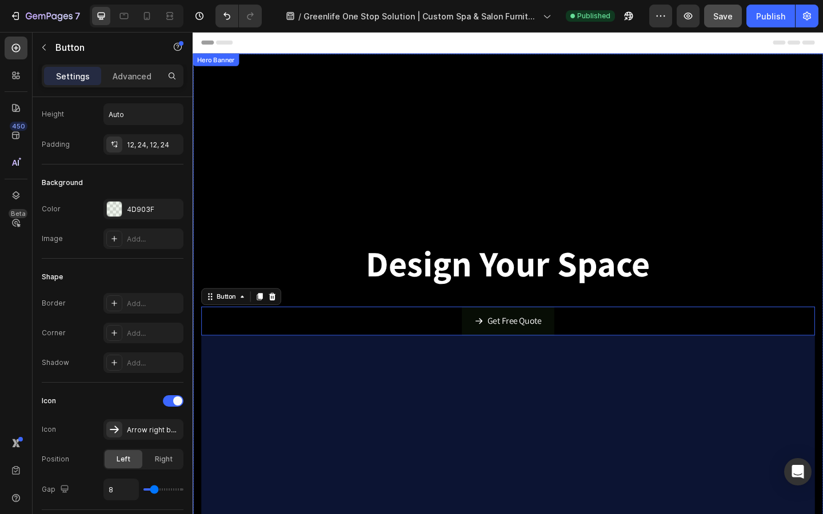
click at [275, 153] on div "Design Your Space Heading Get Free Quote Button 350" at bounding box center [536, 310] width 668 height 505
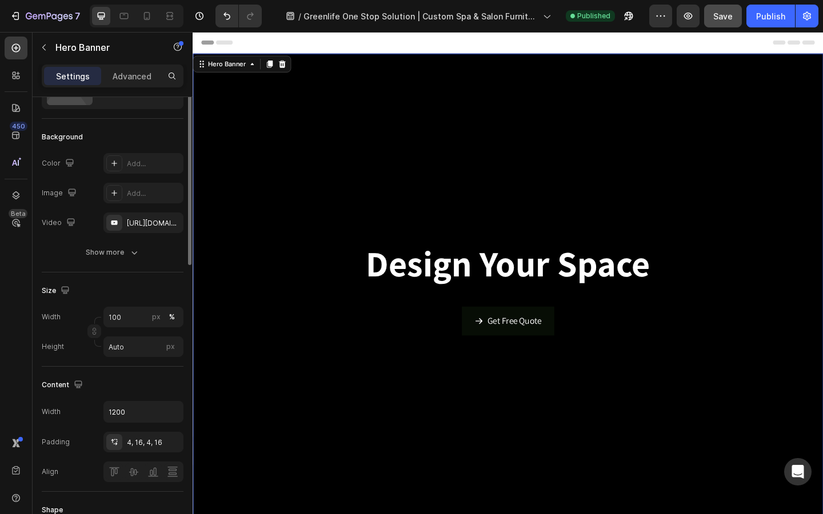
scroll to position [0, 0]
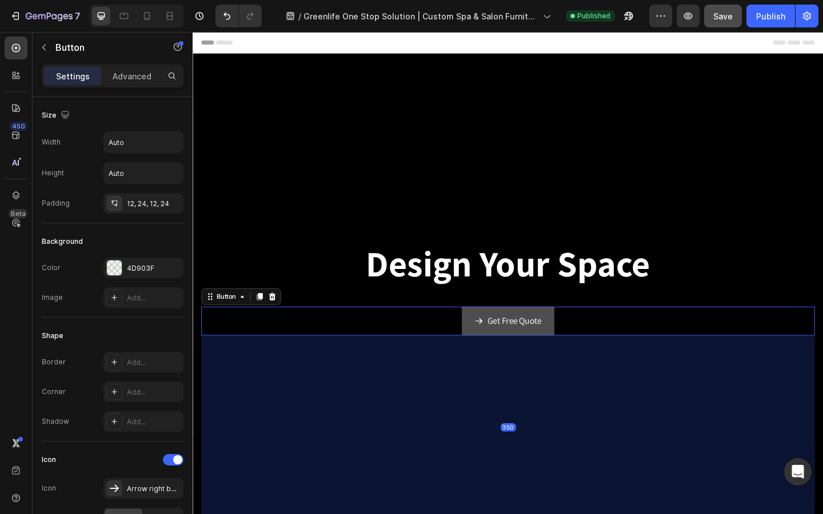
click at [578, 352] on link "Get Free Quote" at bounding box center [535, 346] width 101 height 31
click at [127, 78] on p "Advanced" at bounding box center [132, 76] width 39 height 12
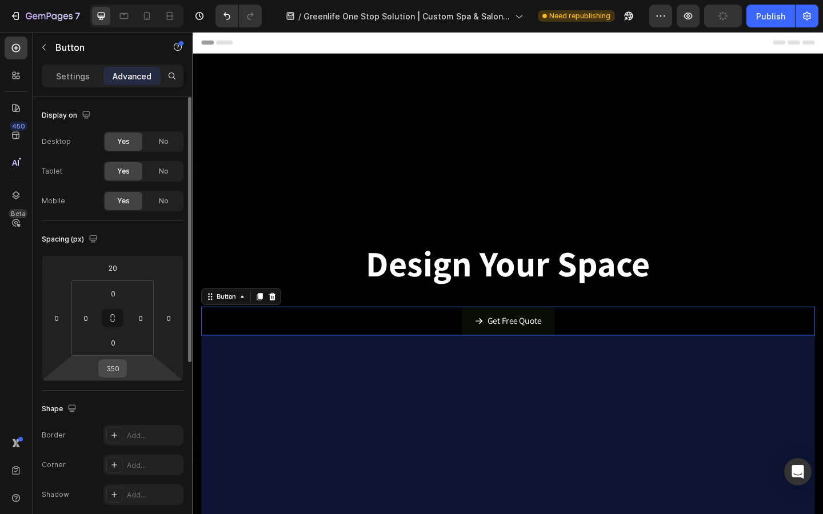
click at [113, 368] on input "350" at bounding box center [112, 368] width 23 height 17
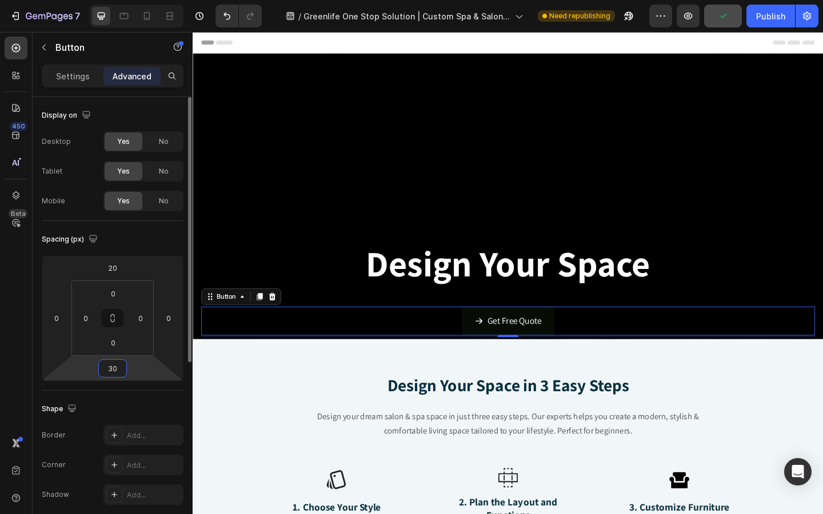
type input "300"
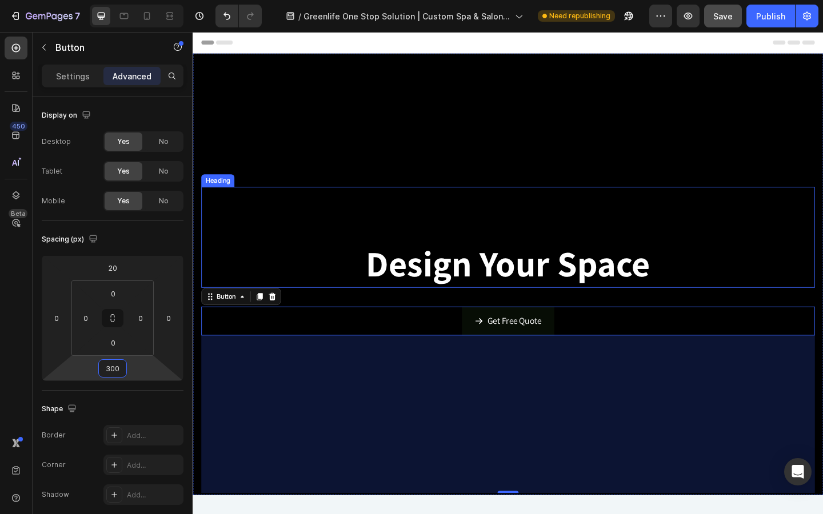
click at [503, 301] on strong "Design Your Space" at bounding box center [535, 283] width 309 height 51
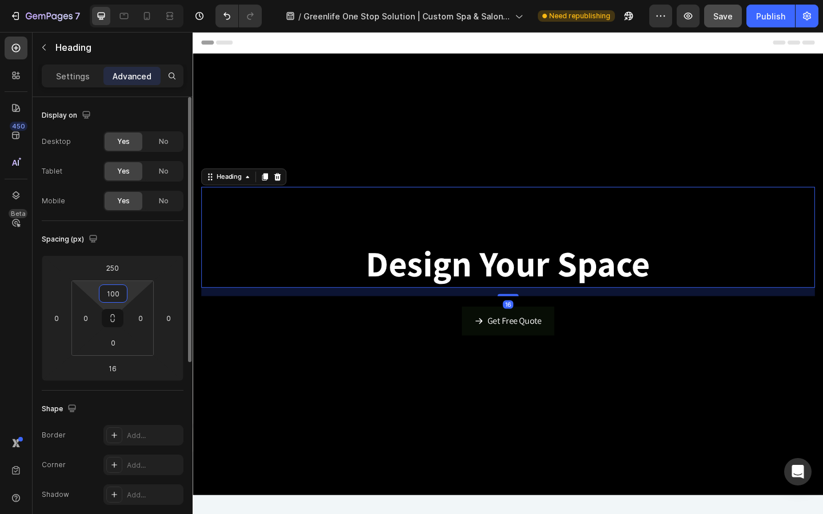
click at [121, 296] on input "100" at bounding box center [113, 293] width 23 height 17
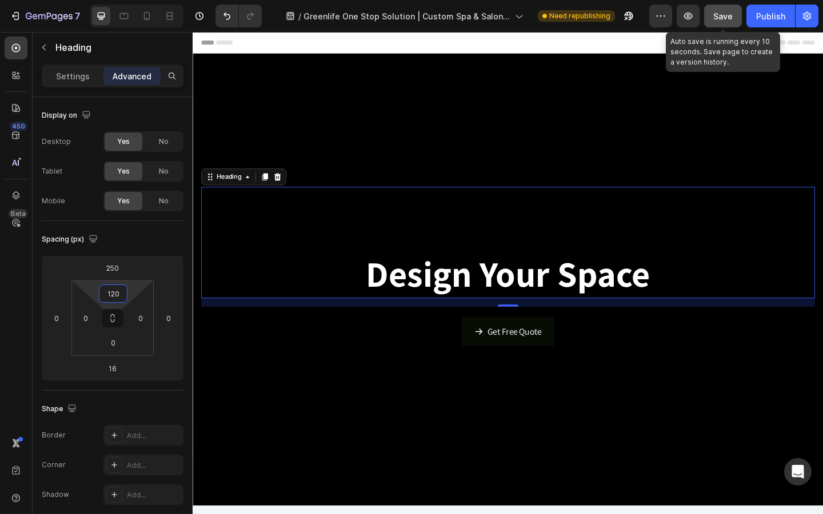
type input "120"
click at [726, 21] on div "Save" at bounding box center [722, 16] width 19 height 12
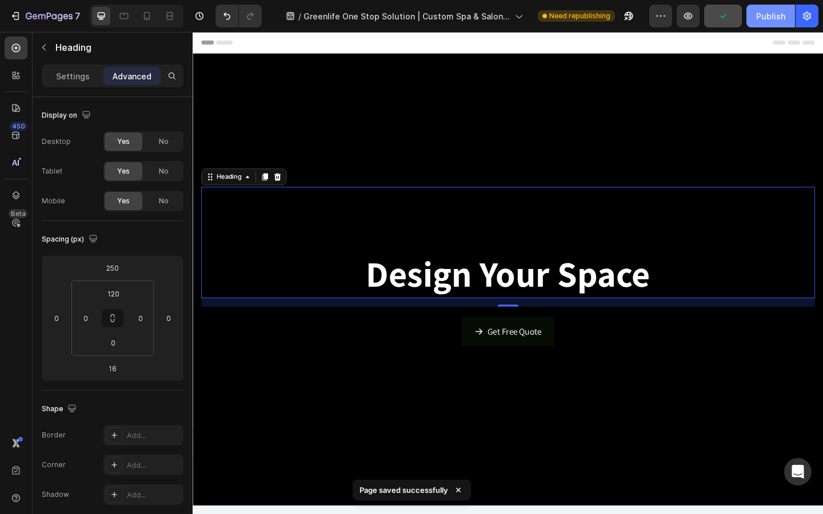
click at [766, 22] on button "Publish" at bounding box center [770, 16] width 49 height 23
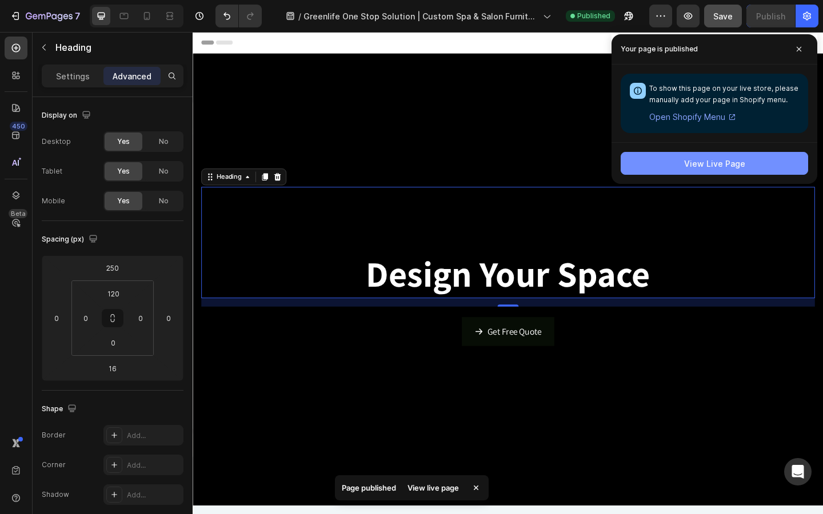
click at [749, 164] on button "View Live Page" at bounding box center [714, 163] width 187 height 23
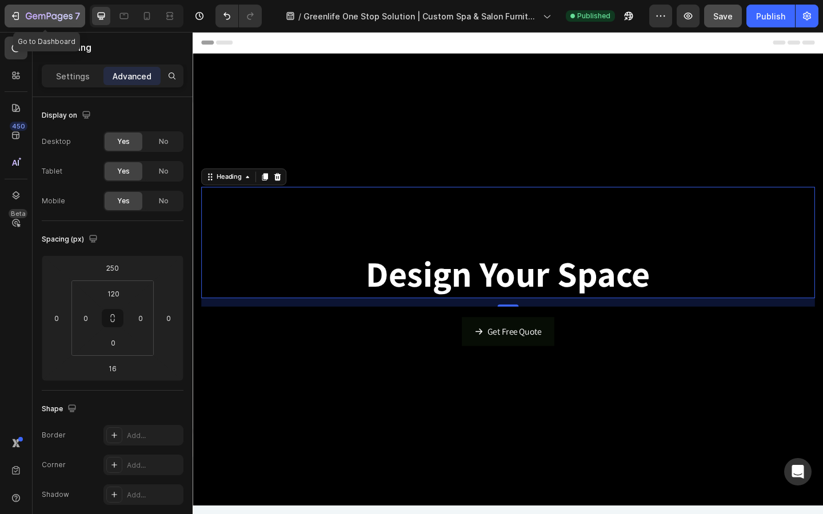
click at [29, 18] on icon "button" at bounding box center [49, 17] width 47 height 10
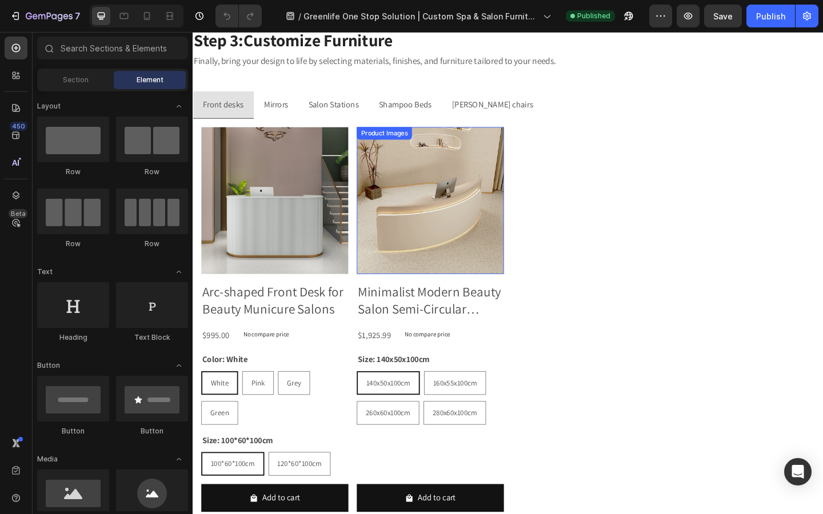
scroll to position [2742, 0]
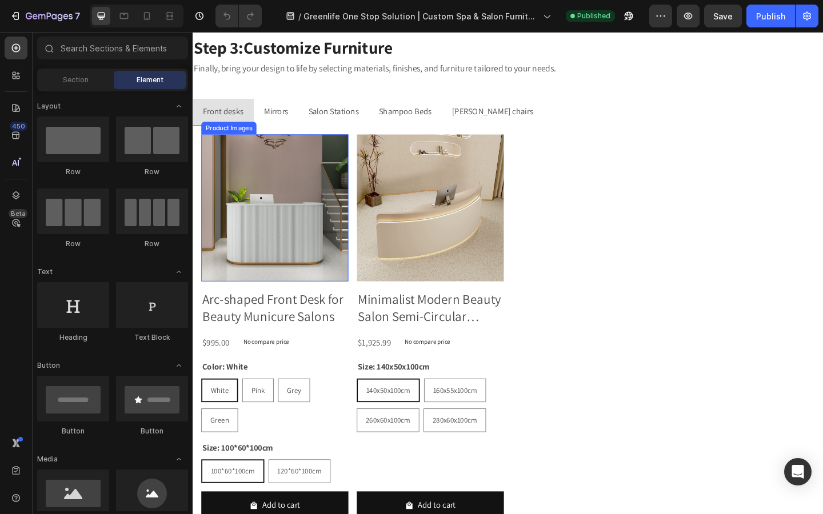
click at [259, 181] on img at bounding box center [282, 223] width 160 height 160
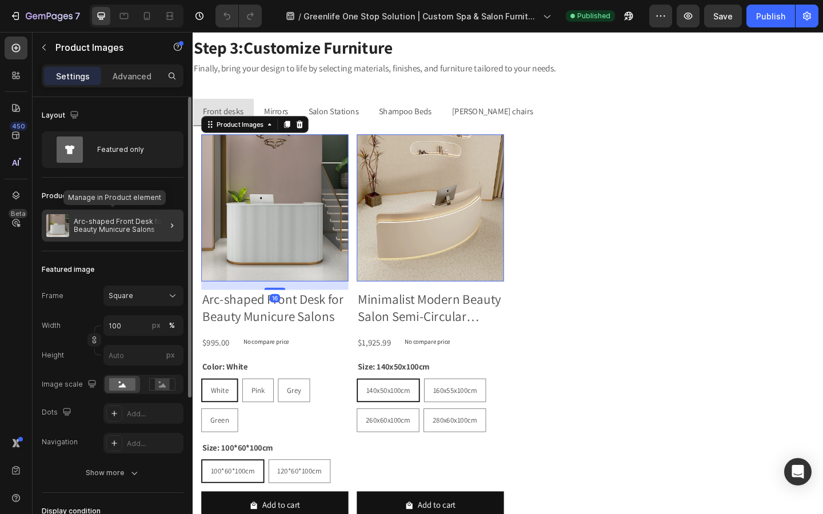
click at [145, 228] on p "Arc-shaped Front Desk for Beauty Municure Salons" at bounding box center [126, 226] width 105 height 16
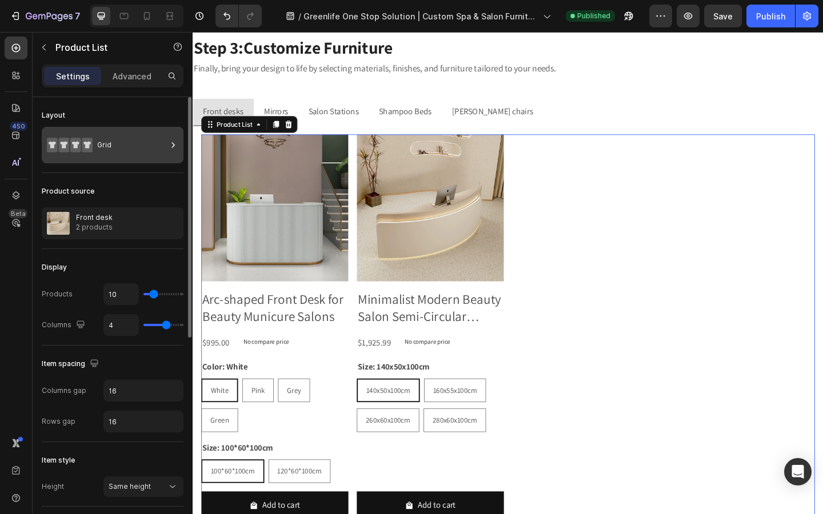
click at [133, 149] on div "Grid" at bounding box center [132, 145] width 70 height 26
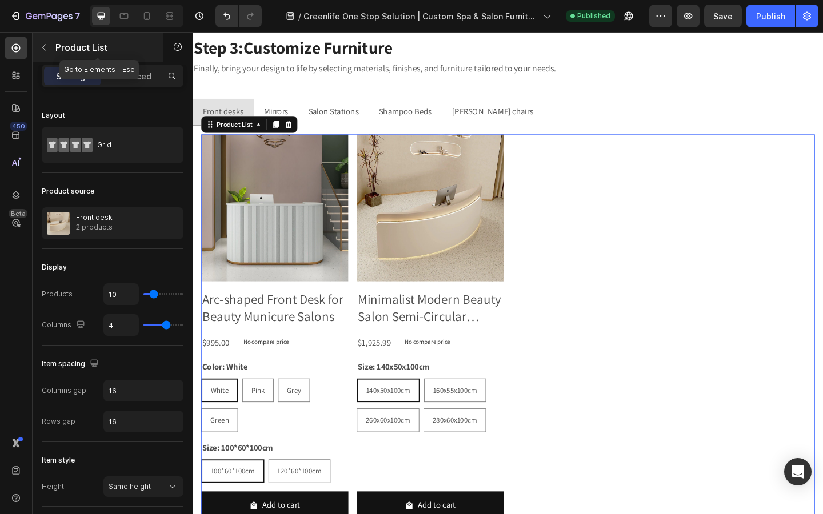
click at [49, 55] on button "button" at bounding box center [44, 47] width 18 height 18
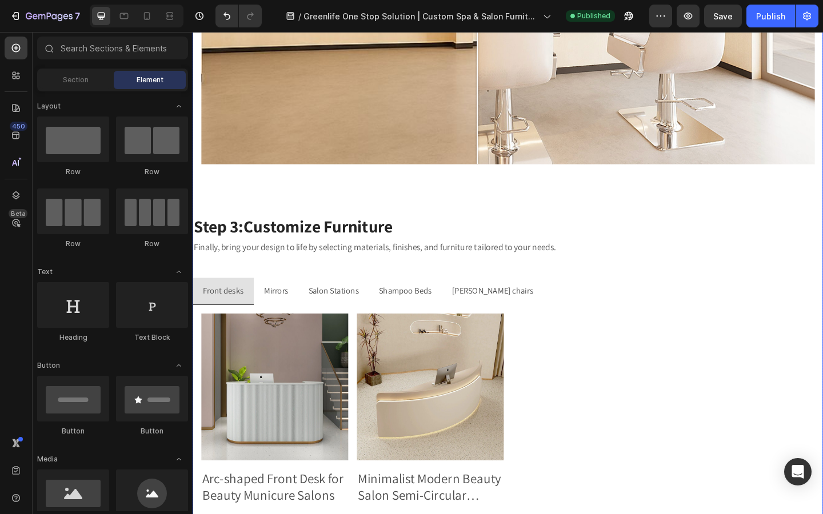
scroll to position [2563, 0]
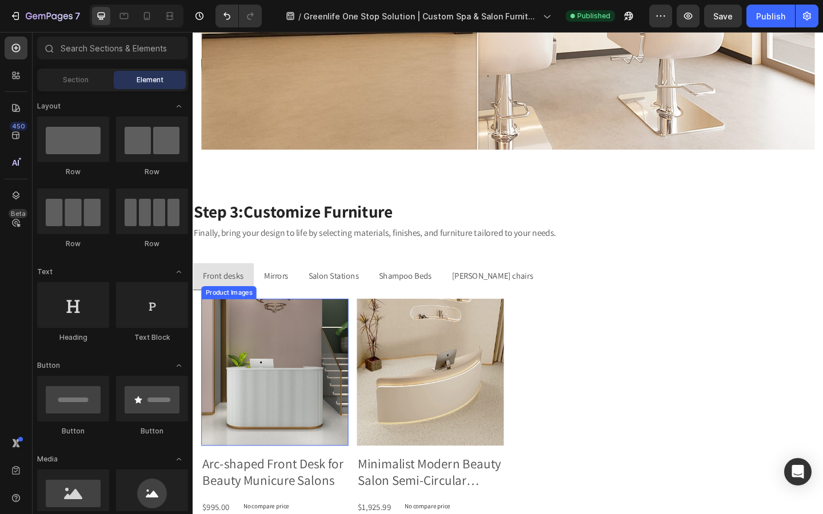
click at [286, 397] on img at bounding box center [282, 402] width 160 height 160
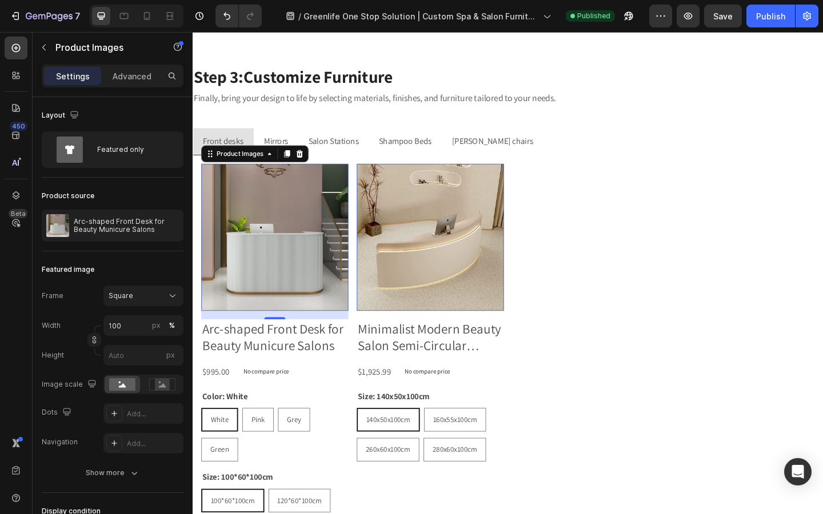
scroll to position [2711, 0]
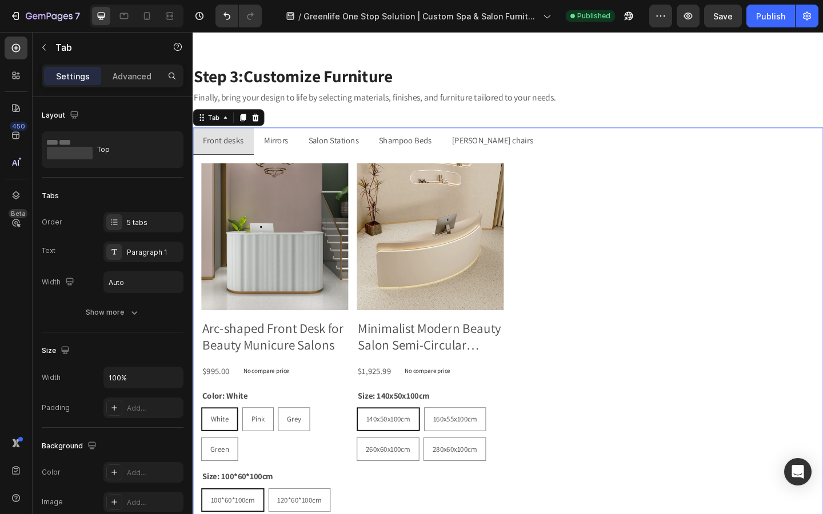
click at [298, 146] on div "Mirrors" at bounding box center [283, 151] width 30 height 20
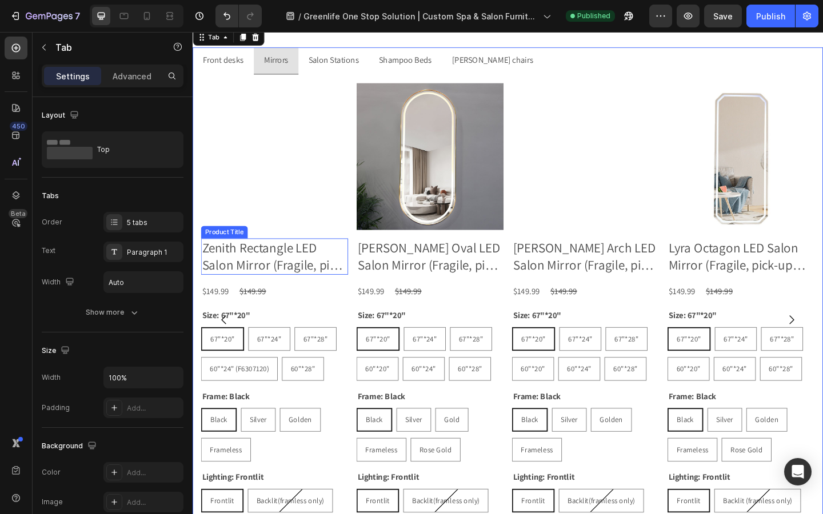
scroll to position [2805, 0]
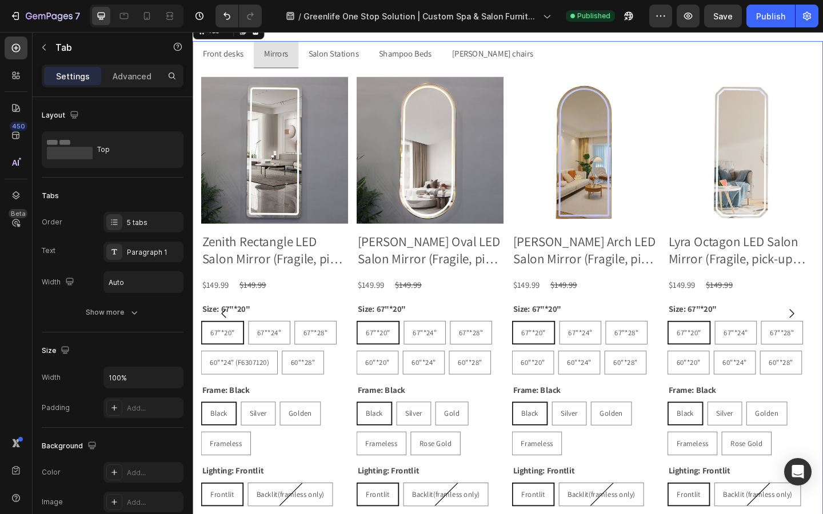
click at [355, 66] on div "Salon Stations" at bounding box center [346, 56] width 58 height 20
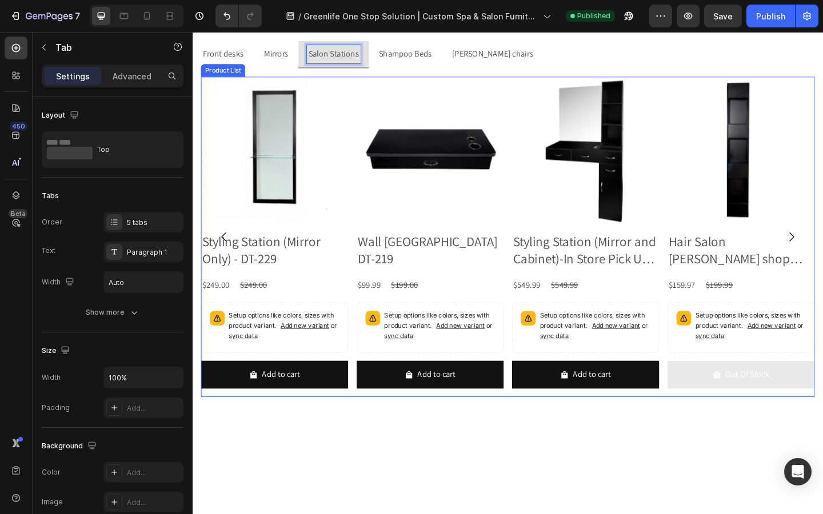
click at [225, 262] on button "Carousel Back Arrow" at bounding box center [227, 255] width 32 height 32
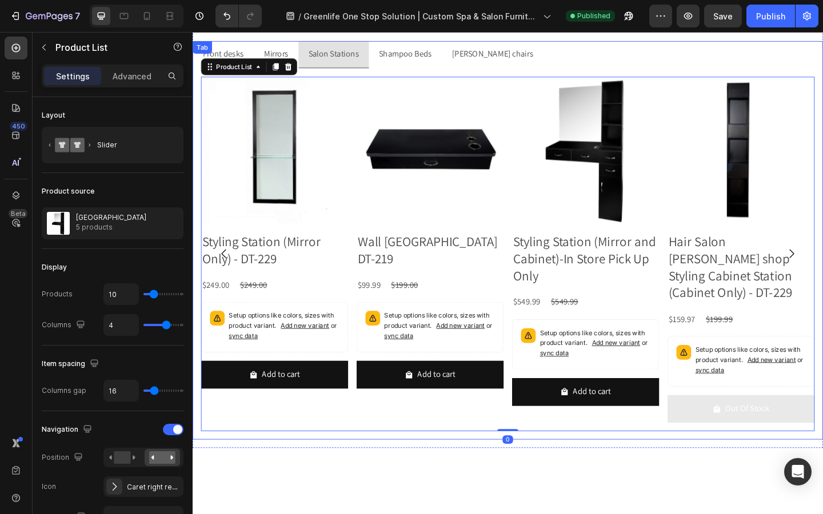
click at [416, 69] on li "Shampoo Beds" at bounding box center [423, 57] width 79 height 30
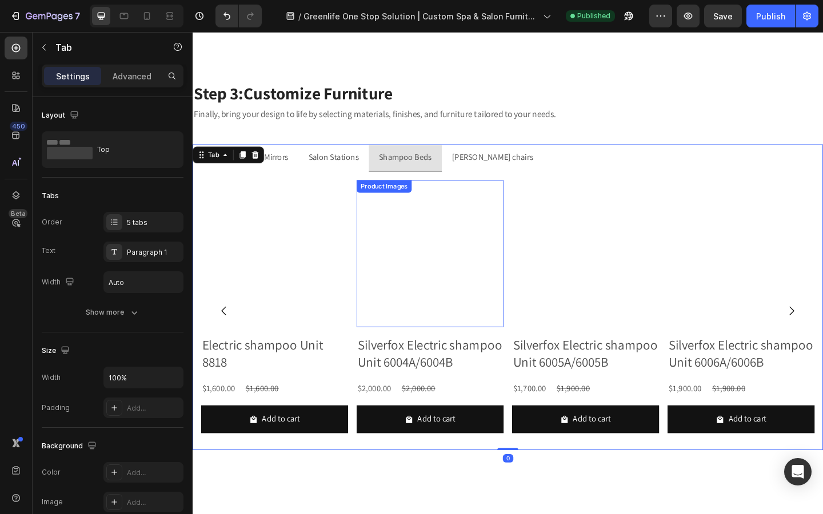
scroll to position [2686, 0]
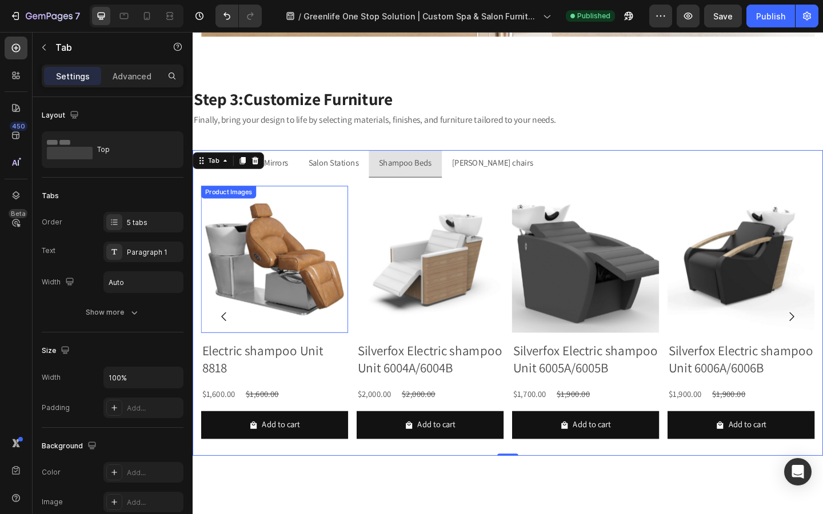
click at [245, 239] on img at bounding box center [282, 279] width 160 height 160
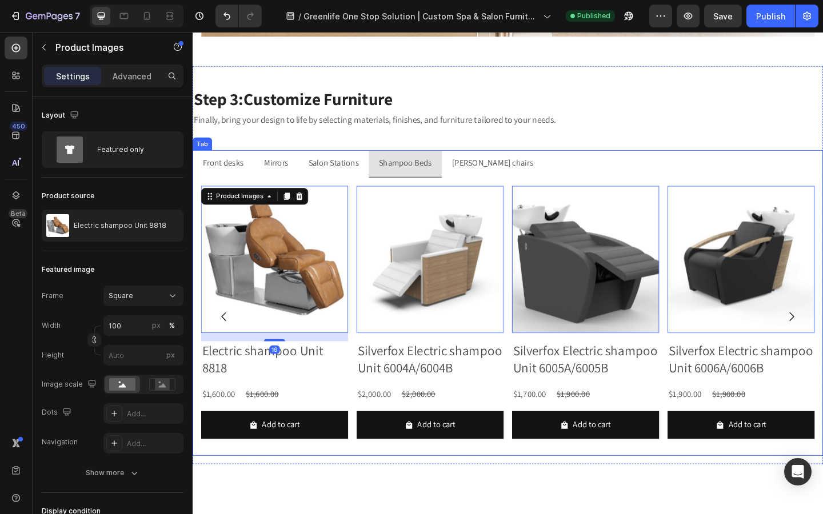
click at [219, 178] on p "Front desks" at bounding box center [225, 175] width 45 height 17
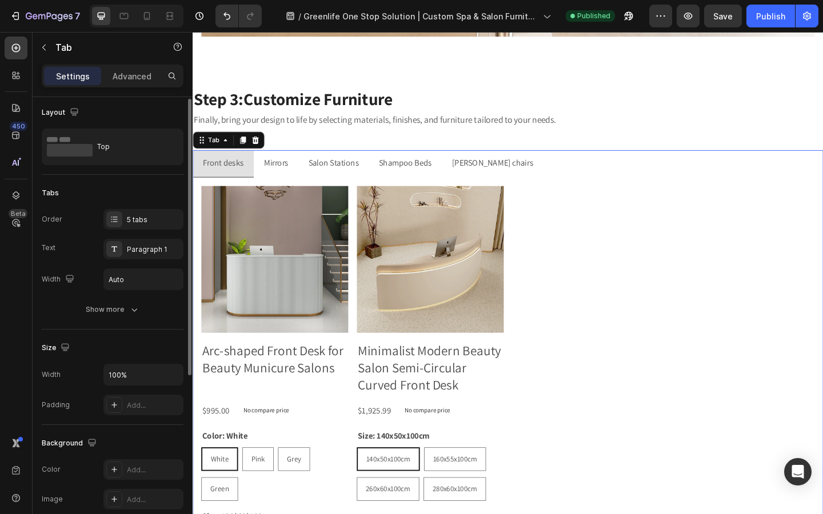
scroll to position [4, 0]
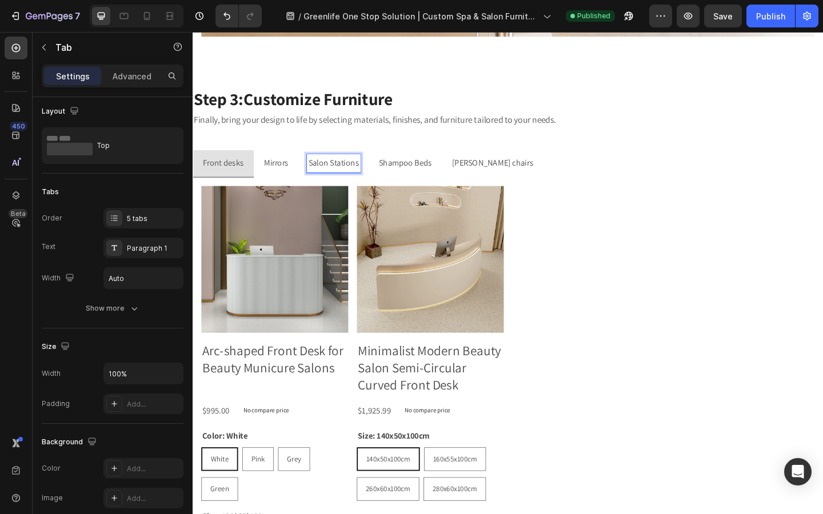
click at [289, 178] on p "Mirrors" at bounding box center [283, 175] width 27 height 17
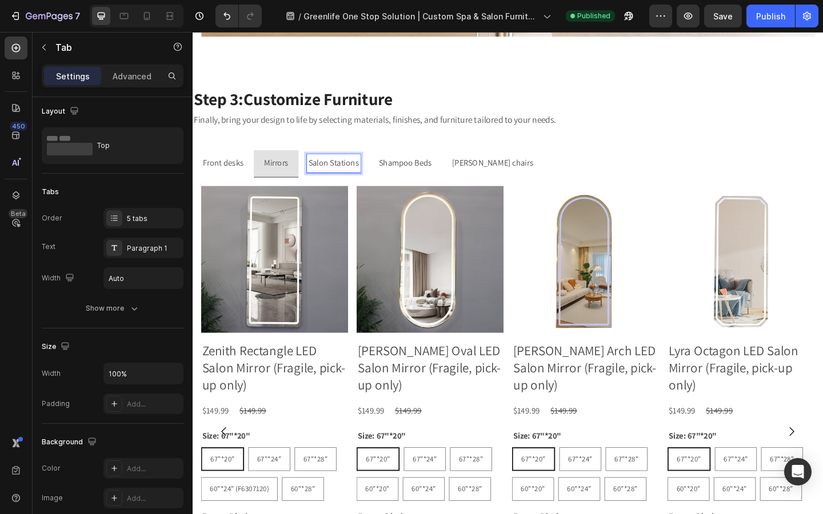
click at [339, 178] on p "Salon Stations" at bounding box center [345, 175] width 55 height 17
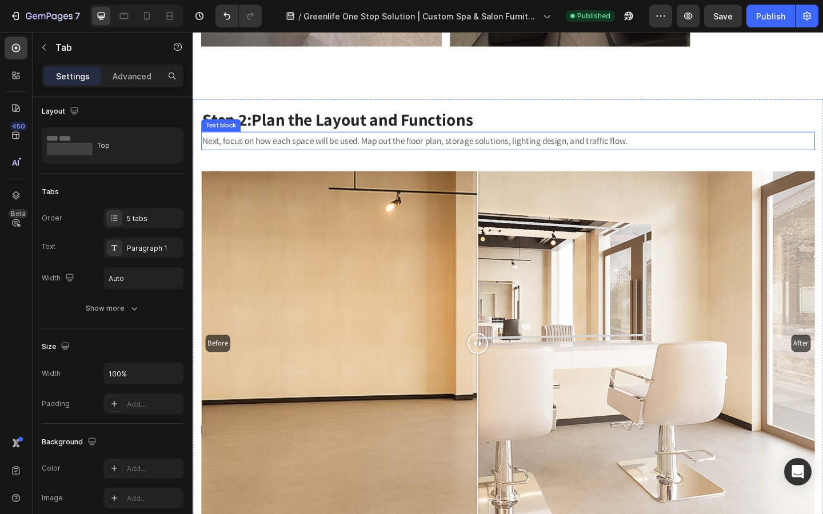
scroll to position [2223, 0]
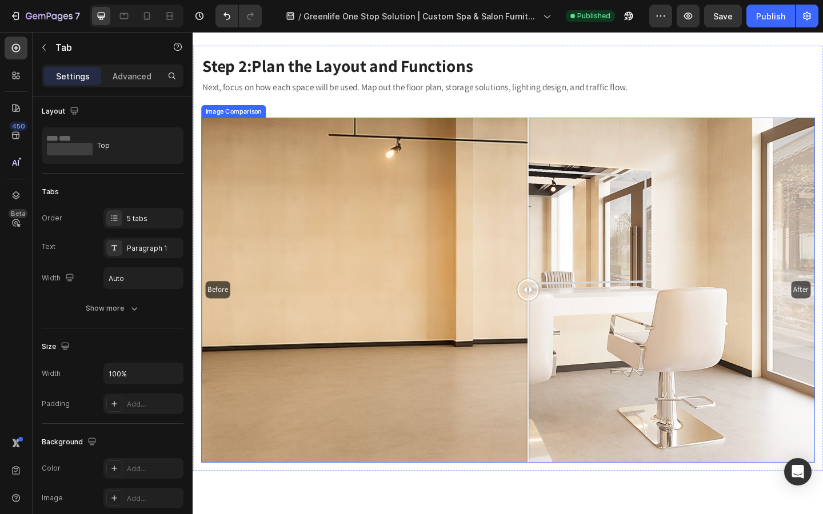
click at [557, 321] on div "Before After" at bounding box center [536, 313] width 668 height 376
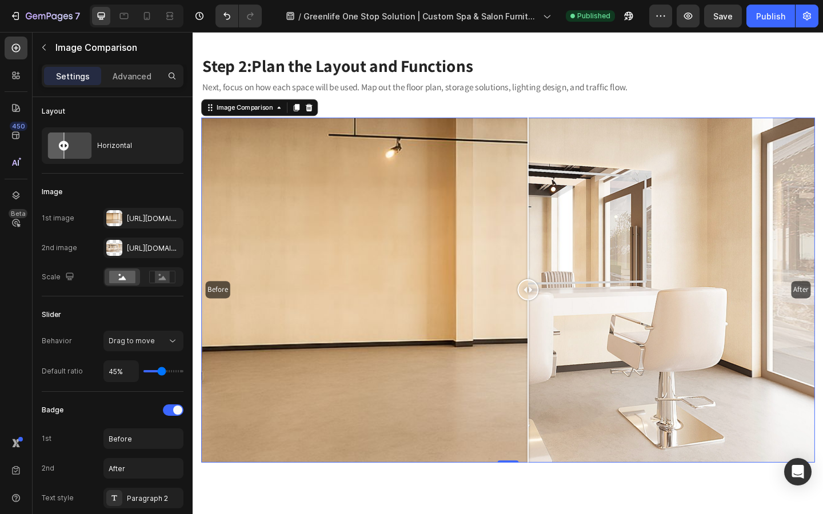
scroll to position [0, 0]
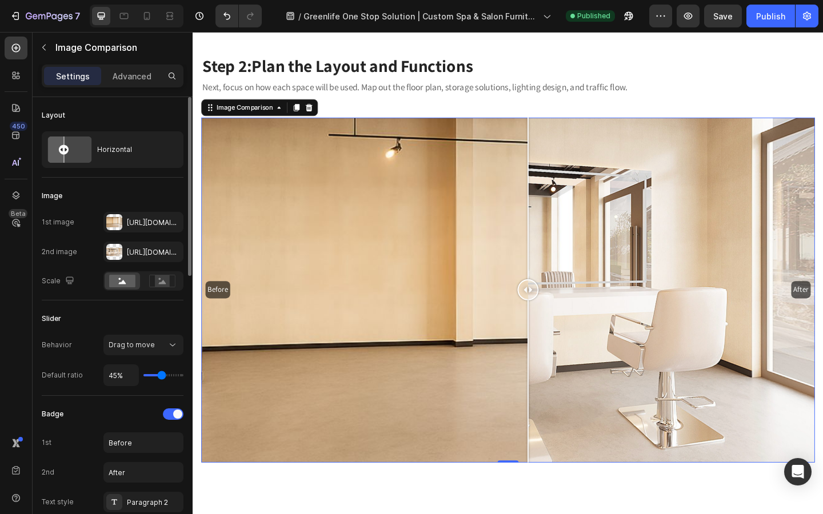
click at [118, 265] on div "1st image [URL][DOMAIN_NAME] 2nd image [URL][DOMAIN_NAME] Scale" at bounding box center [113, 251] width 142 height 79
click at [114, 257] on div at bounding box center [114, 252] width 16 height 16
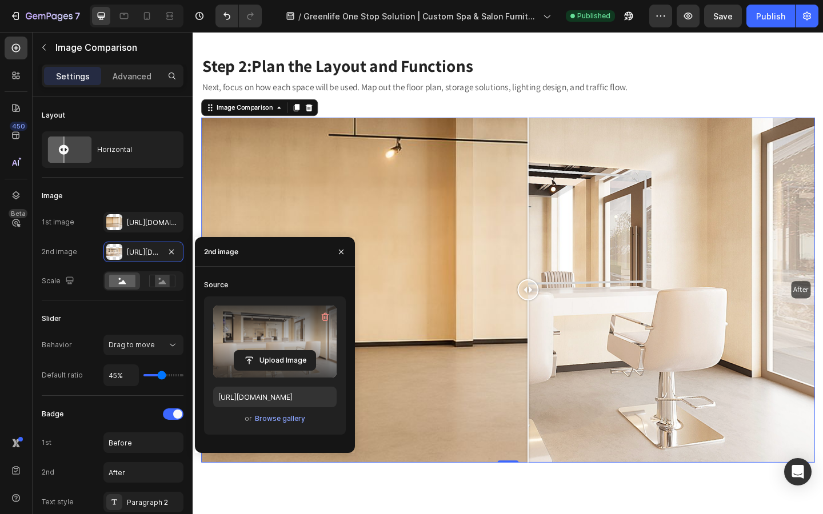
click at [279, 330] on label at bounding box center [274, 342] width 123 height 72
click at [279, 351] on input "file" at bounding box center [274, 360] width 81 height 19
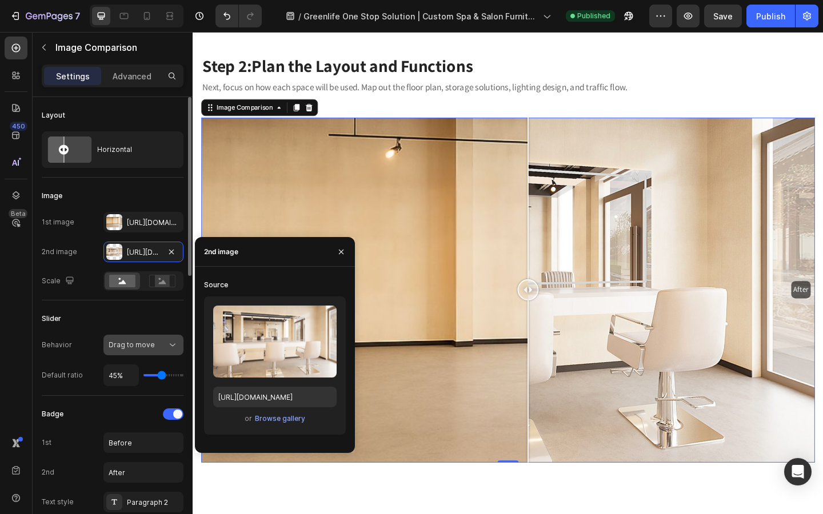
click at [170, 351] on button "Drag to move" at bounding box center [143, 345] width 80 height 21
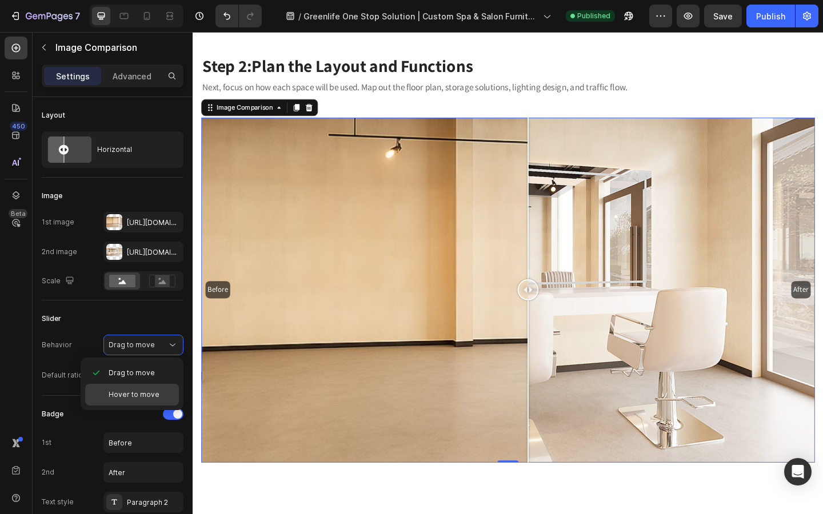
click at [146, 399] on span "Hover to move" at bounding box center [134, 395] width 51 height 10
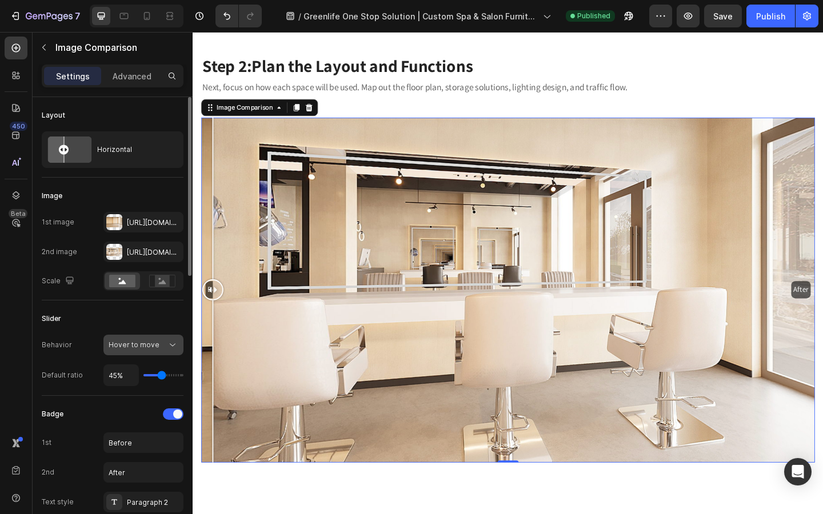
click at [149, 349] on span "Hover to move" at bounding box center [134, 345] width 51 height 9
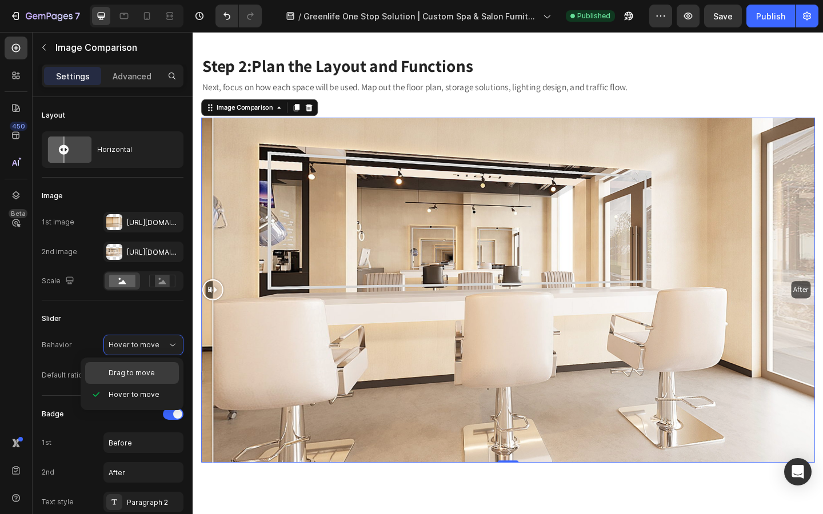
click at [146, 371] on span "Drag to move" at bounding box center [132, 373] width 46 height 10
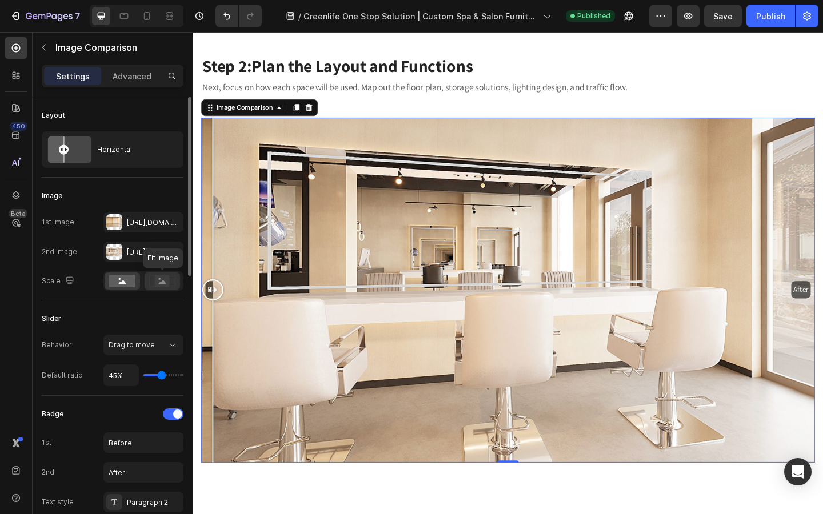
click at [161, 283] on icon at bounding box center [162, 282] width 7 height 4
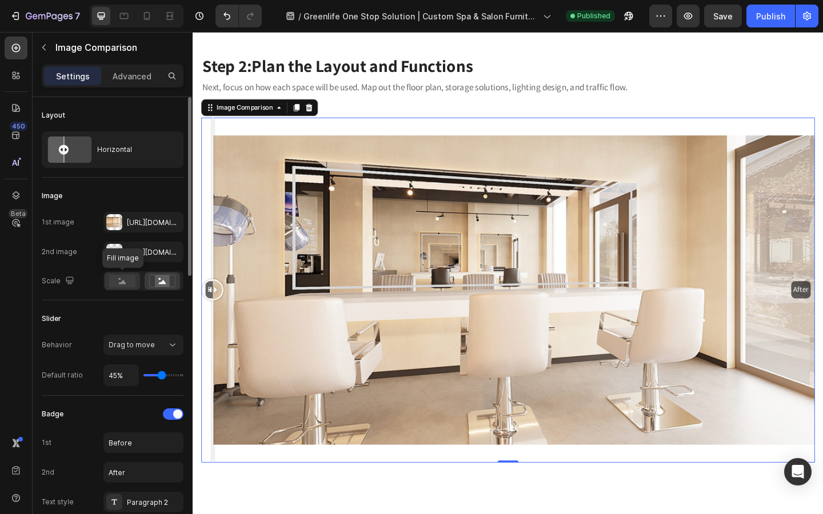
click at [125, 286] on rect at bounding box center [122, 281] width 26 height 13
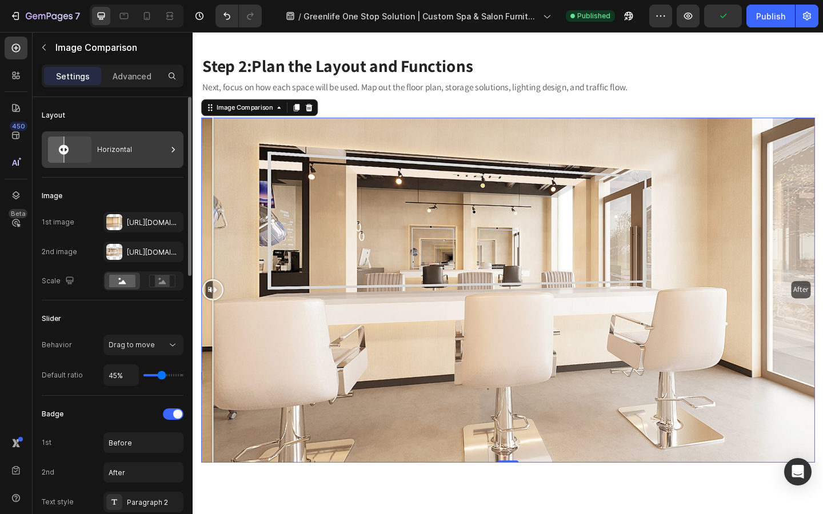
click at [140, 142] on div "Horizontal" at bounding box center [132, 150] width 70 height 26
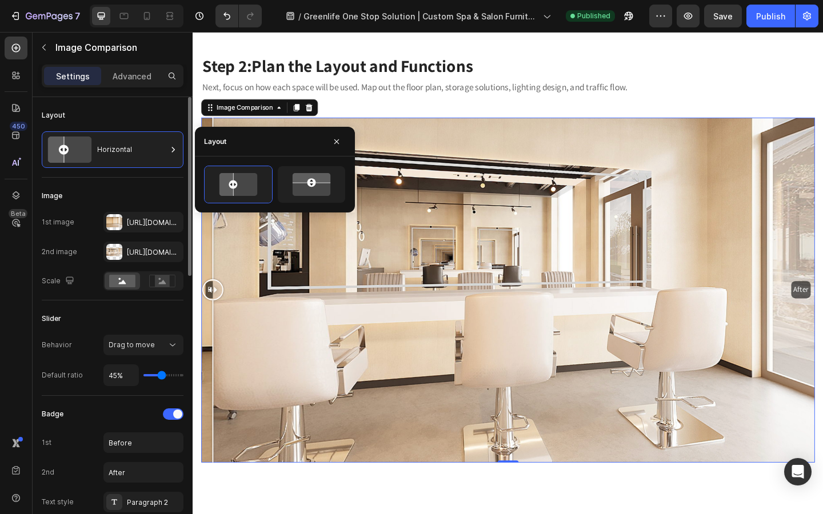
click at [149, 301] on div "Layout Horizontal" at bounding box center [113, 348] width 142 height 95
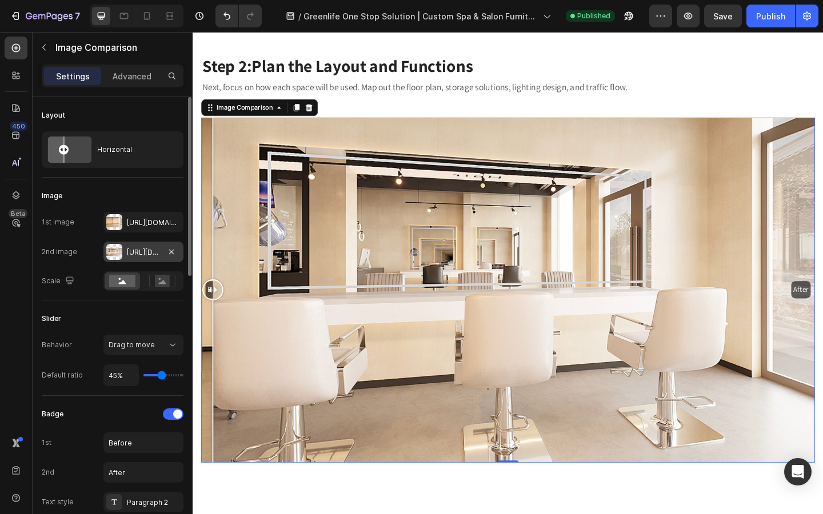
click at [145, 257] on div "[URL][DOMAIN_NAME]" at bounding box center [143, 252] width 33 height 10
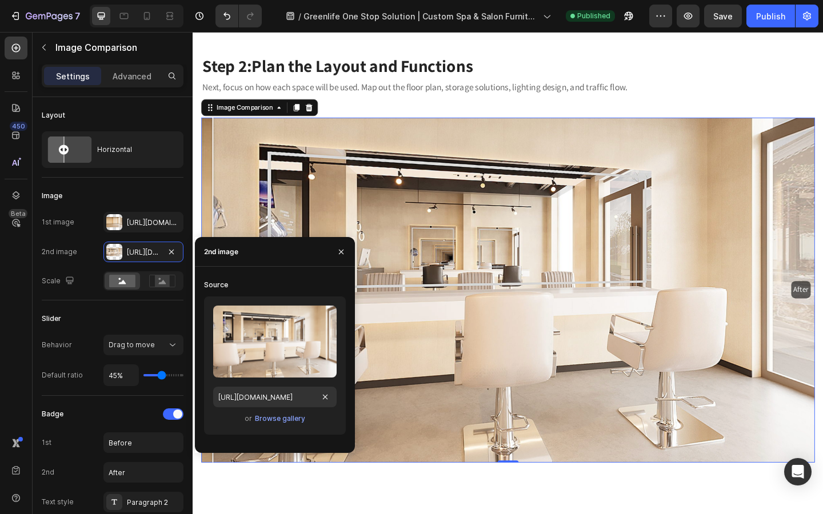
drag, startPoint x: 219, startPoint y: 397, endPoint x: 145, endPoint y: 21, distance: 383.5
